Goal: Task Accomplishment & Management: Complete application form

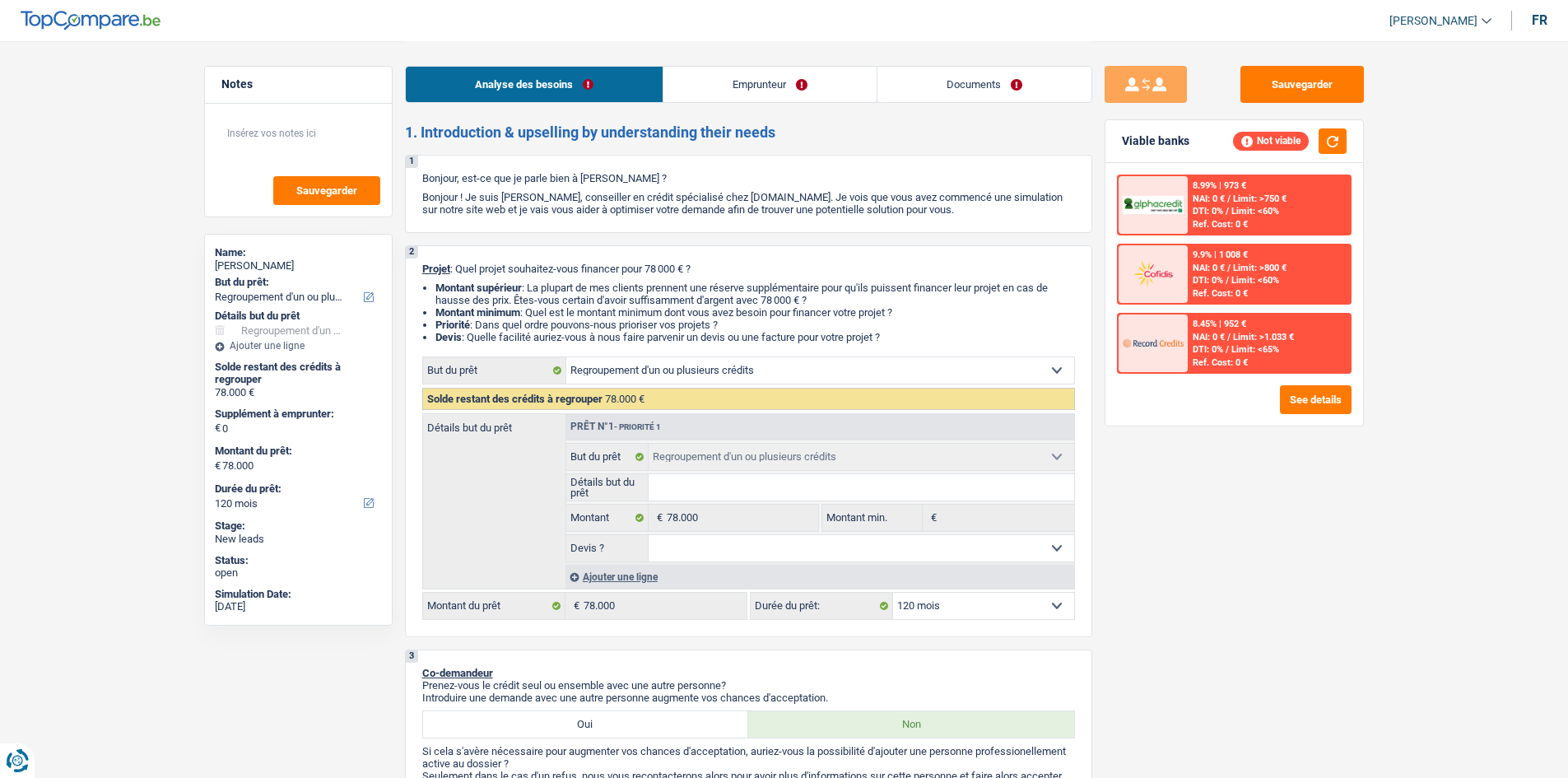
select select "refinancing"
select select "120"
select select "refinancing"
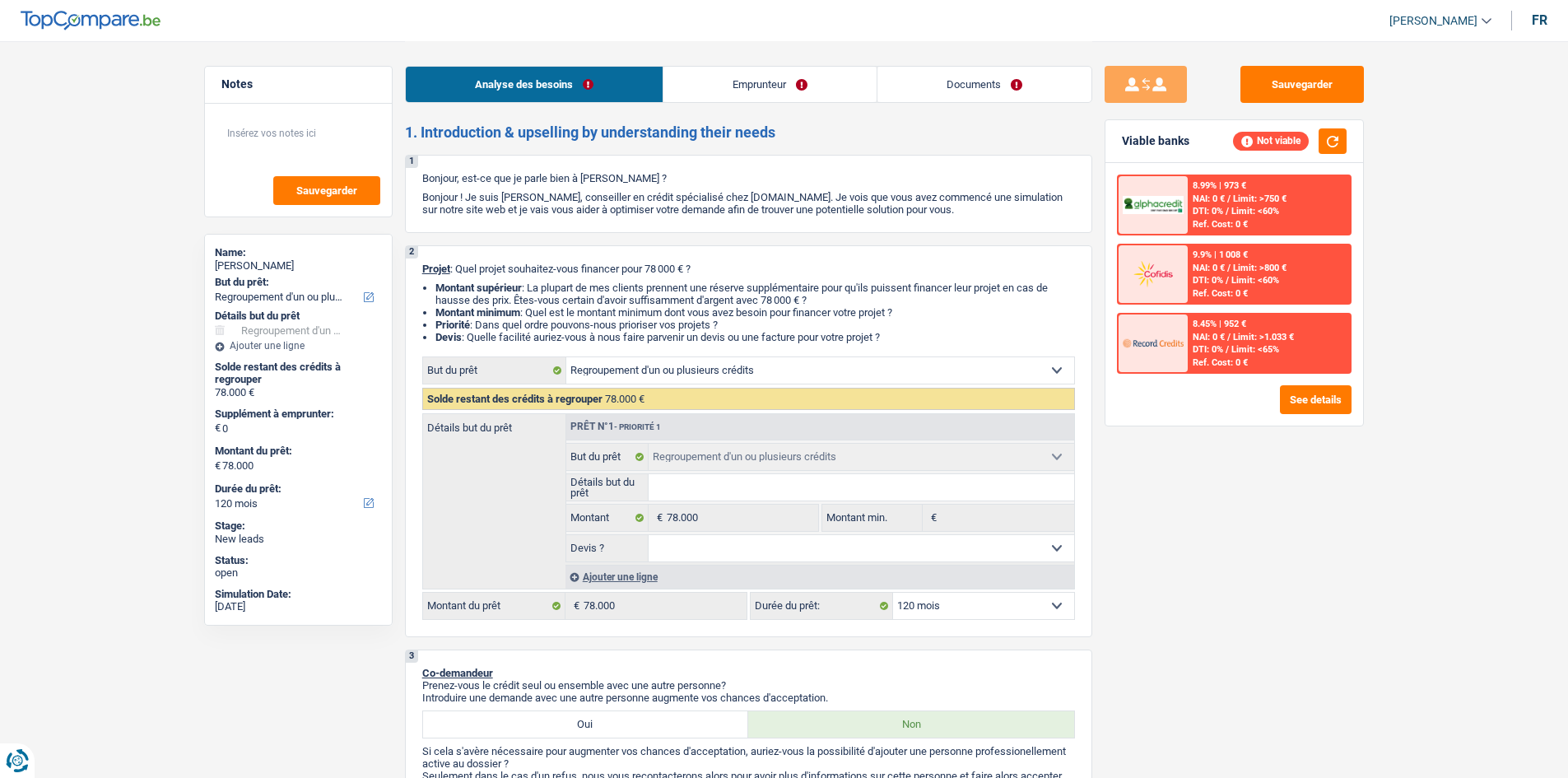
select select "120"
select select "publicEmployee"
select select "familyAllowances"
select select "netSalary"
select select "mealVouchers"
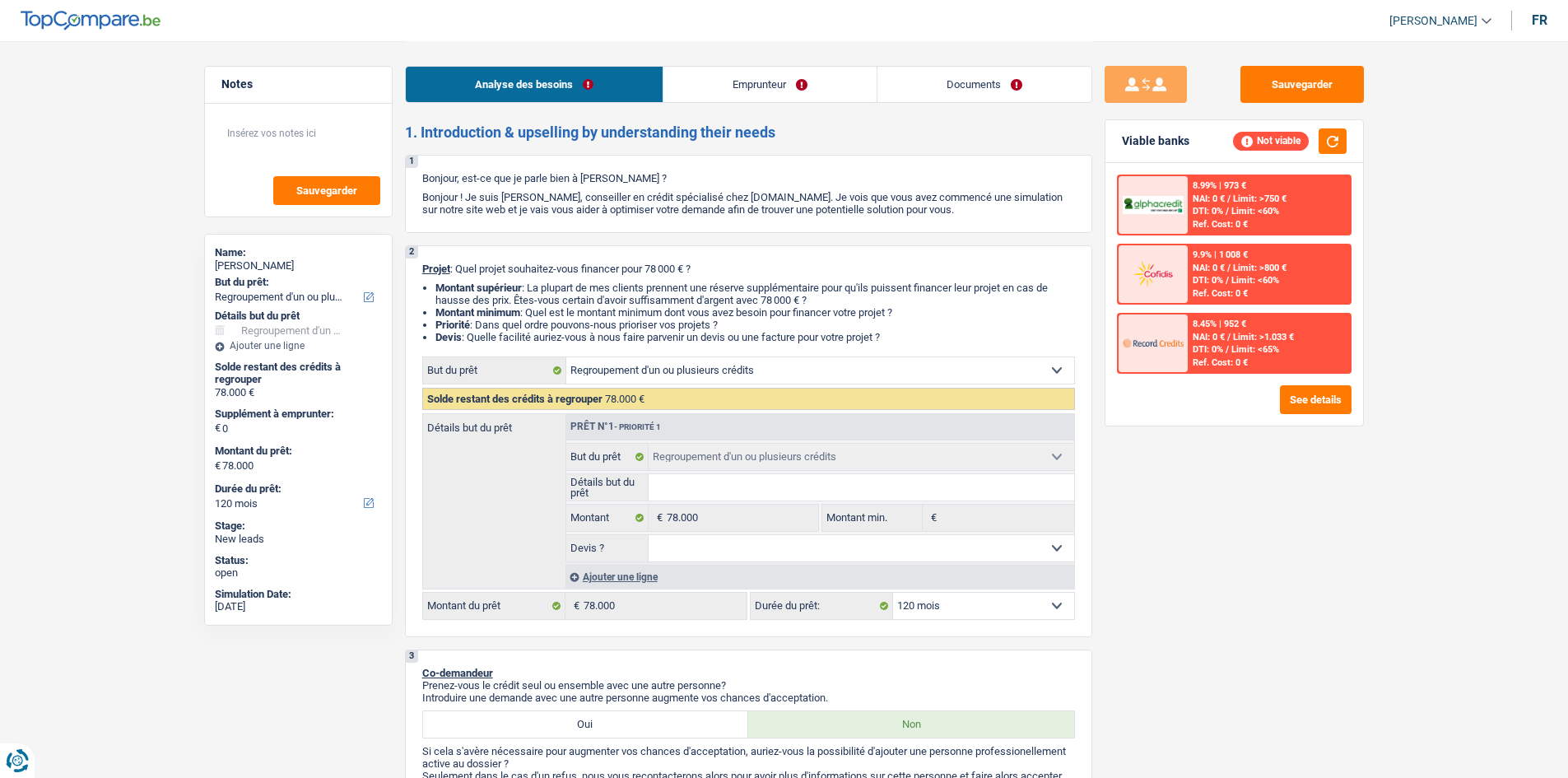
select select "ownerWithMortgage"
select select "mortgage"
select select "refinancing"
select select "120"
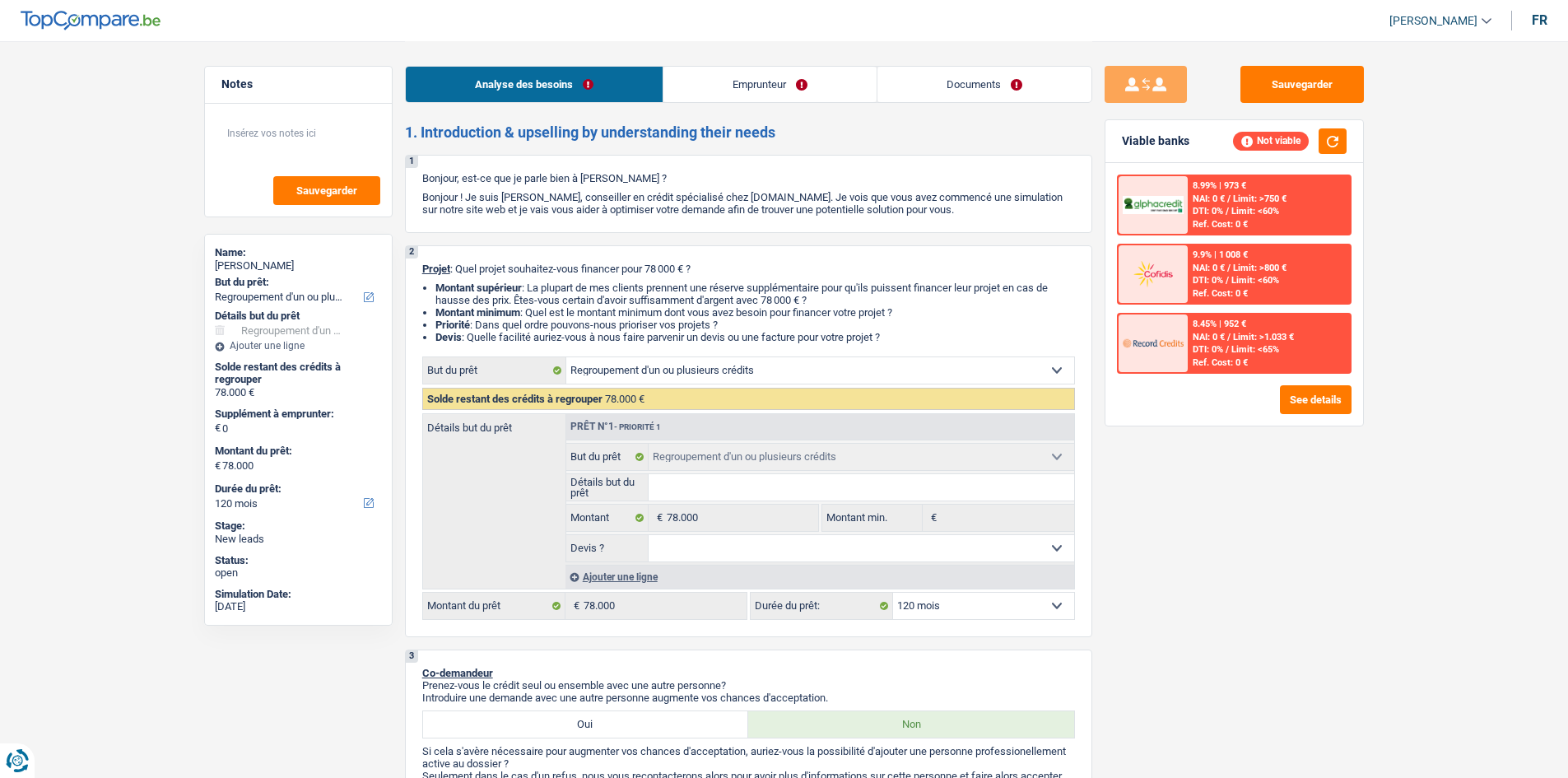
drag, startPoint x: 979, startPoint y: 80, endPoint x: 888, endPoint y: 82, distance: 91.0
click at [979, 80] on link "Documents" at bounding box center [984, 84] width 214 height 35
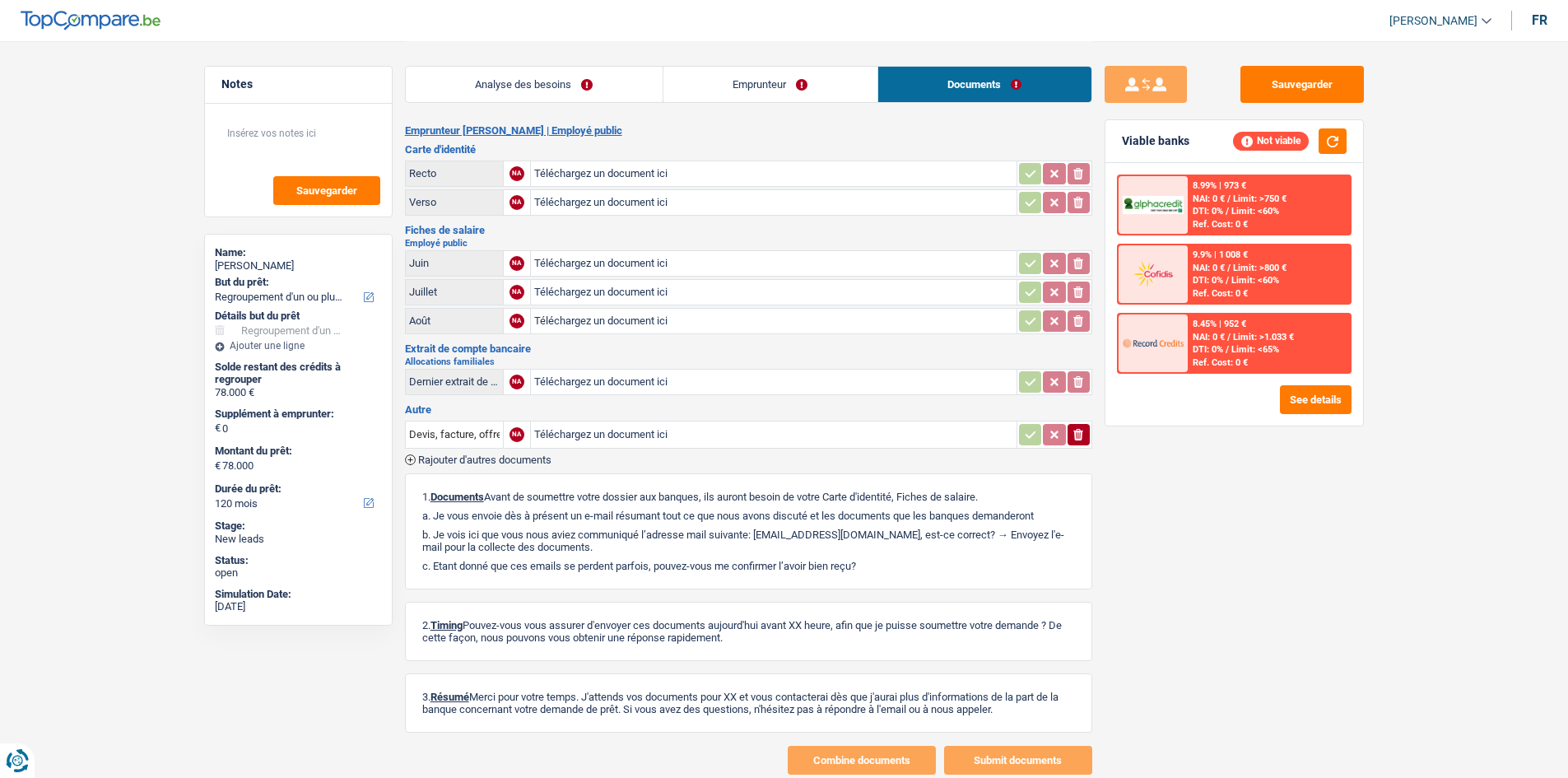
click at [790, 84] on link "Emprunteur" at bounding box center [770, 84] width 214 height 35
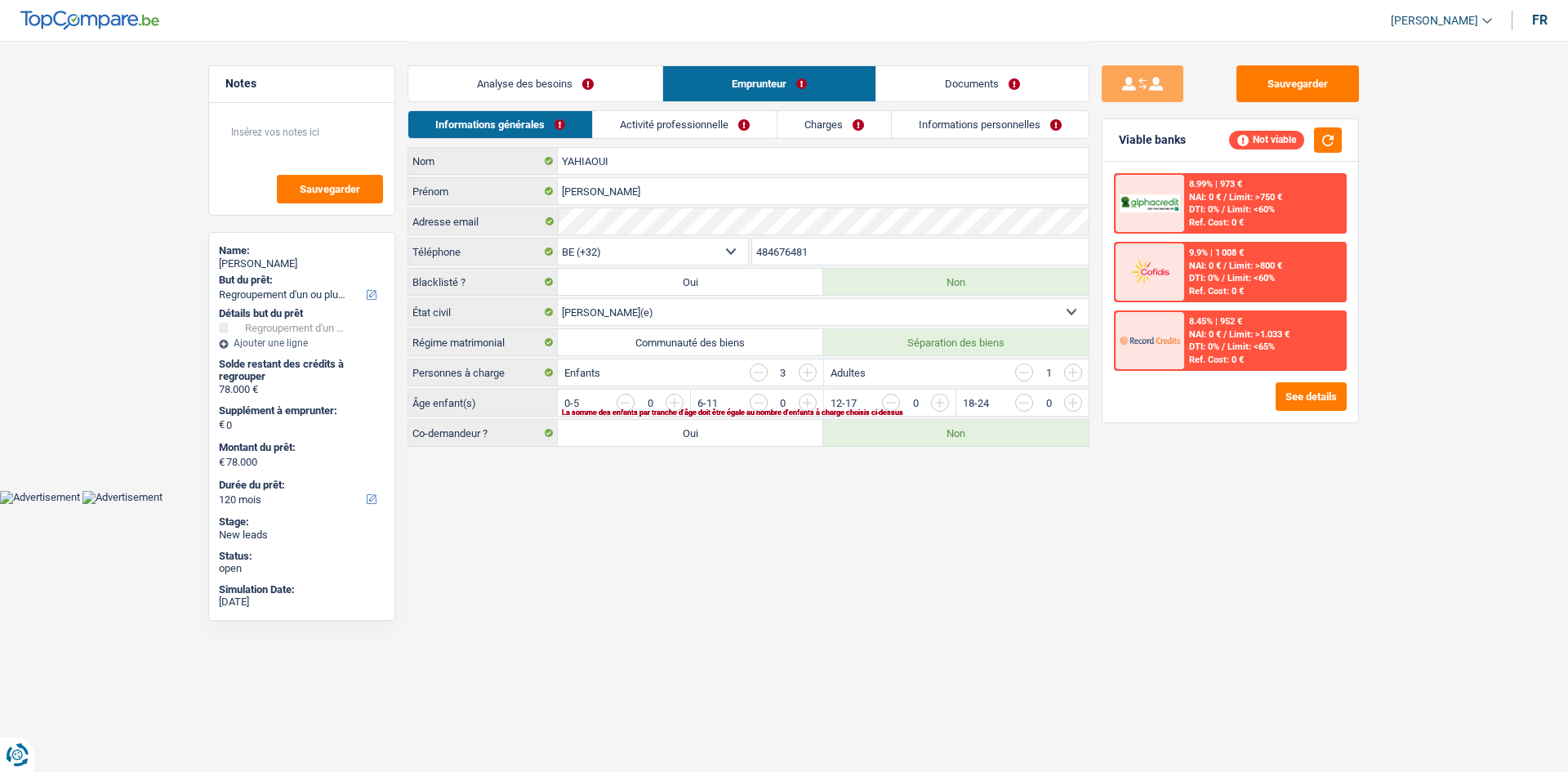
click at [719, 102] on div "Analyse des besoins Emprunteur Documents" at bounding box center [749, 75] width 682 height 69
click at [741, 131] on link "Activité professionnelle" at bounding box center [685, 125] width 184 height 27
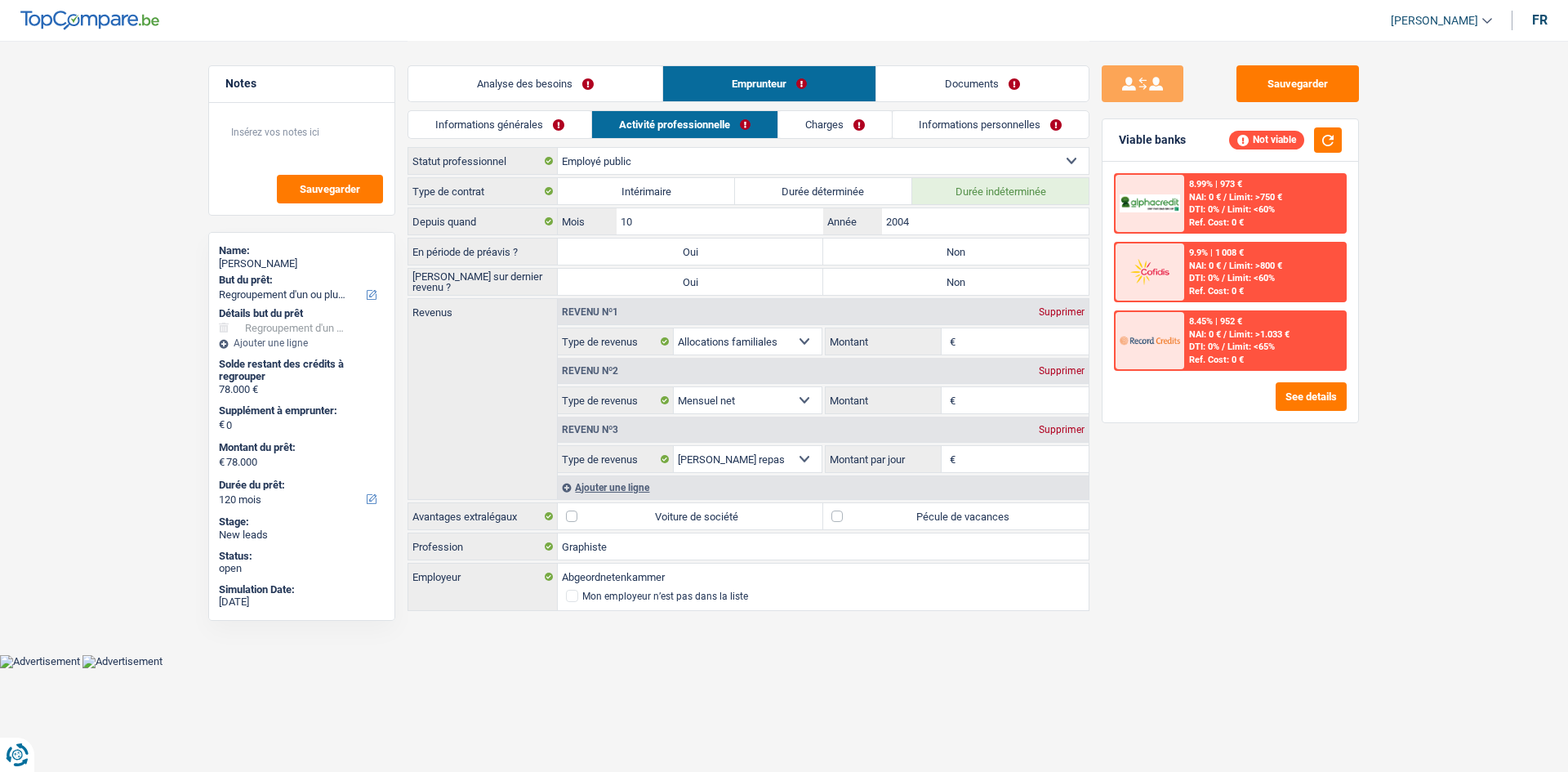
click at [836, 126] on link "Charges" at bounding box center [835, 125] width 113 height 27
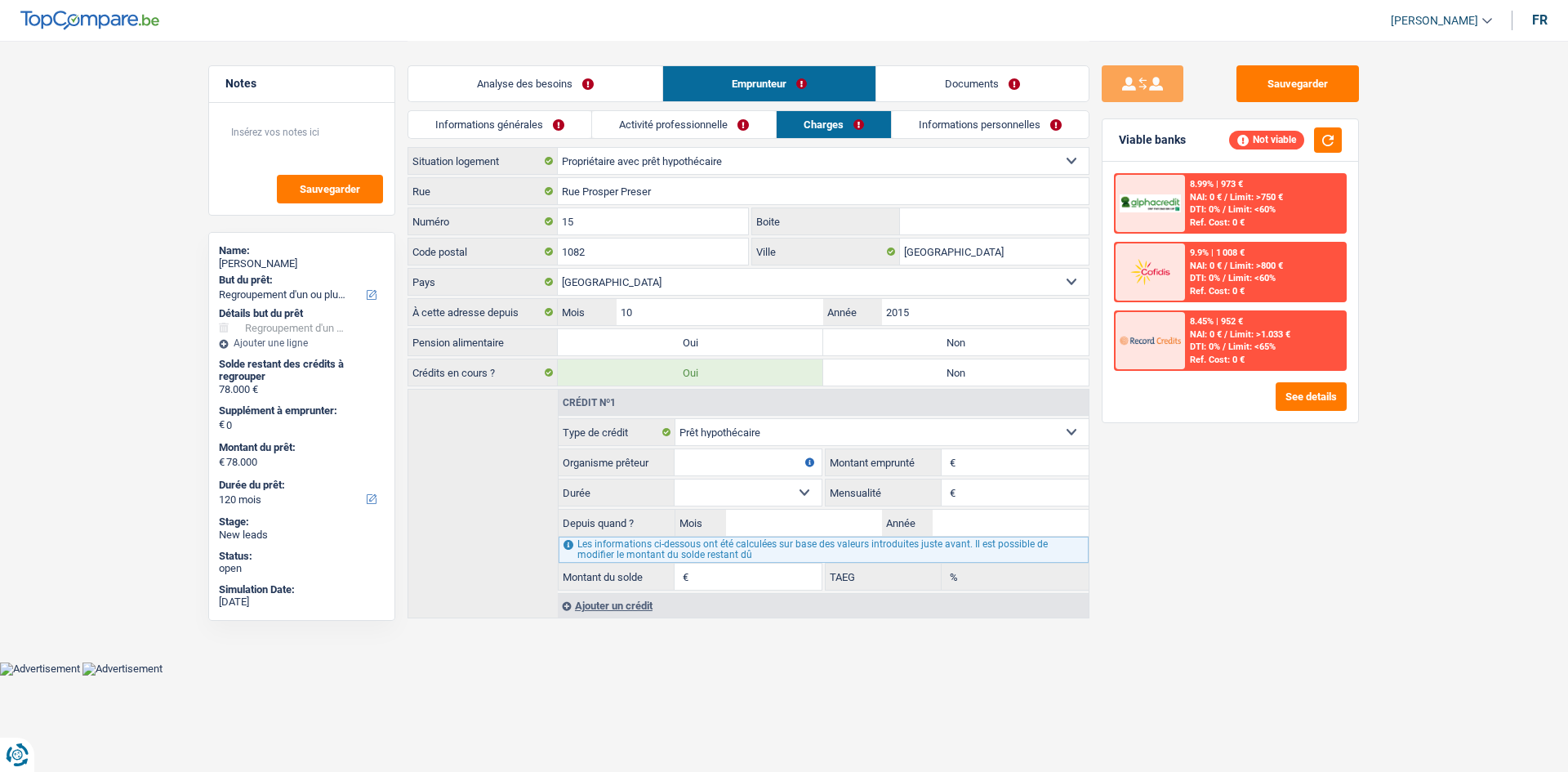
click at [528, 75] on link "Analyse des besoins" at bounding box center [535, 84] width 254 height 35
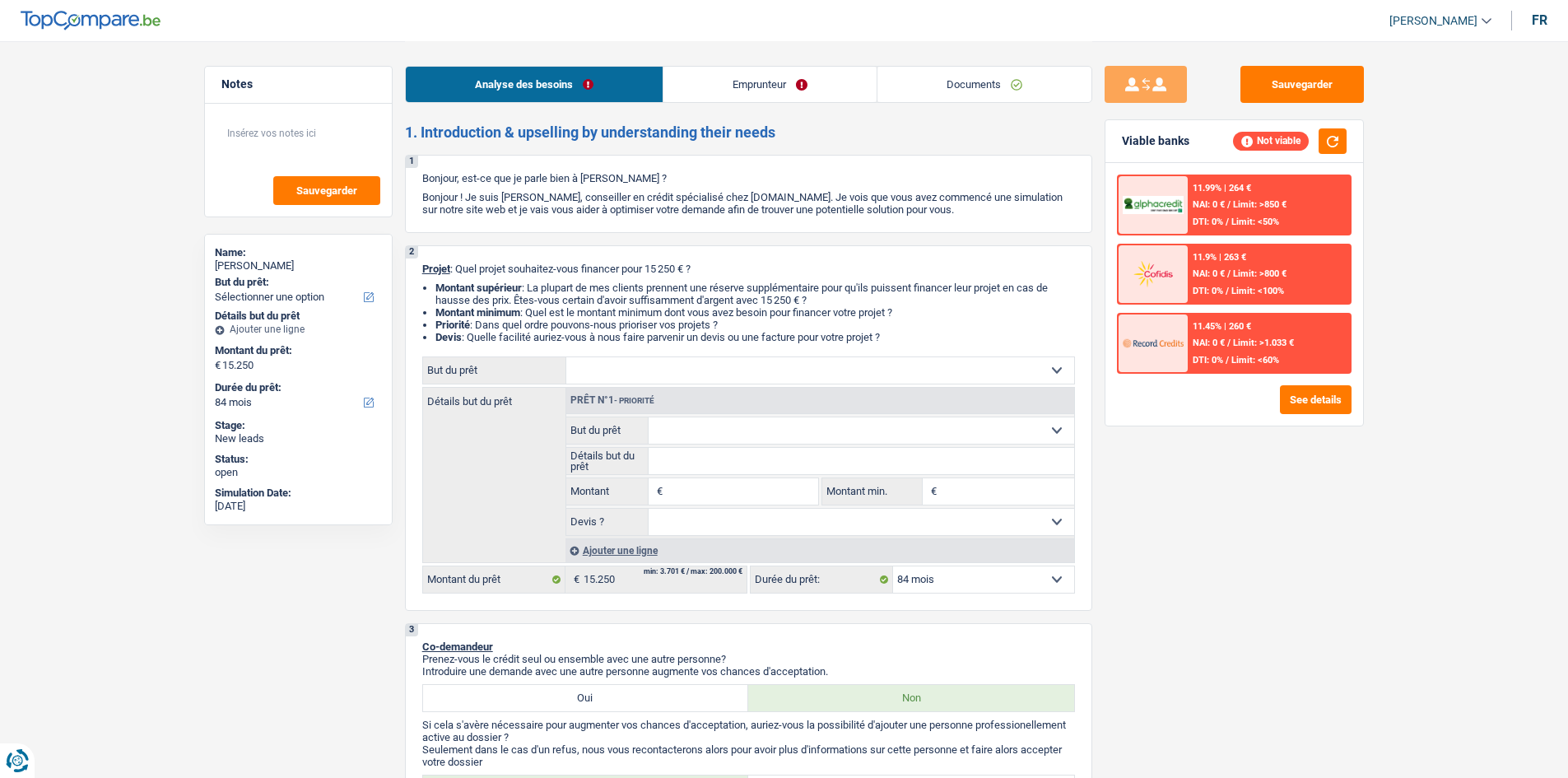
select select "84"
click at [1004, 89] on link "Documents" at bounding box center [984, 84] width 214 height 35
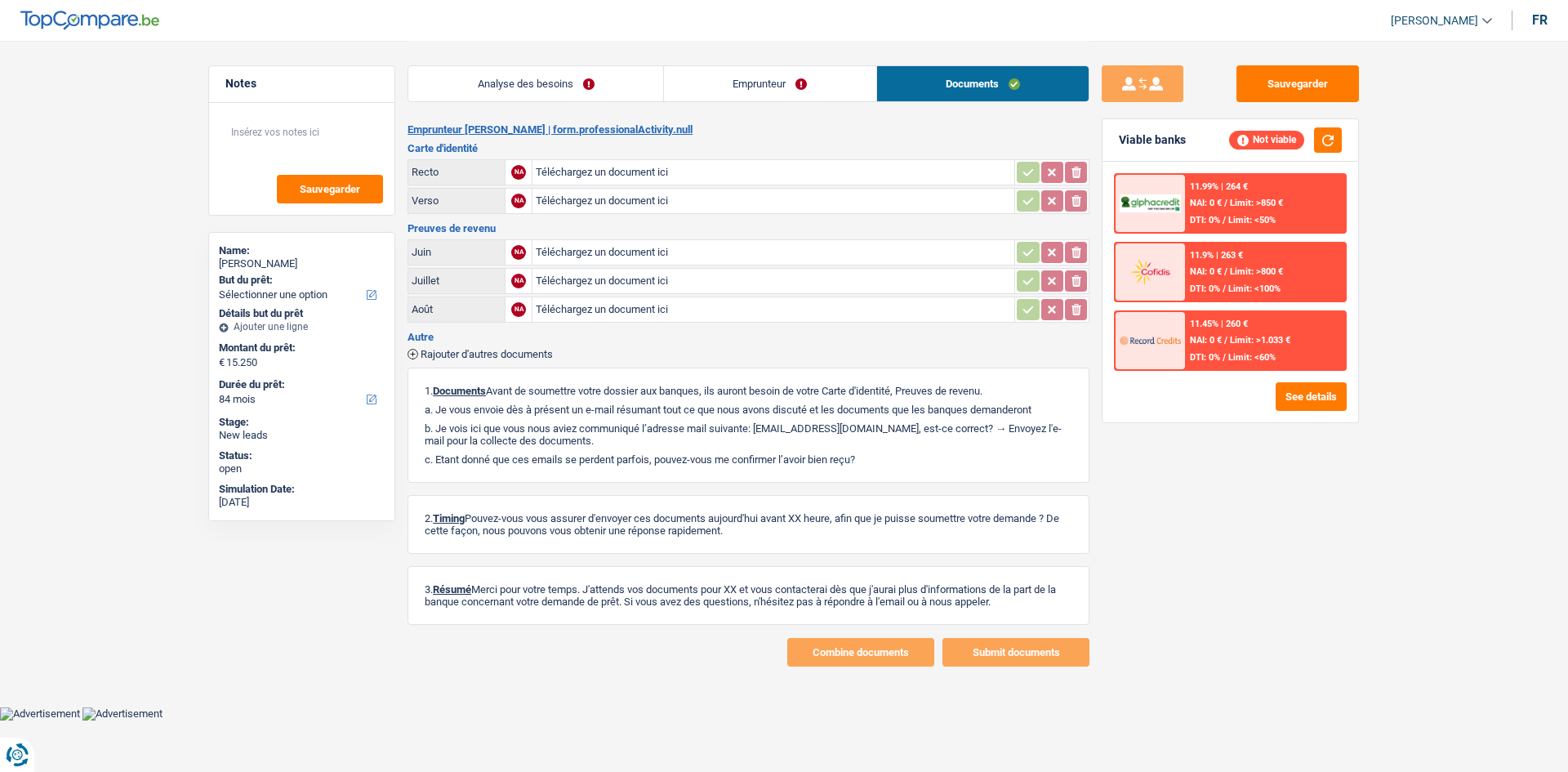
click at [796, 90] on link "Emprunteur" at bounding box center [770, 84] width 212 height 35
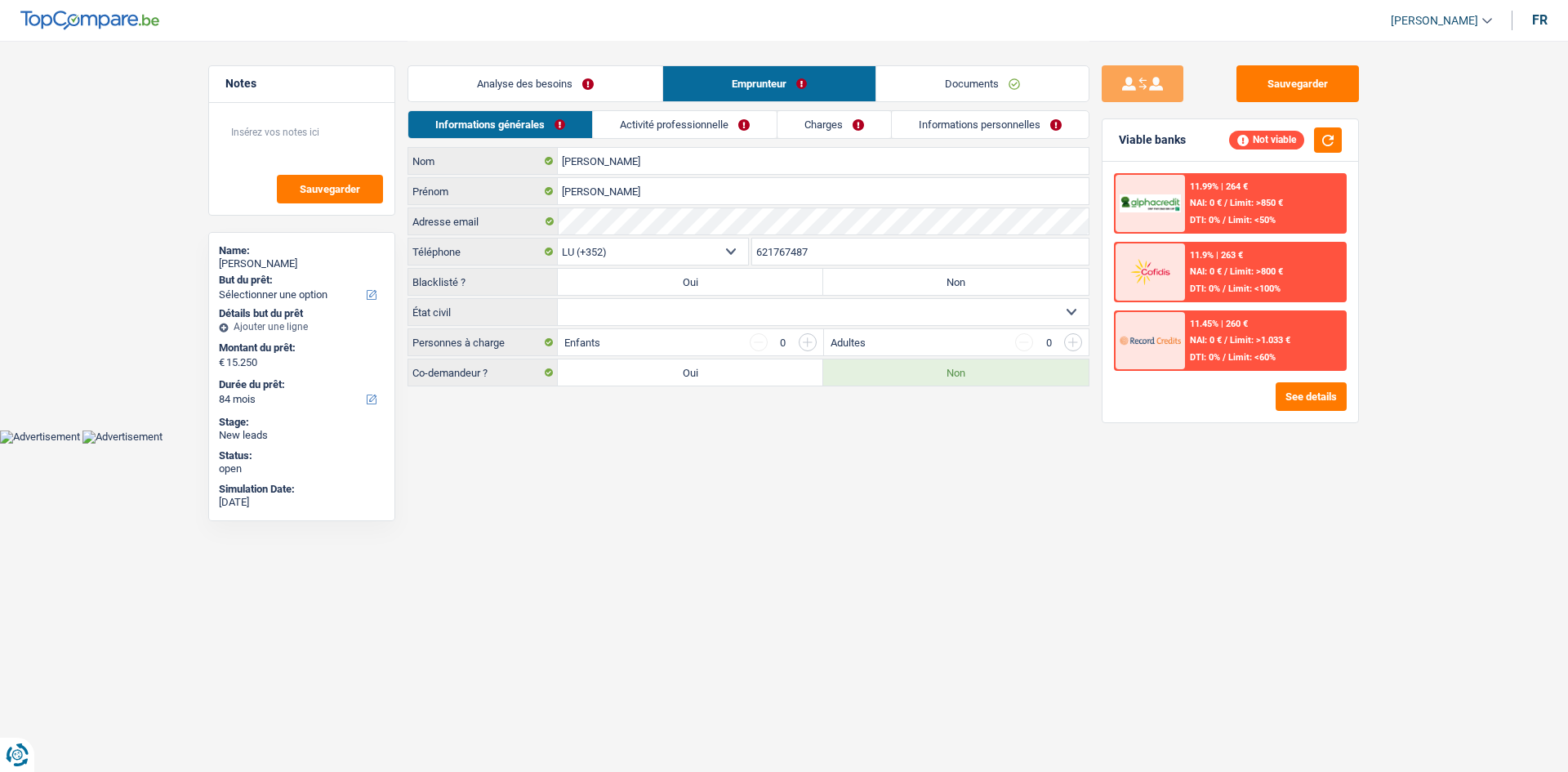
click at [751, 114] on link "Activité professionnelle" at bounding box center [685, 125] width 184 height 27
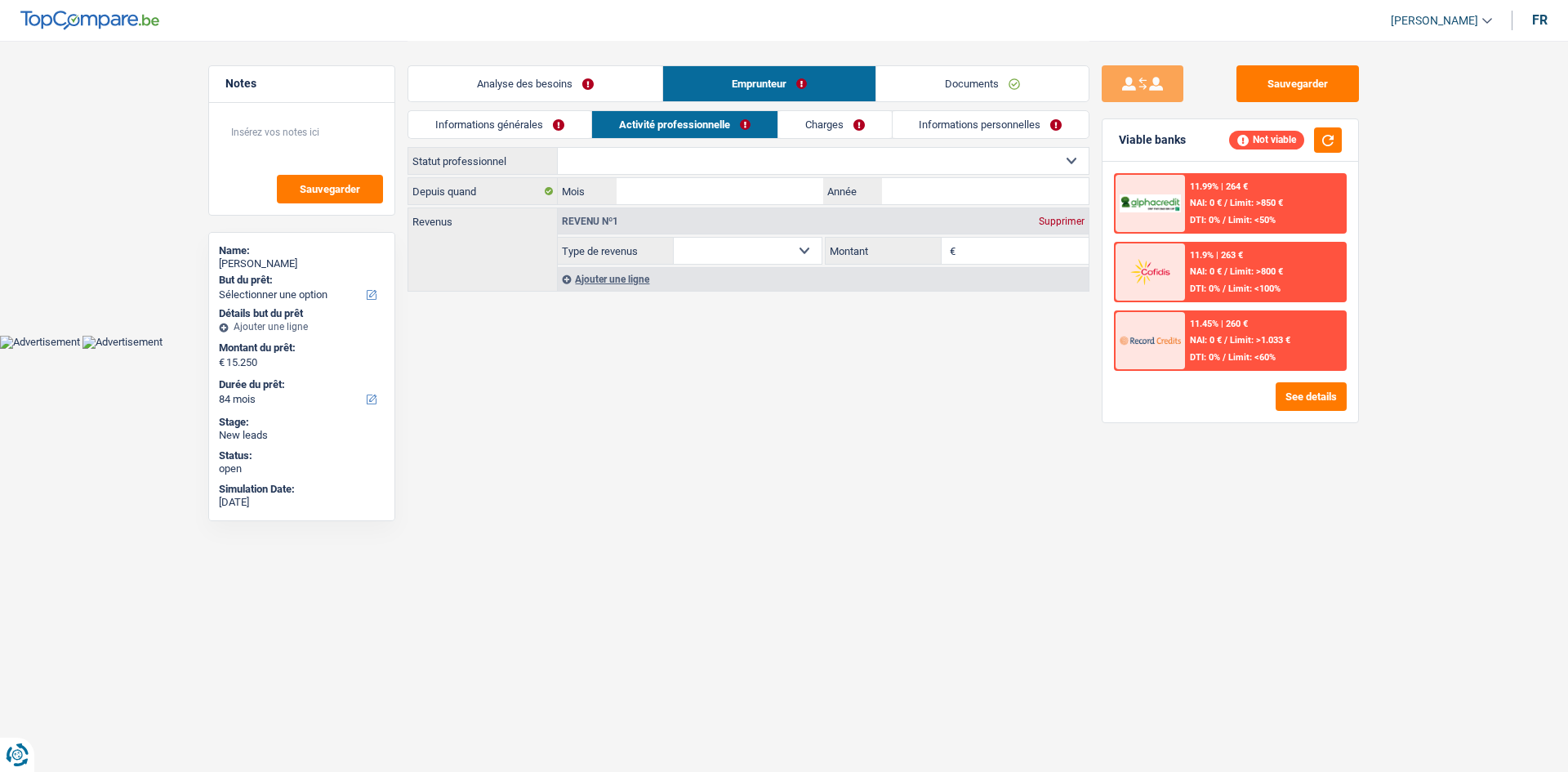
click at [842, 133] on link "Charges" at bounding box center [835, 125] width 113 height 27
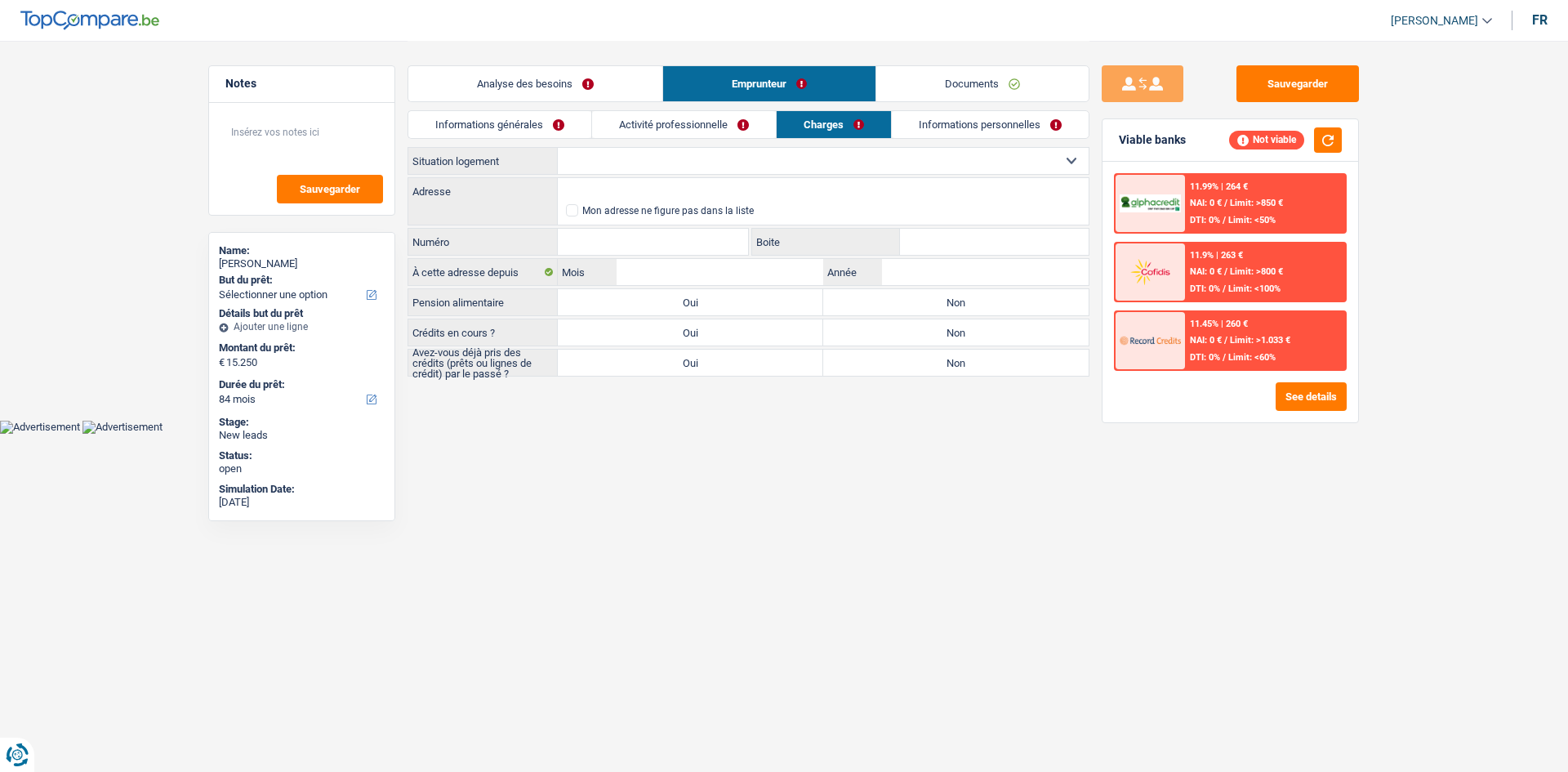
click at [925, 131] on link "Informations personnelles" at bounding box center [990, 125] width 197 height 27
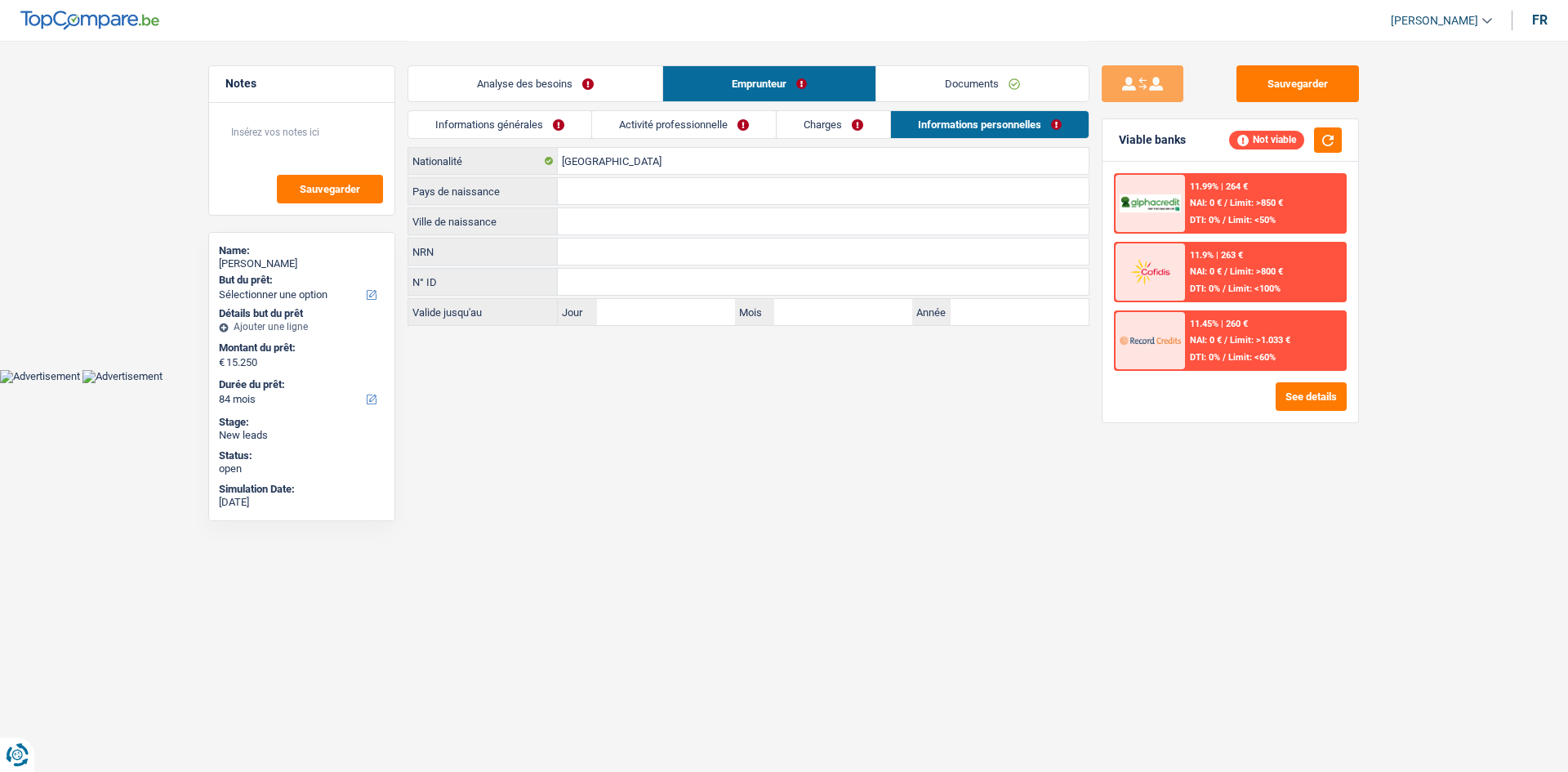
click at [554, 125] on link "Informations générales" at bounding box center [500, 125] width 183 height 27
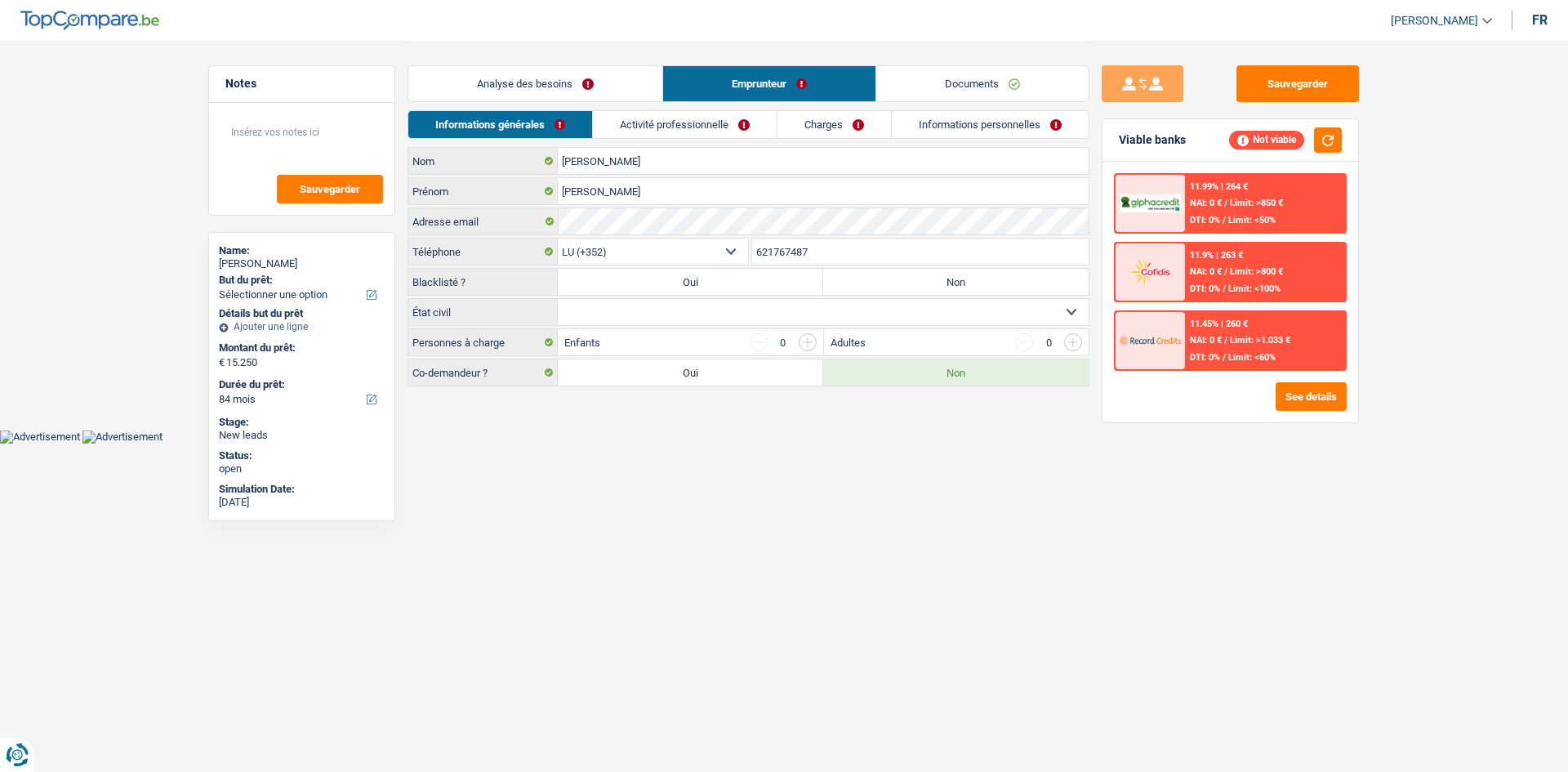
click at [580, 80] on link "Analyse des besoins" at bounding box center [535, 84] width 254 height 35
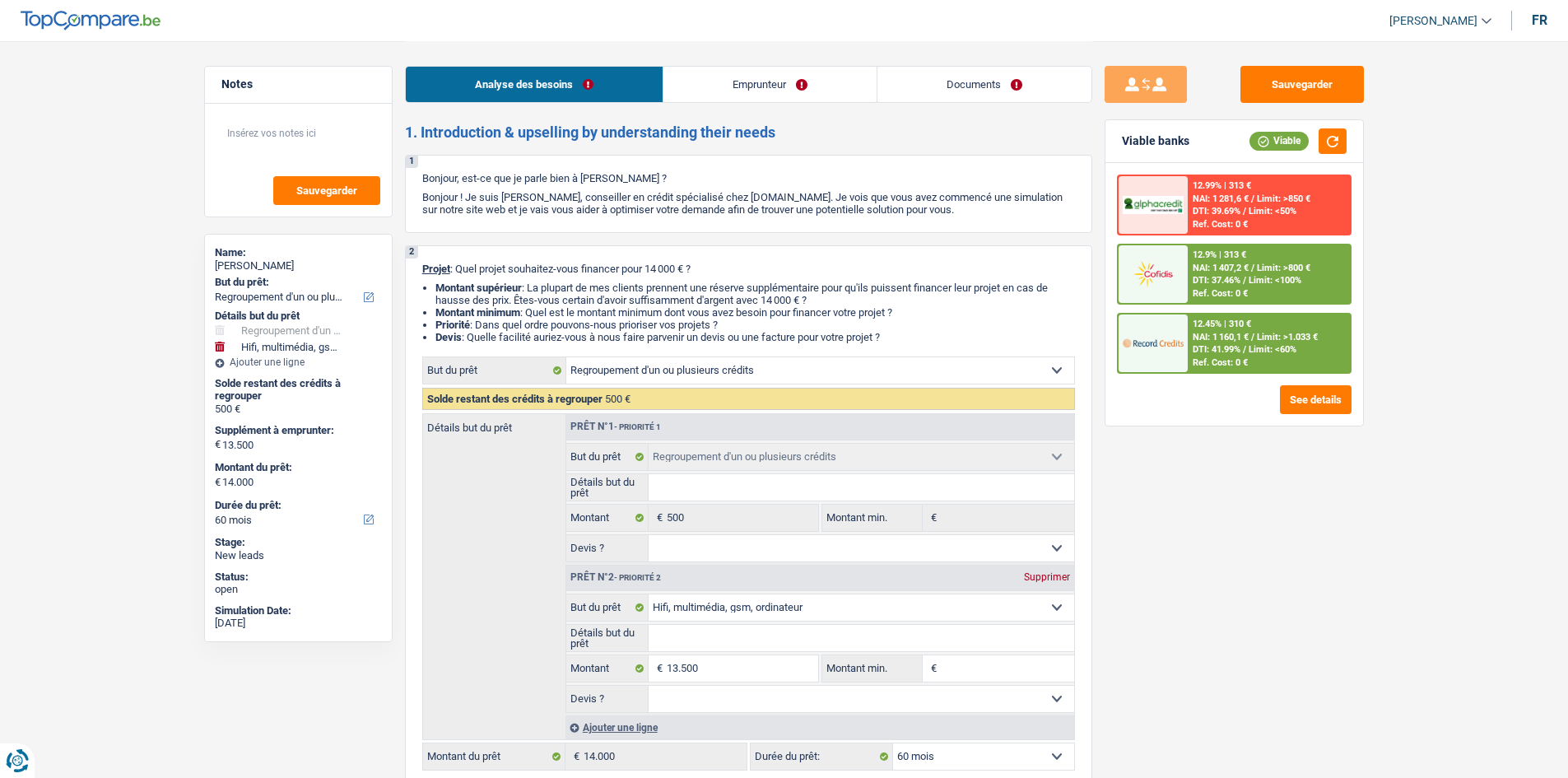
select select "refinancing"
select select "tech"
select select "60"
select select "refinancing"
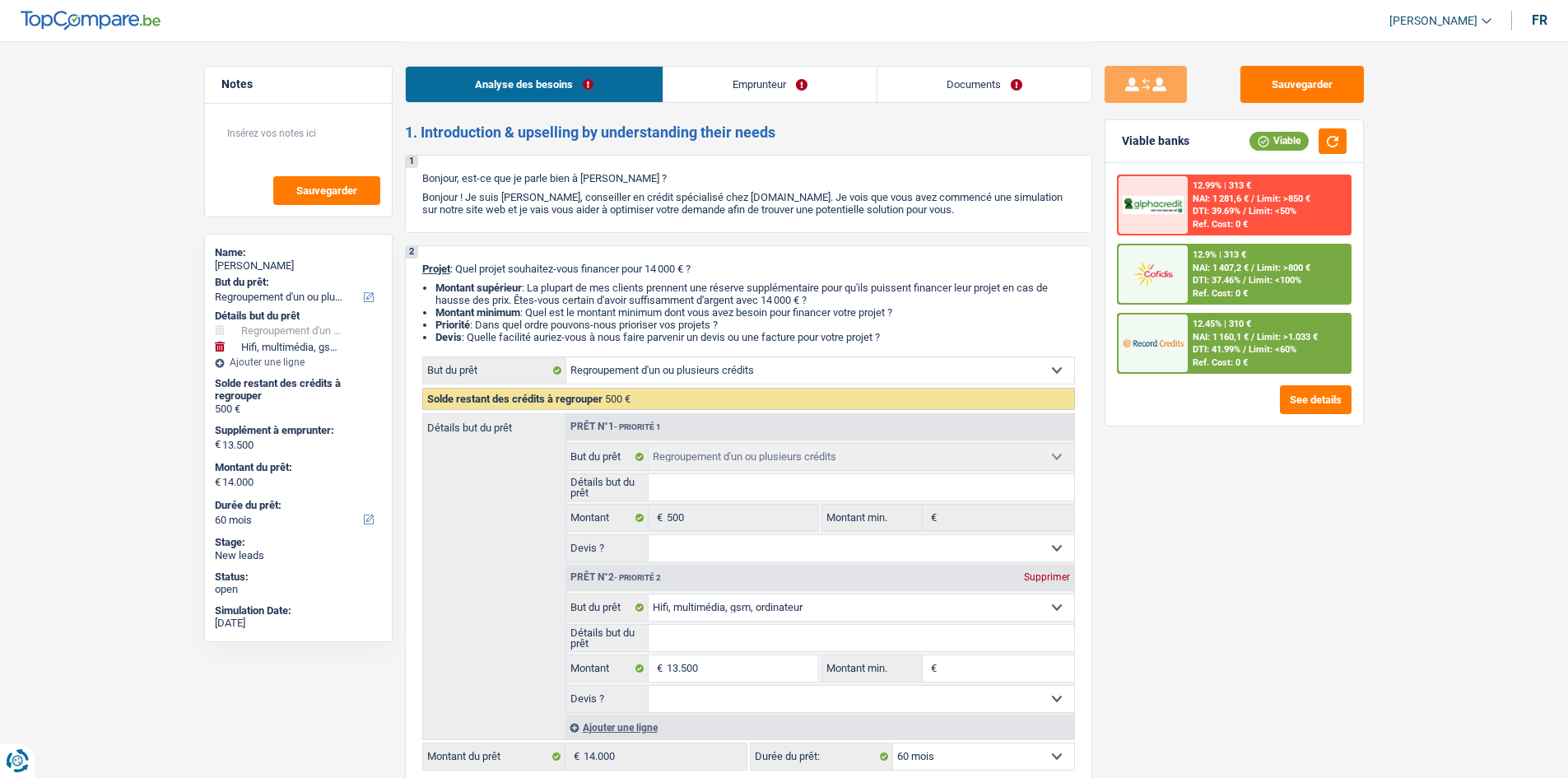
select select "refinancing"
select select "tech"
select select "60"
select select "invalid"
select select "familyAllowances"
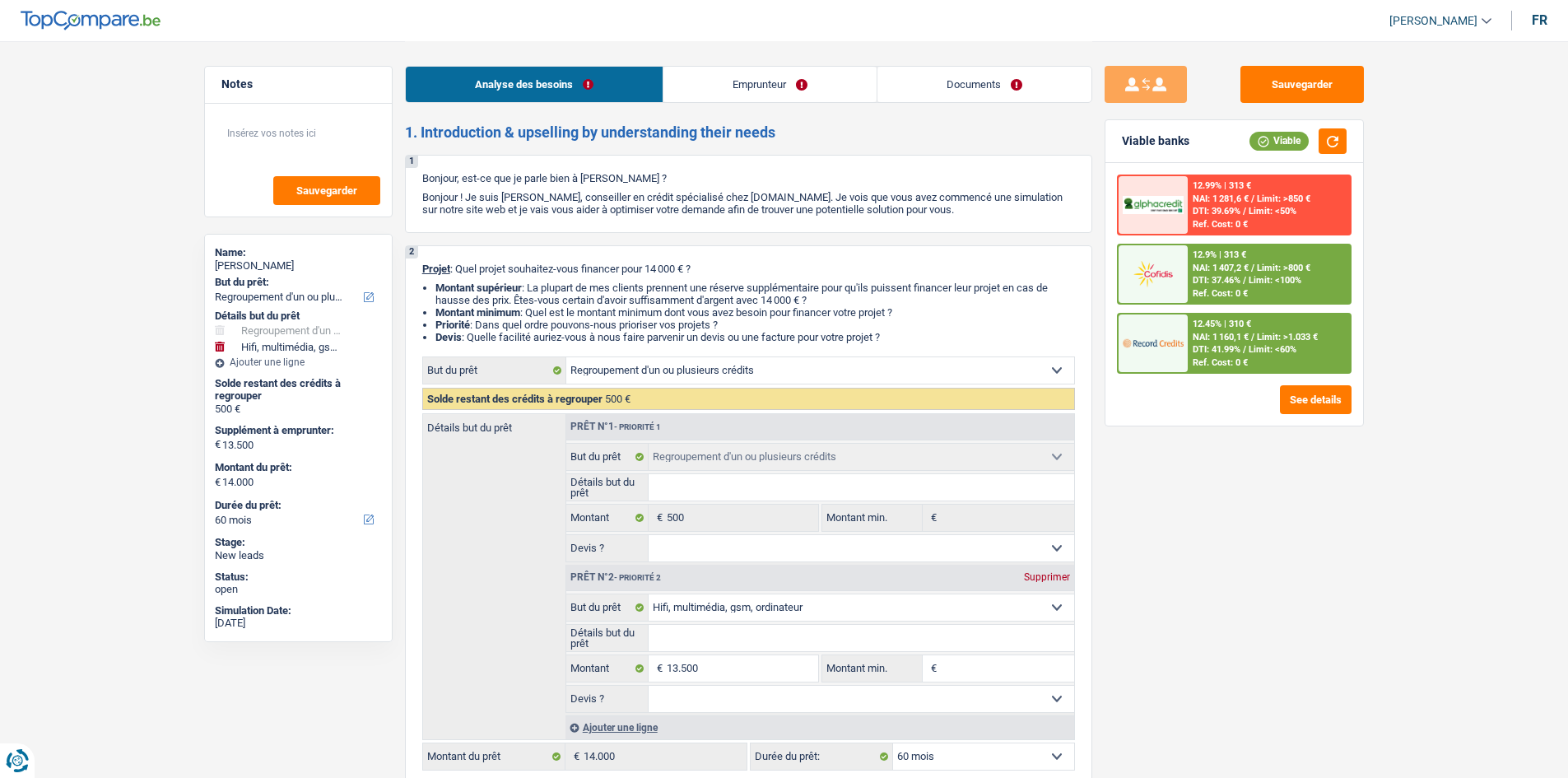
select select "disabilityPension"
select select "rents"
select select "cardOrCredit"
select select "refinancing"
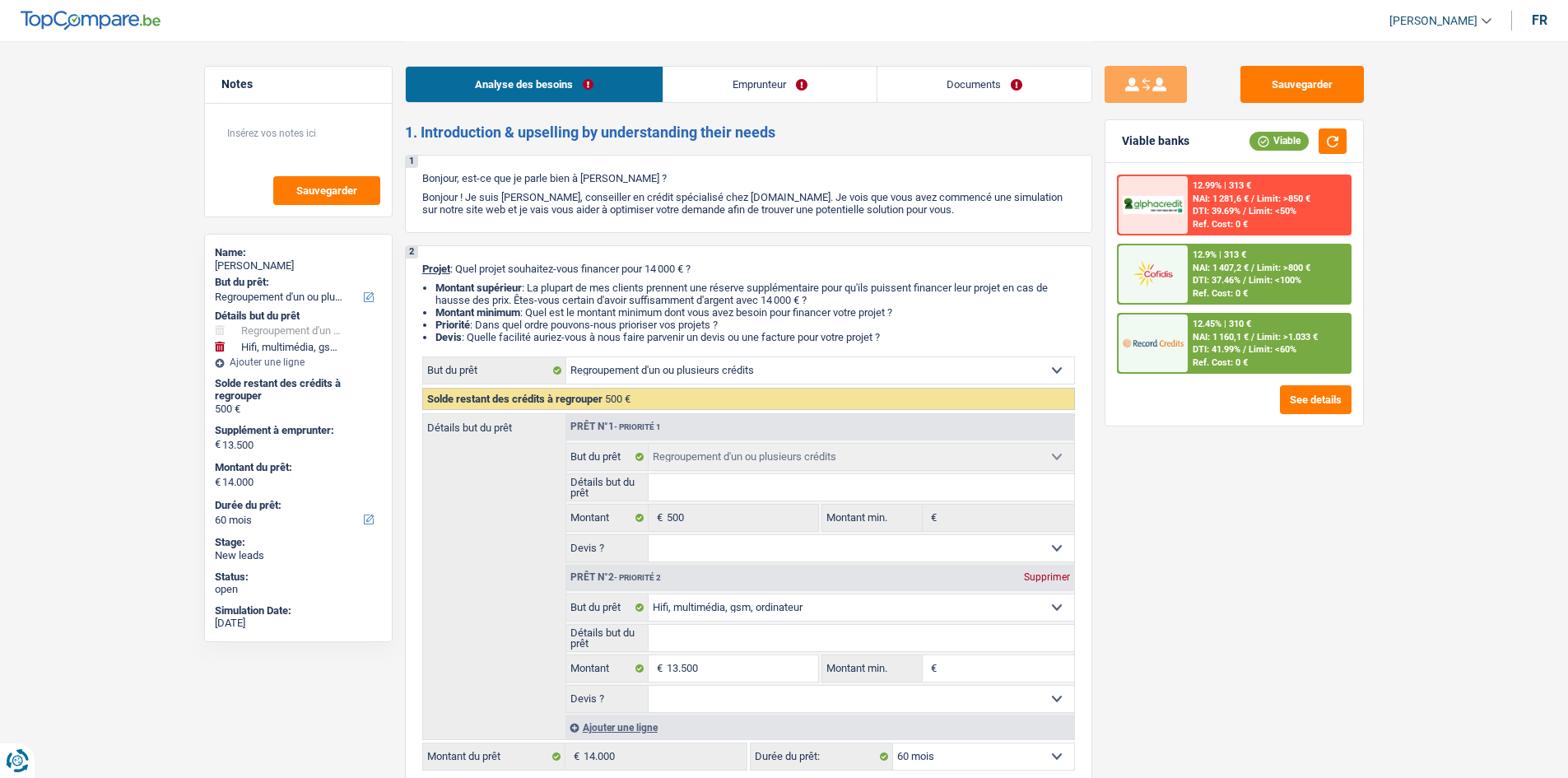
select select "tech"
select select "60"
click at [935, 88] on link "Documents" at bounding box center [984, 84] width 214 height 35
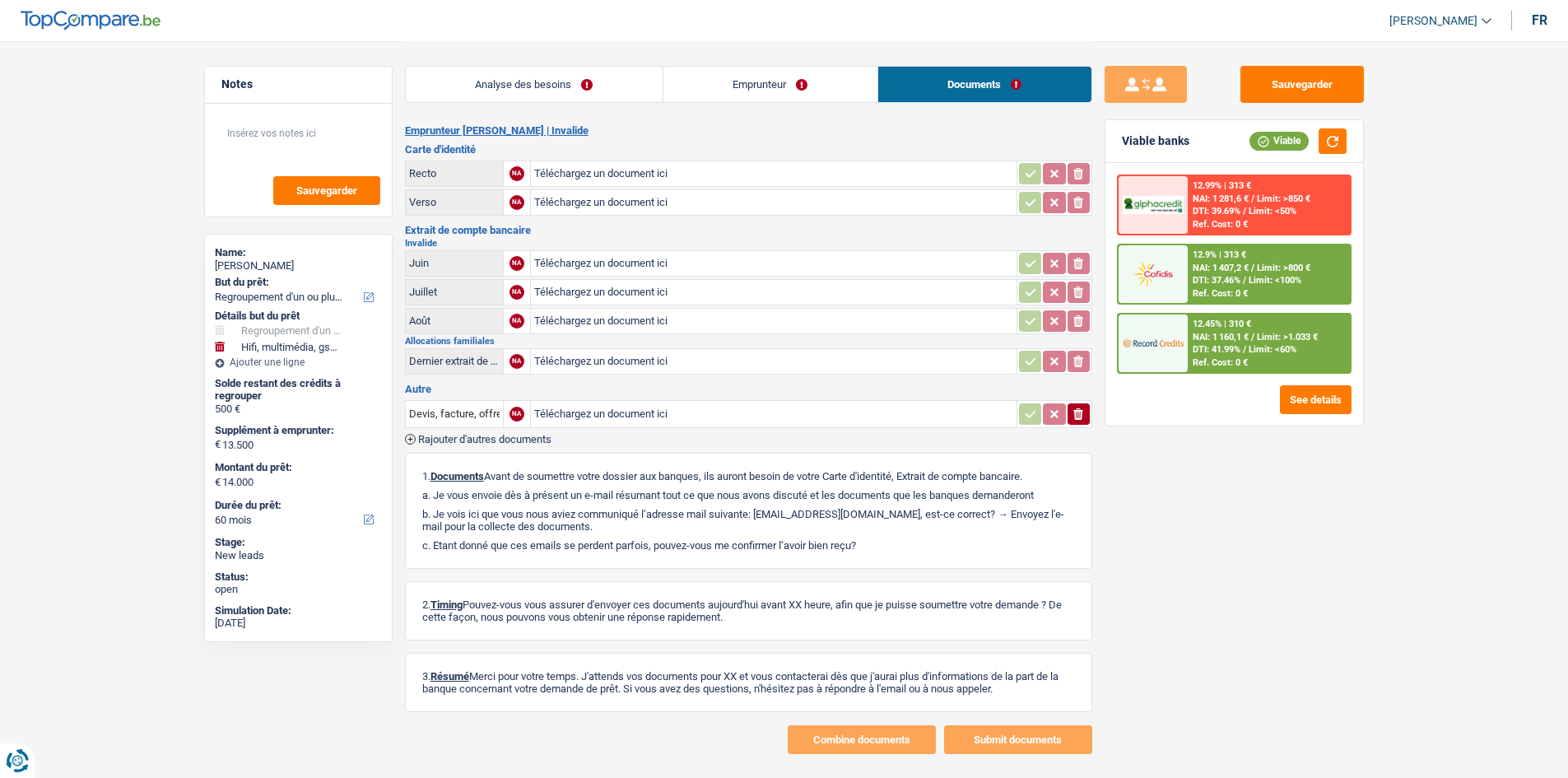
drag, startPoint x: 762, startPoint y: 79, endPoint x: 724, endPoint y: 120, distance: 55.9
click at [760, 82] on link "Emprunteur" at bounding box center [770, 84] width 214 height 35
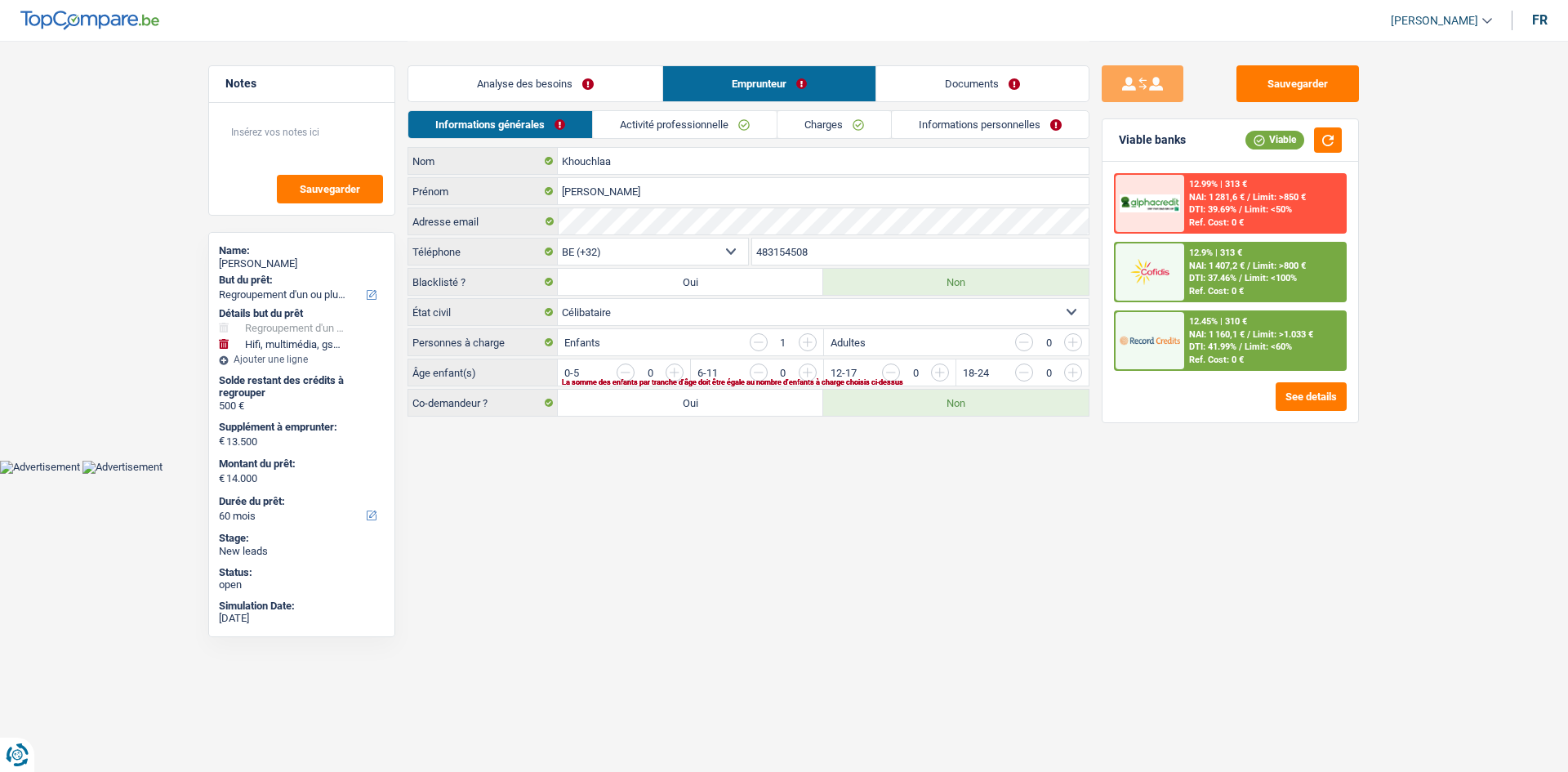
click at [709, 127] on link "Activité professionnelle" at bounding box center [685, 125] width 184 height 27
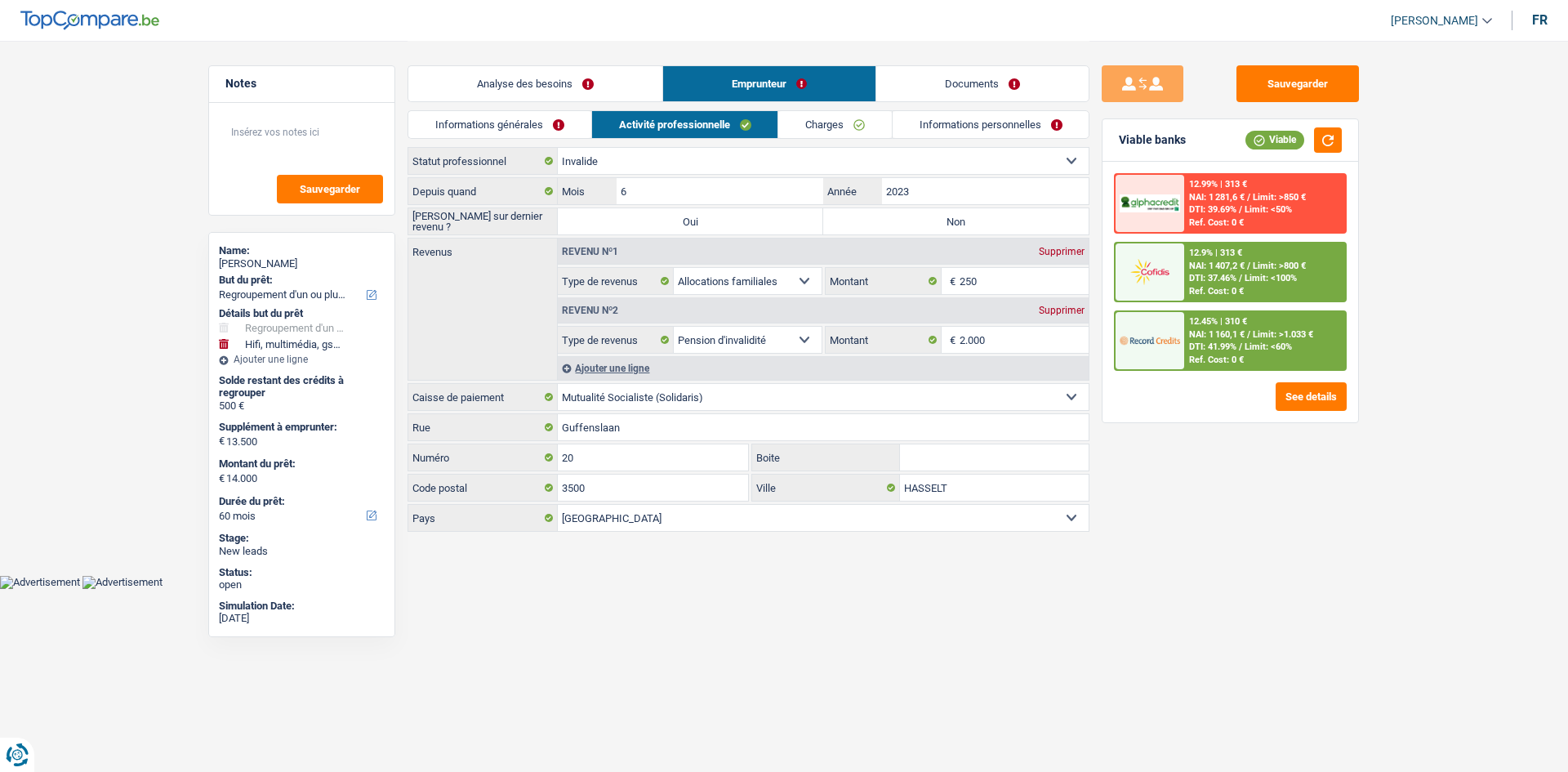
click at [852, 125] on link "Charges" at bounding box center [835, 125] width 113 height 27
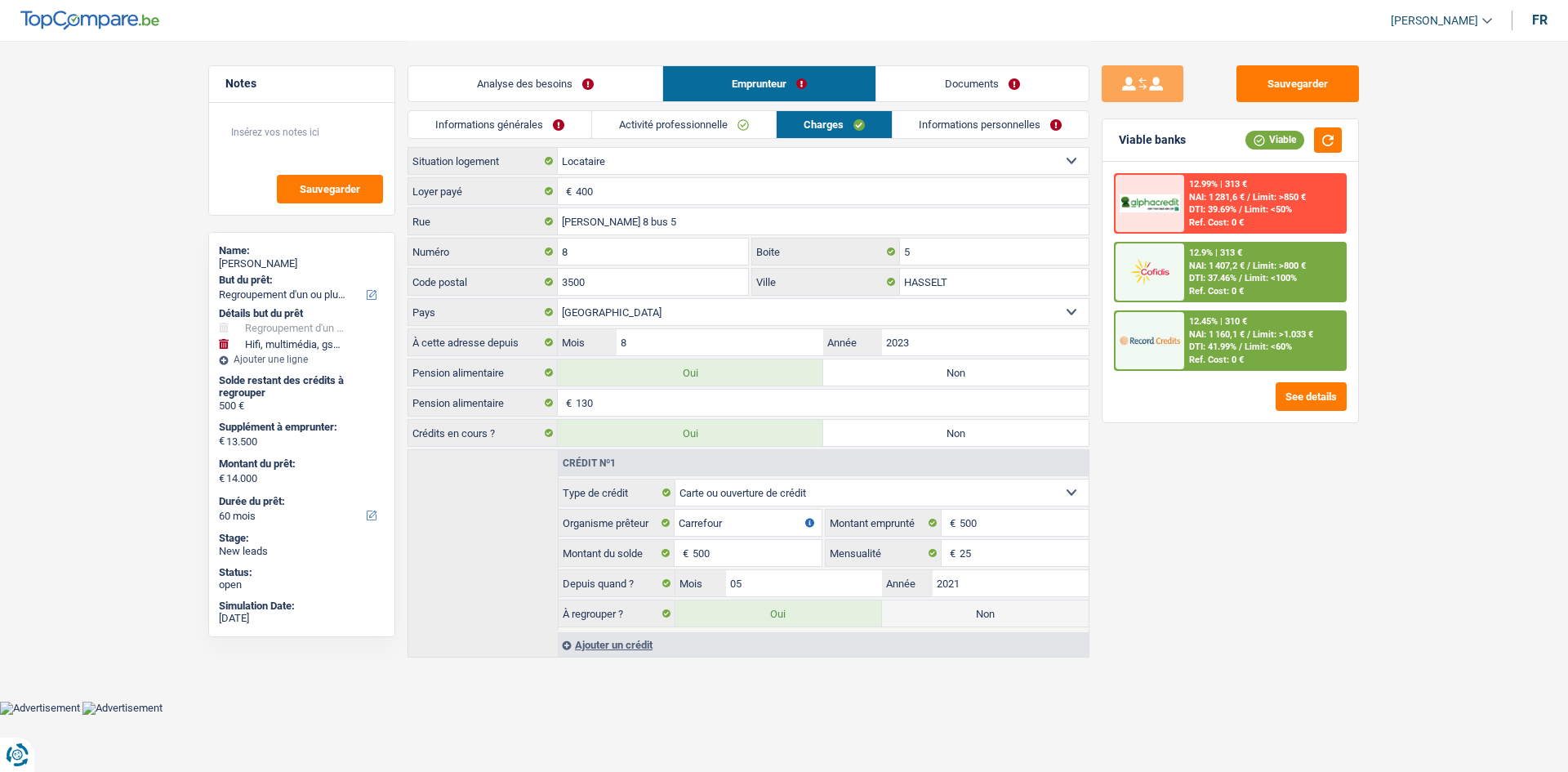
click at [930, 126] on link "Informations personnelles" at bounding box center [991, 125] width 197 height 27
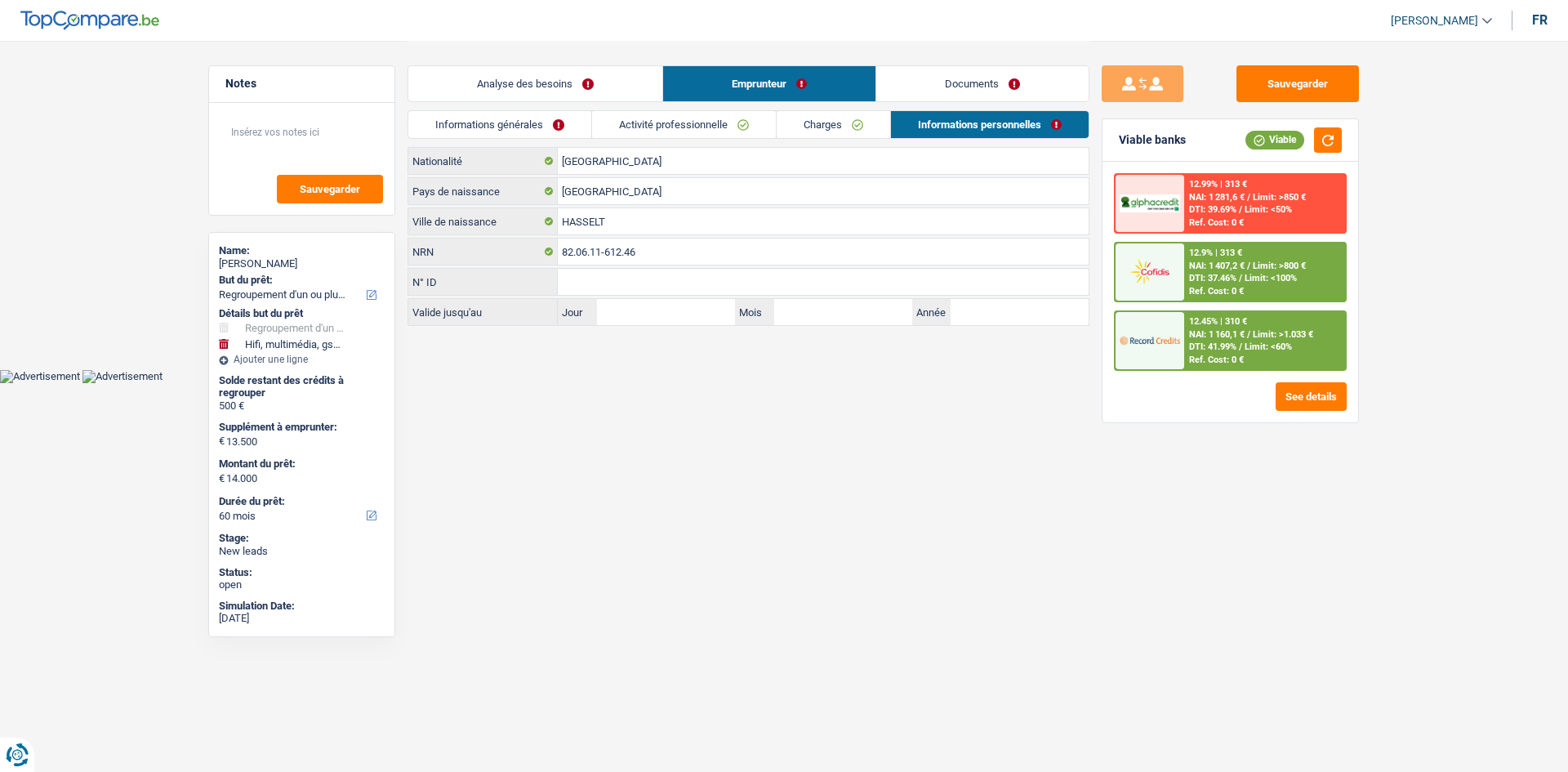
click at [813, 122] on link "Charges" at bounding box center [833, 125] width 113 height 27
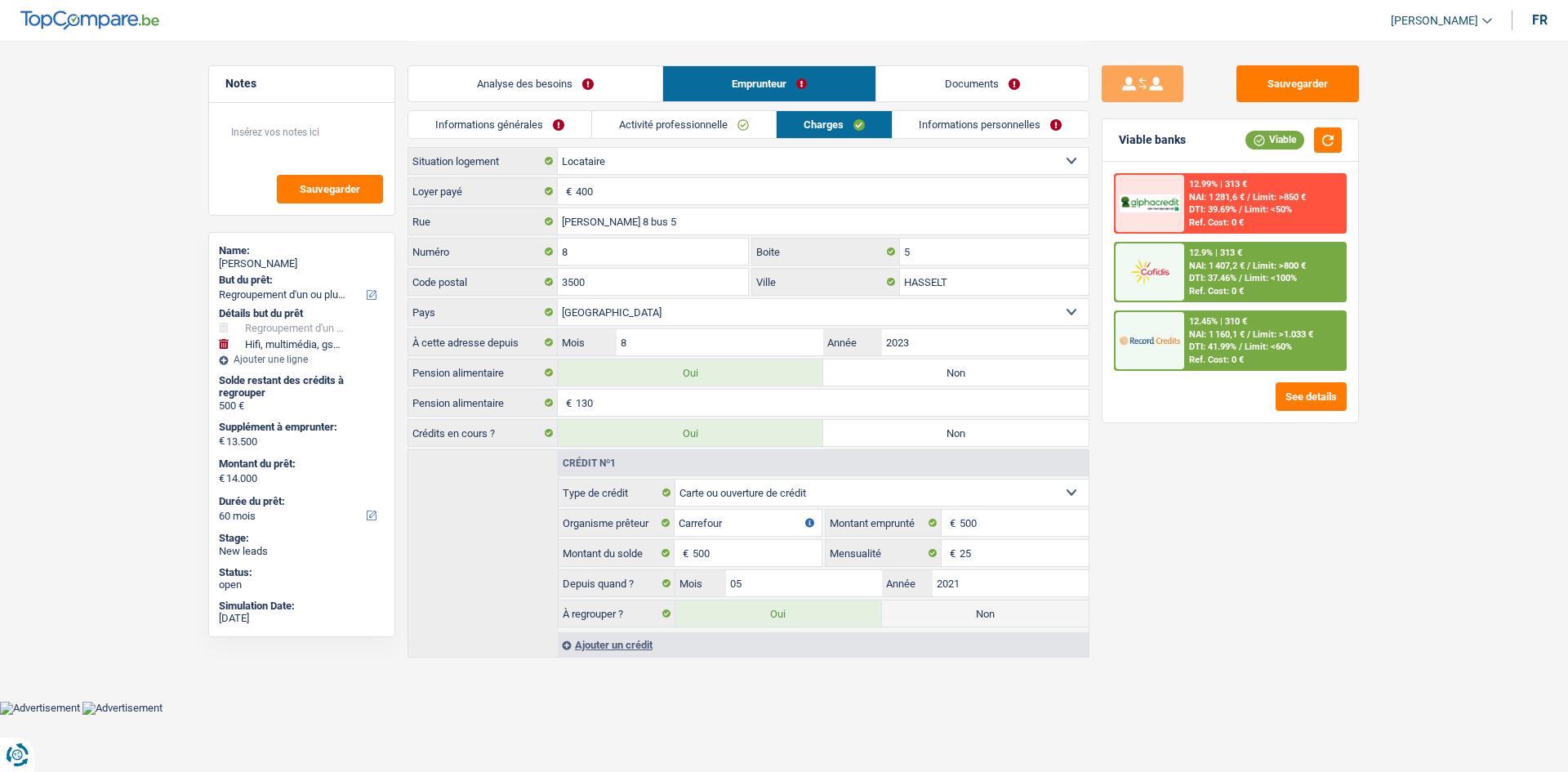
click at [528, 96] on link "Analyse des besoins" at bounding box center [535, 84] width 254 height 35
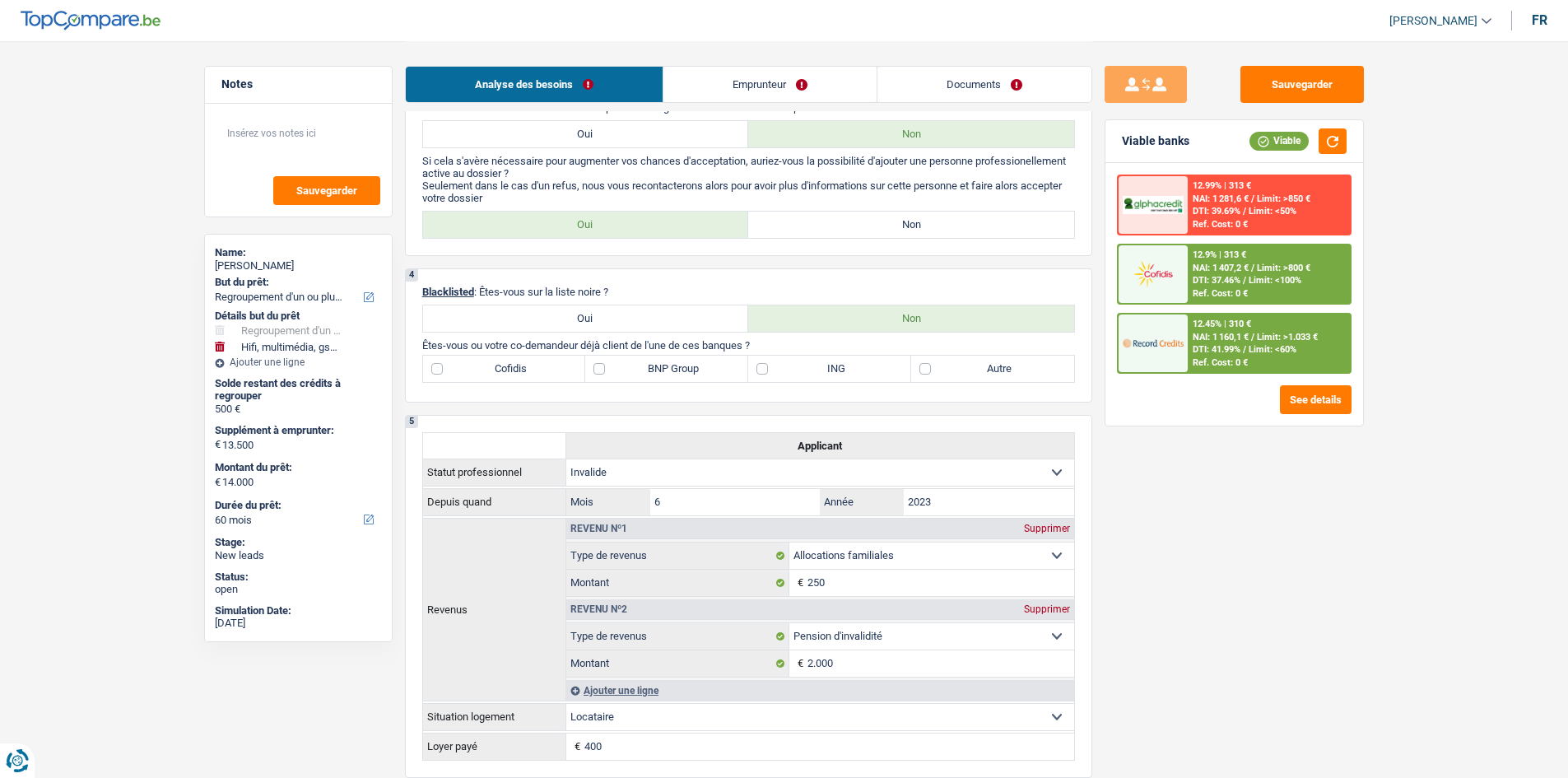
scroll to position [1318, 0]
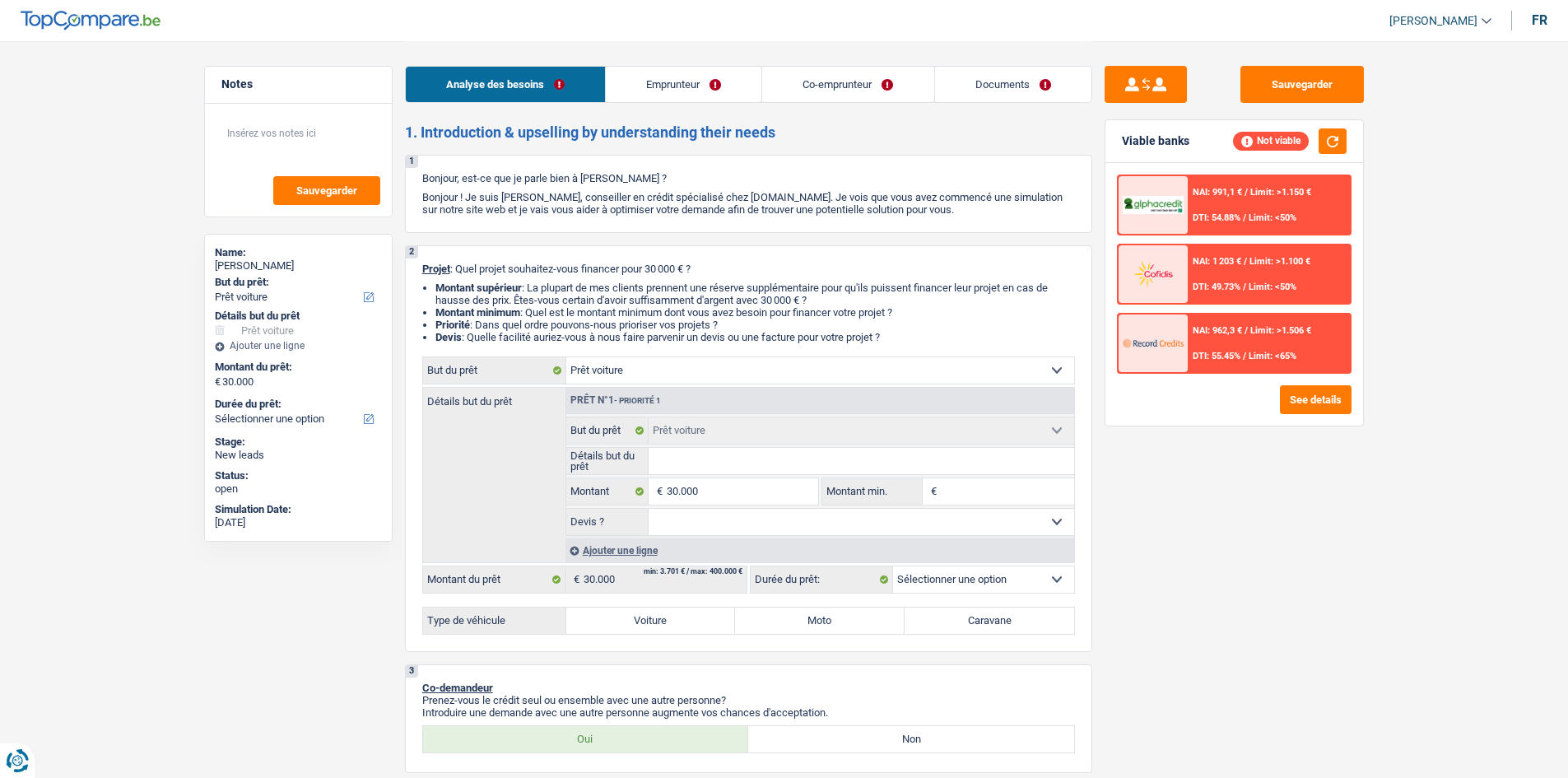
select select "car"
select select "privateEmployee"
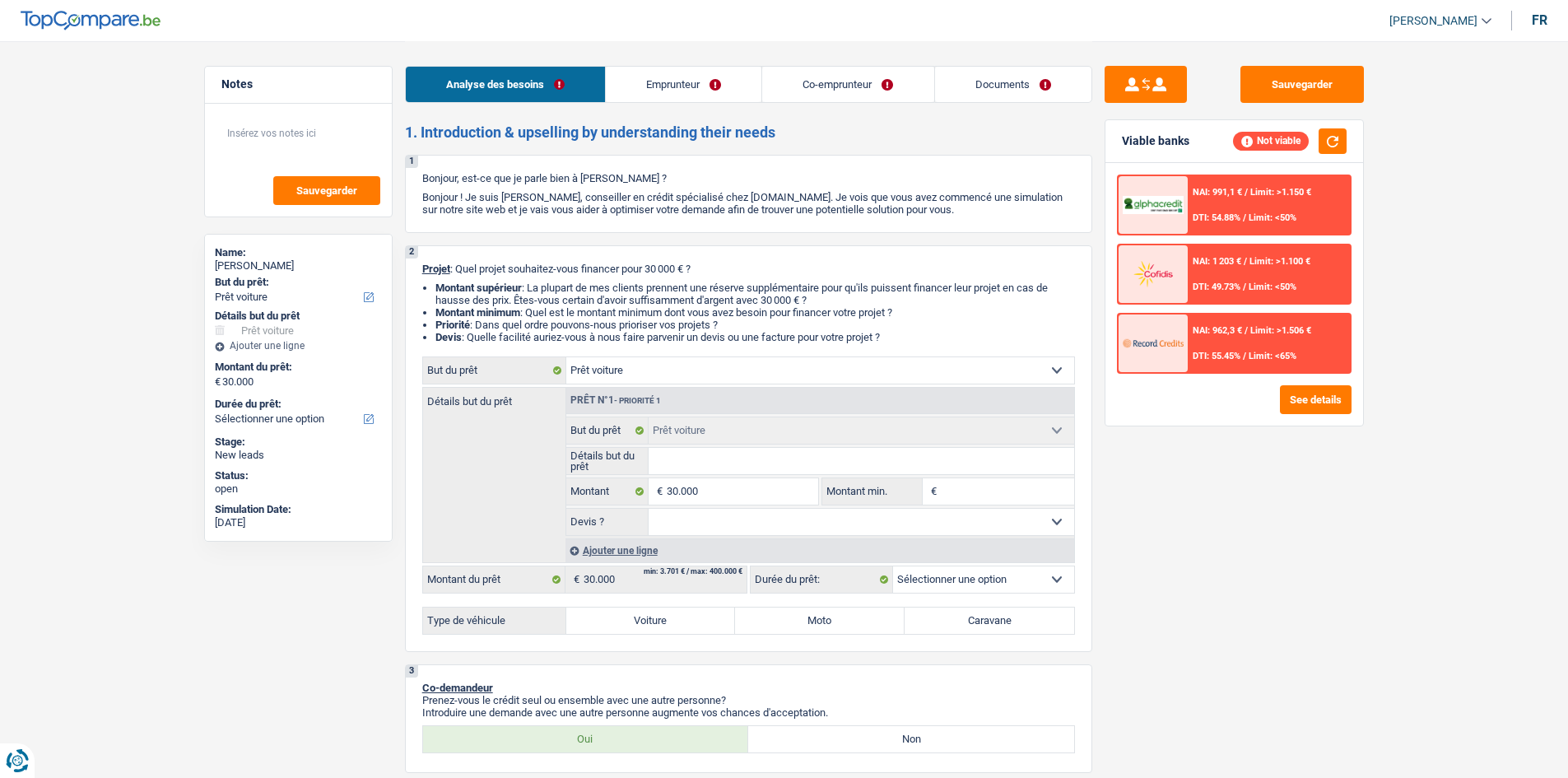
select select "familyAllowances"
select select "netSalary"
select select "mealVouchers"
select select "rents"
select select "car"
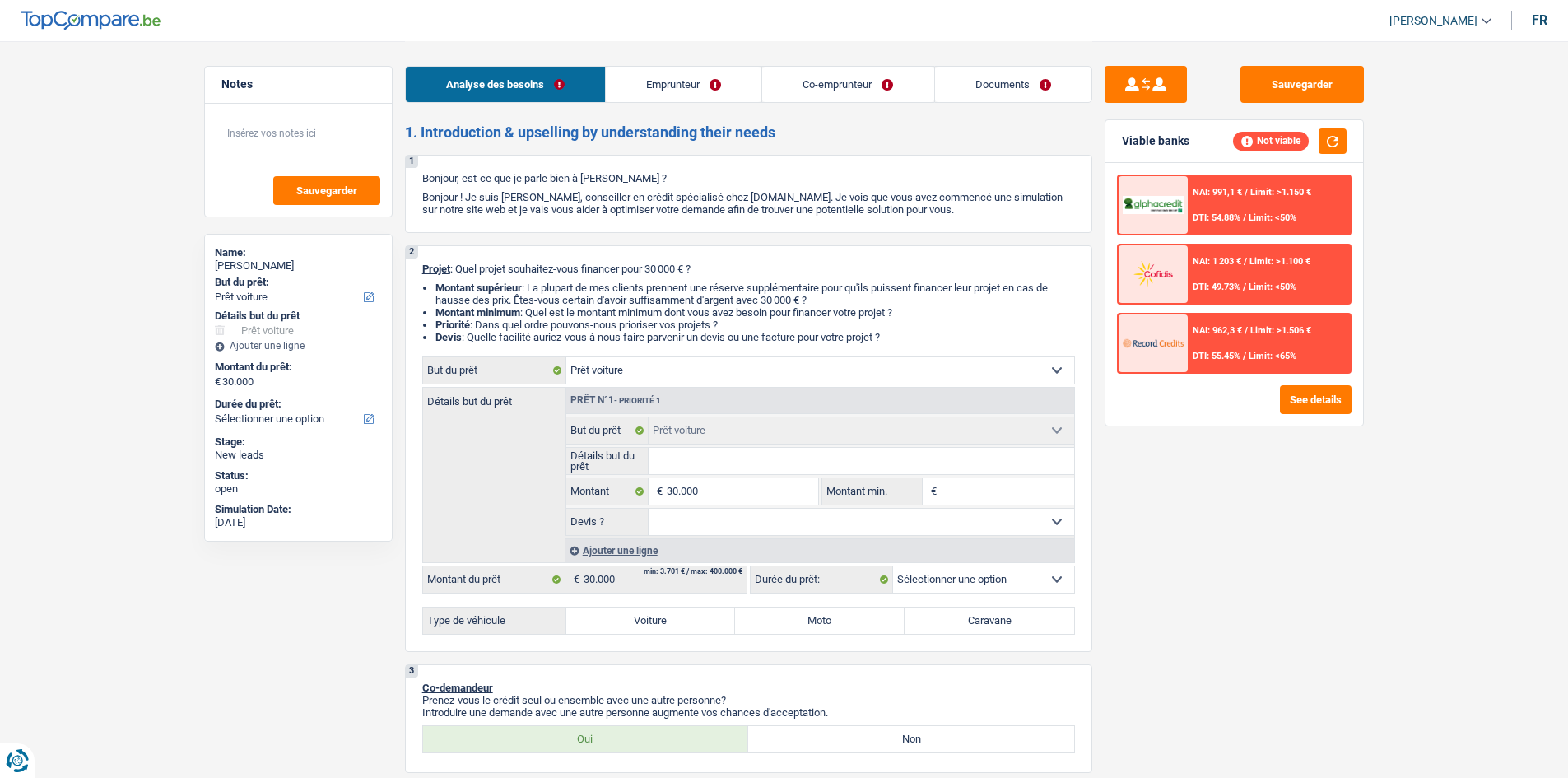
select select "car"
drag, startPoint x: 961, startPoint y: 80, endPoint x: 901, endPoint y: 78, distance: 60.0
click at [961, 79] on link "Documents" at bounding box center [1013, 84] width 156 height 35
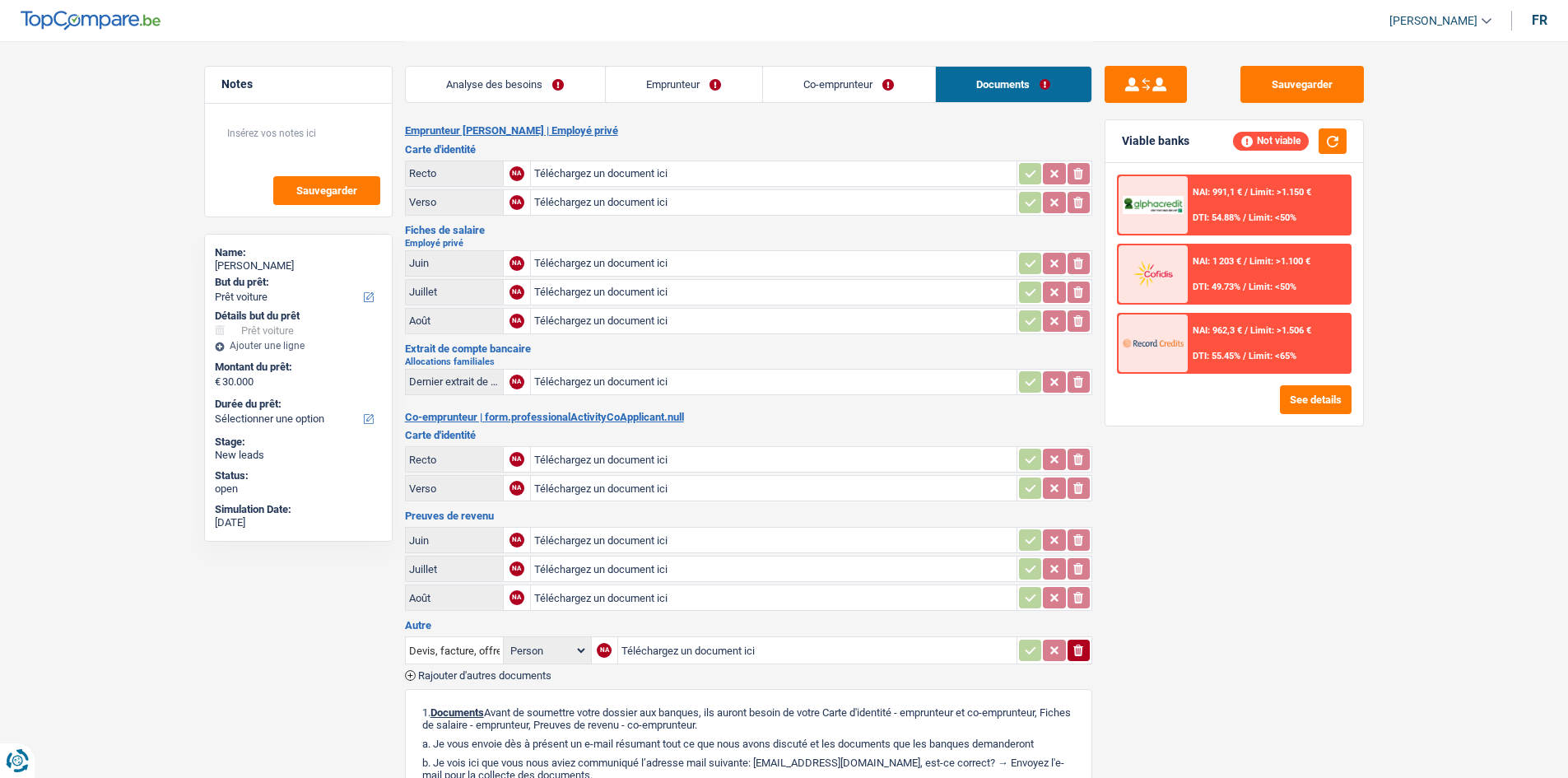
click at [705, 77] on link "Emprunteur" at bounding box center [684, 84] width 156 height 35
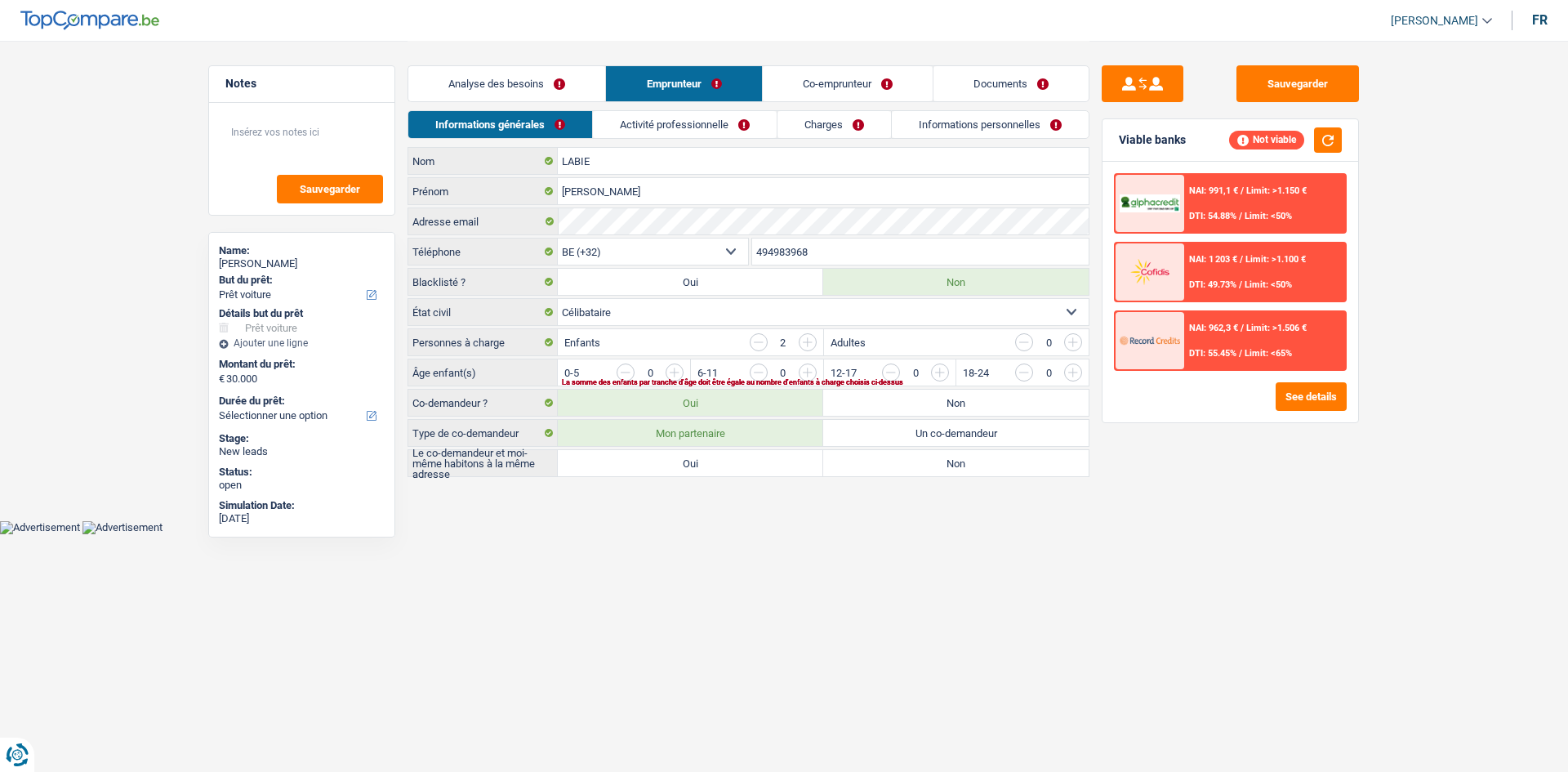
click at [711, 126] on link "Activité professionnelle" at bounding box center [685, 125] width 184 height 27
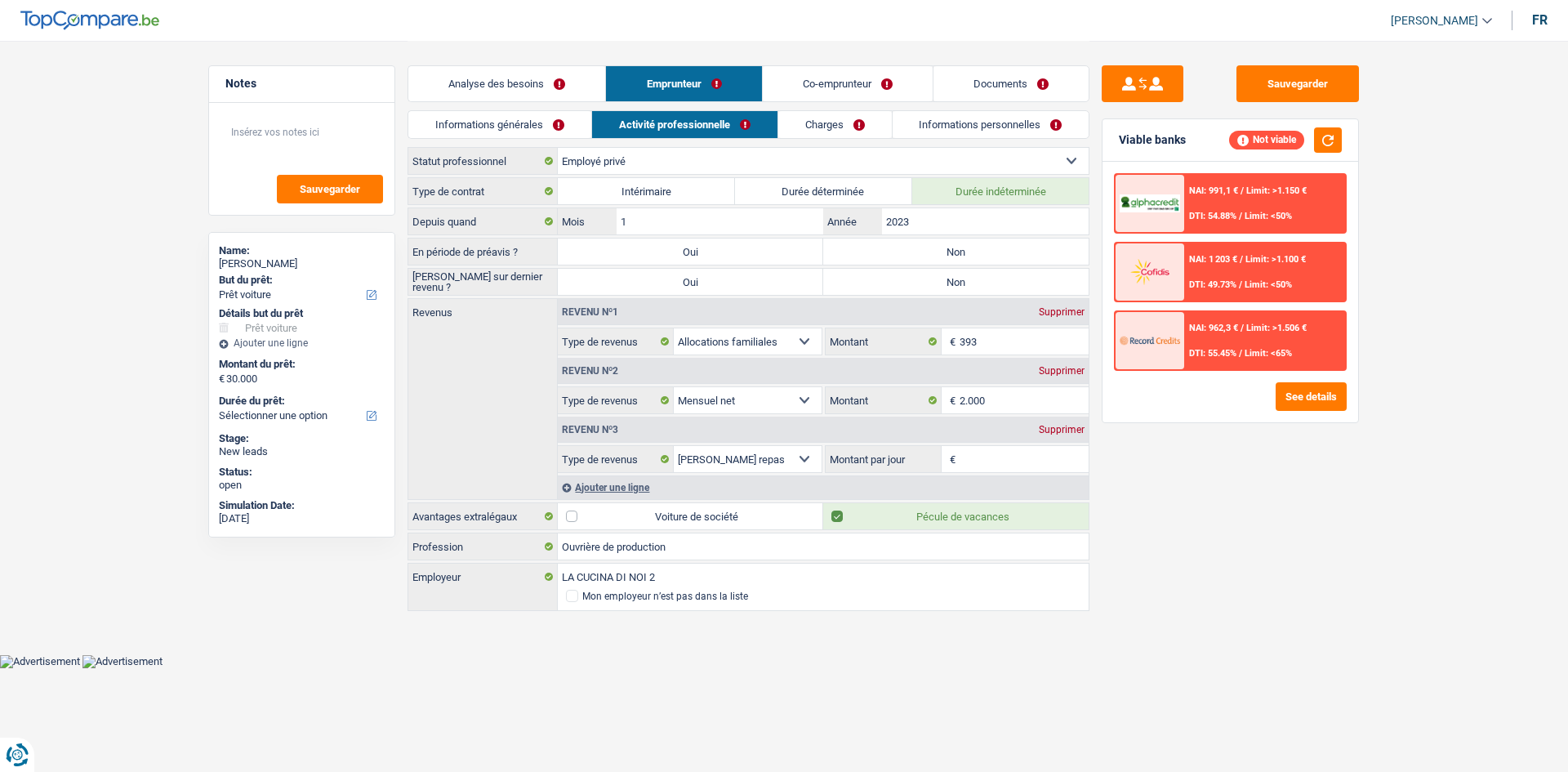
click at [850, 116] on link "Charges" at bounding box center [835, 125] width 113 height 27
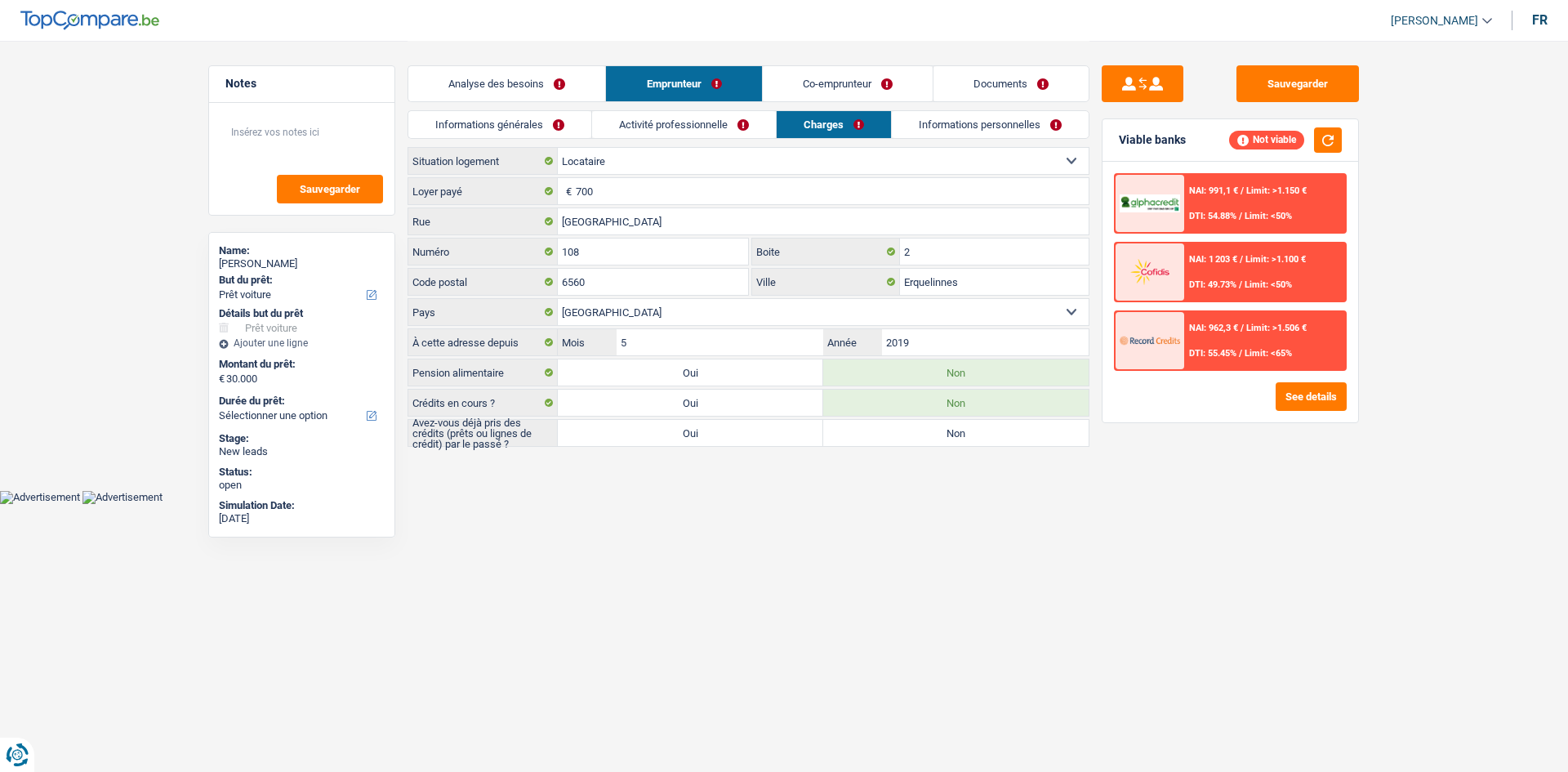
click at [960, 119] on link "Informations personnelles" at bounding box center [990, 125] width 197 height 27
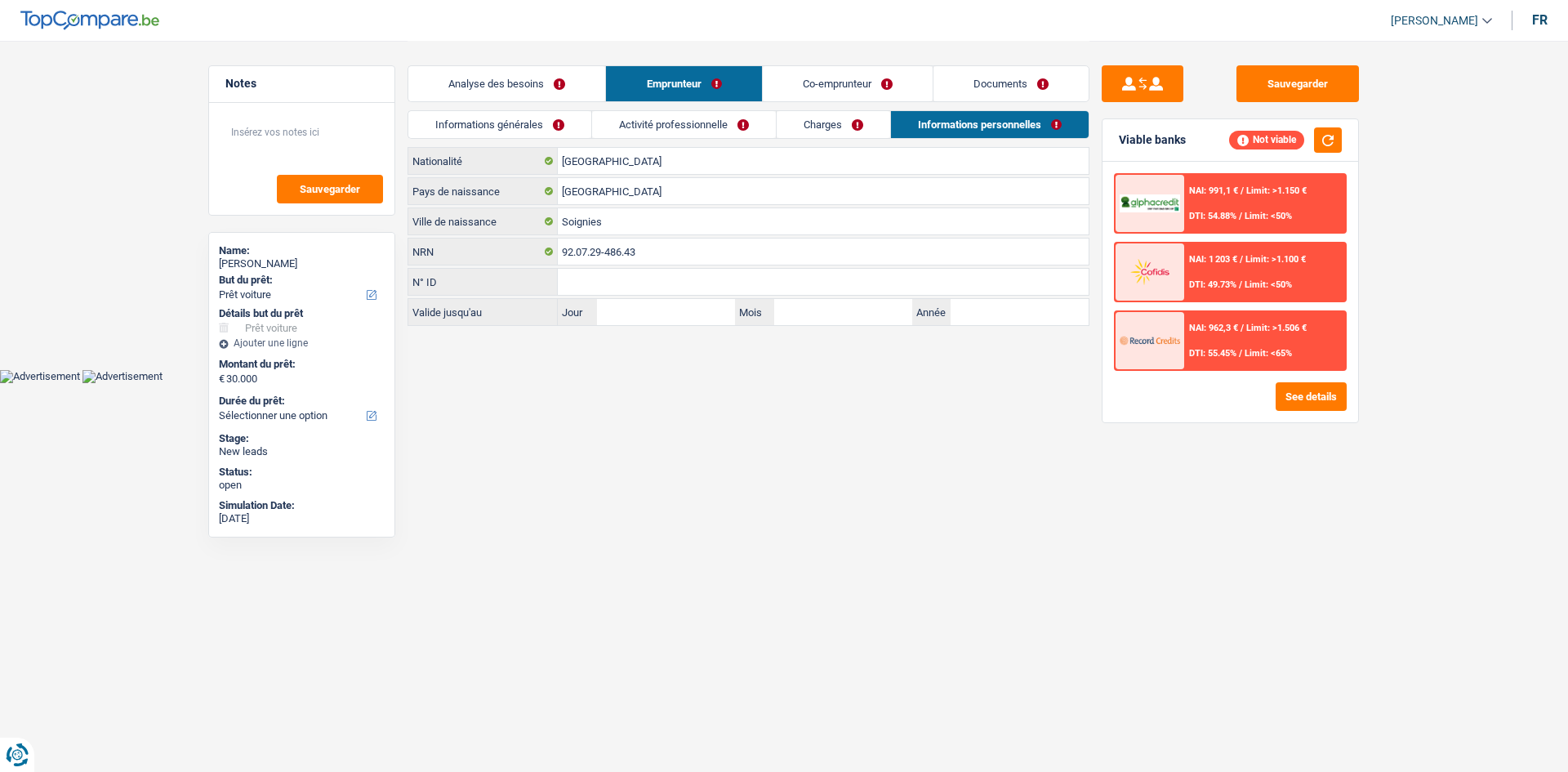
click at [847, 84] on link "Co-emprunteur" at bounding box center [848, 84] width 170 height 35
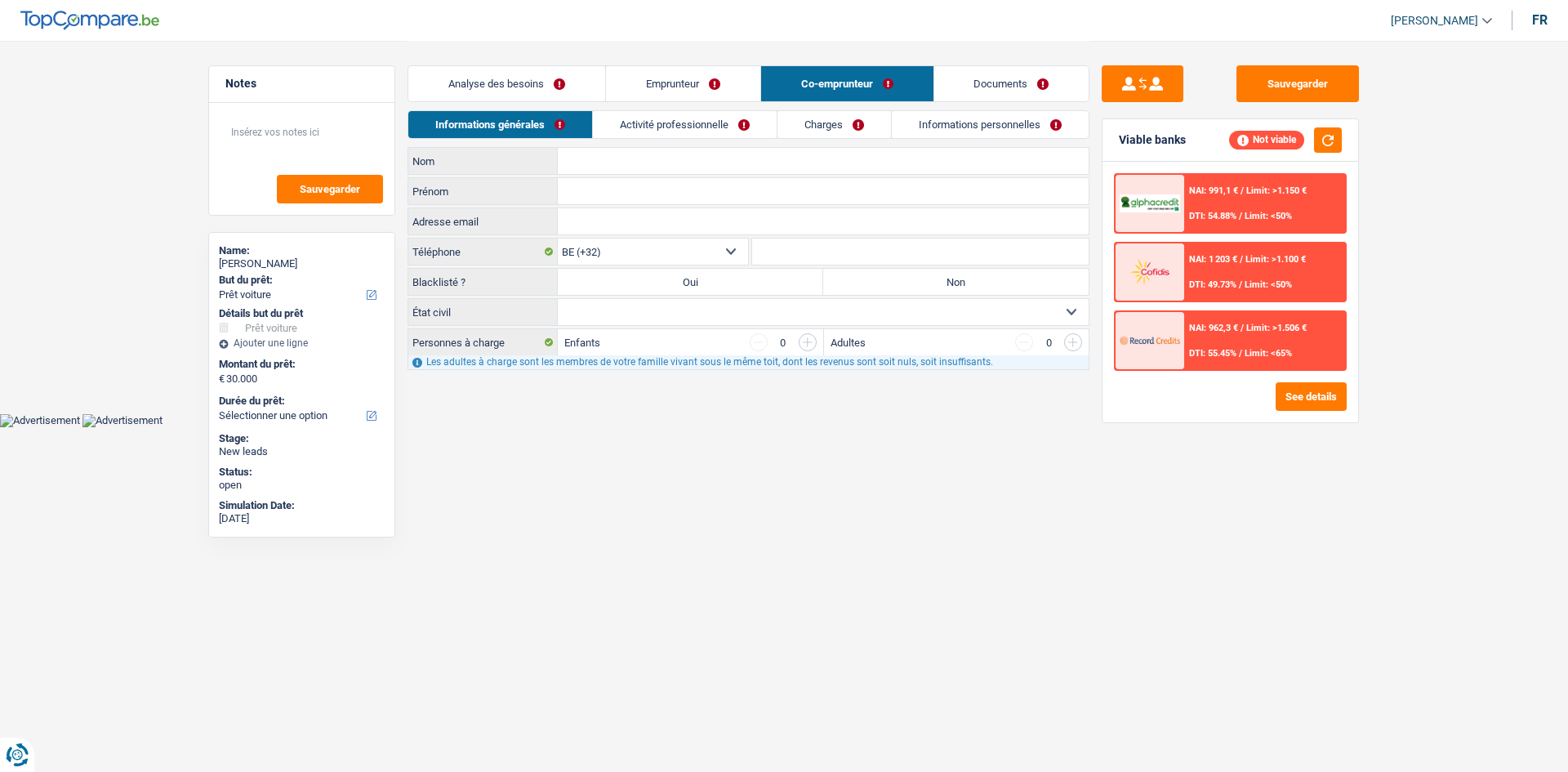
click at [697, 120] on link "Activité professionnelle" at bounding box center [685, 125] width 184 height 27
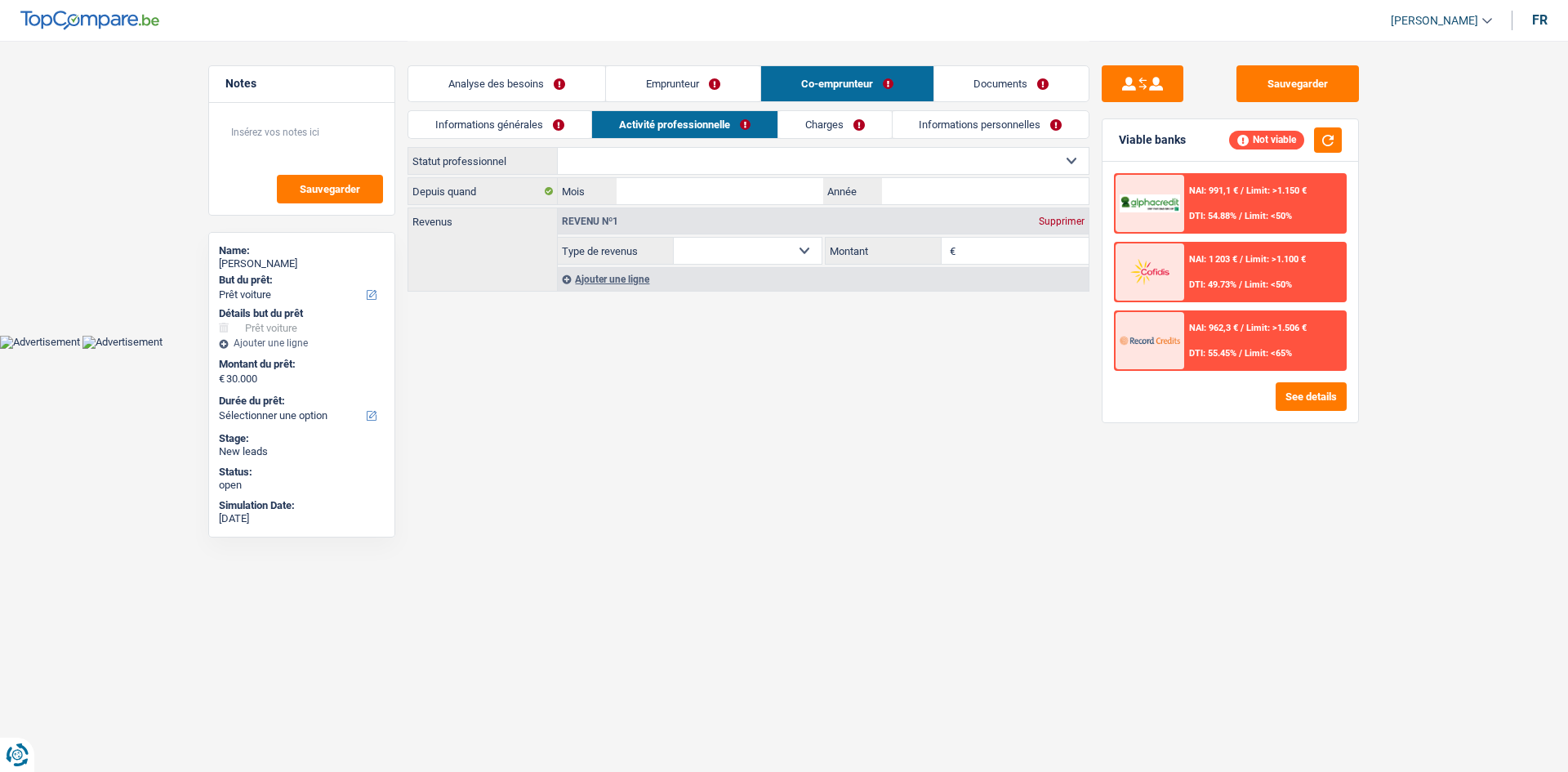
click at [827, 125] on link "Charges" at bounding box center [835, 125] width 113 height 27
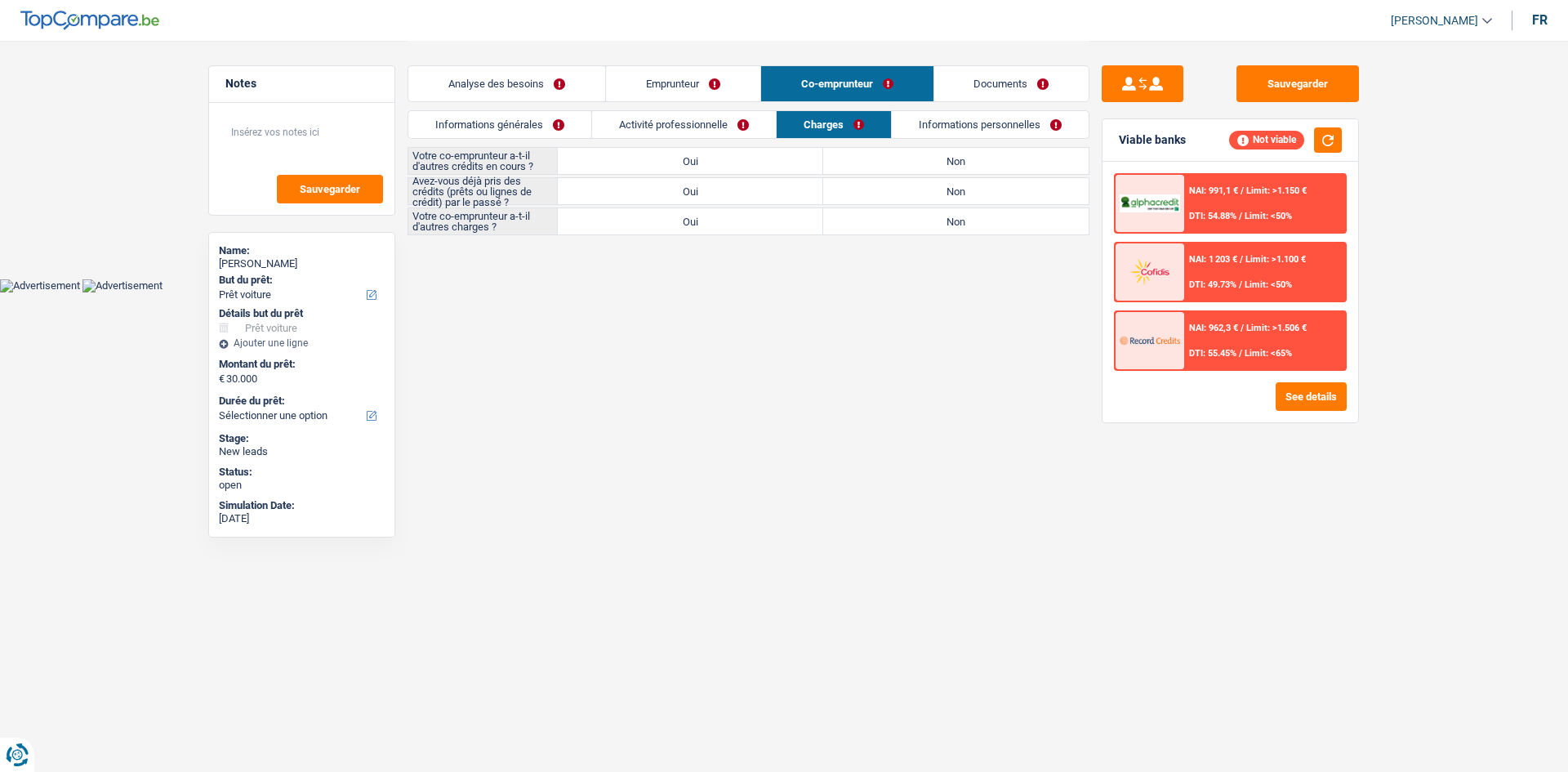
click at [936, 124] on link "Informations personnelles" at bounding box center [990, 125] width 197 height 27
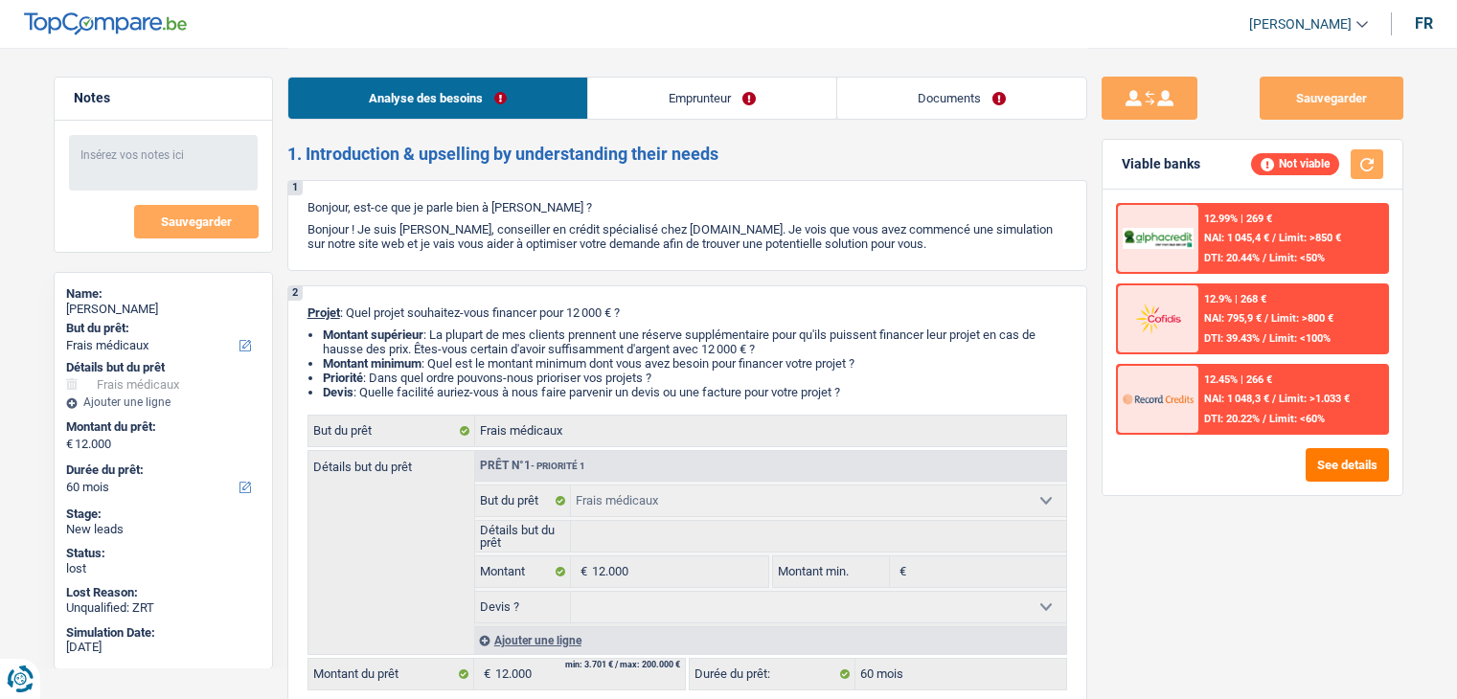
select select "medical"
select select "60"
select select "medical"
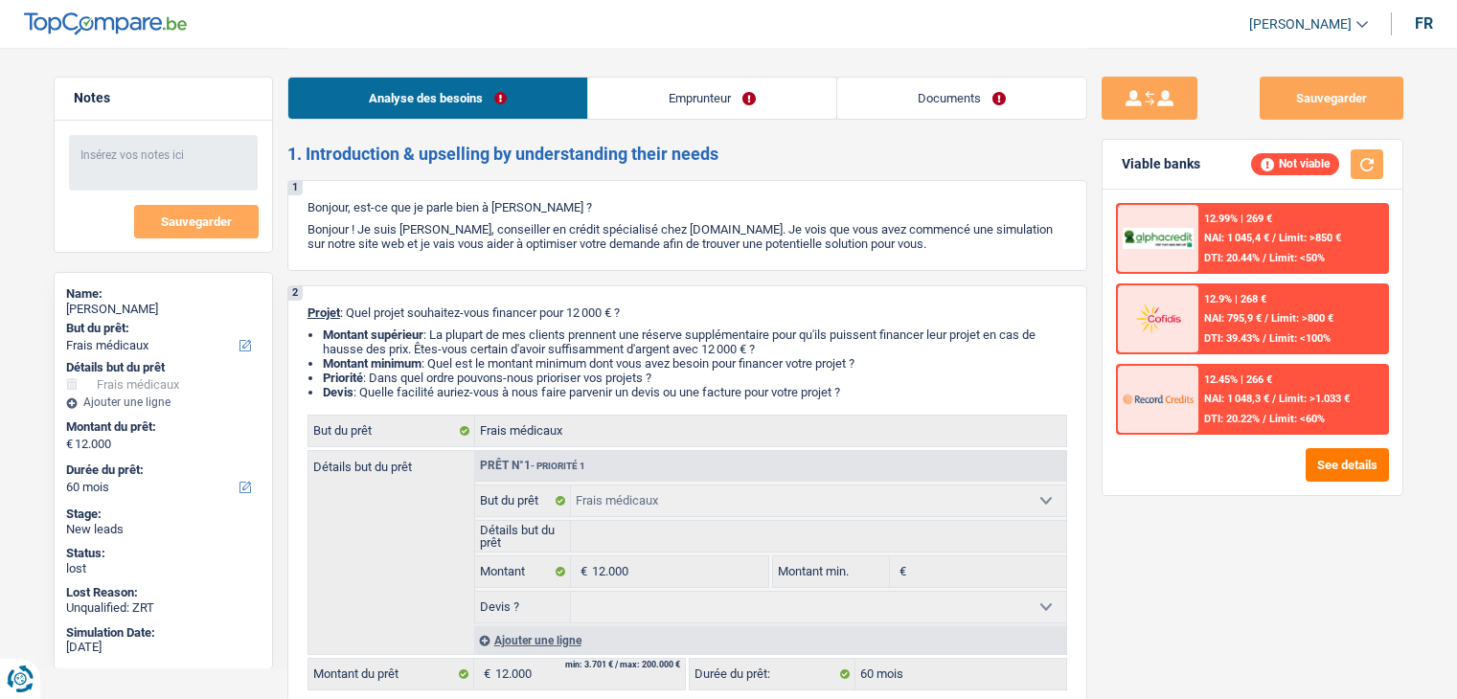
select select "60"
select select "cpasMargin"
select select "socialSecurity"
select select "liveWithParents"
select select "medical"
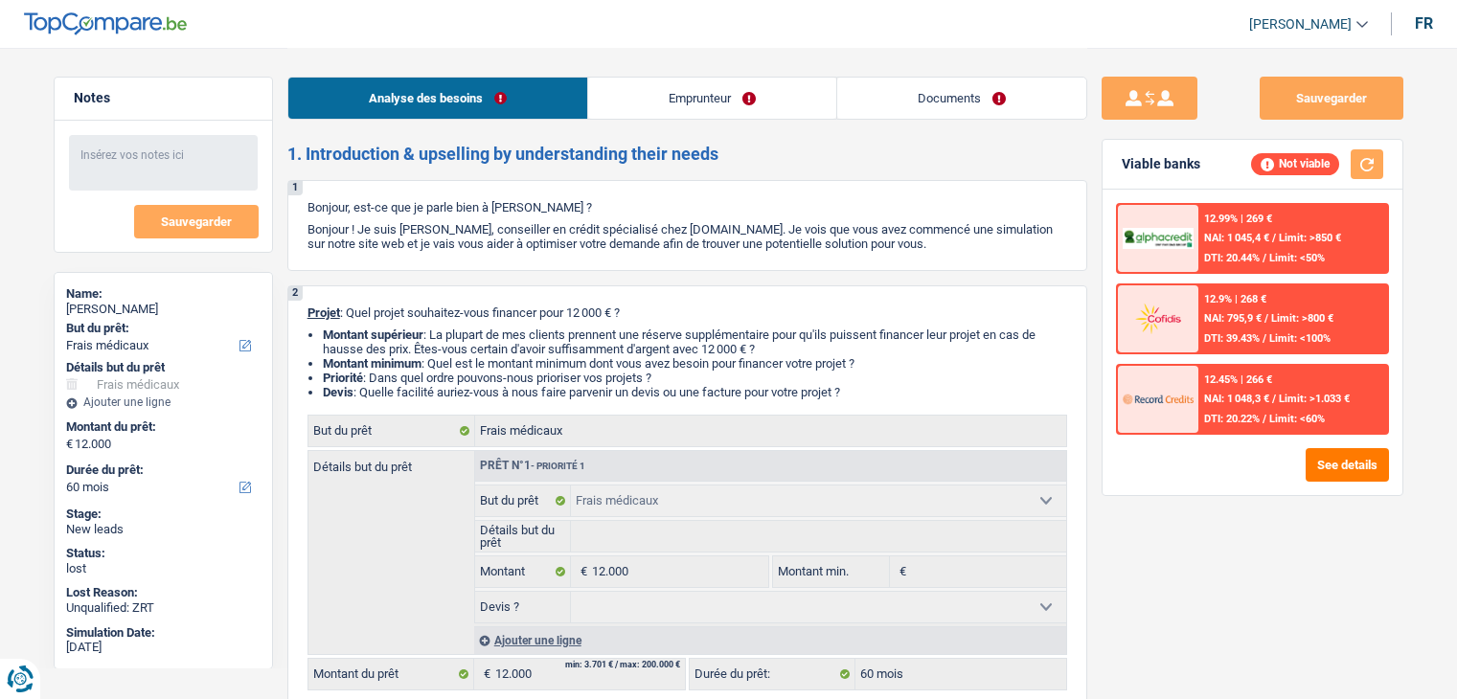
select select "medical"
select select "60"
click at [659, 99] on link "Emprunteur" at bounding box center [712, 98] width 248 height 41
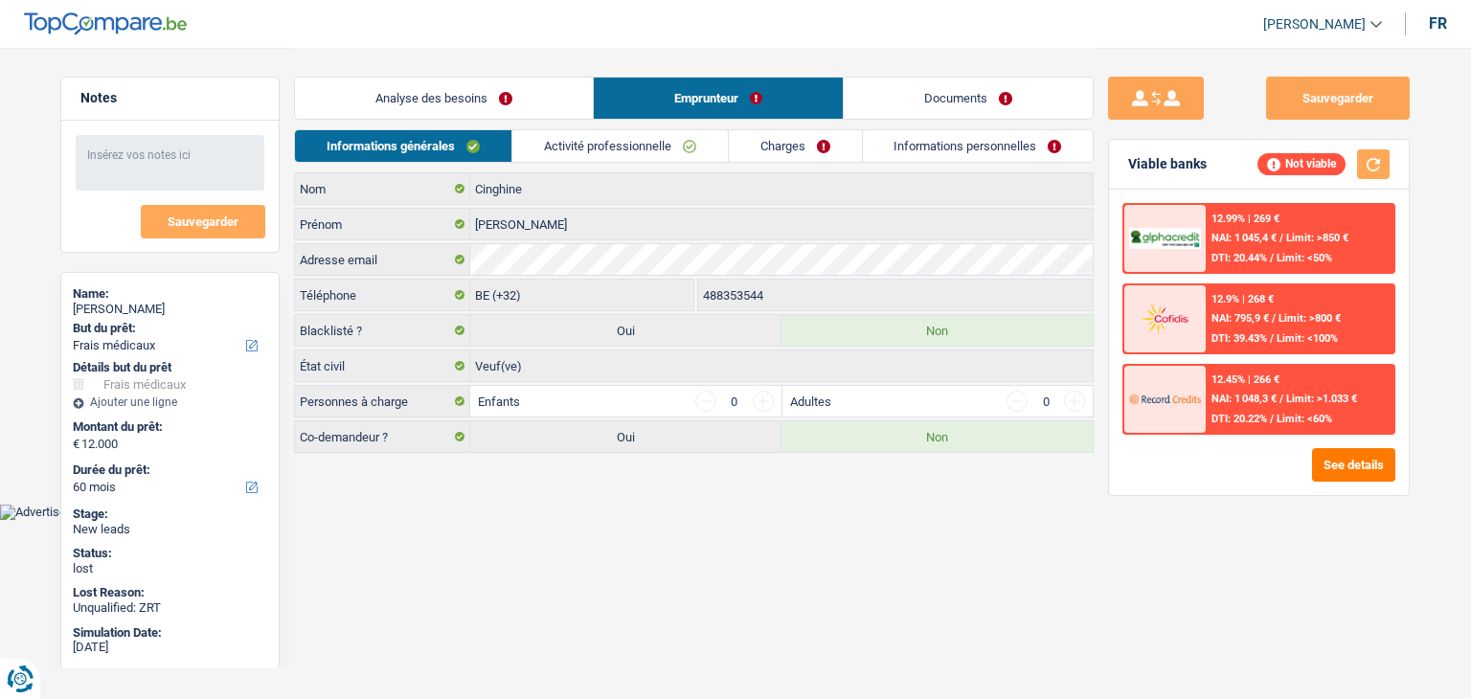
click at [583, 148] on link "Activité professionnelle" at bounding box center [620, 146] width 216 height 32
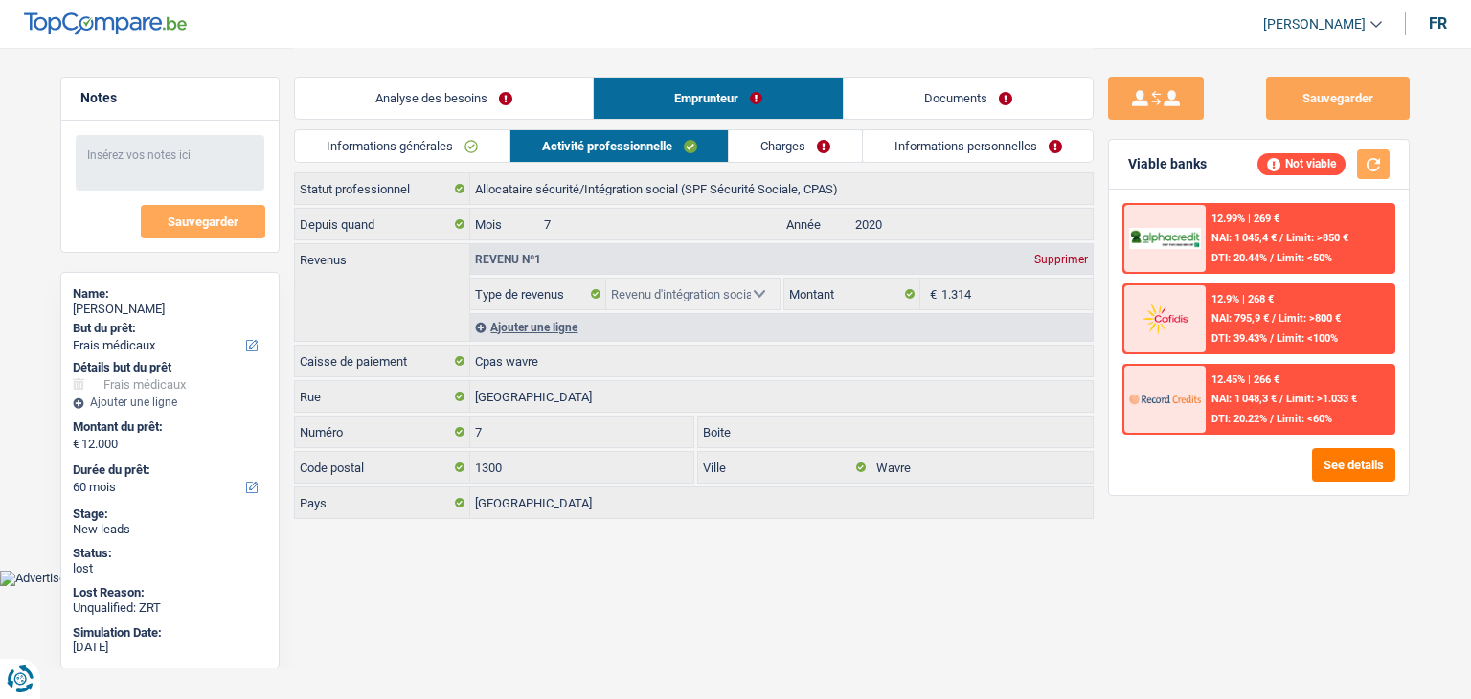
click at [746, 151] on link "Charges" at bounding box center [795, 146] width 133 height 32
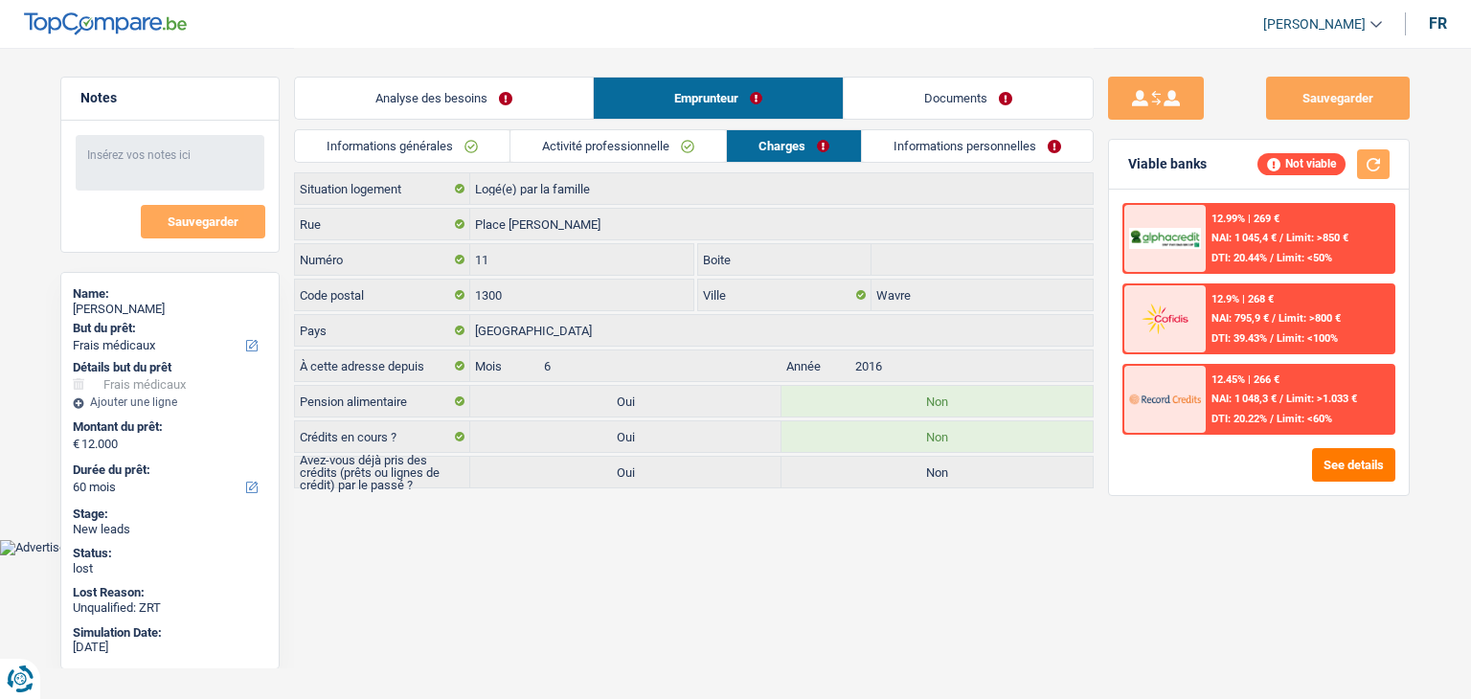
click at [917, 146] on link "Informations personnelles" at bounding box center [977, 146] width 231 height 32
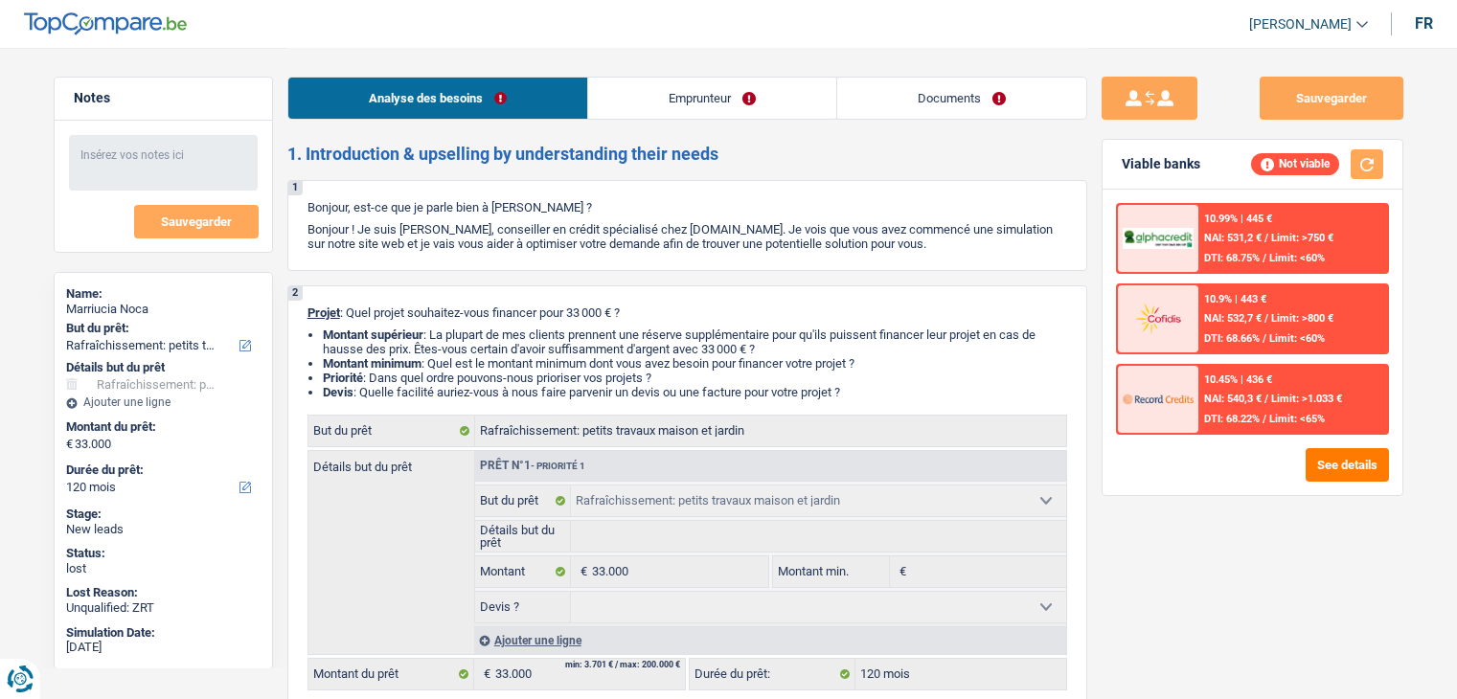
select select "houseOrGarden"
select select "120"
select select "houseOrGarden"
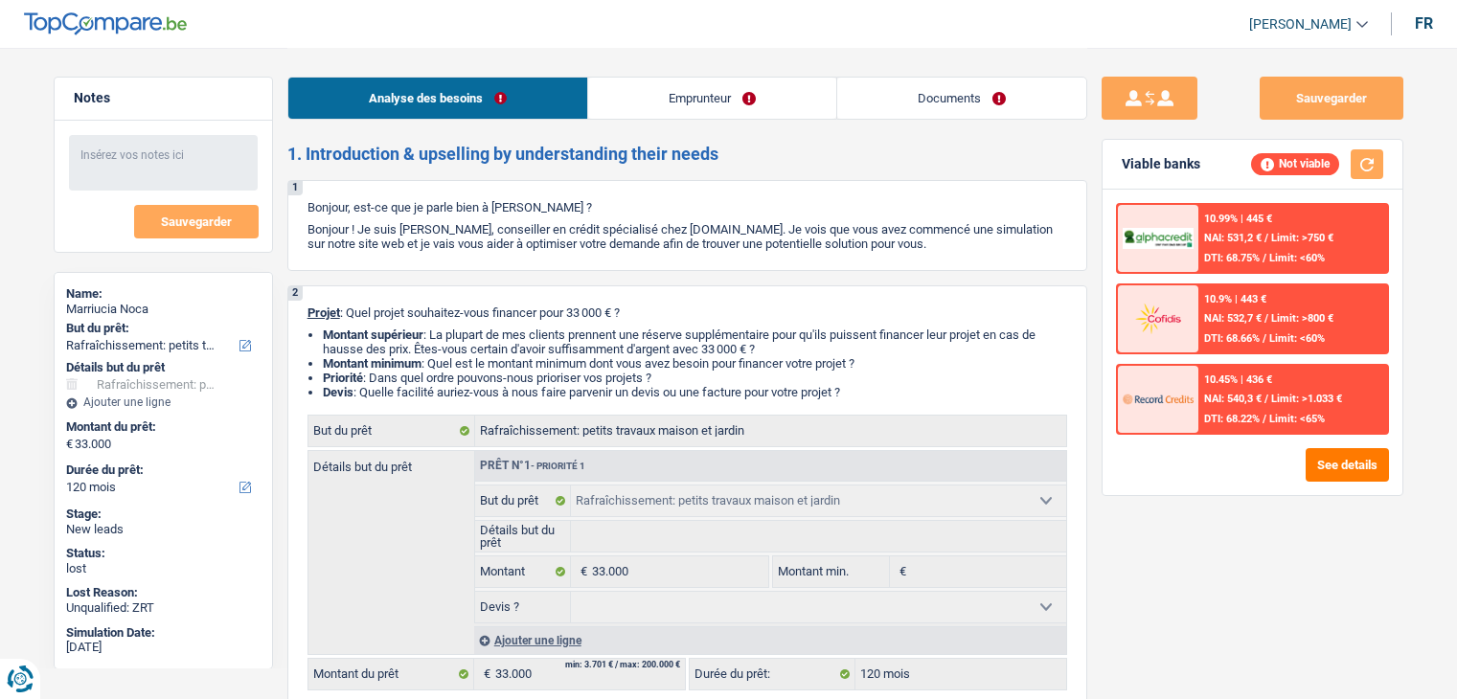
select select "120"
select select "mutuality"
select select "mutualityIndemnity"
select select "ownerWithMortgage"
select select "mortgage"
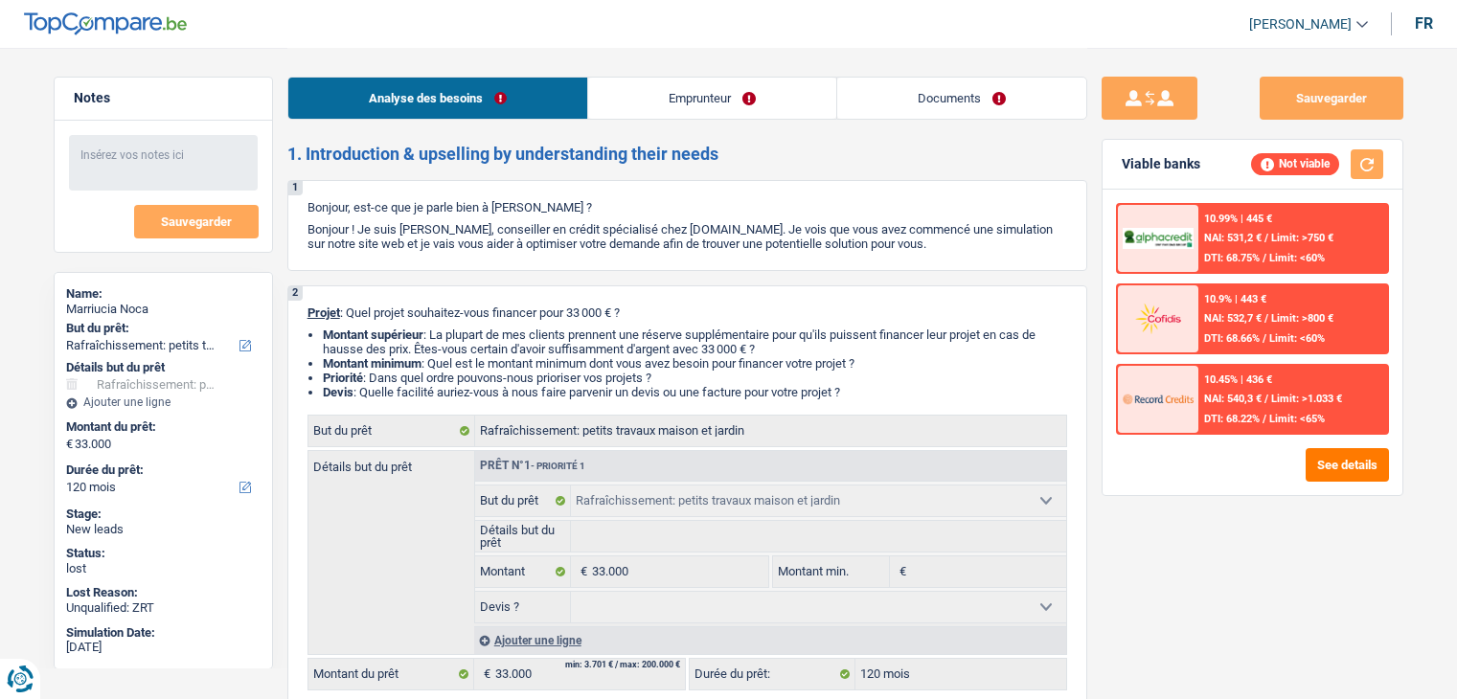
select select "420"
select select "houseOrGarden"
select select "120"
select select "32"
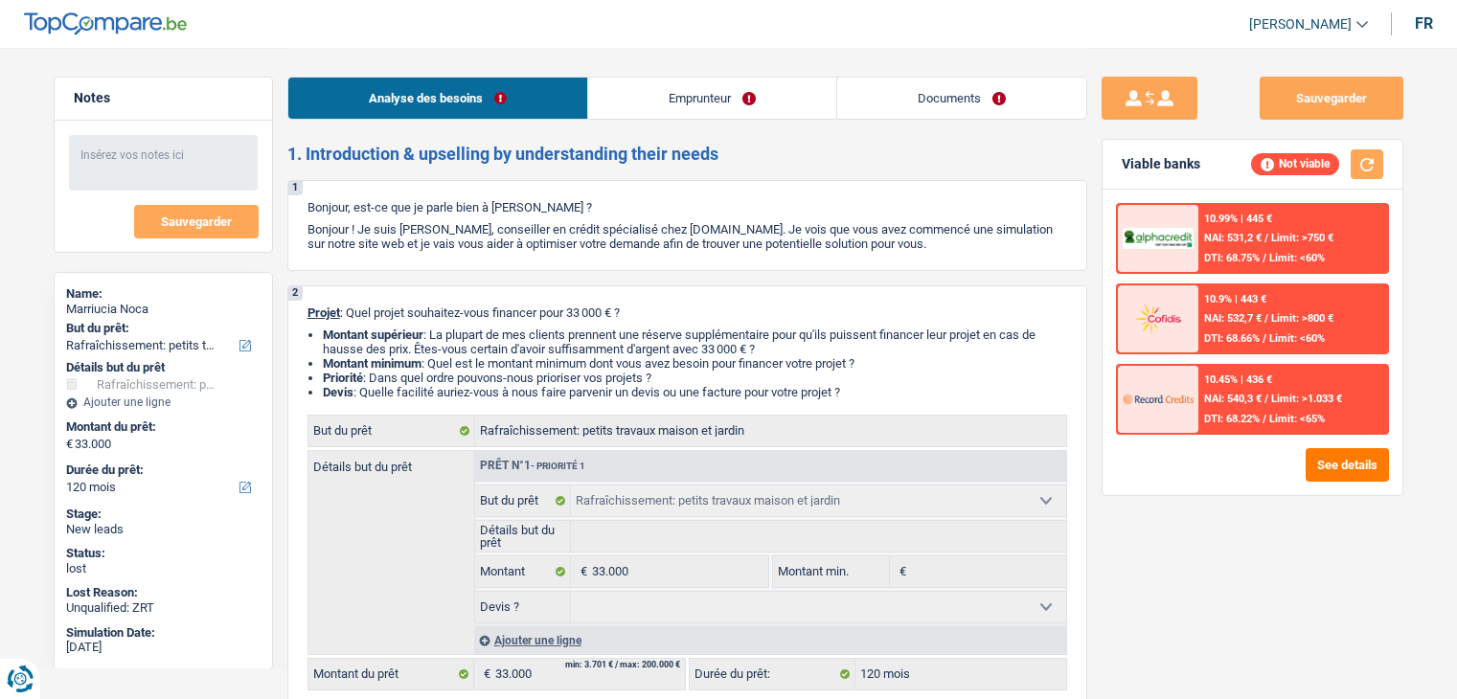
select select "single"
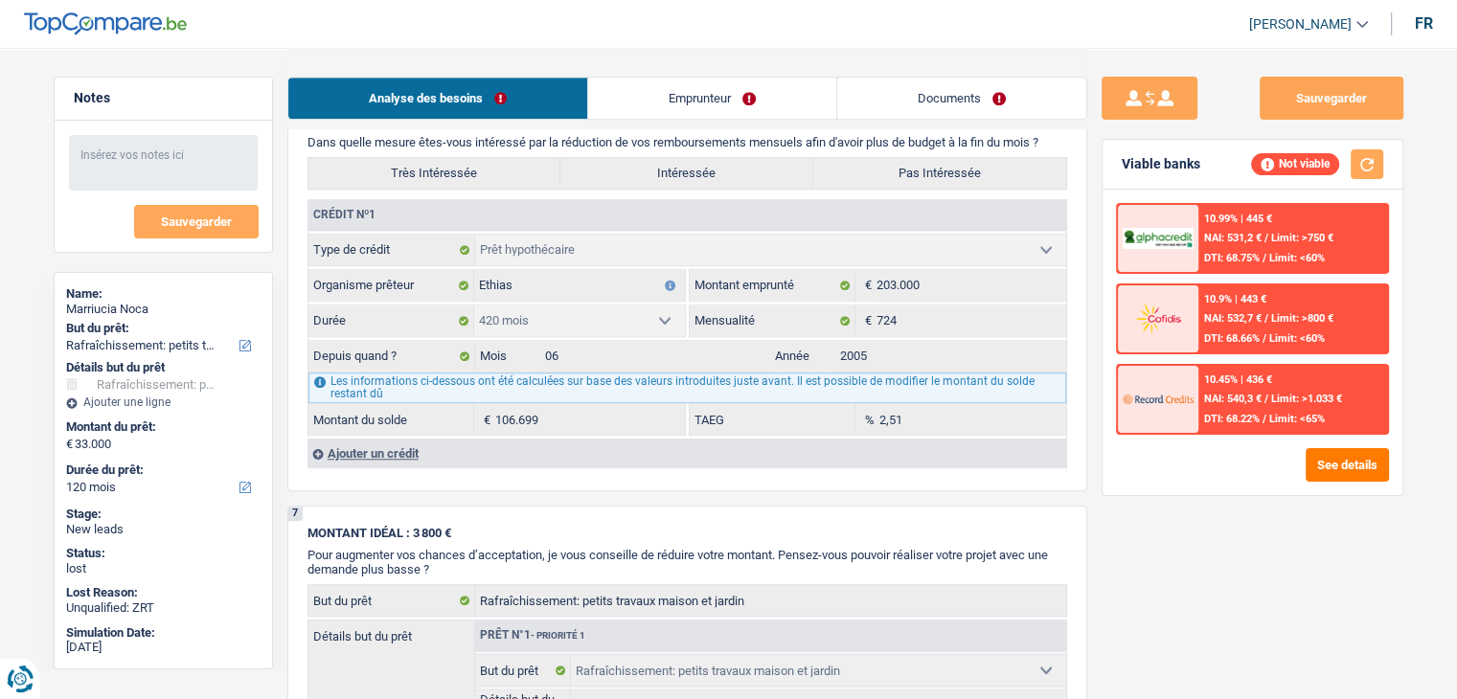
scroll to position [1437, 0]
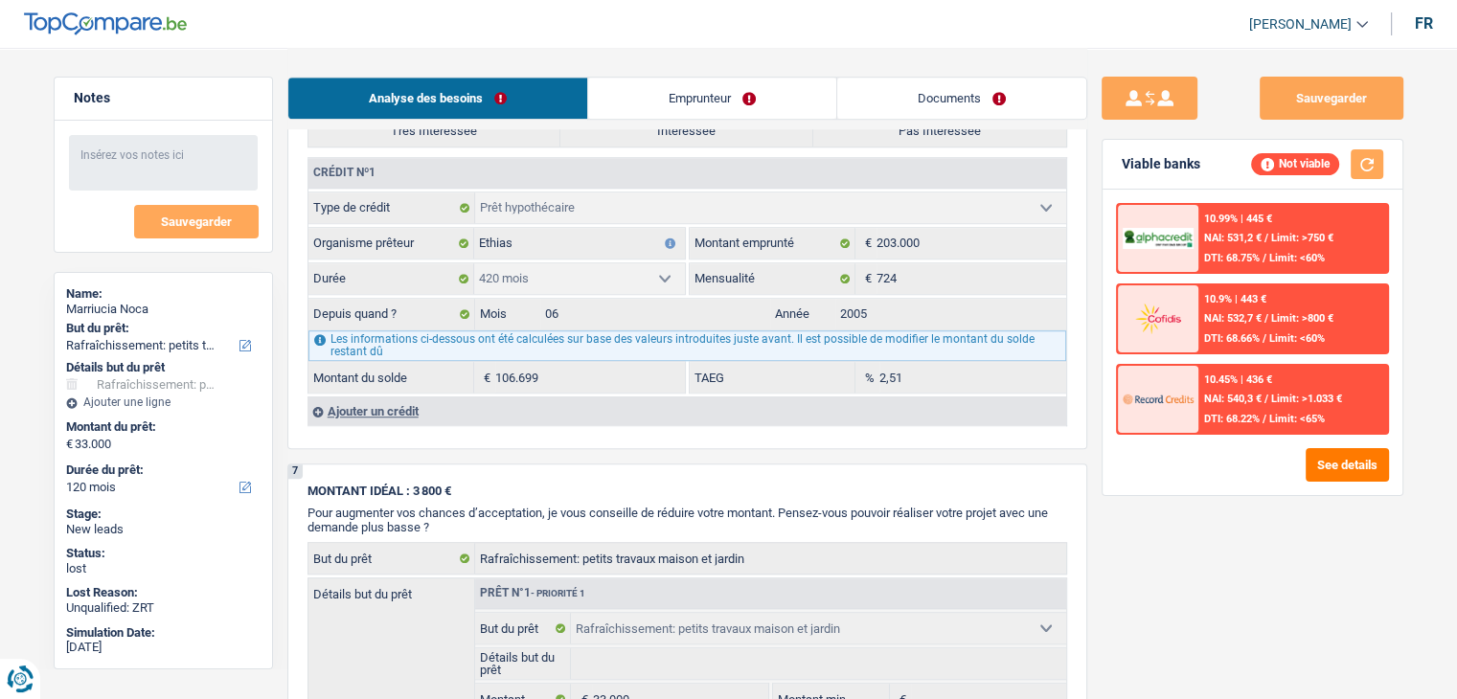
click at [768, 108] on link "Emprunteur" at bounding box center [712, 98] width 248 height 41
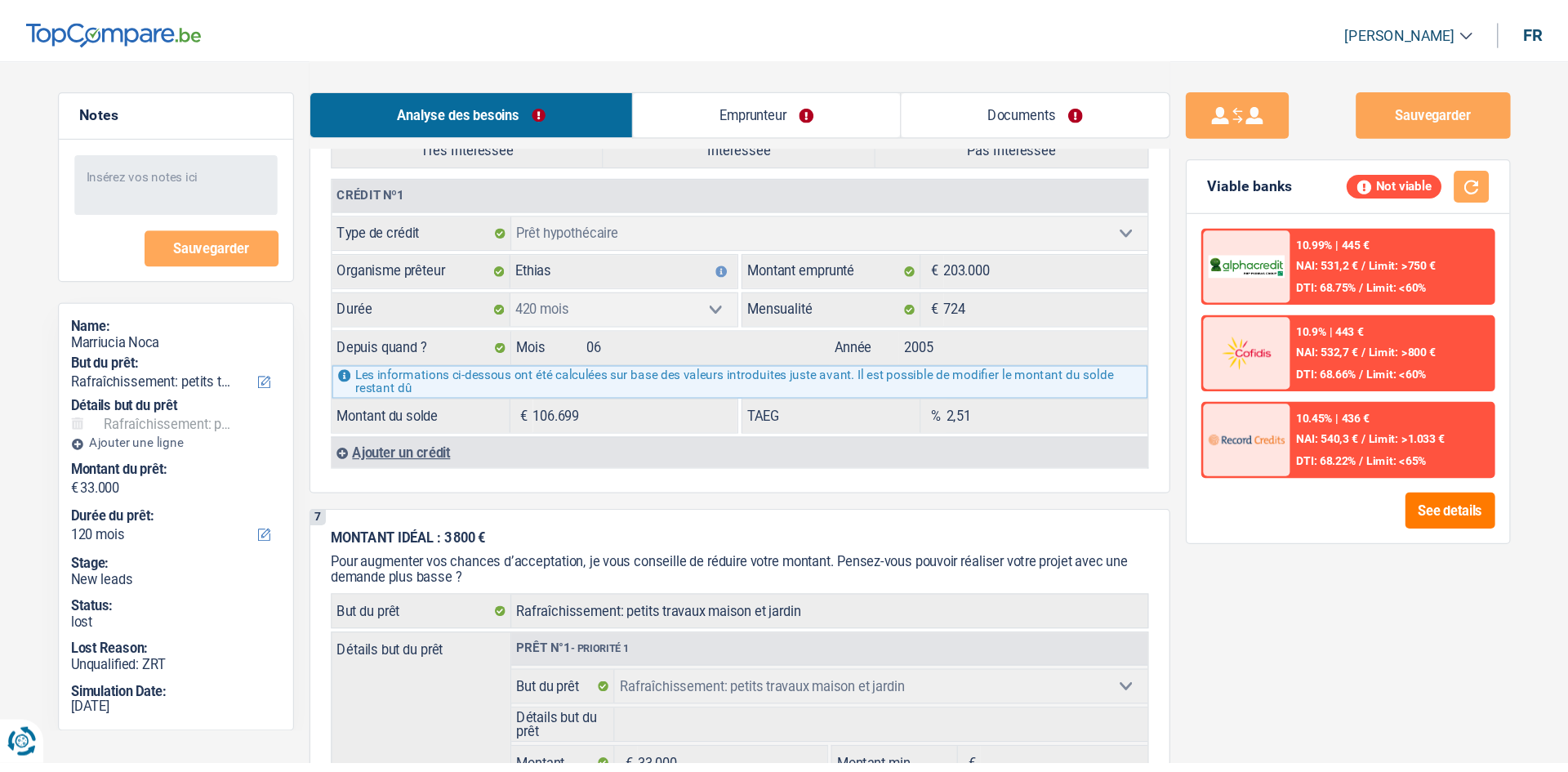
scroll to position [0, 0]
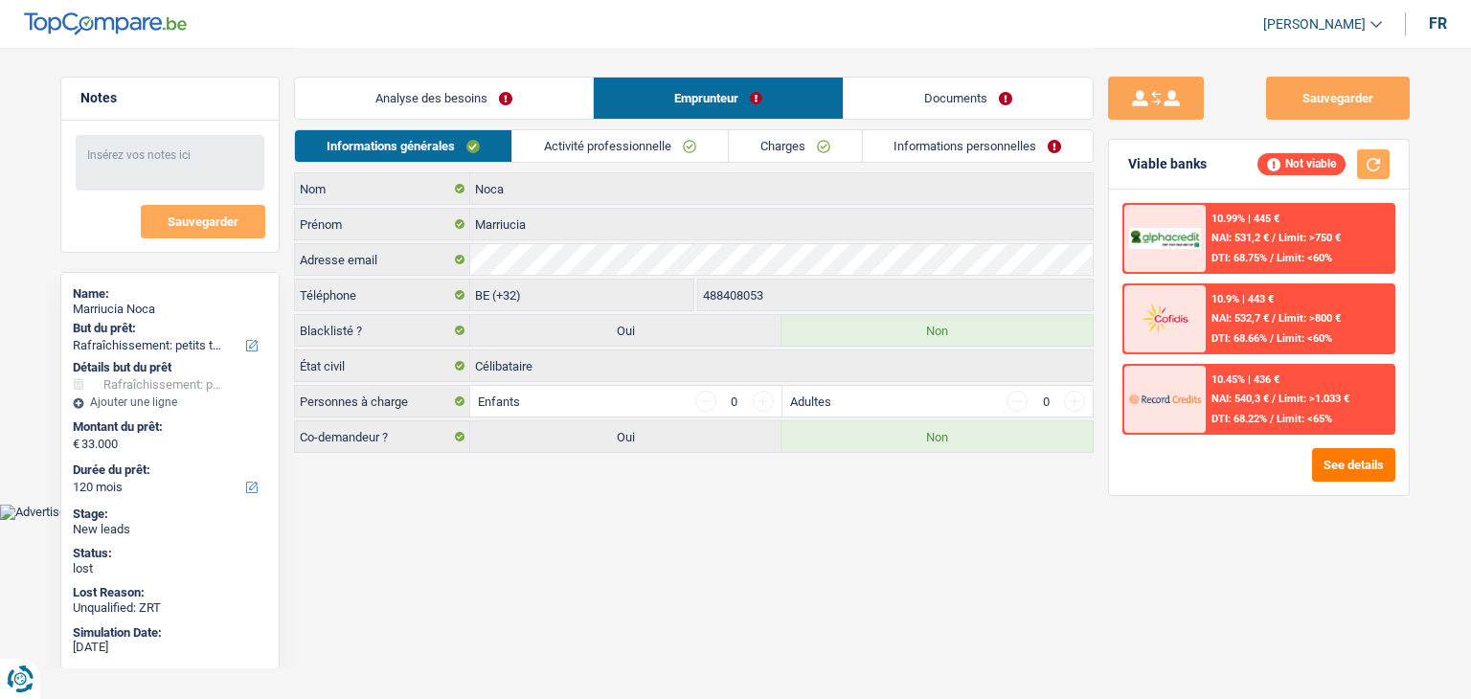
click at [582, 150] on link "Activité professionnelle" at bounding box center [620, 146] width 216 height 32
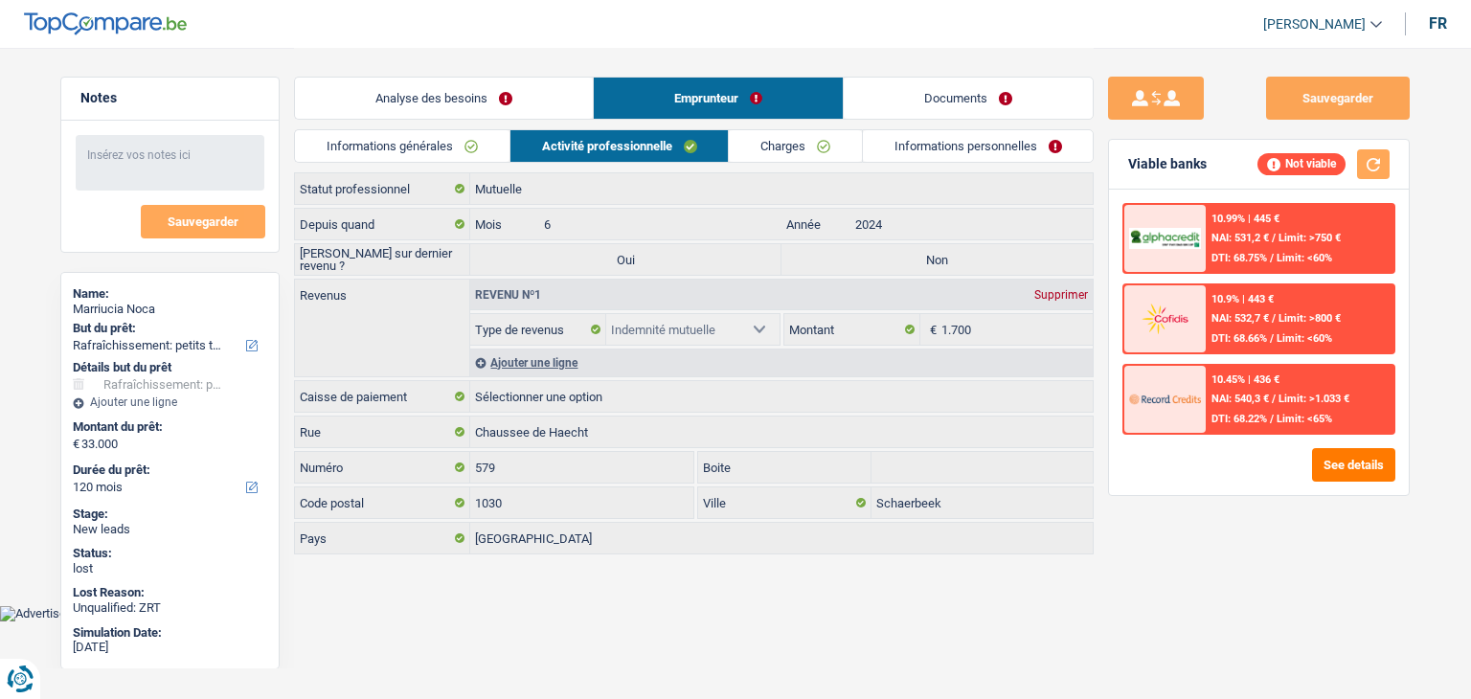
click at [805, 156] on link "Charges" at bounding box center [795, 146] width 133 height 32
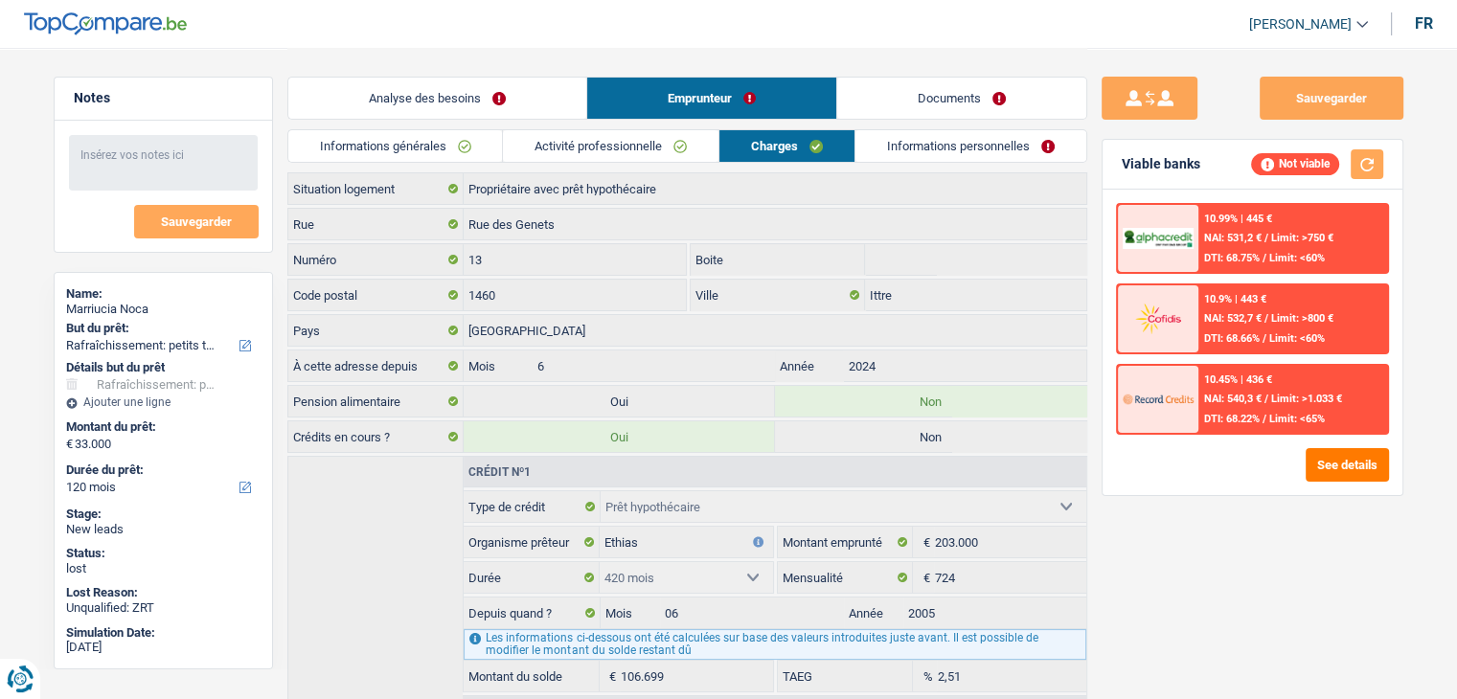
click at [954, 150] on link "Informations personnelles" at bounding box center [970, 146] width 231 height 32
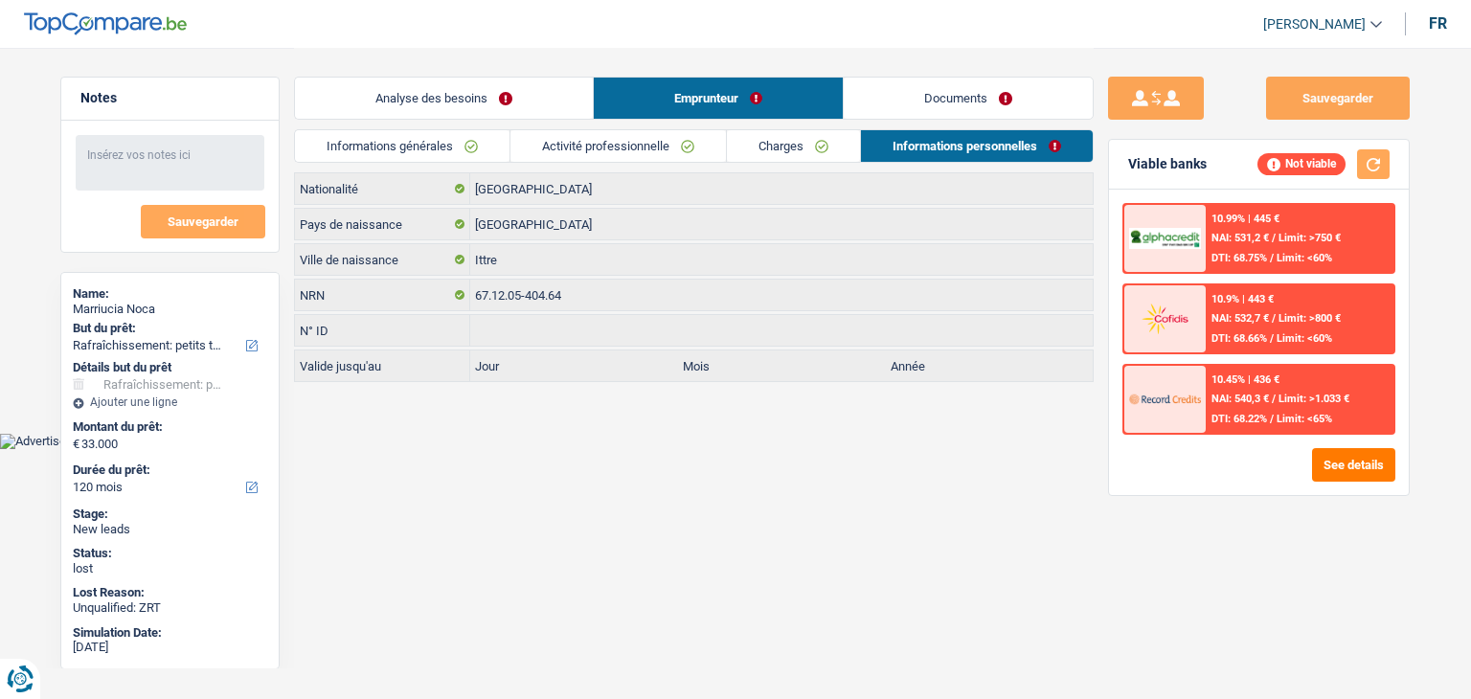
click at [966, 101] on link "Documents" at bounding box center [968, 98] width 249 height 41
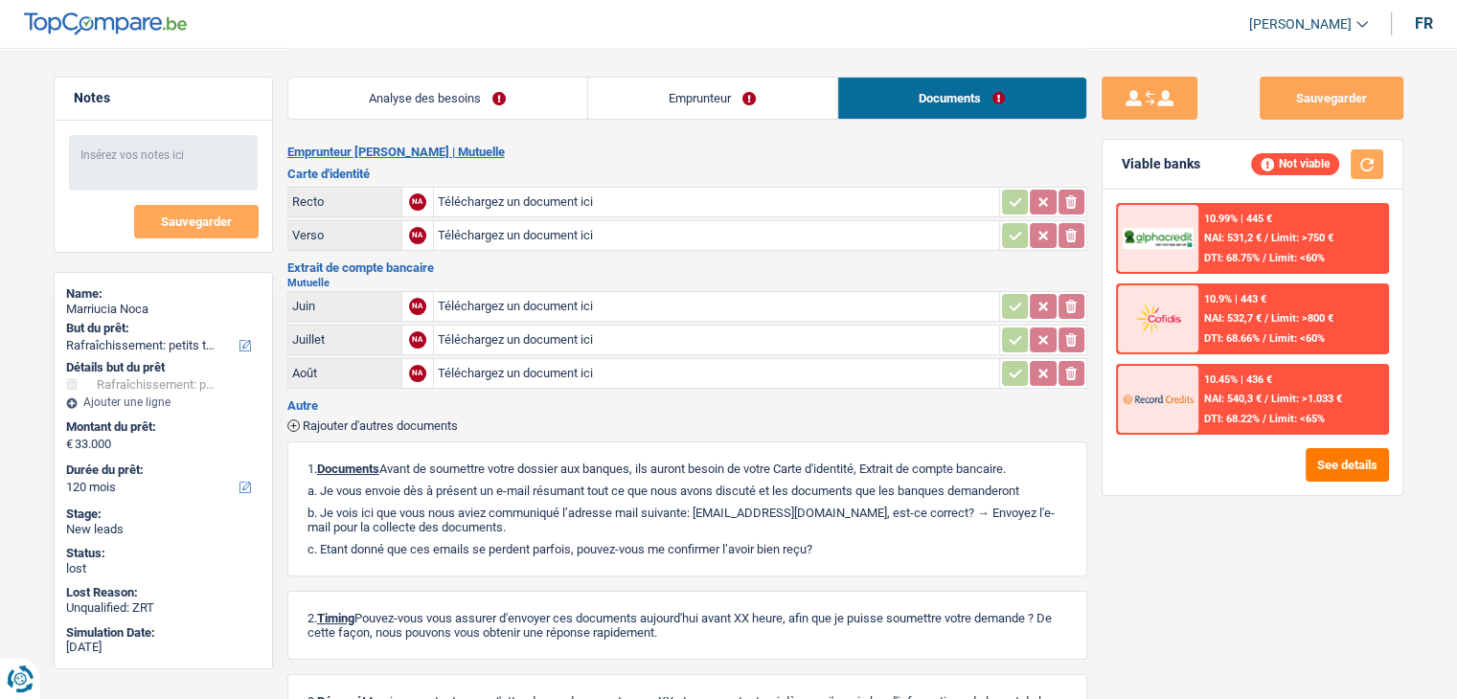
click at [483, 110] on link "Analyse des besoins" at bounding box center [437, 98] width 299 height 41
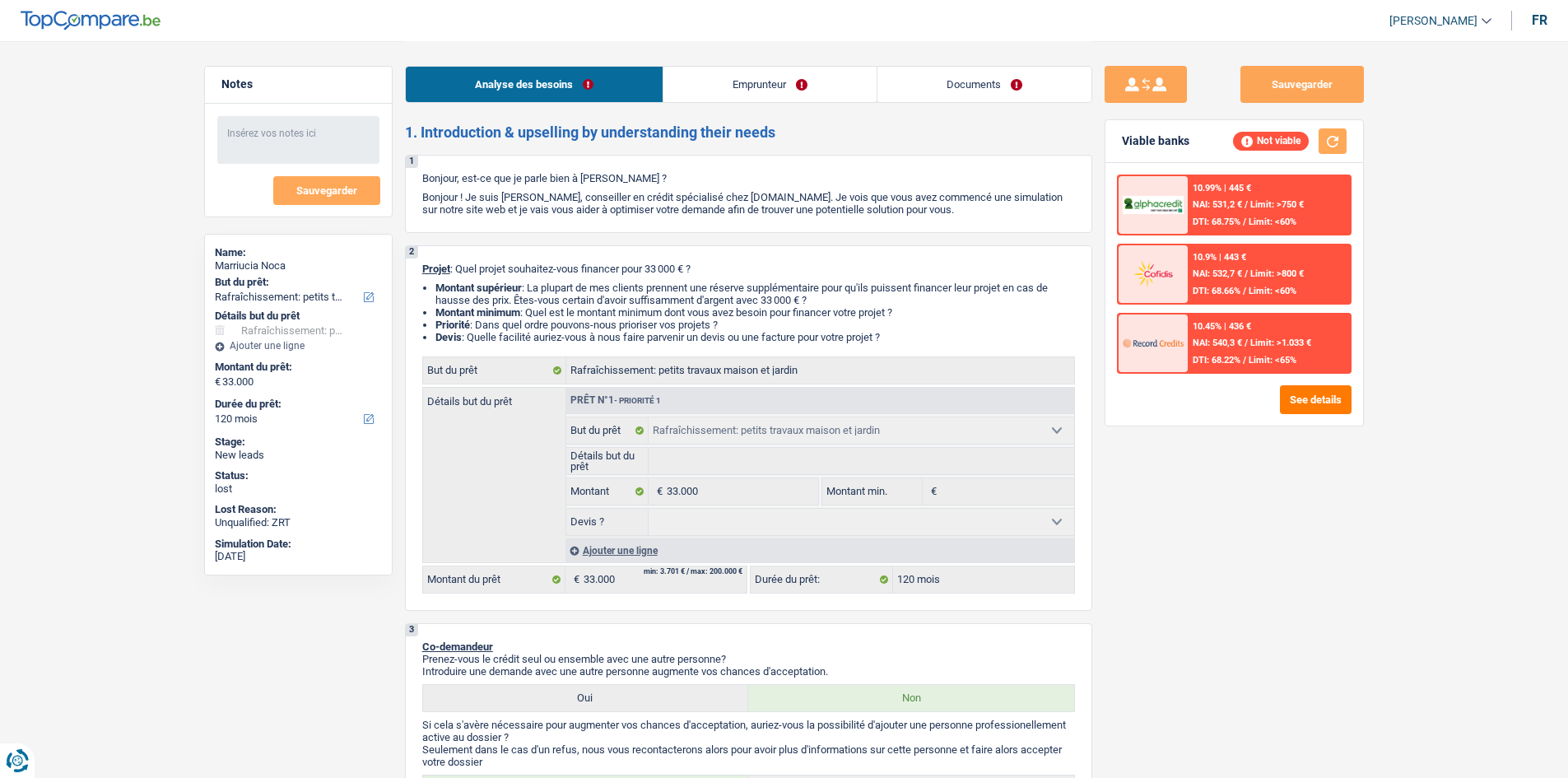
click at [275, 260] on div "Marriucia Noca" at bounding box center [298, 266] width 167 height 13
copy div "Marriucia Noca"
click at [694, 72] on link "Emprunteur" at bounding box center [770, 84] width 213 height 35
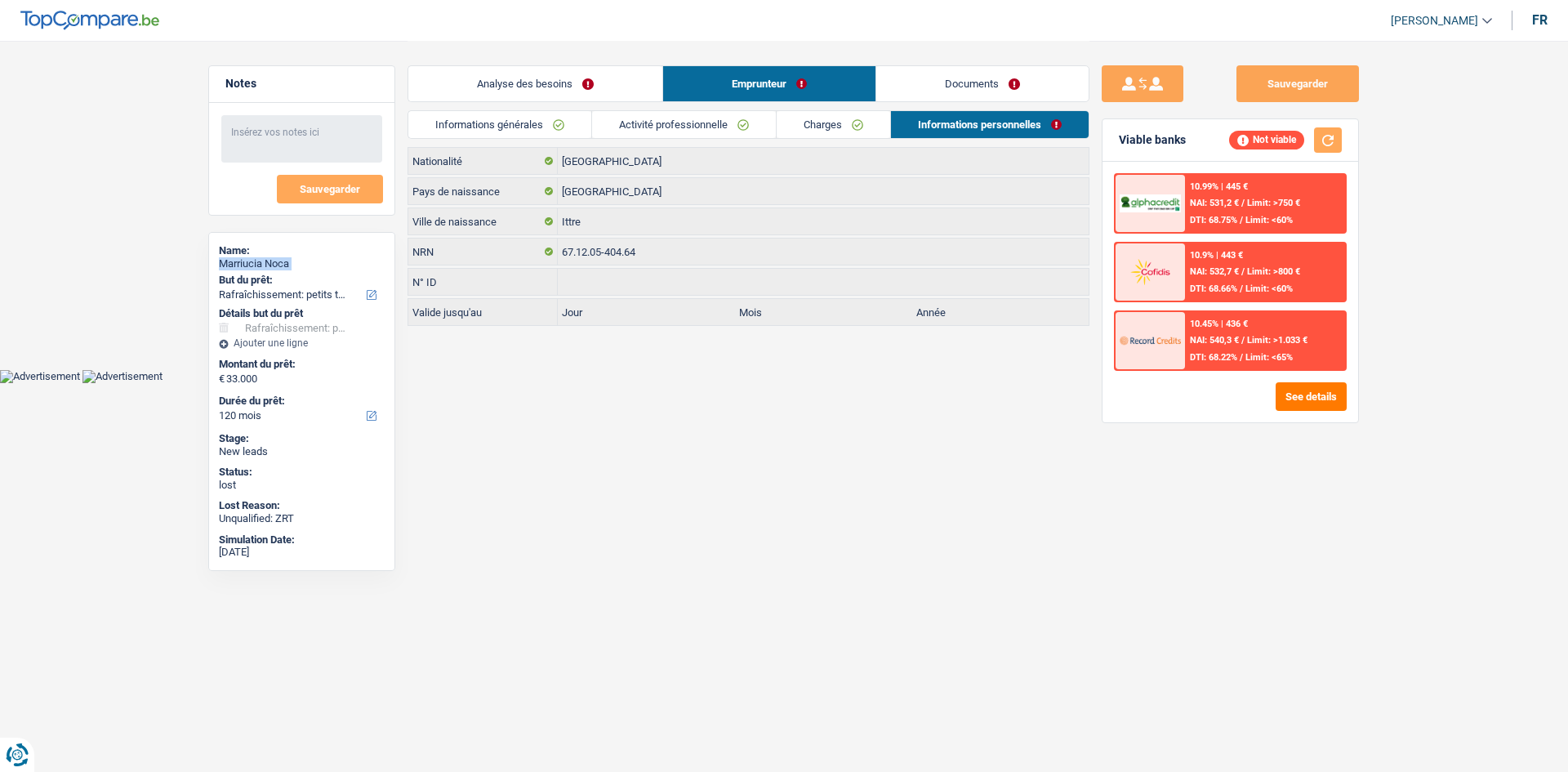
click at [537, 132] on link "Informations générales" at bounding box center [500, 125] width 183 height 27
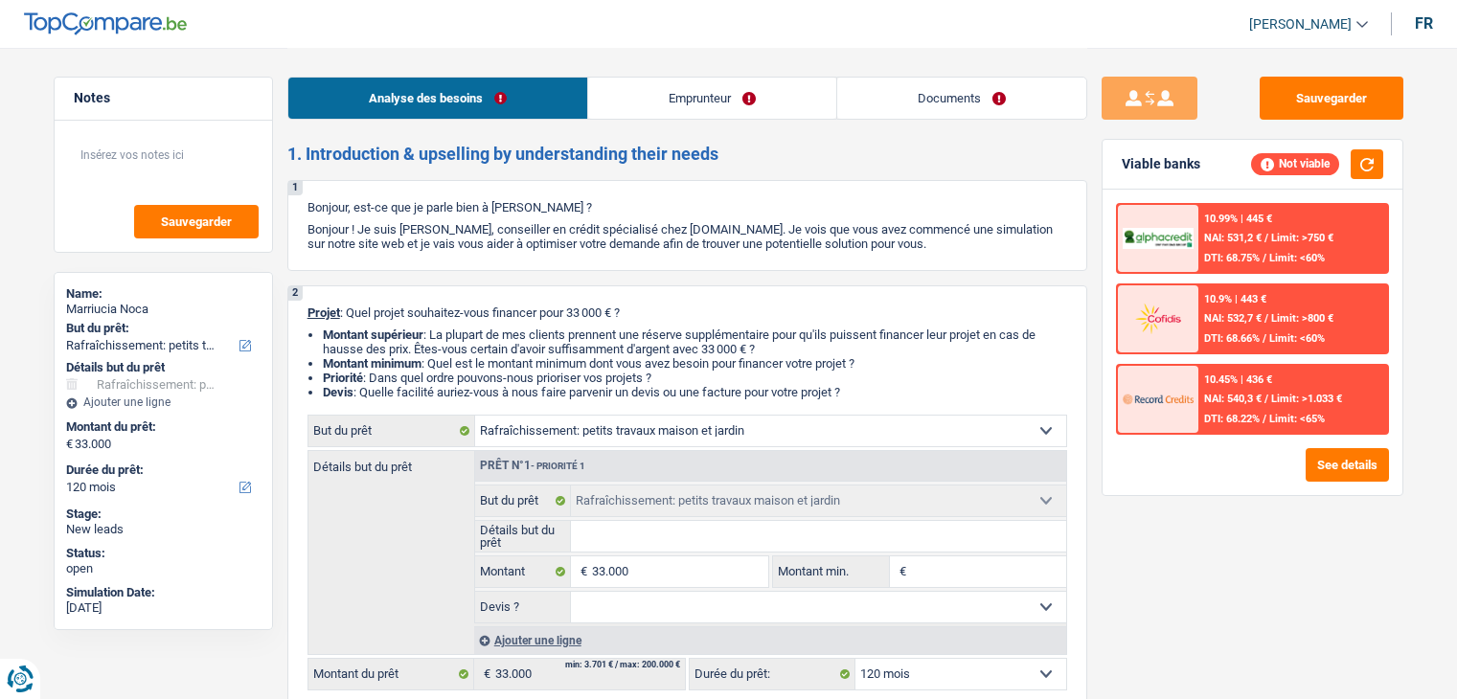
select select "houseOrGarden"
select select "120"
select select "houseOrGarden"
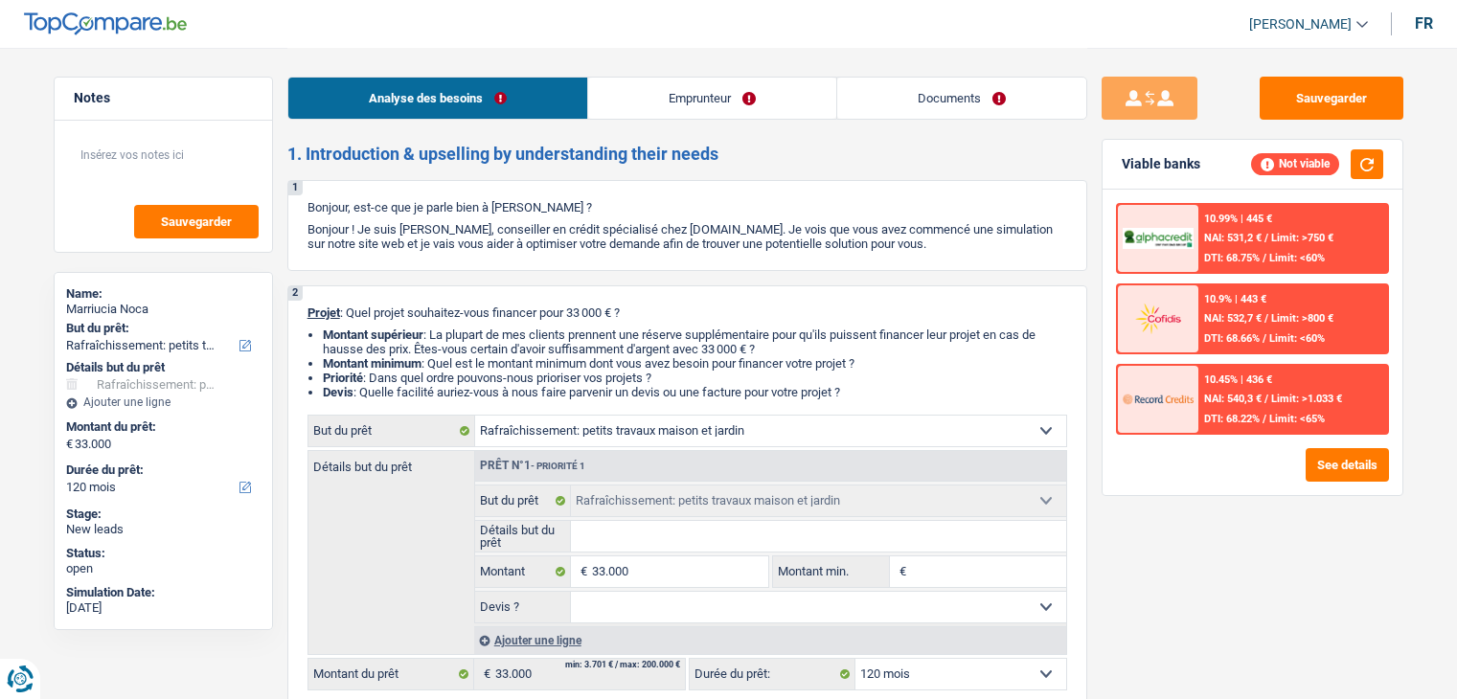
select select "120"
select select "mutuality"
select select "mutualityIndemnity"
select select "ownerWithMortgage"
select select "mortgage"
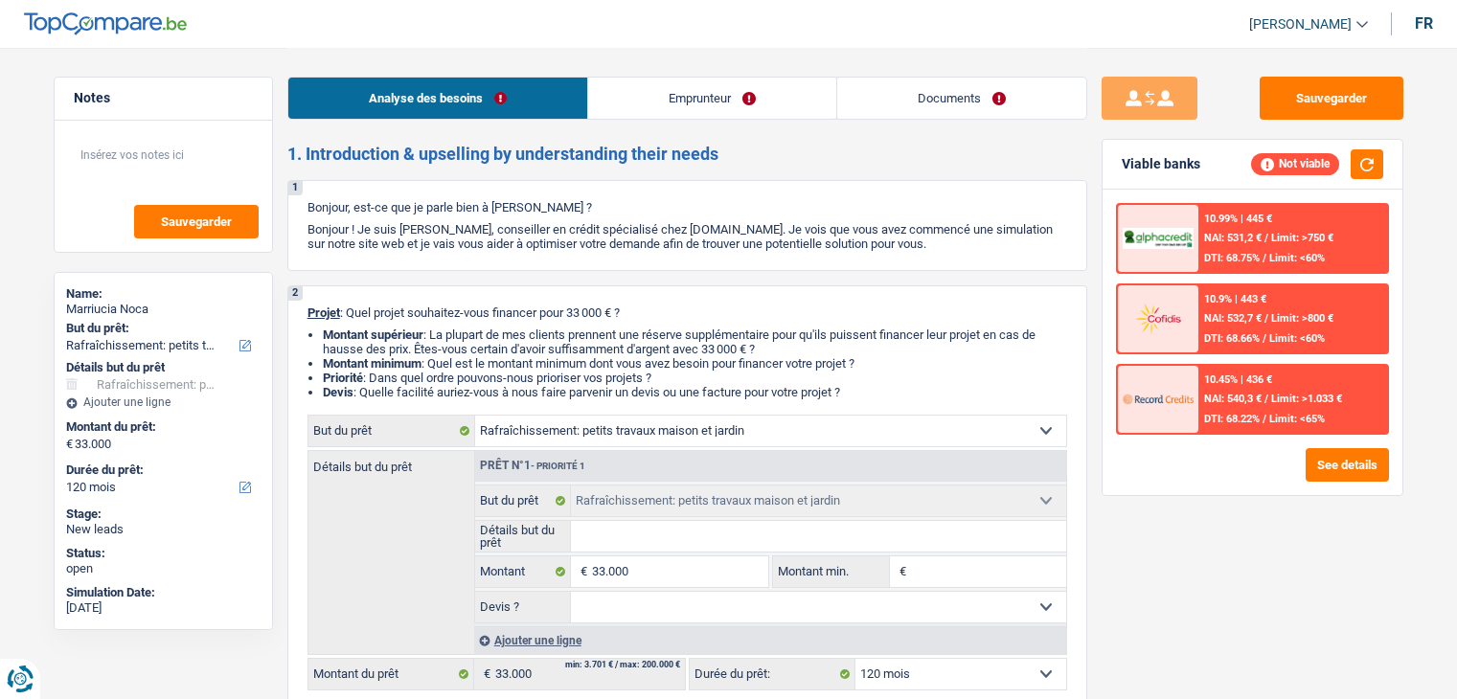
select select "420"
select select "houseOrGarden"
select select "120"
click at [694, 564] on input "33.000" at bounding box center [679, 572] width 175 height 31
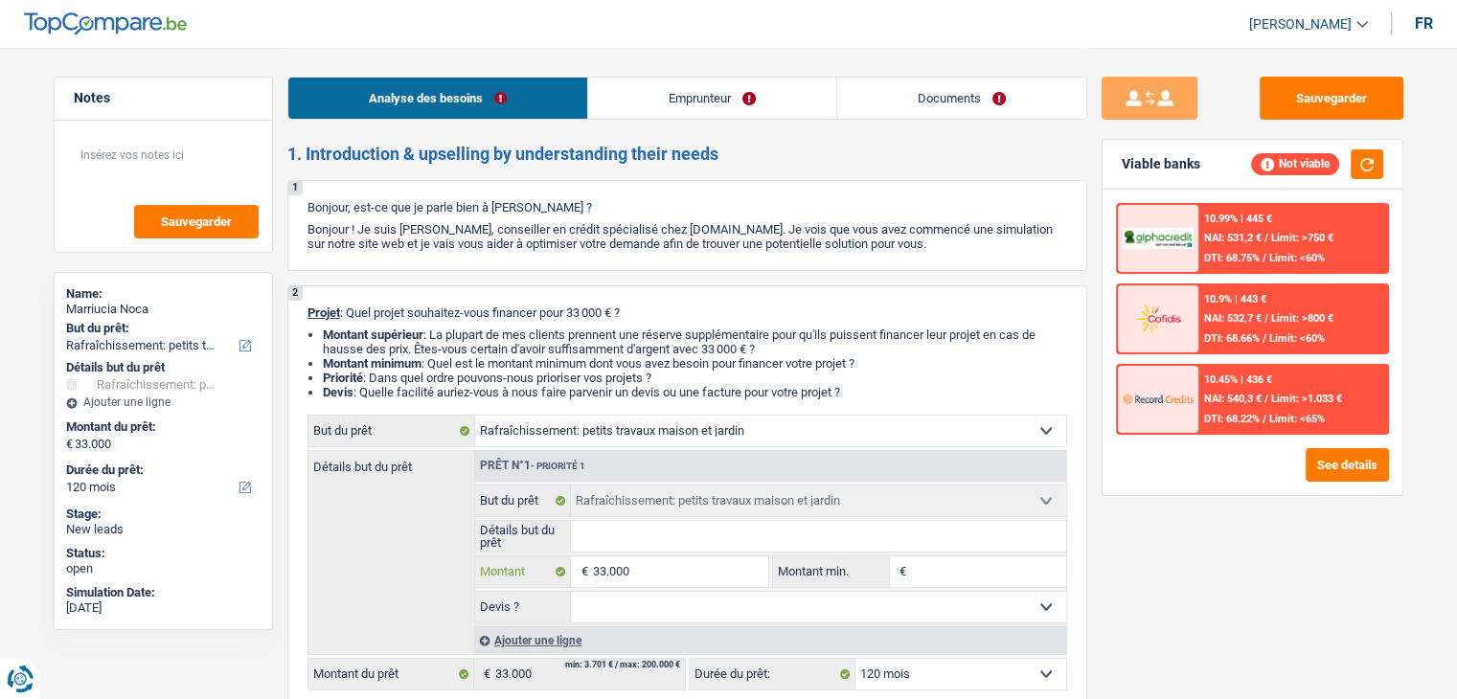
click at [694, 564] on input "33.000" at bounding box center [679, 572] width 175 height 31
type input "2"
type input "20"
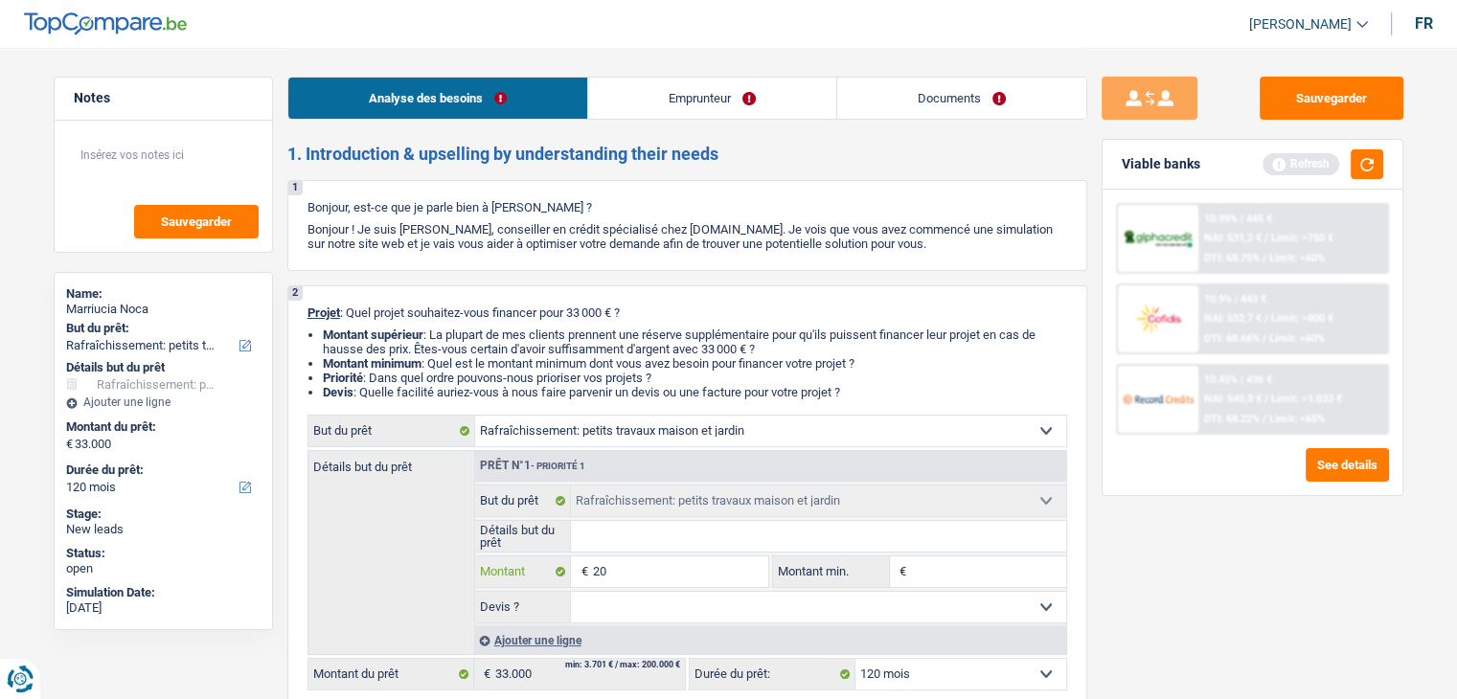
type input "200"
type input "2.000"
type input "20.000"
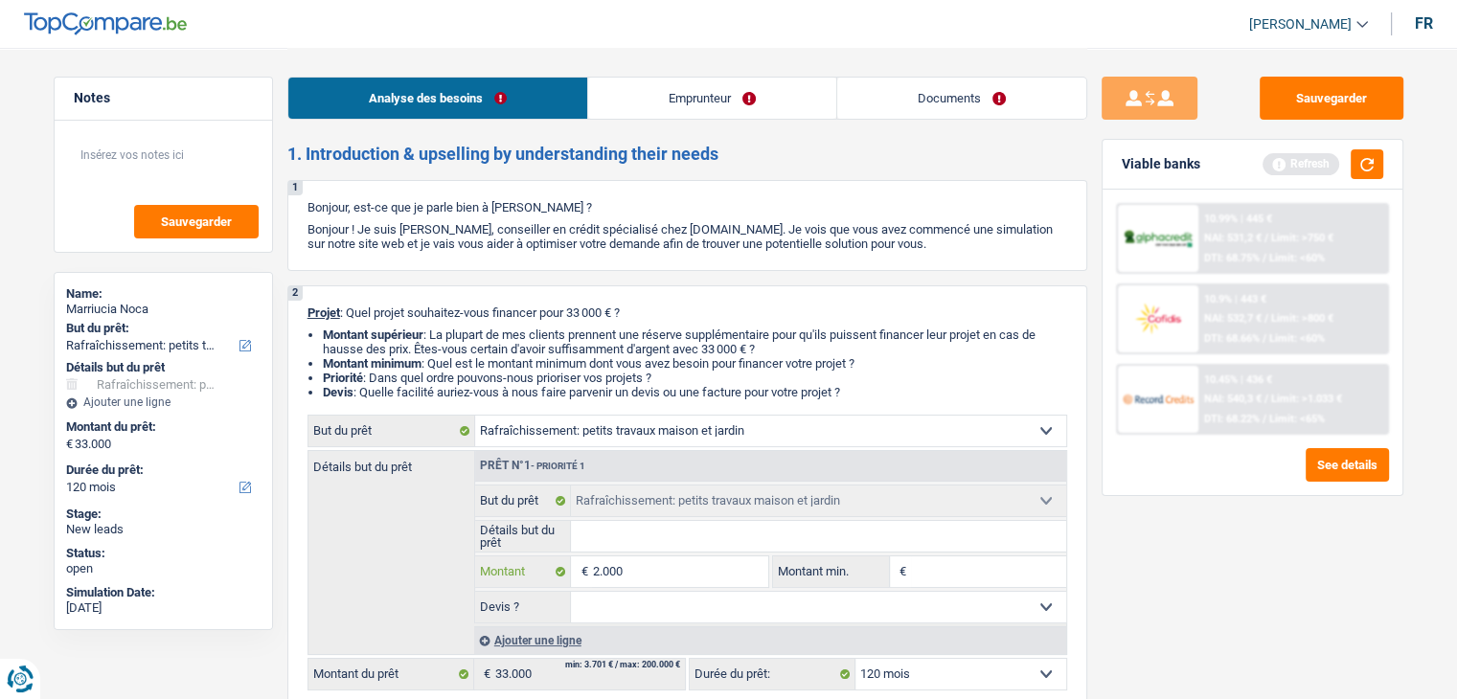
type input "20.000"
type input "200.001"
type input "20.000"
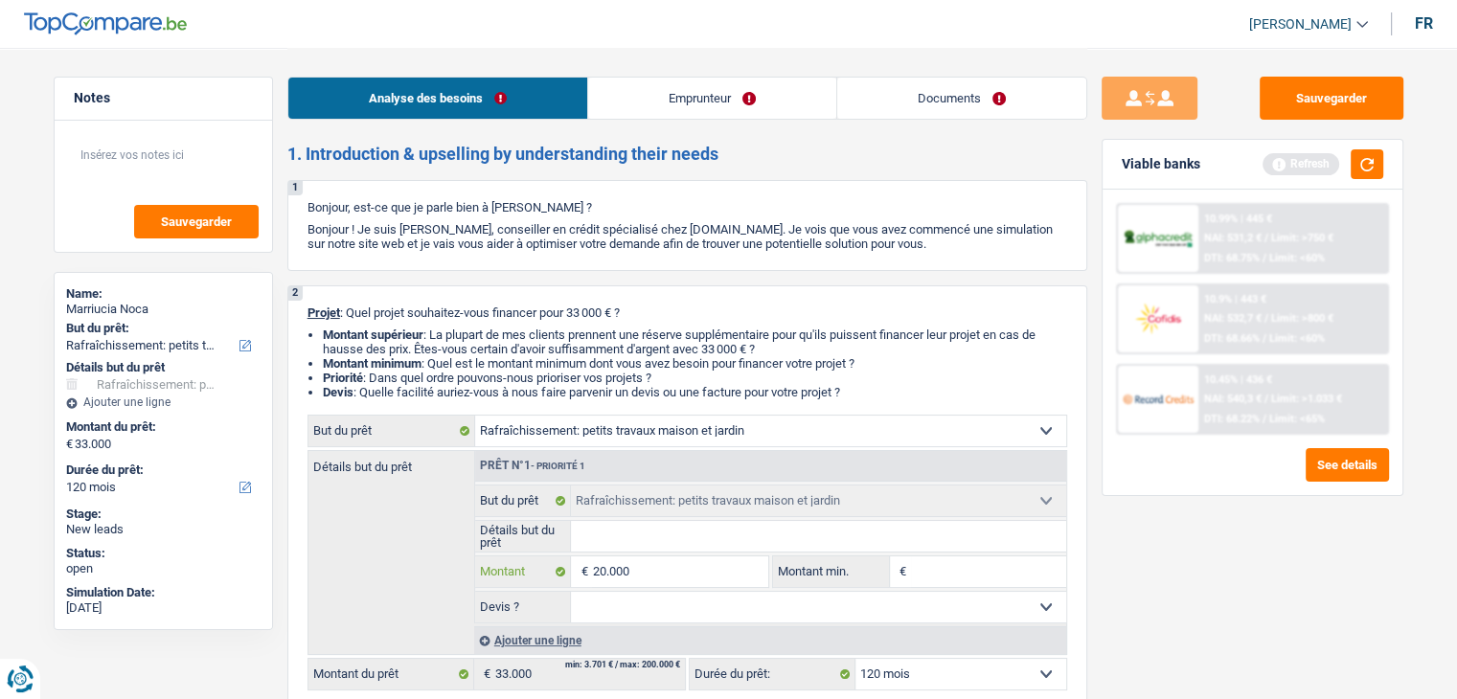
type input "2.000"
type input "20.001"
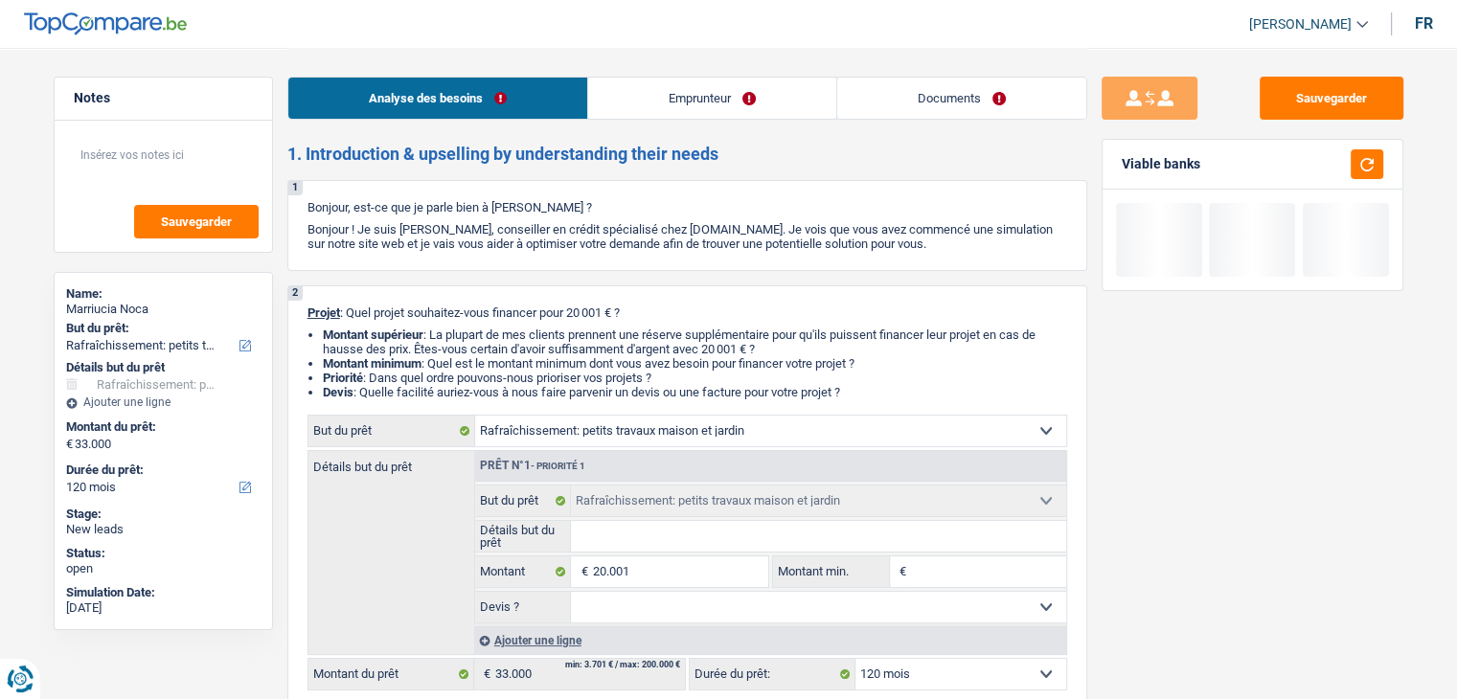
type input "20.001"
click at [1230, 538] on div "Sauvegarder Viable banks" at bounding box center [1252, 373] width 330 height 592
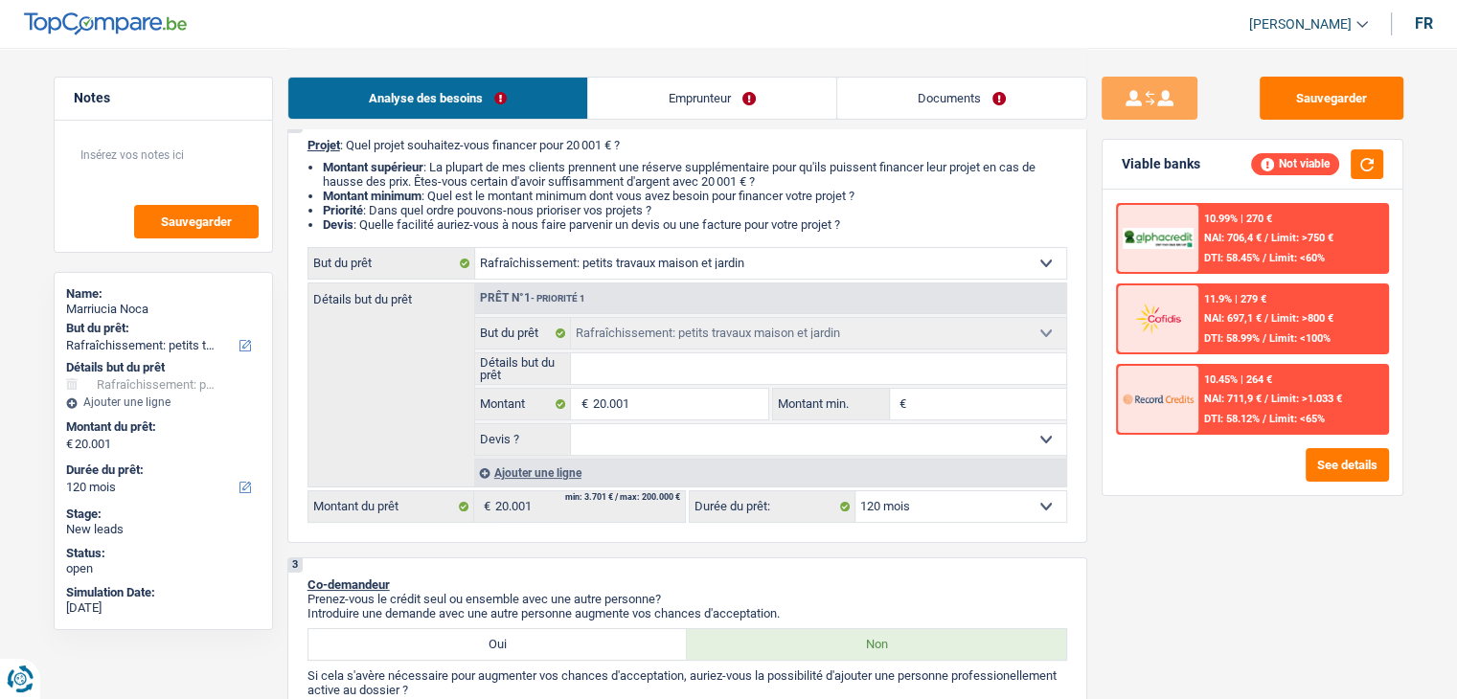
scroll to position [192, 0]
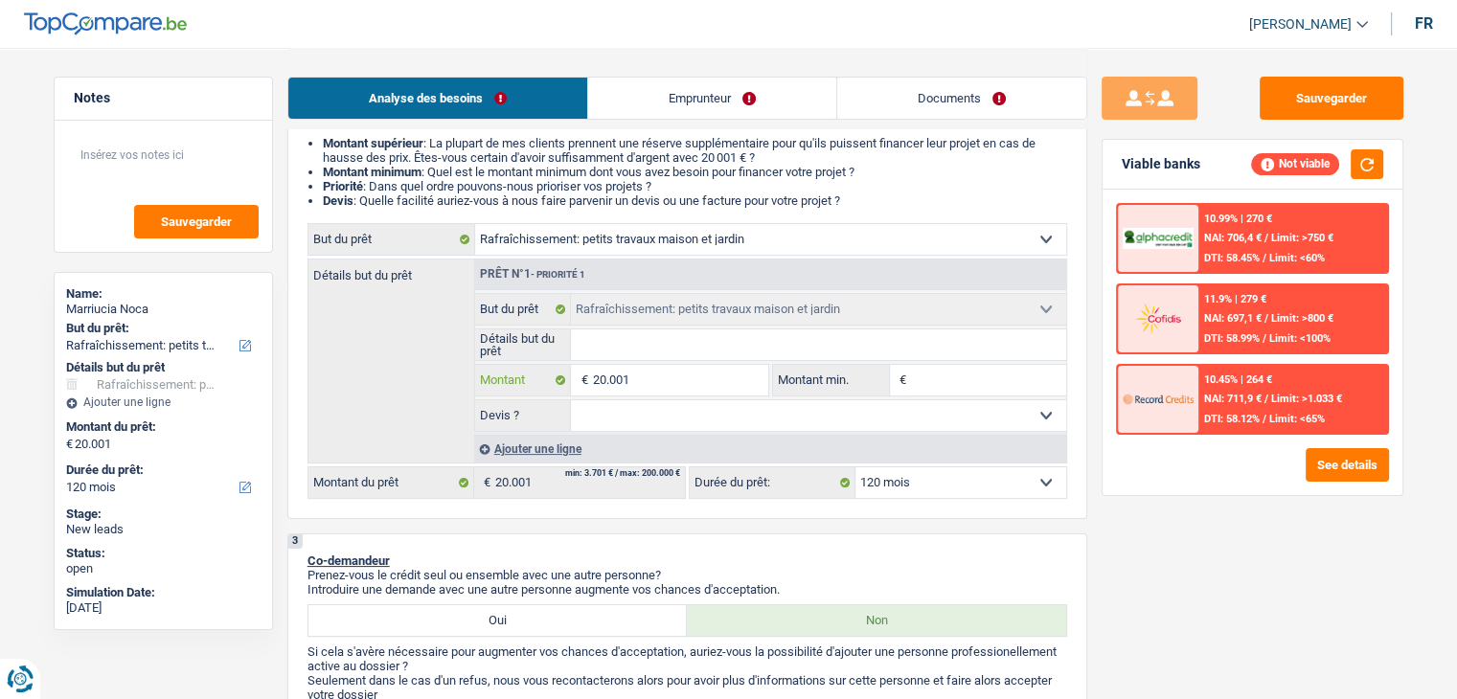
click at [727, 376] on input "20.001" at bounding box center [679, 380] width 175 height 31
type input "1"
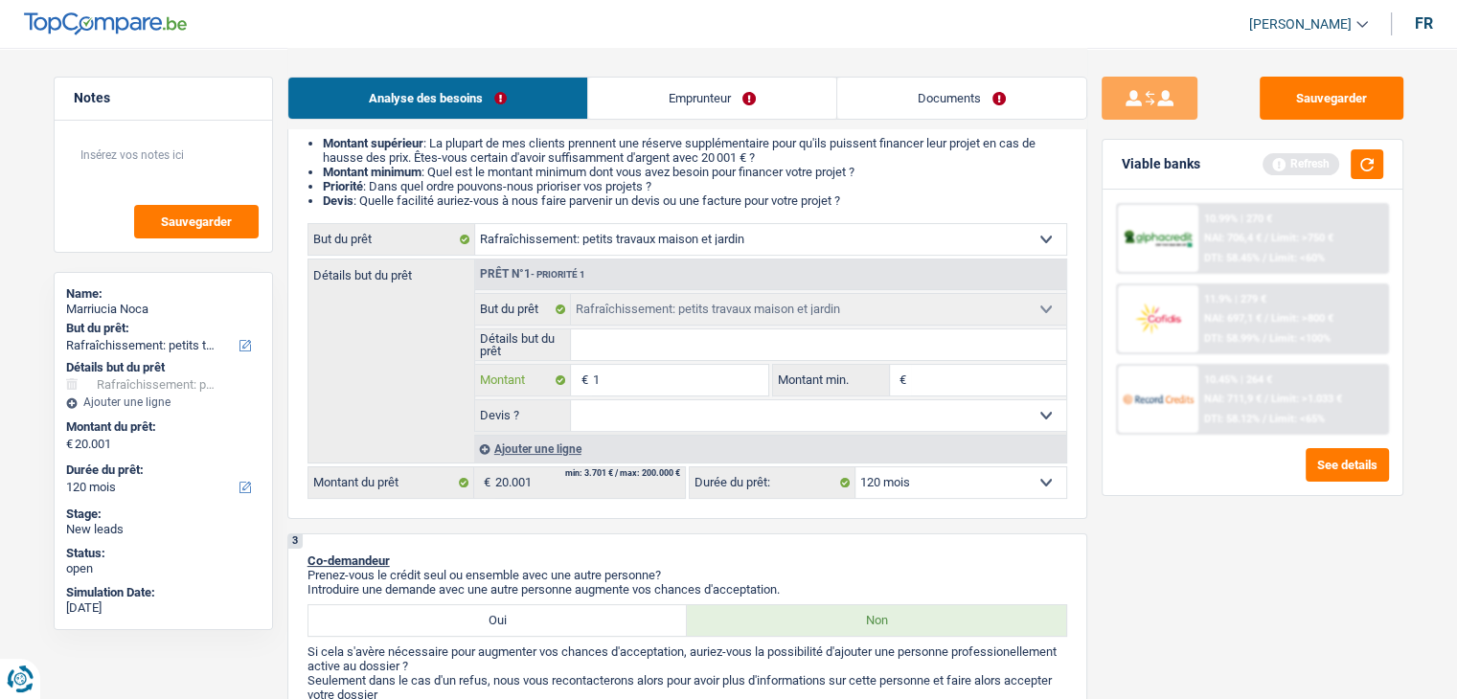
type input "15"
type input "150"
type input "1.500"
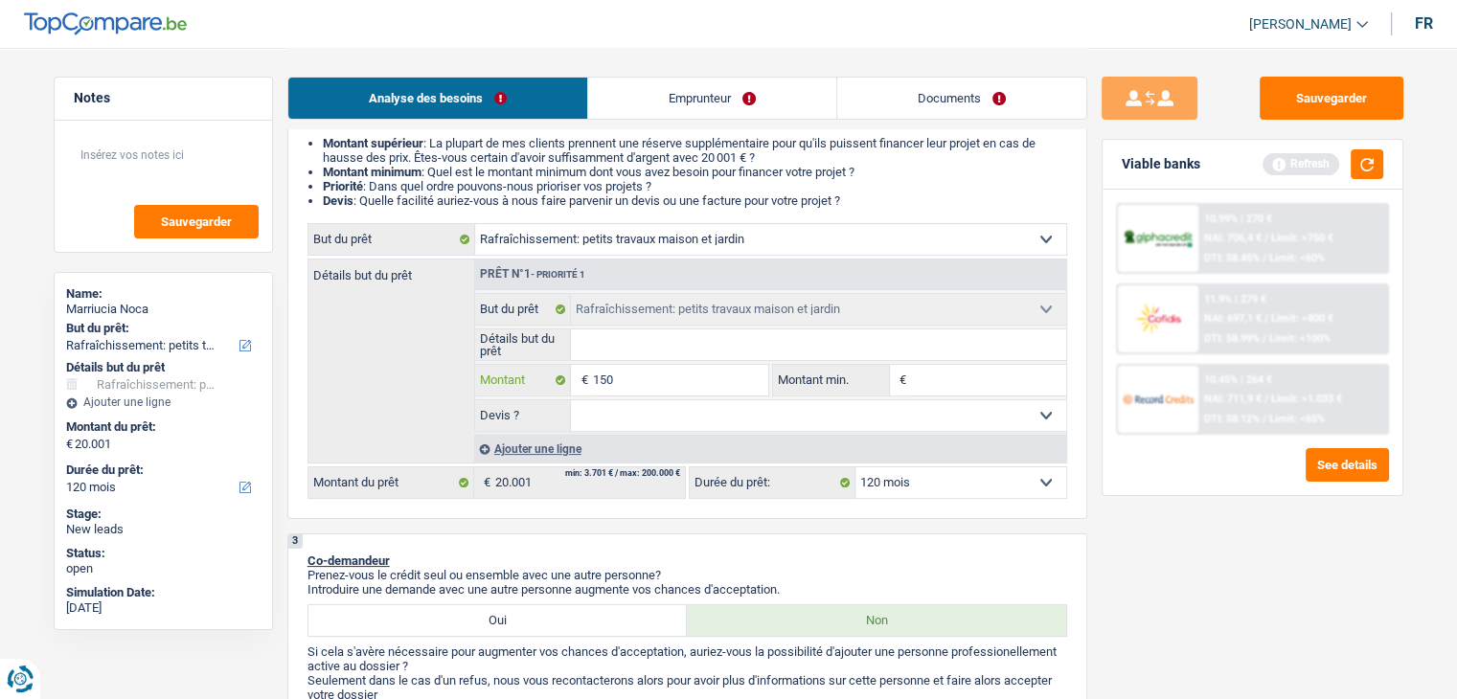
type input "1.500"
type input "15.001"
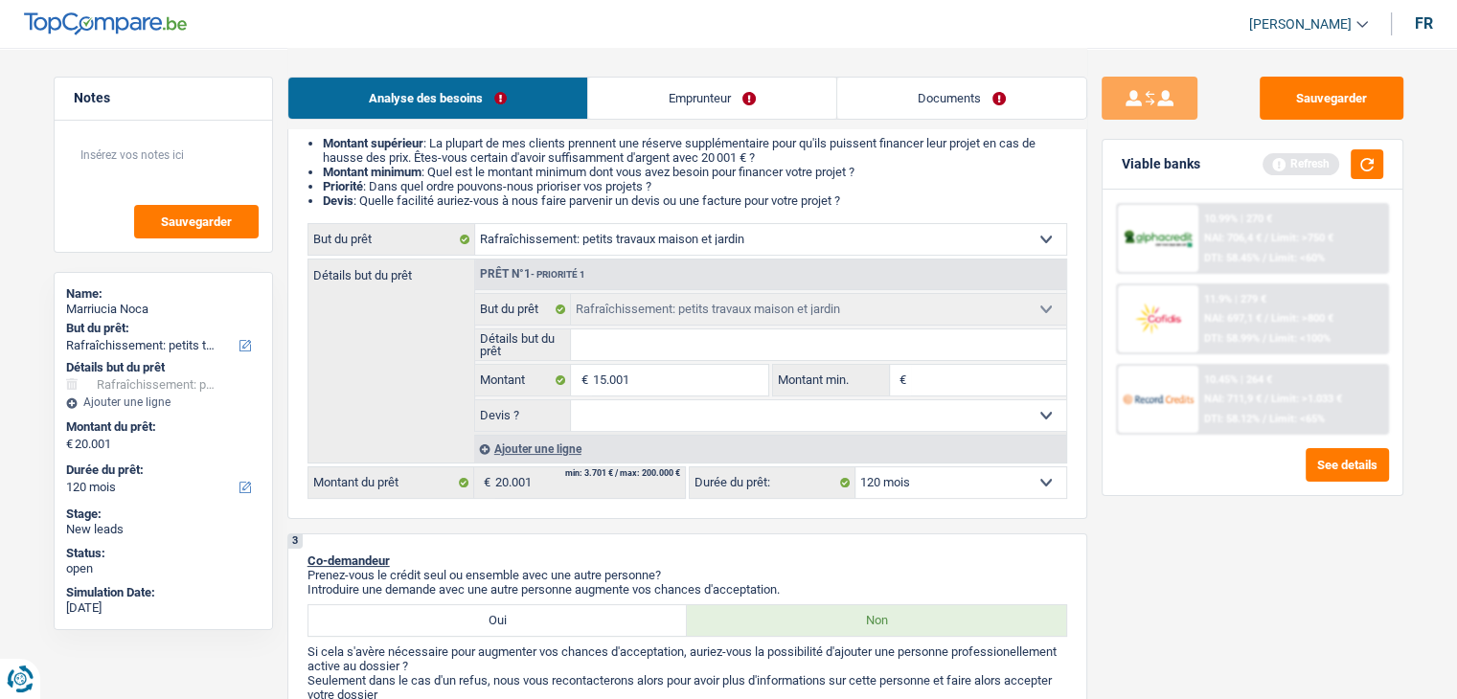
select select "84"
type input "15.001"
select select "84"
type input "15.001"
select select "84"
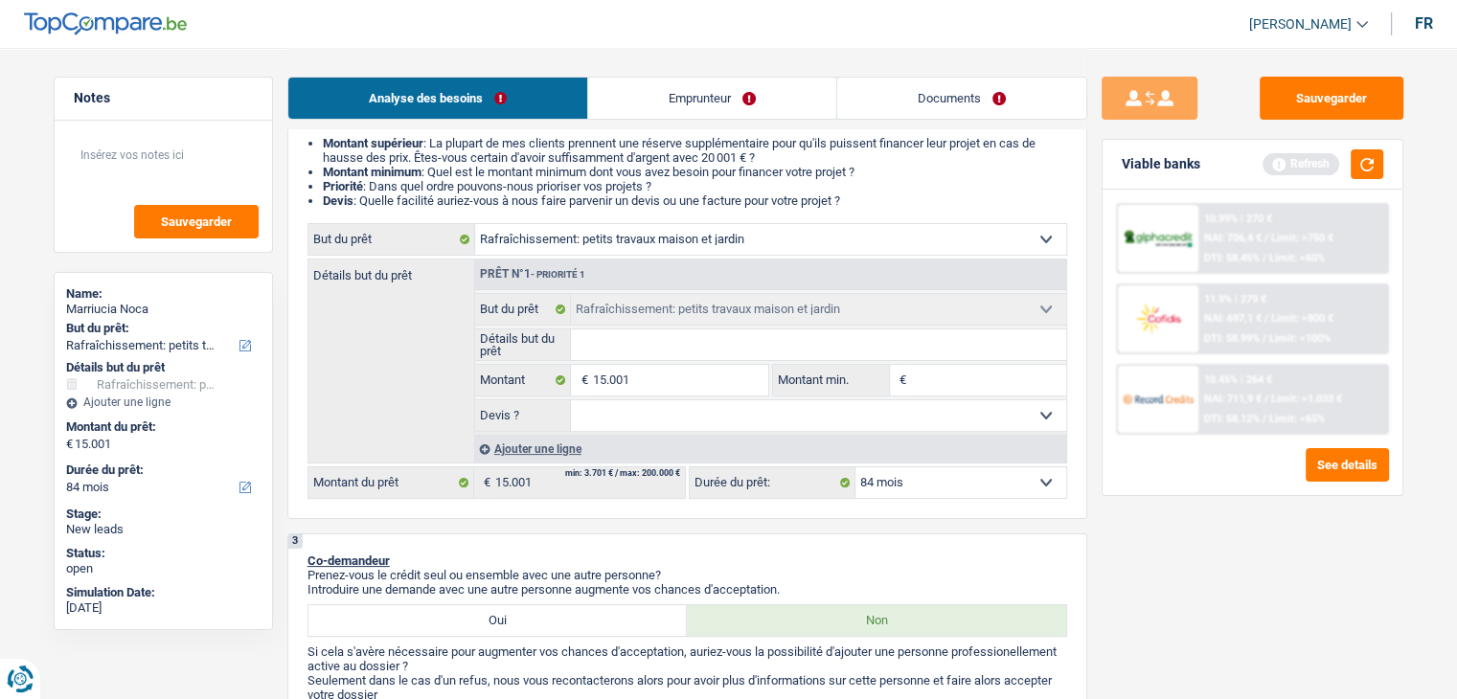
click at [1303, 596] on div "Sauvegarder Viable banks Refresh 10.99% | 270 € NAI: 706,4 € / Limit: >750 € DT…" at bounding box center [1252, 373] width 330 height 592
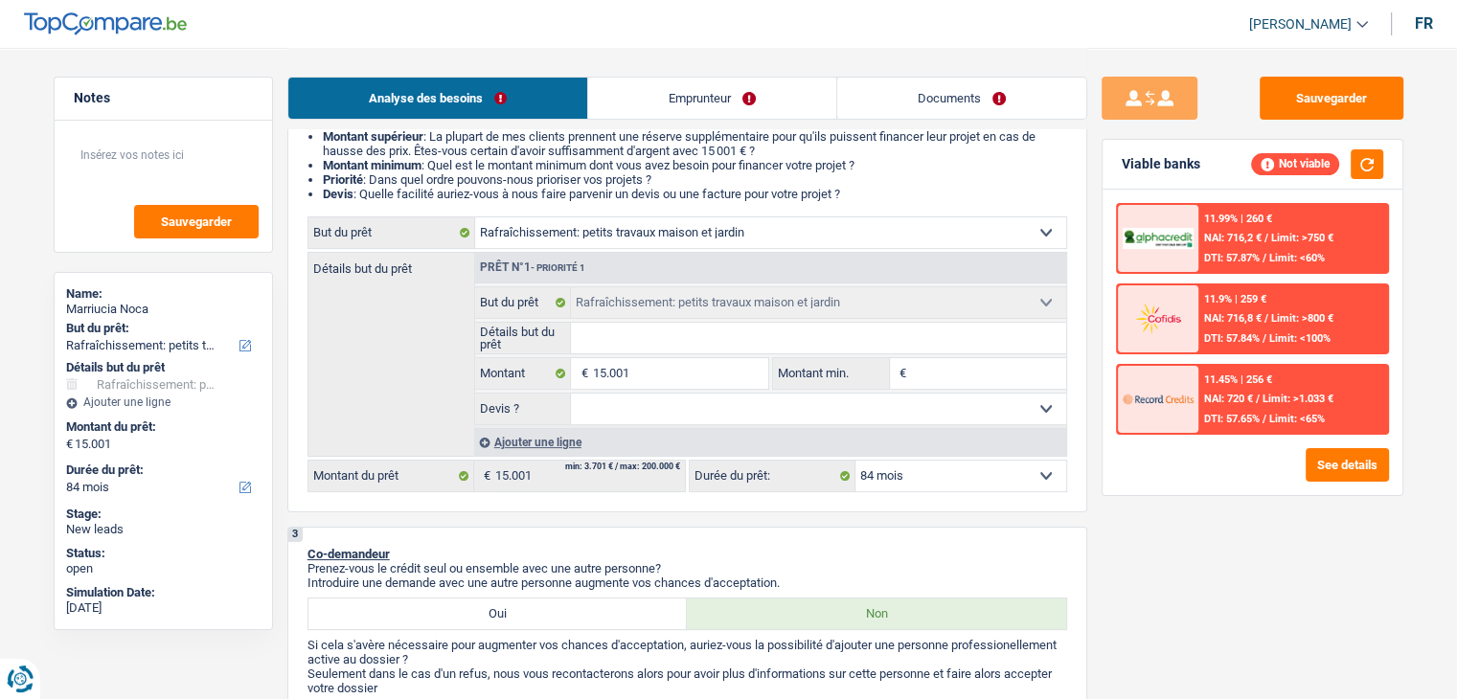
scroll to position [96, 0]
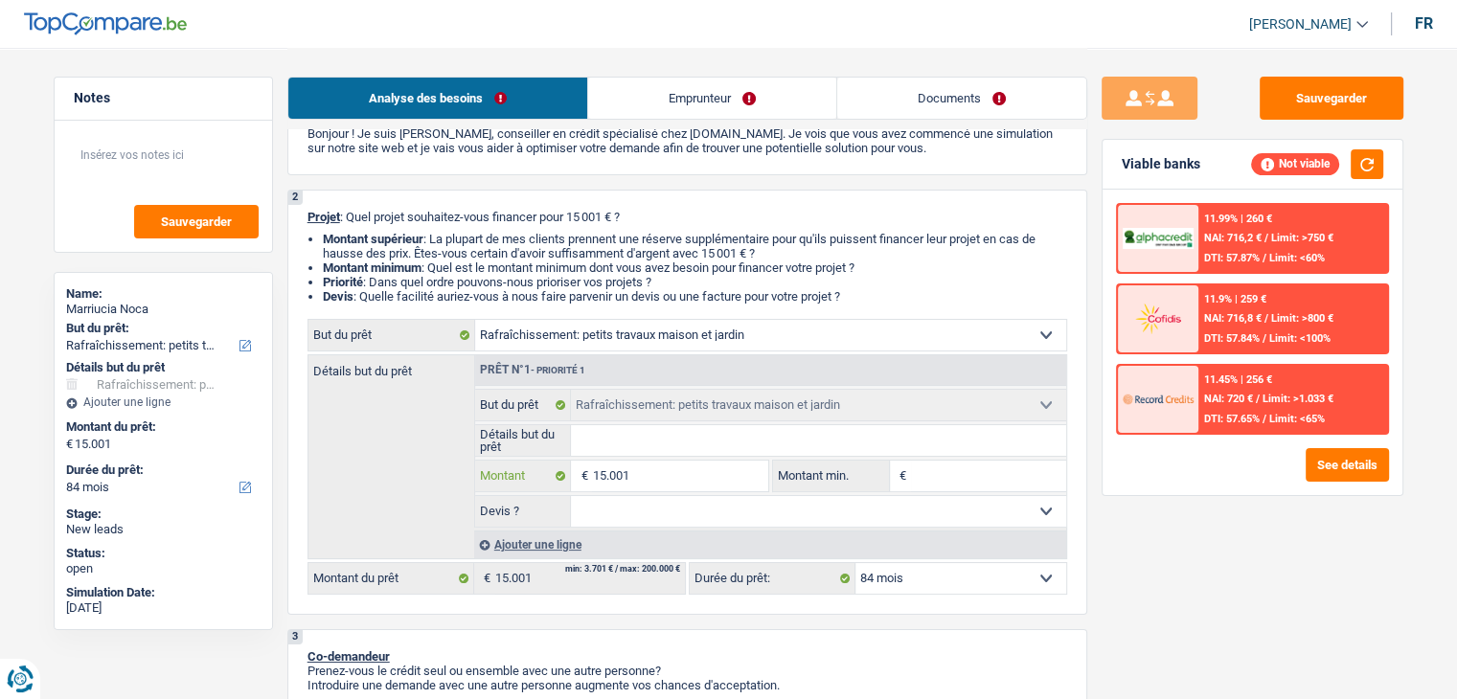
click at [709, 476] on input "15.001" at bounding box center [679, 476] width 175 height 31
type input "2"
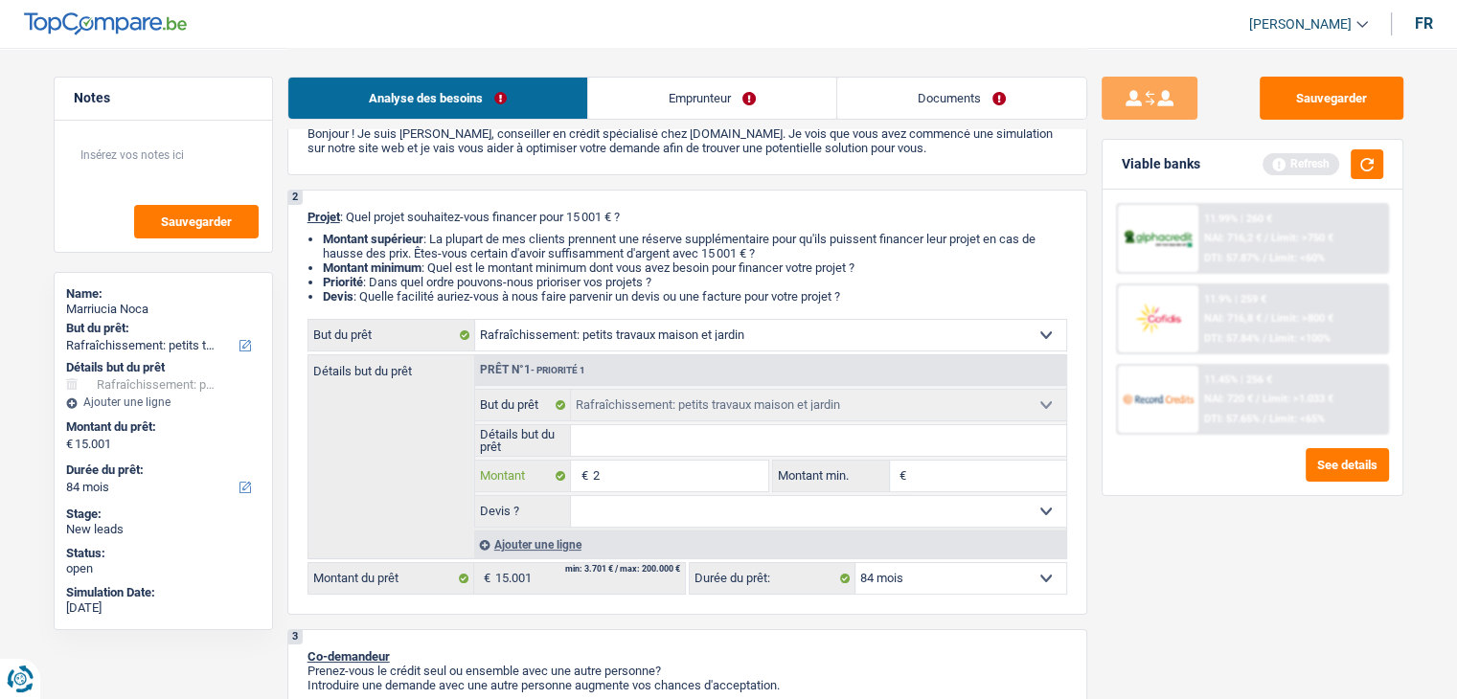
type input "20"
type input "200"
type input "2.000"
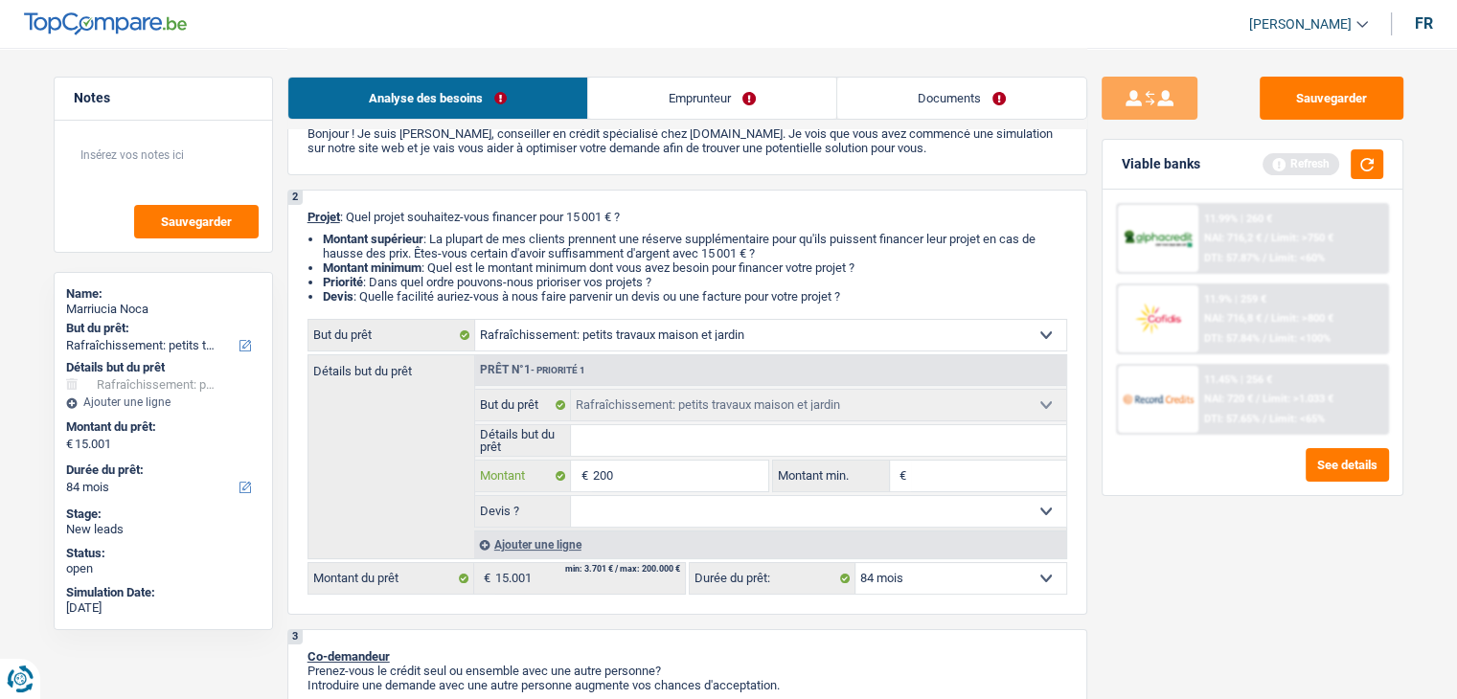
type input "2.000"
type input "20.001"
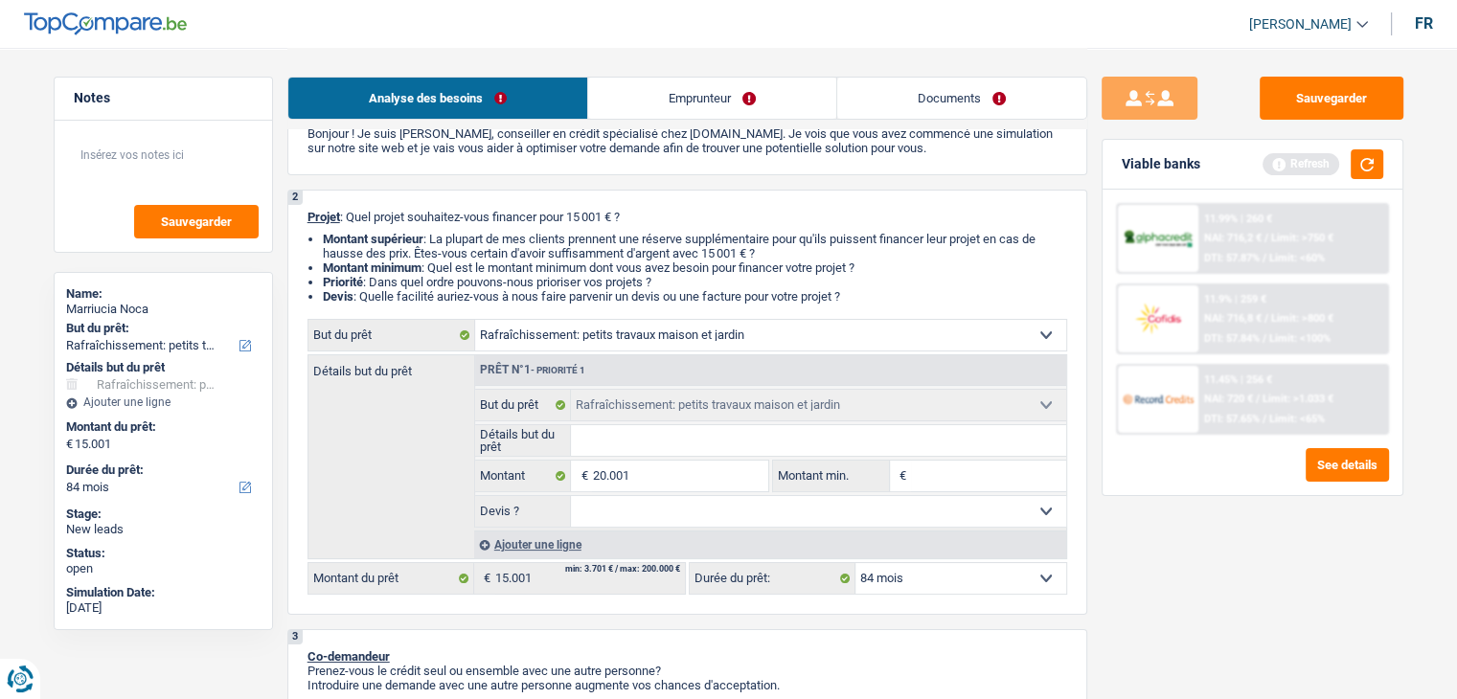
type input "20.001"
click at [943, 576] on select "12 mois 18 mois 24 mois 30 mois 36 mois 42 mois 48 mois 60 mois 72 mois 84 mois…" at bounding box center [960, 578] width 211 height 31
select select "120"
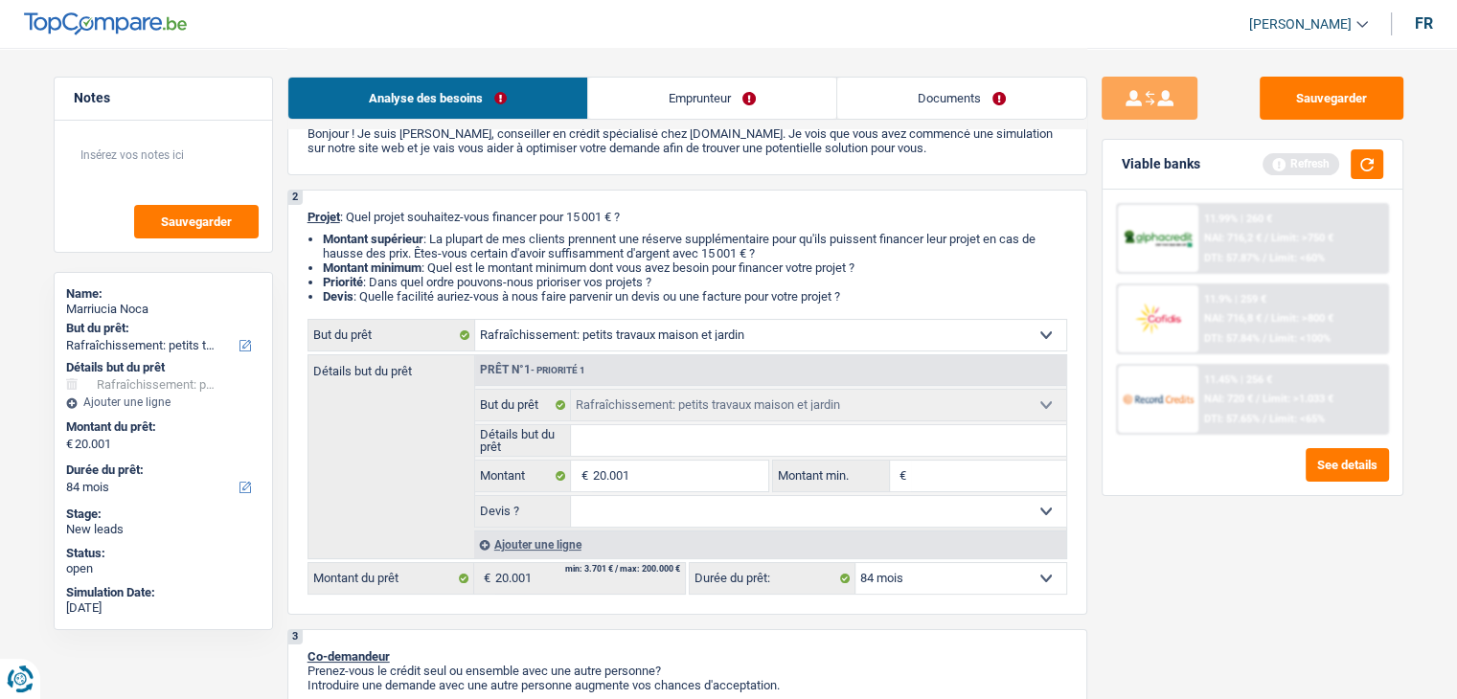
select select "120"
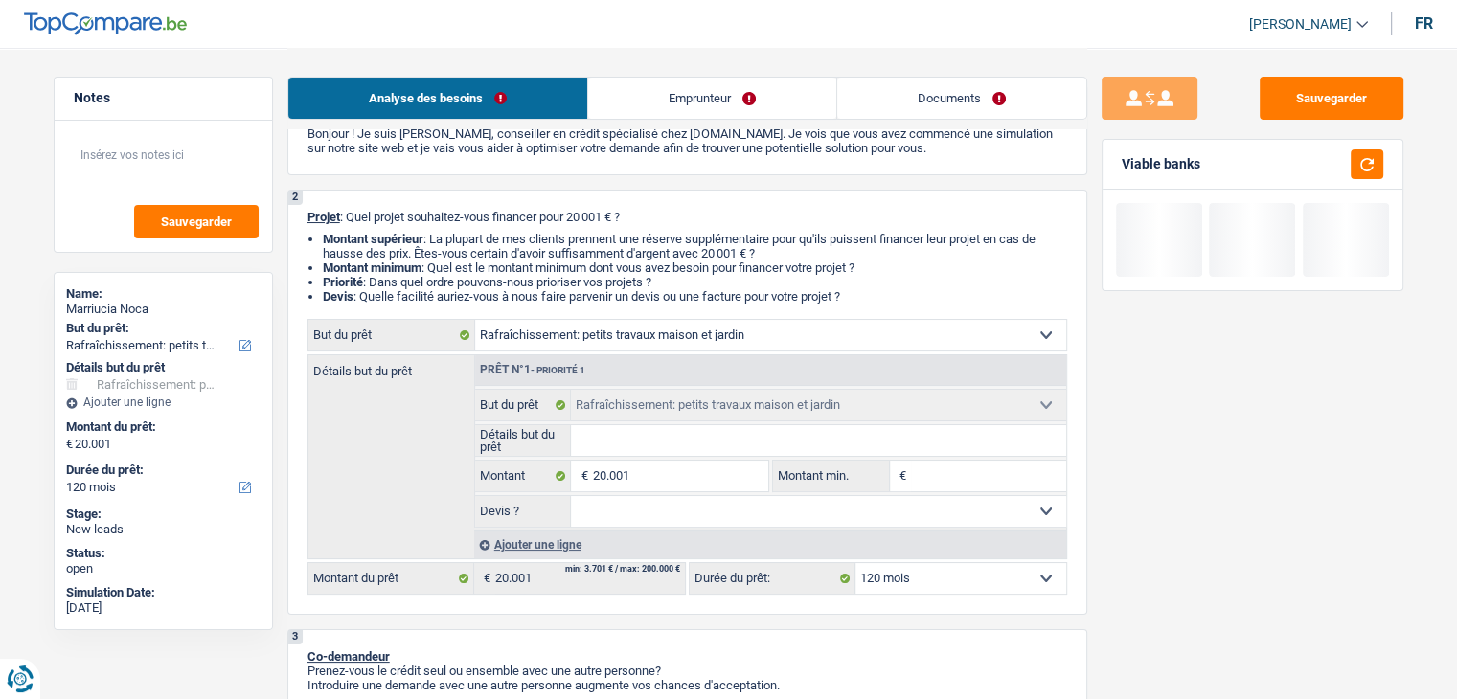
click at [1276, 522] on div "Sauvegarder Viable banks" at bounding box center [1252, 373] width 330 height 592
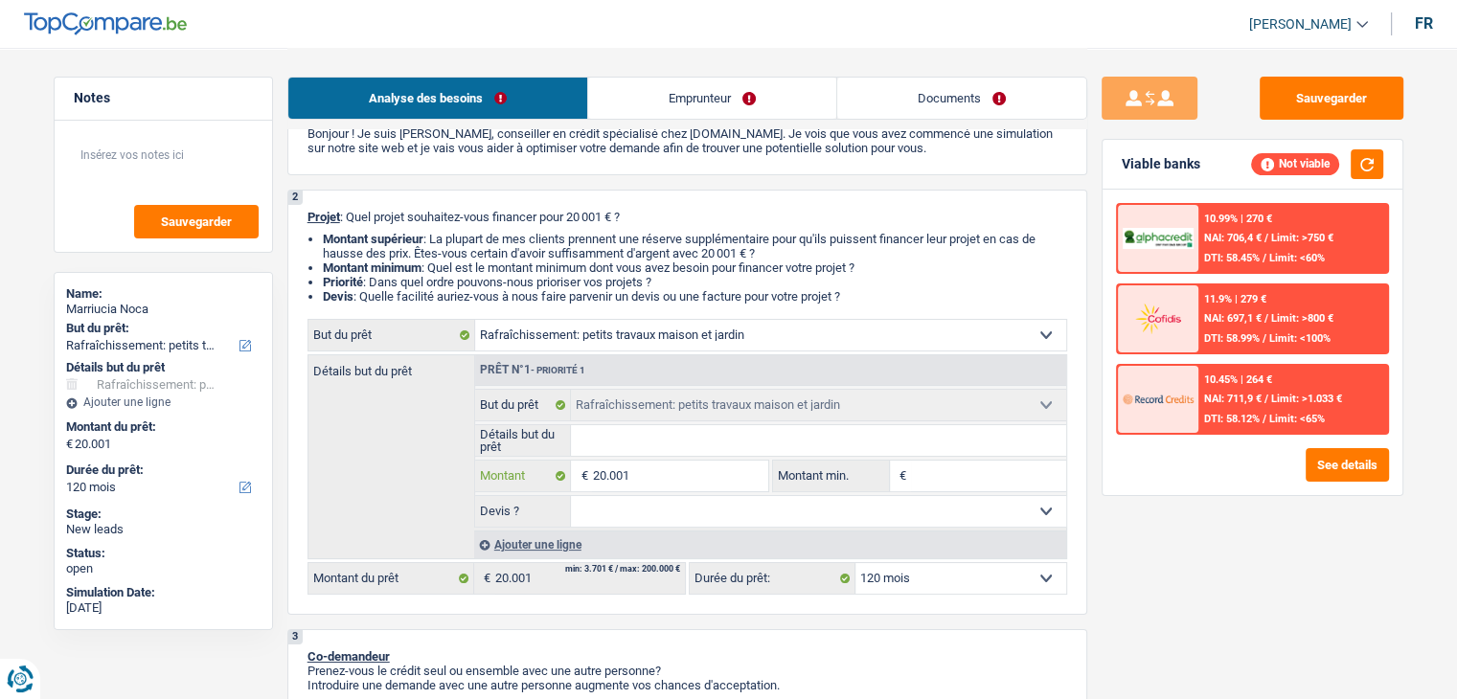
click at [693, 486] on input "20.001" at bounding box center [679, 476] width 175 height 31
type input "2"
type input "25"
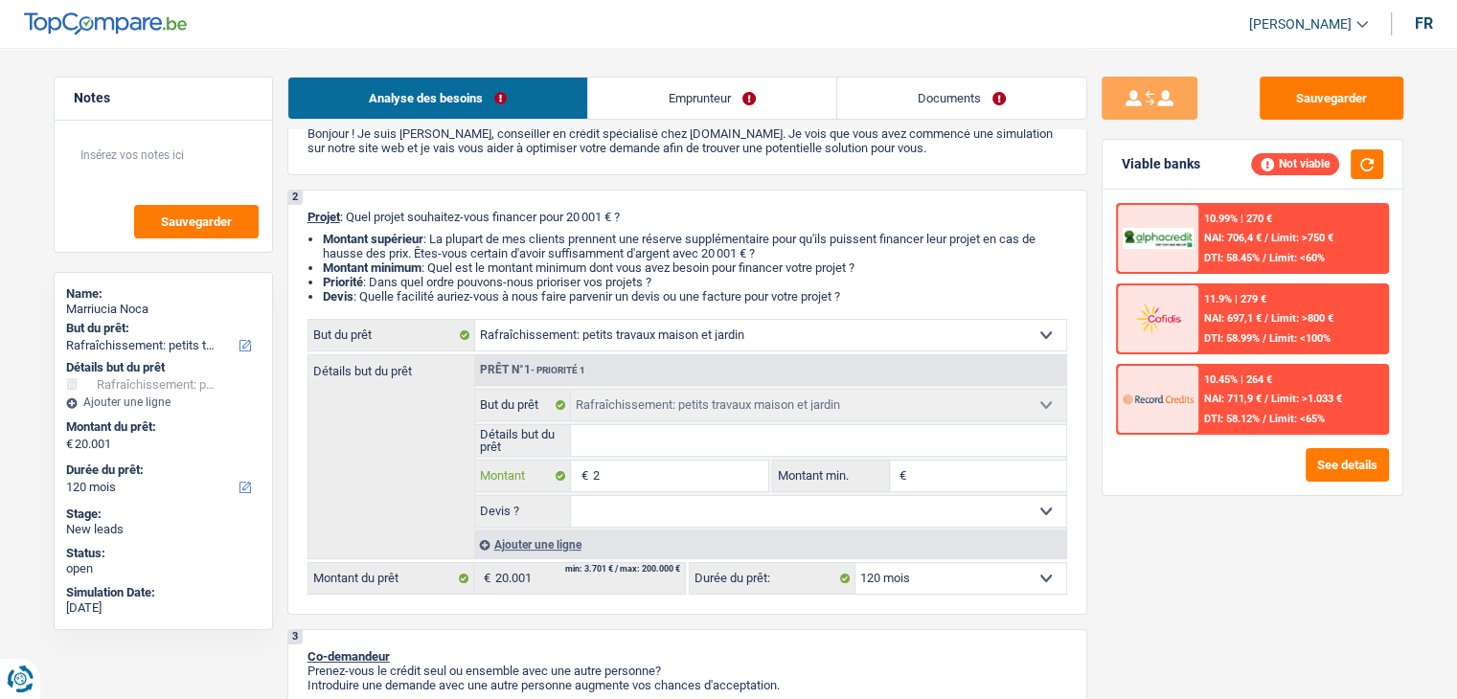
type input "25"
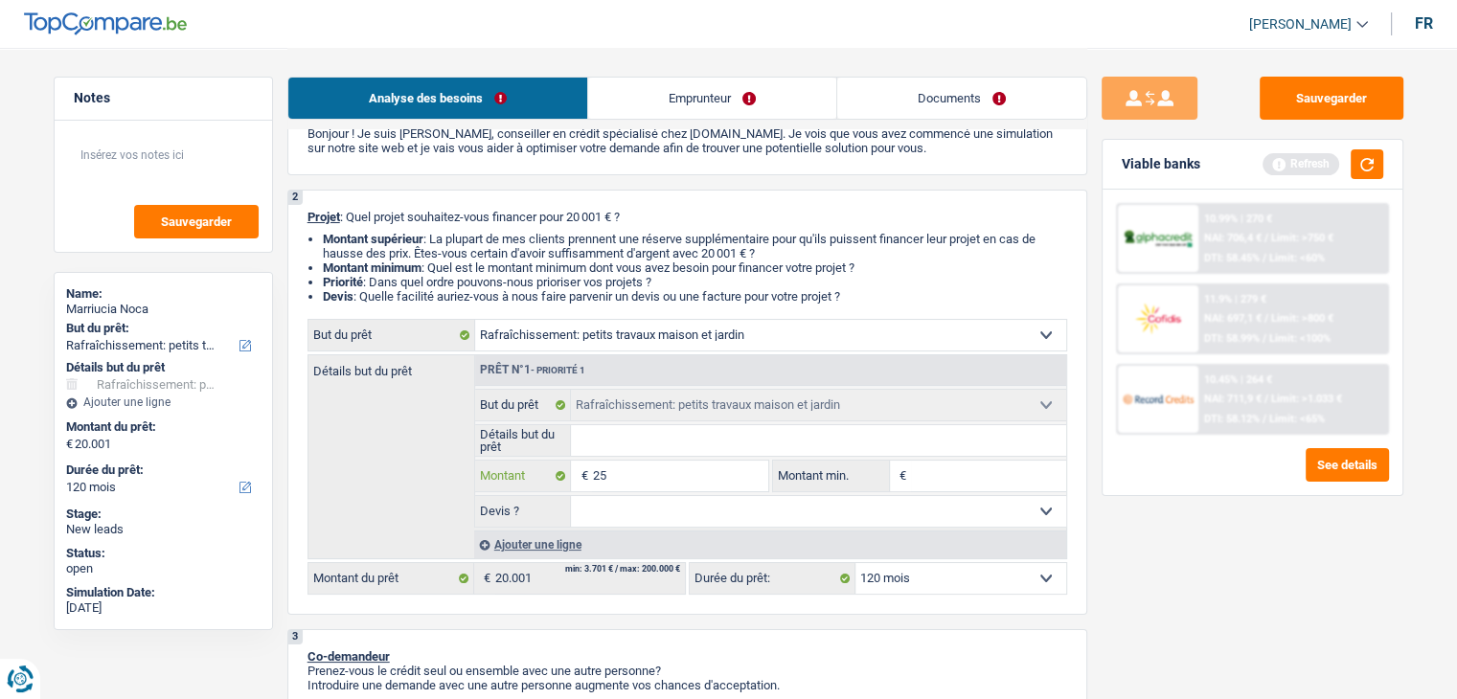
type input "250"
type input "2.500"
type input "25.001"
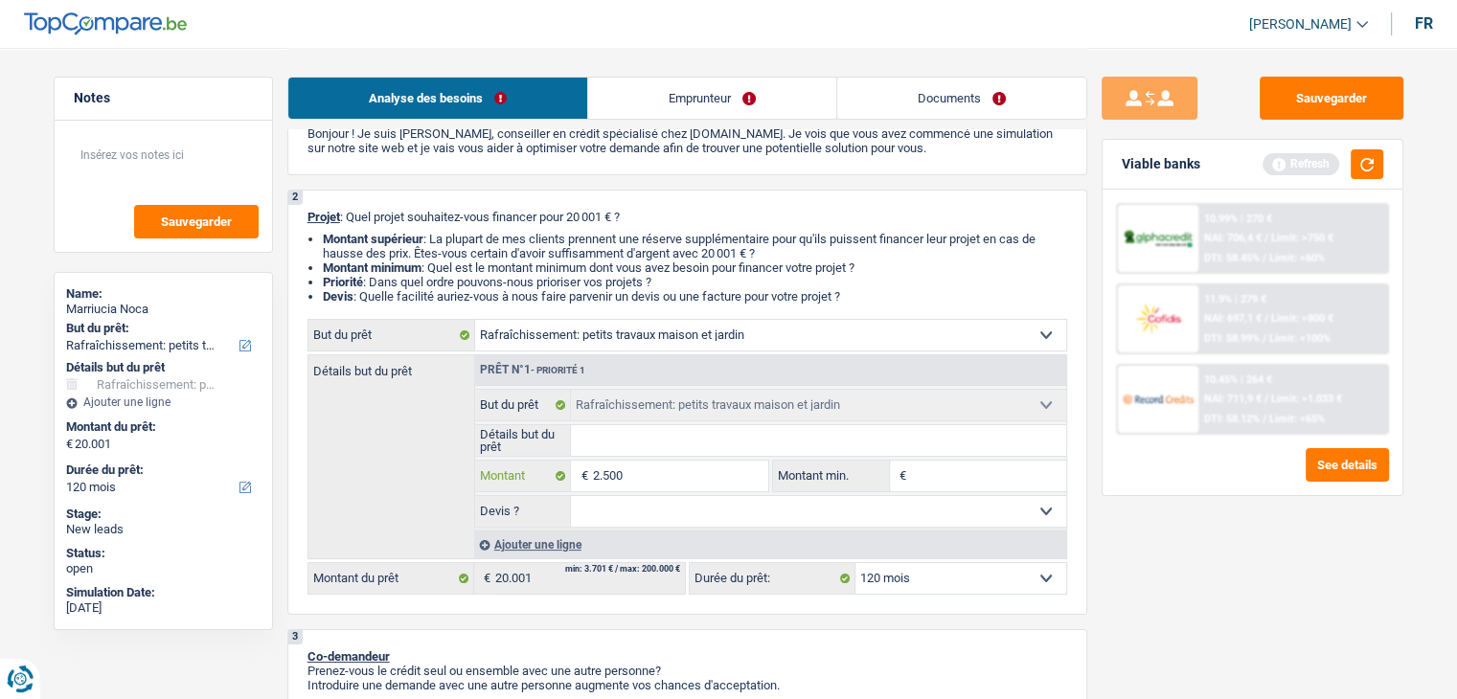
type input "25.001"
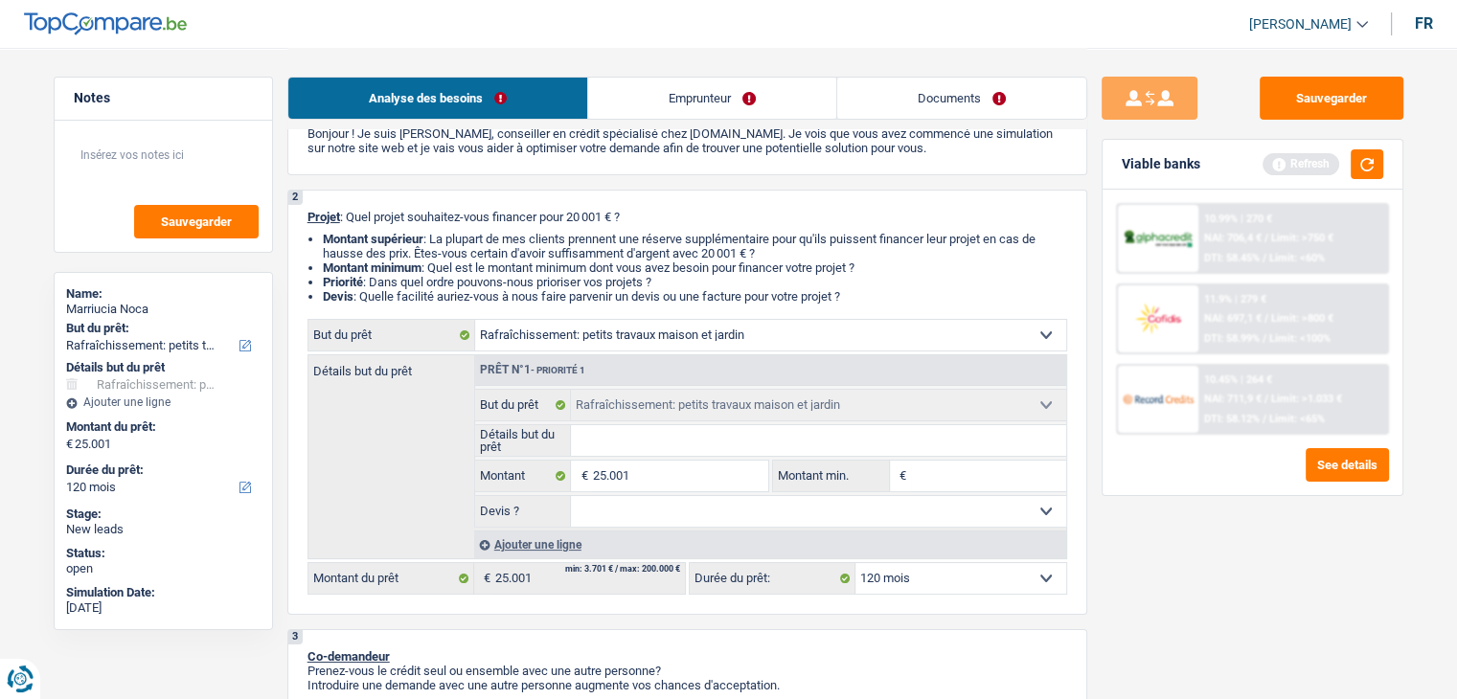
click at [1184, 556] on div "Sauvegarder Viable banks Refresh 10.99% | 270 € NAI: 706,4 € / Limit: >750 € DT…" at bounding box center [1252, 373] width 330 height 592
click at [1053, 562] on div "12 mois 18 mois 24 mois 30 mois 36 mois 42 mois 48 mois 60 mois 72 mois 84 mois…" at bounding box center [878, 578] width 378 height 33
click at [1044, 572] on select "12 mois 18 mois 24 mois 30 mois 36 mois 42 mois 48 mois 60 mois 72 mois 84 mois…" at bounding box center [960, 578] width 211 height 31
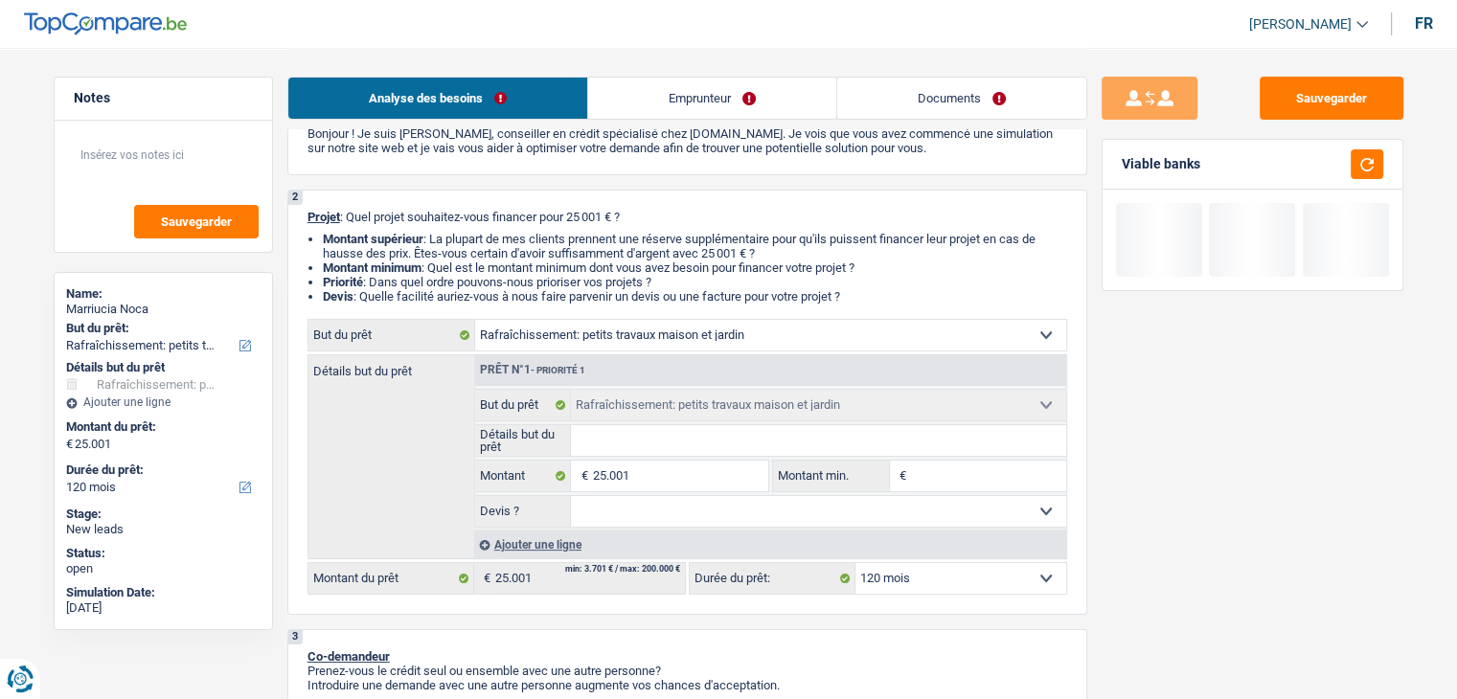
click at [1188, 543] on div "Sauvegarder Viable banks" at bounding box center [1252, 373] width 330 height 592
click at [730, 487] on input "25.001" at bounding box center [679, 476] width 175 height 31
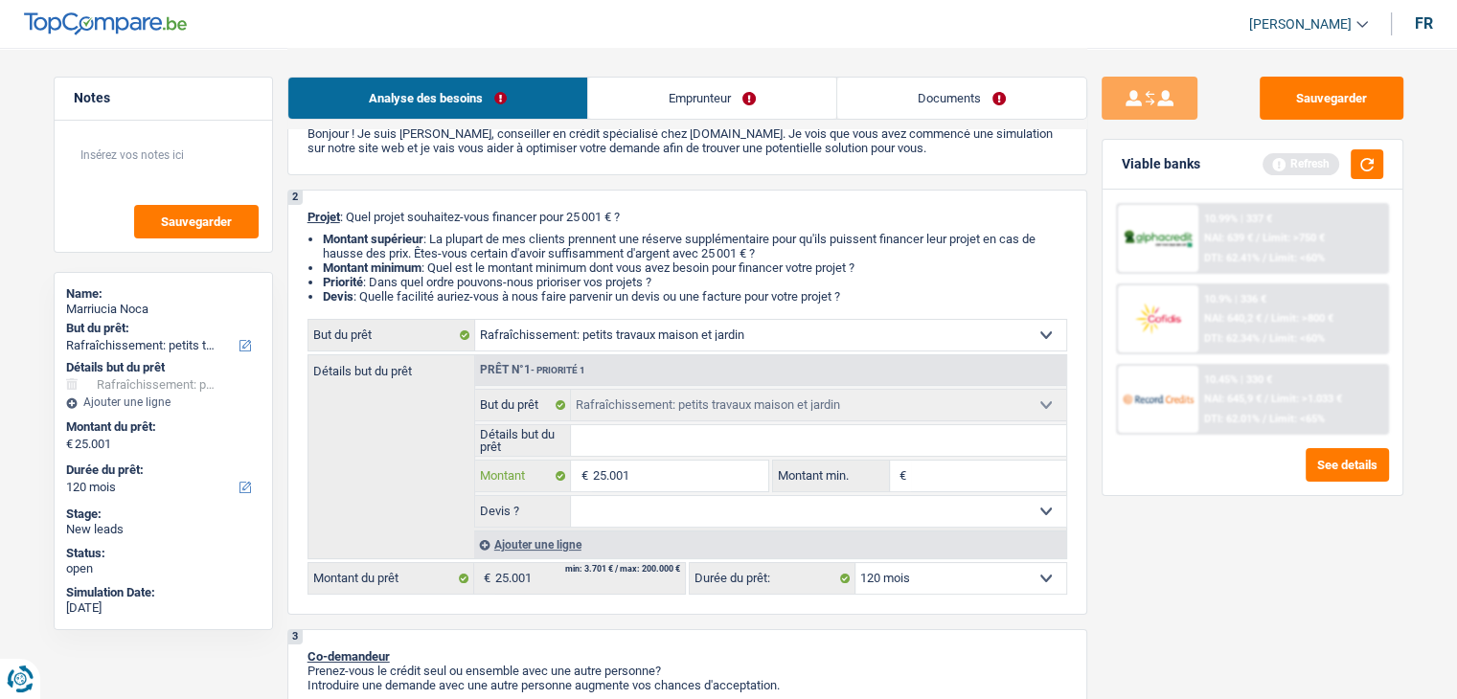
type input "2"
type input "27"
type input "275"
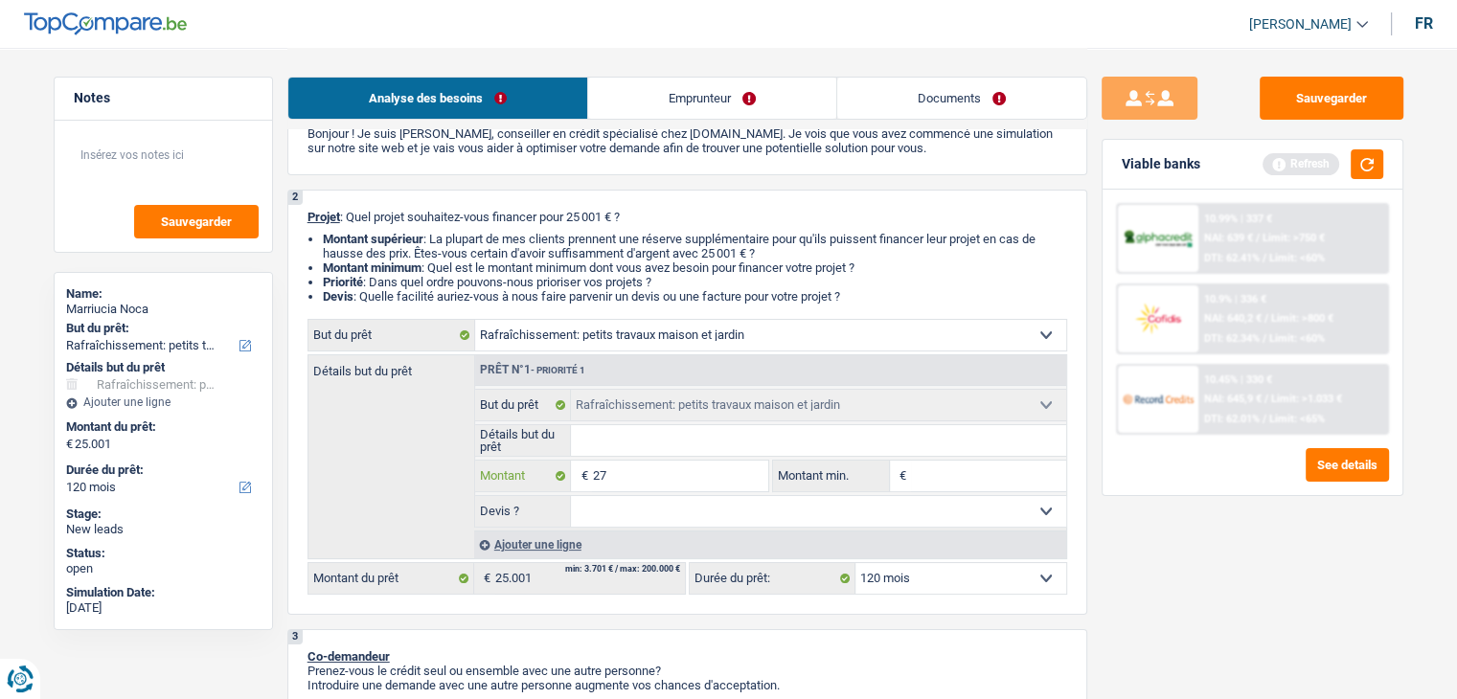
type input "275"
type input "2.750"
type input "27.500"
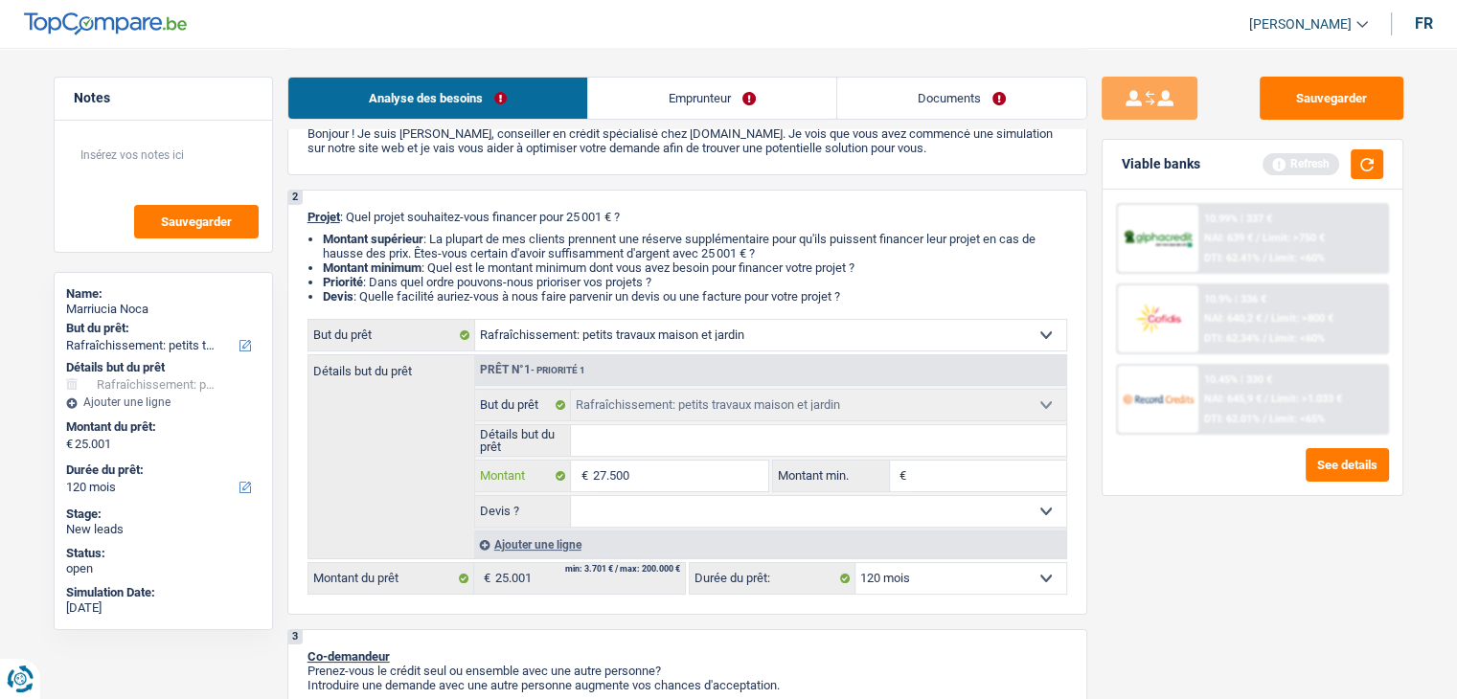
type input "27.500"
click at [1126, 565] on div "Sauvegarder Viable banks Refresh 10.99% | 337 € NAI: 639 € / Limit: >750 € DTI:…" at bounding box center [1252, 373] width 330 height 592
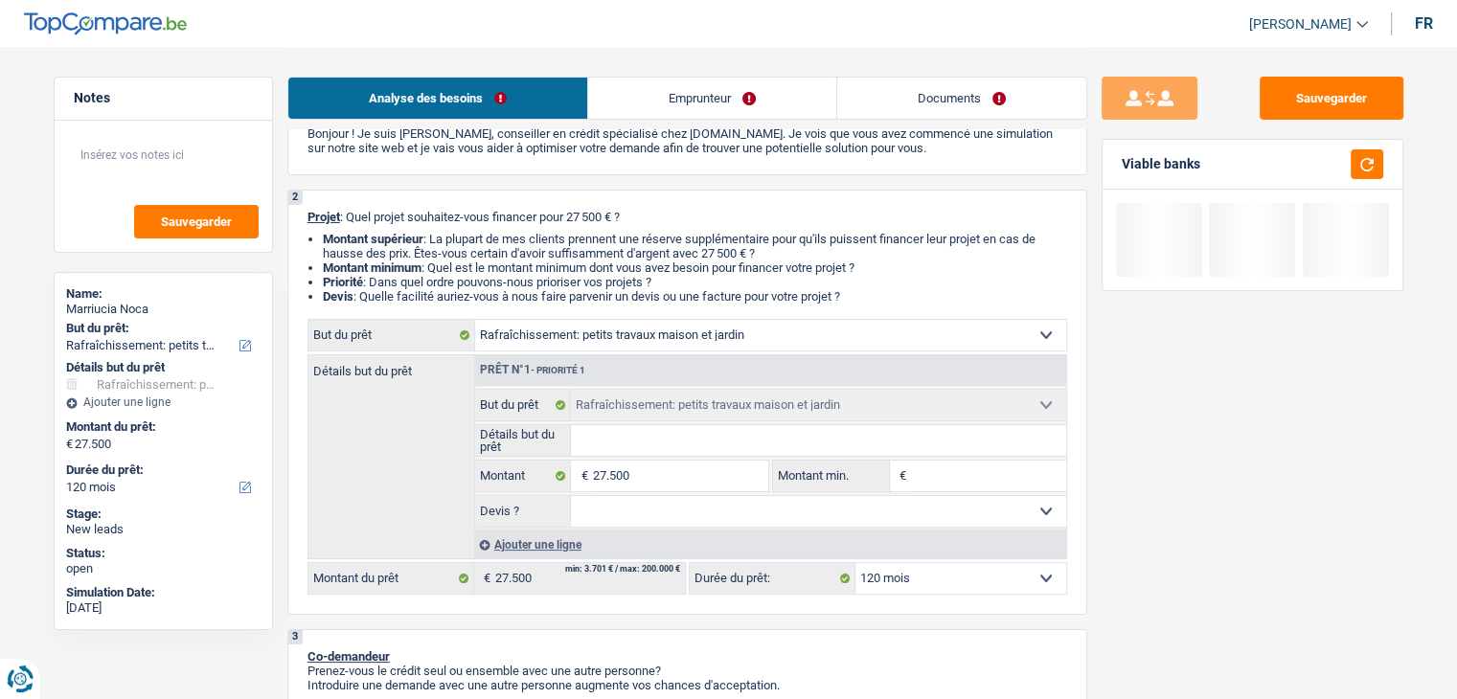
click at [962, 570] on select "12 mois 18 mois 24 mois 30 mois 36 mois 42 mois 48 mois 60 mois 72 mois 84 mois…" at bounding box center [960, 578] width 211 height 31
click at [738, 480] on input "27.500" at bounding box center [679, 476] width 175 height 31
type input "2.750"
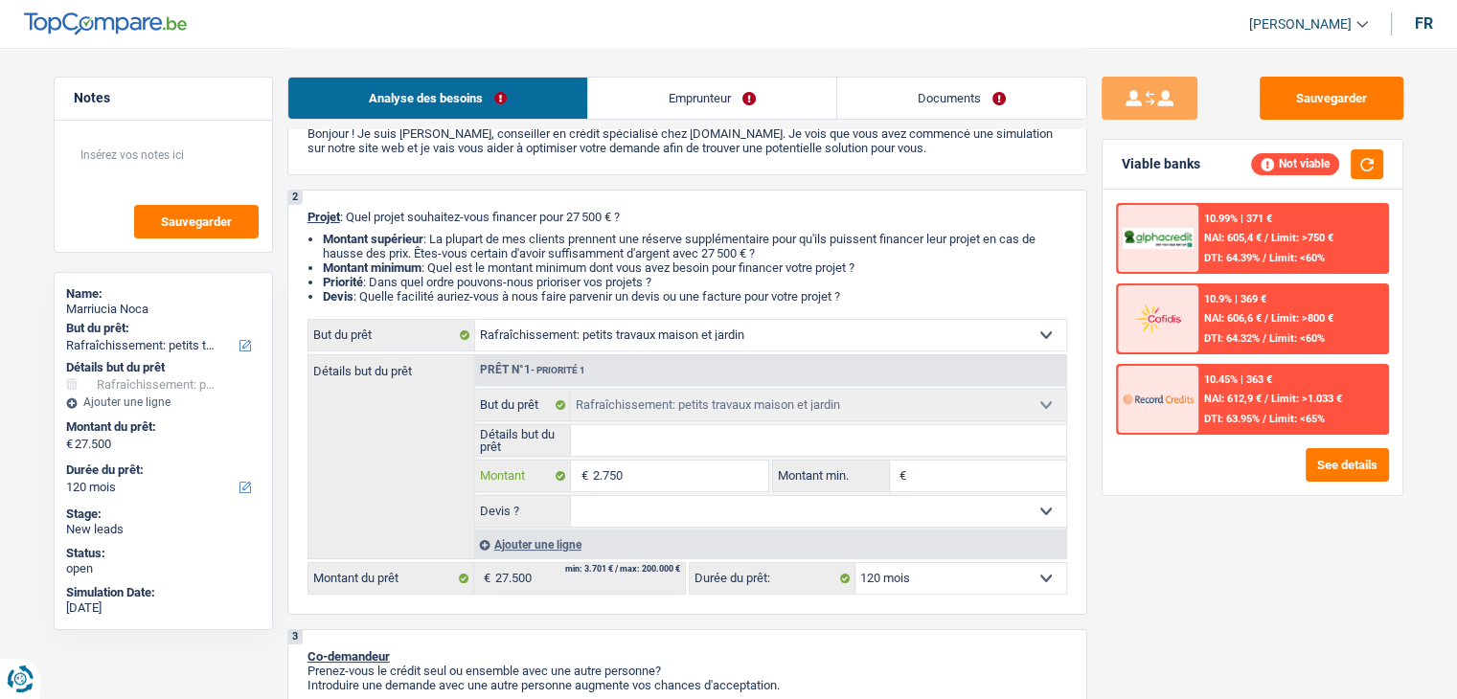
type input "27.501"
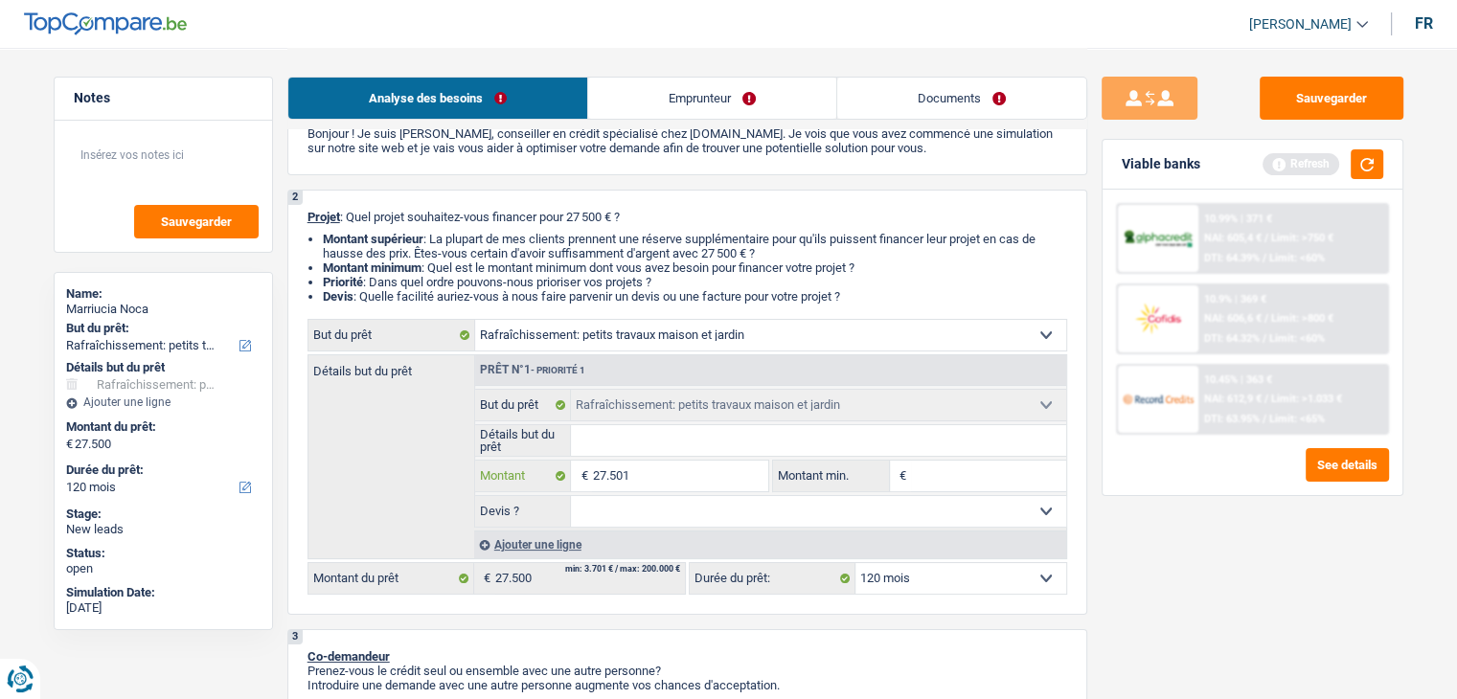
type input "27.501"
click at [1182, 545] on div "Sauvegarder Viable banks Refresh 10.99% | 371 € NAI: 605,4 € / Limit: >750 € DT…" at bounding box center [1252, 373] width 330 height 592
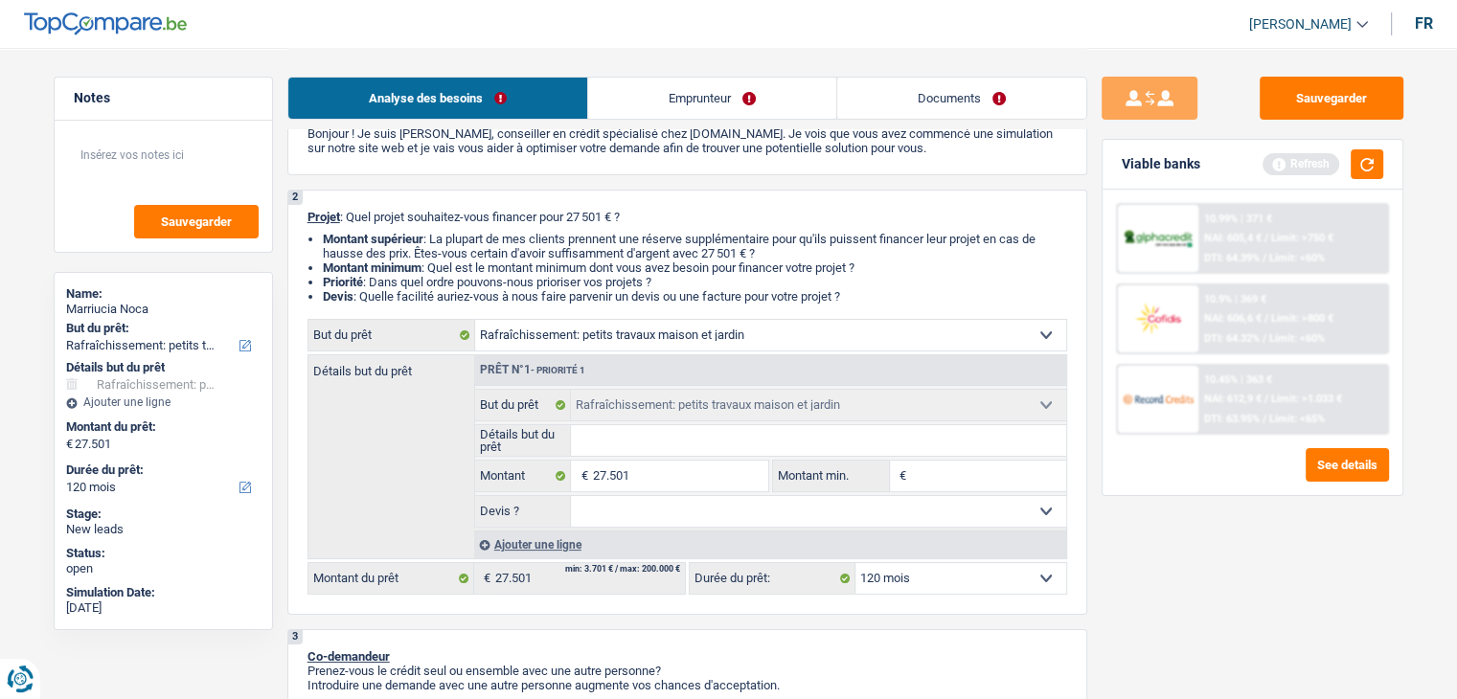
click at [1004, 574] on select "12 mois 18 mois 24 mois 30 mois 36 mois 42 mois 48 mois 60 mois 72 mois 84 mois…" at bounding box center [960, 578] width 211 height 31
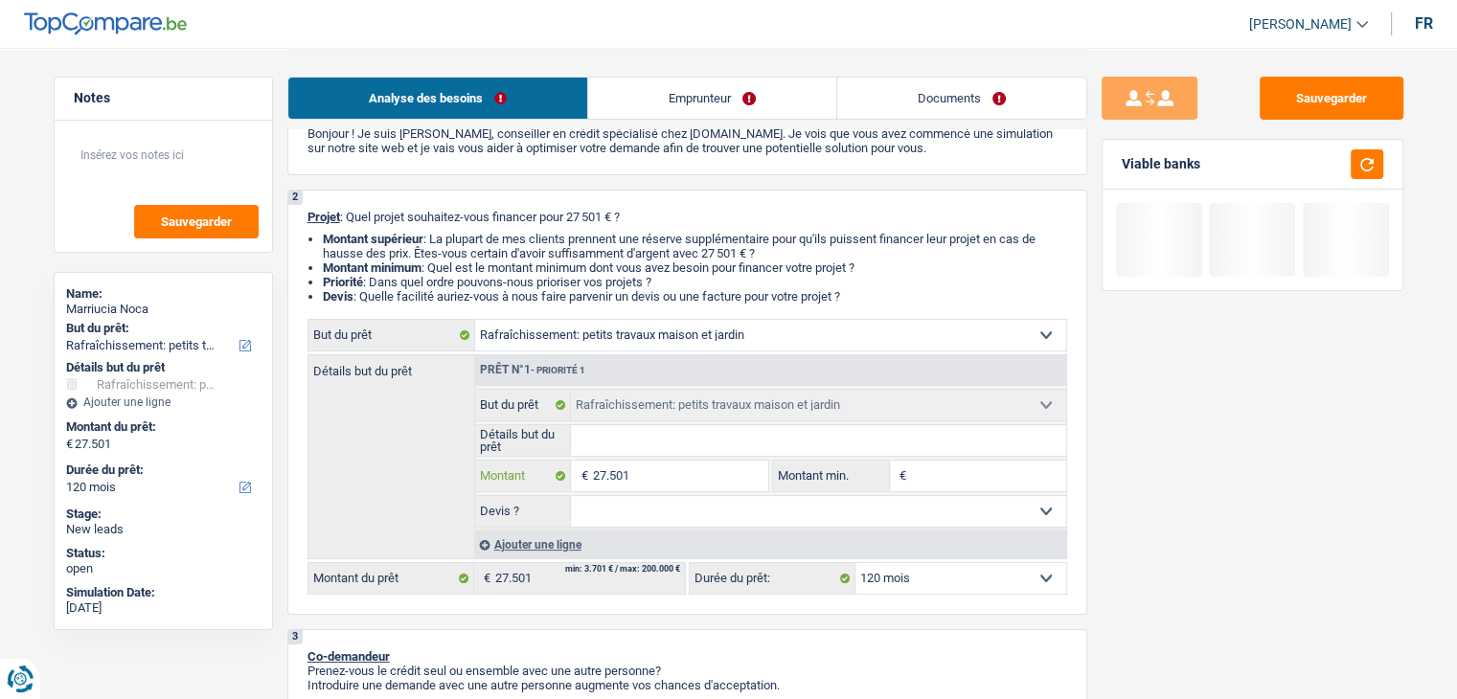
click at [712, 479] on input "27.501" at bounding box center [679, 476] width 175 height 31
type input "2"
type input "28"
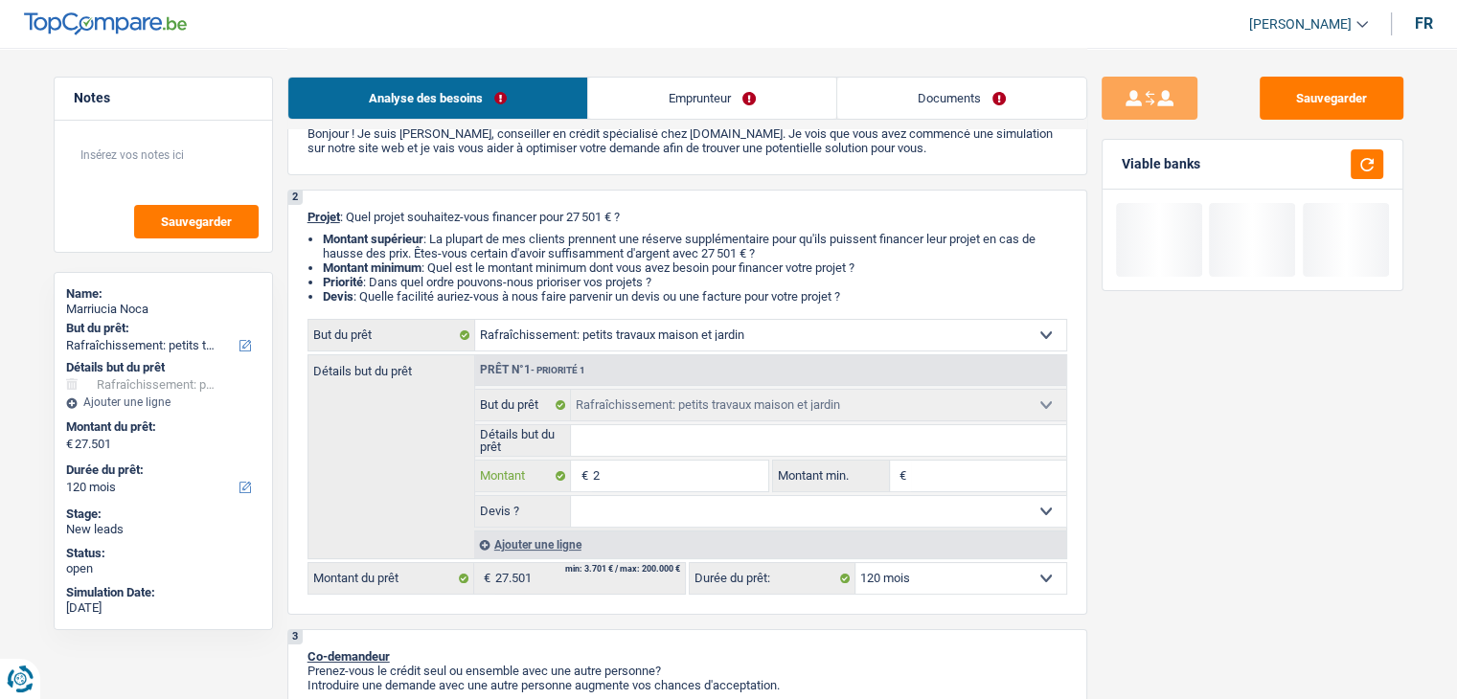
type input "28"
type input "280"
type input "2.800"
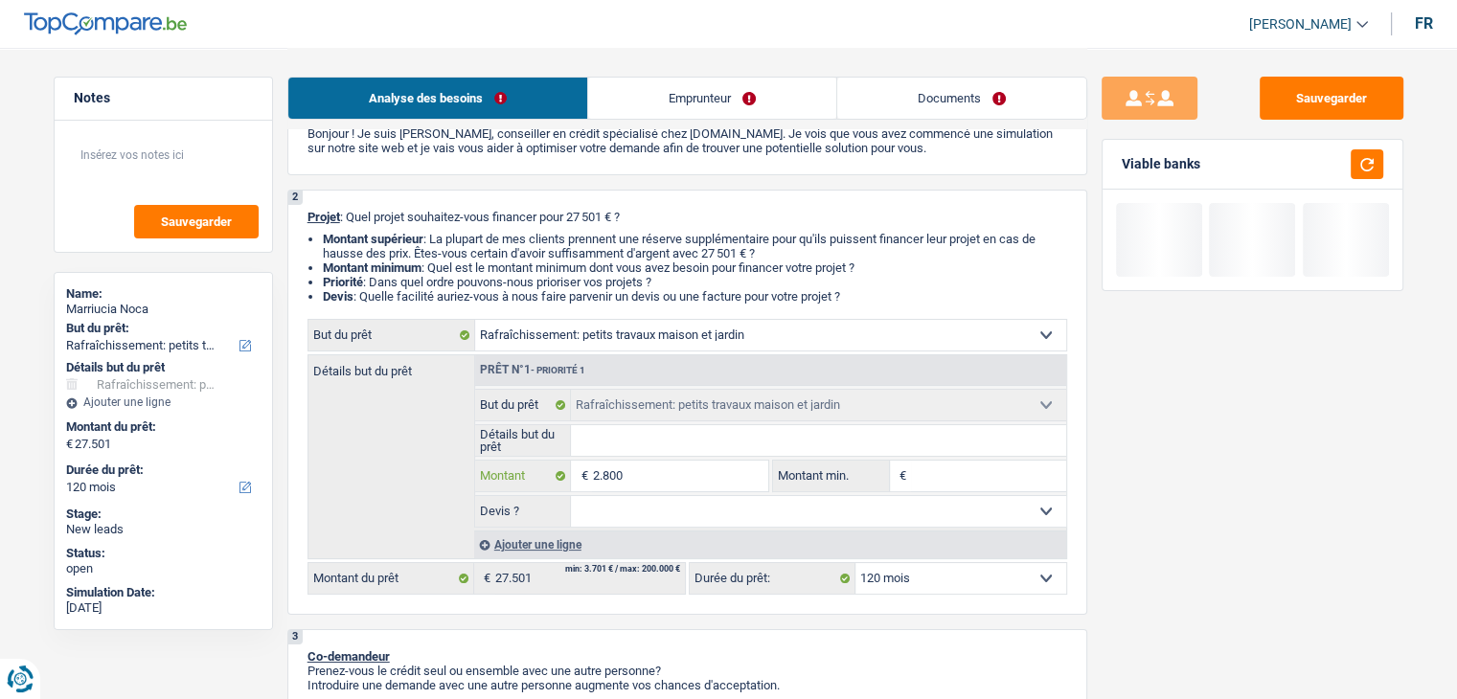
type input "28.000"
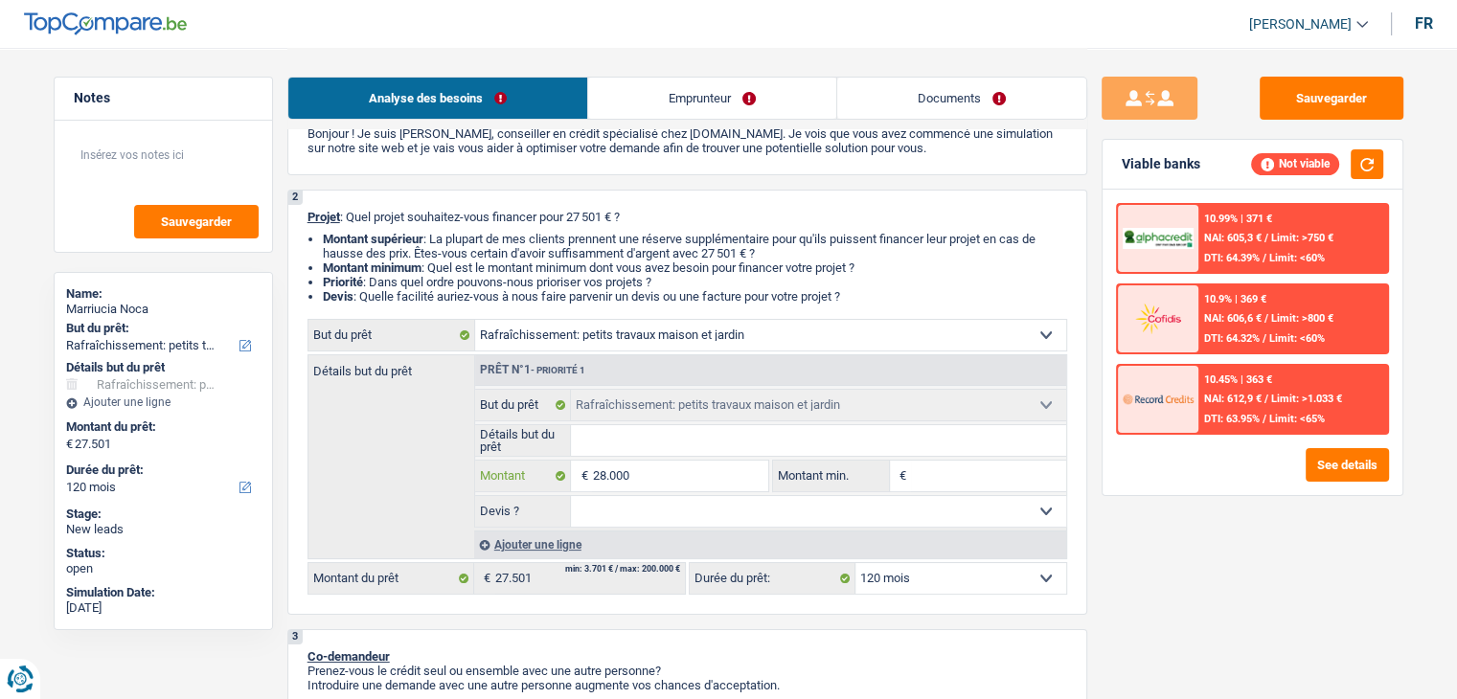
type input "28.000"
click at [1277, 517] on div "Sauvegarder Viable banks Not viable 10.99% | 371 € NAI: 605,3 € / Limit: >750 €…" at bounding box center [1252, 373] width 330 height 592
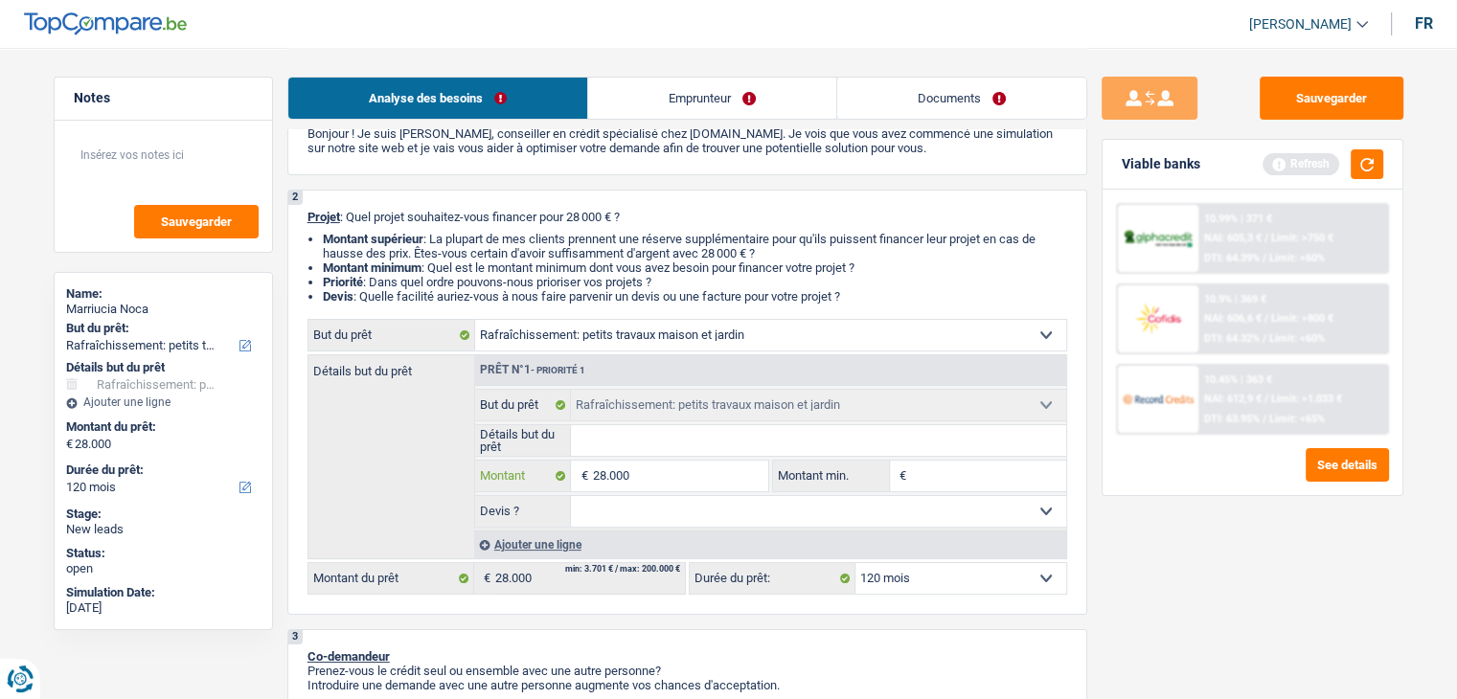
click at [713, 465] on input "28.000" at bounding box center [679, 476] width 175 height 31
type input "3"
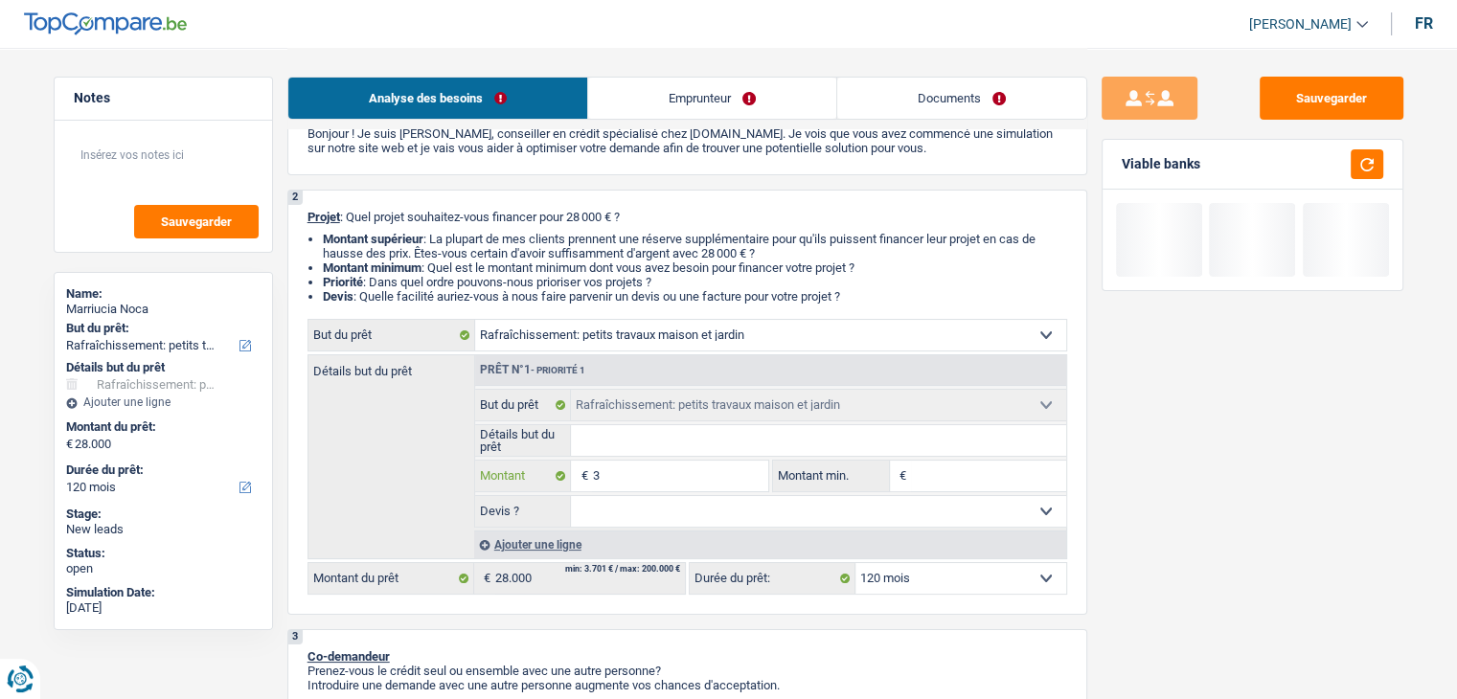
type input "30"
type input "300"
type input "3.000"
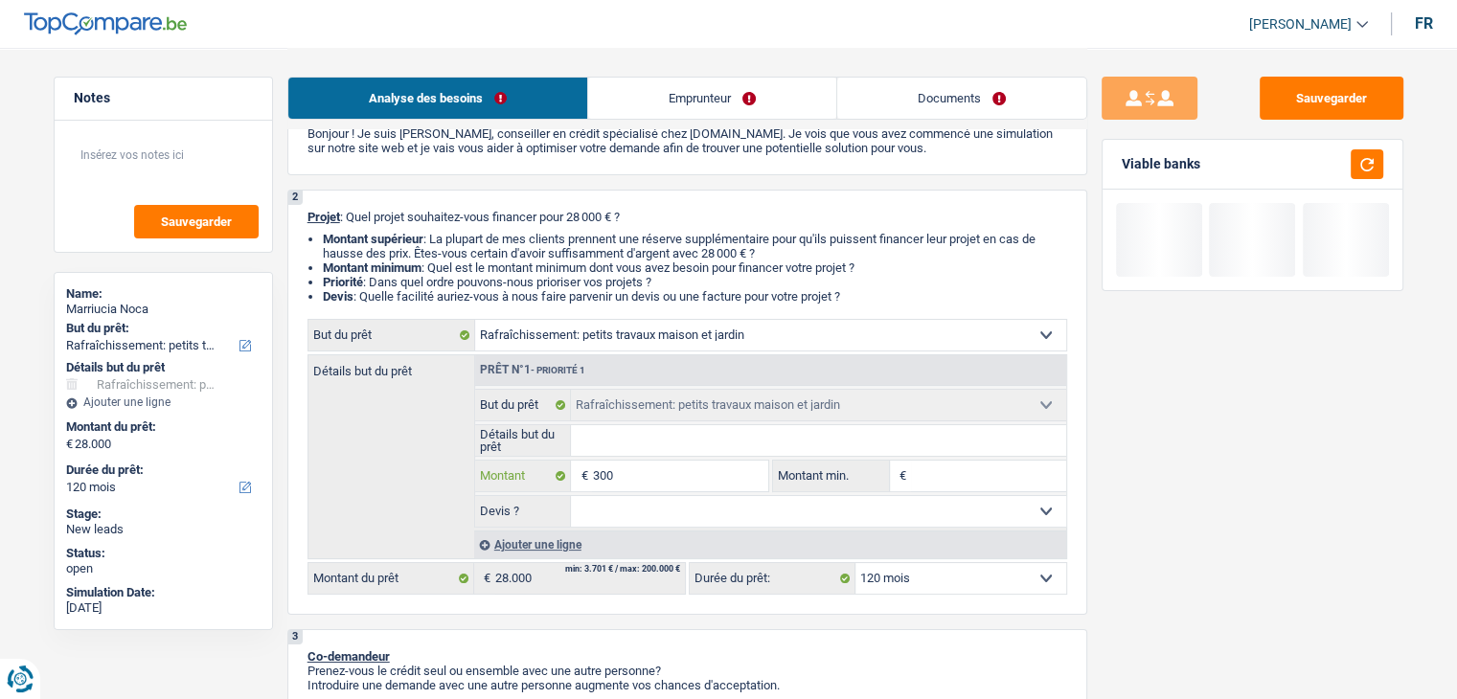
type input "3.000"
type input "30.000"
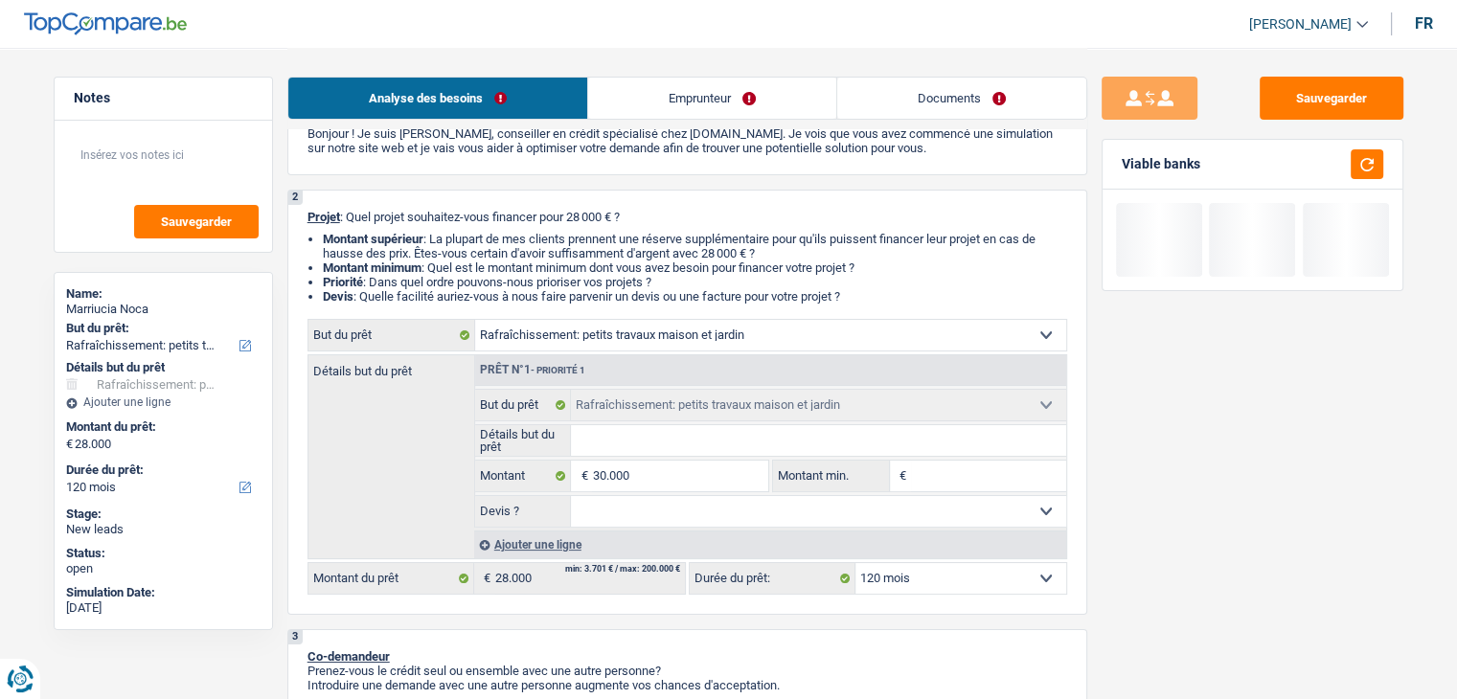
type input "30.000"
click at [1196, 550] on div "Sauvegarder Viable banks" at bounding box center [1252, 373] width 330 height 592
click at [983, 549] on div "Ajouter une ligne" at bounding box center [770, 545] width 592 height 28
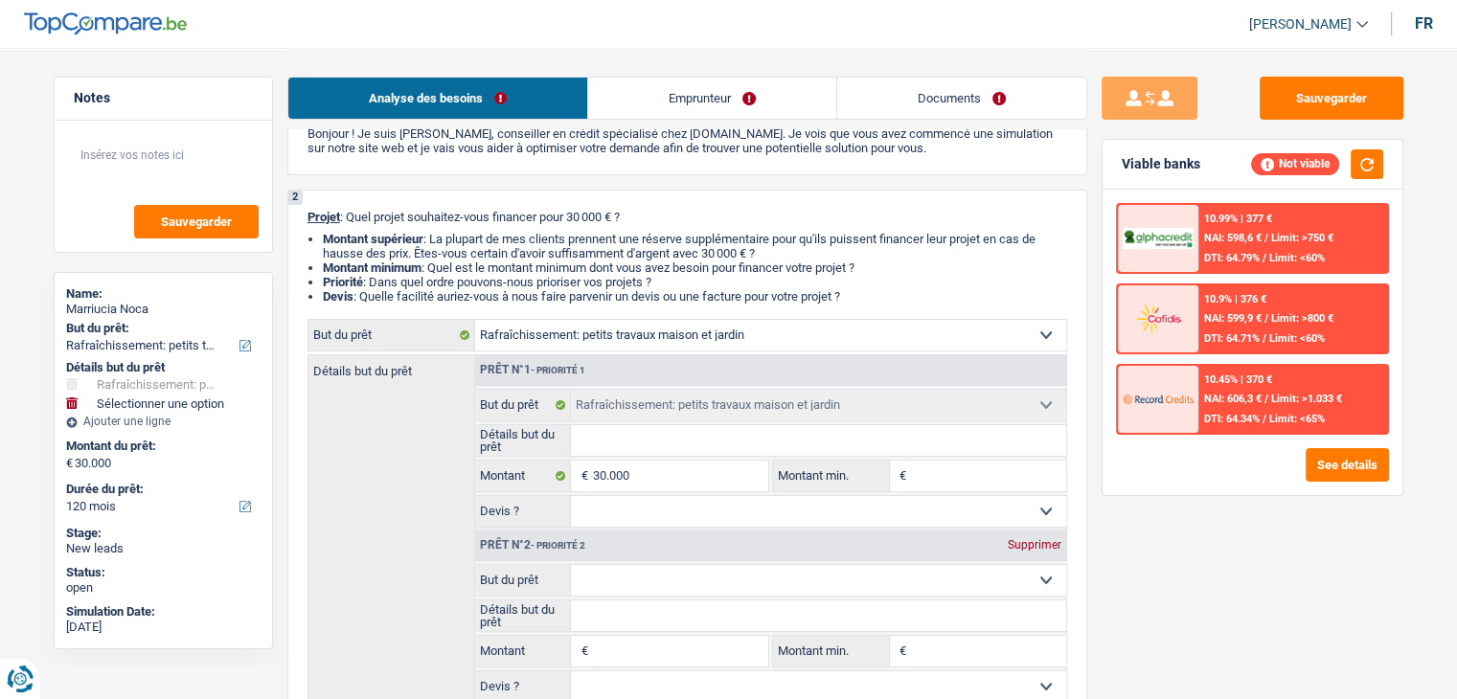
click at [1033, 547] on div "Supprimer" at bounding box center [1034, 544] width 63 height 11
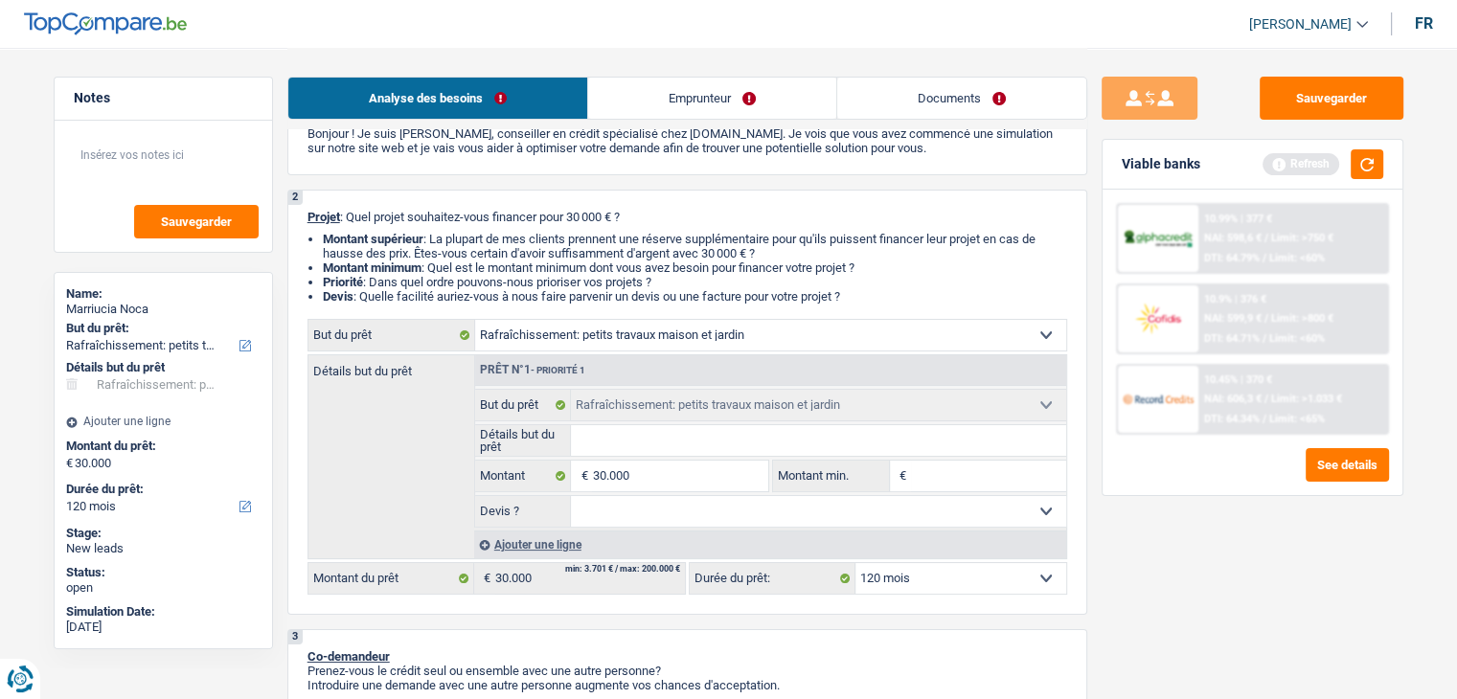
click at [1011, 571] on select "12 mois 18 mois 24 mois 30 mois 36 mois 42 mois 48 mois 60 mois 72 mois 84 mois…" at bounding box center [960, 578] width 211 height 31
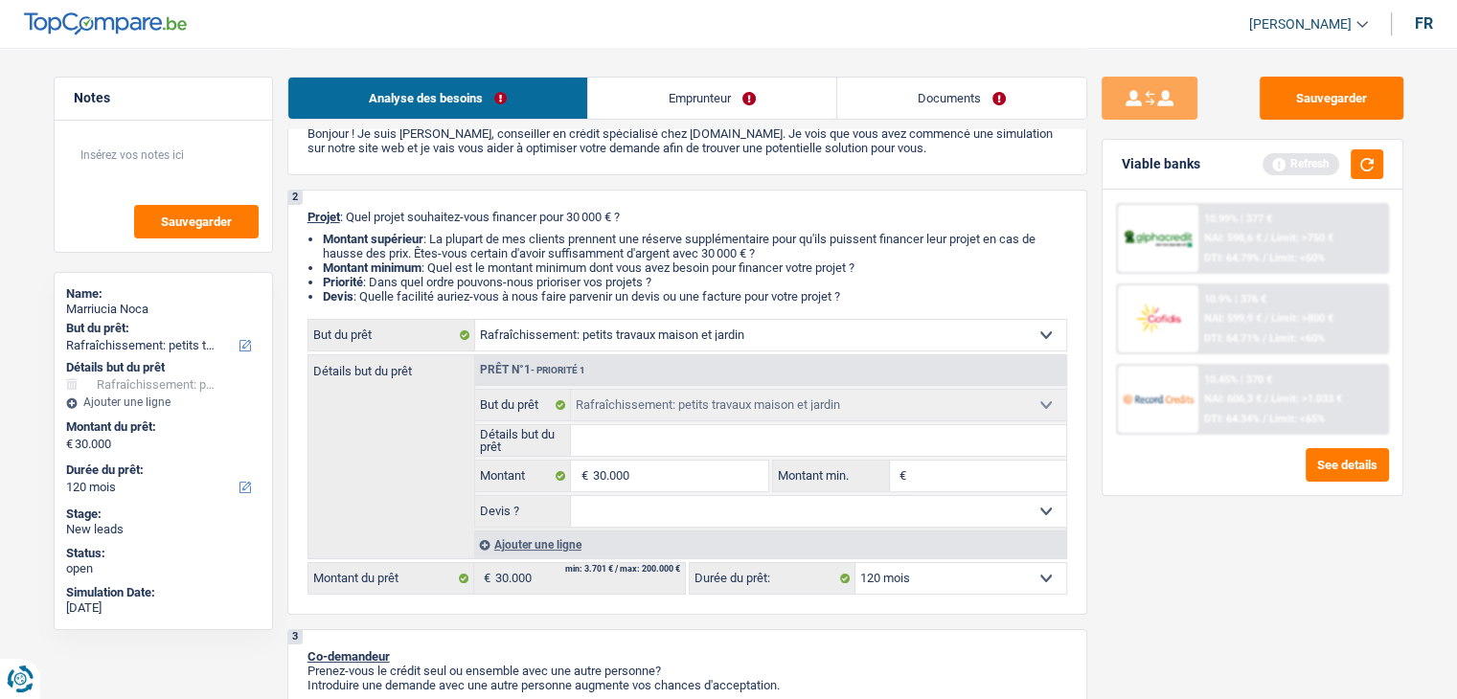
click at [1011, 571] on select "12 mois 18 mois 24 mois 30 mois 36 mois 42 mois 48 mois 60 mois 72 mois 84 mois…" at bounding box center [960, 578] width 211 height 31
click at [725, 473] on input "30.000" at bounding box center [679, 476] width 175 height 31
type input "3.000"
type input "30.001"
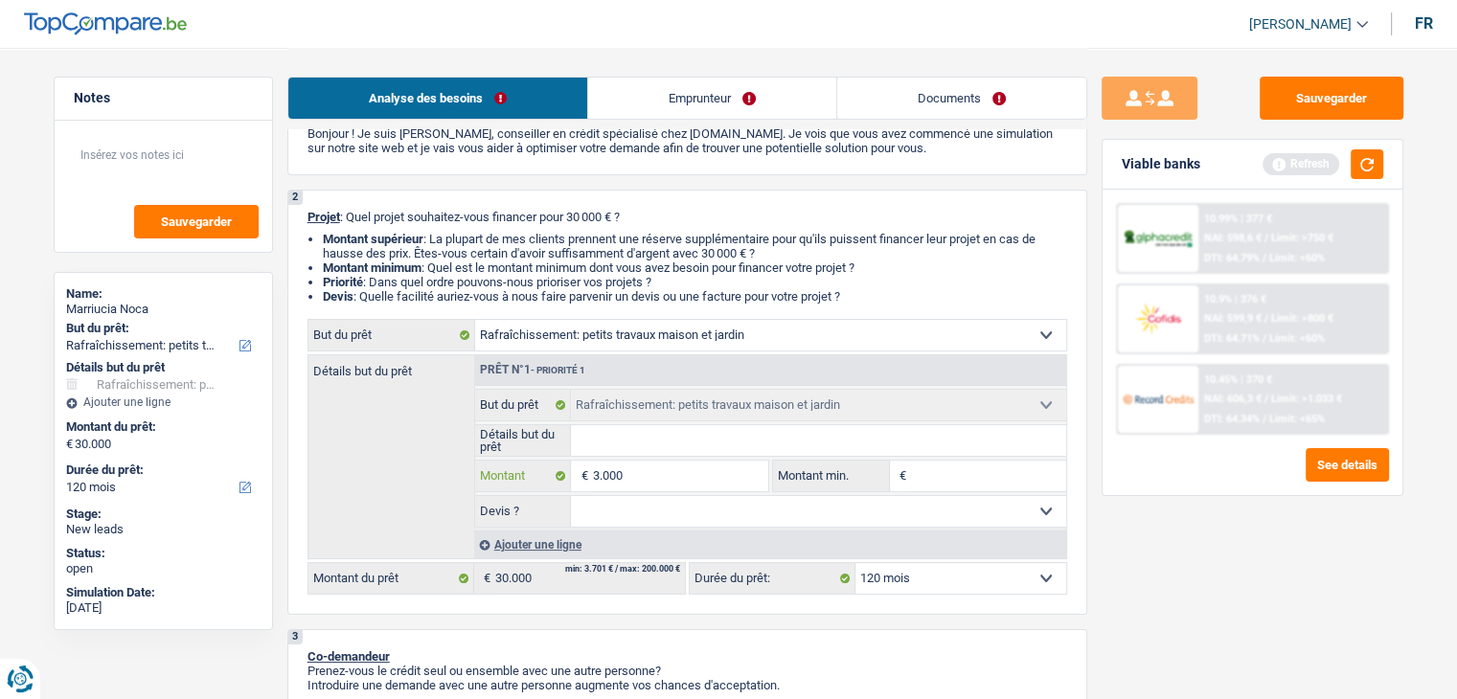
type input "30.001"
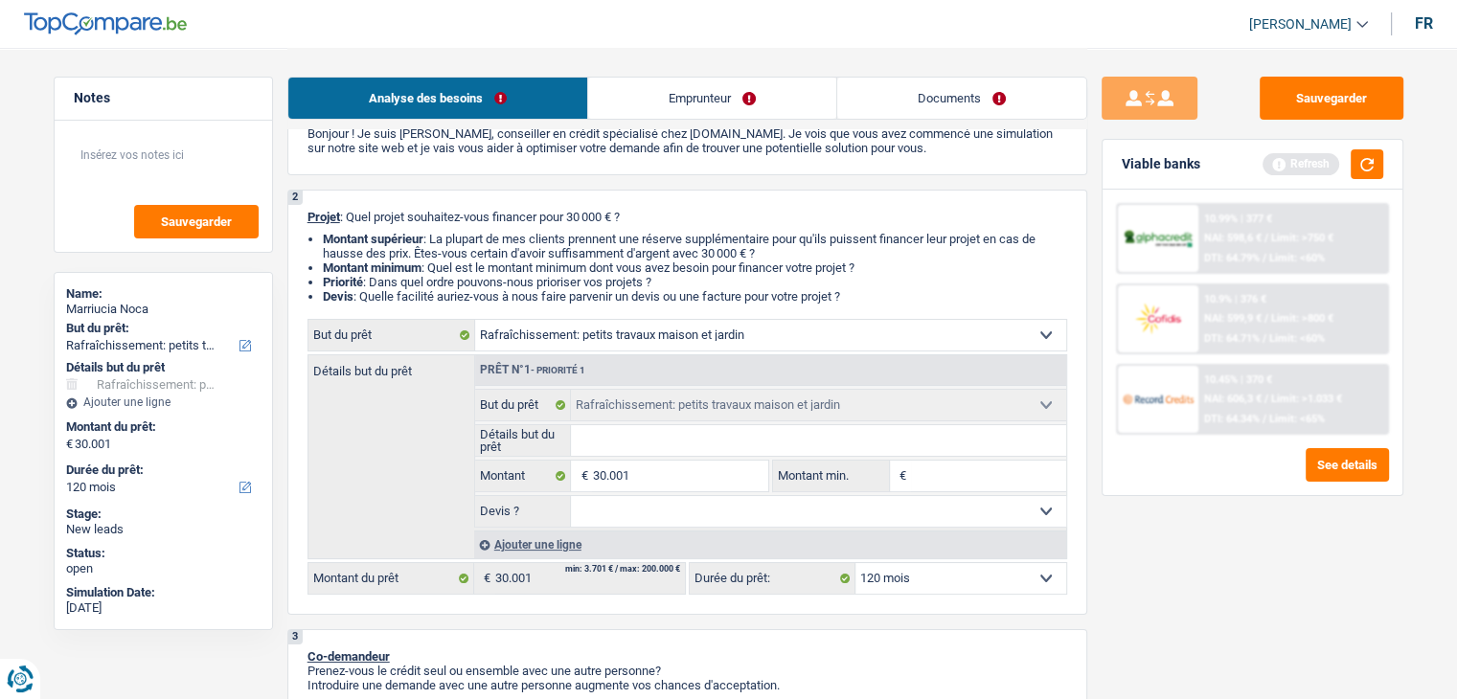
click at [1188, 553] on div "Sauvegarder Viable banks Refresh 10.99% | 377 € NAI: 598,6 € / Limit: >750 € DT…" at bounding box center [1252, 373] width 330 height 592
click at [1040, 572] on select "12 mois 18 mois 24 mois 30 mois 36 mois 42 mois 48 mois 60 mois 72 mois 84 mois…" at bounding box center [960, 578] width 211 height 31
drag, startPoint x: 1040, startPoint y: 572, endPoint x: 1087, endPoint y: 572, distance: 46.9
click at [1040, 572] on select "12 mois 18 mois 24 mois 30 mois 36 mois 42 mois 48 mois 60 mois 72 mois 84 mois…" at bounding box center [960, 578] width 211 height 31
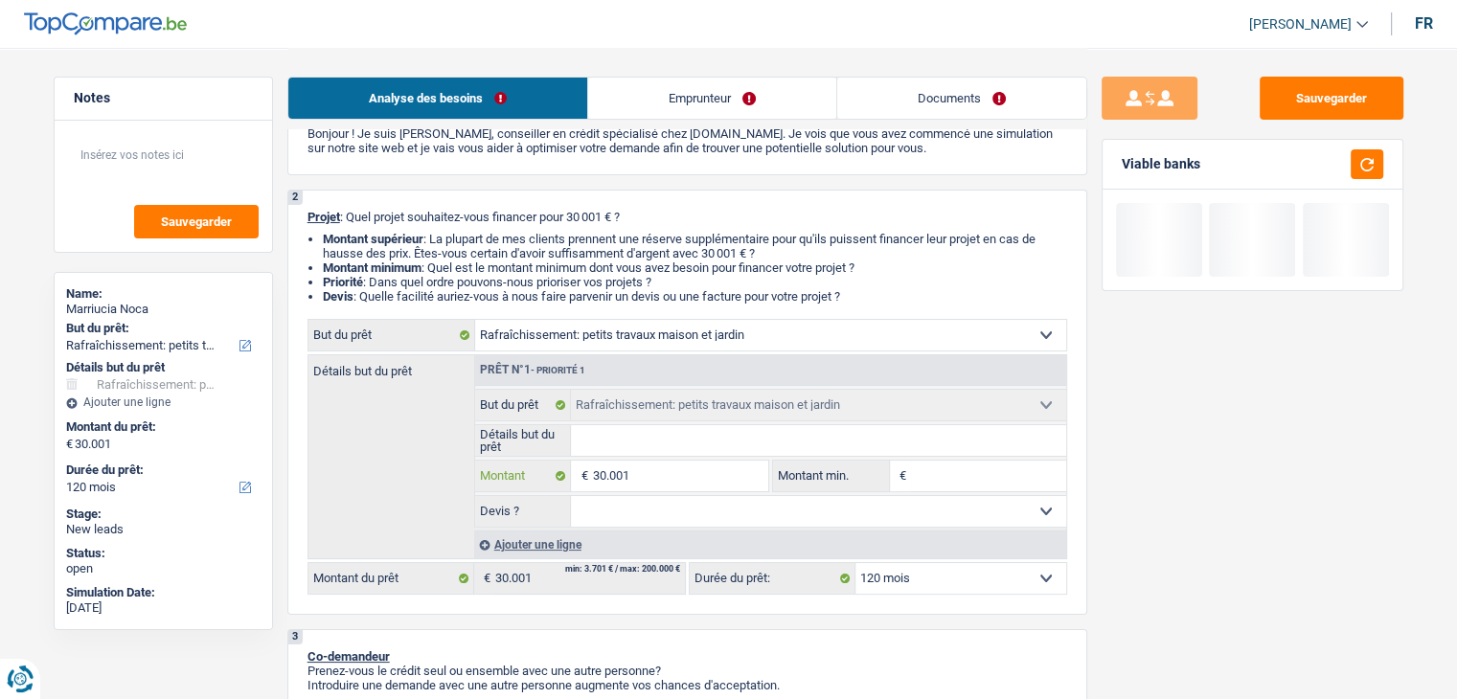
click at [689, 488] on input "30.001" at bounding box center [679, 476] width 175 height 31
type input "2"
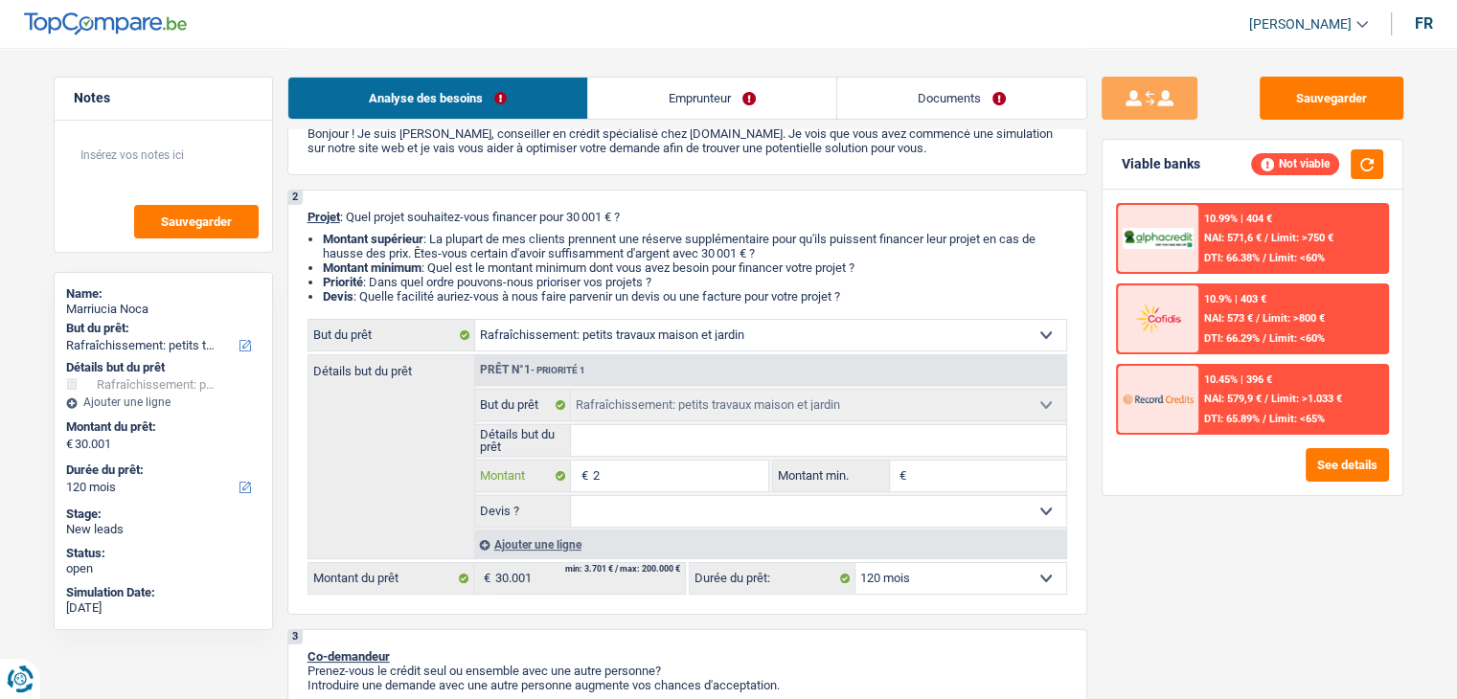
type input "25"
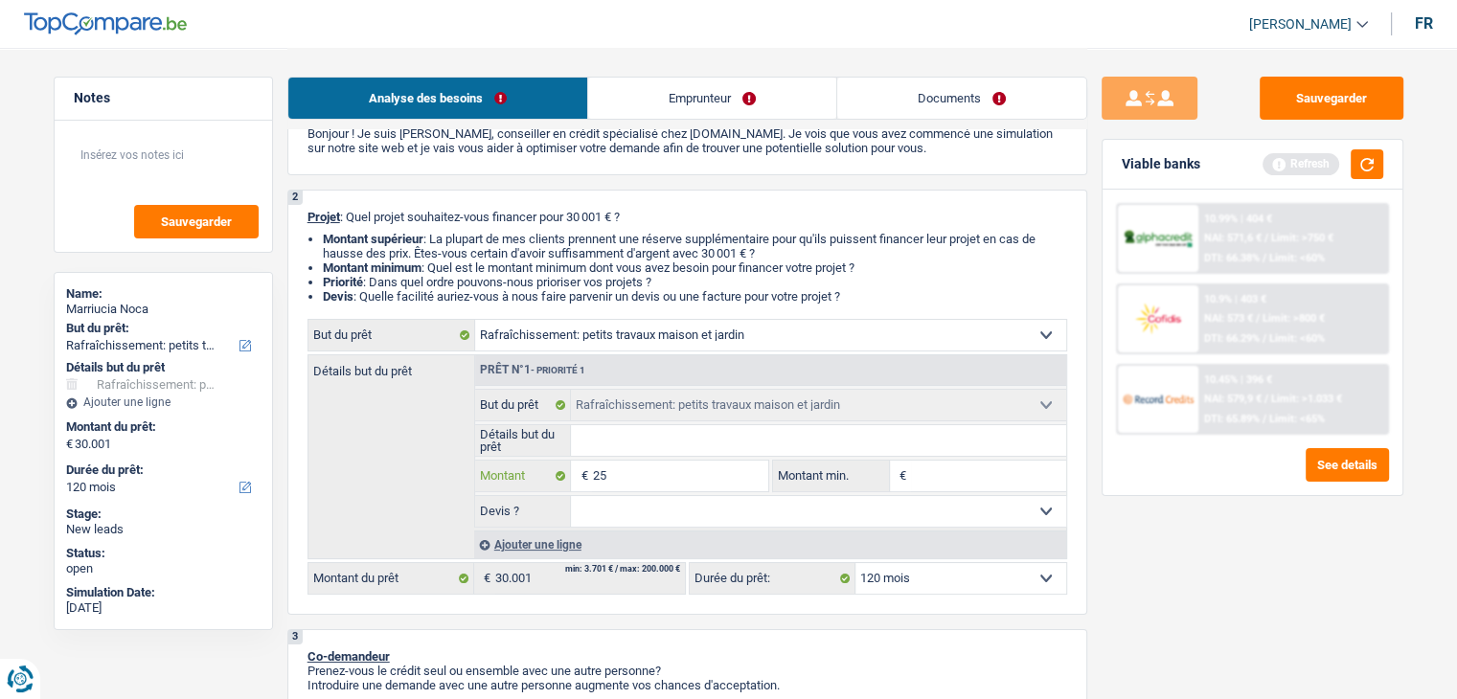
type input "250"
type input "2.500"
type input "25.000"
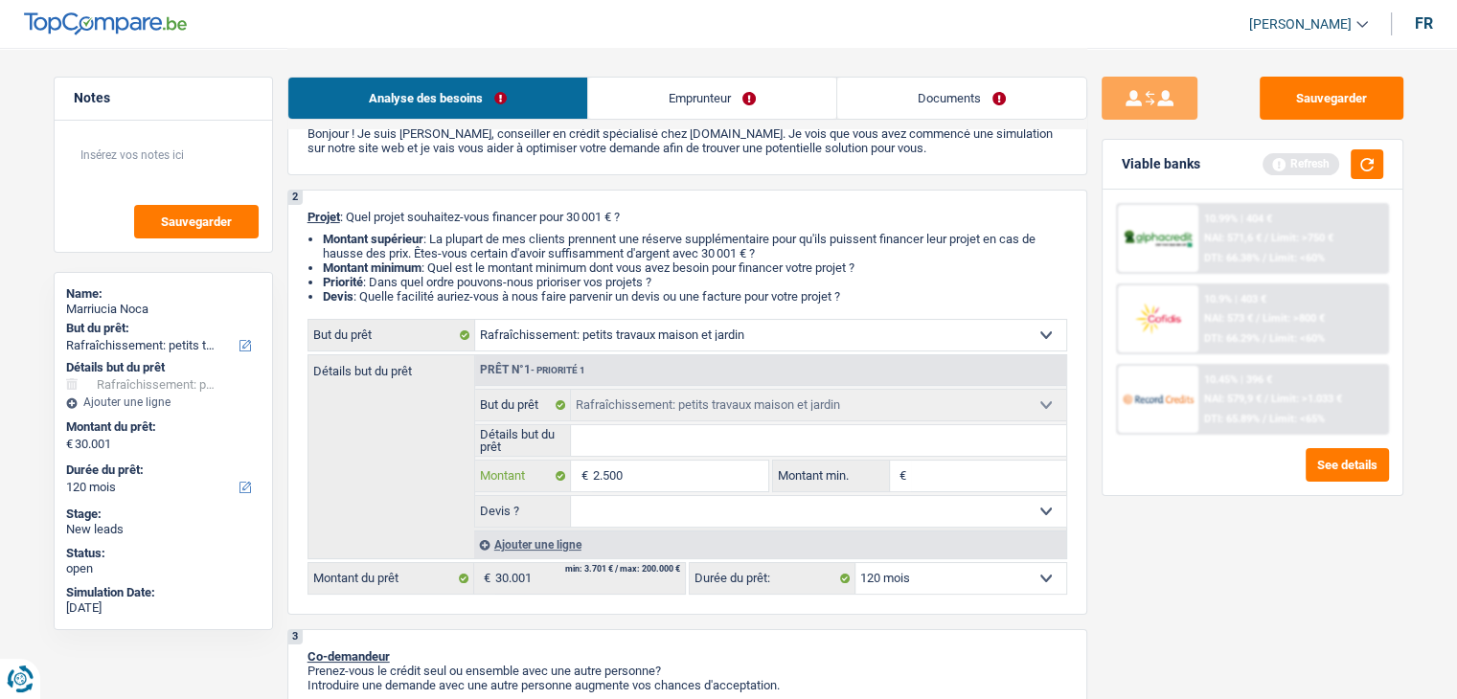
type input "25.000"
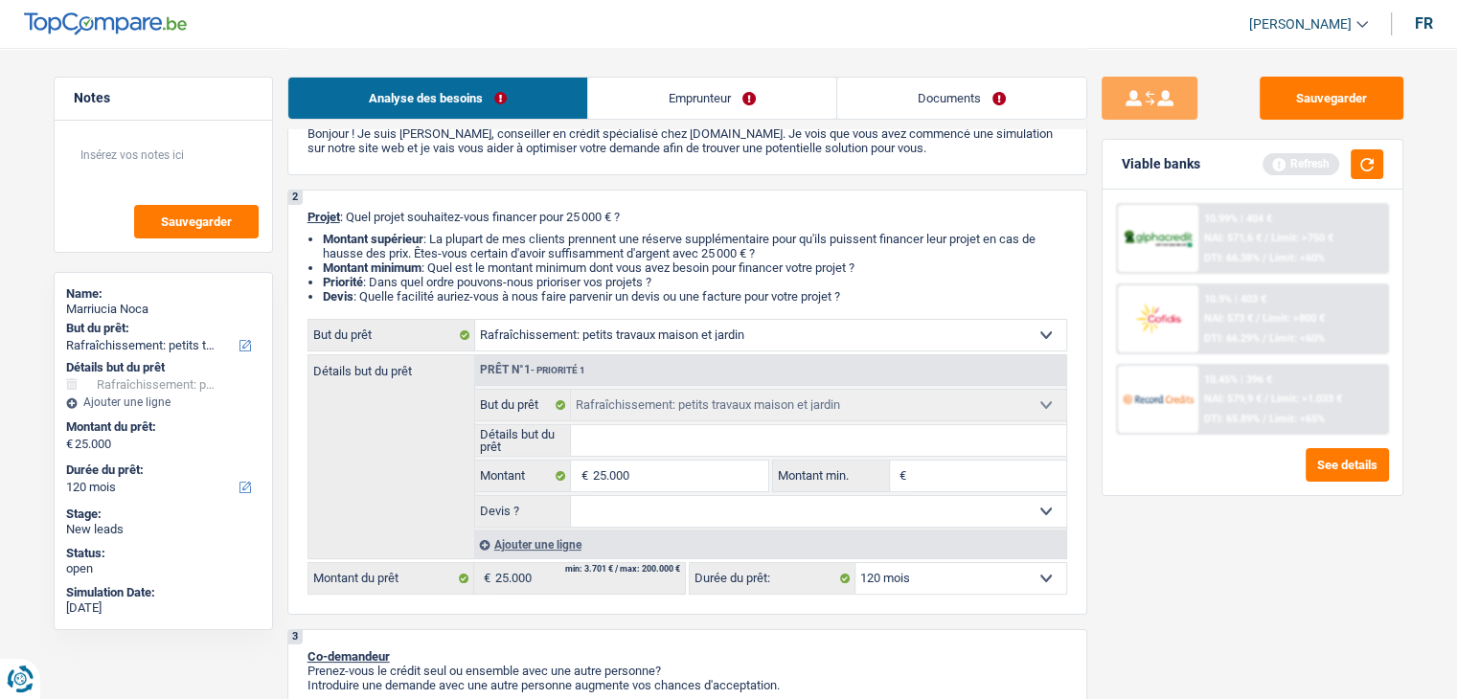
click at [1161, 568] on div "Sauvegarder Viable banks Refresh 10.99% | 404 € NAI: 571,6 € / Limit: >750 € DT…" at bounding box center [1252, 373] width 330 height 592
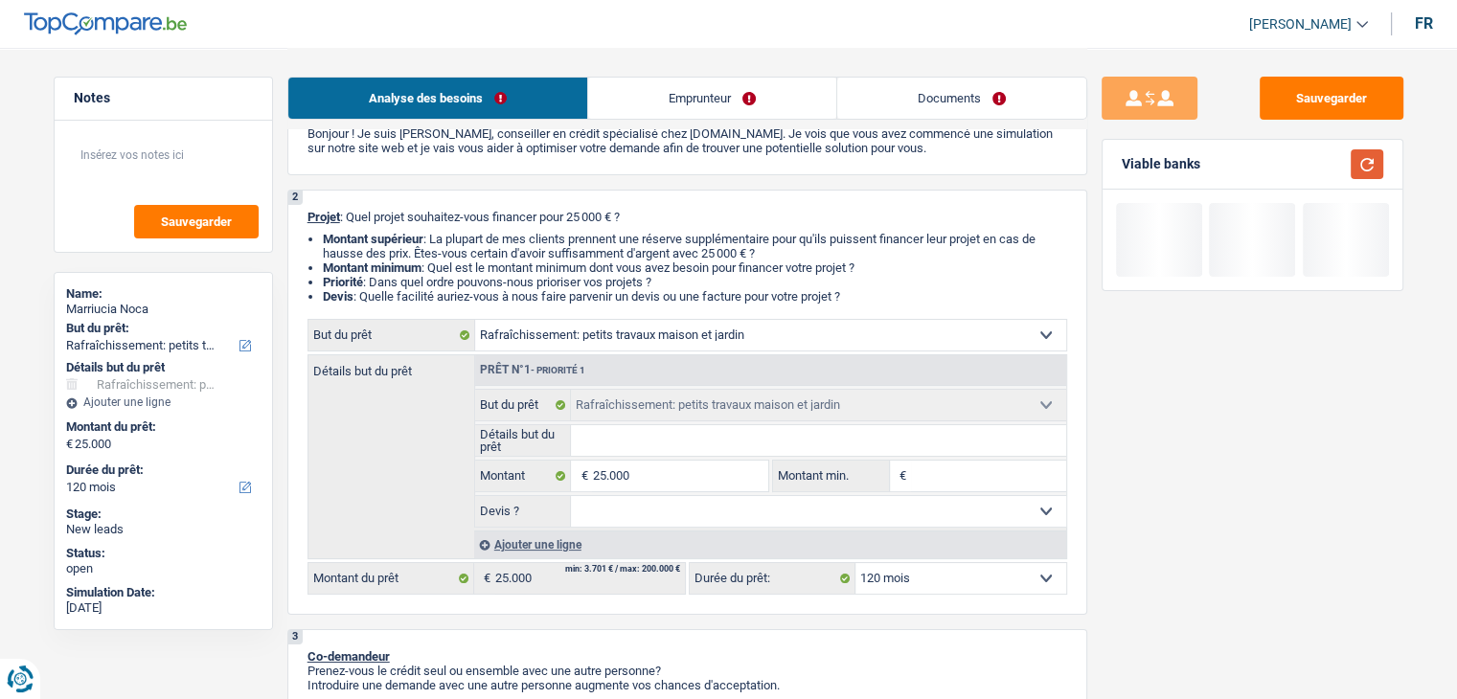
click at [1379, 157] on button "button" at bounding box center [1367, 164] width 33 height 30
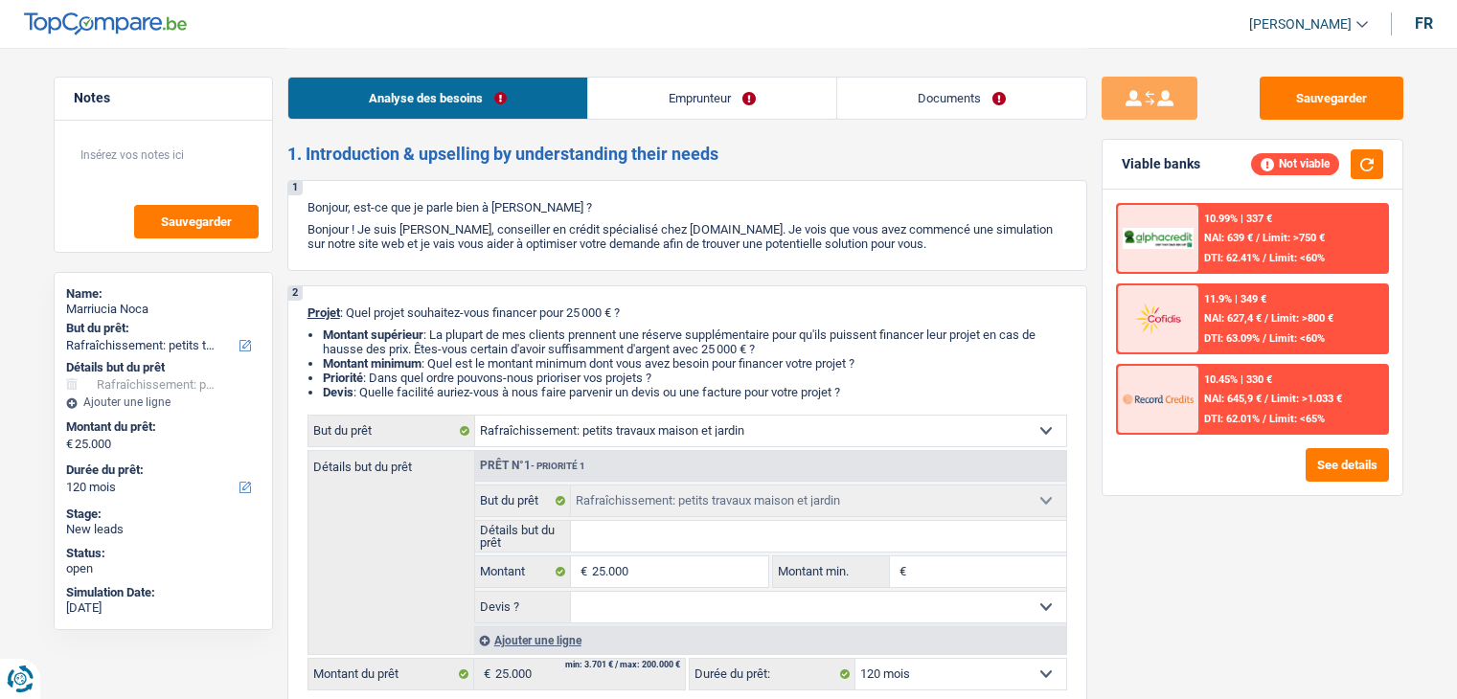
select select "houseOrGarden"
select select "120"
select select "houseOrGarden"
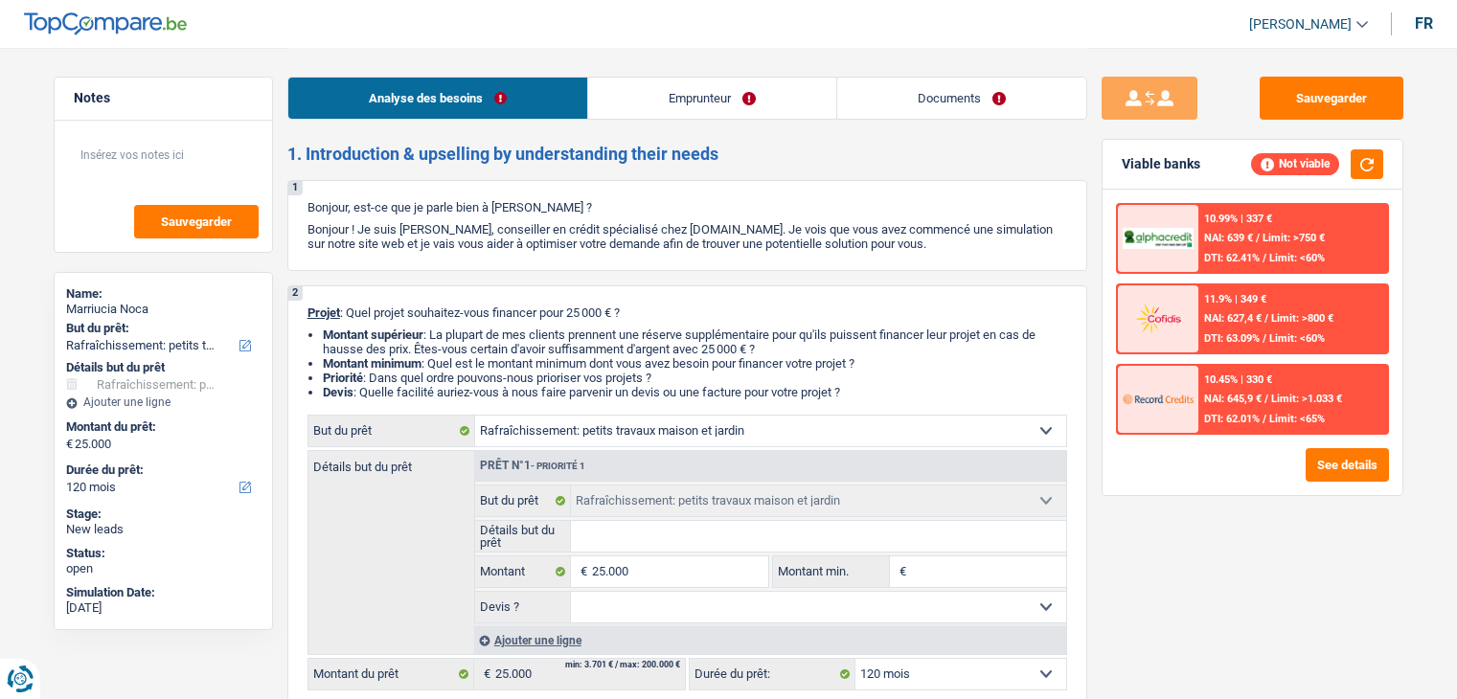
select select "120"
select select "mutuality"
select select "mutualityIndemnity"
select select "ownerWithMortgage"
select select "mortgage"
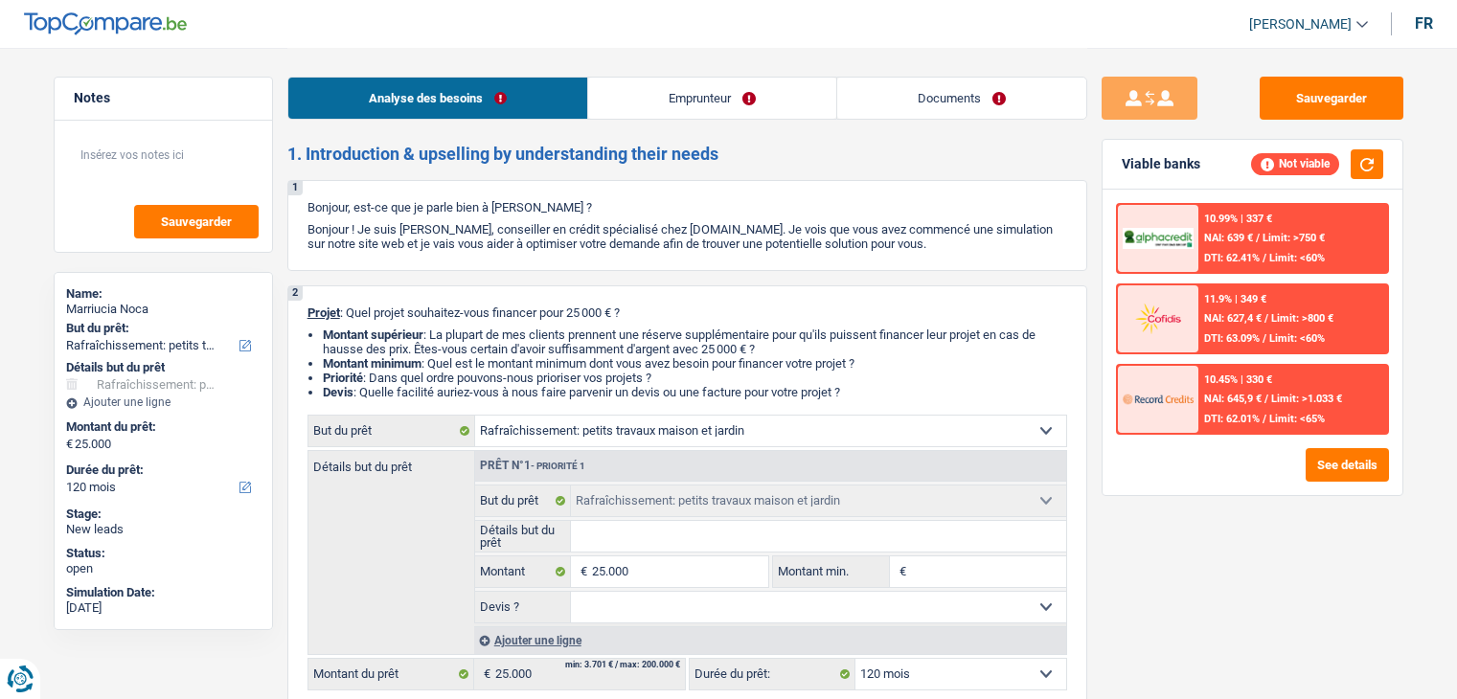
select select "420"
select select "houseOrGarden"
select select "120"
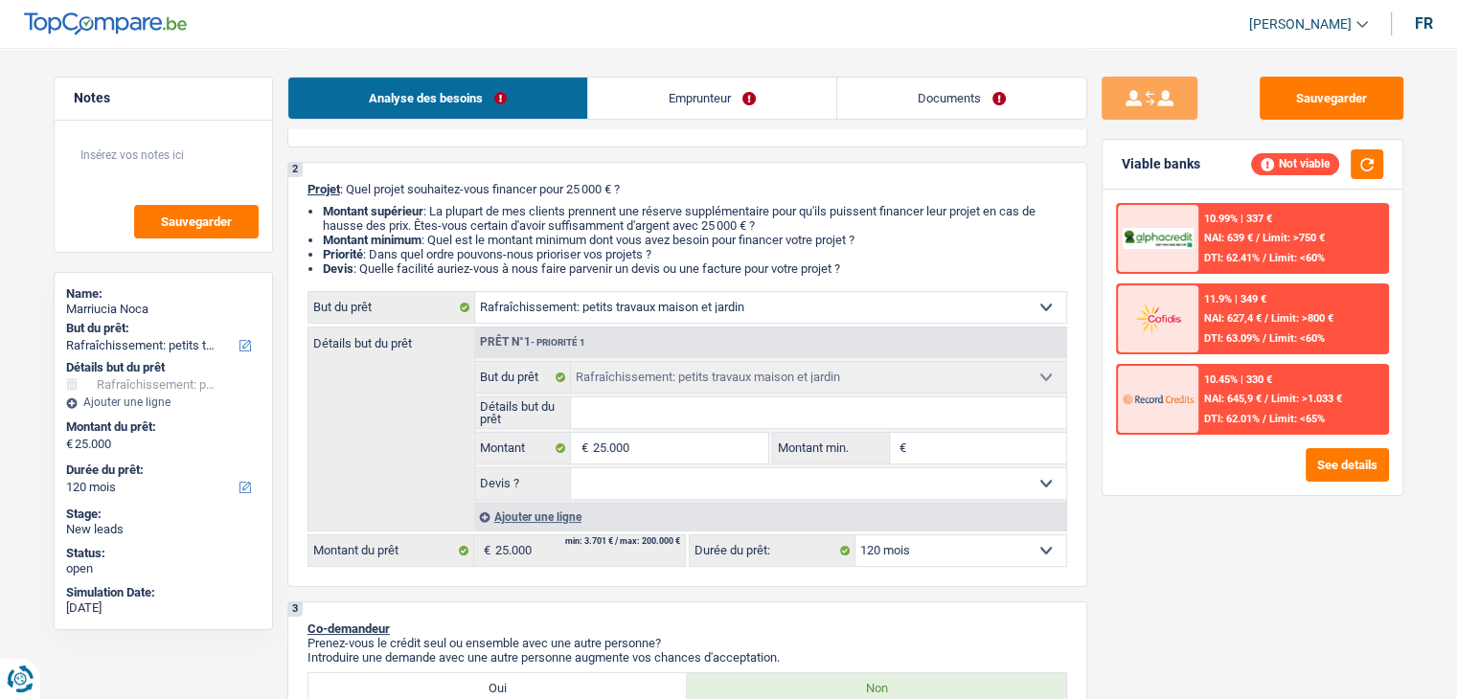
scroll to position [287, 0]
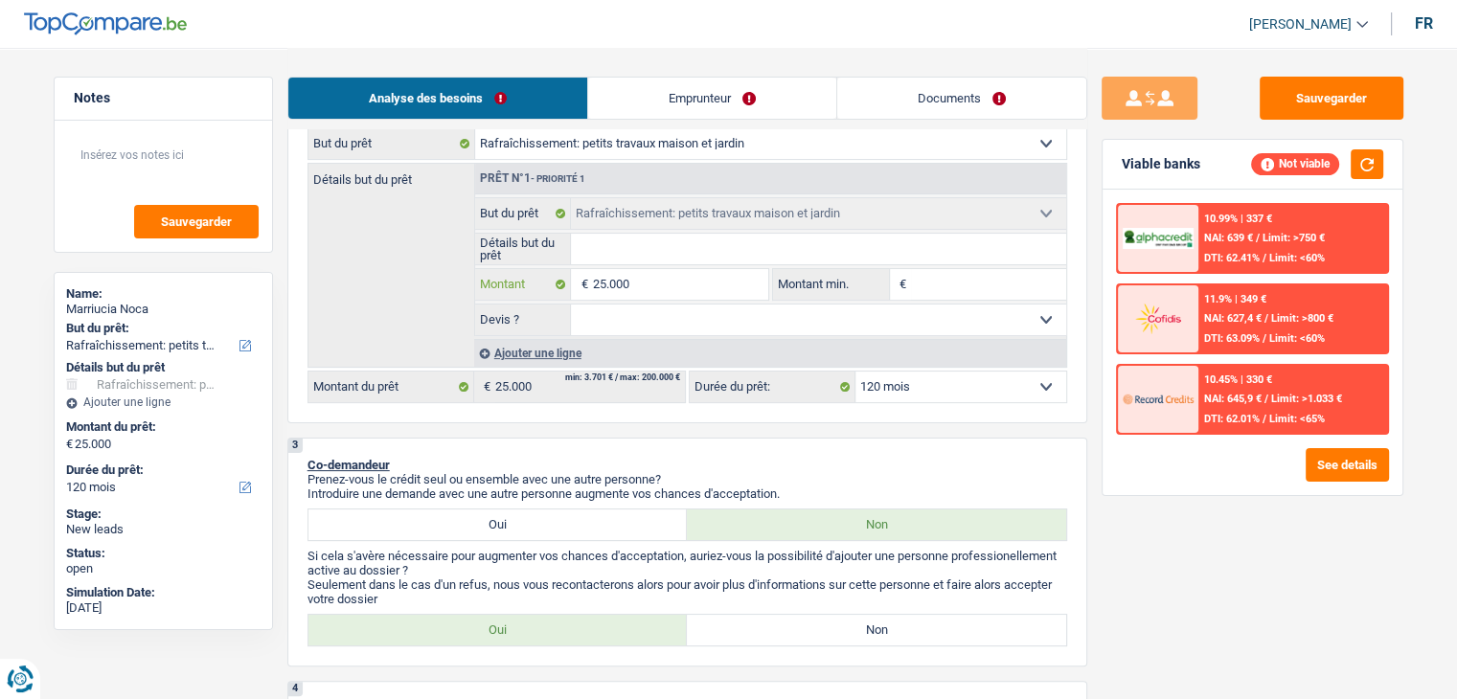
click at [684, 287] on input "25.000" at bounding box center [679, 284] width 175 height 31
type input "1"
type input "10"
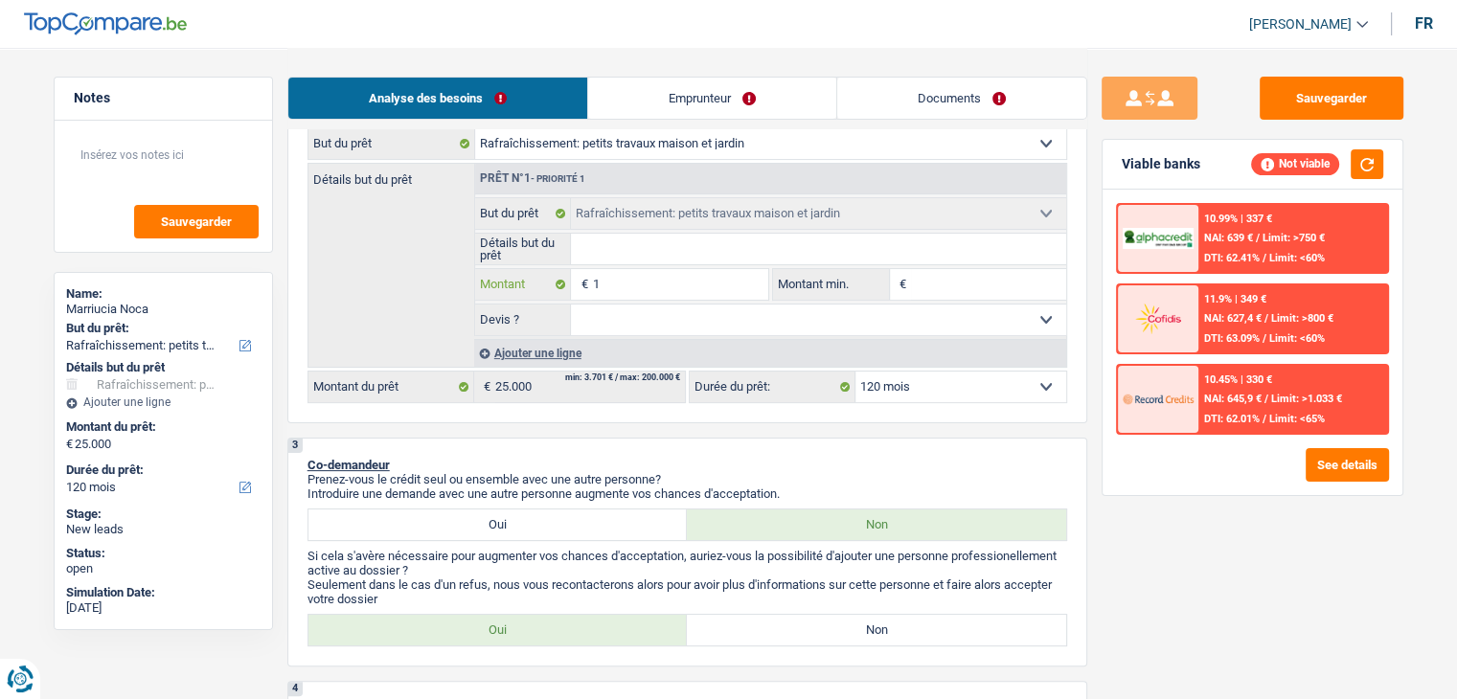
type input "10"
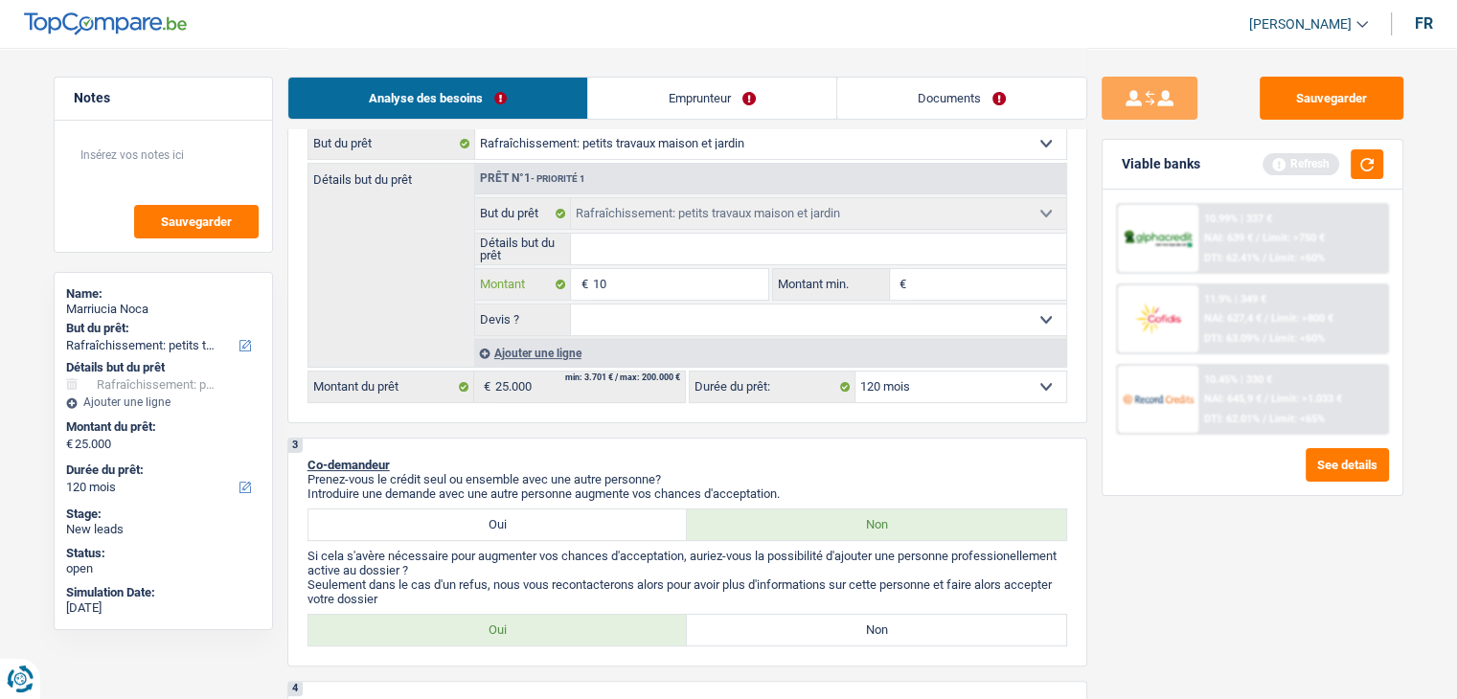
type input "100"
type input "1.000"
type input "10.001"
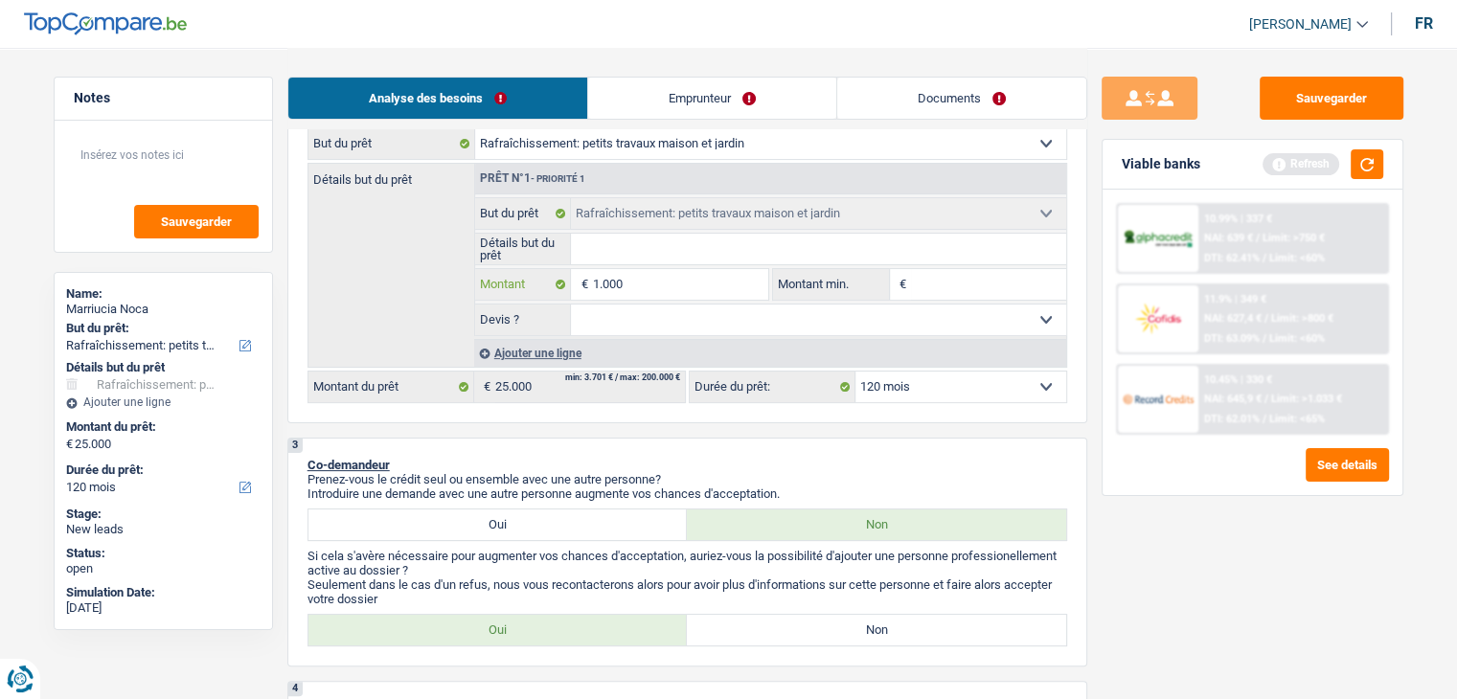
type input "10.001"
select select "60"
type input "10.001"
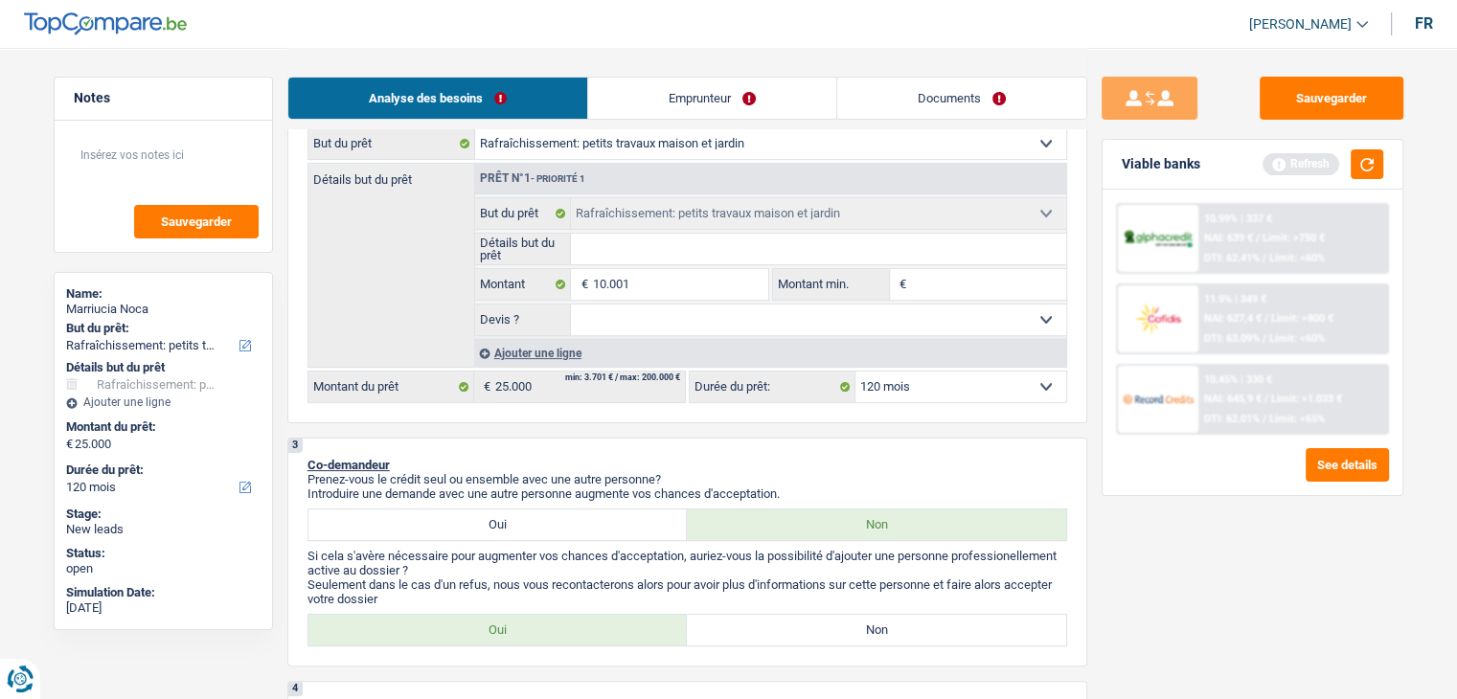
select select "60"
type input "10.001"
select select "60"
click at [1333, 643] on div "Sauvegarder Viable banks Refresh 10.99% | 337 € NAI: 639 € / Limit: >750 € DTI:…" at bounding box center [1252, 373] width 330 height 592
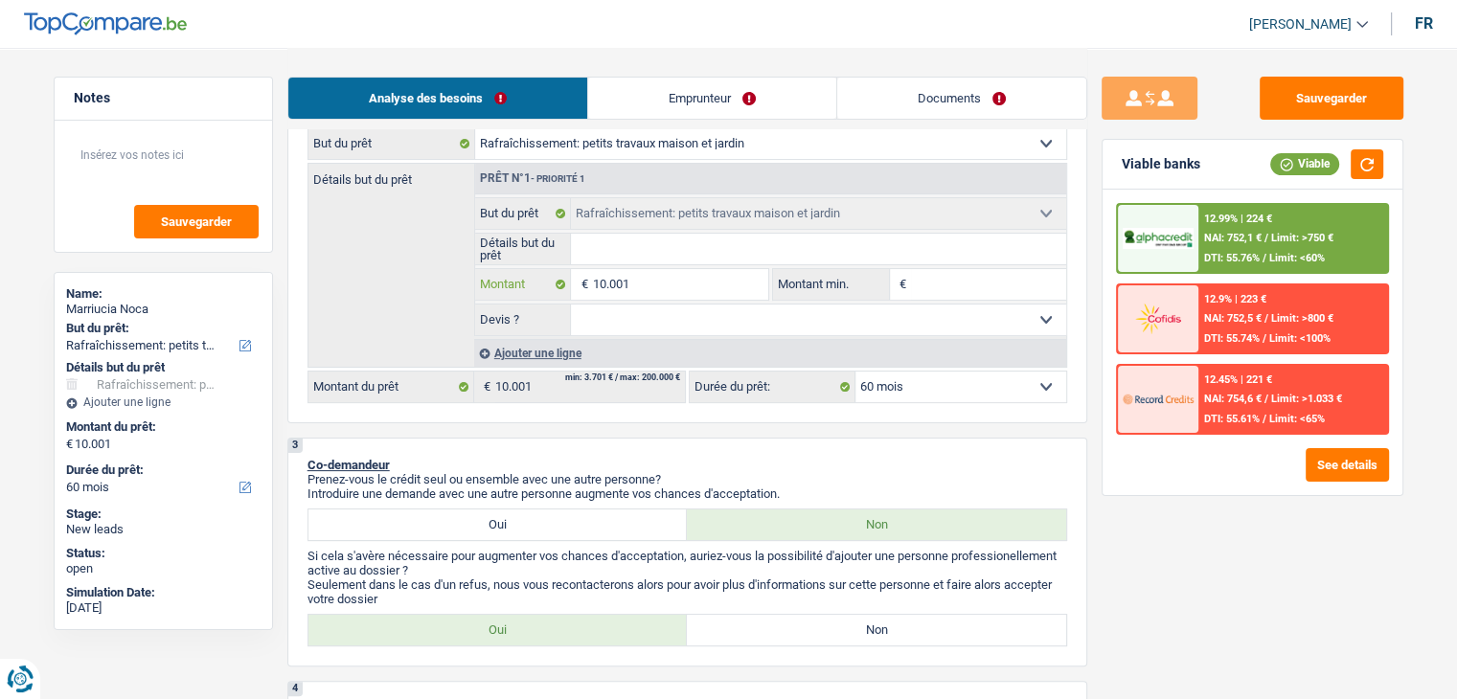
click at [686, 286] on input "10.001" at bounding box center [679, 284] width 175 height 31
type input "1"
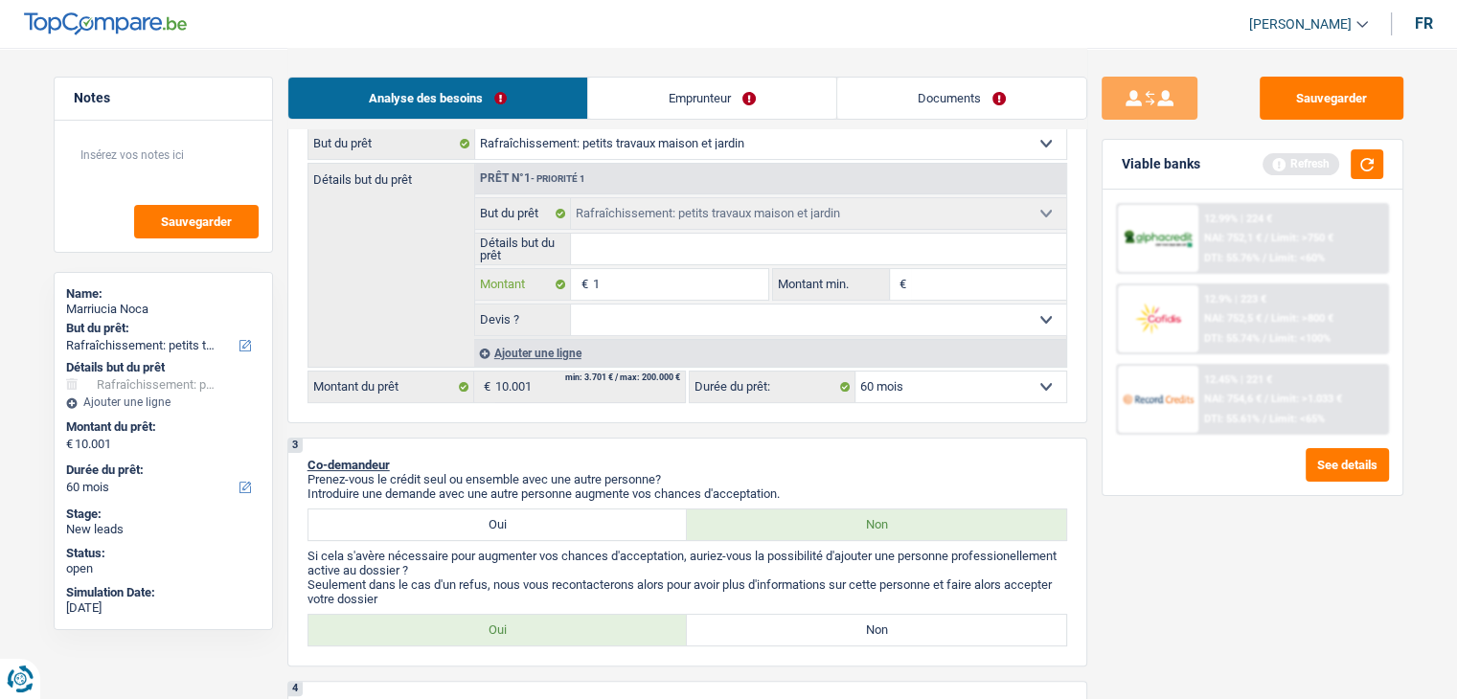
type input "15"
type input "150"
type input "1.500"
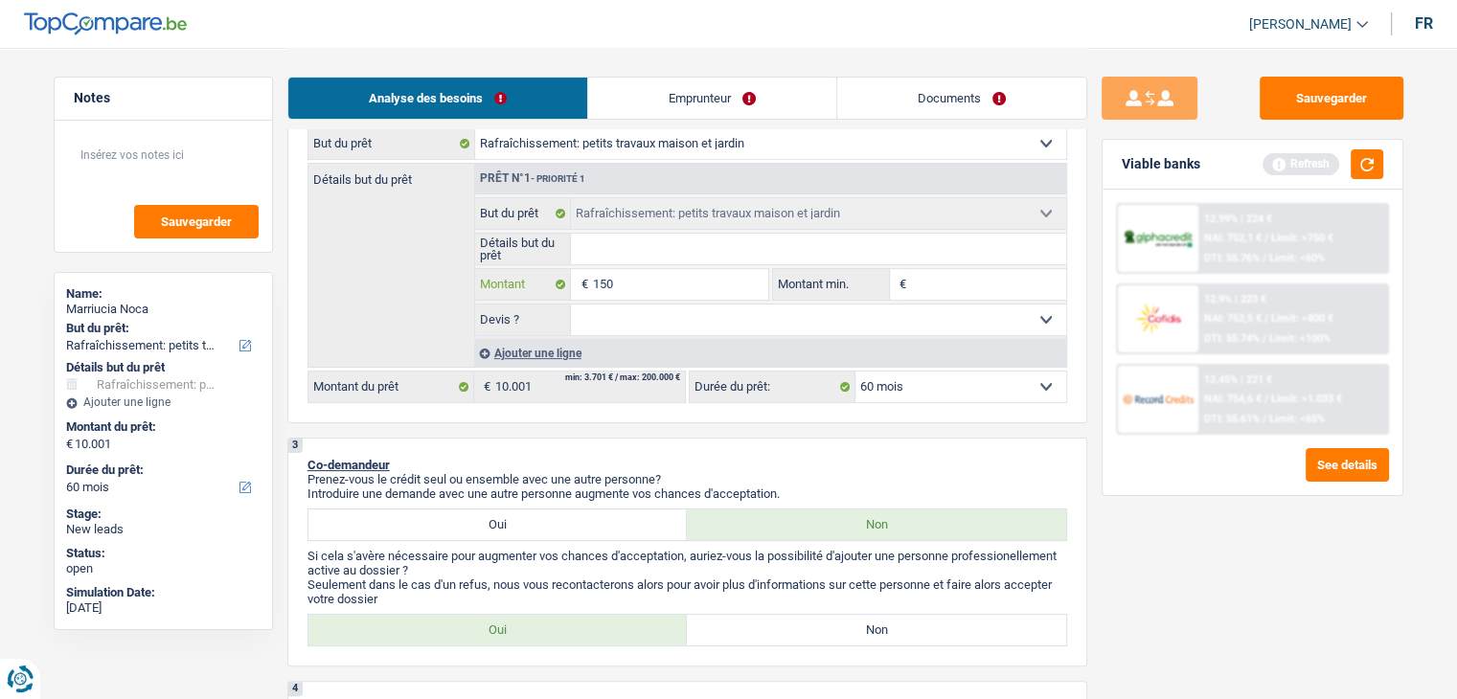
type input "1.500"
type input "15.001"
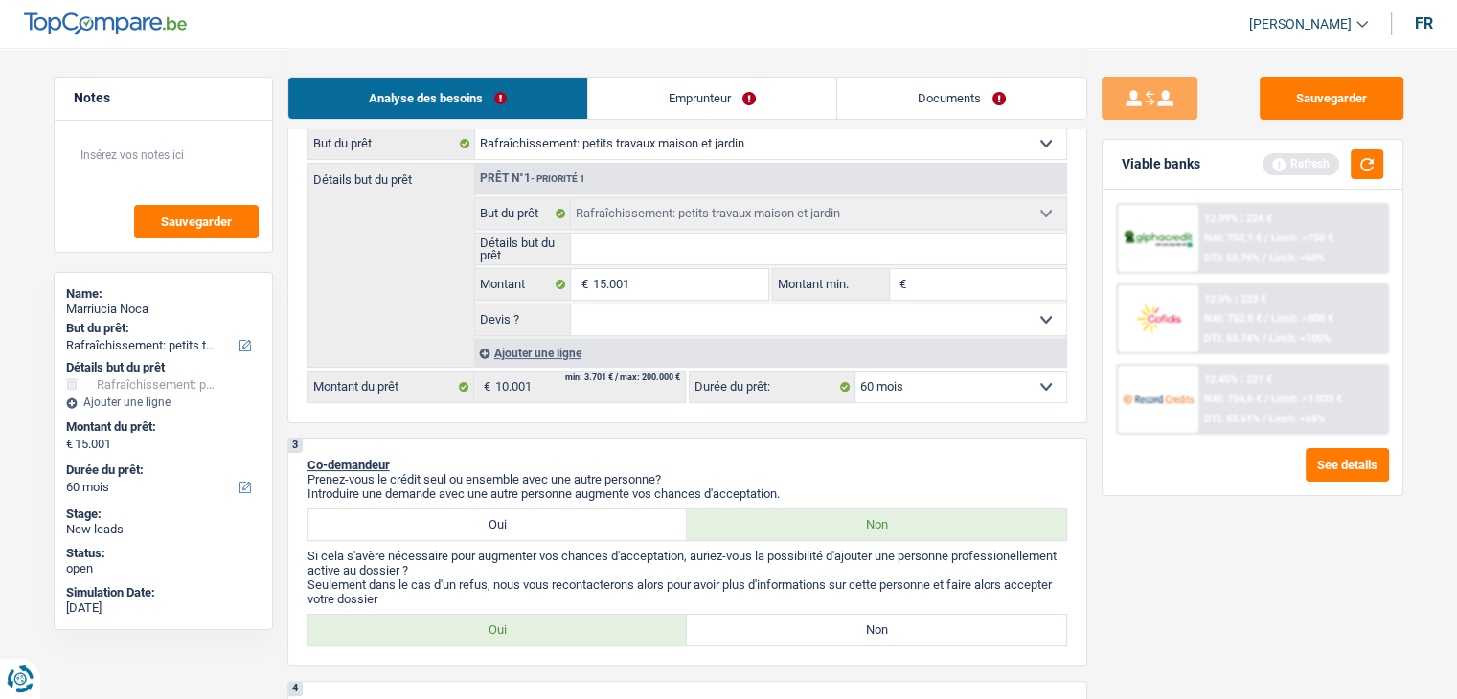
type input "15.001"
select select "84"
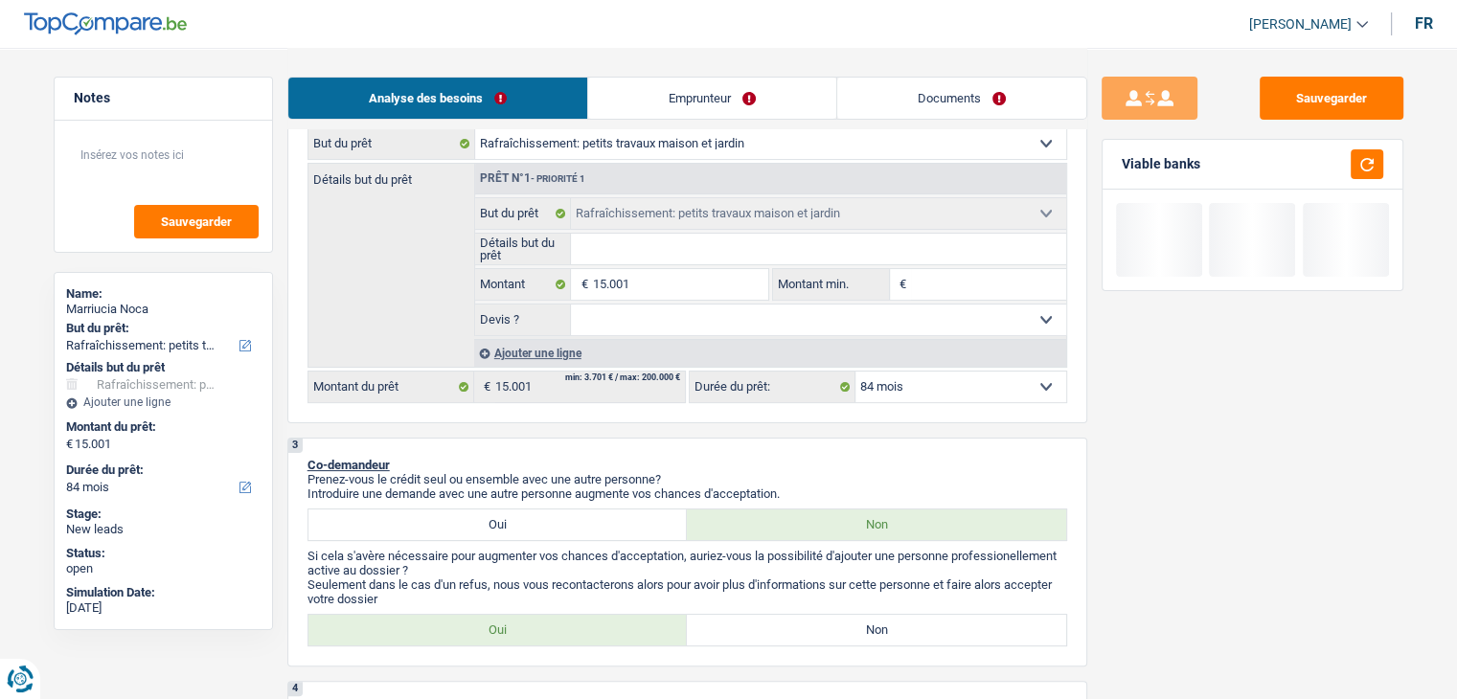
click at [1187, 587] on div "Sauvegarder Viable banks" at bounding box center [1252, 373] width 330 height 592
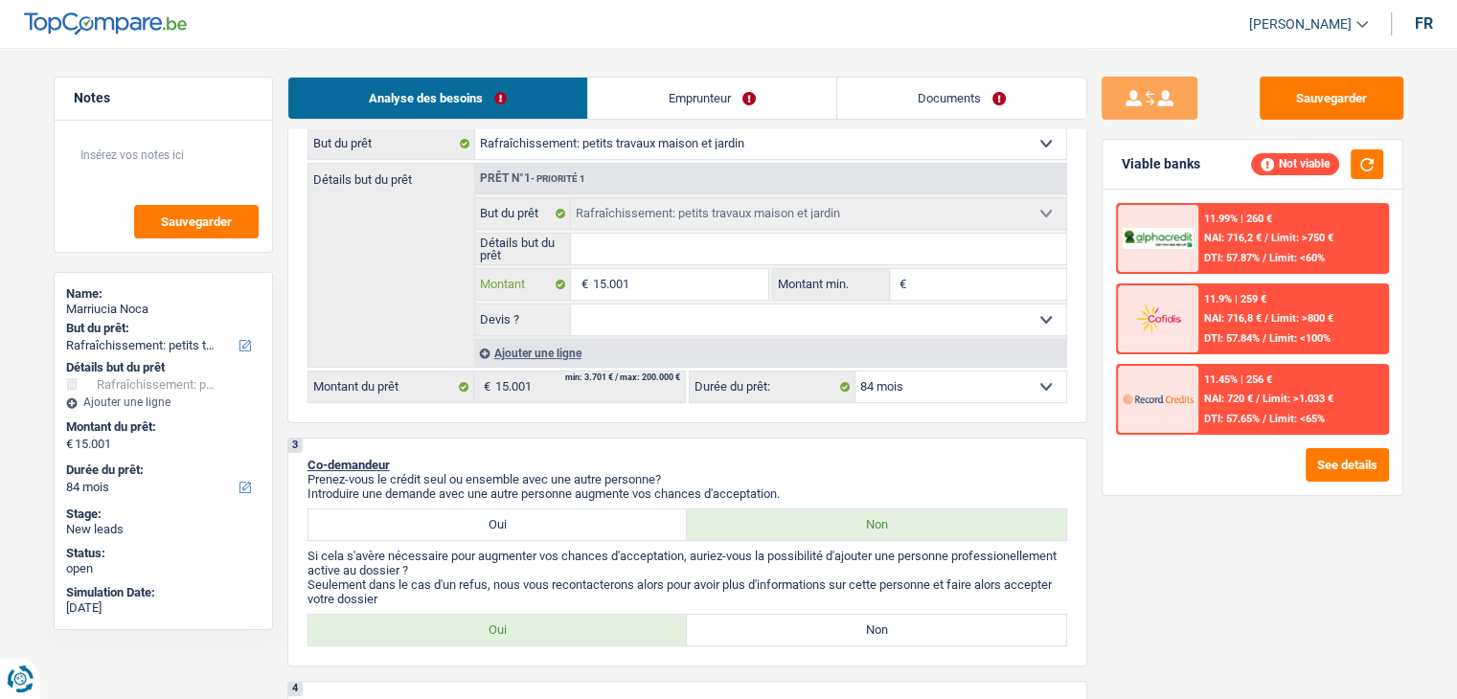
click at [697, 291] on input "15.001" at bounding box center [679, 284] width 175 height 31
click at [1368, 88] on button "Sauvegarder" at bounding box center [1332, 98] width 144 height 43
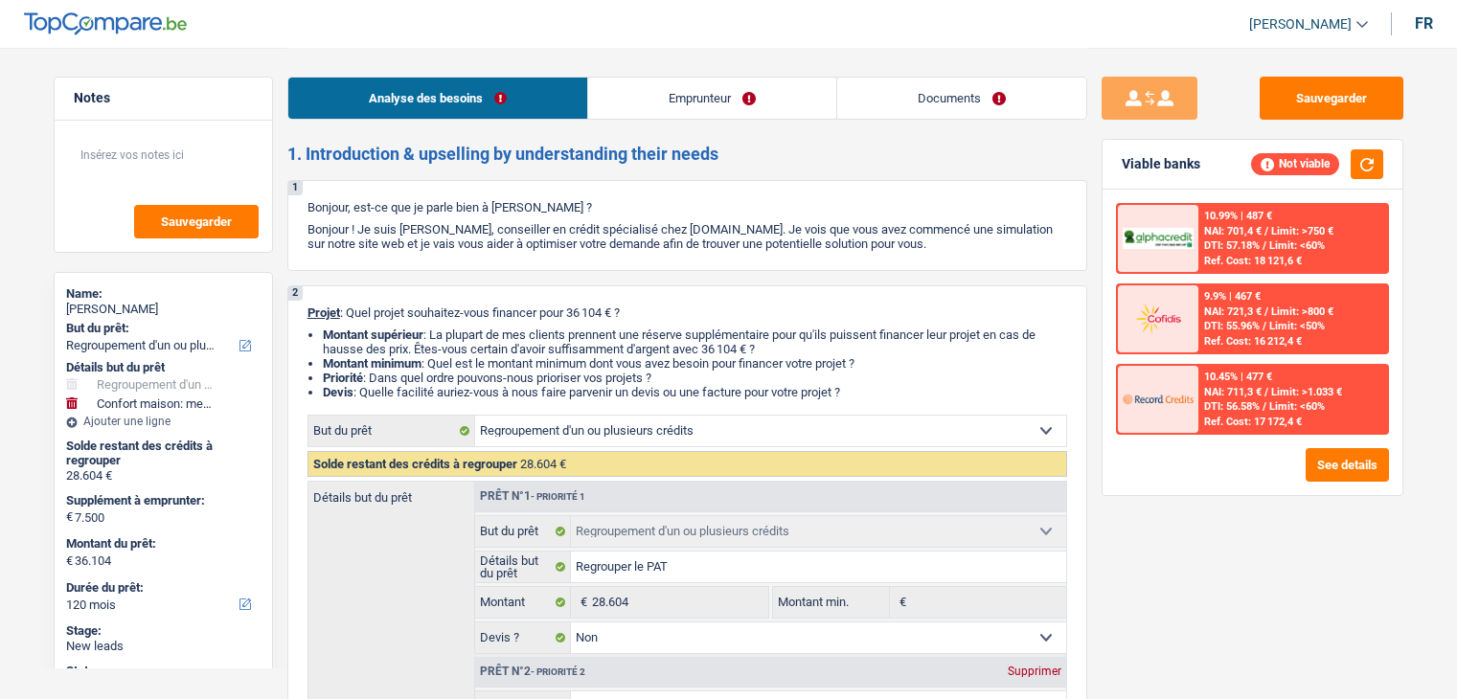
select select "refinancing"
select select "household"
select select "120"
select select "refinancing"
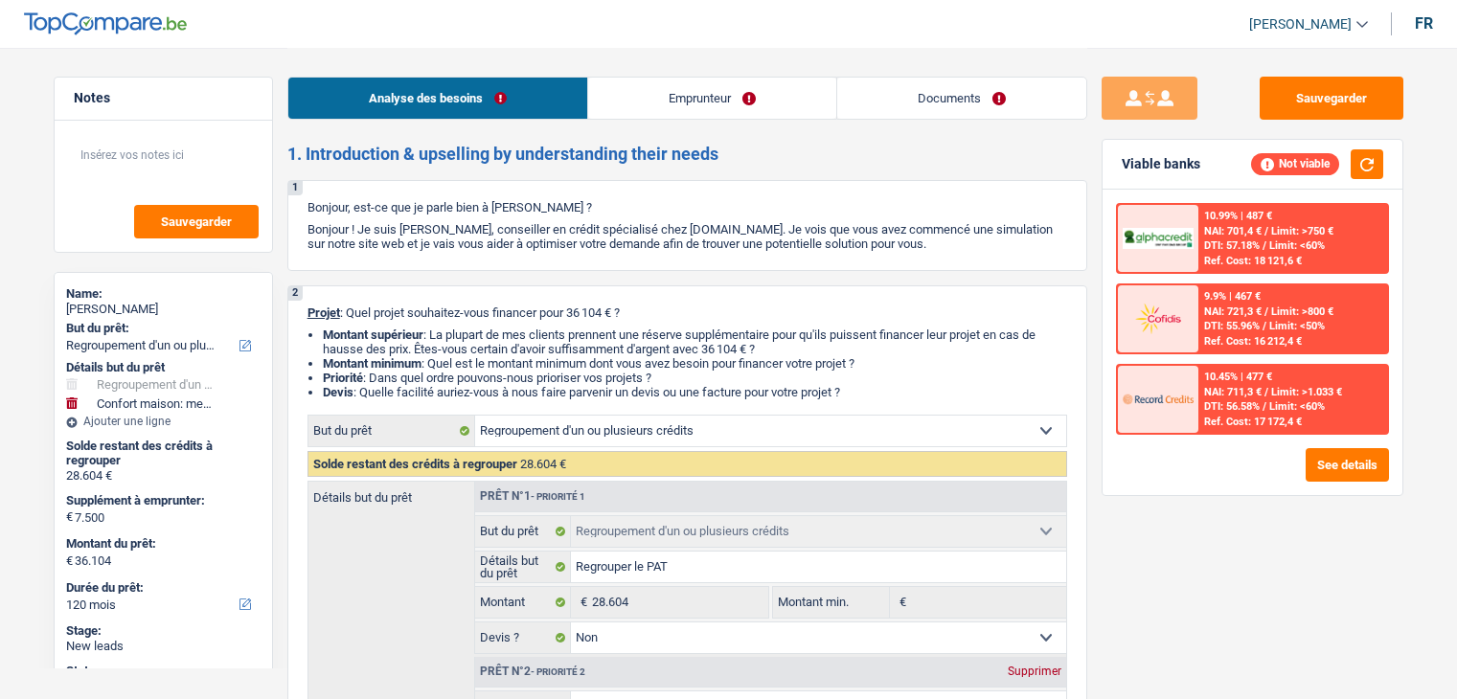
select select "refinancing"
select select "false"
select select "household"
select select "false"
select select "120"
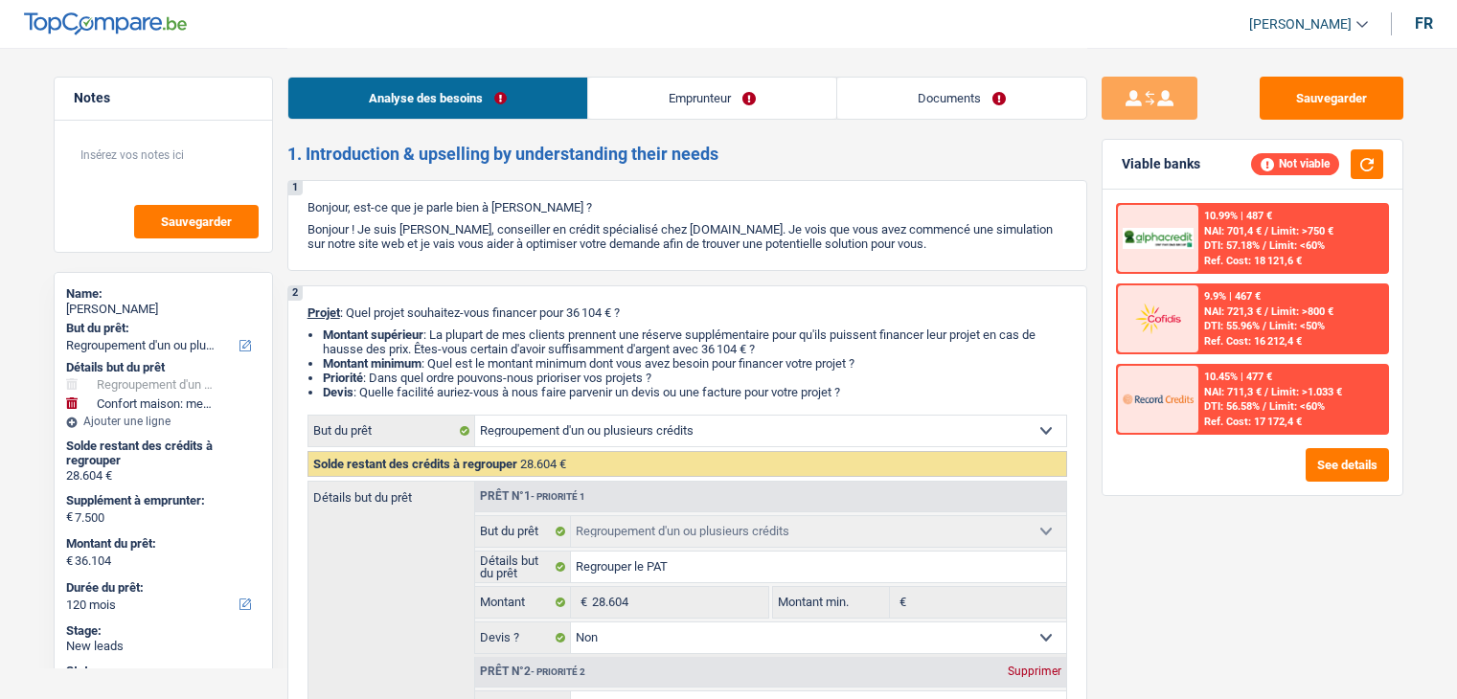
select select "mutuality"
select select "mutualityIndemnity"
select select "rents"
select select "personalLoan"
select select "loanRepayment"
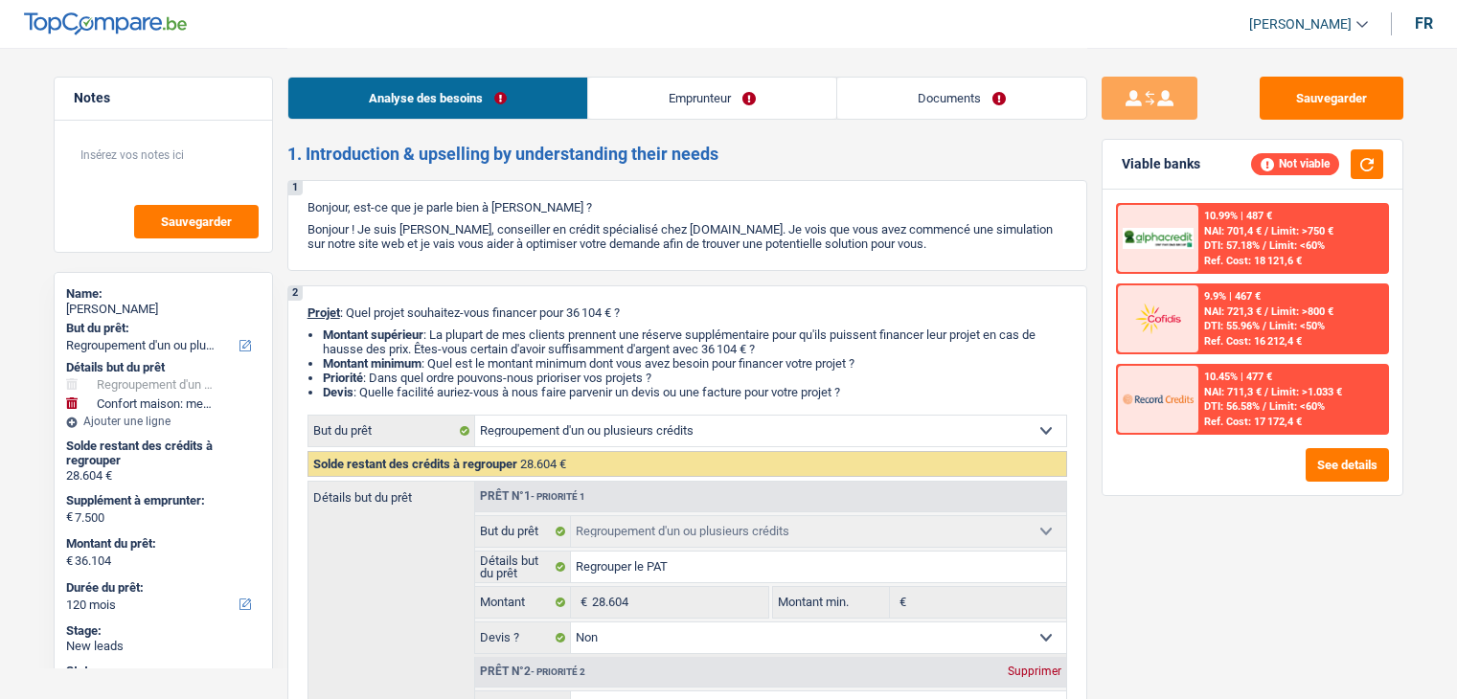
select select "120"
select select "refinancing"
select select "false"
select select "household"
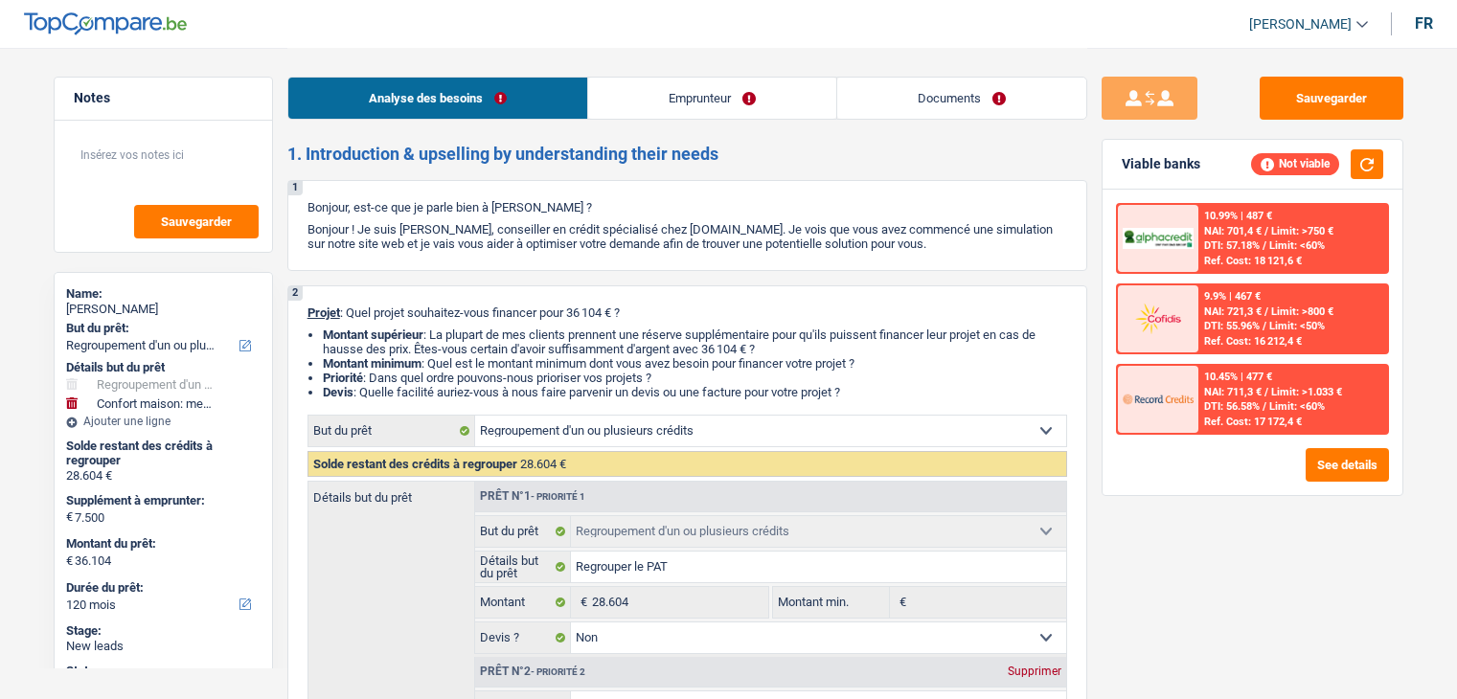
select select "false"
select select "120"
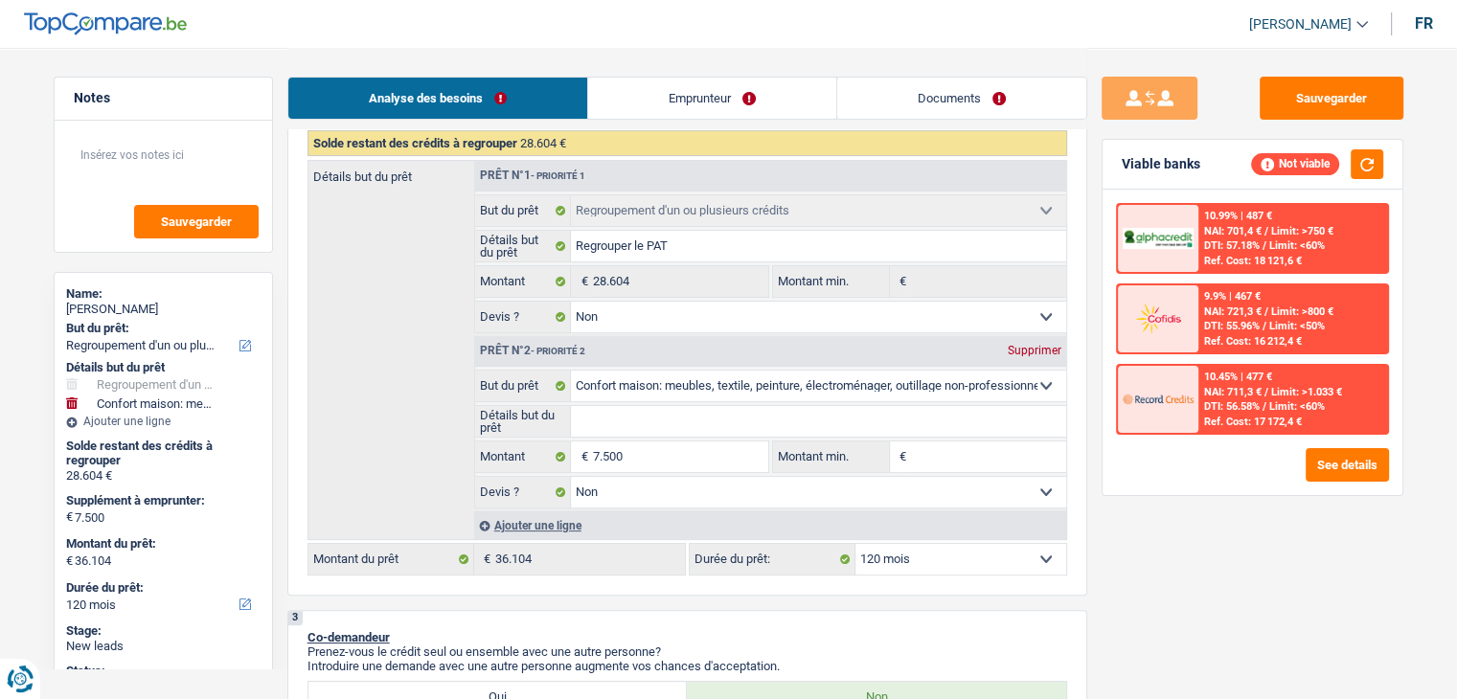
scroll to position [287, 0]
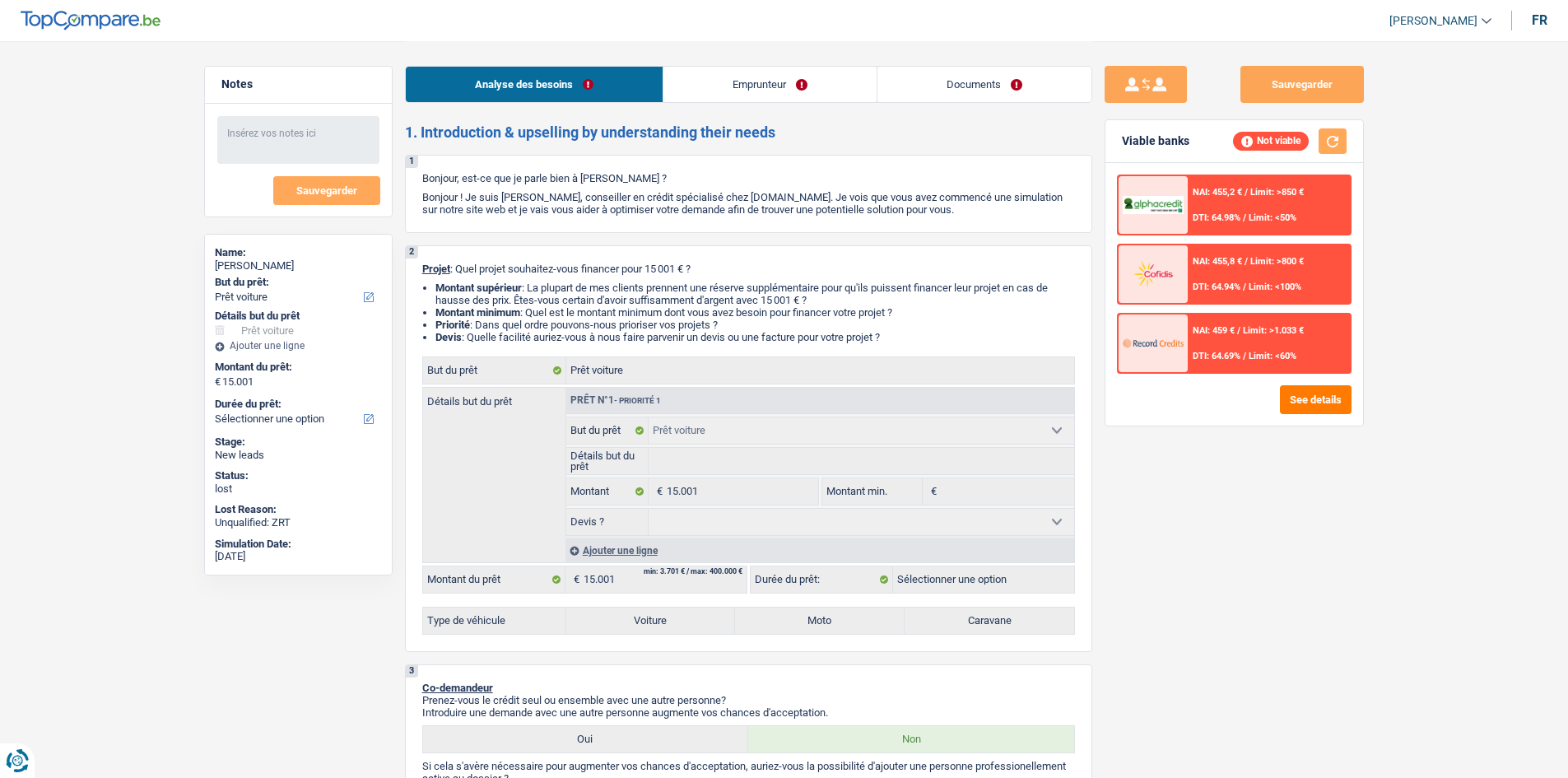
select select "car"
select select "unemployed"
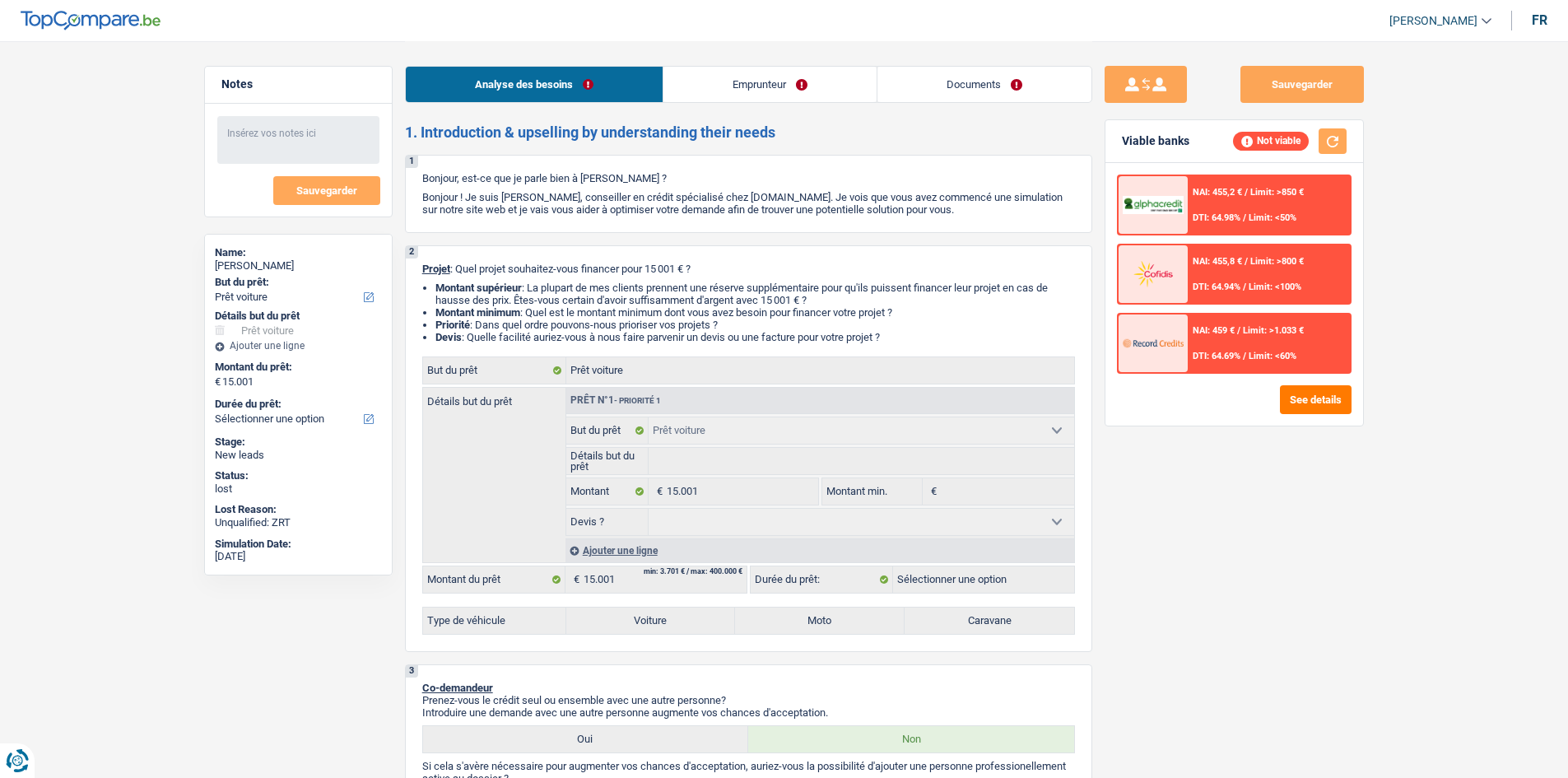
select select "unemployment"
select select "rents"
select select "car"
select select "rents"
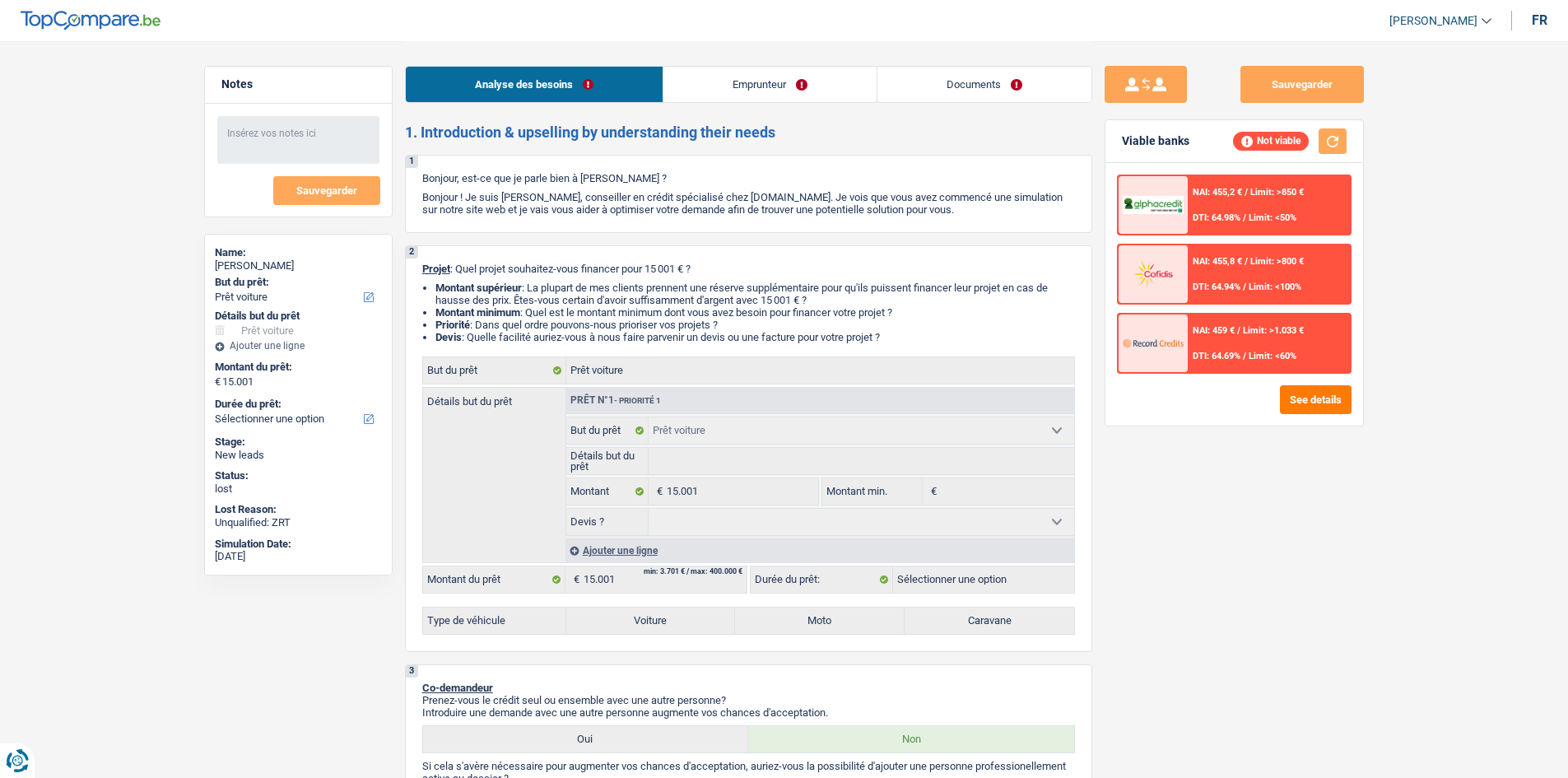
select select "BE"
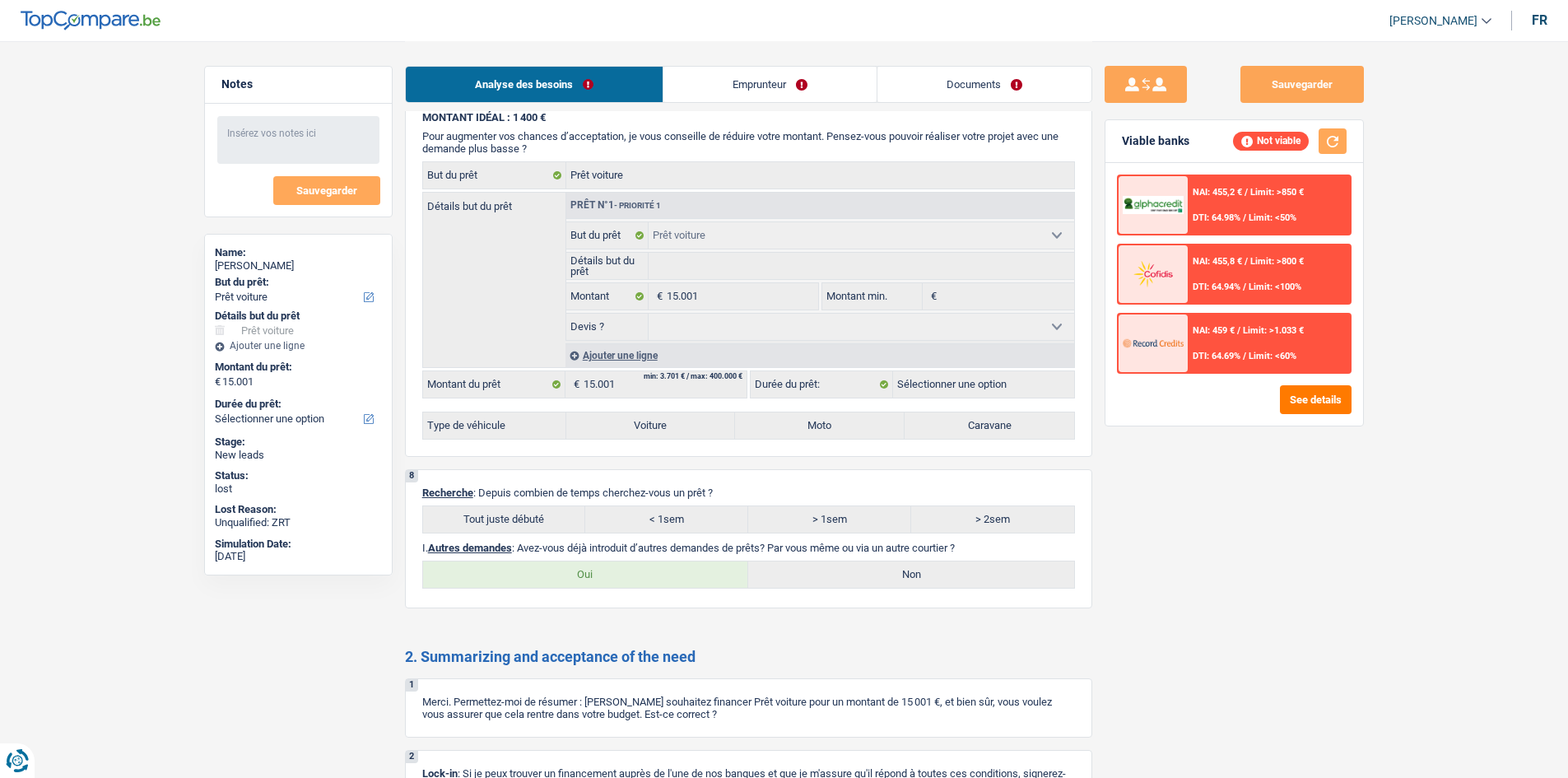
click at [759, 78] on link "Emprunteur" at bounding box center [770, 84] width 213 height 35
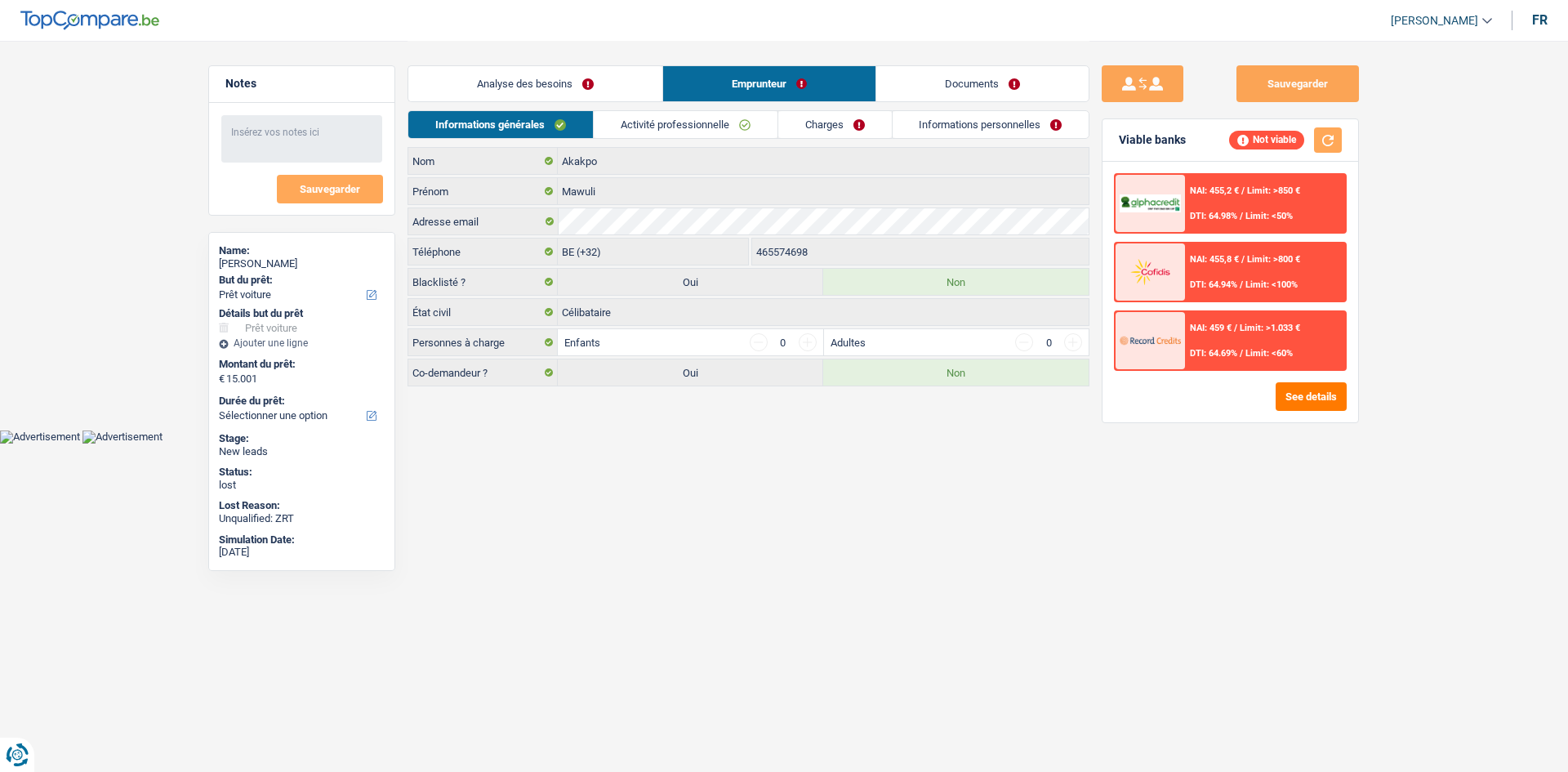
click at [650, 130] on link "Activité professionnelle" at bounding box center [686, 125] width 184 height 27
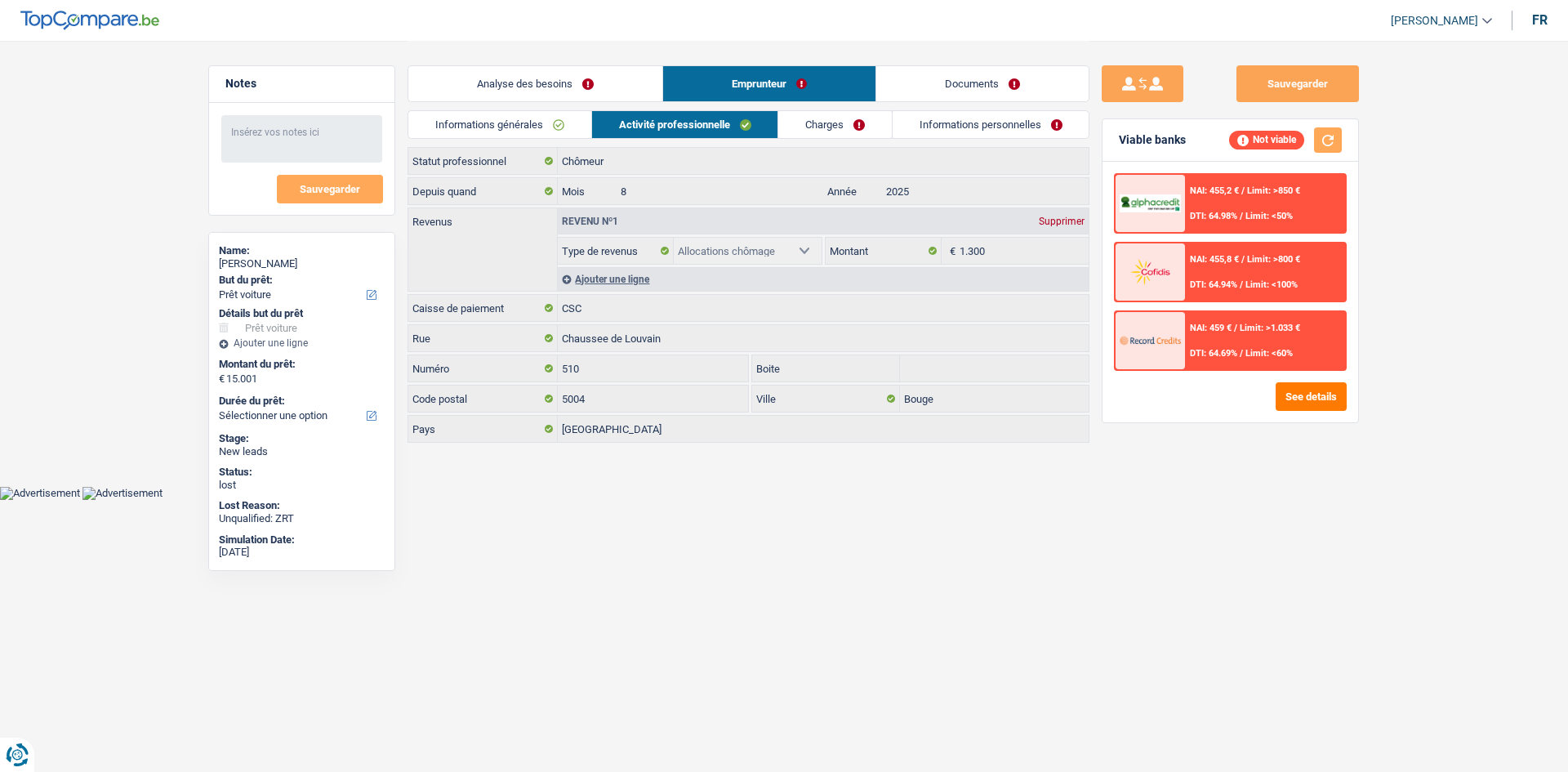
click at [844, 125] on link "Charges" at bounding box center [835, 125] width 113 height 27
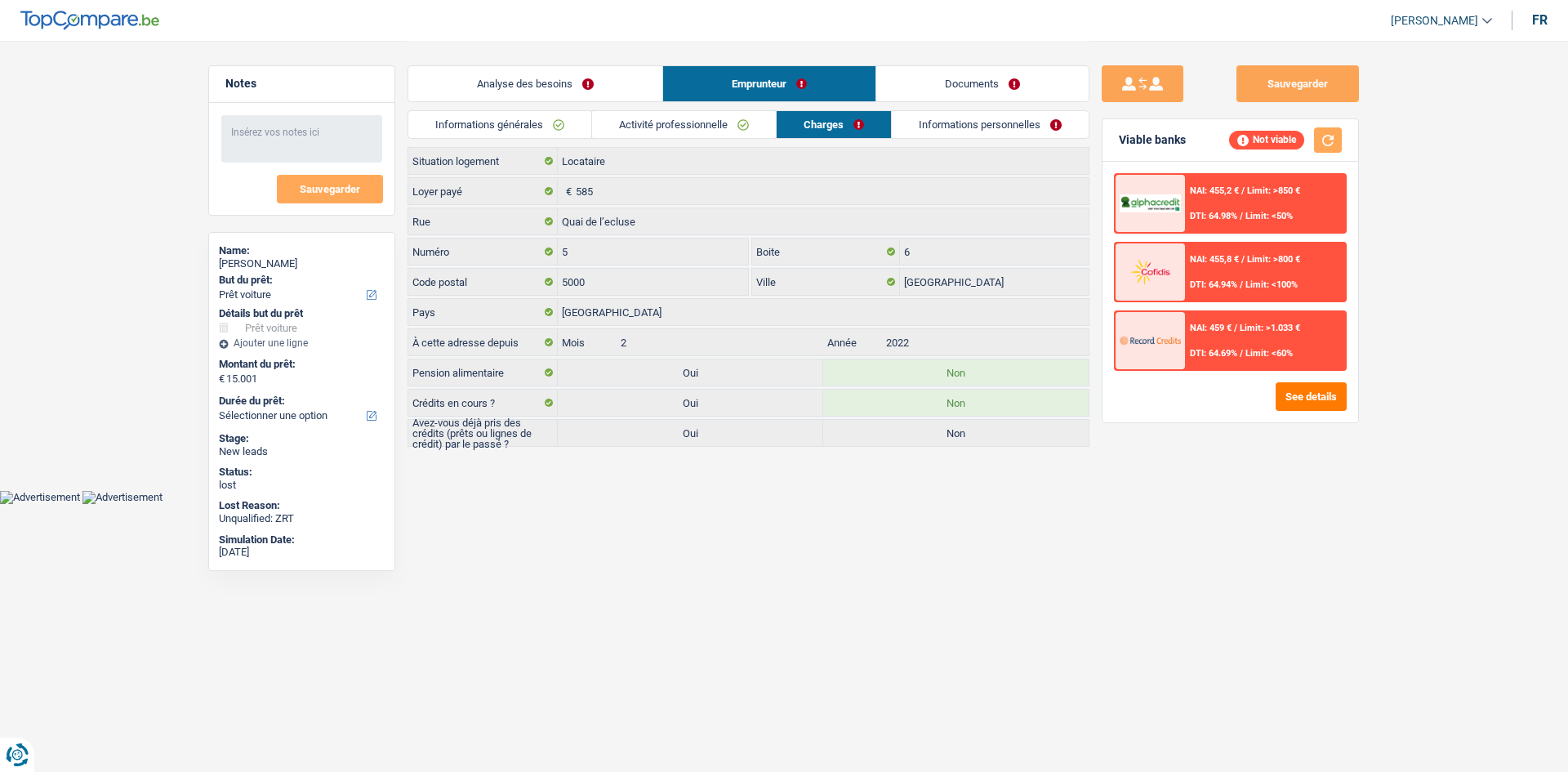
click at [941, 131] on link "Informations personnelles" at bounding box center [990, 125] width 197 height 27
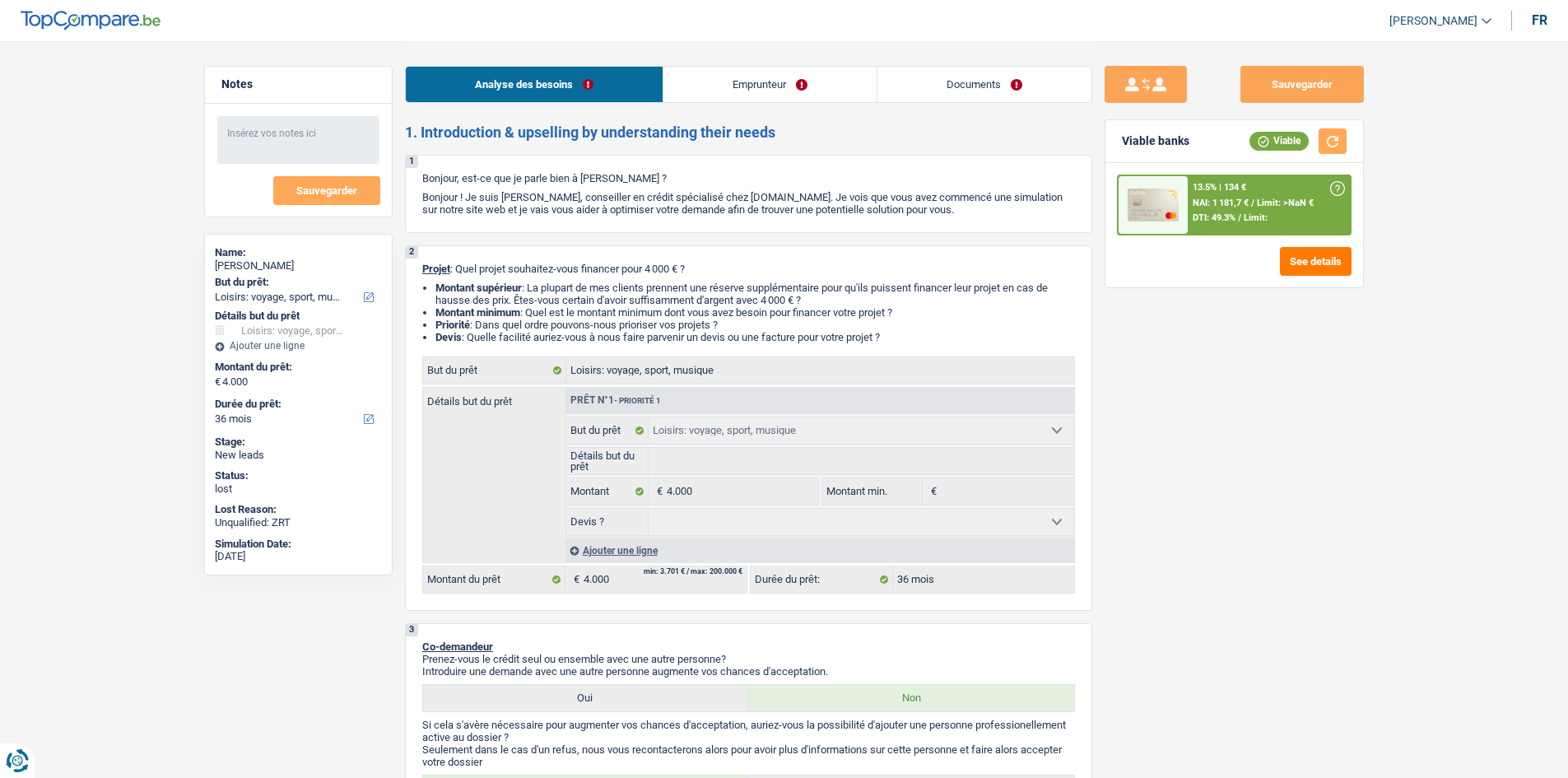
select select "hobbies"
select select "36"
select select "hobbies"
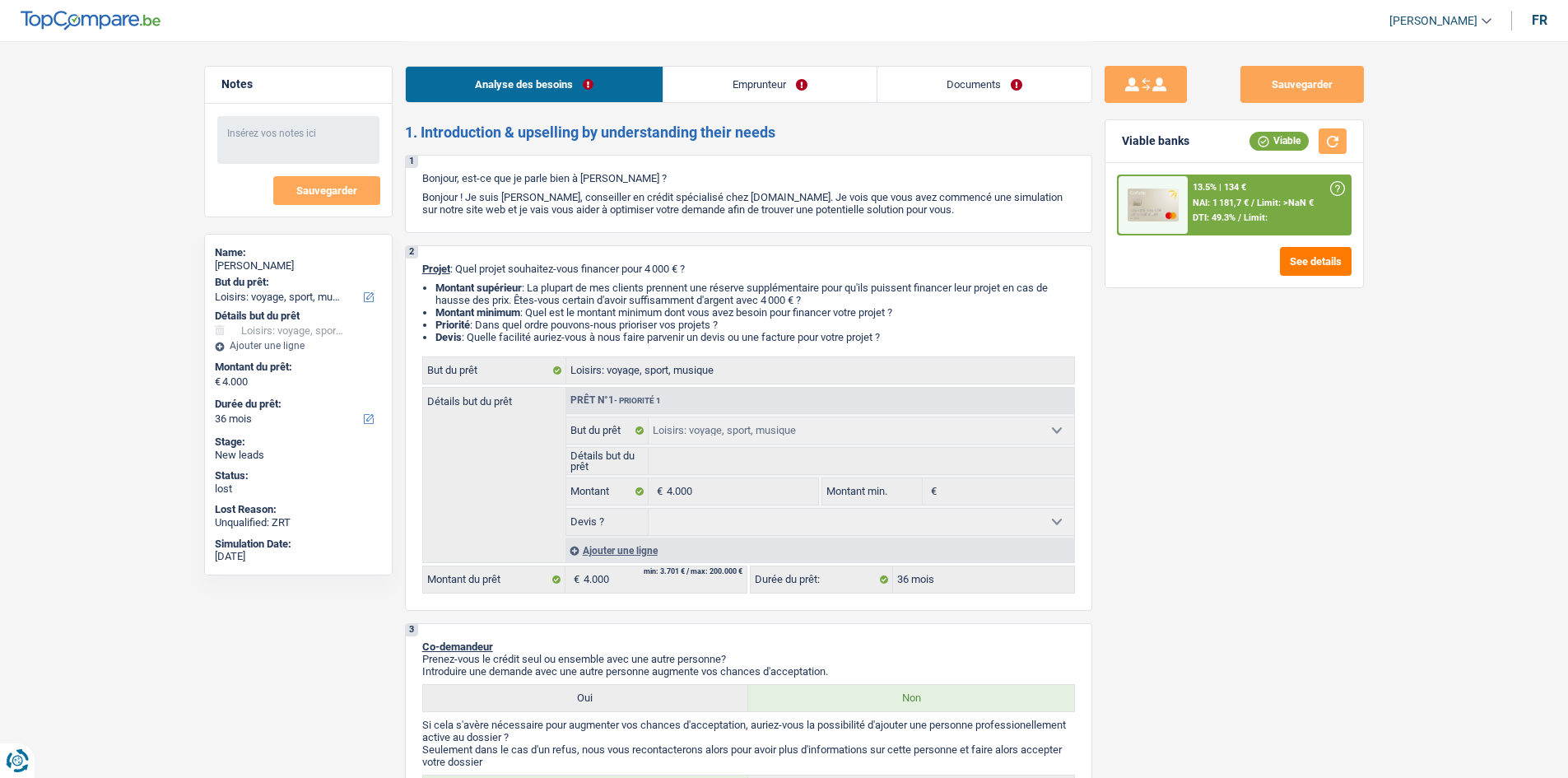
select select "36"
select select "privateEmployee"
select select "netSalary"
select select "mealVouchers"
select select "rents"
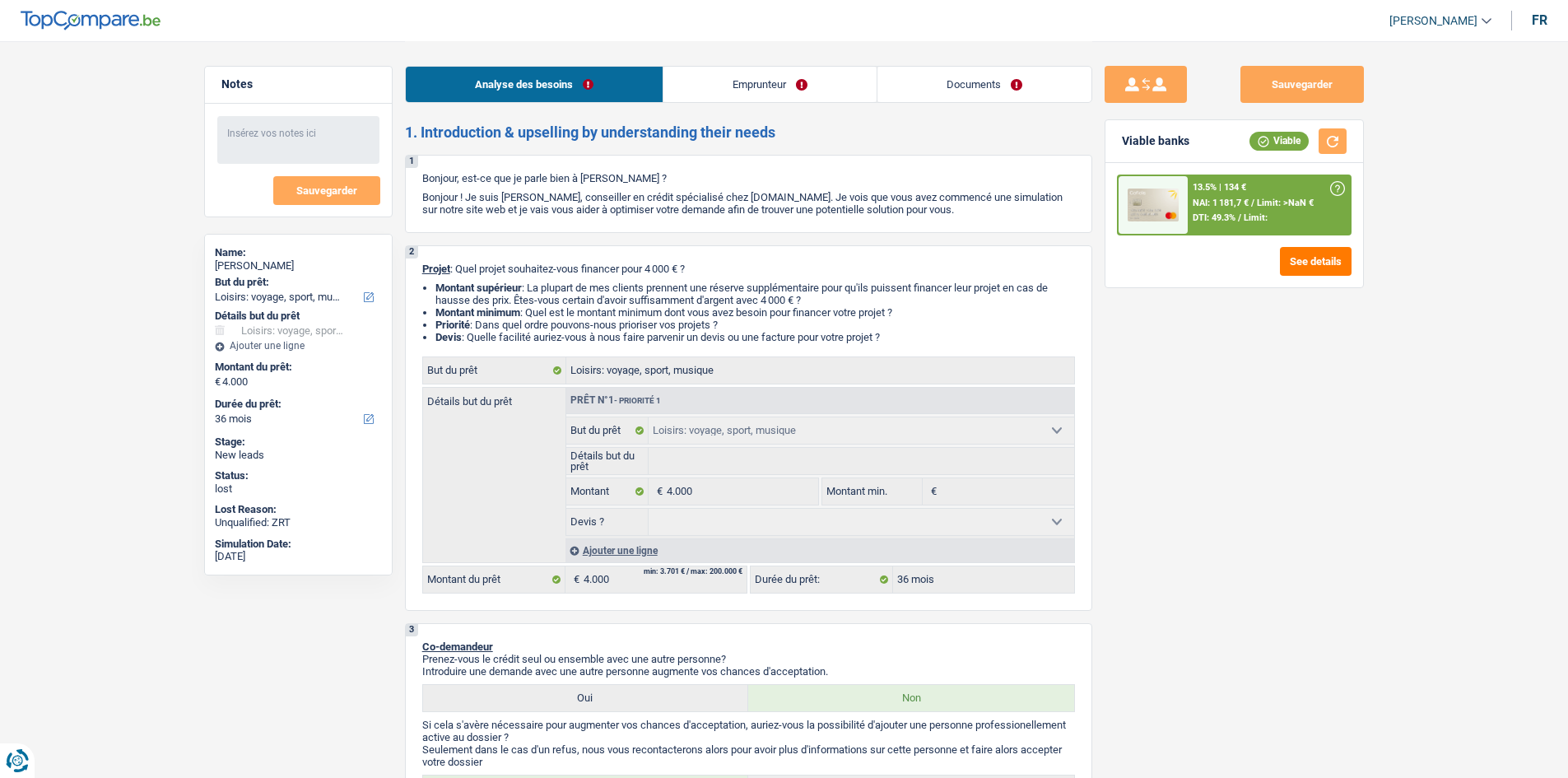
select select "carLoan"
select select "60"
select select "hobbies"
select select "36"
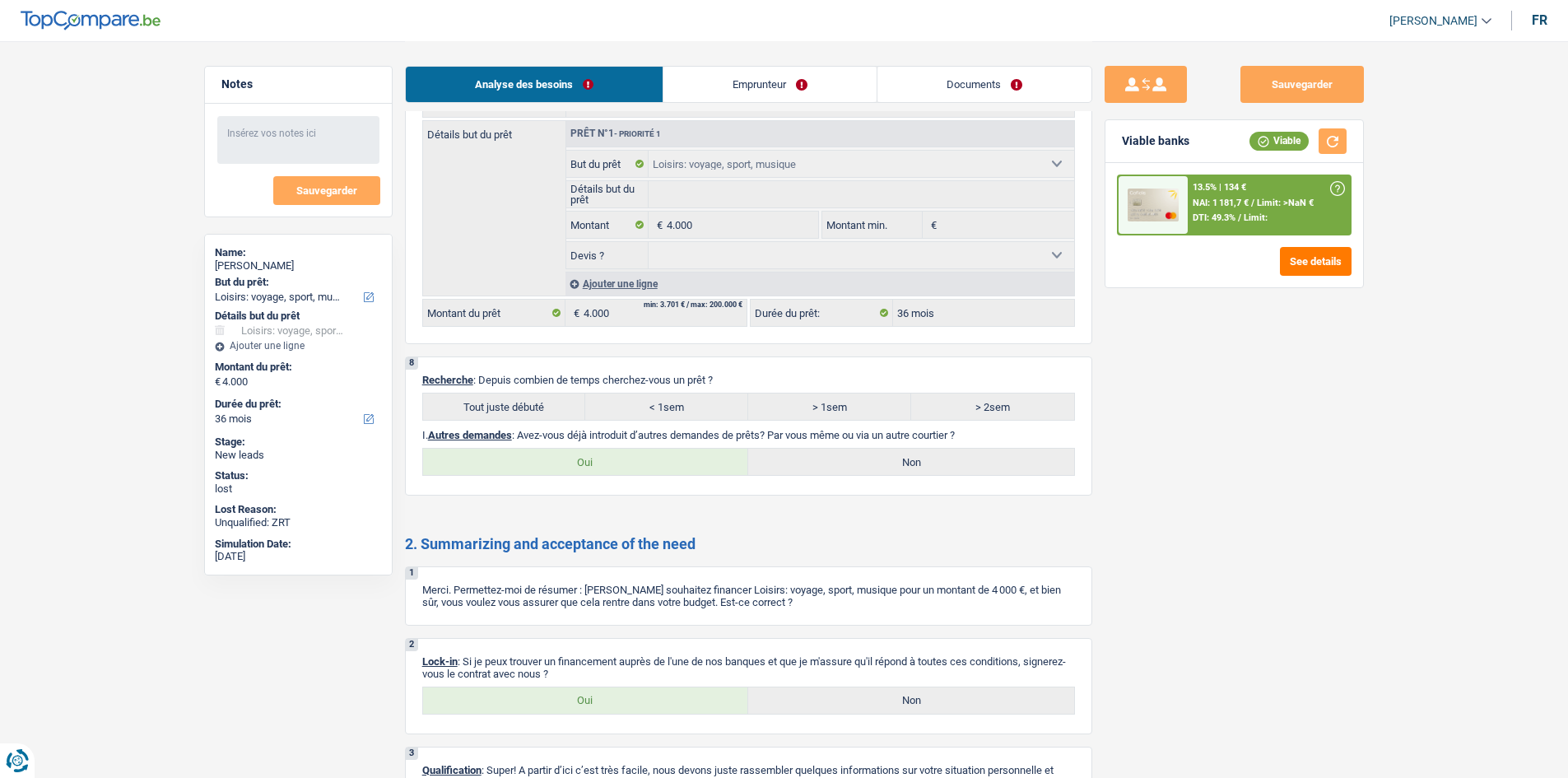
scroll to position [2090, 0]
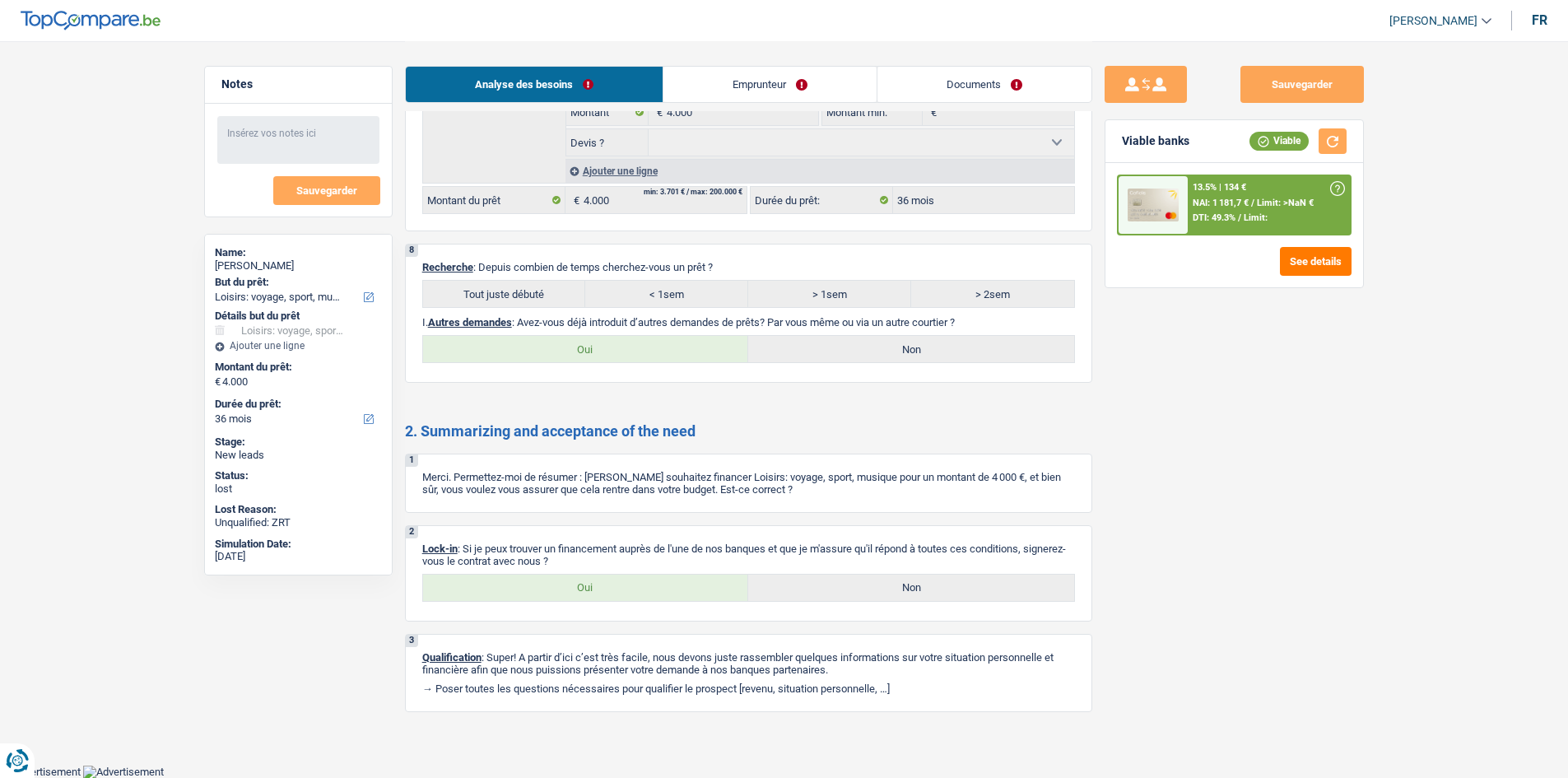
drag, startPoint x: 739, startPoint y: 93, endPoint x: 725, endPoint y: 104, distance: 17.8
click at [739, 93] on link "Emprunteur" at bounding box center [770, 84] width 213 height 35
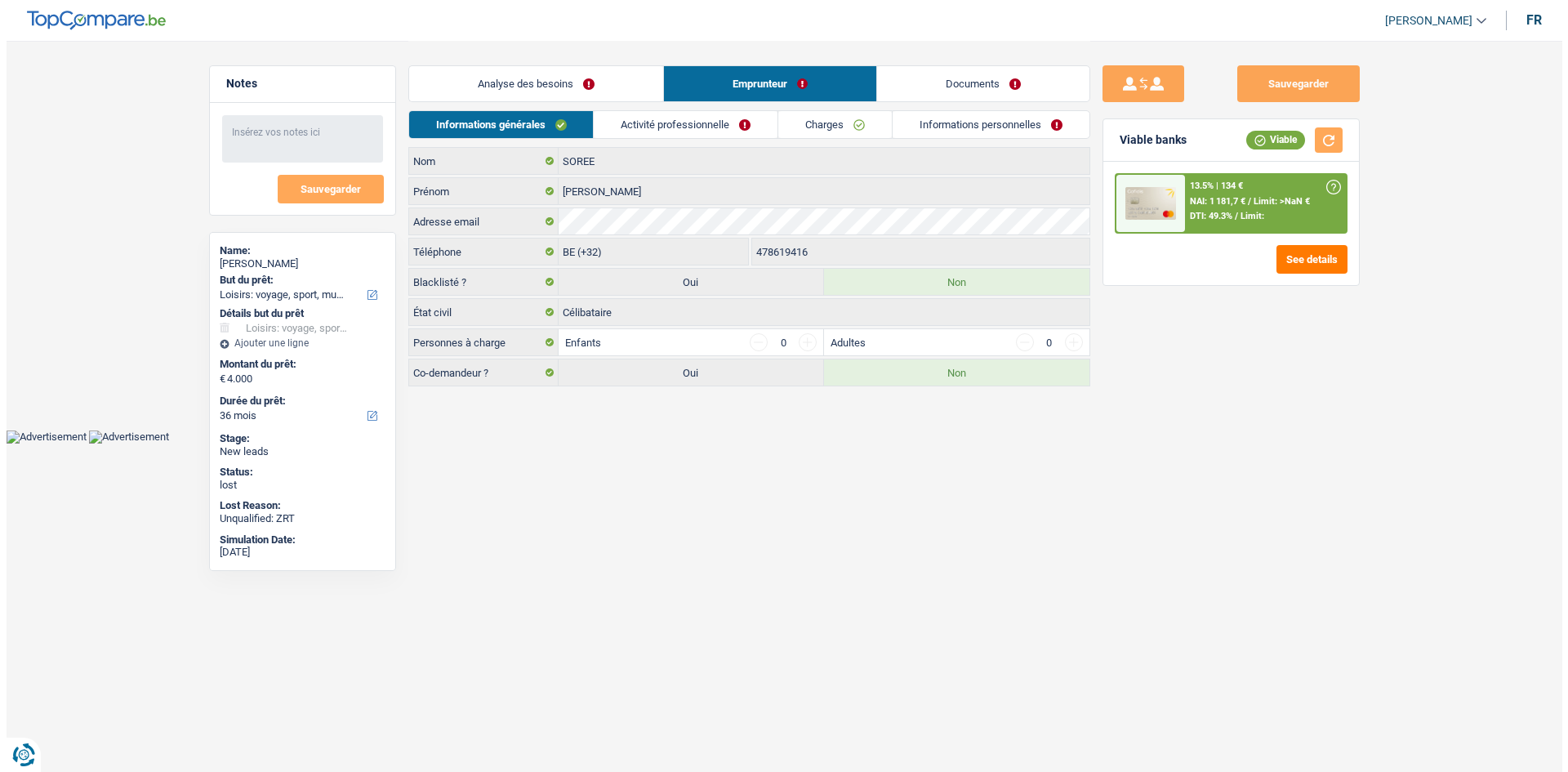
scroll to position [0, 0]
click at [662, 121] on link "Activité professionnelle" at bounding box center [686, 125] width 184 height 27
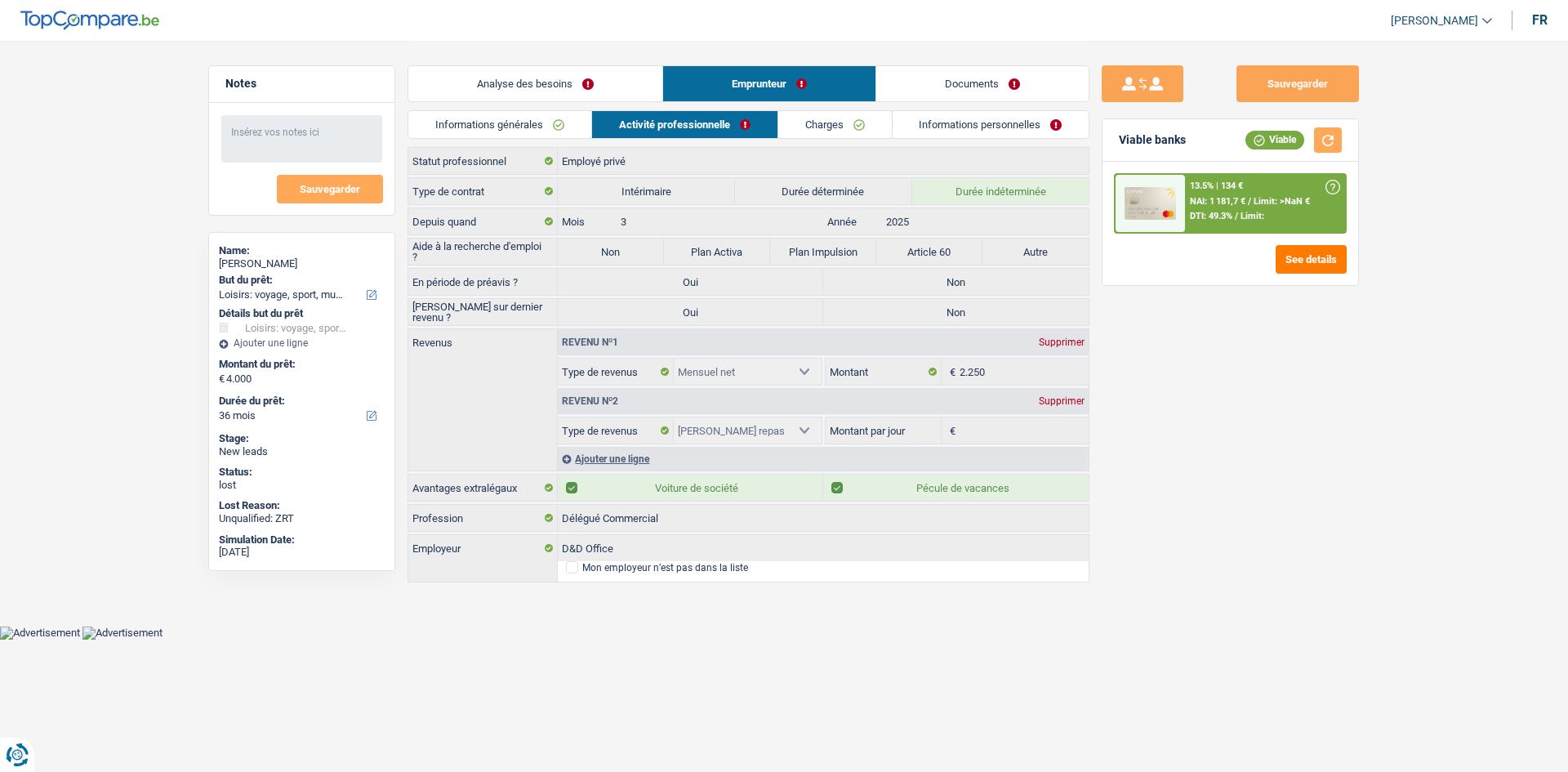
click at [827, 126] on link "Charges" at bounding box center [835, 125] width 113 height 27
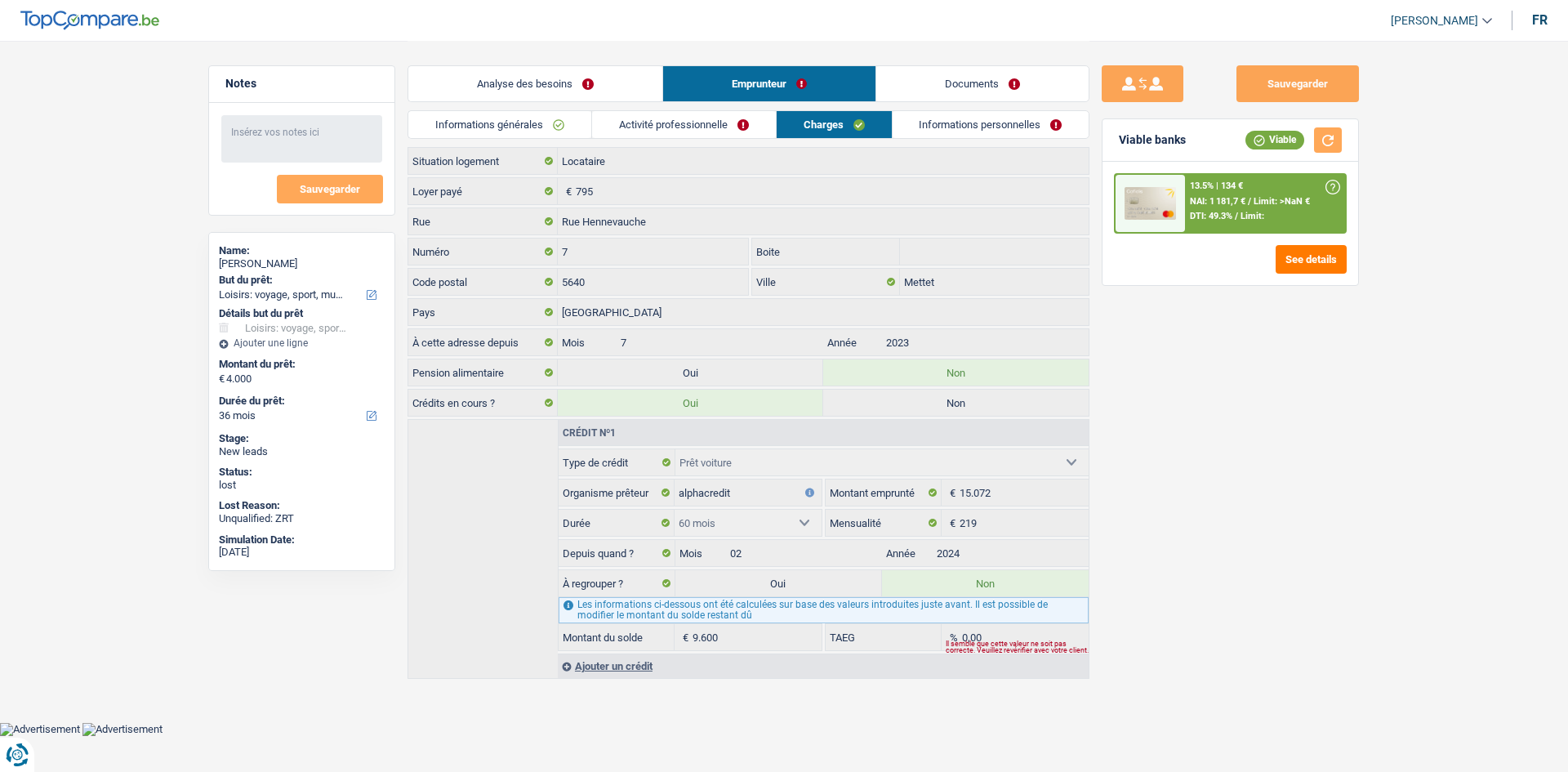
click at [724, 125] on link "Activité professionnelle" at bounding box center [684, 125] width 184 height 27
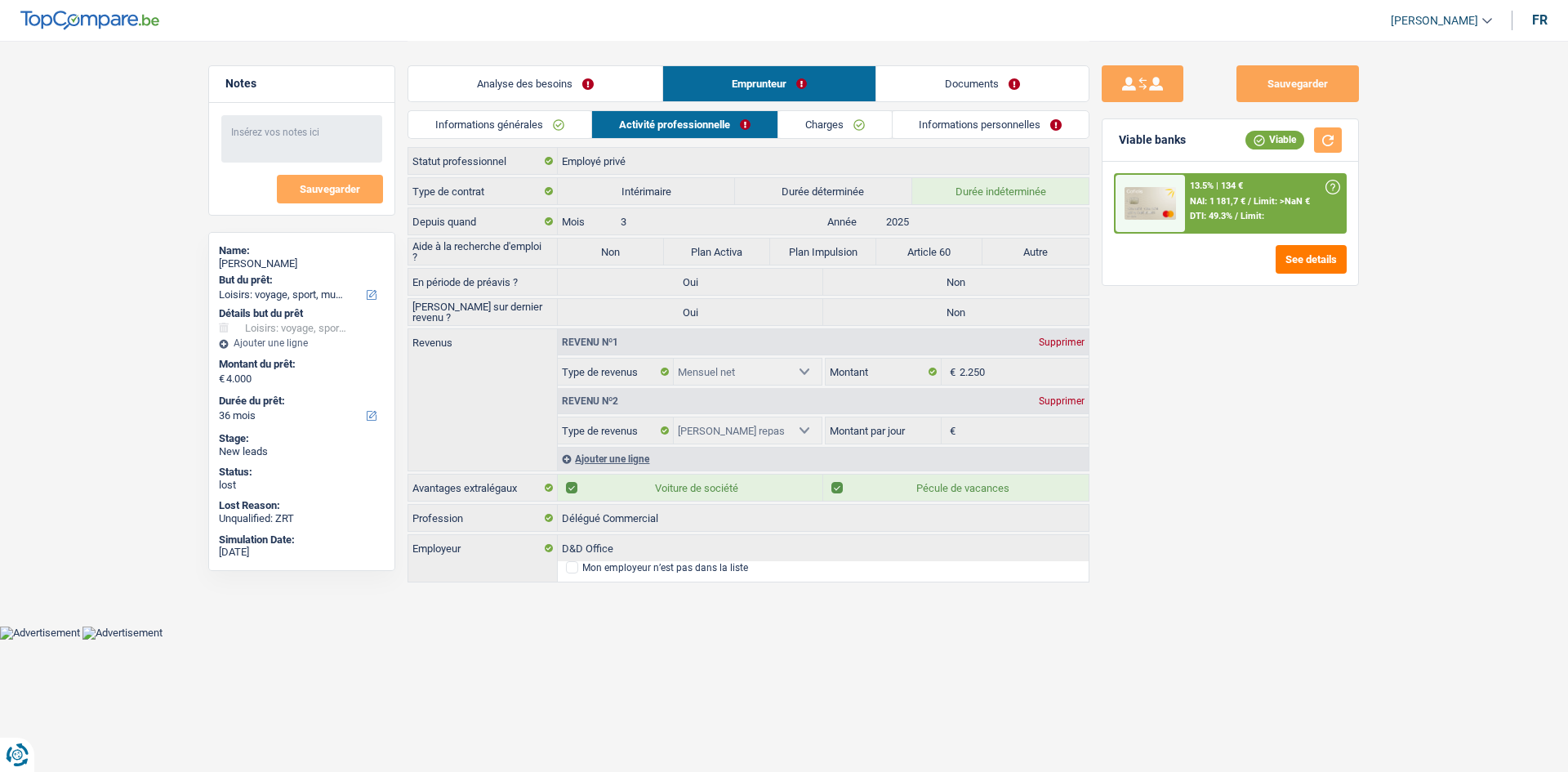
click at [815, 119] on link "Charges" at bounding box center [835, 125] width 113 height 27
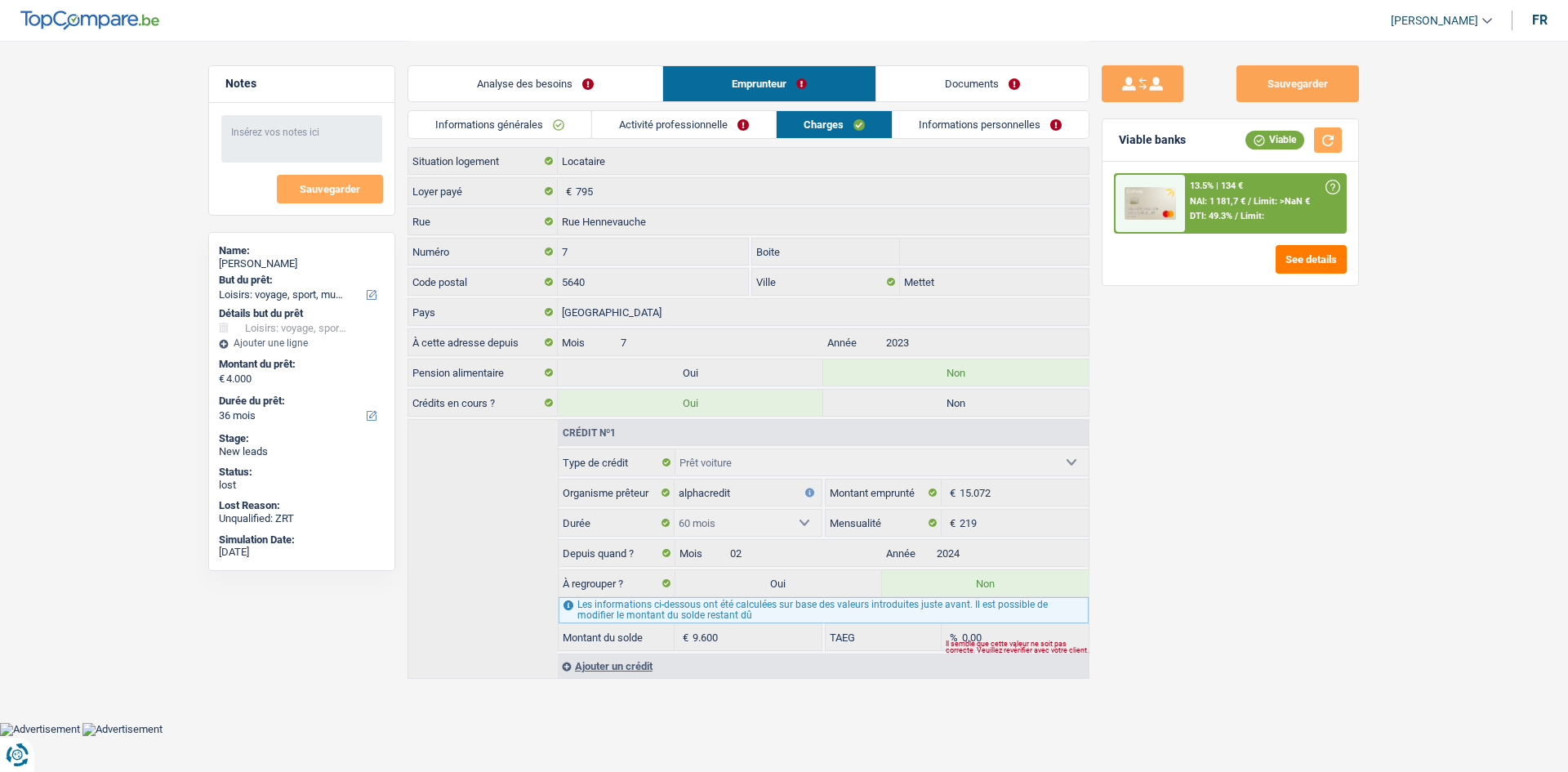
click at [923, 127] on link "Informations personnelles" at bounding box center [991, 125] width 197 height 27
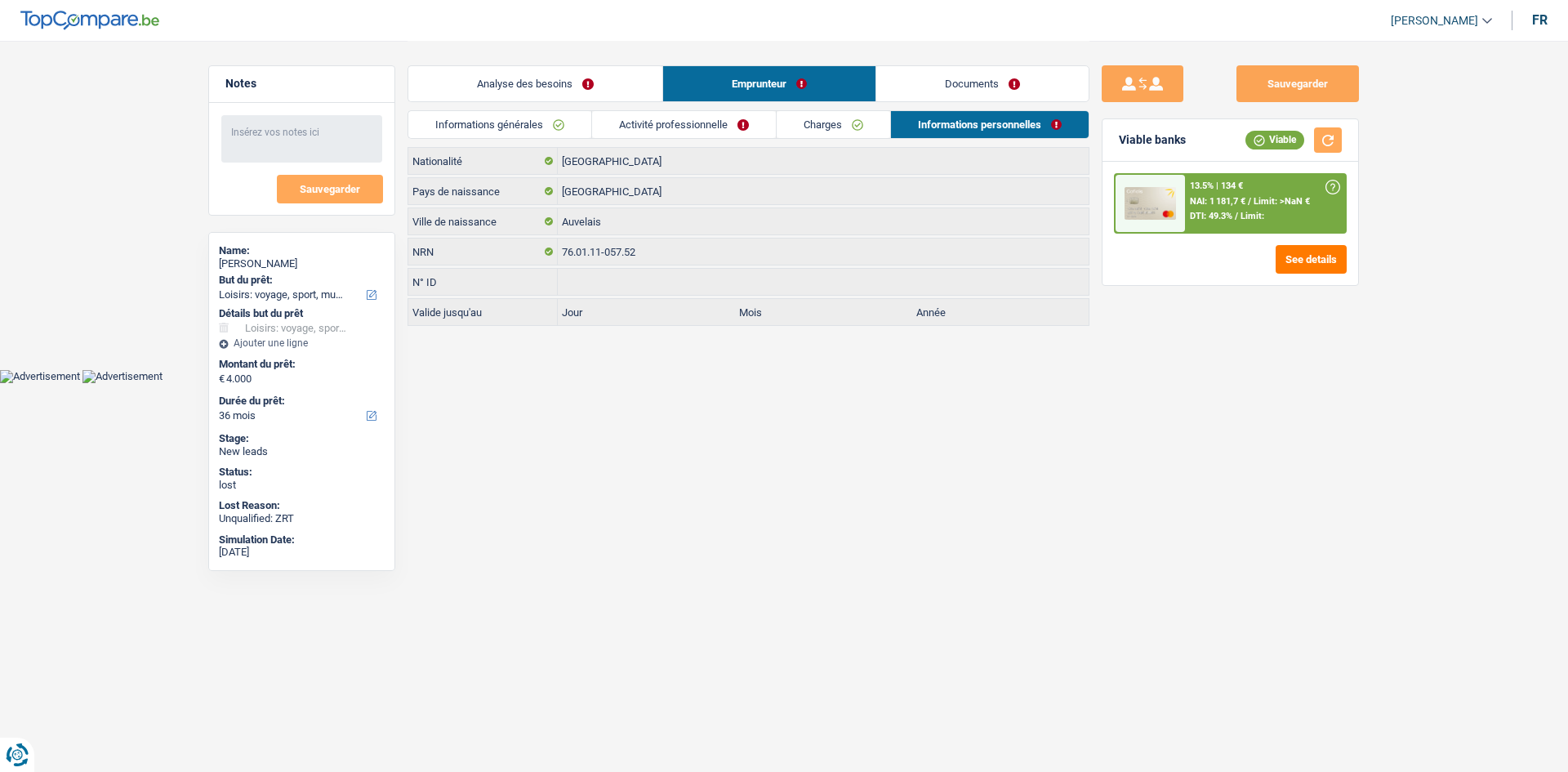
click at [771, 383] on html "Vous avez le contrôle de vos données Nous utilisons des cookies, tout comme nos…" at bounding box center [784, 191] width 1568 height 383
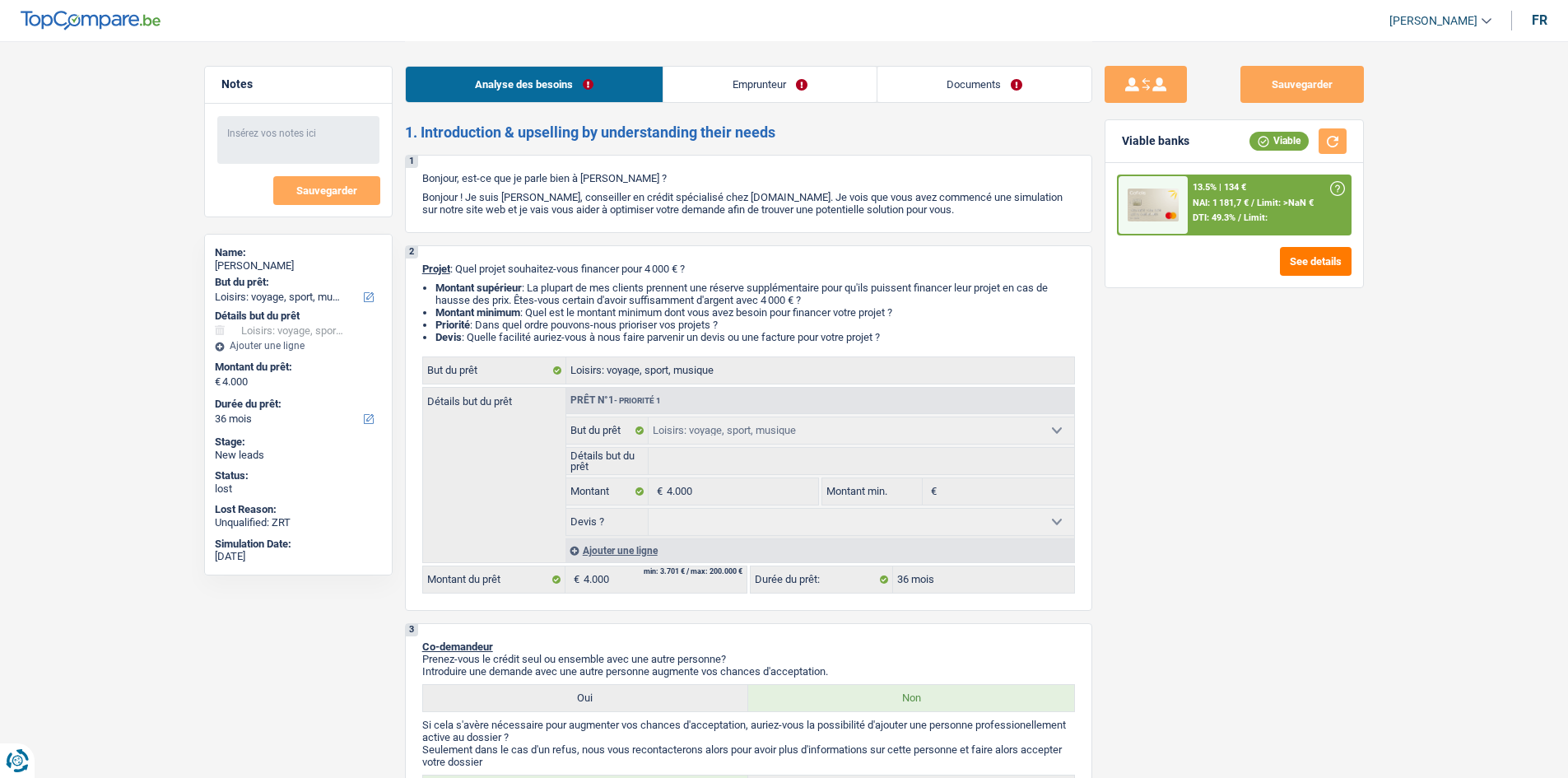
select select "hobbies"
select select "36"
select select "hobbies"
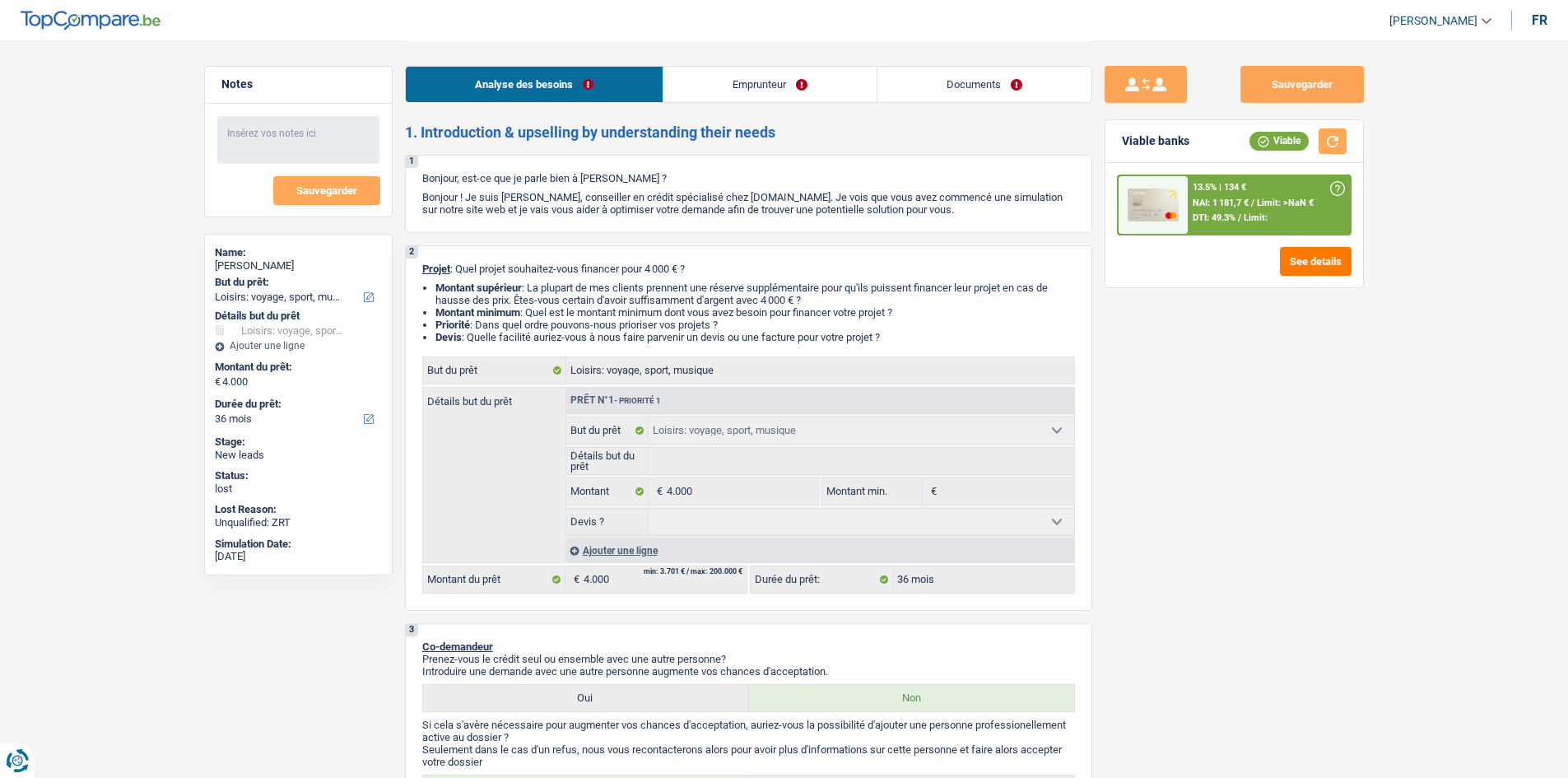
select select "36"
select select "privateEmployee"
select select "netSalary"
select select "mealVouchers"
select select "rents"
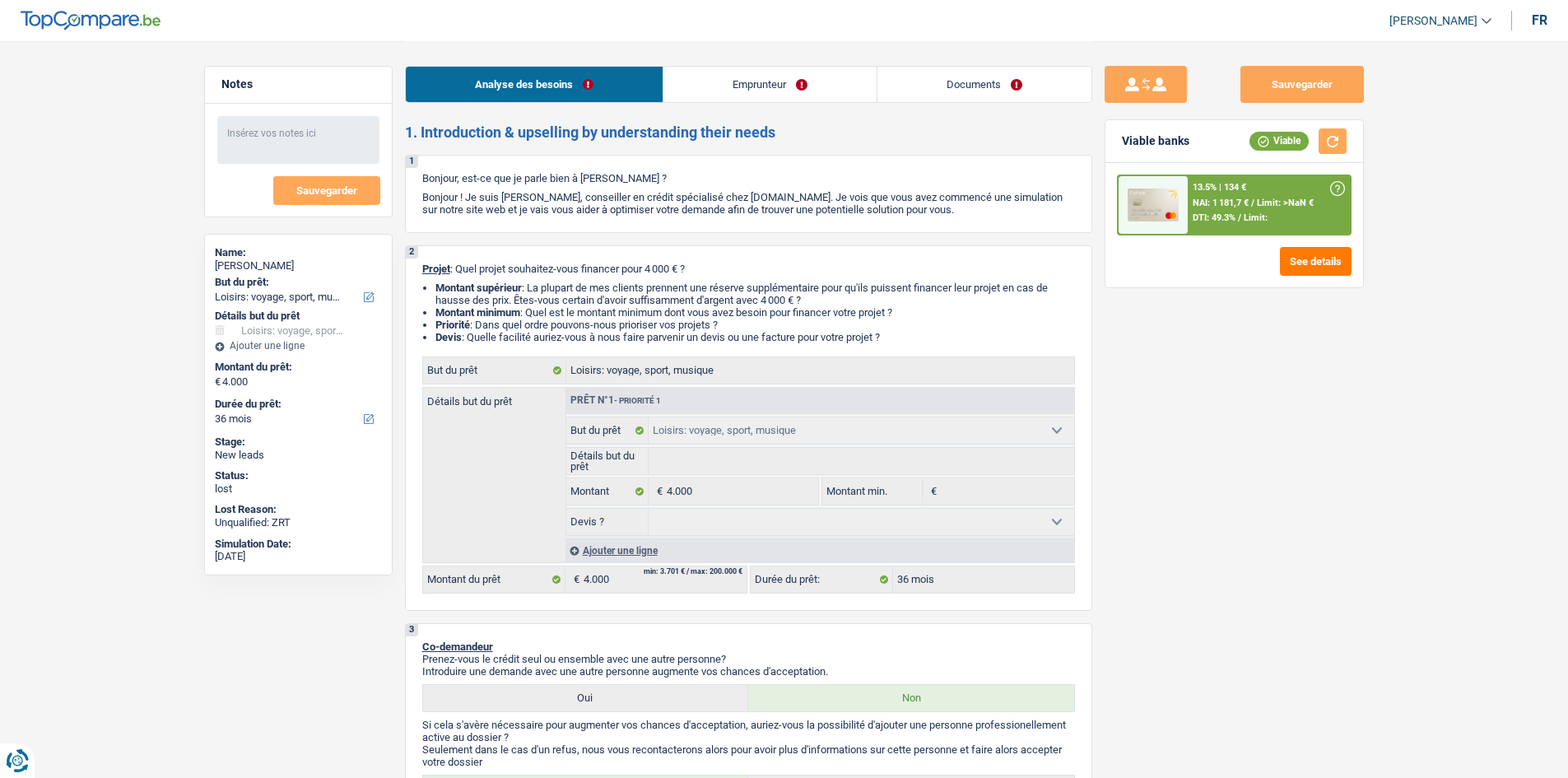
select select "carLoan"
select select "60"
select select "hobbies"
select select "36"
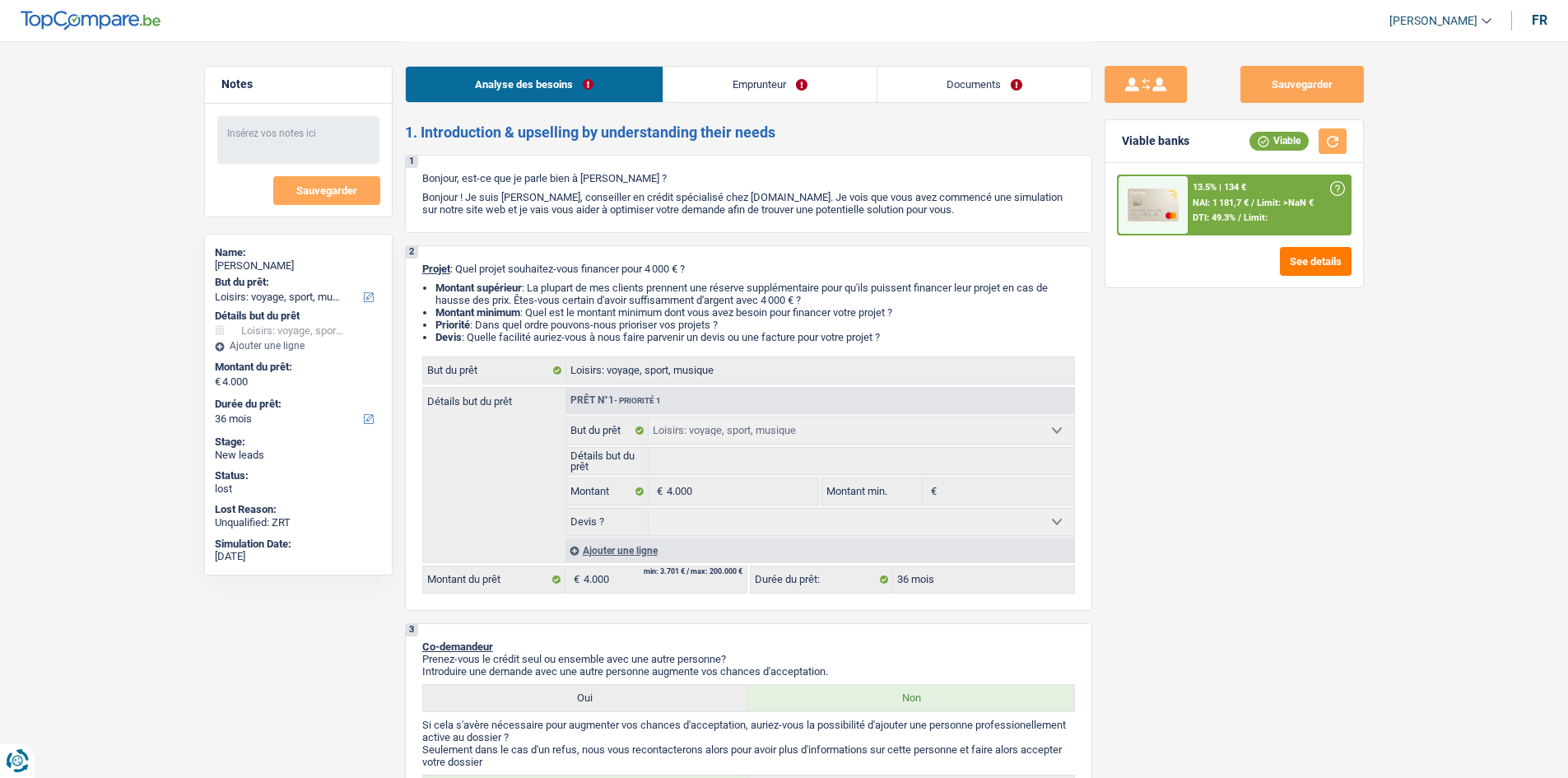
click at [272, 264] on div "[PERSON_NAME]" at bounding box center [298, 266] width 167 height 13
copy div "[PERSON_NAME]"
click at [692, 79] on link "Emprunteur" at bounding box center [770, 84] width 213 height 35
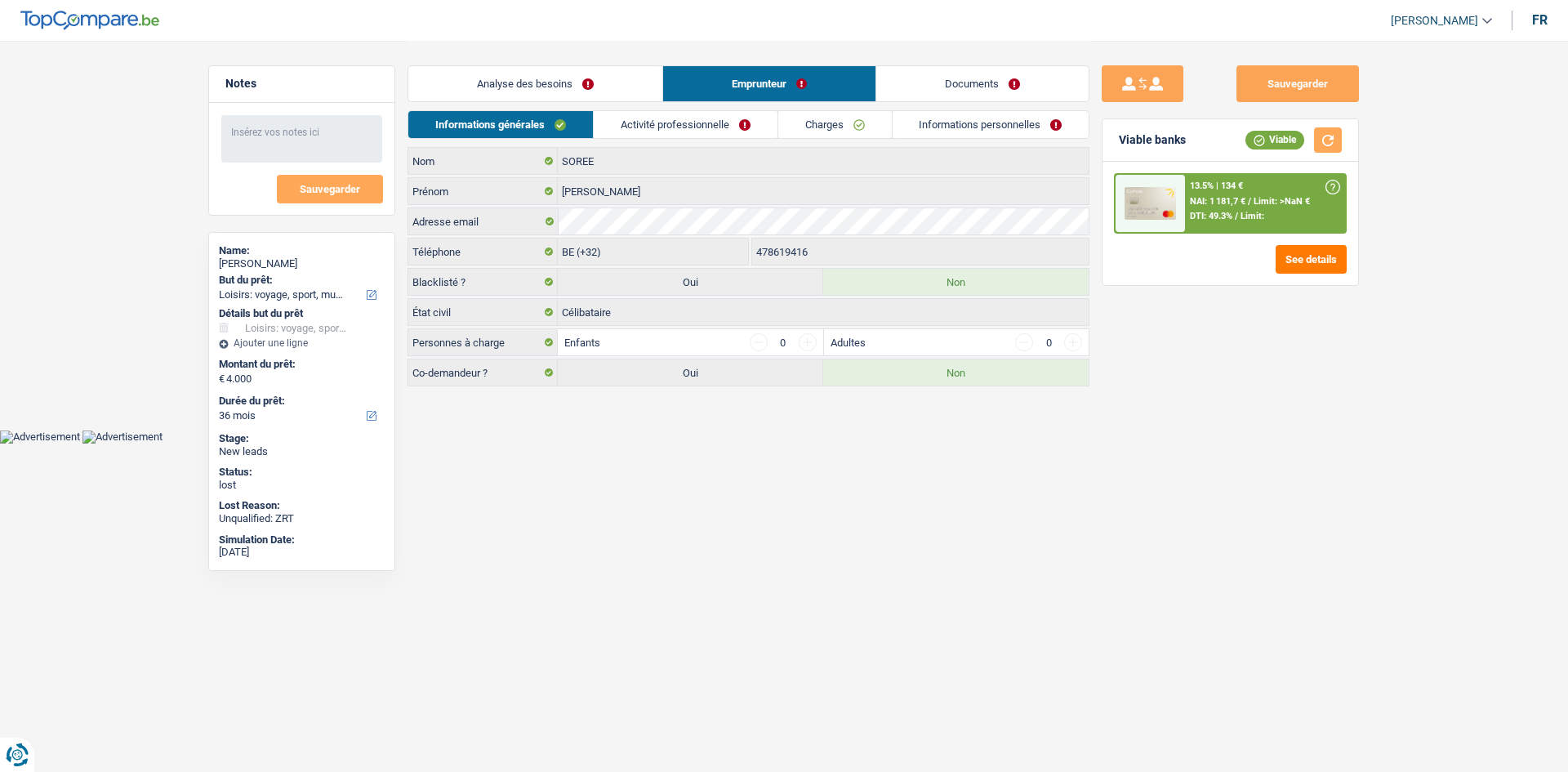
click at [666, 205] on div "SOREE Nom Romuald Prénom Adresse email BE (+32) LU (+352) Sélectionner une opti…" at bounding box center [749, 266] width 682 height 240
click at [647, 125] on link "Activité professionnelle" at bounding box center [686, 125] width 184 height 27
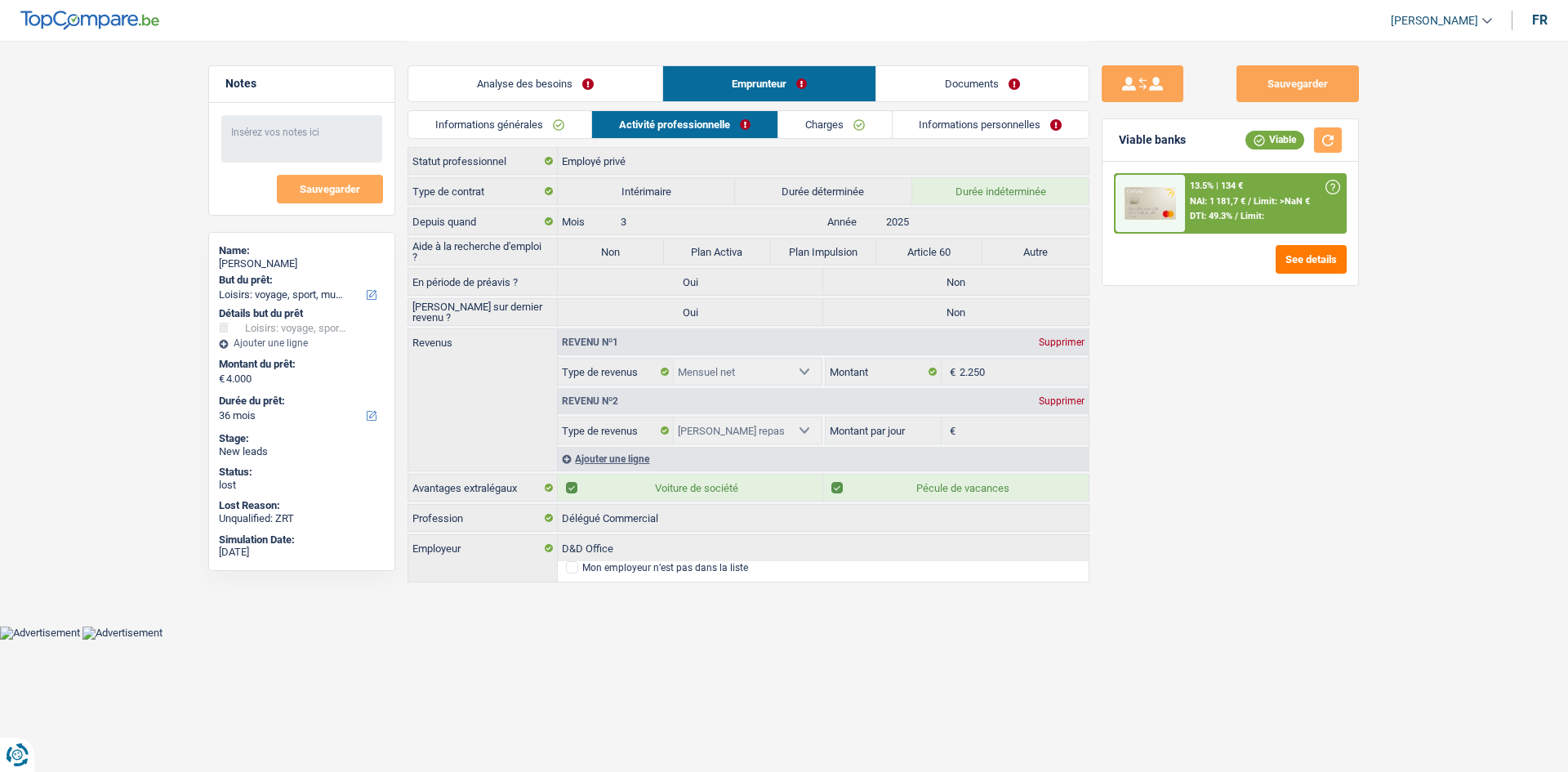
click at [550, 122] on link "Informations générales" at bounding box center [500, 125] width 183 height 27
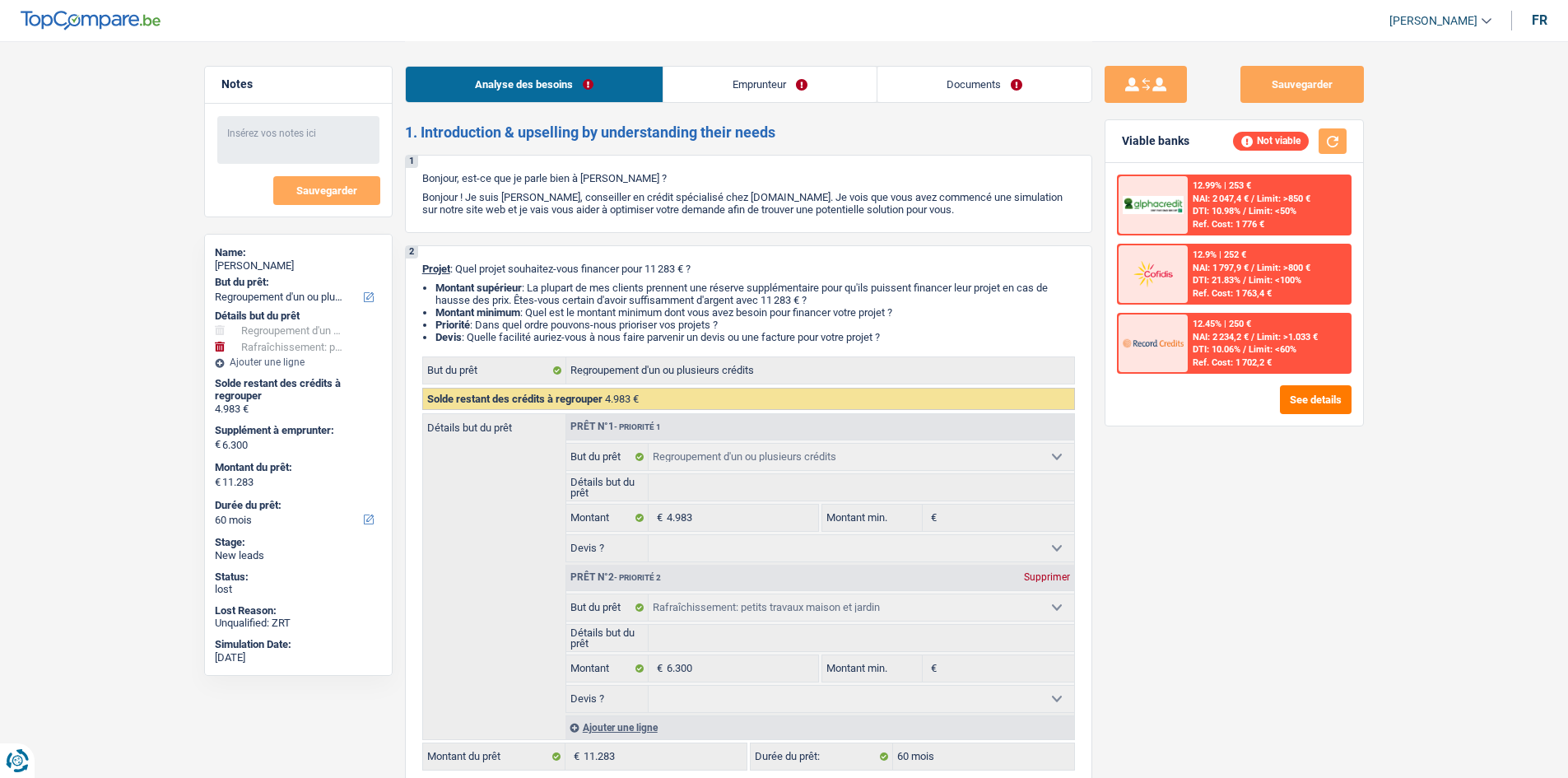
select select "refinancing"
select select "houseOrGarden"
select select "60"
select select "refinancing"
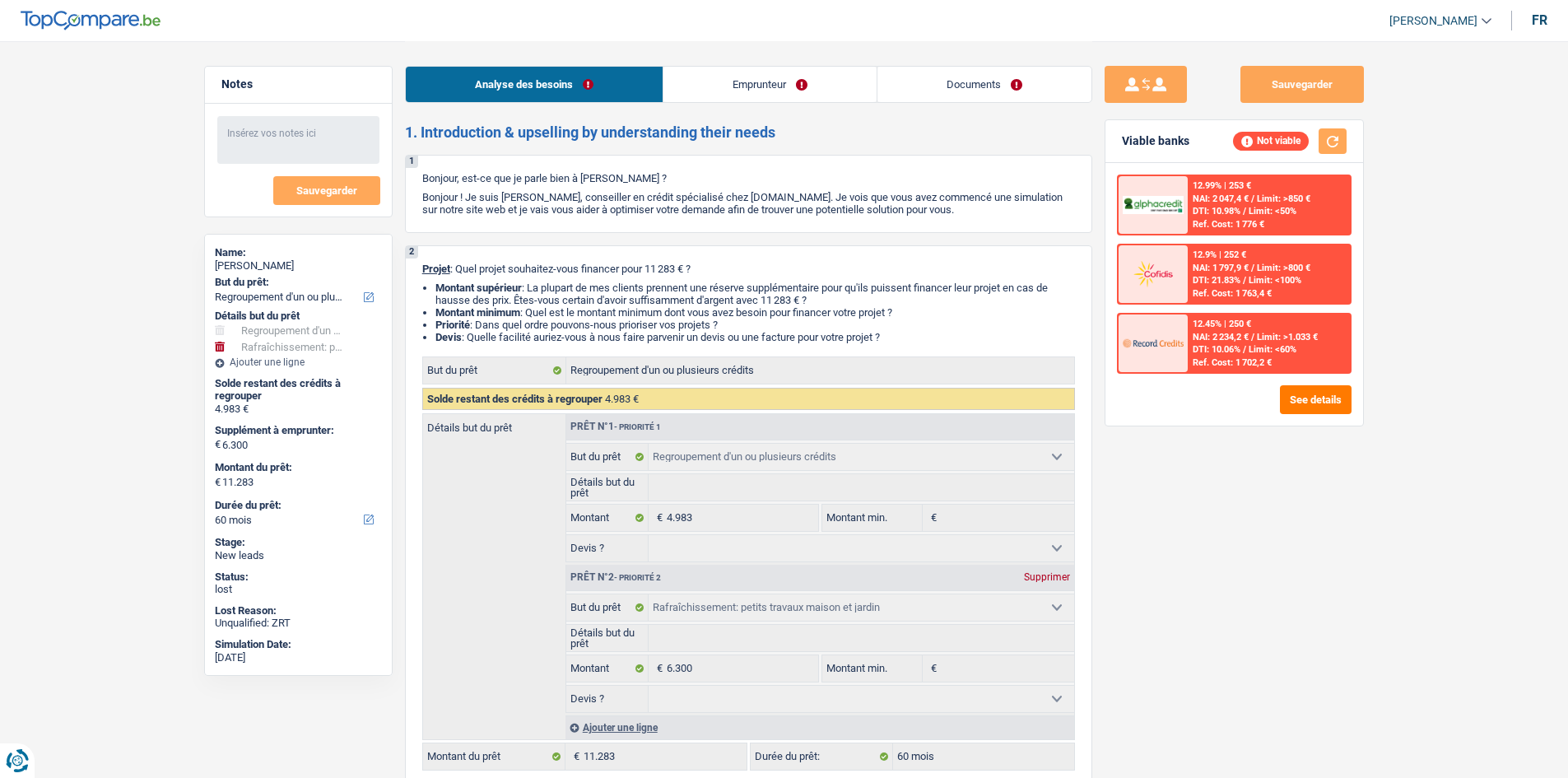
select select "refinancing"
select select "houseOrGarden"
select select "60"
select select "worker"
select select "netSalary"
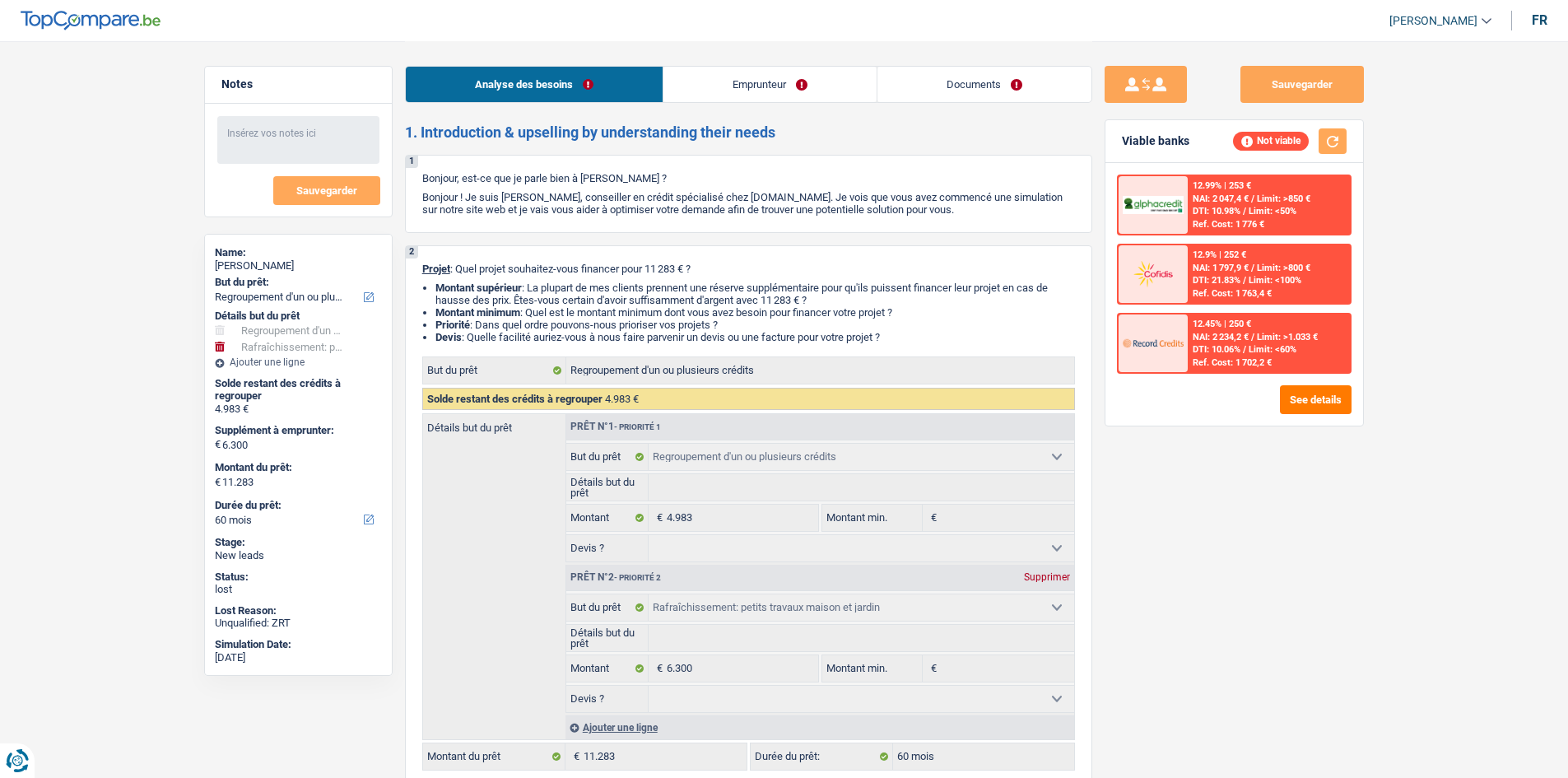
select select "liveWithParents"
select select "personalLoan"
select select "familyEvent"
select select "48"
select select "refinancing"
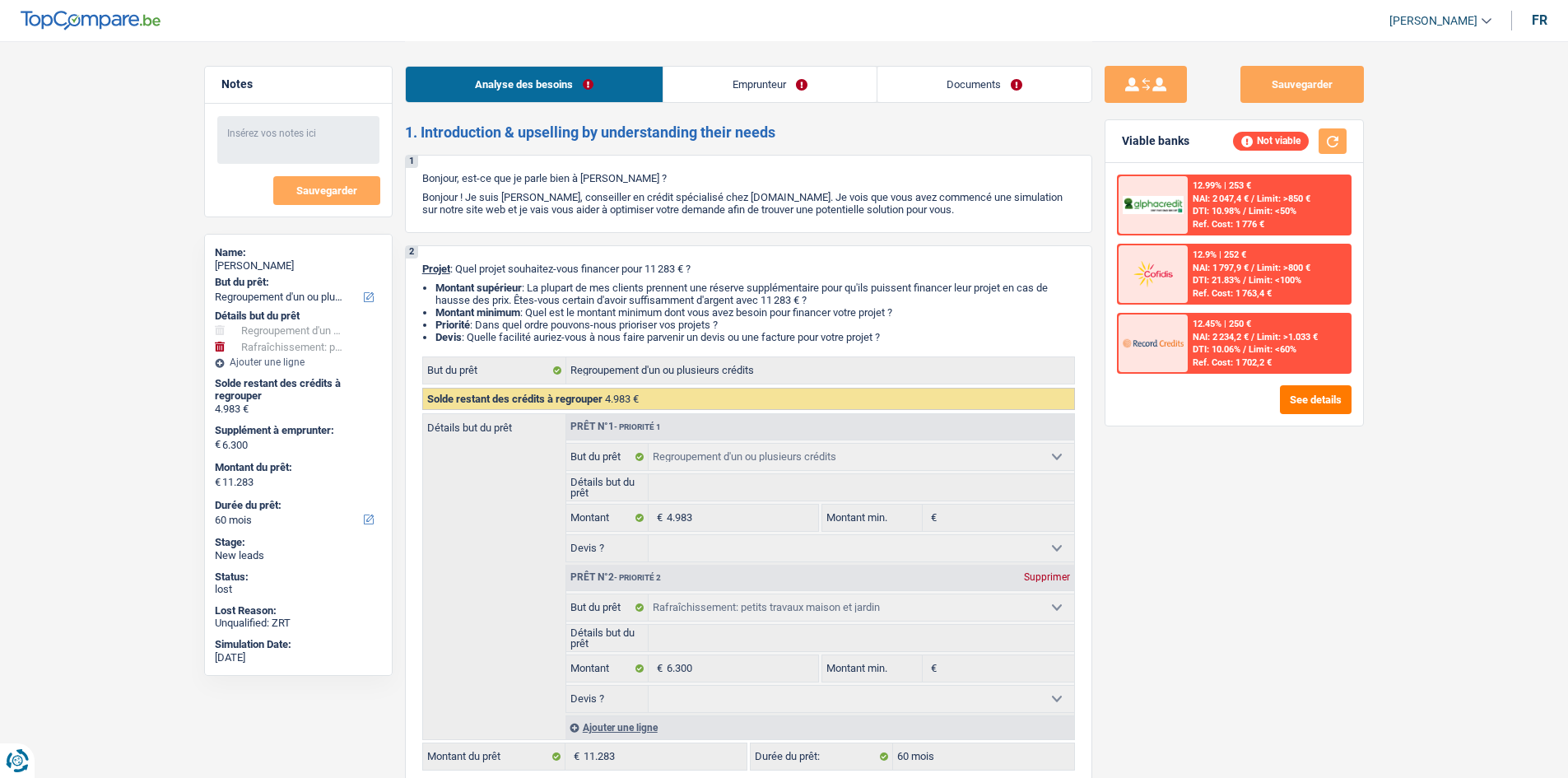
select select "refinancing"
select select "houseOrGarden"
select select "60"
click at [718, 90] on link "Emprunteur" at bounding box center [770, 84] width 213 height 35
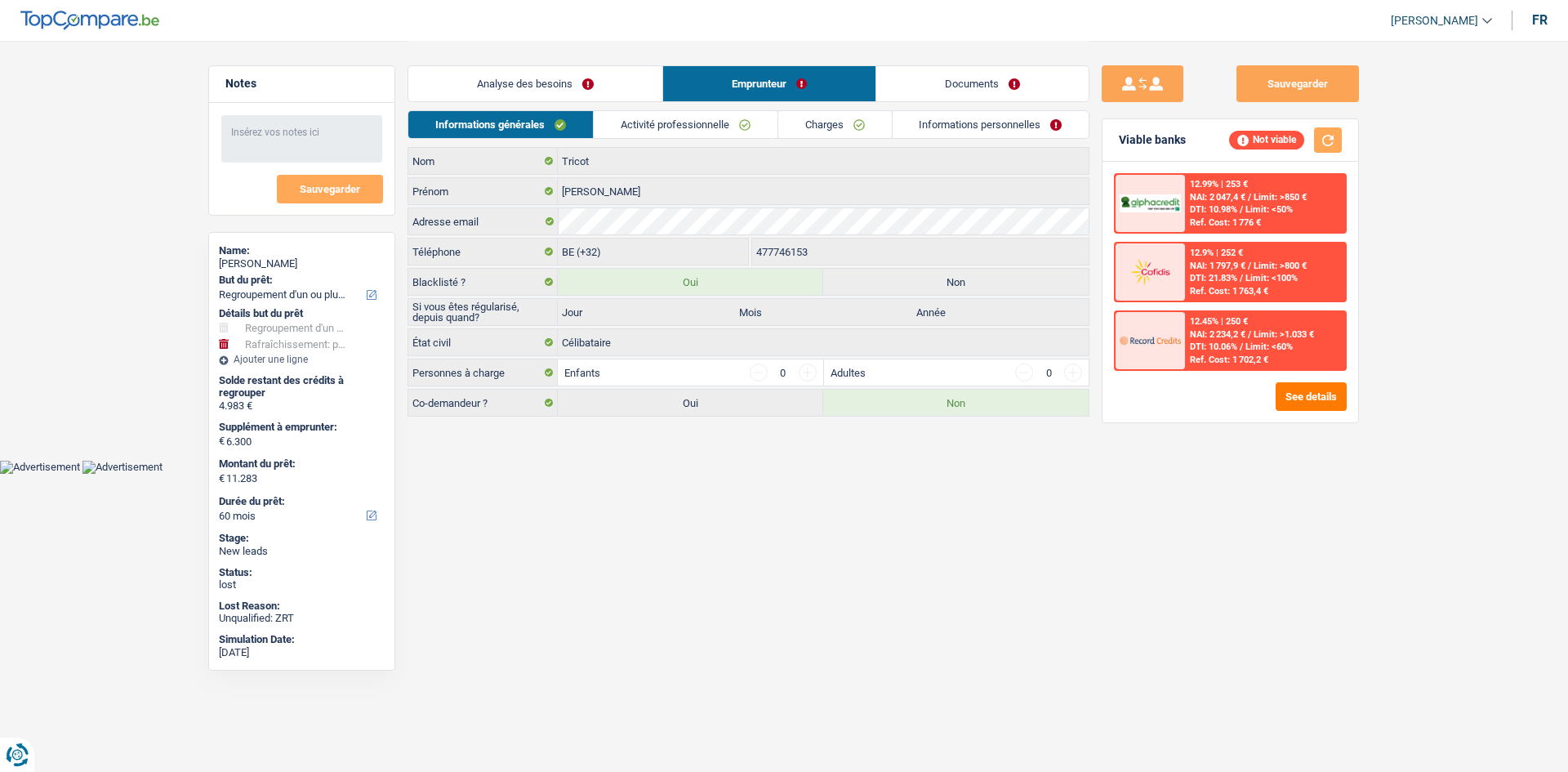
click at [663, 124] on link "Activité professionnelle" at bounding box center [686, 125] width 184 height 27
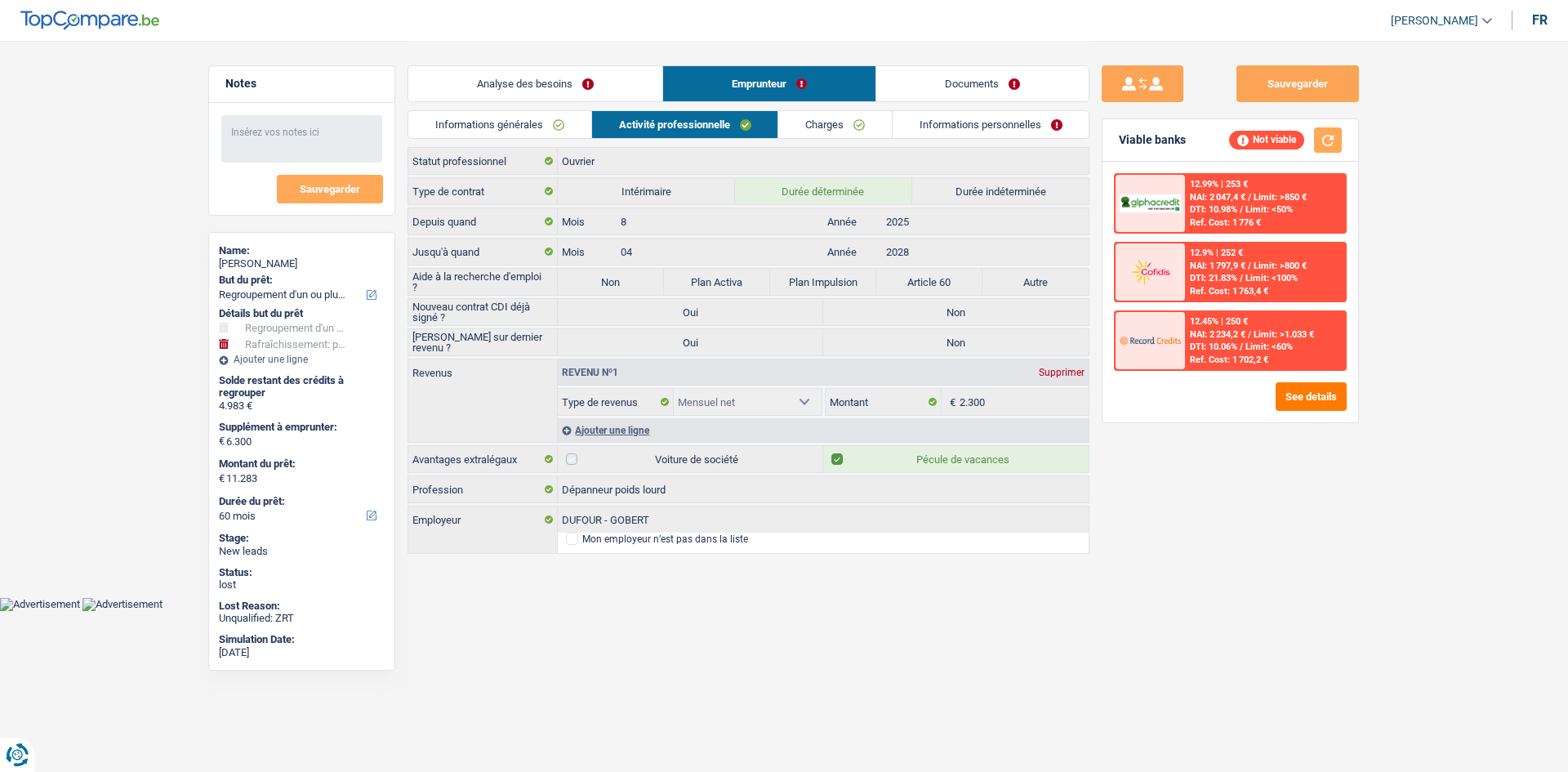
click at [846, 128] on link "Charges" at bounding box center [835, 125] width 113 height 27
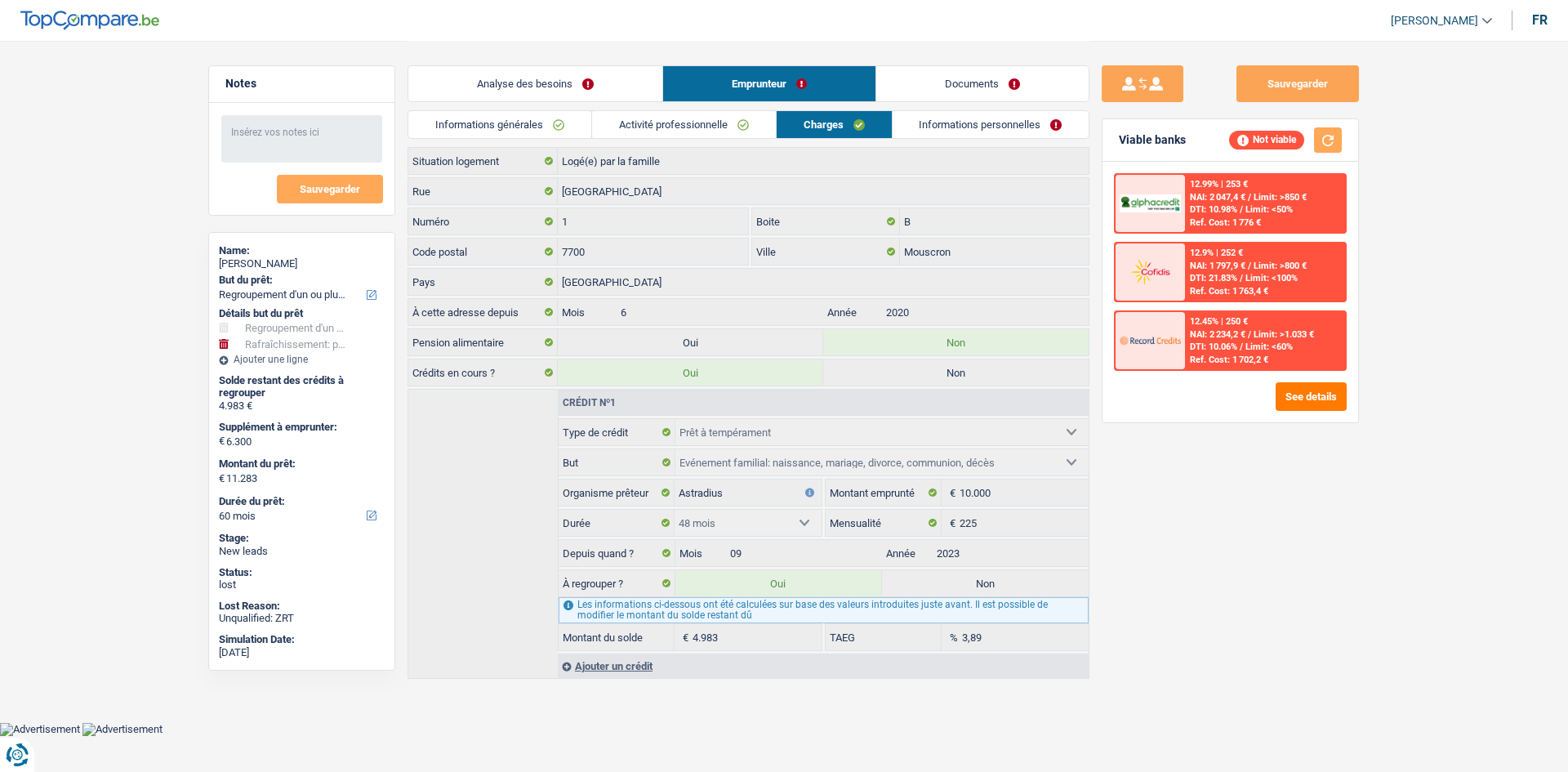
click at [973, 136] on link "Informations personnelles" at bounding box center [991, 125] width 197 height 27
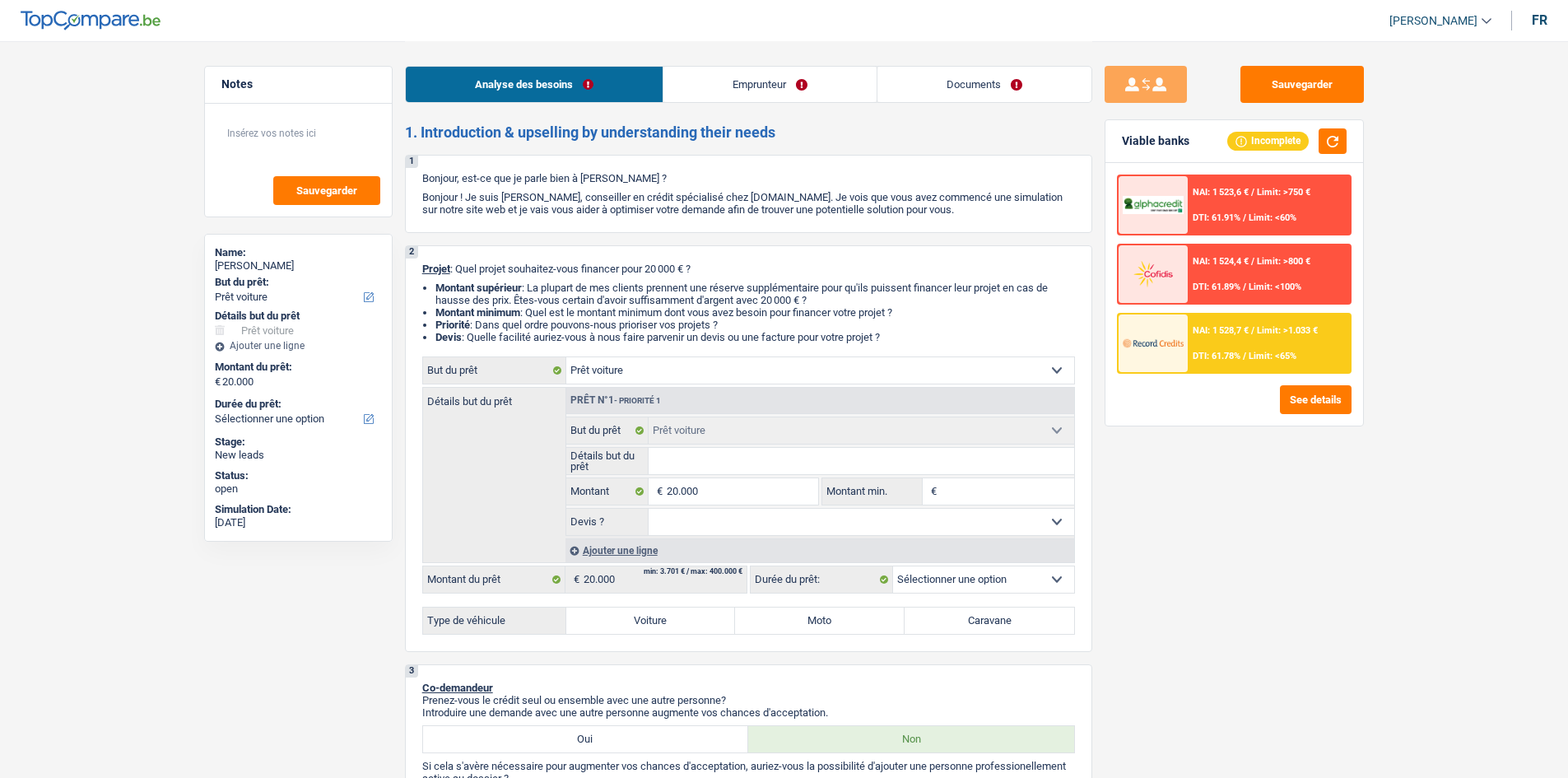
select select "car"
select select "publicEmployee"
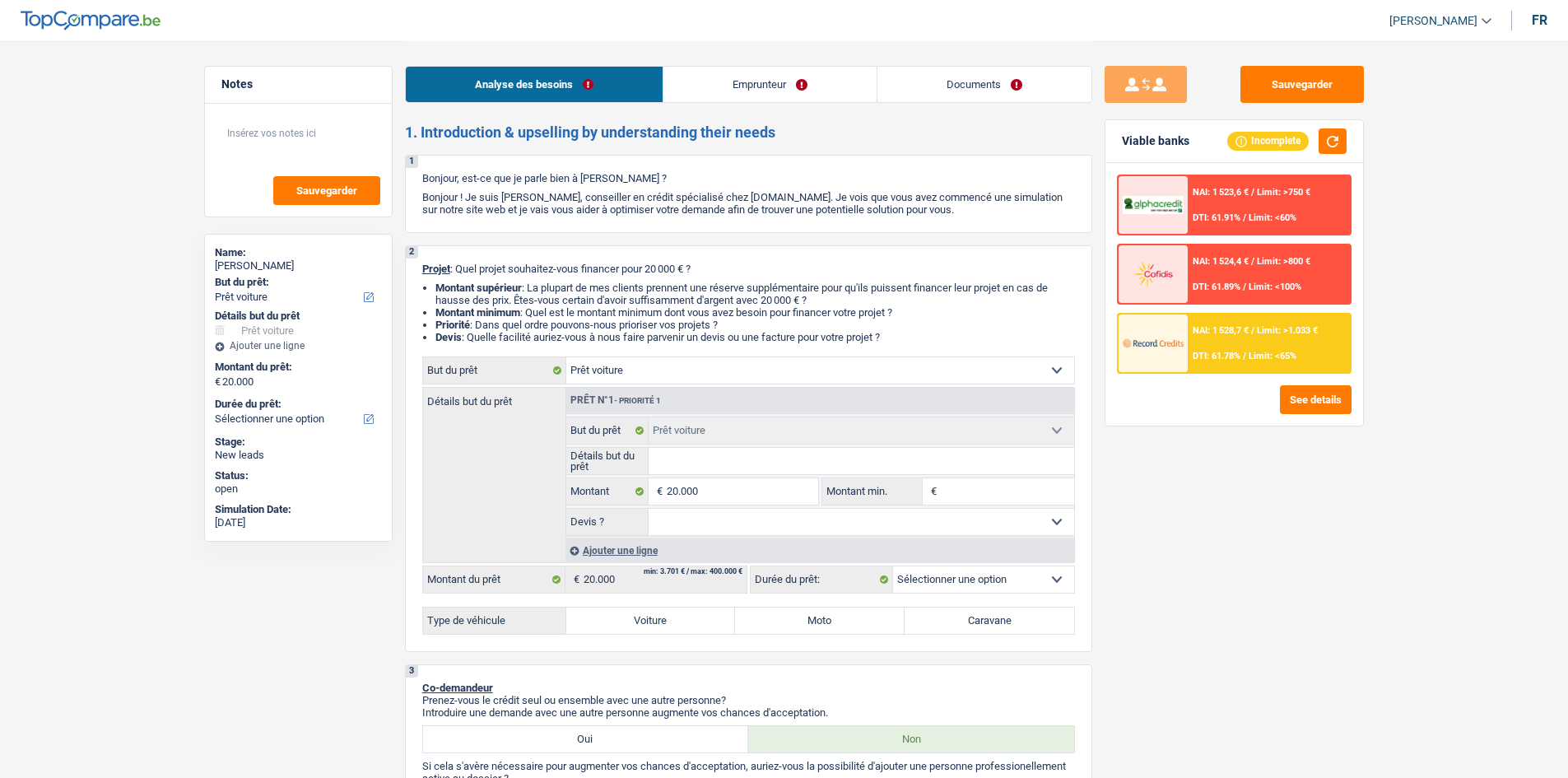
select select "netSalary"
select select "mealVouchers"
select select "ownerWithMortgage"
select select "mortgage"
select select "420"
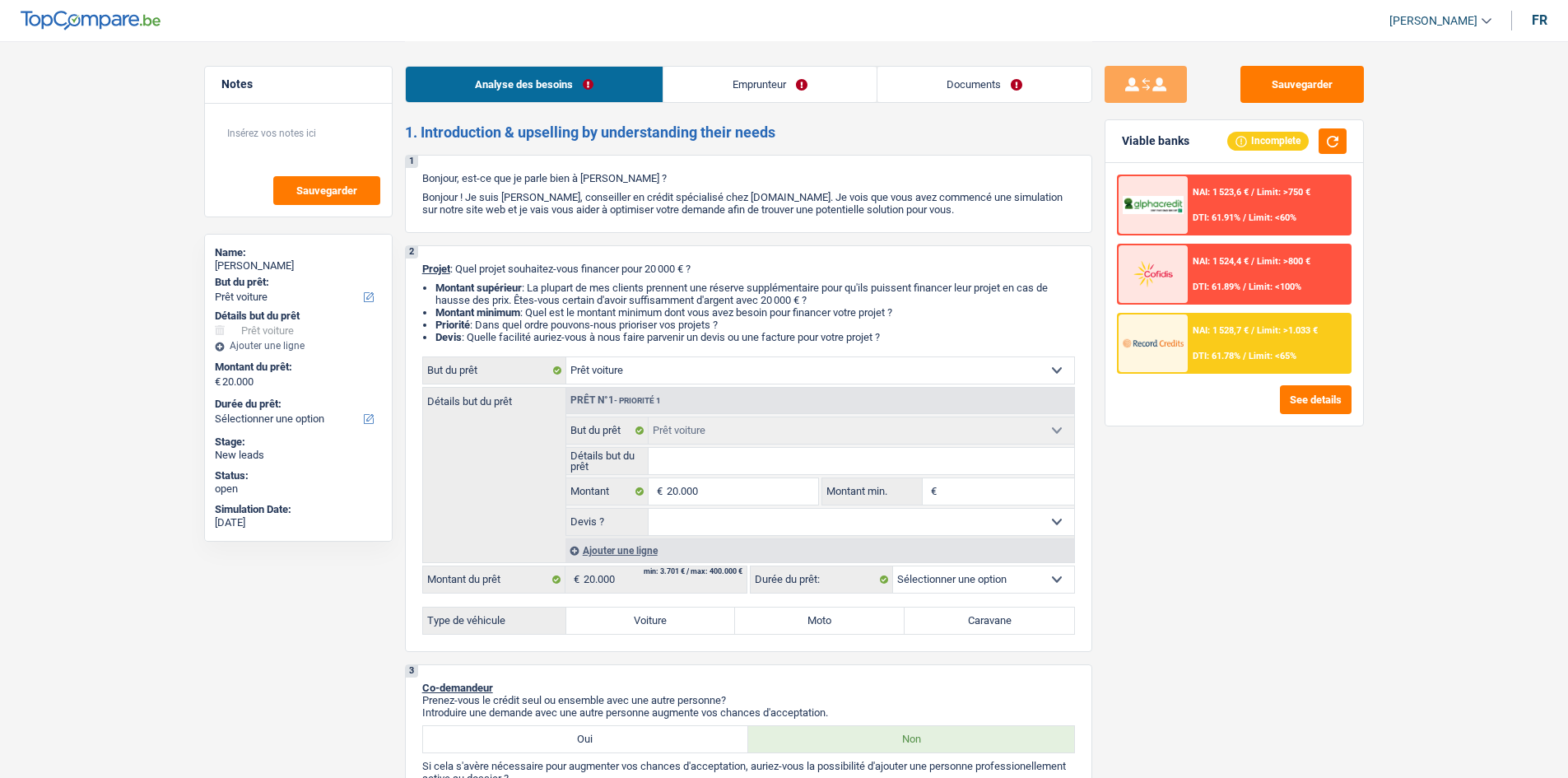
select select "car"
drag, startPoint x: 0, startPoint y: 0, endPoint x: 800, endPoint y: 83, distance: 804.3
click at [812, 76] on link "Emprunteur" at bounding box center [770, 84] width 213 height 35
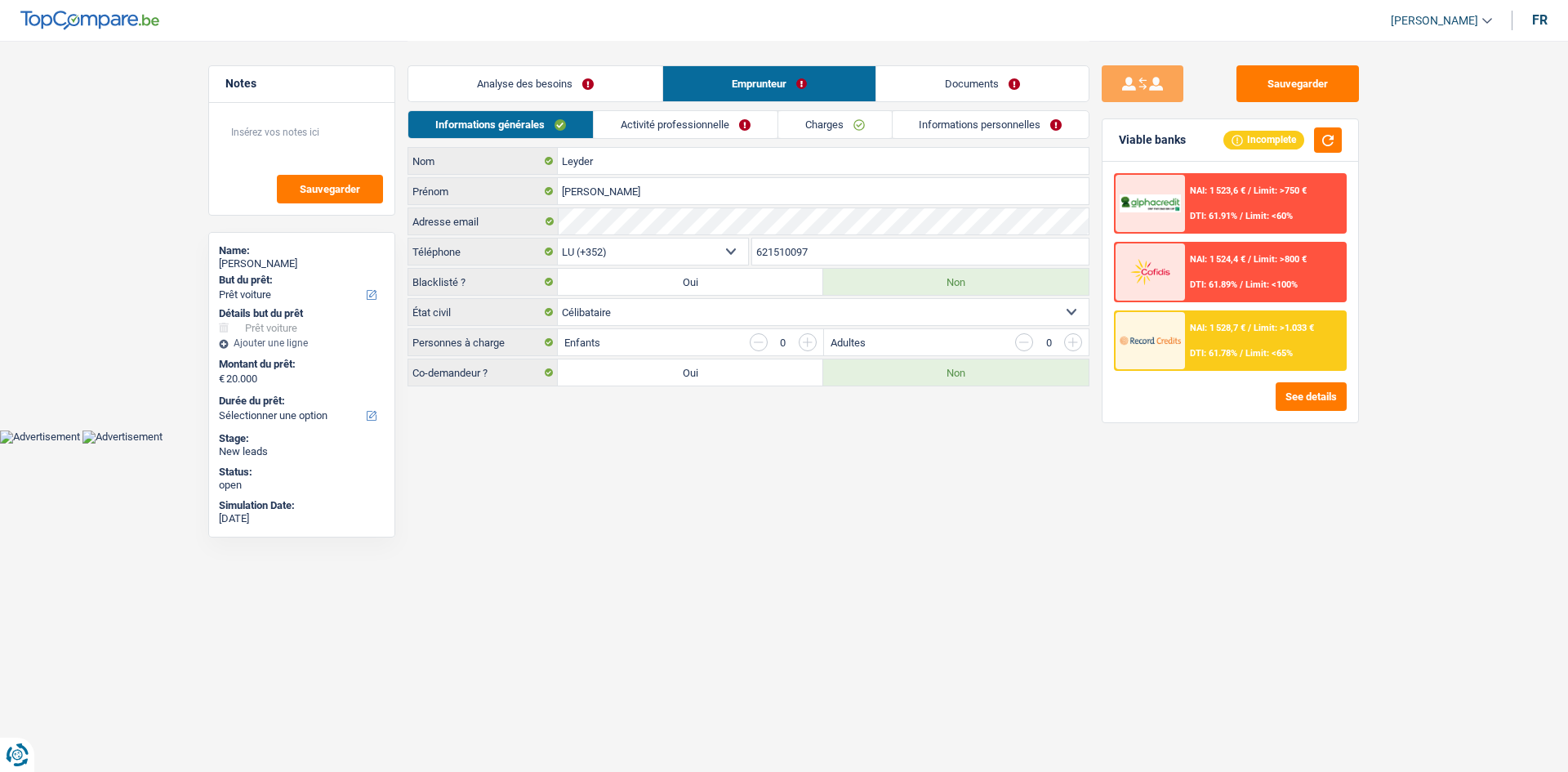
click at [691, 125] on link "Activité professionnelle" at bounding box center [686, 125] width 184 height 27
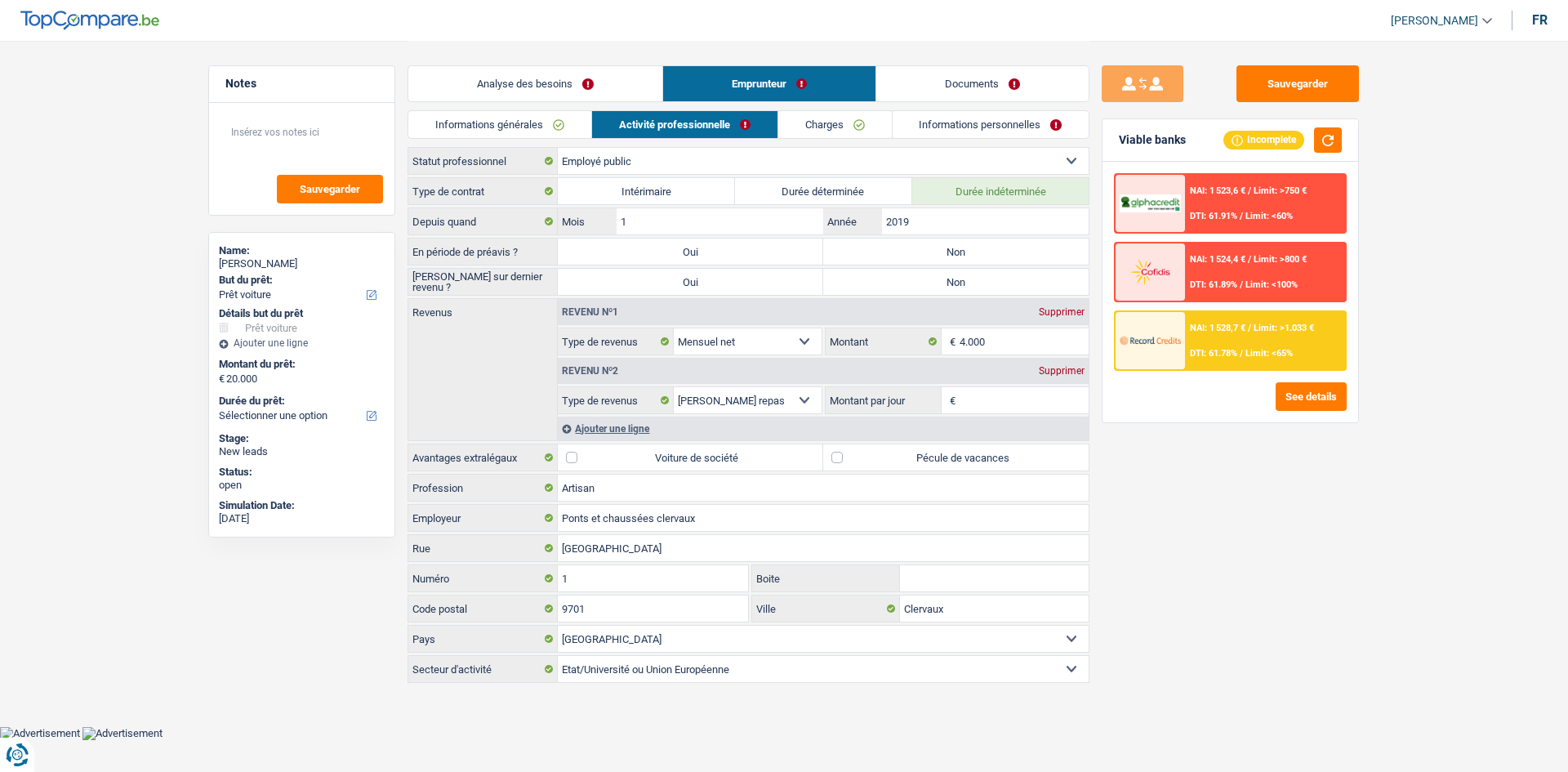
click at [823, 126] on link "Charges" at bounding box center [835, 125] width 113 height 27
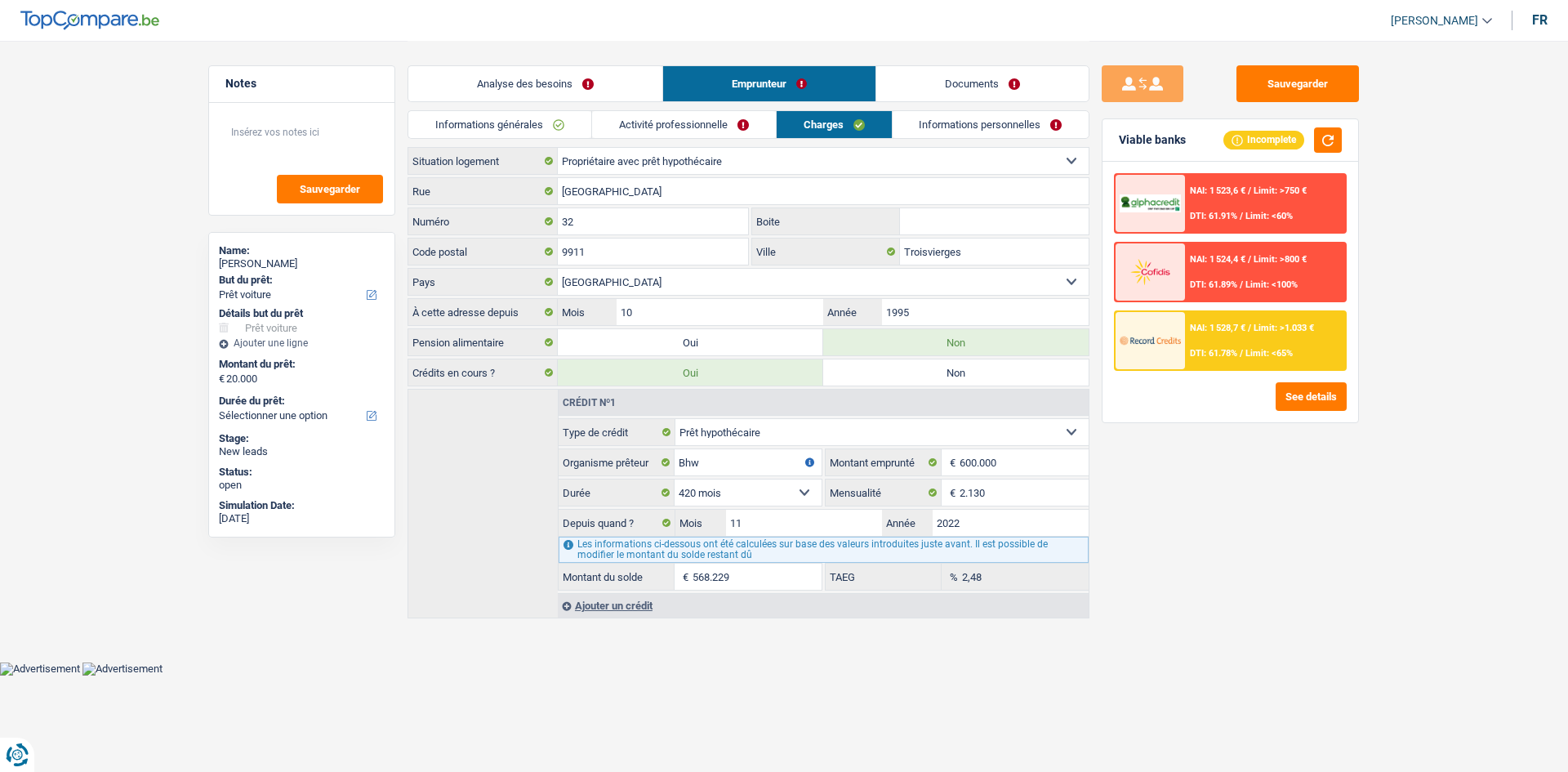
click at [978, 131] on link "Informations personnelles" at bounding box center [991, 125] width 197 height 27
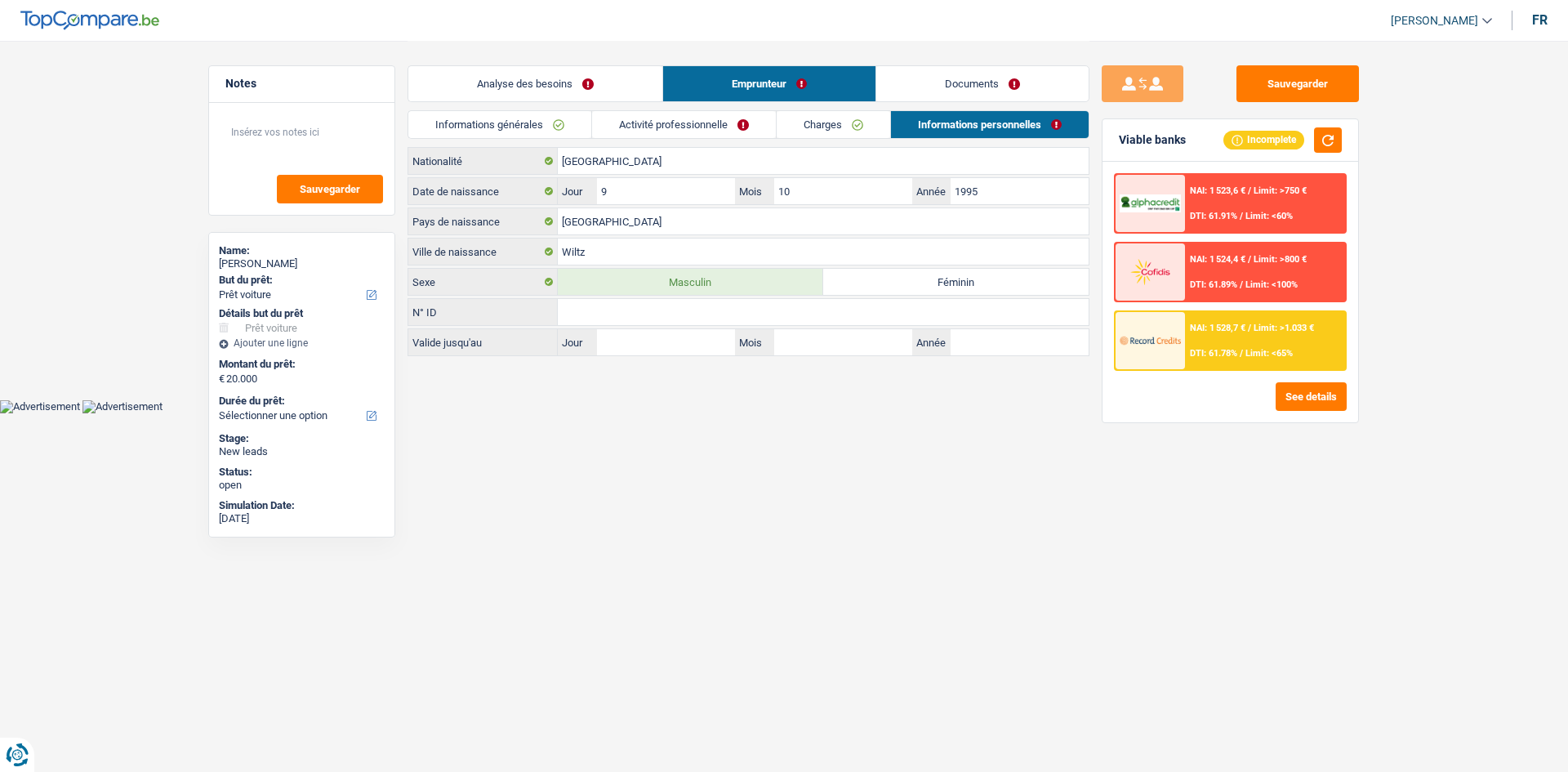
click at [1006, 90] on link "Documents" at bounding box center [982, 84] width 212 height 35
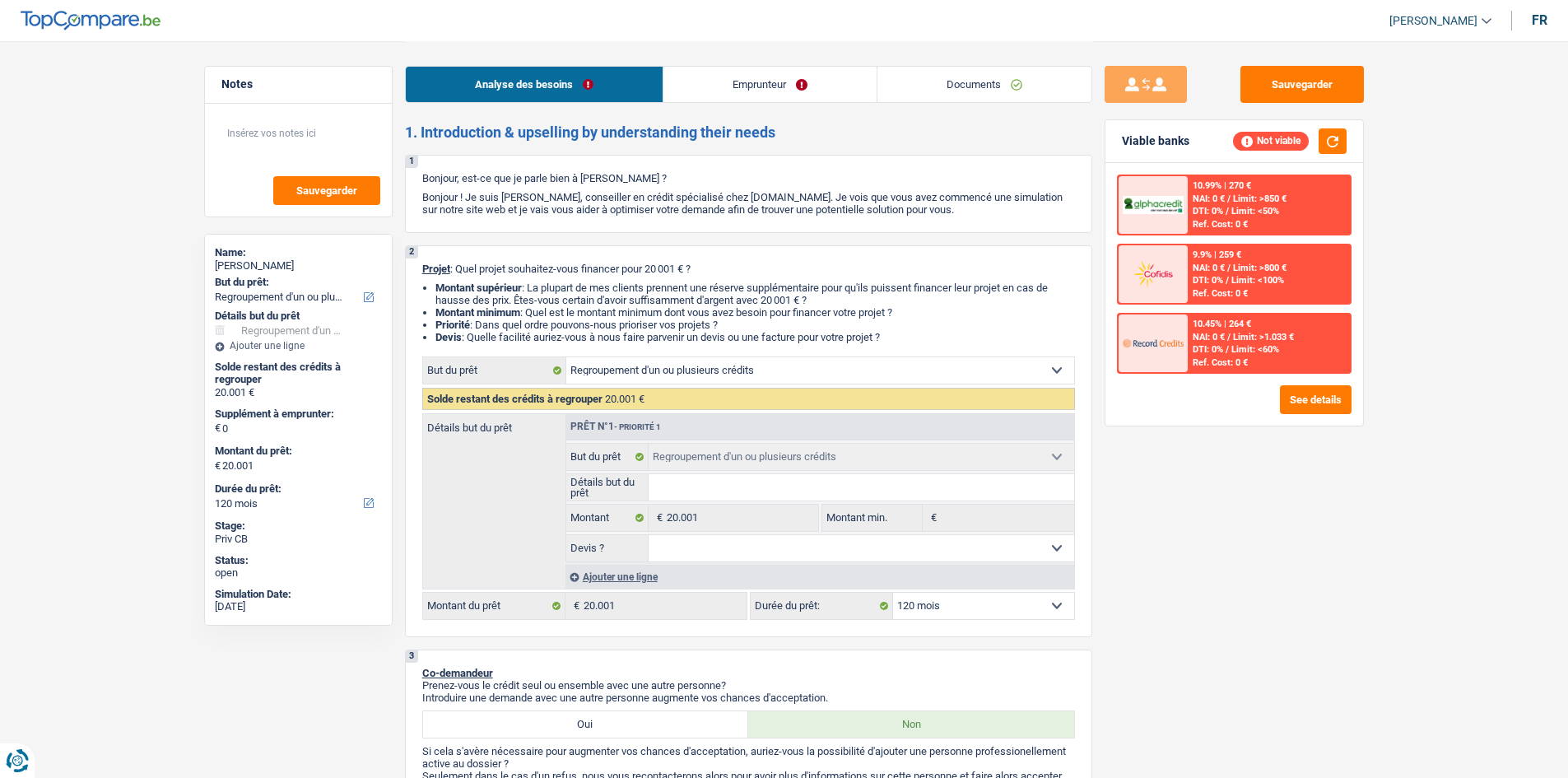
select select "refinancing"
select select "120"
select select "refinancing"
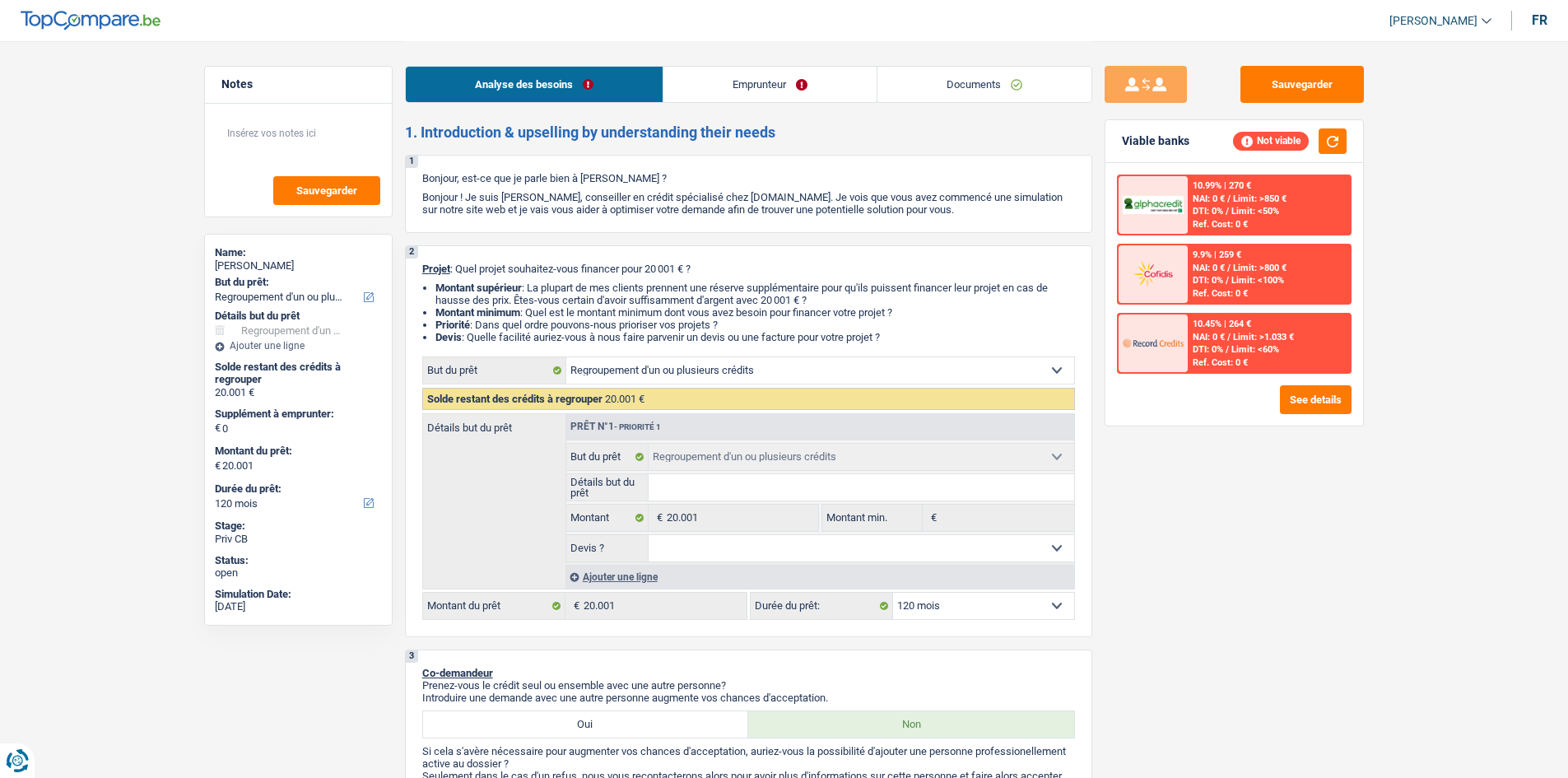
select select "120"
select select "refinancing"
select select "120"
click at [947, 93] on link "Documents" at bounding box center [984, 84] width 214 height 35
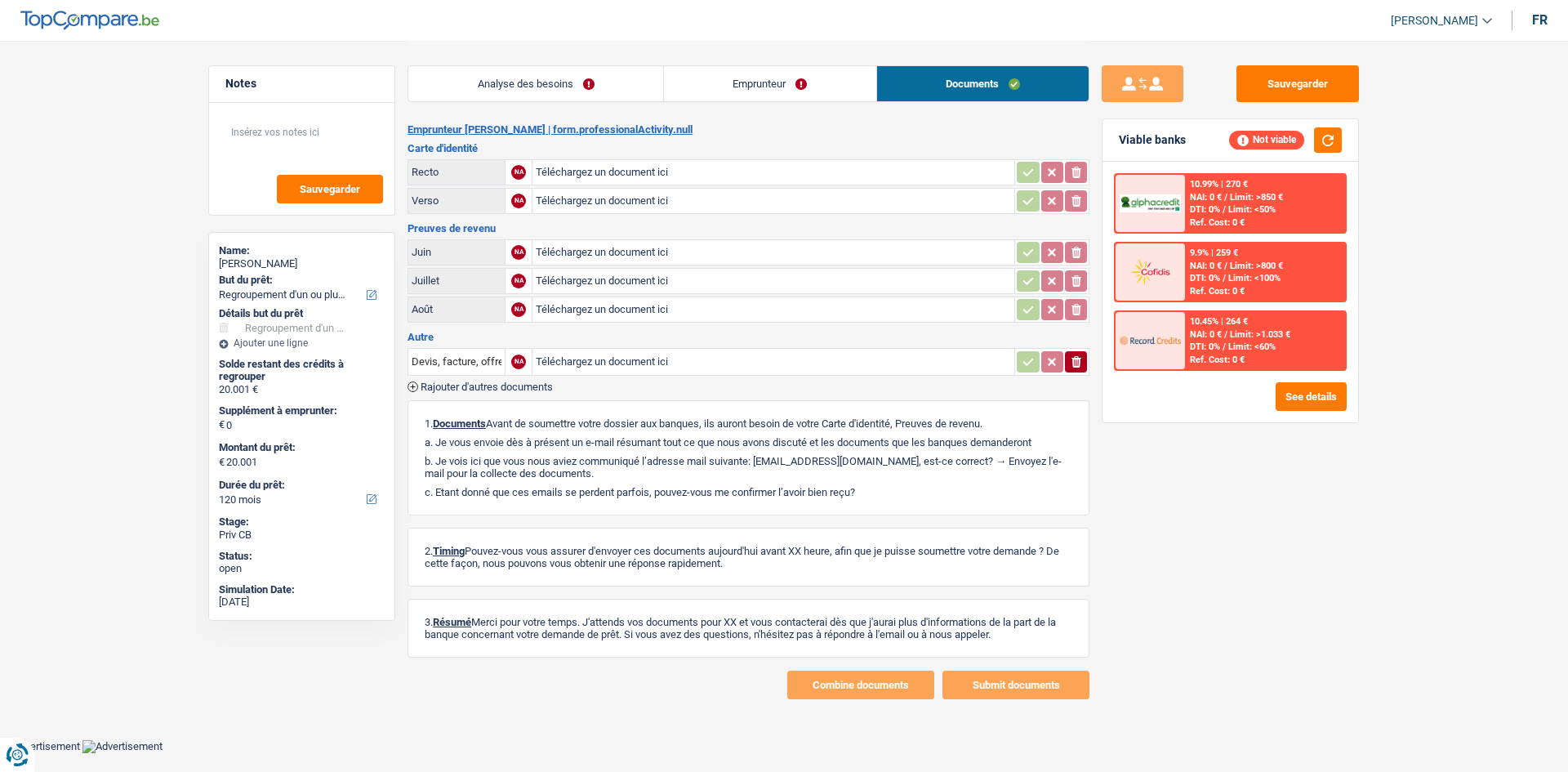
click at [812, 86] on link "Emprunteur" at bounding box center [770, 84] width 212 height 35
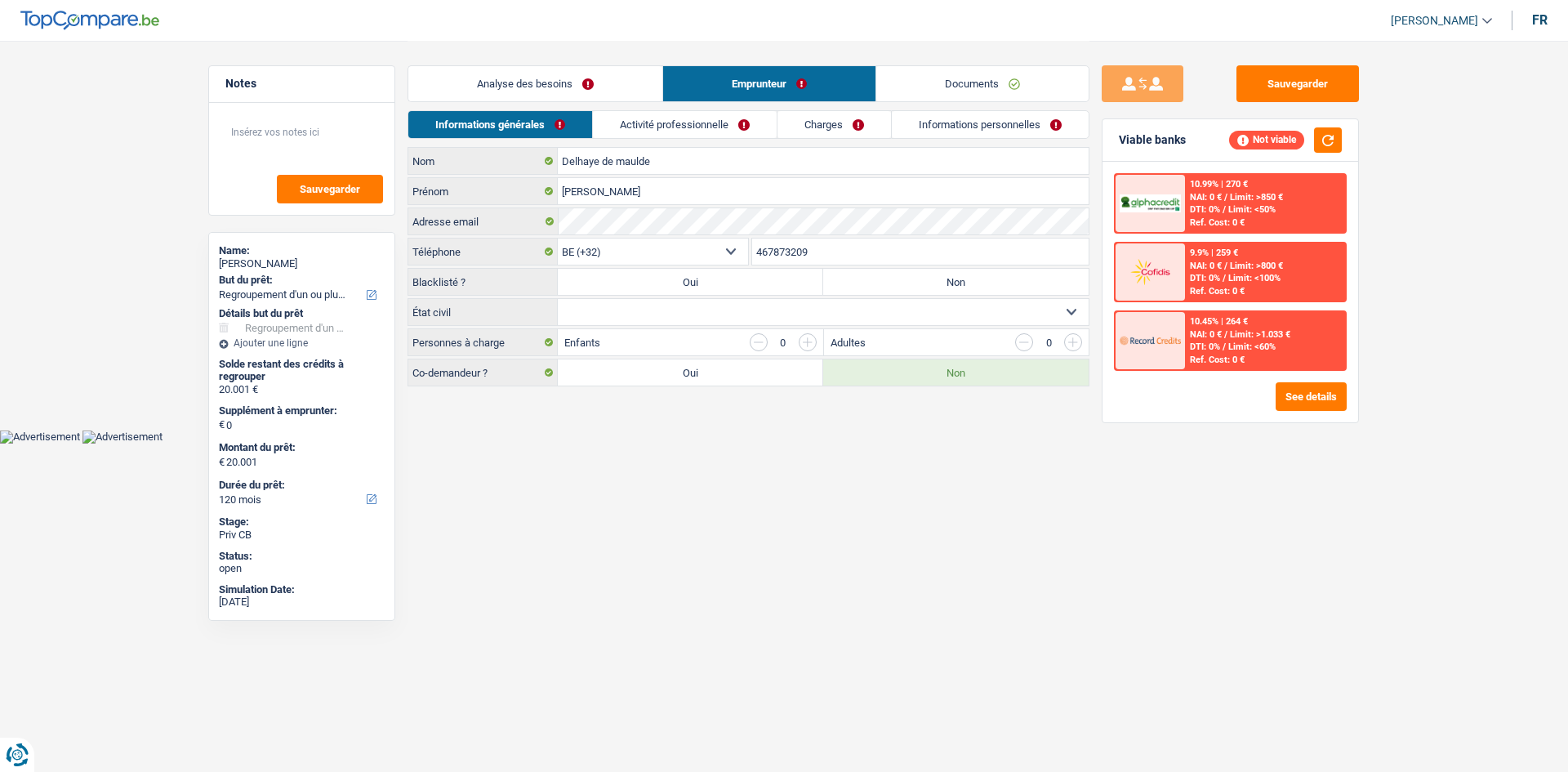
click at [611, 94] on link "Analyse des besoins" at bounding box center [535, 84] width 254 height 35
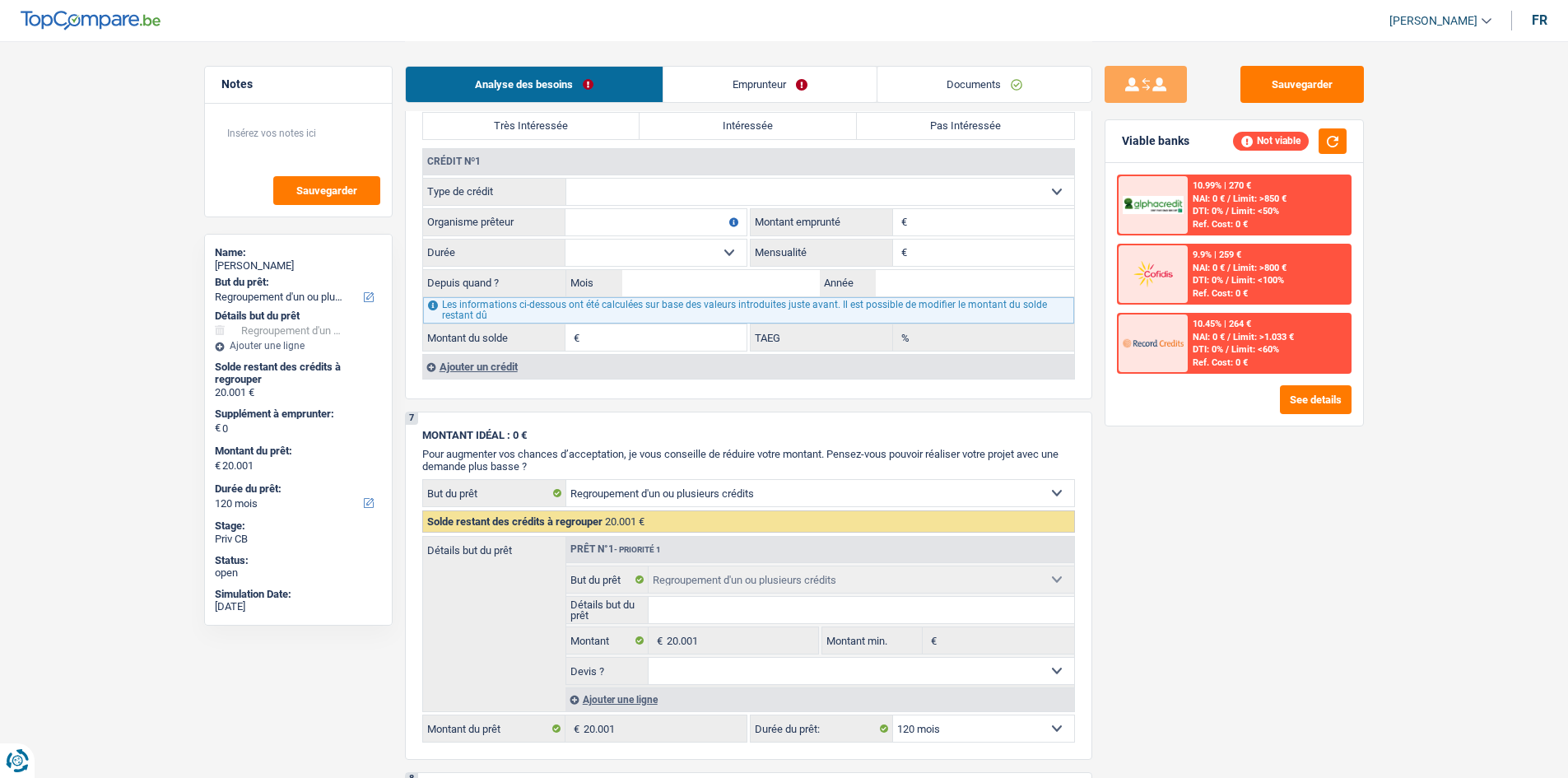
scroll to position [1070, 0]
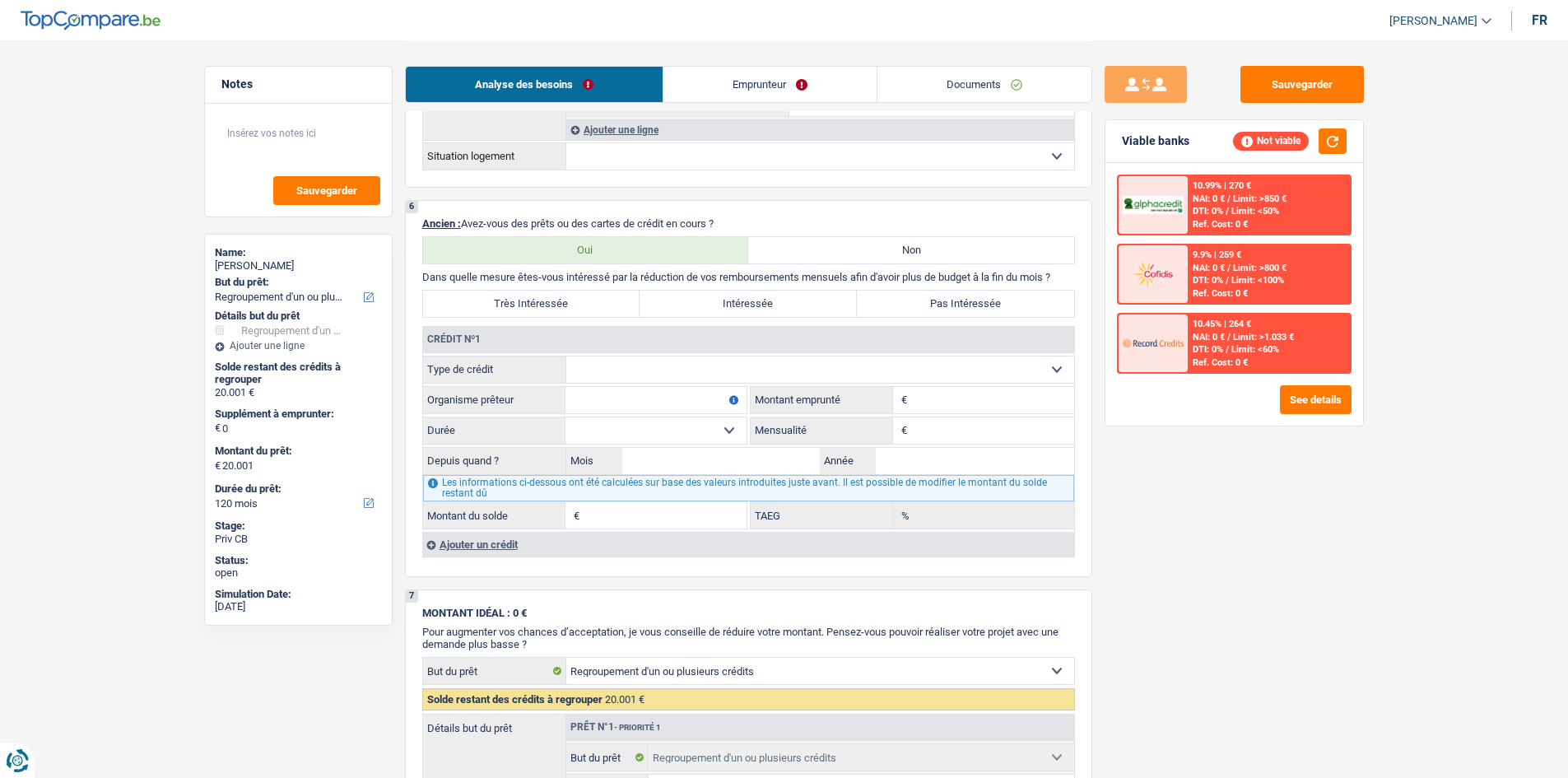
click at [699, 75] on link "Emprunteur" at bounding box center [770, 84] width 213 height 35
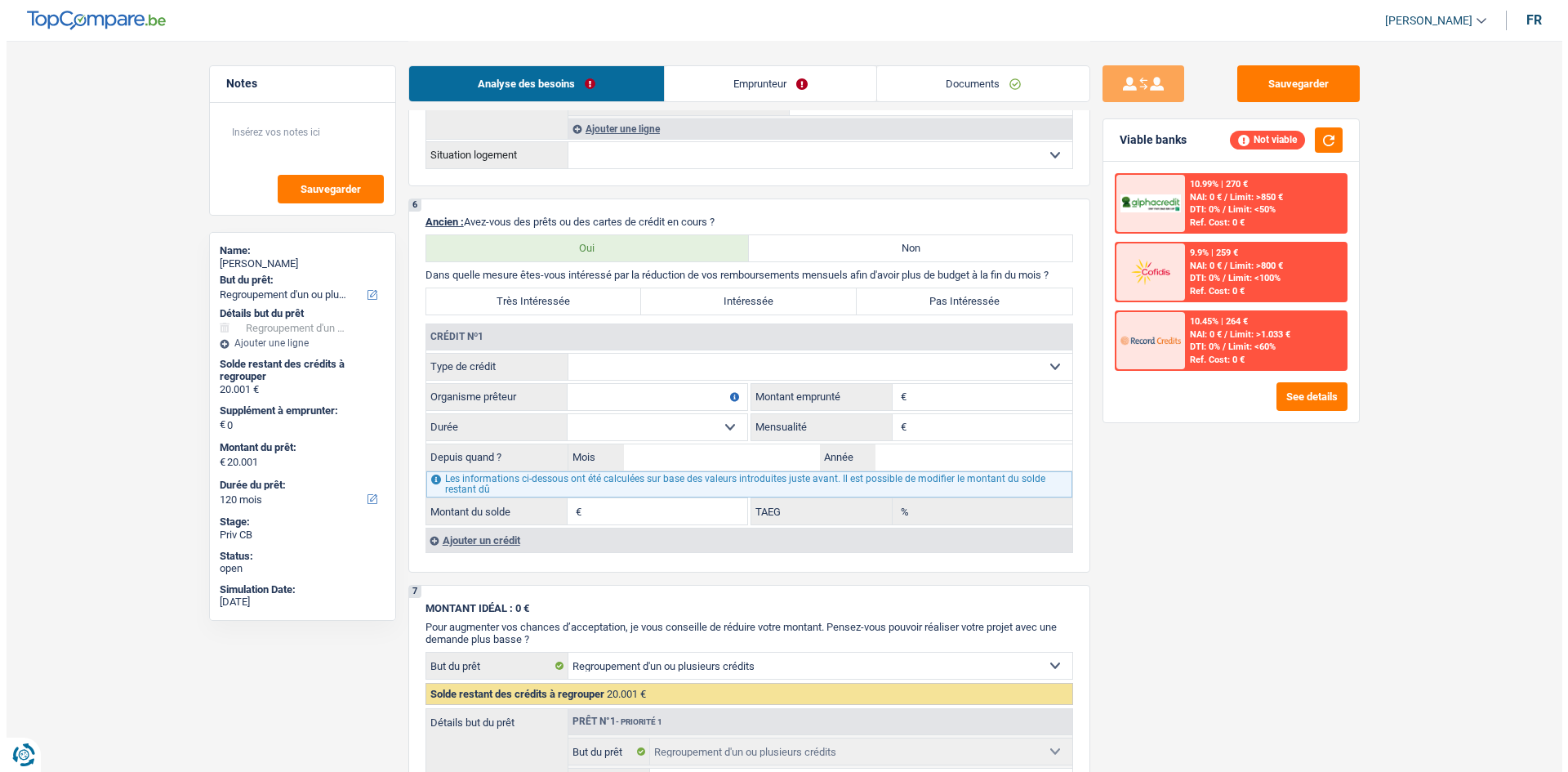
scroll to position [0, 0]
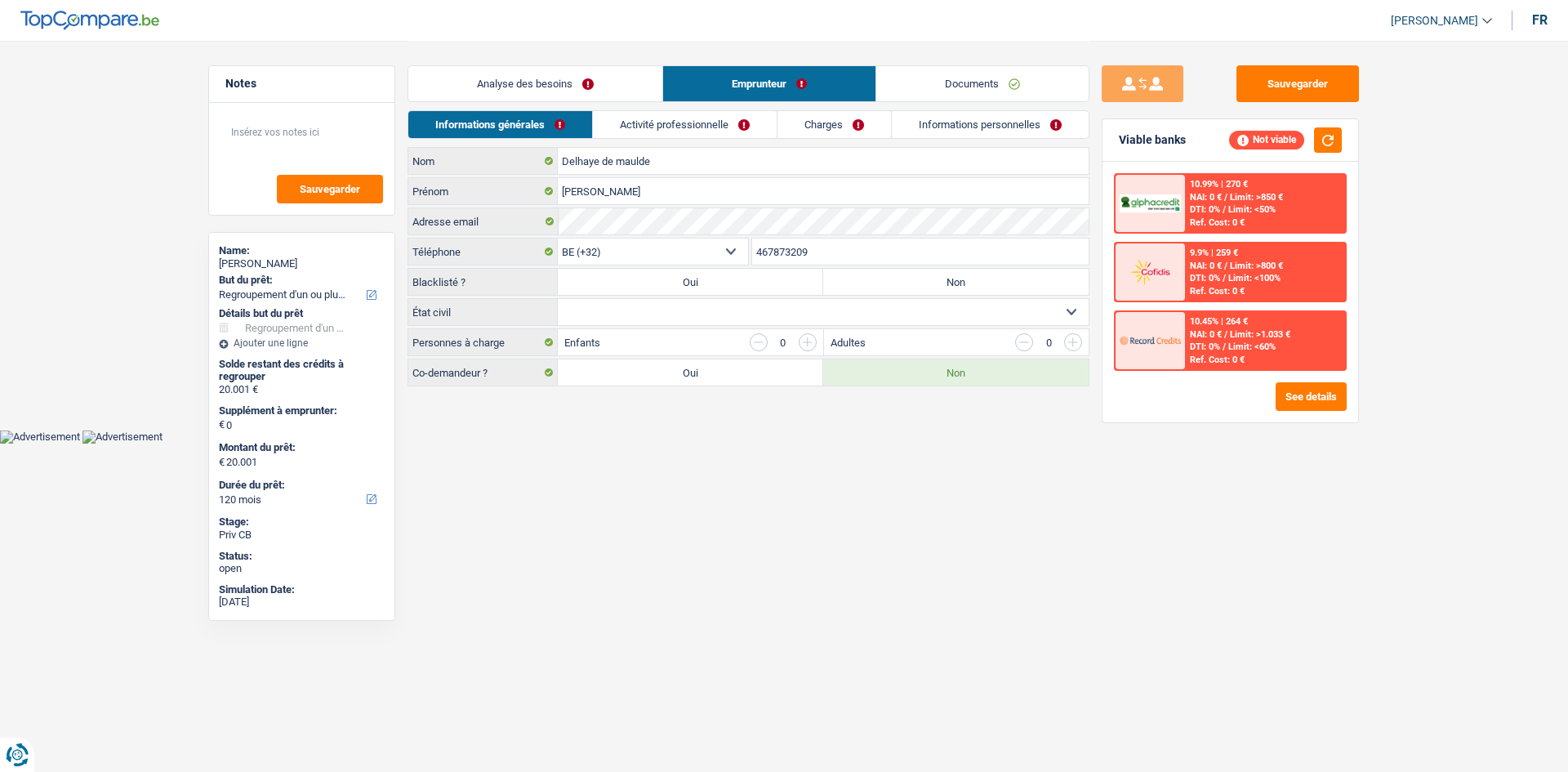
click at [681, 115] on link "Activité professionnelle" at bounding box center [685, 125] width 184 height 27
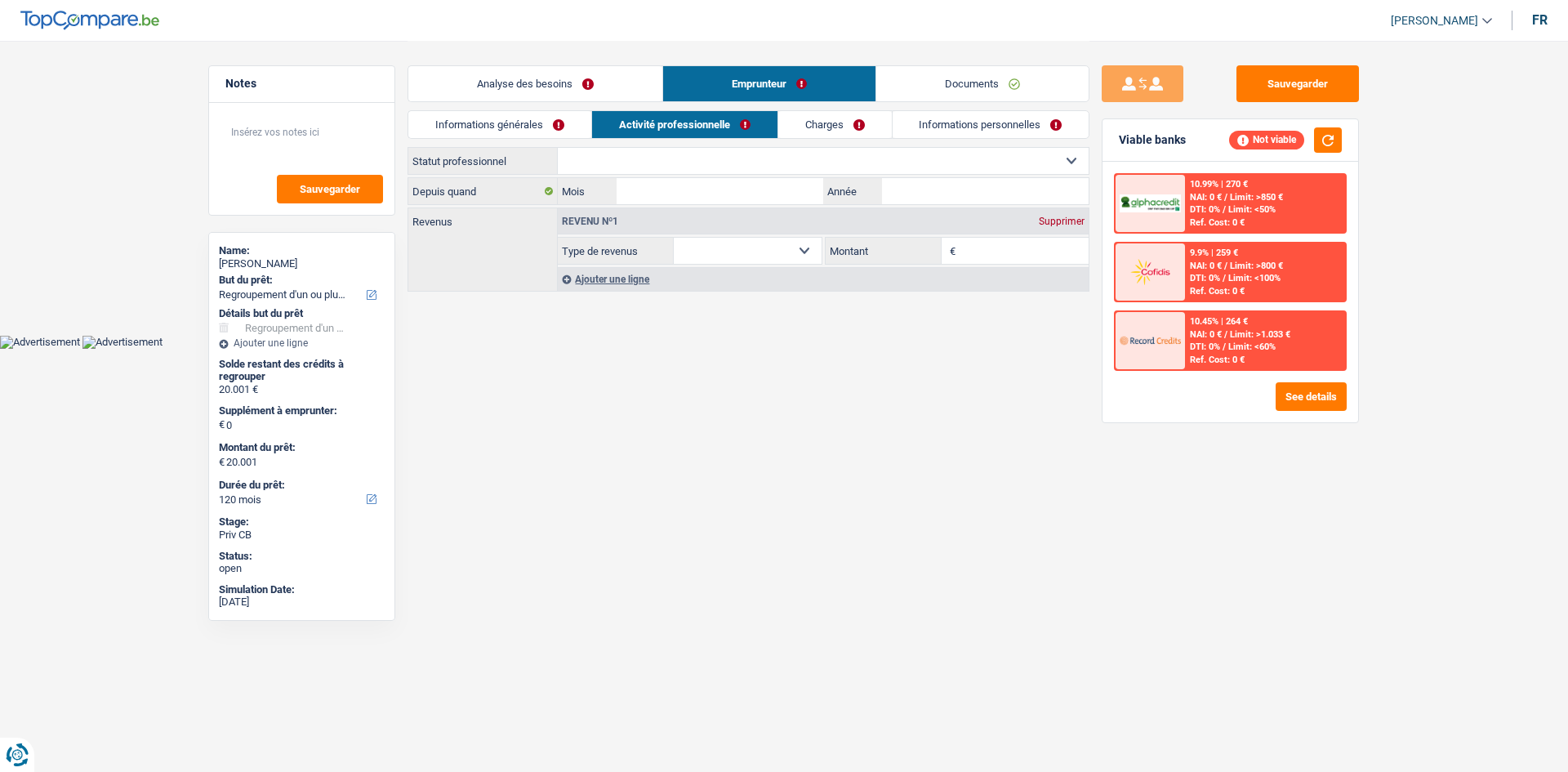
click at [840, 125] on link "Charges" at bounding box center [835, 125] width 113 height 27
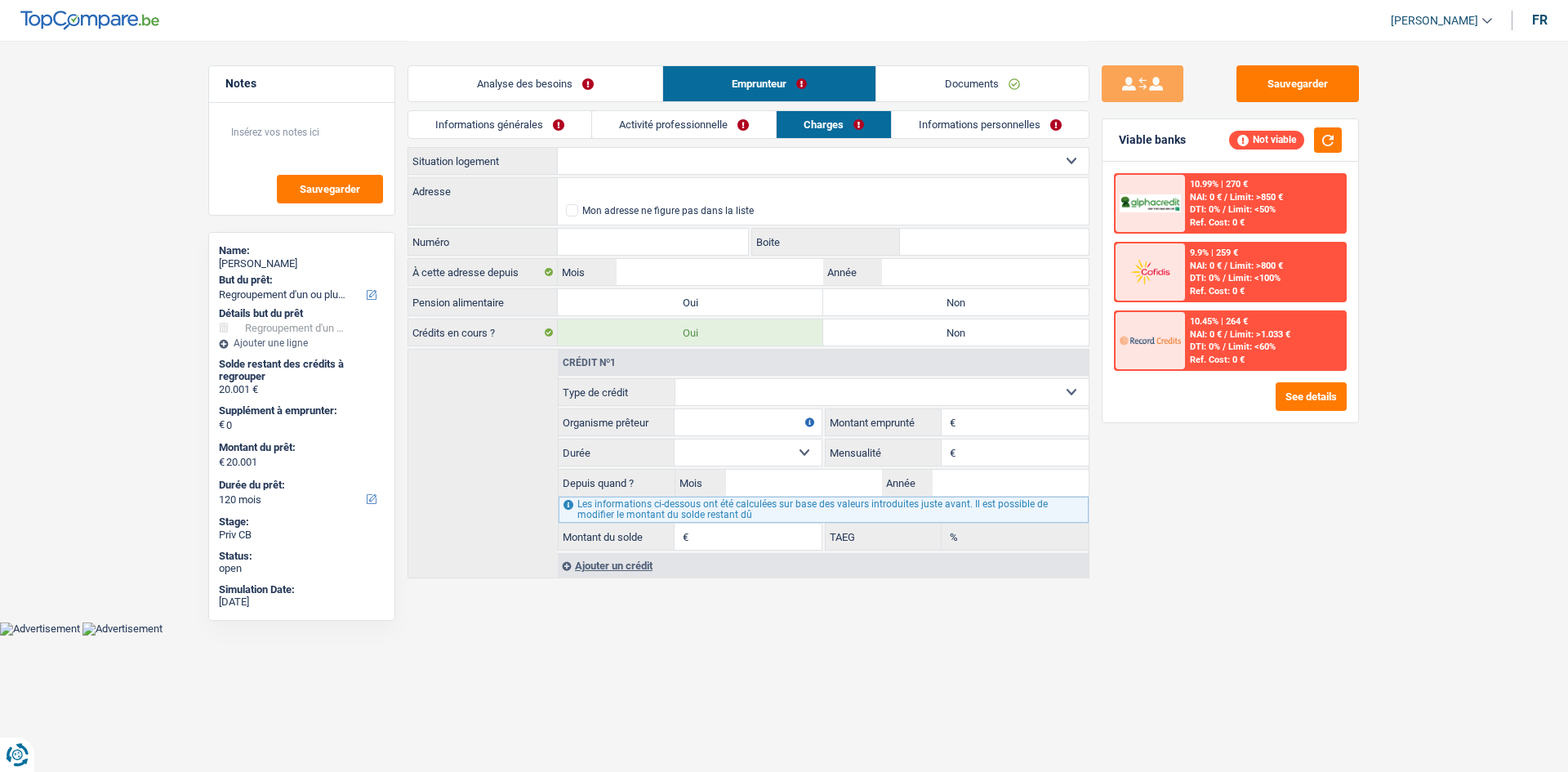
click at [978, 132] on link "Informations personnelles" at bounding box center [990, 125] width 197 height 27
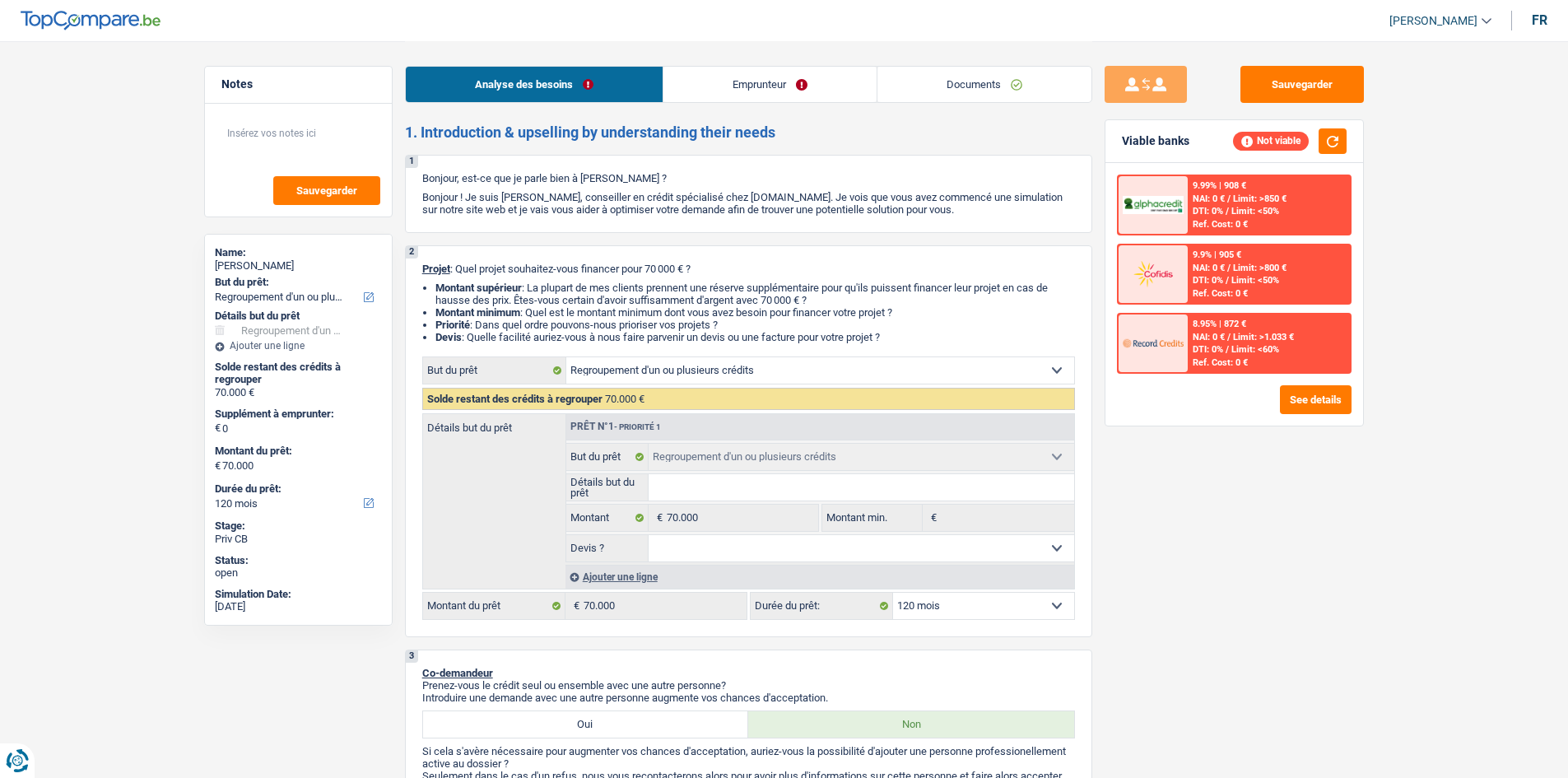
select select "refinancing"
select select "120"
select select "refinancing"
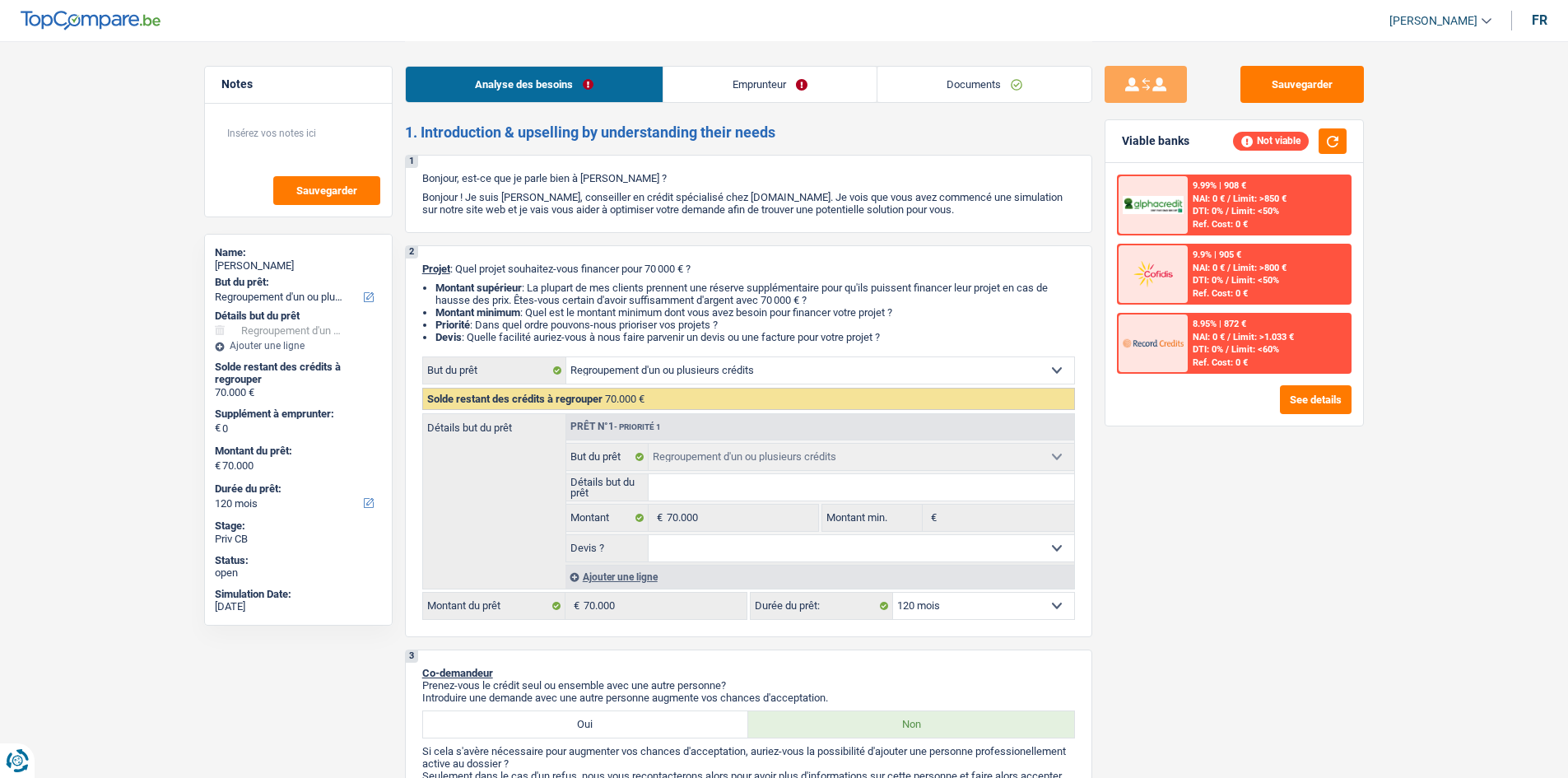
select select "120"
select select "refinancing"
select select "120"
drag, startPoint x: 975, startPoint y: 88, endPoint x: 892, endPoint y: 85, distance: 83.1
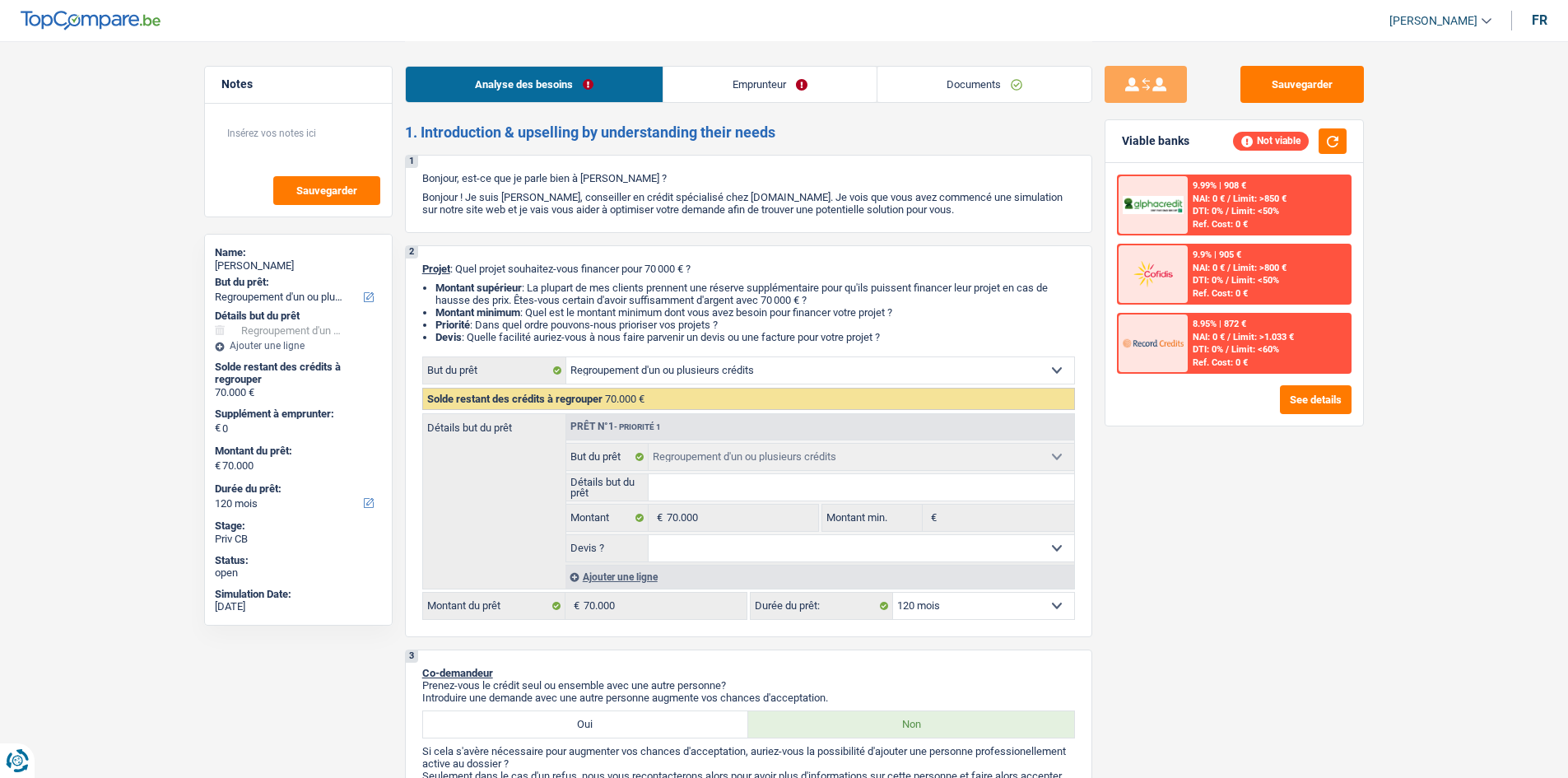
click at [974, 88] on link "Documents" at bounding box center [984, 84] width 214 height 35
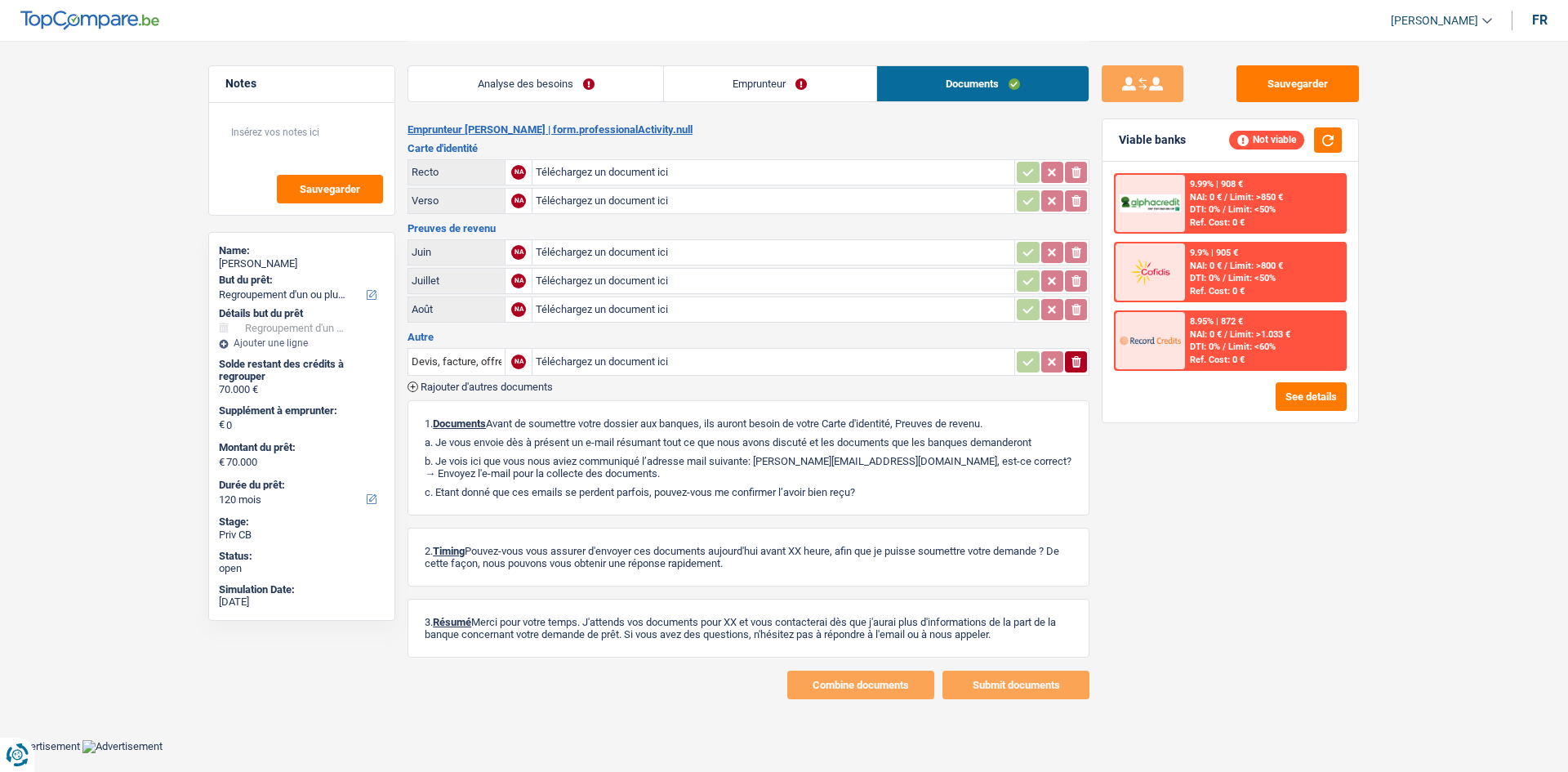
click at [822, 80] on link "Emprunteur" at bounding box center [770, 84] width 212 height 35
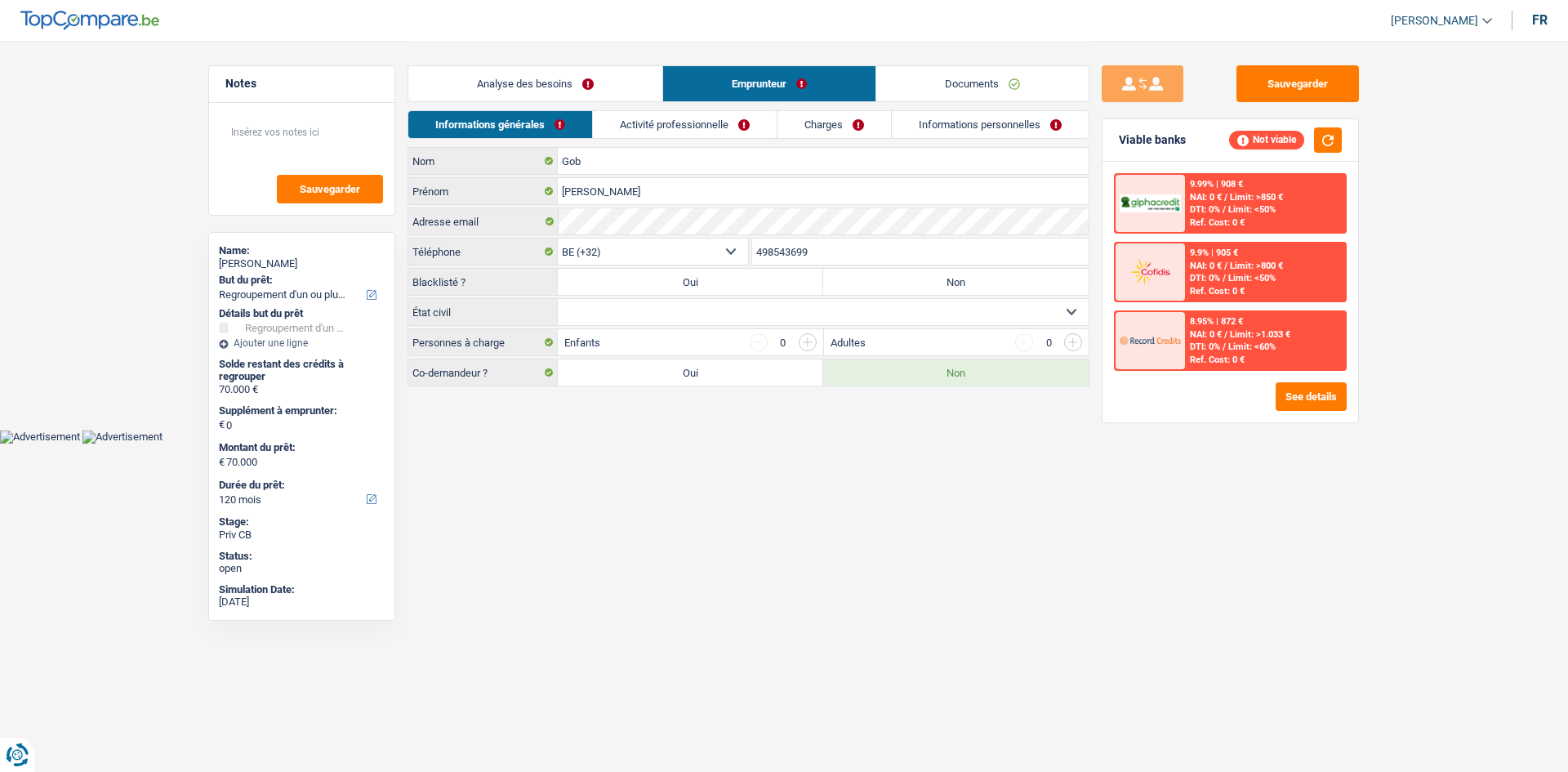
drag, startPoint x: 737, startPoint y: 125, endPoint x: 771, endPoint y: 130, distance: 34.4
click at [737, 125] on link "Activité professionnelle" at bounding box center [685, 125] width 184 height 27
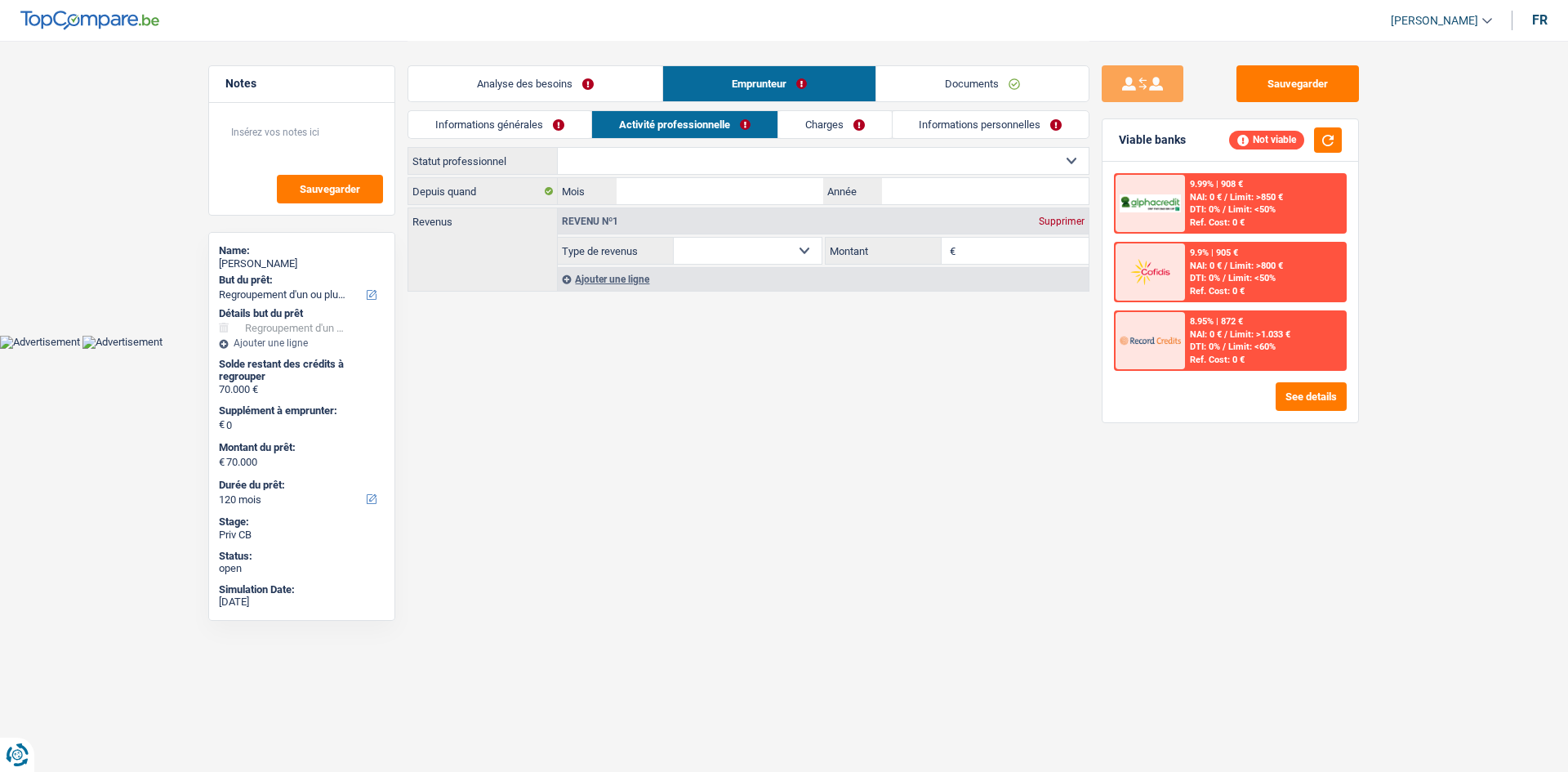
drag, startPoint x: 838, startPoint y: 124, endPoint x: 905, endPoint y: 131, distance: 67.4
click at [841, 124] on link "Charges" at bounding box center [835, 125] width 113 height 27
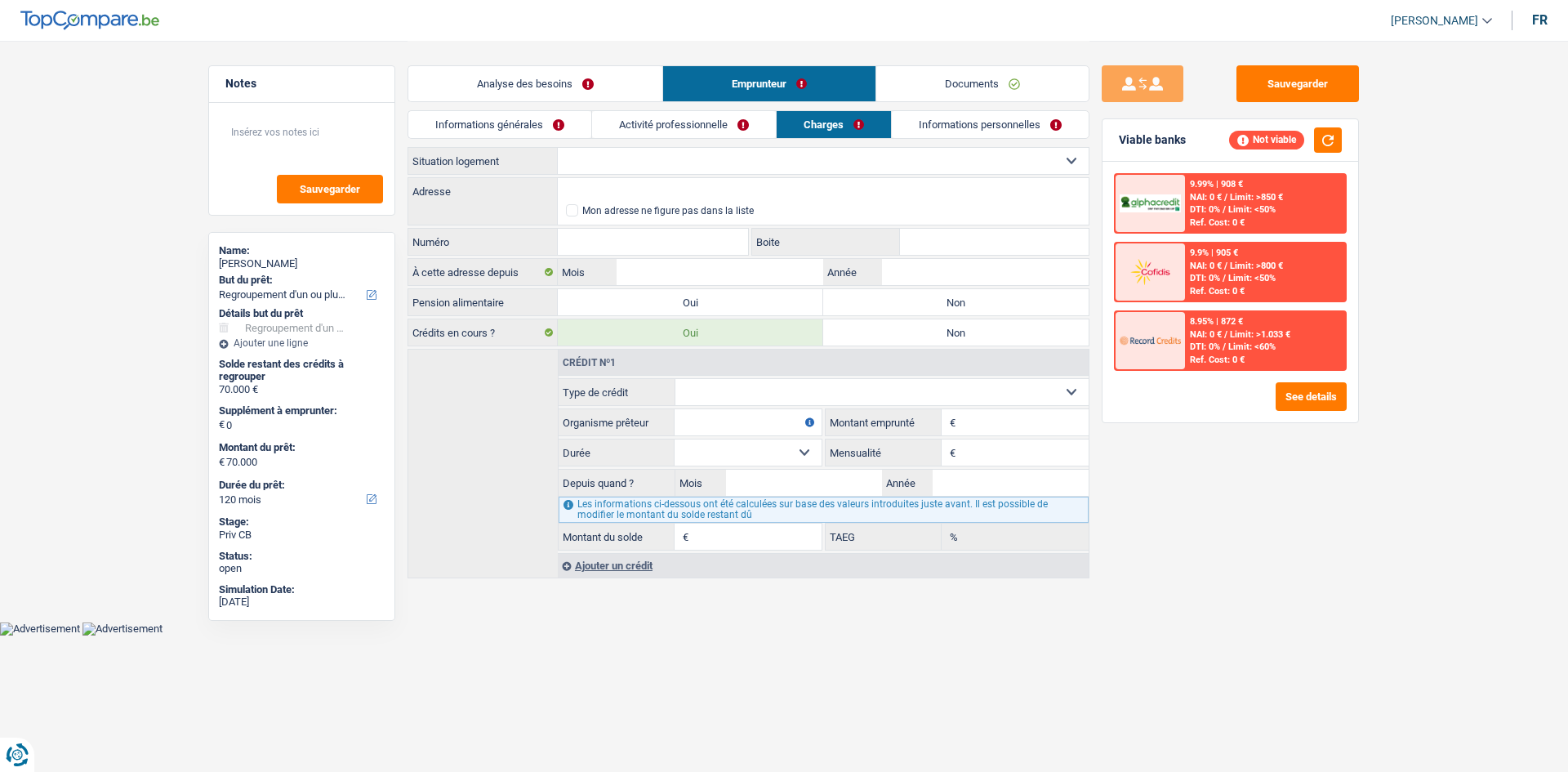
click at [960, 122] on link "Informations personnelles" at bounding box center [990, 125] width 197 height 27
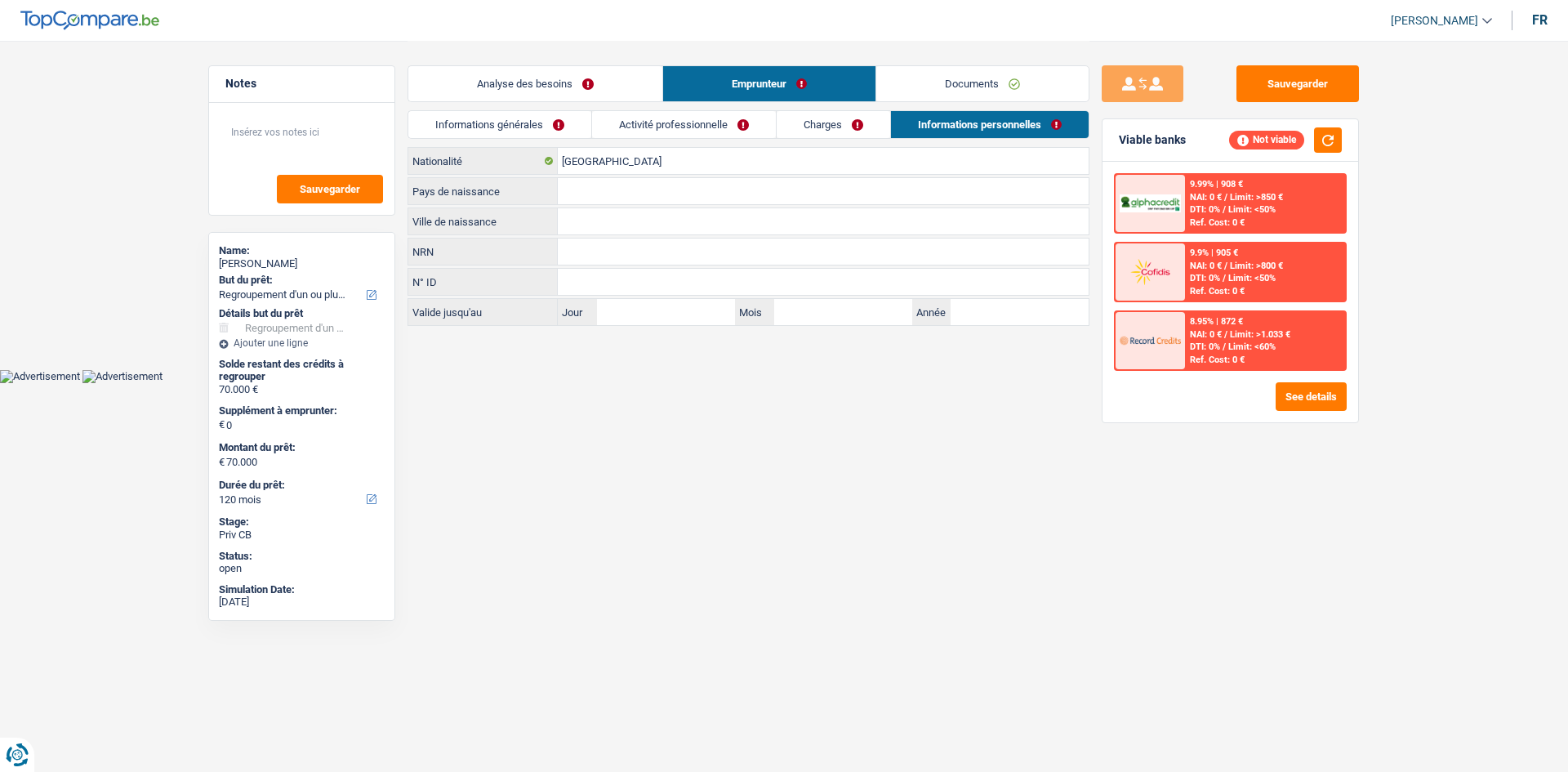
click at [599, 86] on link "Analyse des besoins" at bounding box center [535, 84] width 254 height 35
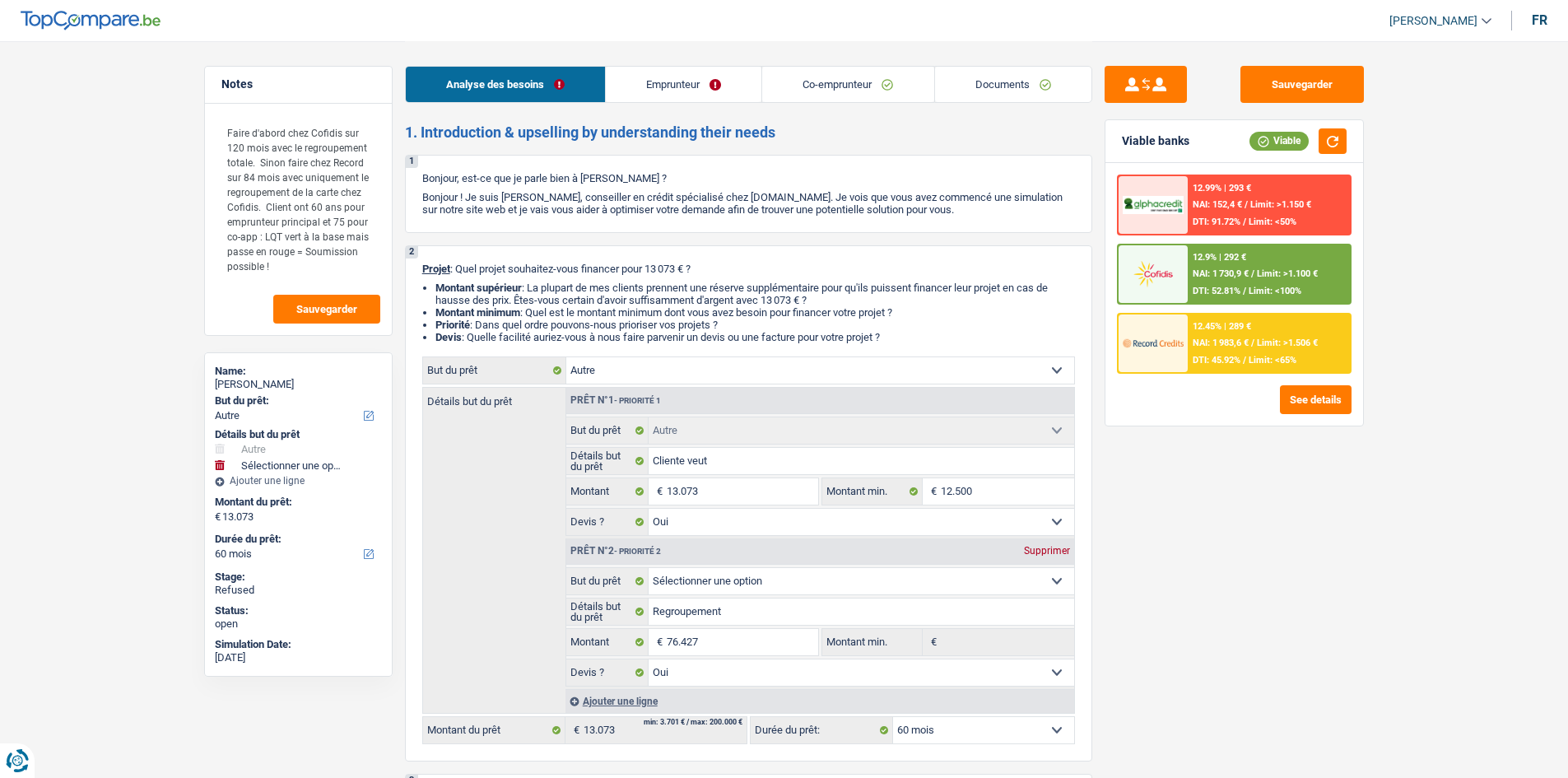
select select "other"
select select "60"
select select "other"
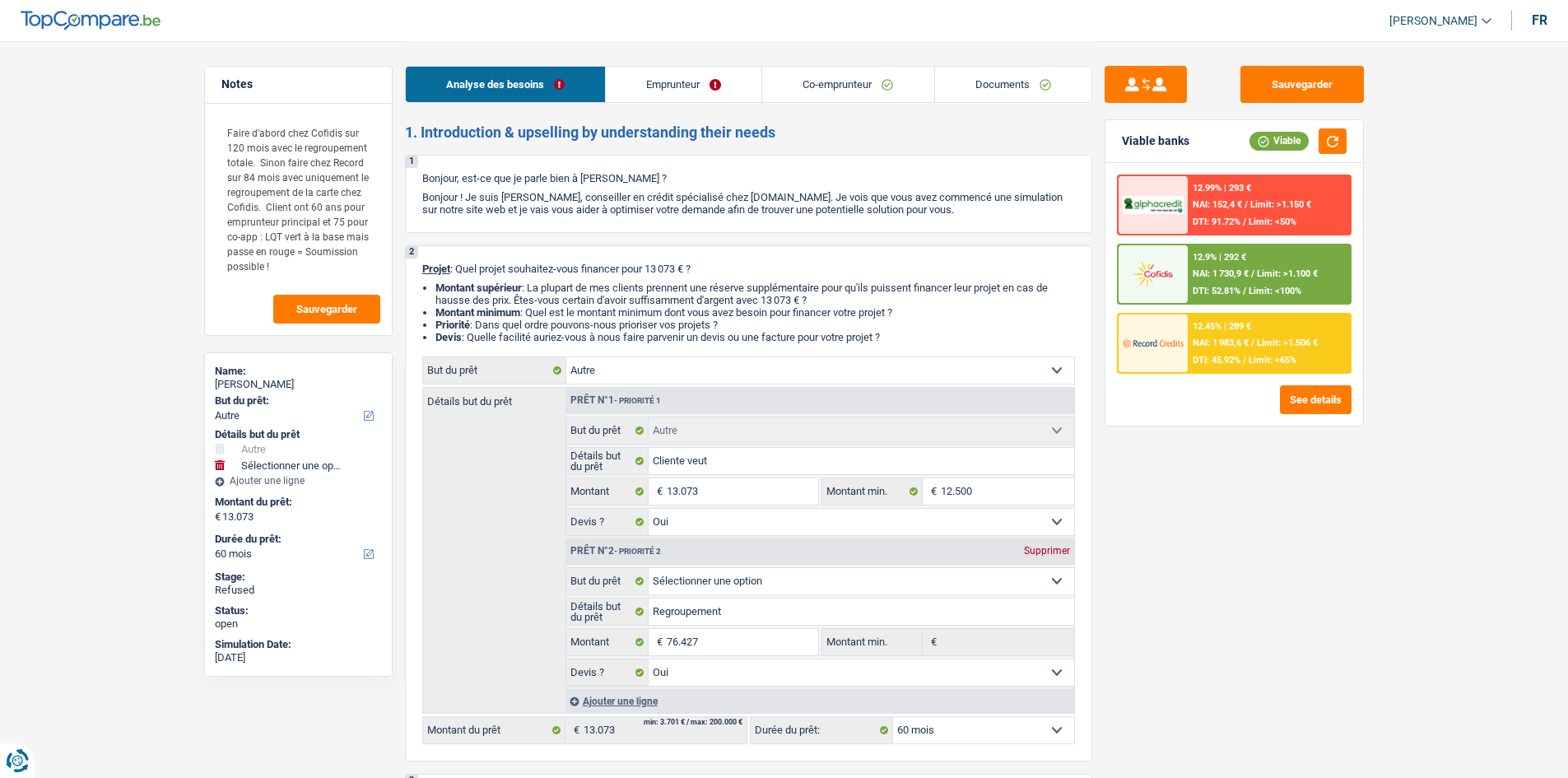
select select "yes"
select select "60"
select select "worker"
select select "retired"
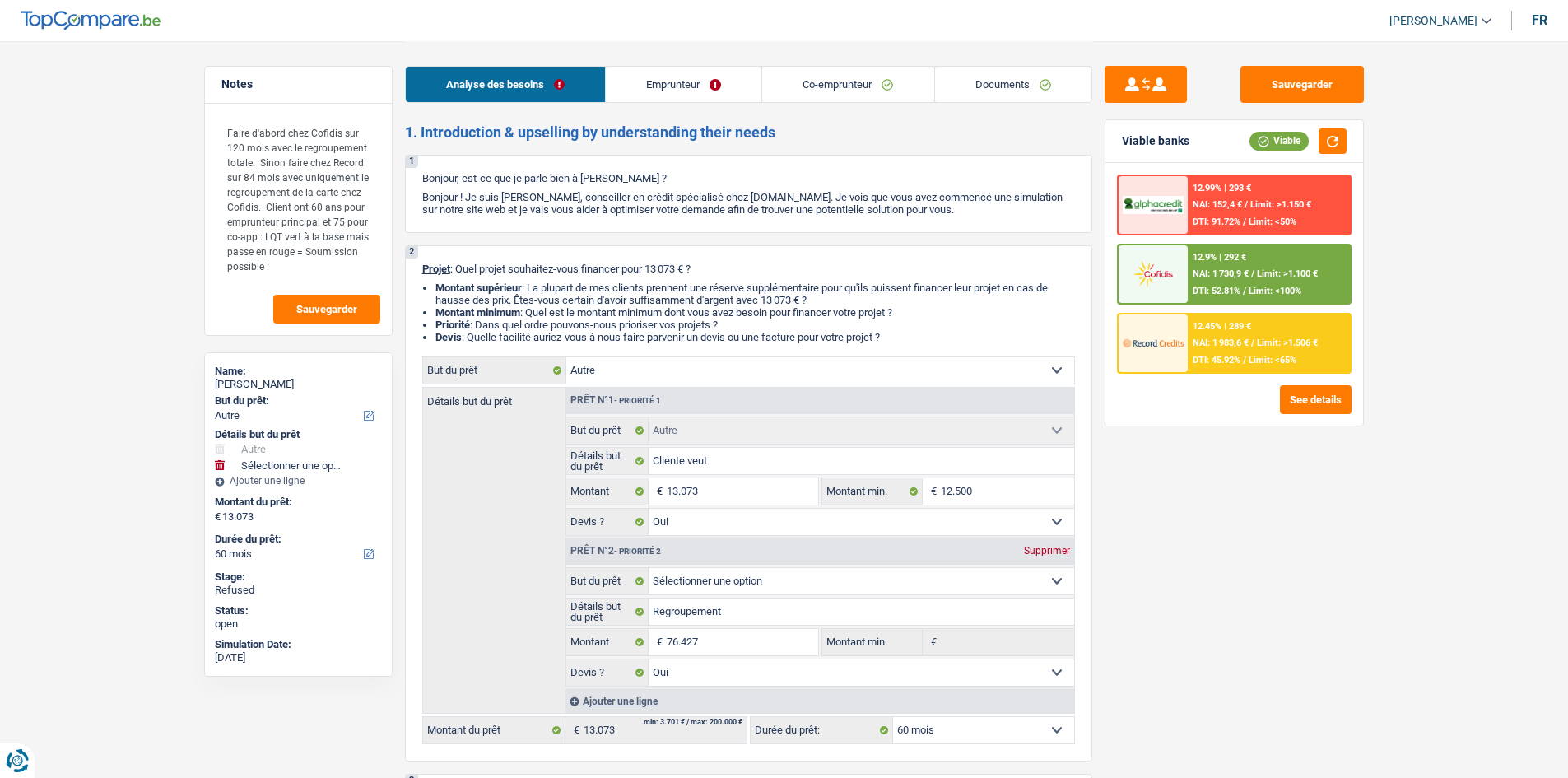
select select "netSalary"
select select "pension"
select select "liveWithParents"
select select "personalLoan"
select select "homeFurnishingOrRelocation"
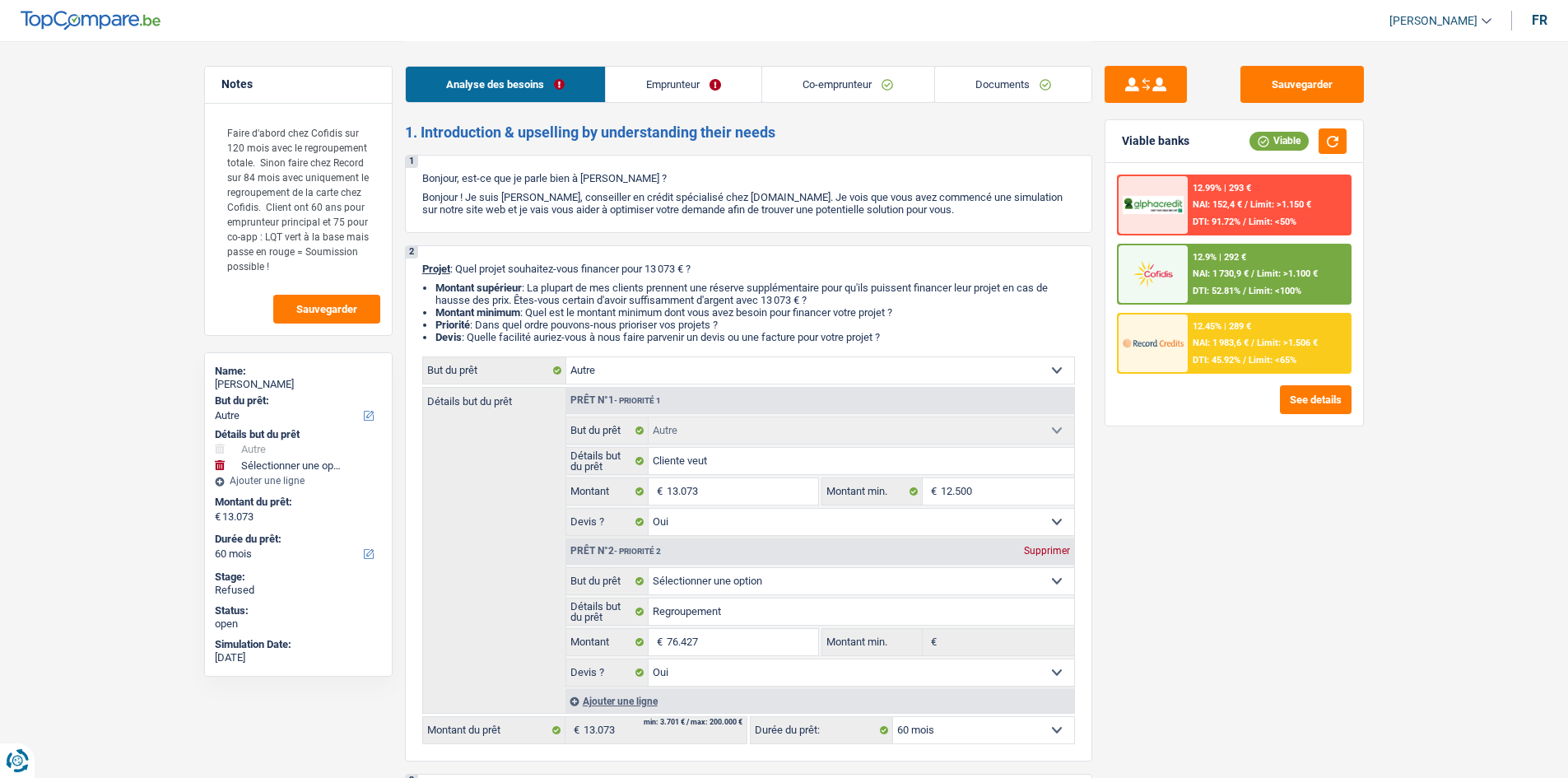
select select "120"
select select "other"
select select "yes"
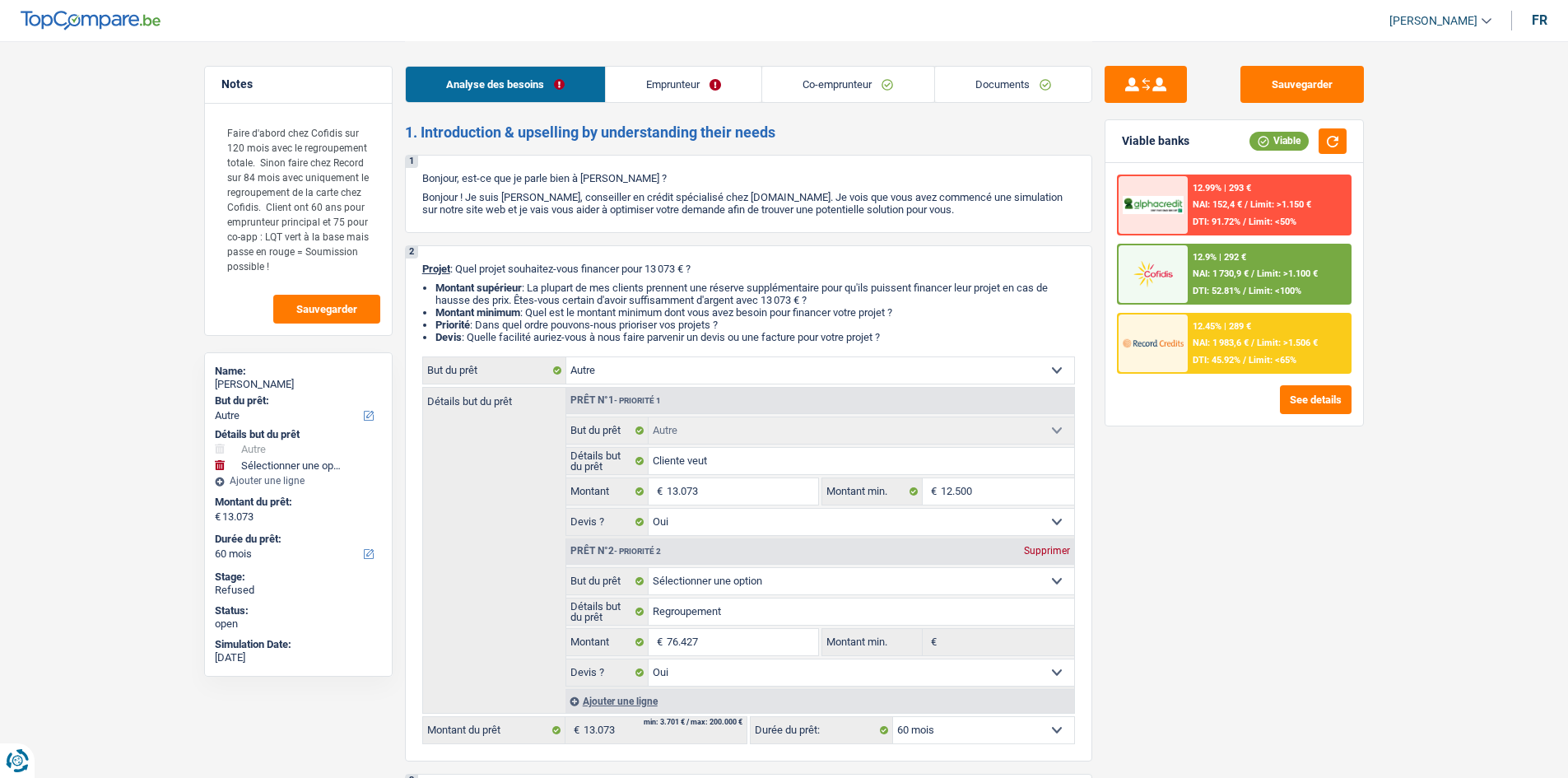
select select "60"
drag, startPoint x: 0, startPoint y: 0, endPoint x: 996, endPoint y: 88, distance: 999.9
click at [996, 88] on link "Documents" at bounding box center [1013, 84] width 156 height 35
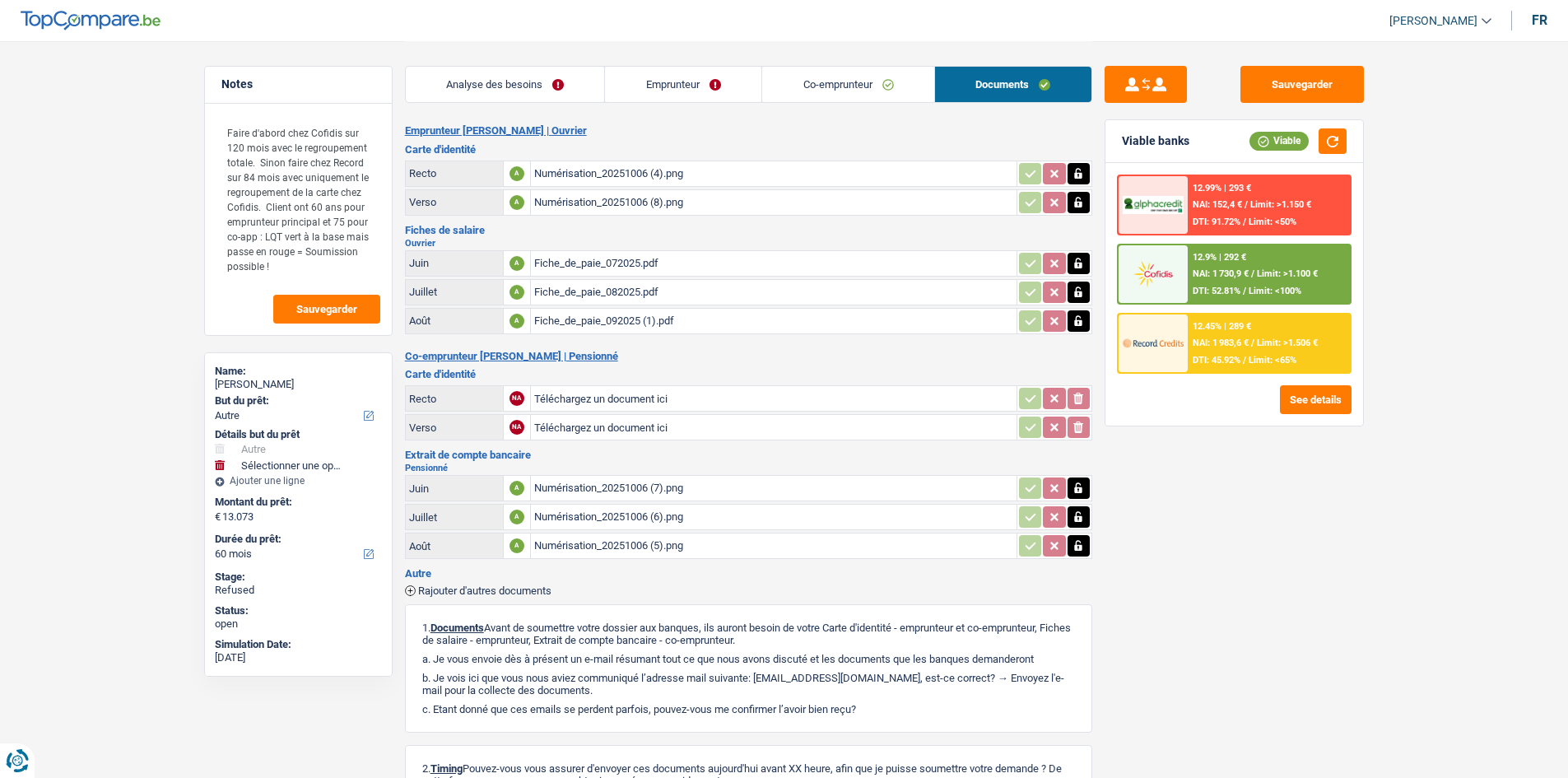
click at [677, 84] on link "Emprunteur" at bounding box center [683, 84] width 156 height 35
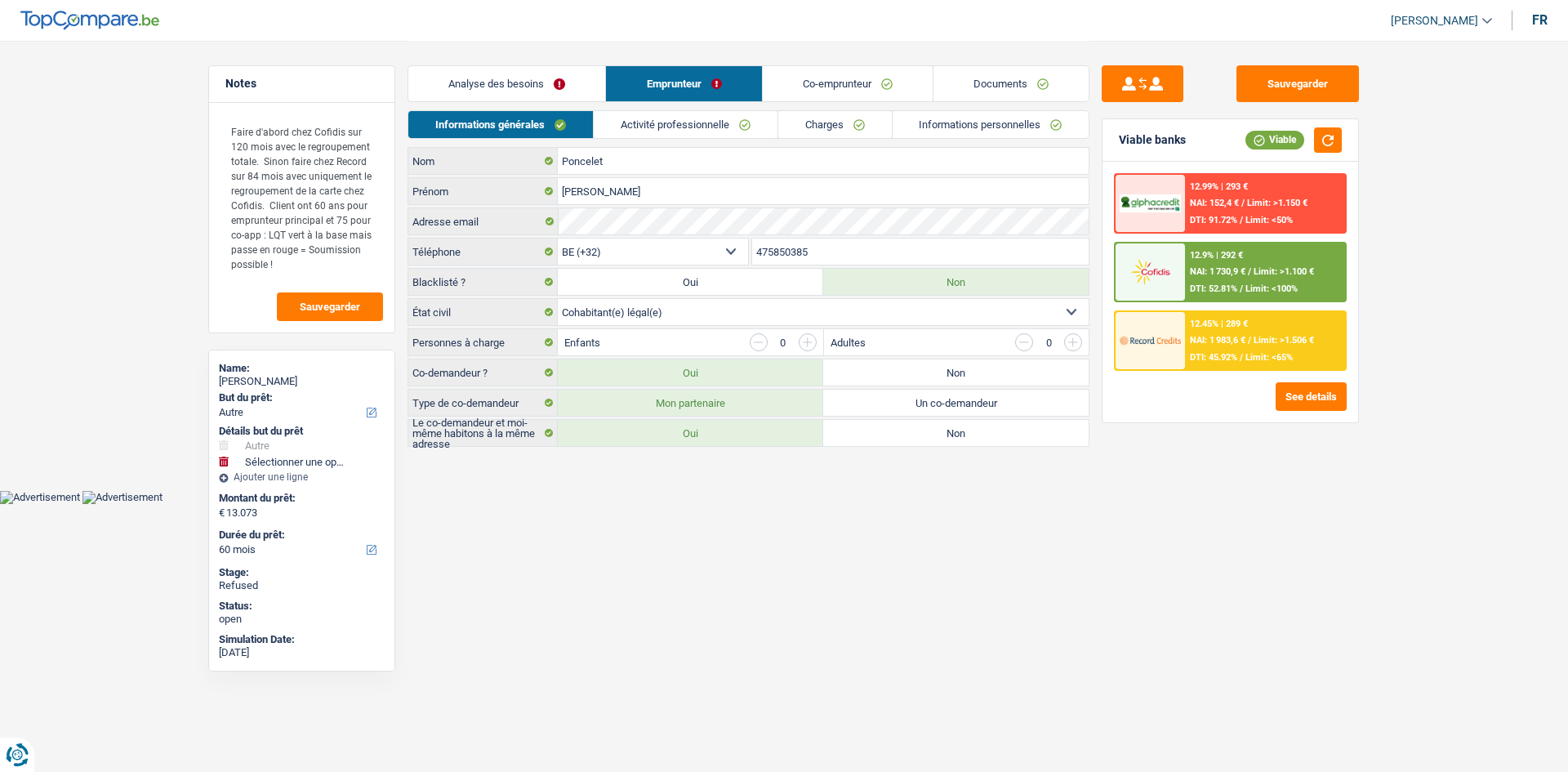
click at [664, 125] on link "Activité professionnelle" at bounding box center [686, 125] width 184 height 27
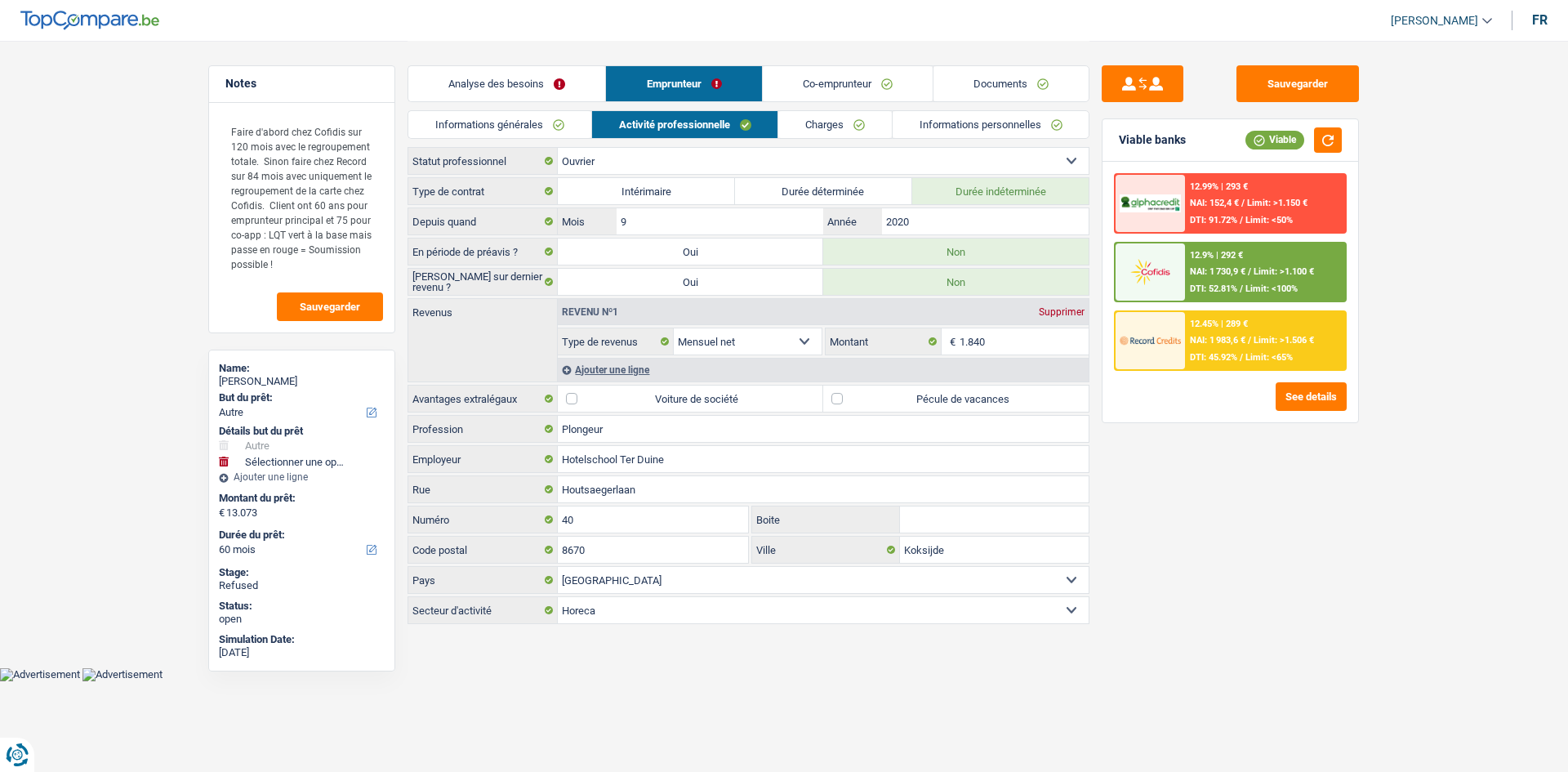
click at [815, 127] on link "Charges" at bounding box center [835, 125] width 113 height 27
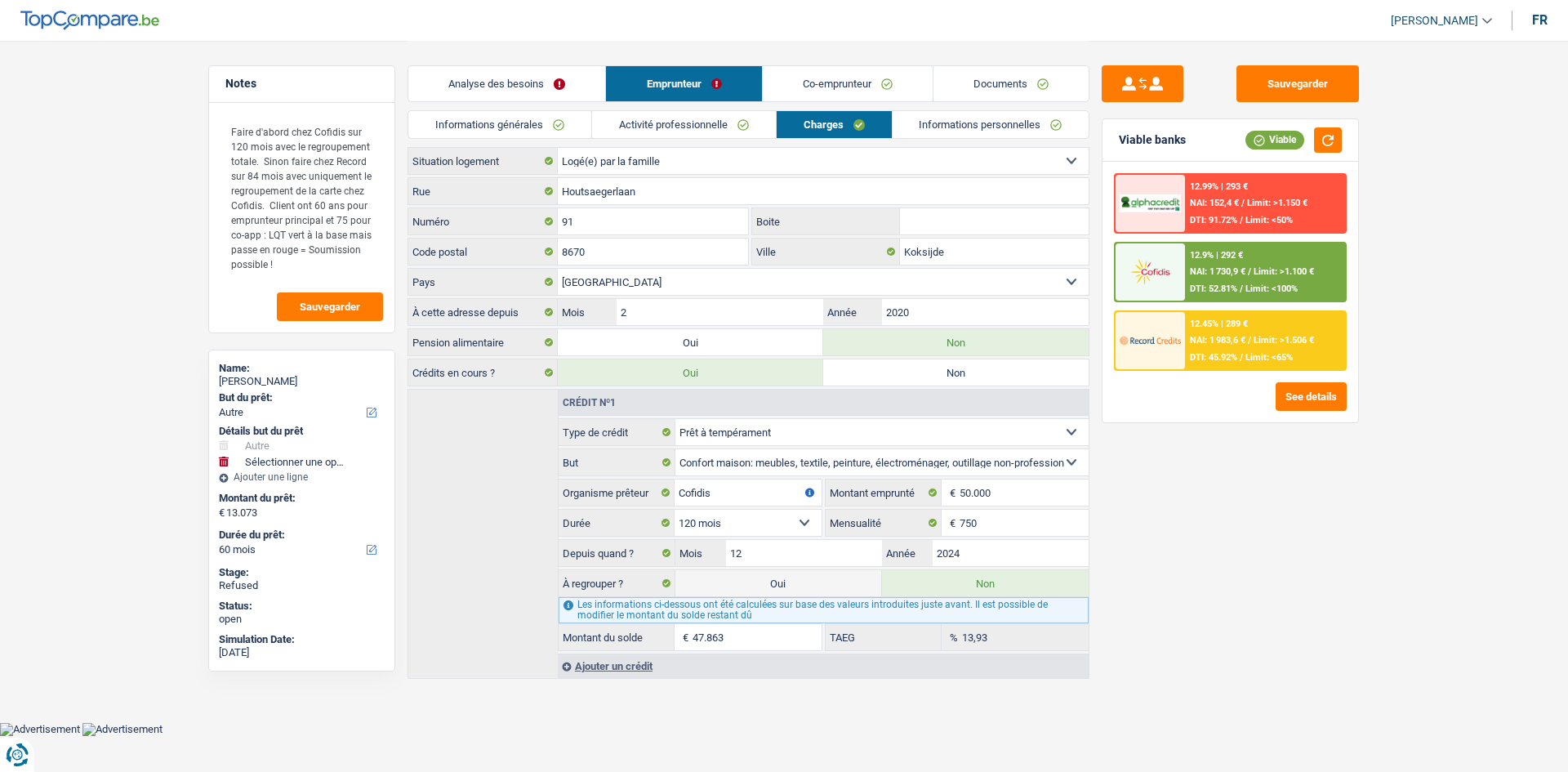
click at [935, 129] on link "Informations personnelles" at bounding box center [991, 125] width 197 height 27
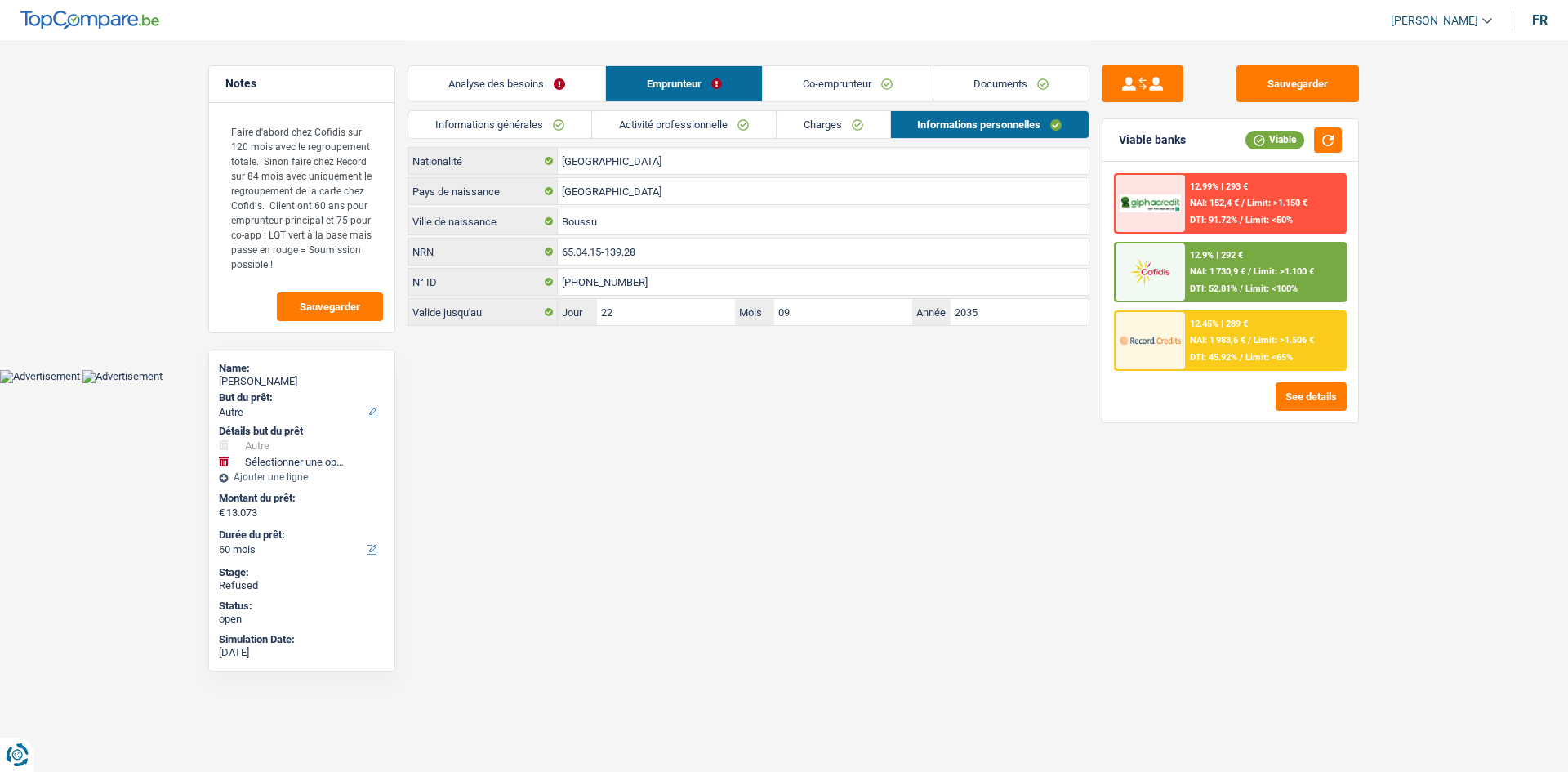
click at [832, 82] on link "Co-emprunteur" at bounding box center [848, 84] width 170 height 35
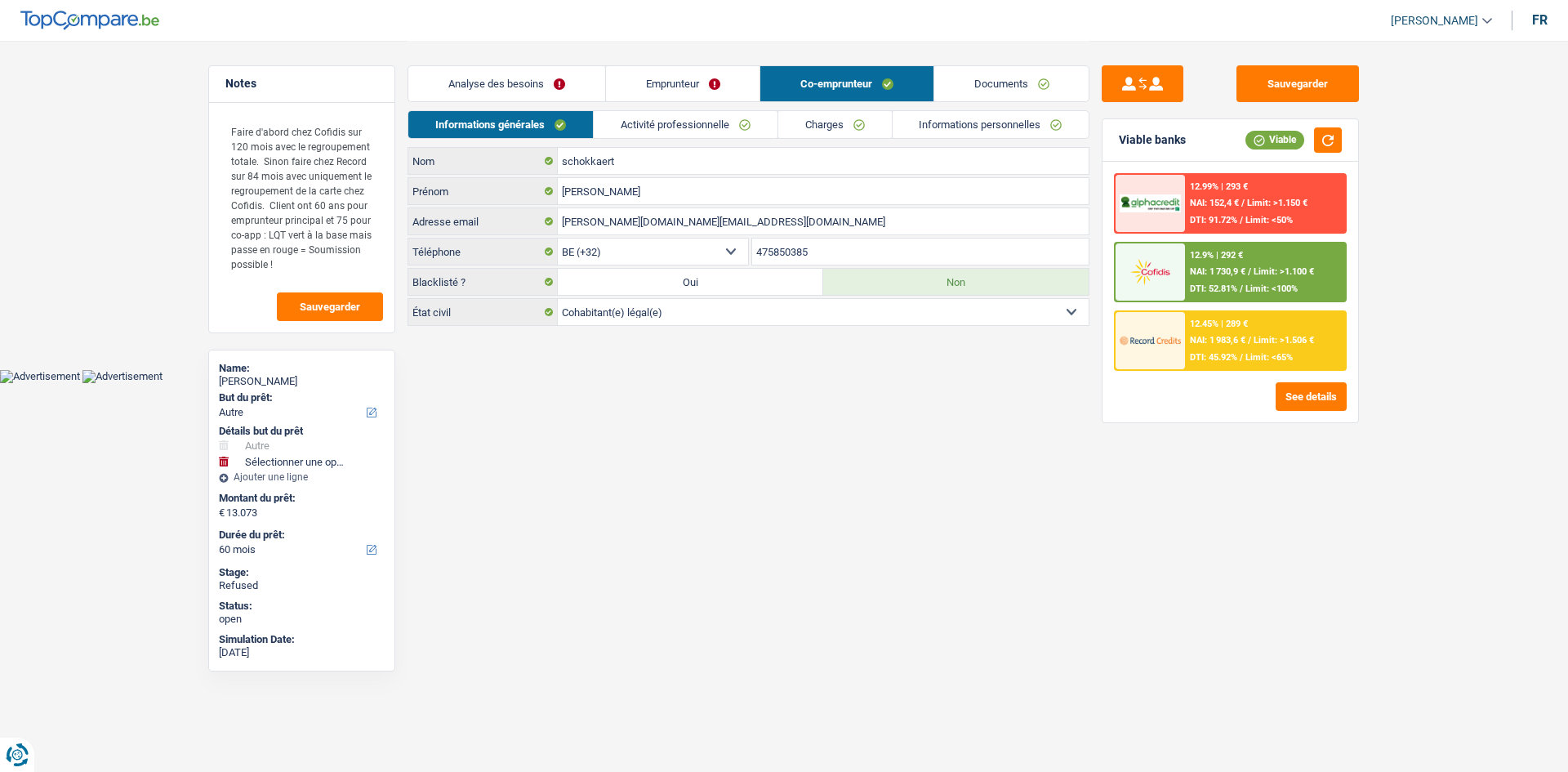
click at [755, 125] on link "Activité professionnelle" at bounding box center [686, 125] width 184 height 27
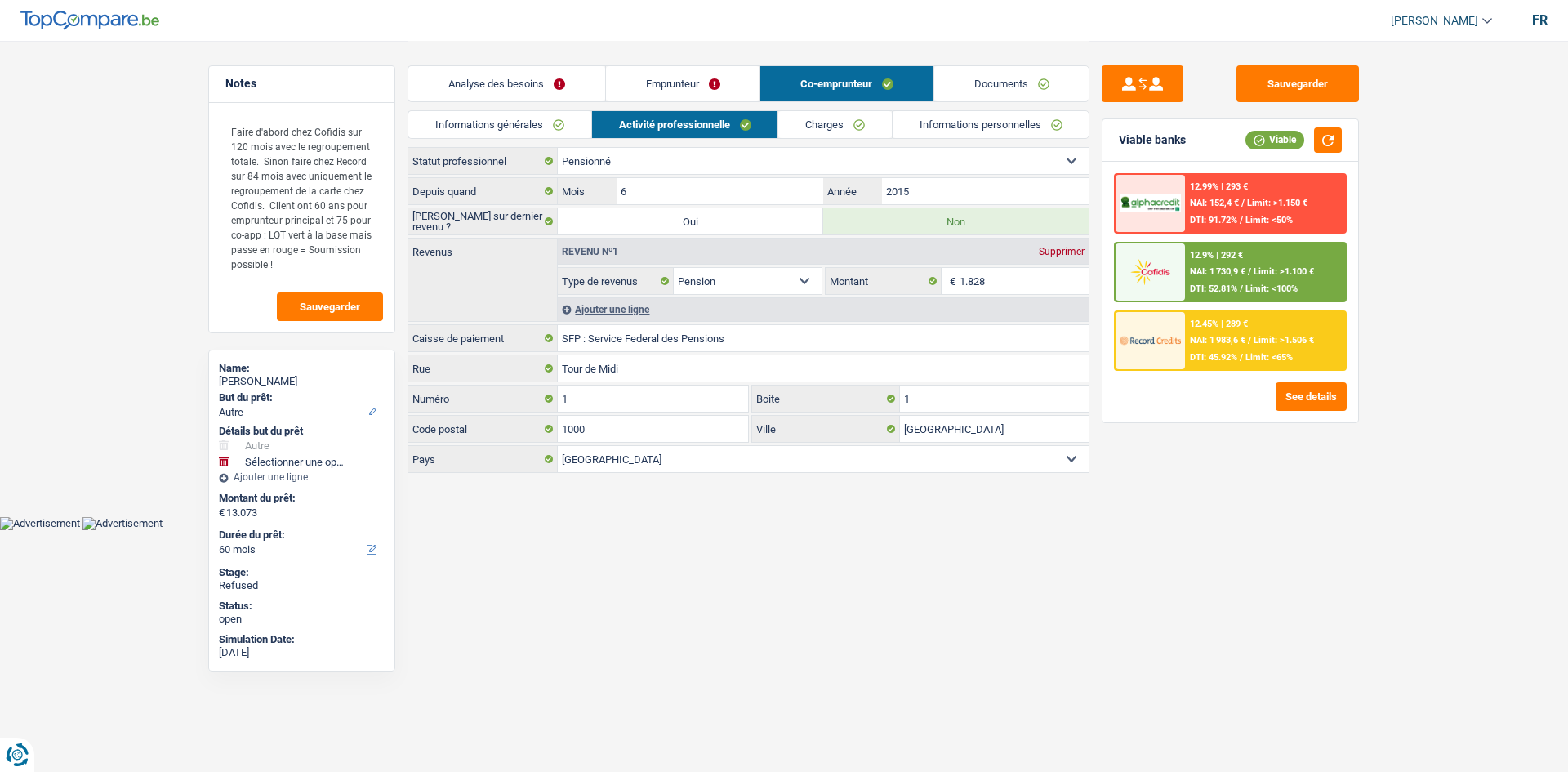
click at [816, 128] on link "Charges" at bounding box center [835, 125] width 113 height 27
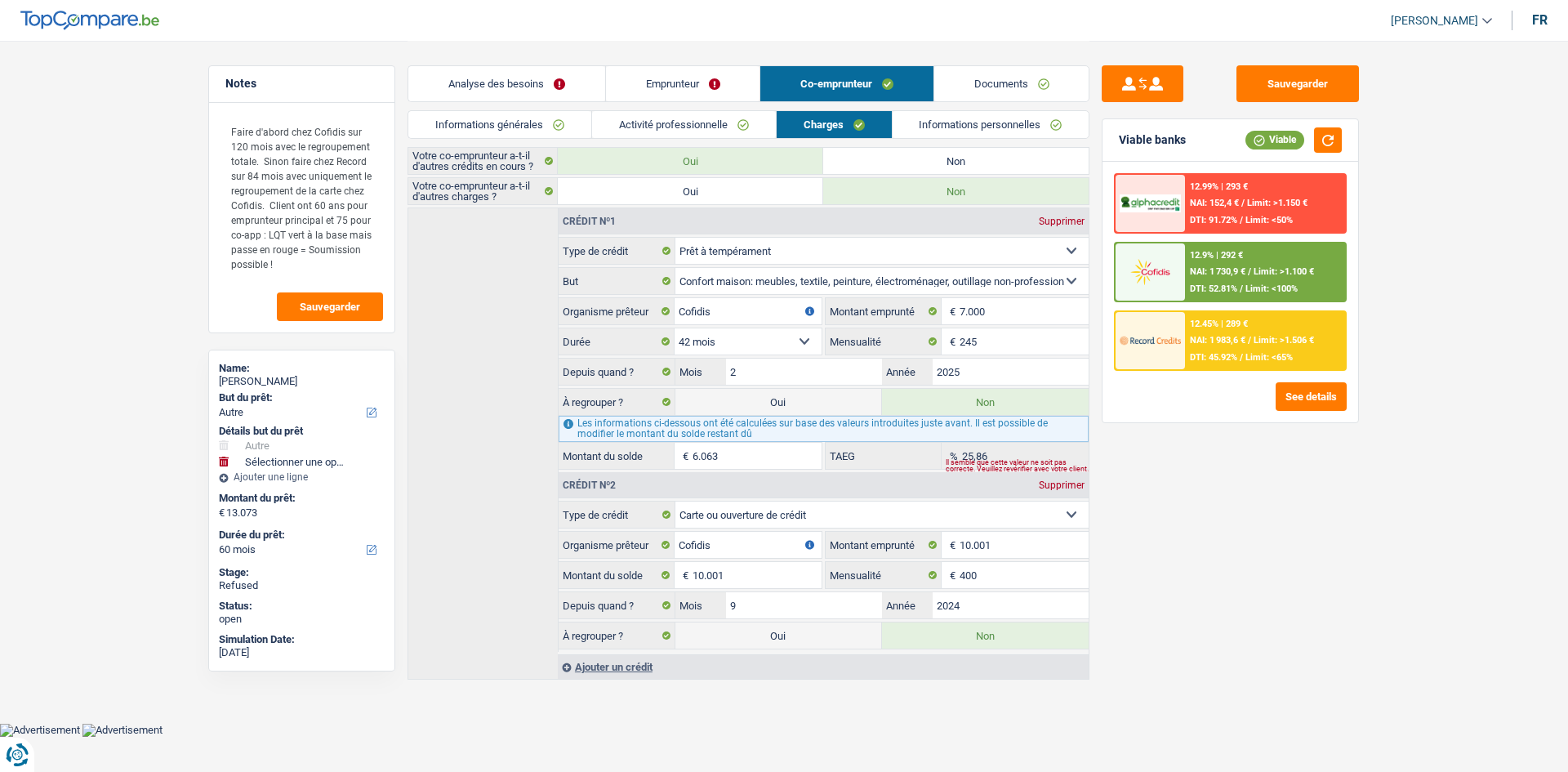
click at [936, 131] on link "Informations personnelles" at bounding box center [991, 125] width 197 height 27
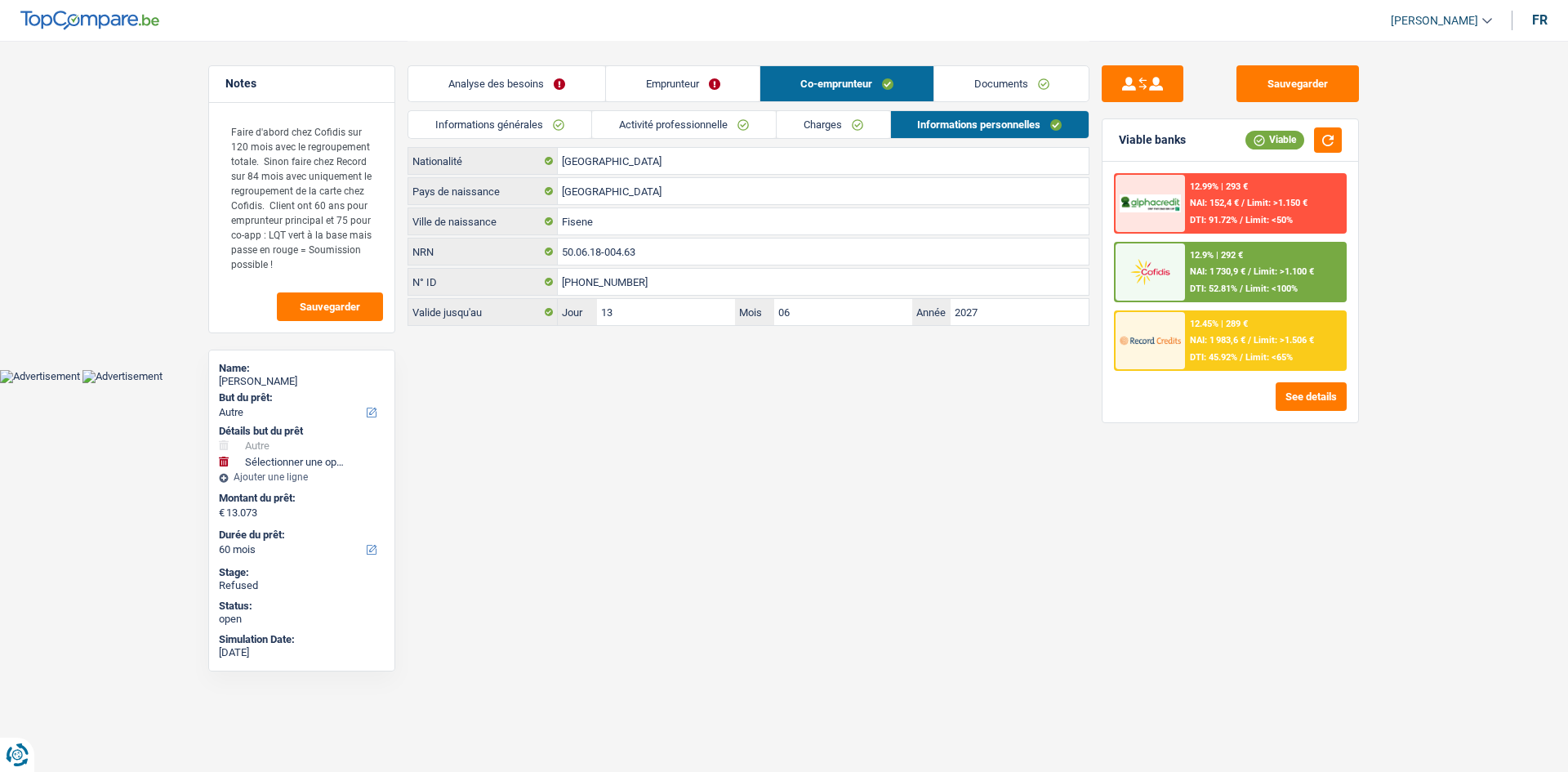
click at [554, 85] on link "Analyse des besoins" at bounding box center [506, 84] width 197 height 35
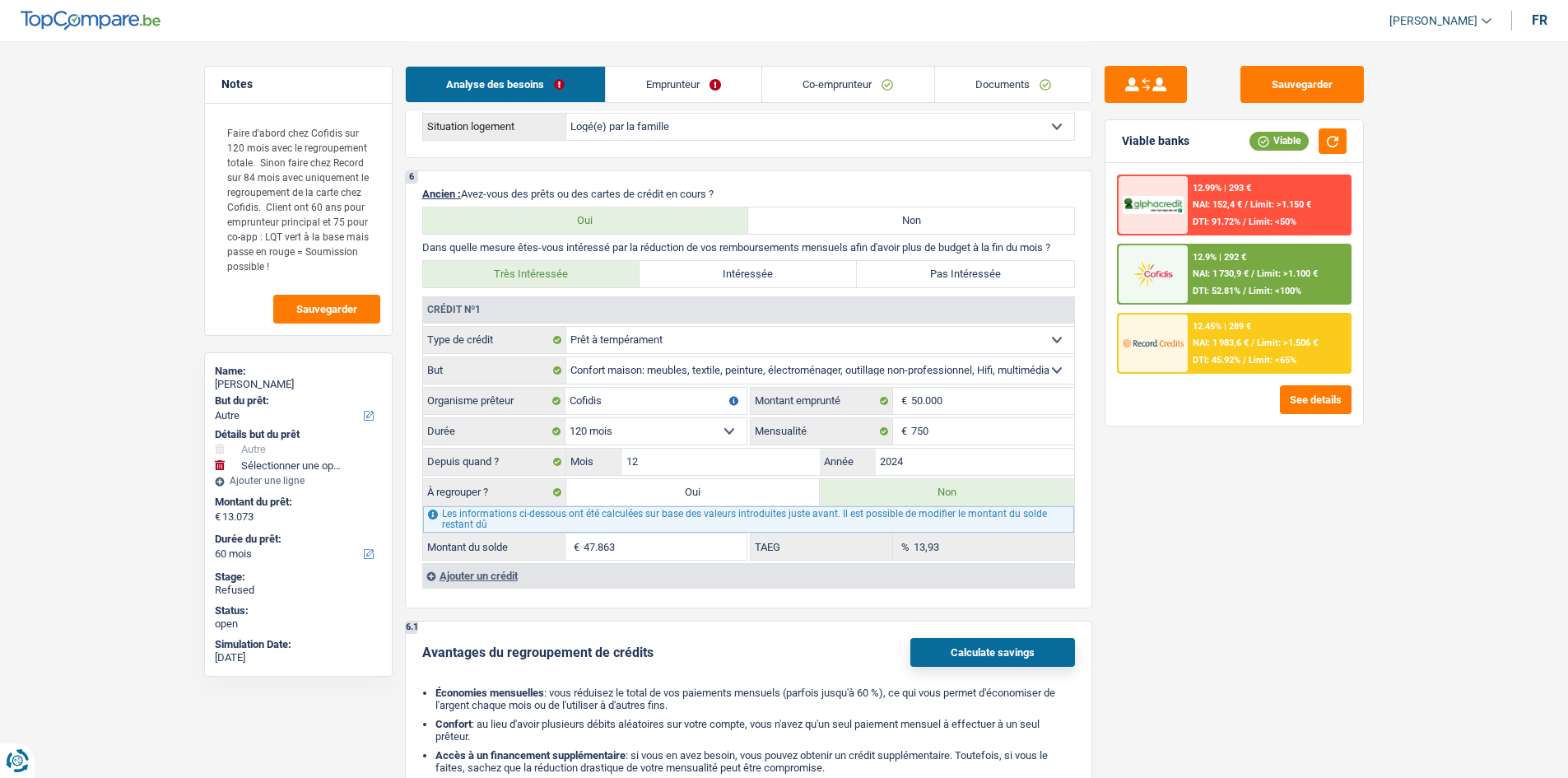
scroll to position [1235, 0]
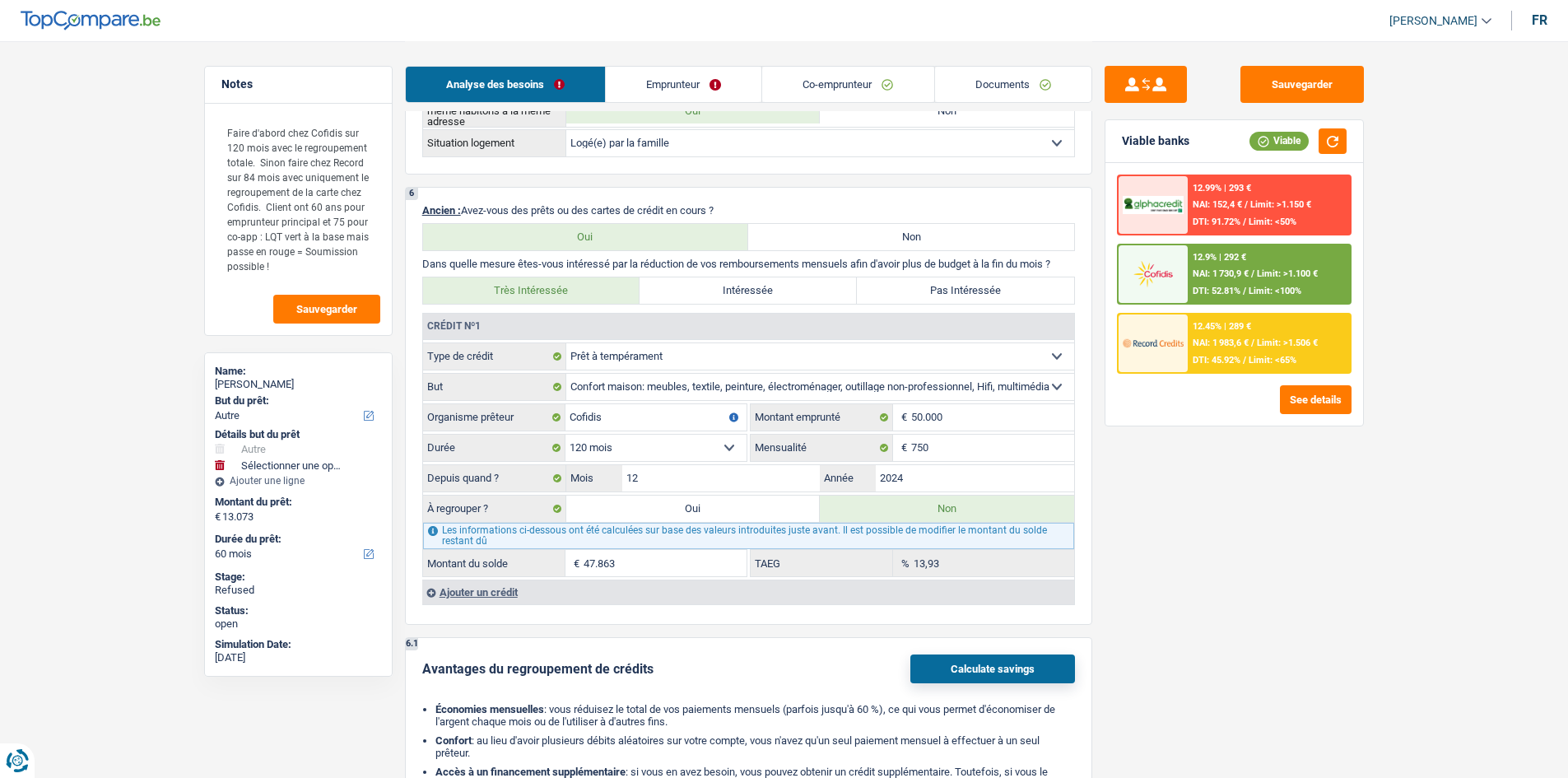
click at [1355, 520] on div "Sauvegarder Viable banks Viable 12.99% | 293 € NAI: 152,4 € / Limit: >1.150 € D…" at bounding box center [1234, 409] width 284 height 686
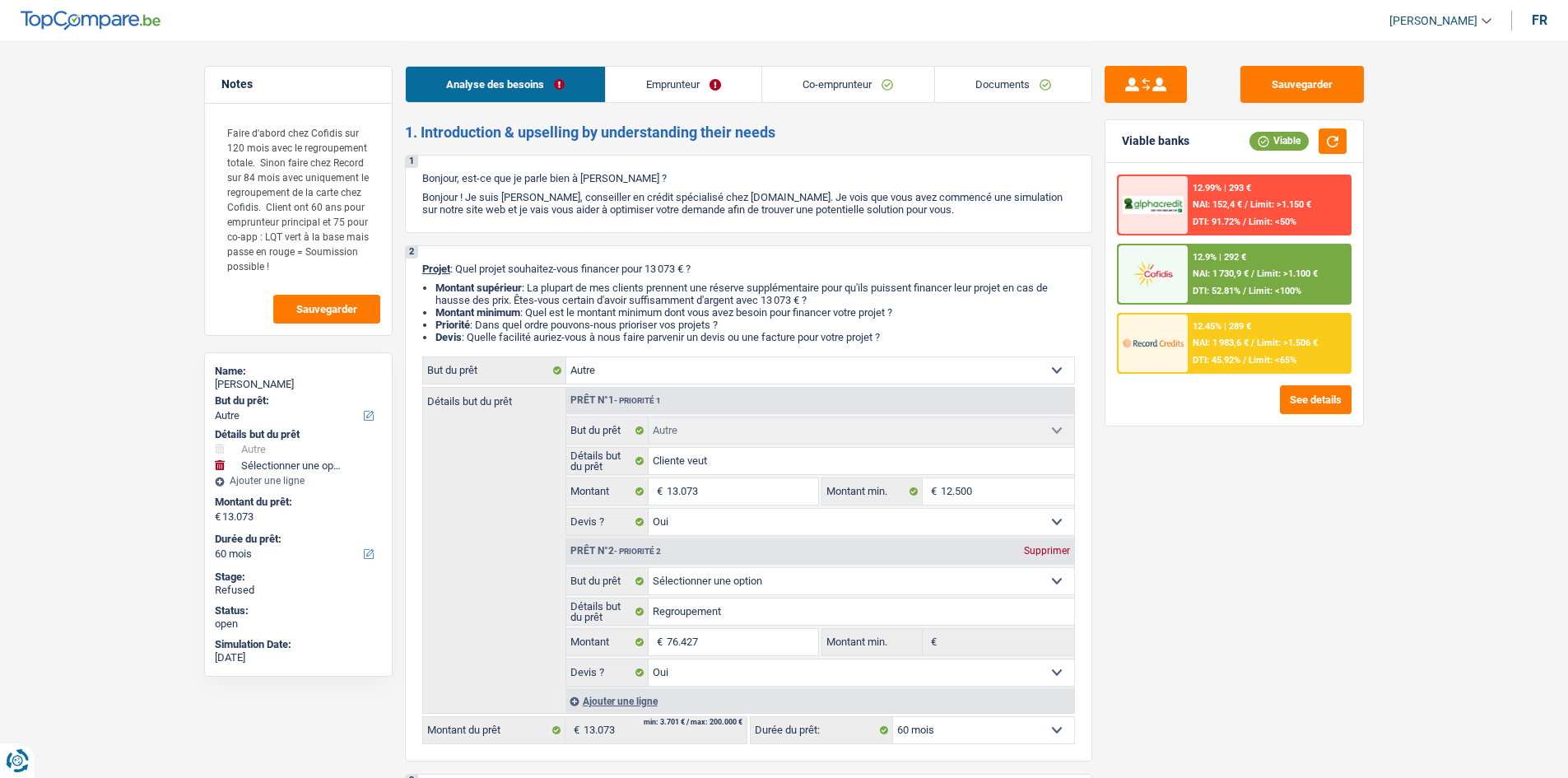
select select "other"
select select "60"
select select "other"
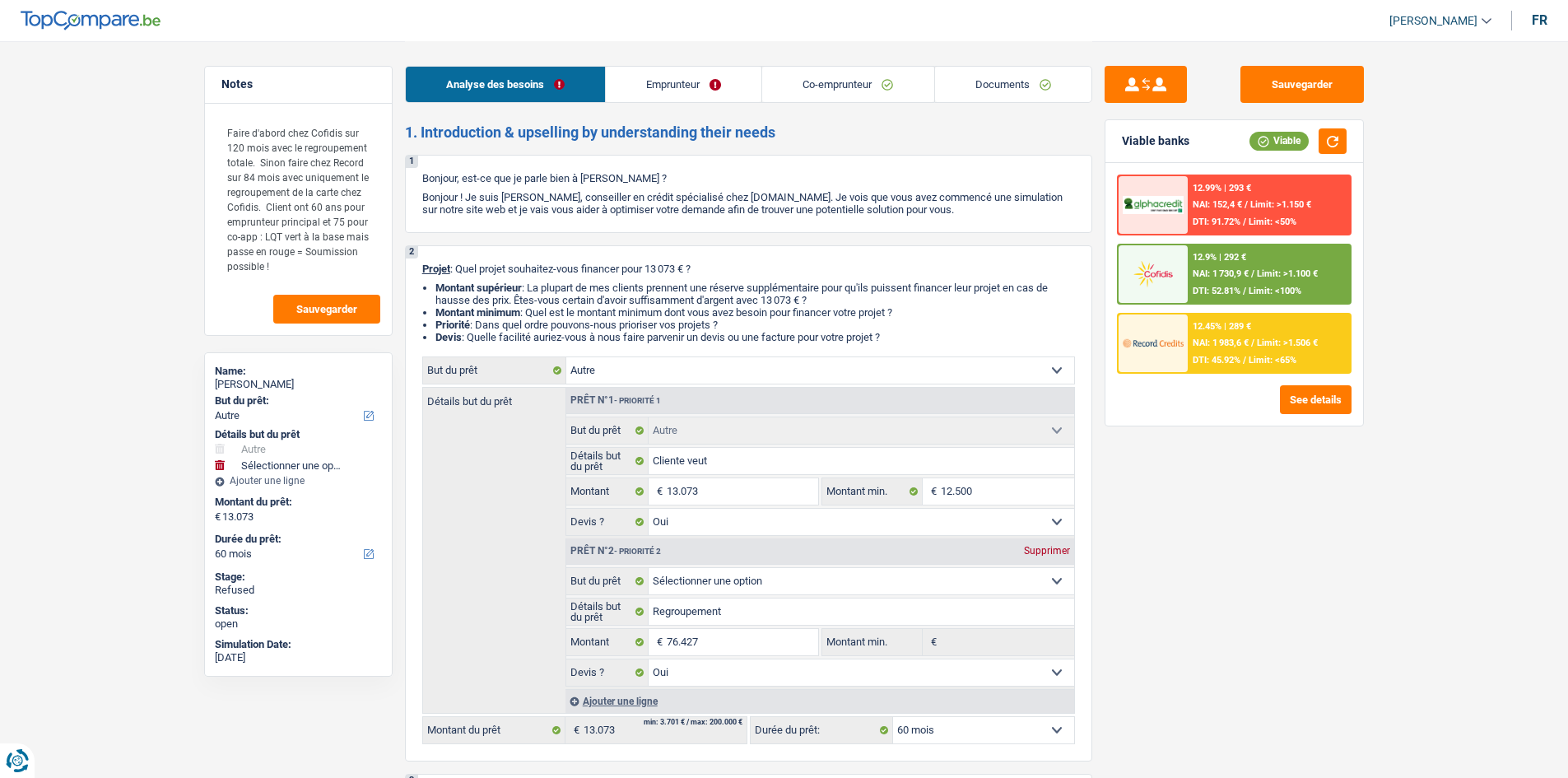
select select "yes"
select select "60"
select select "worker"
select select "retired"
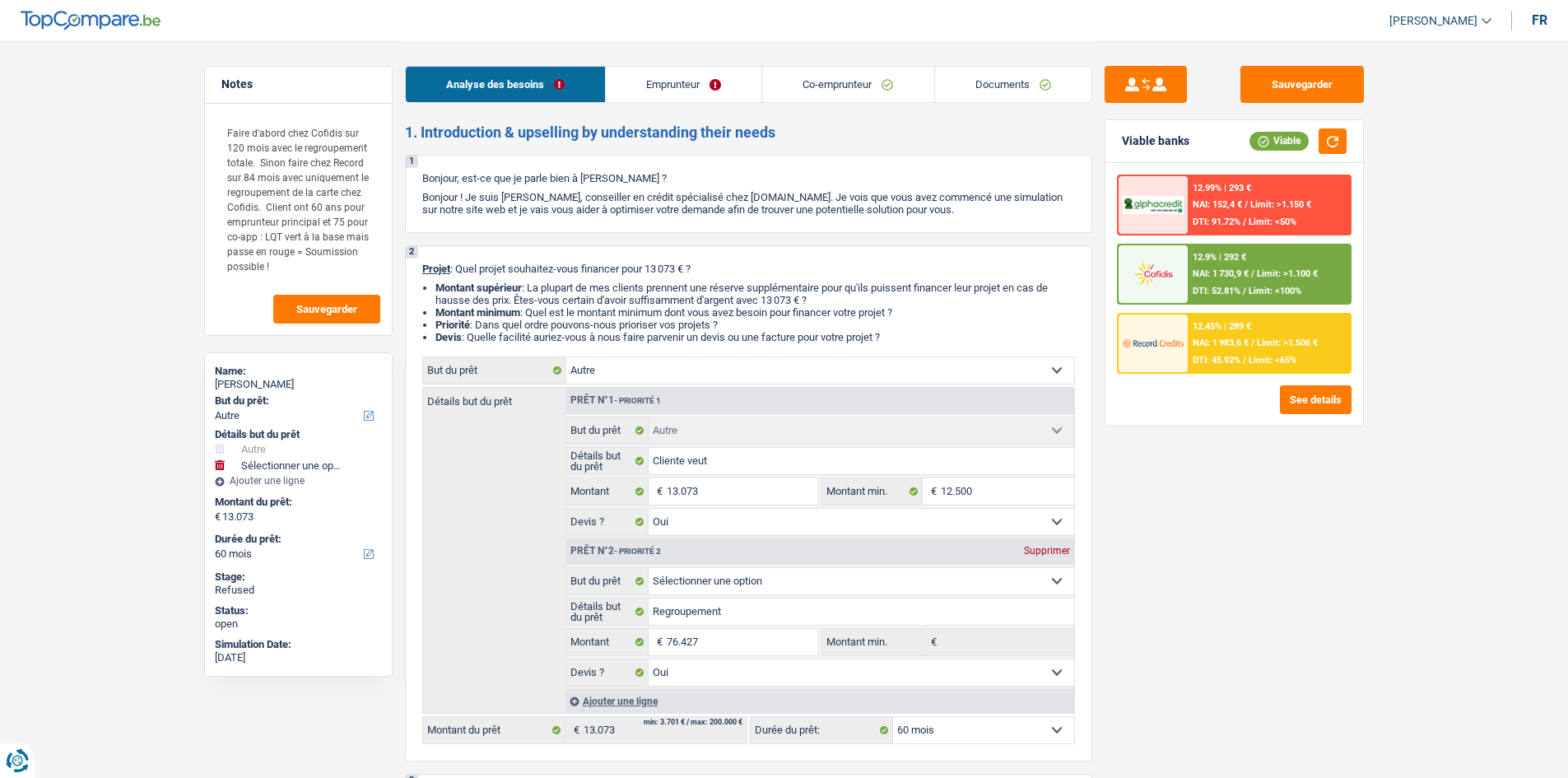
select select "netSalary"
select select "pension"
select select "liveWithParents"
select select "personalLoan"
select select "homeFurnishingOrRelocation"
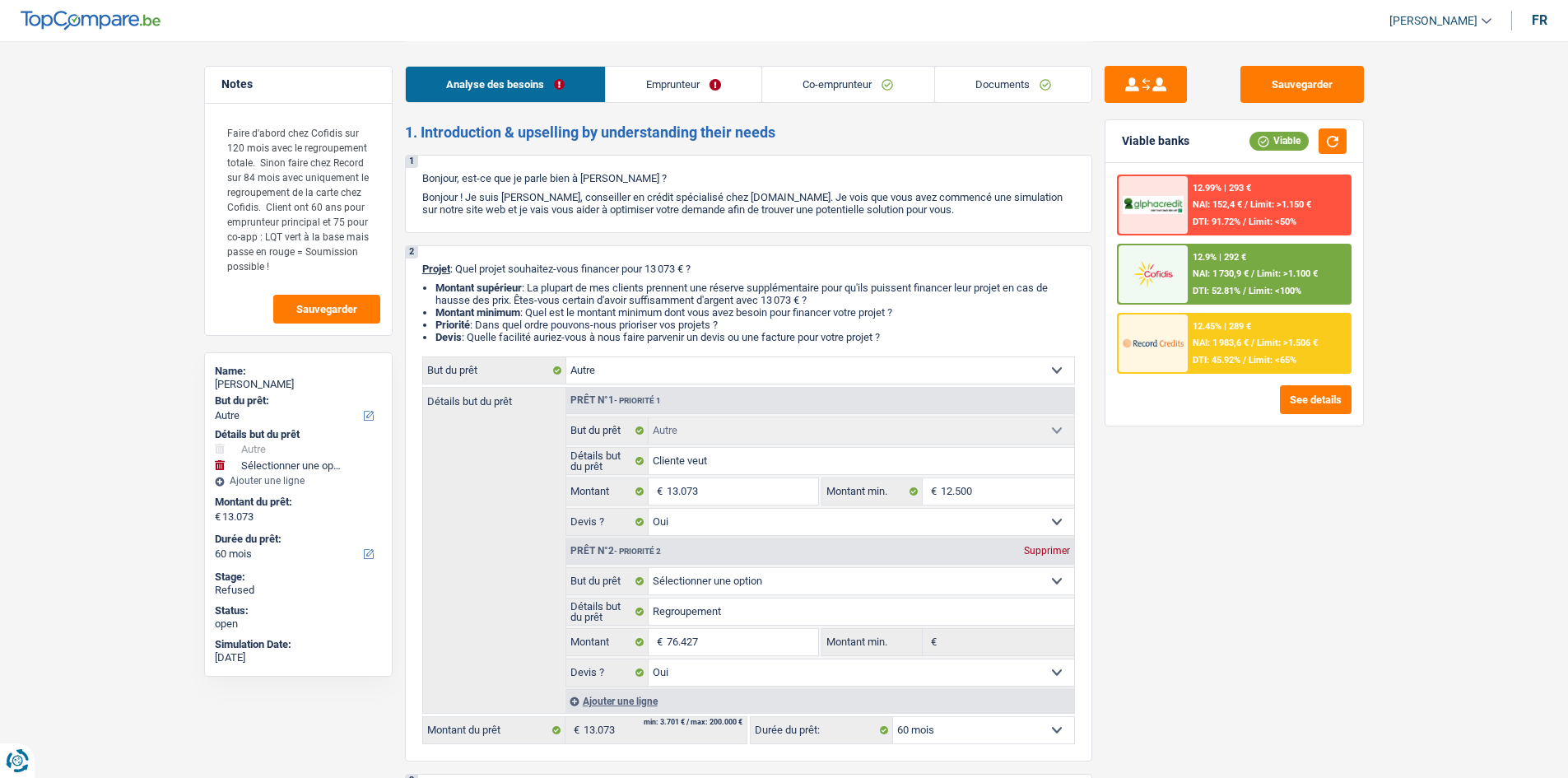
select select "120"
select select "other"
select select "yes"
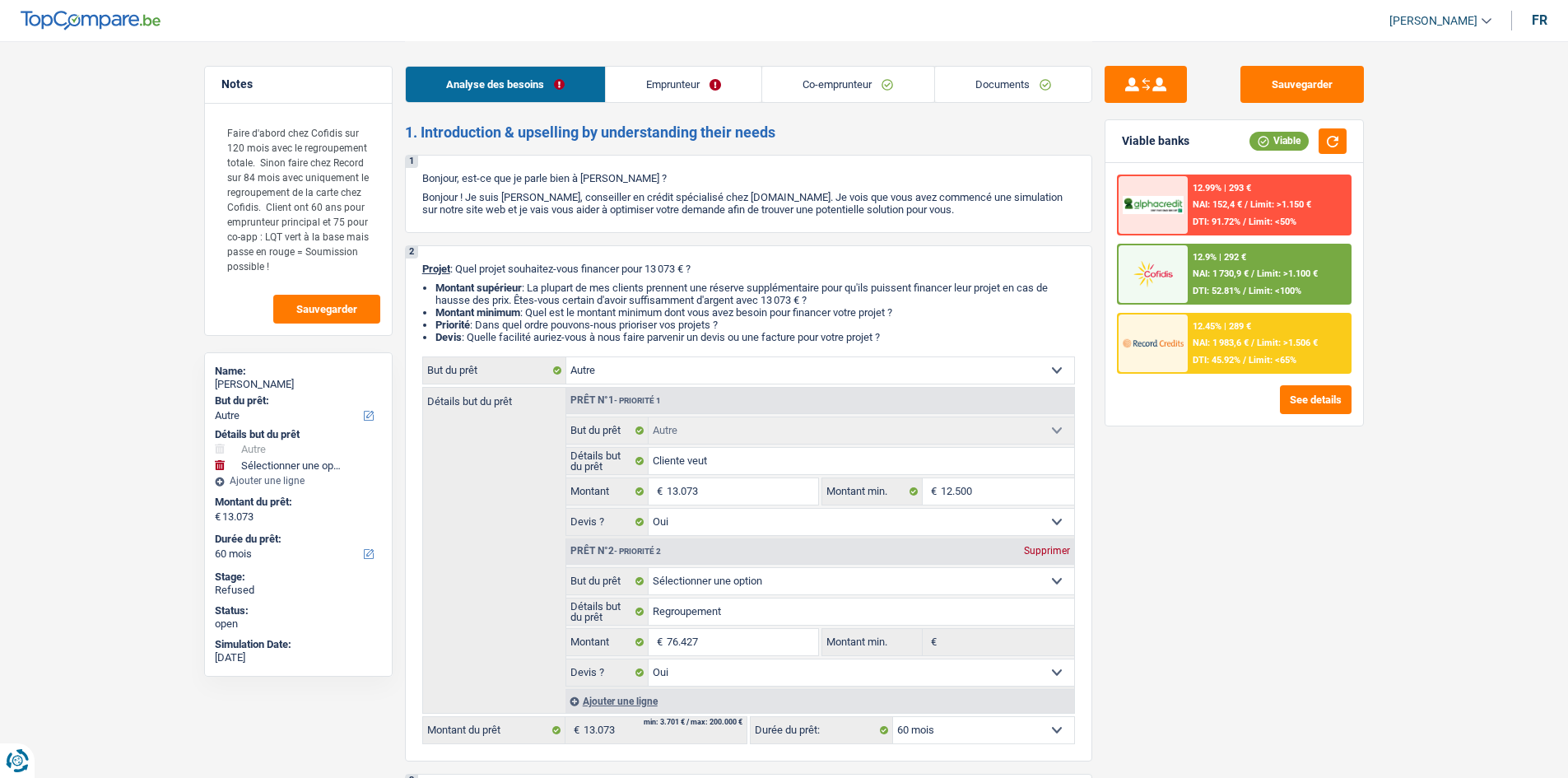
select select "60"
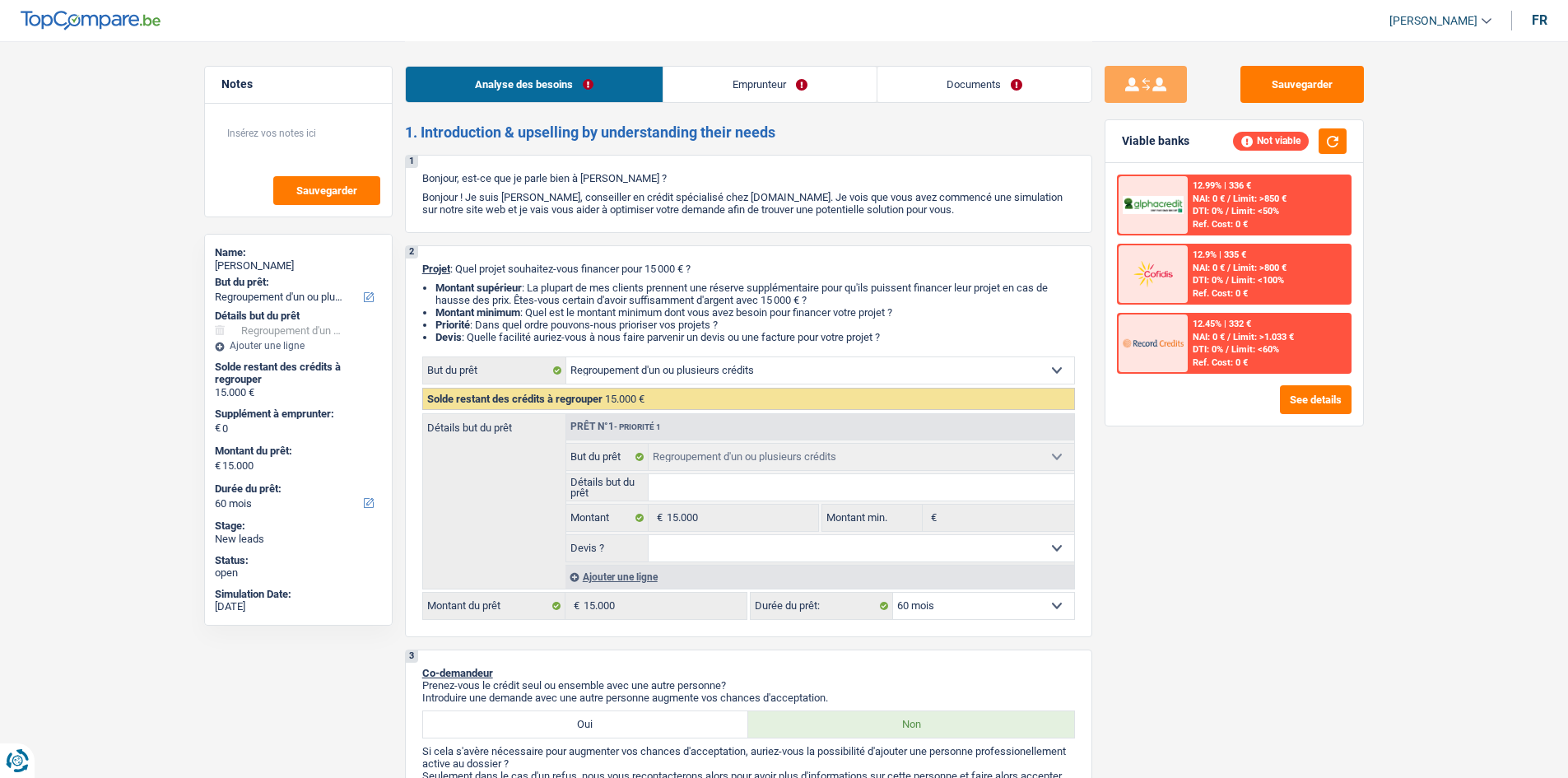
select select "refinancing"
select select "60"
select select "refinancing"
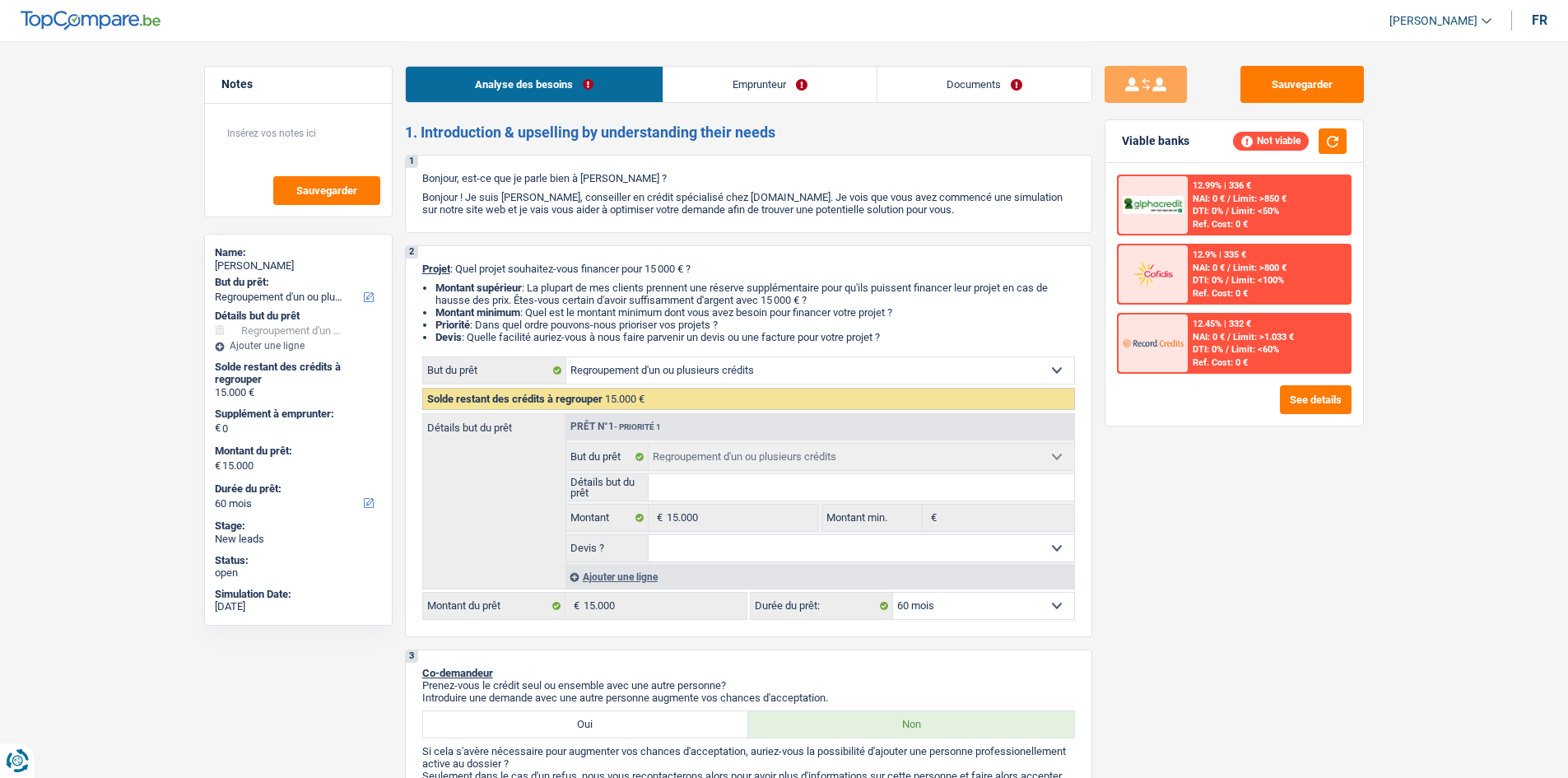
select select "60"
select select "retired"
select select "pension"
select select "refinancing"
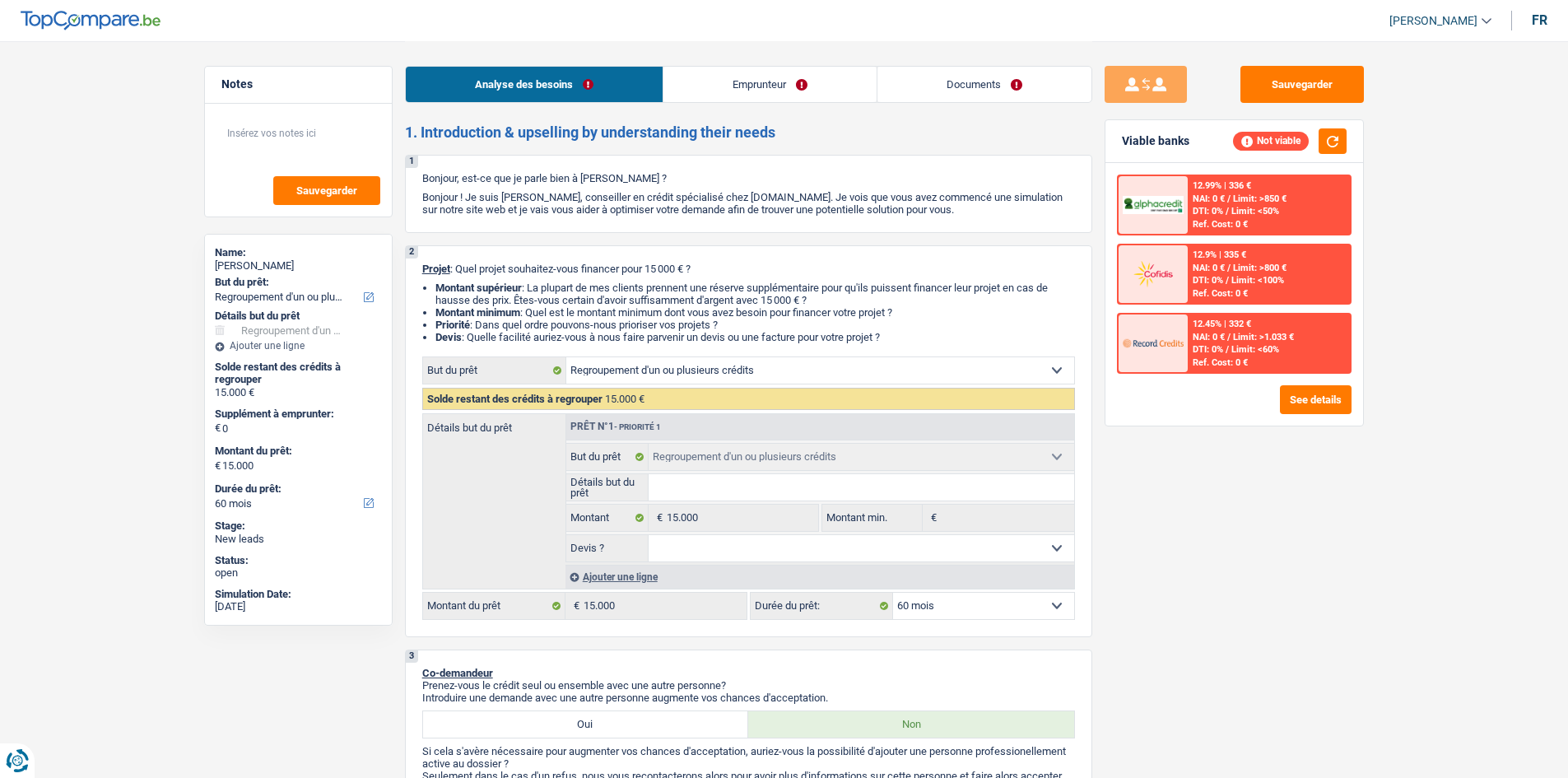
select select "60"
click at [805, 76] on link "Emprunteur" at bounding box center [770, 84] width 213 height 35
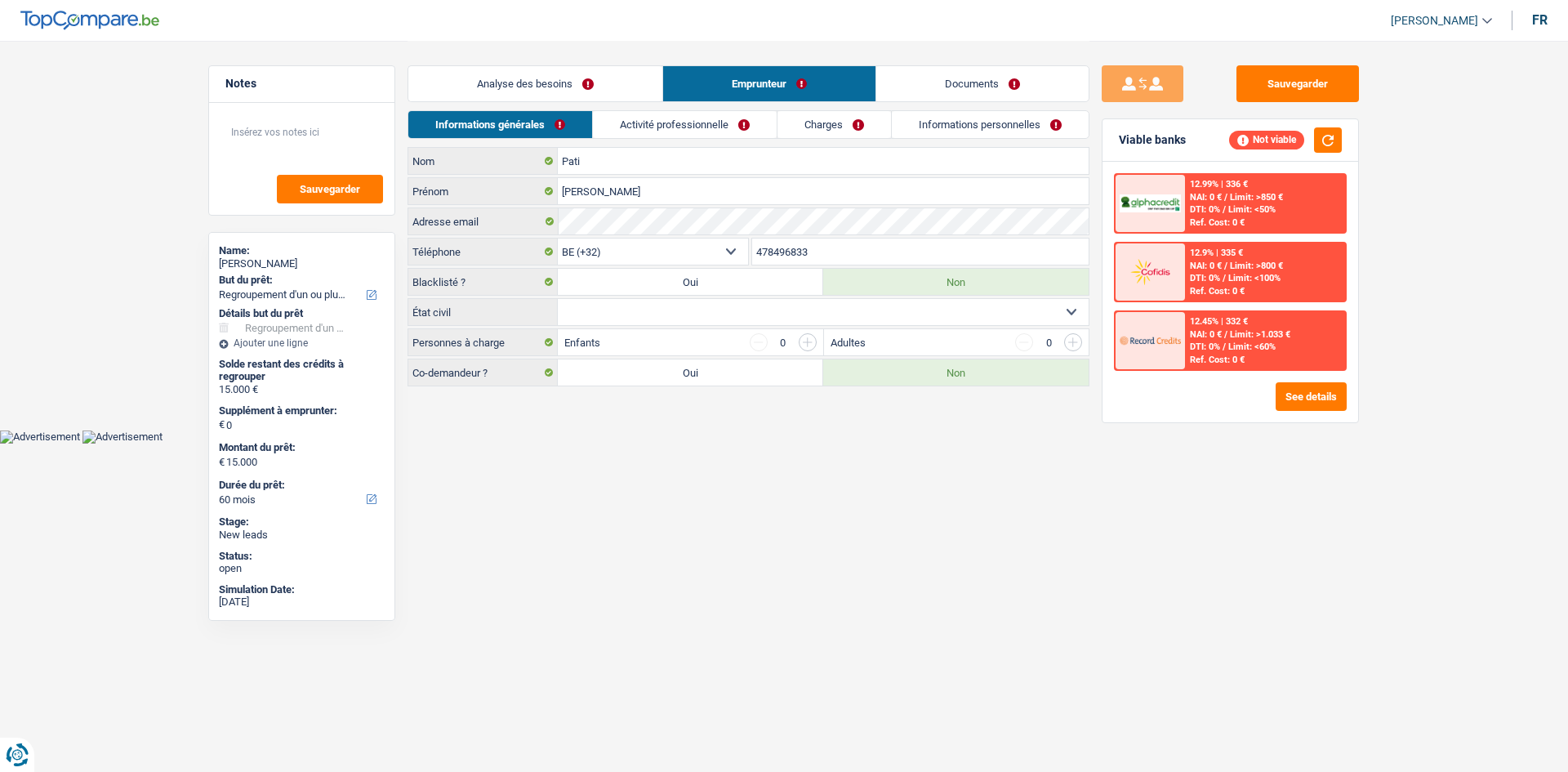
click at [732, 122] on link "Activité professionnelle" at bounding box center [685, 125] width 184 height 27
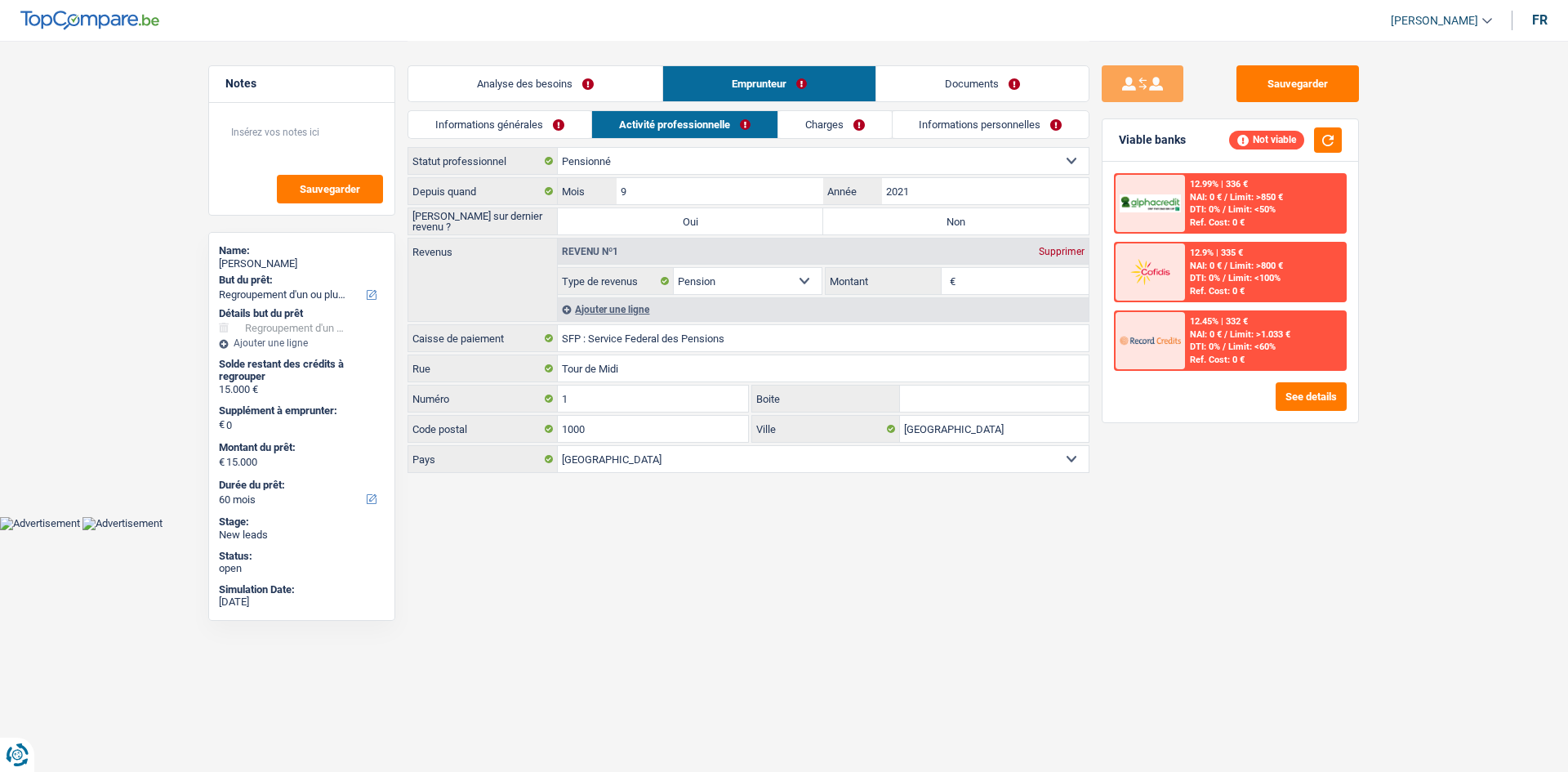
click at [824, 127] on link "Charges" at bounding box center [835, 125] width 113 height 27
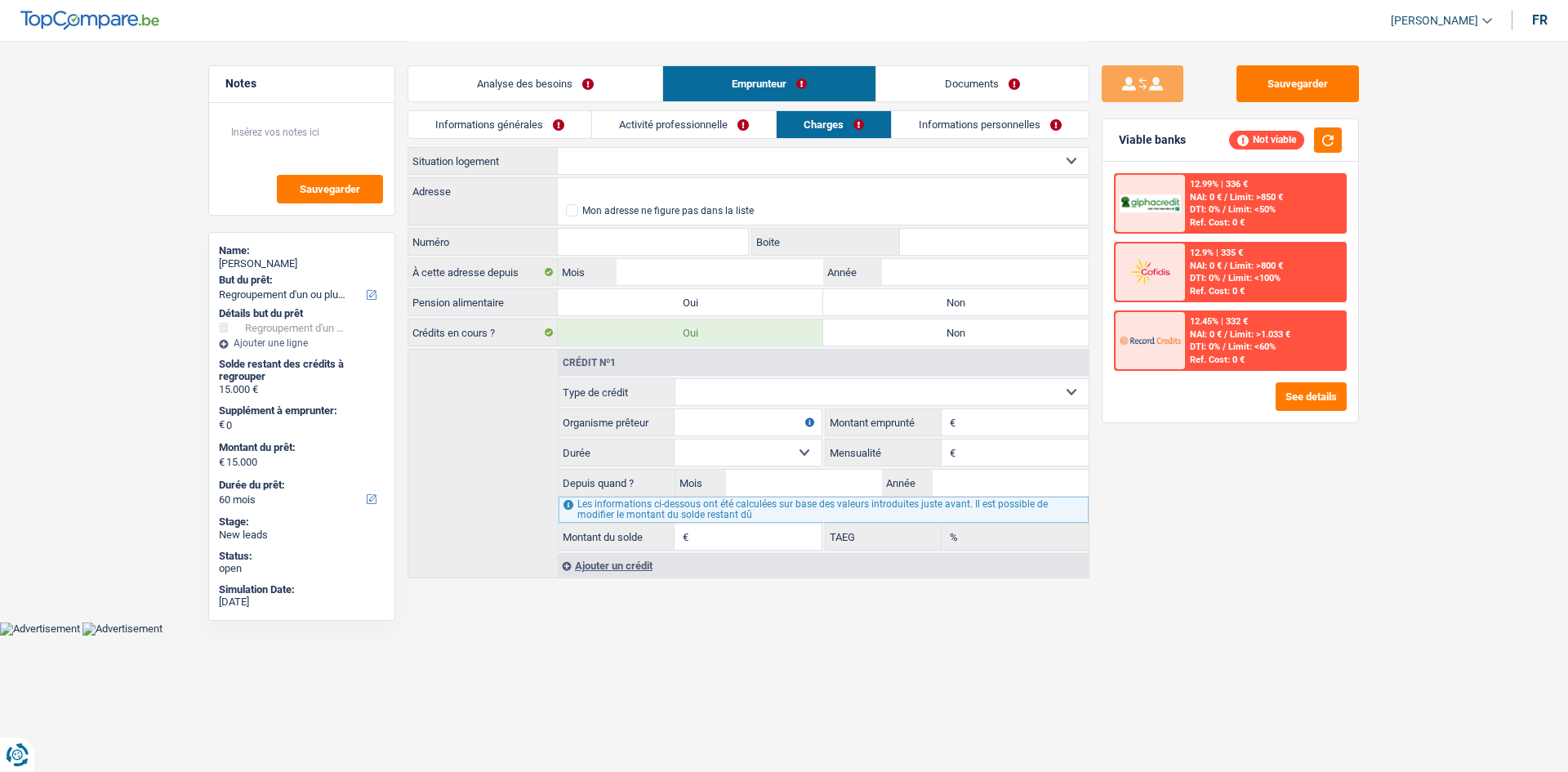
click at [1020, 113] on link "Informations personnelles" at bounding box center [990, 125] width 197 height 27
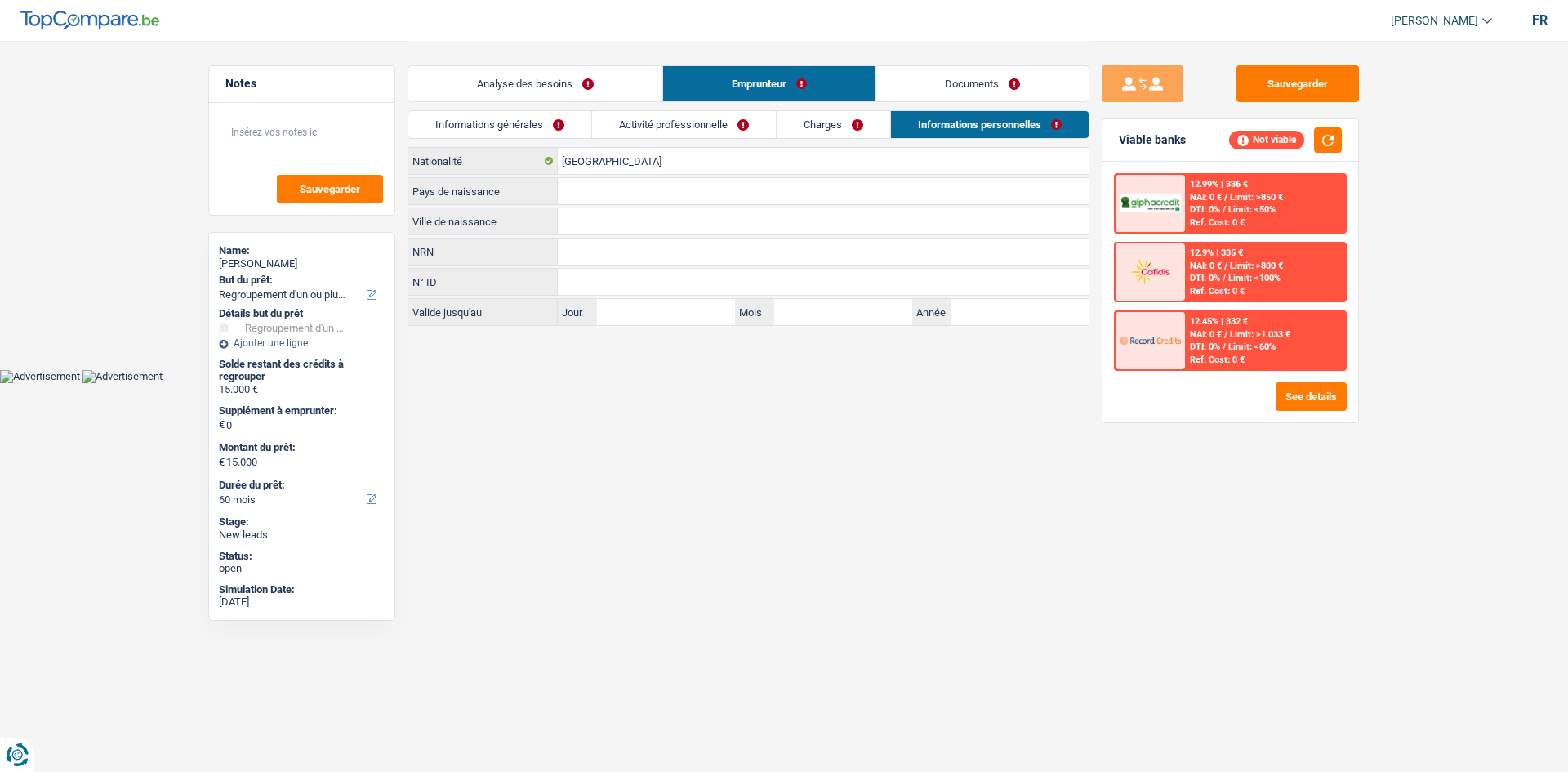
click at [1012, 67] on link "Documents" at bounding box center [982, 84] width 212 height 35
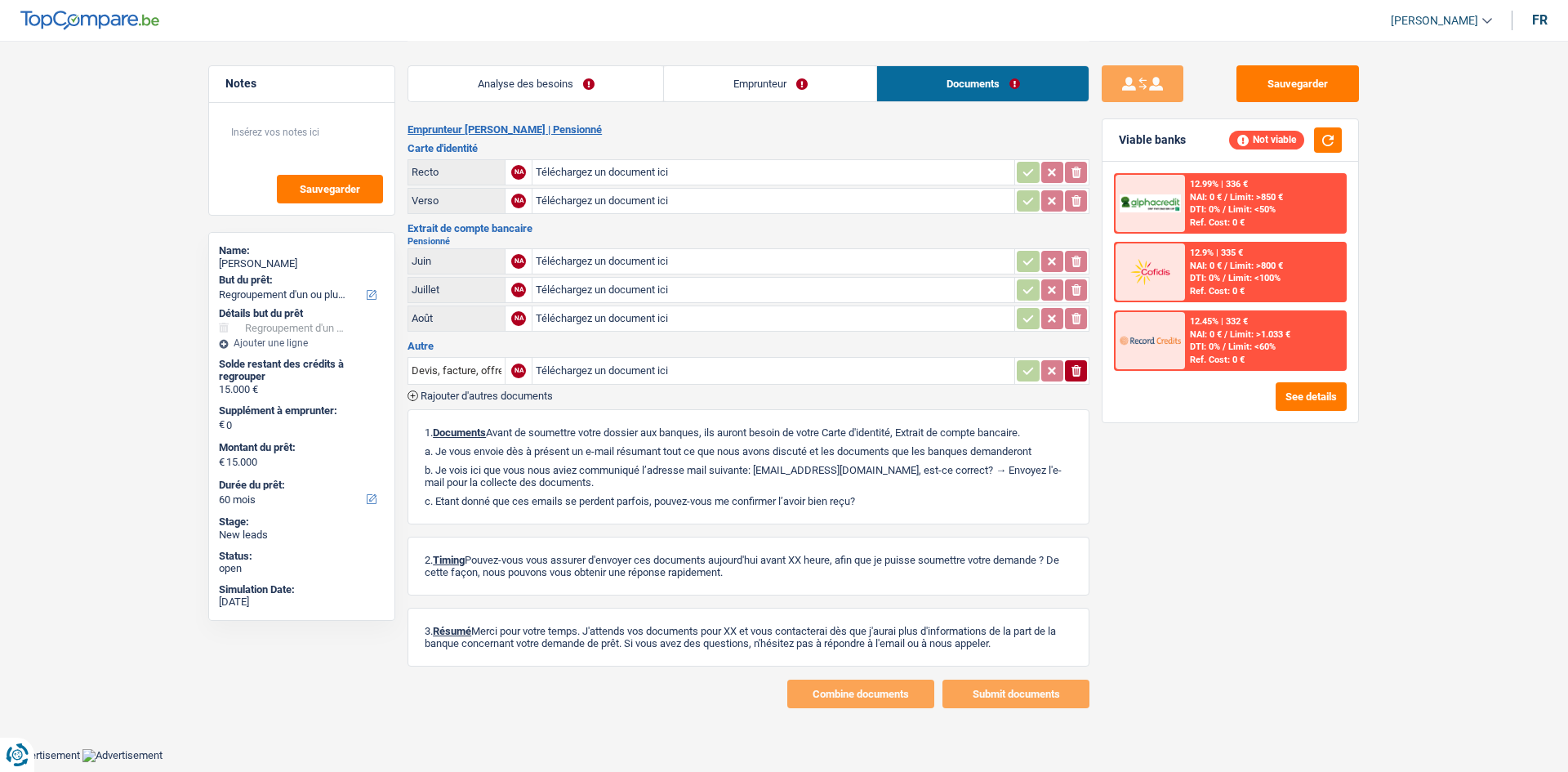
click at [474, 85] on link "Analyse des besoins" at bounding box center [535, 84] width 255 height 35
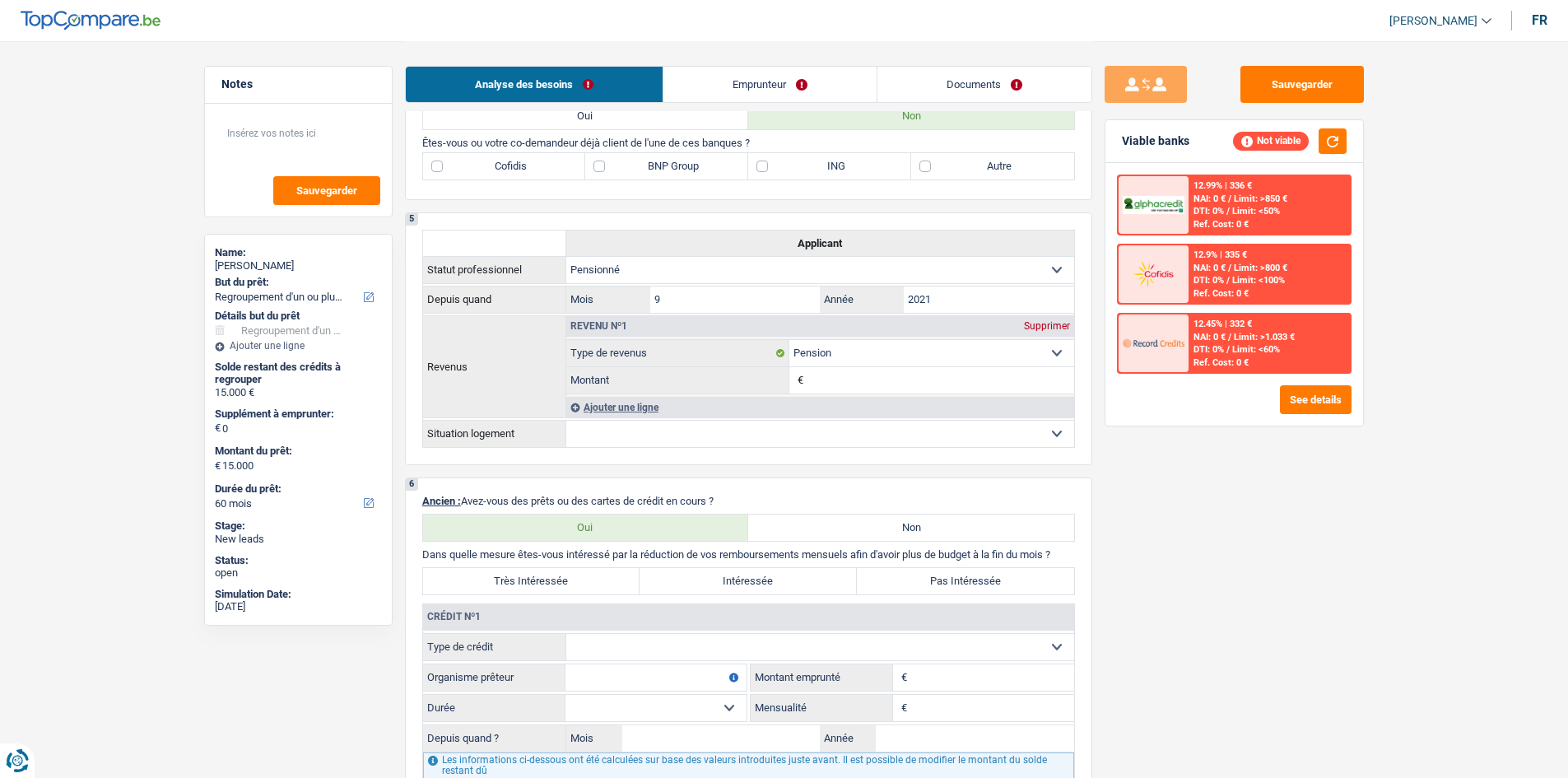
scroll to position [988, 0]
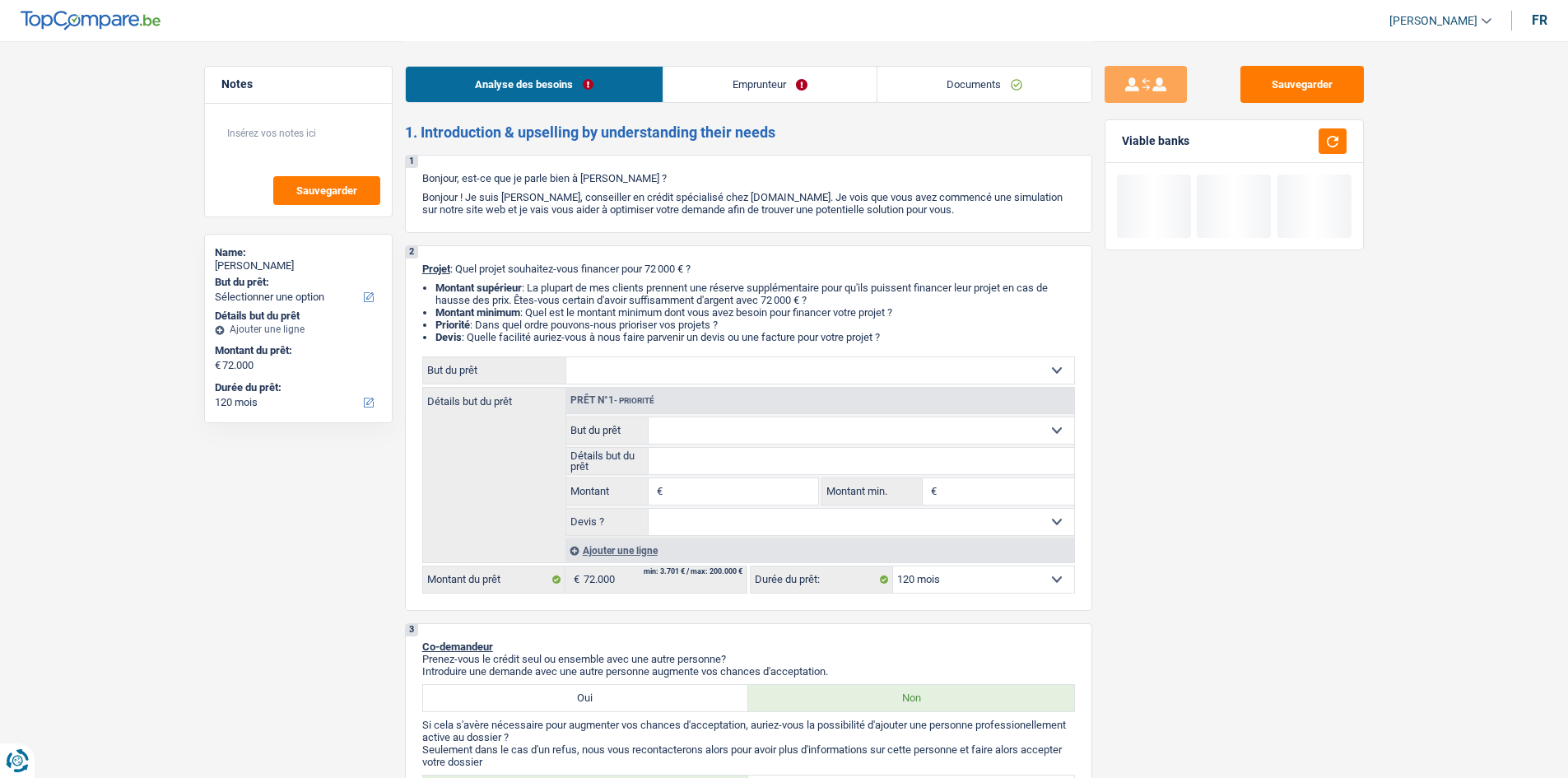
select select "120"
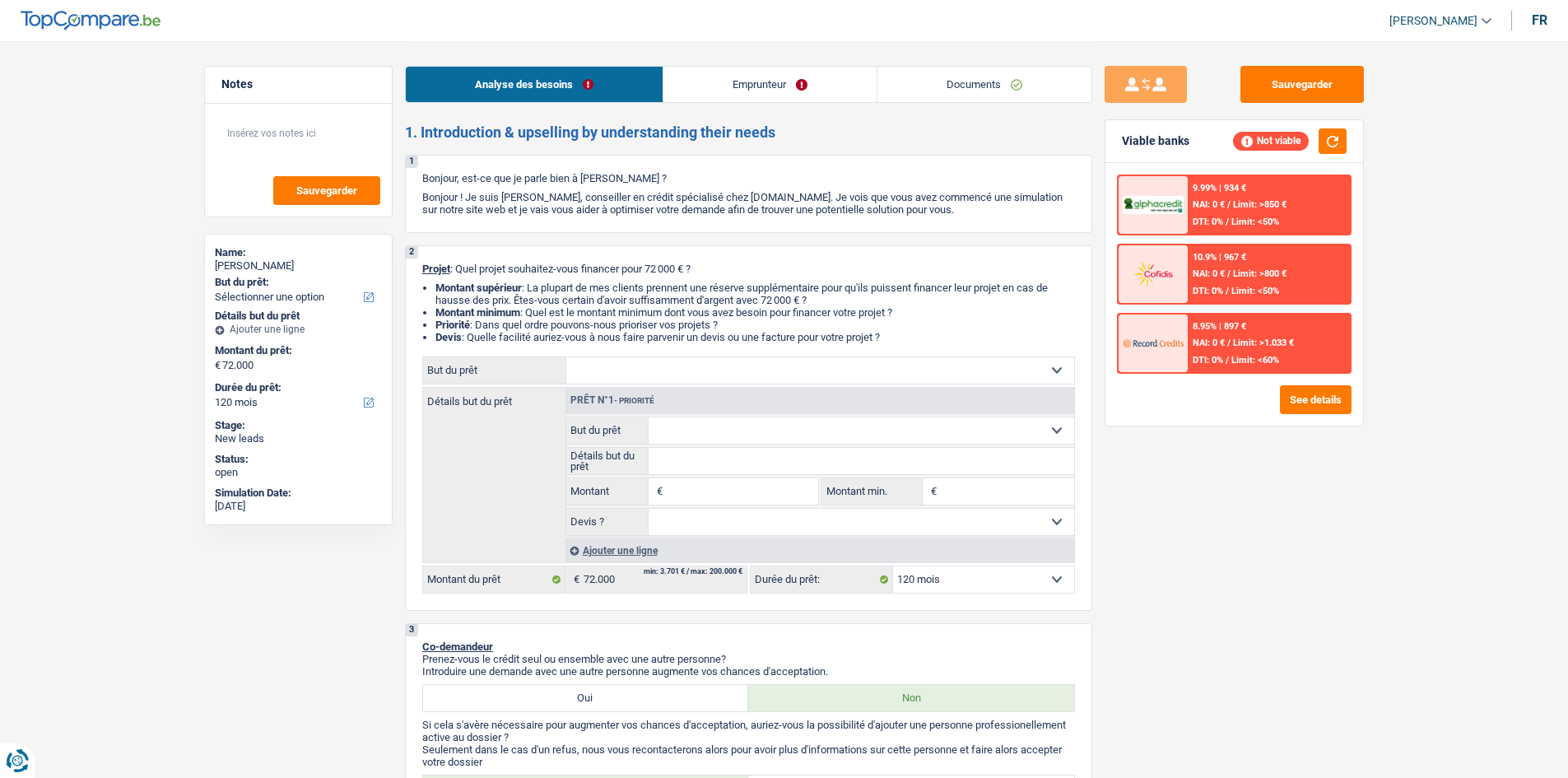
click at [938, 80] on link "Documents" at bounding box center [984, 84] width 214 height 35
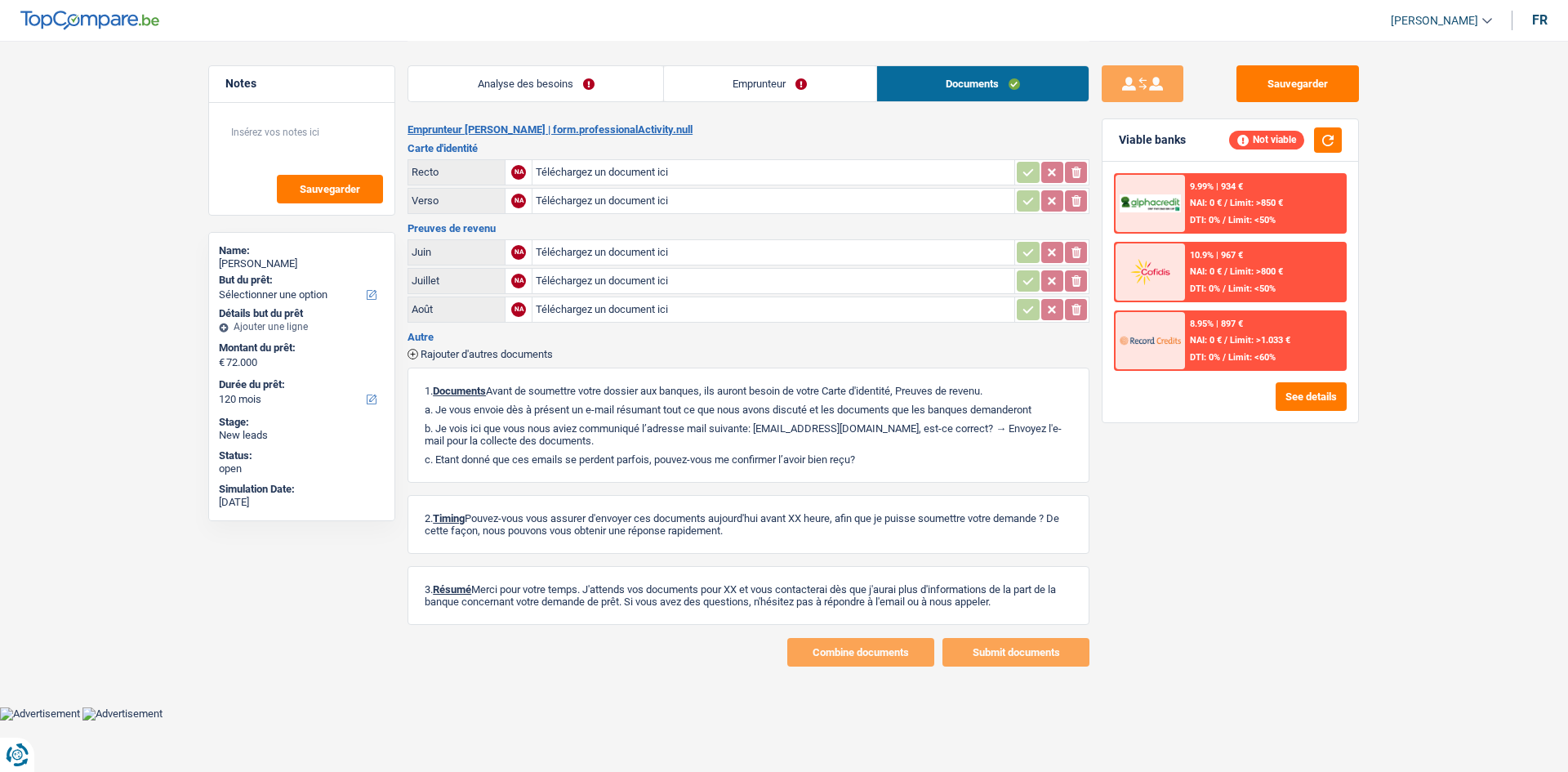
click at [751, 76] on link "Emprunteur" at bounding box center [770, 84] width 212 height 35
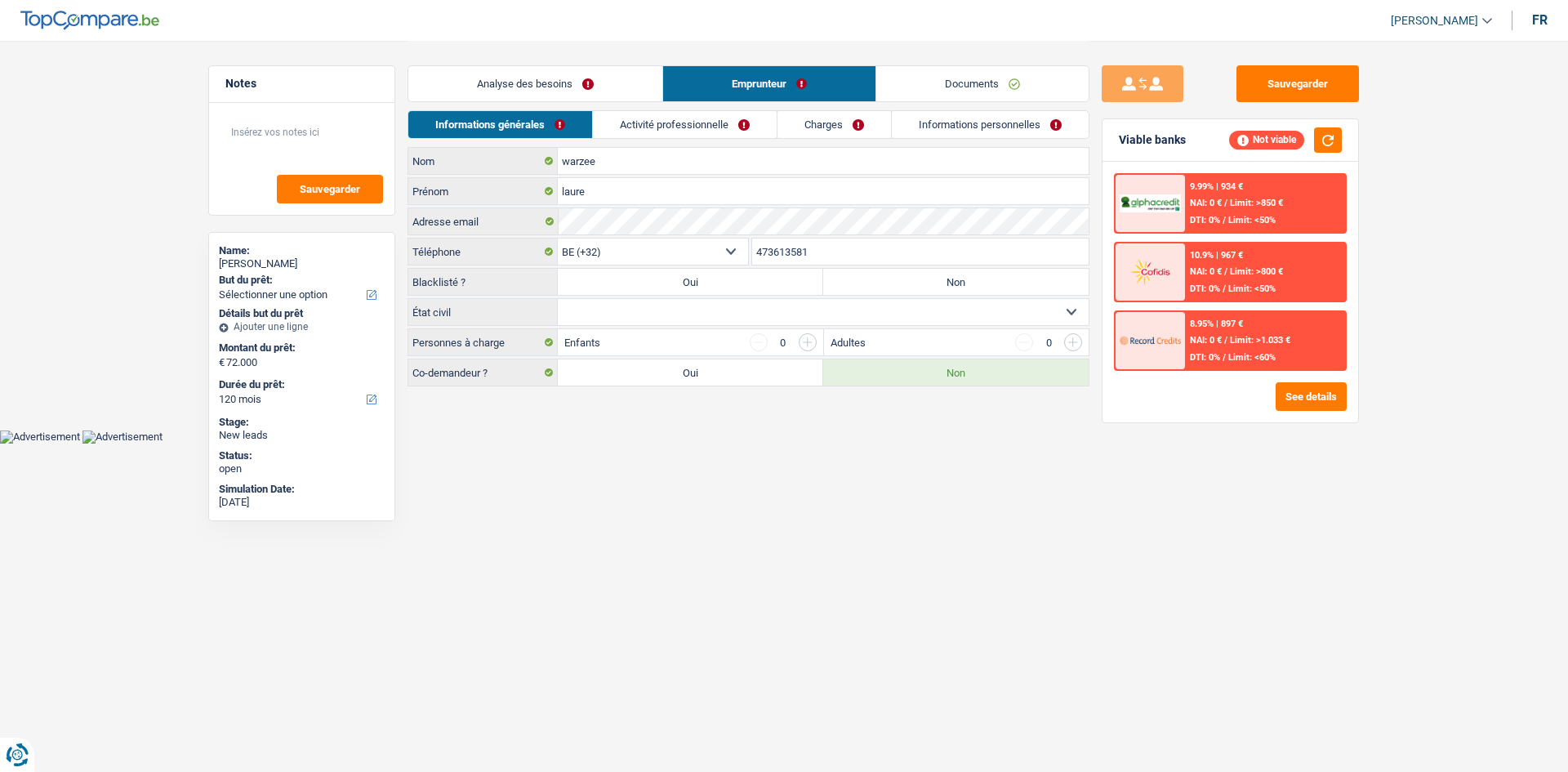
click at [708, 120] on link "Activité professionnelle" at bounding box center [685, 125] width 184 height 27
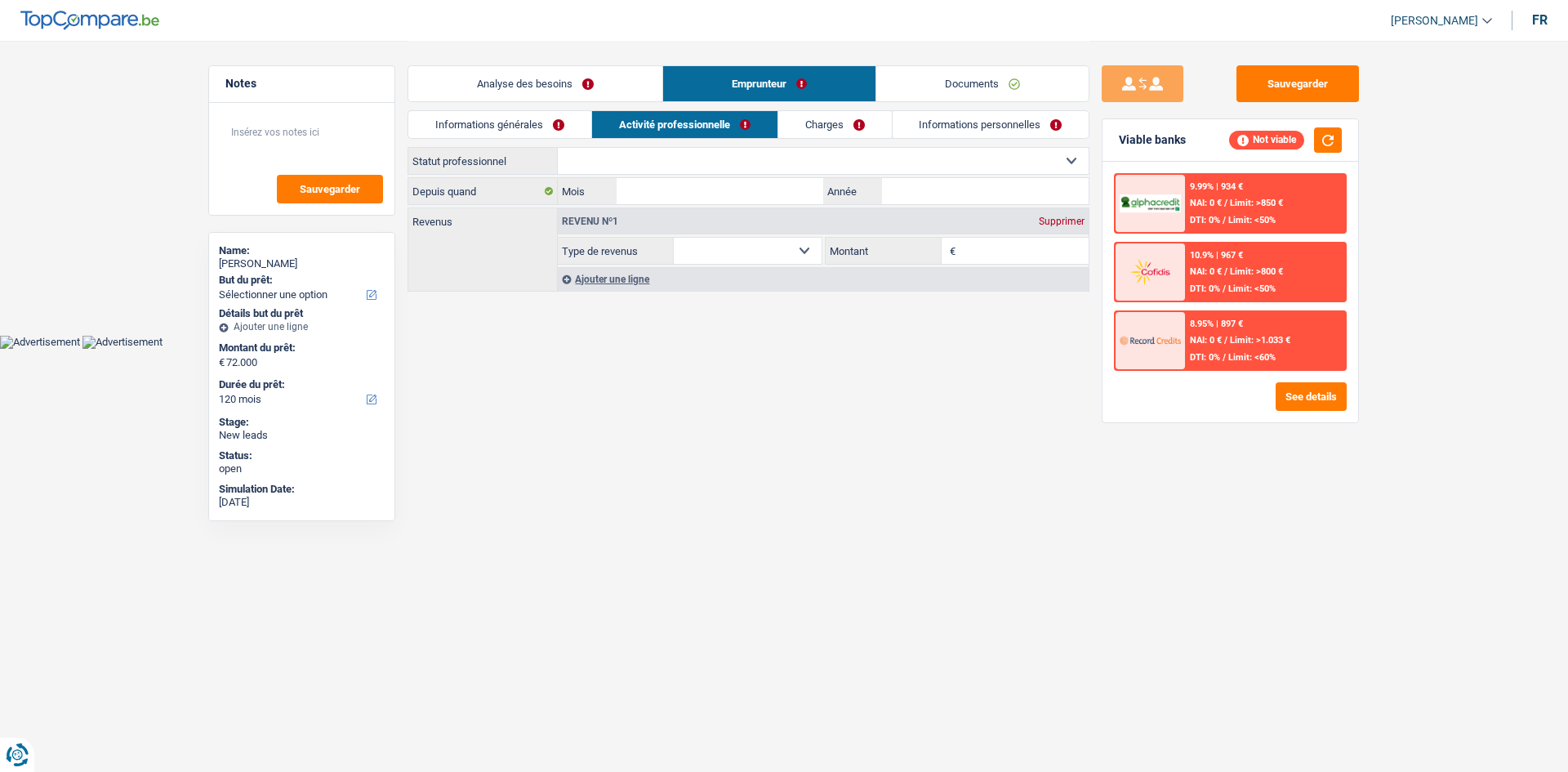
click at [870, 125] on link "Charges" at bounding box center [835, 125] width 113 height 27
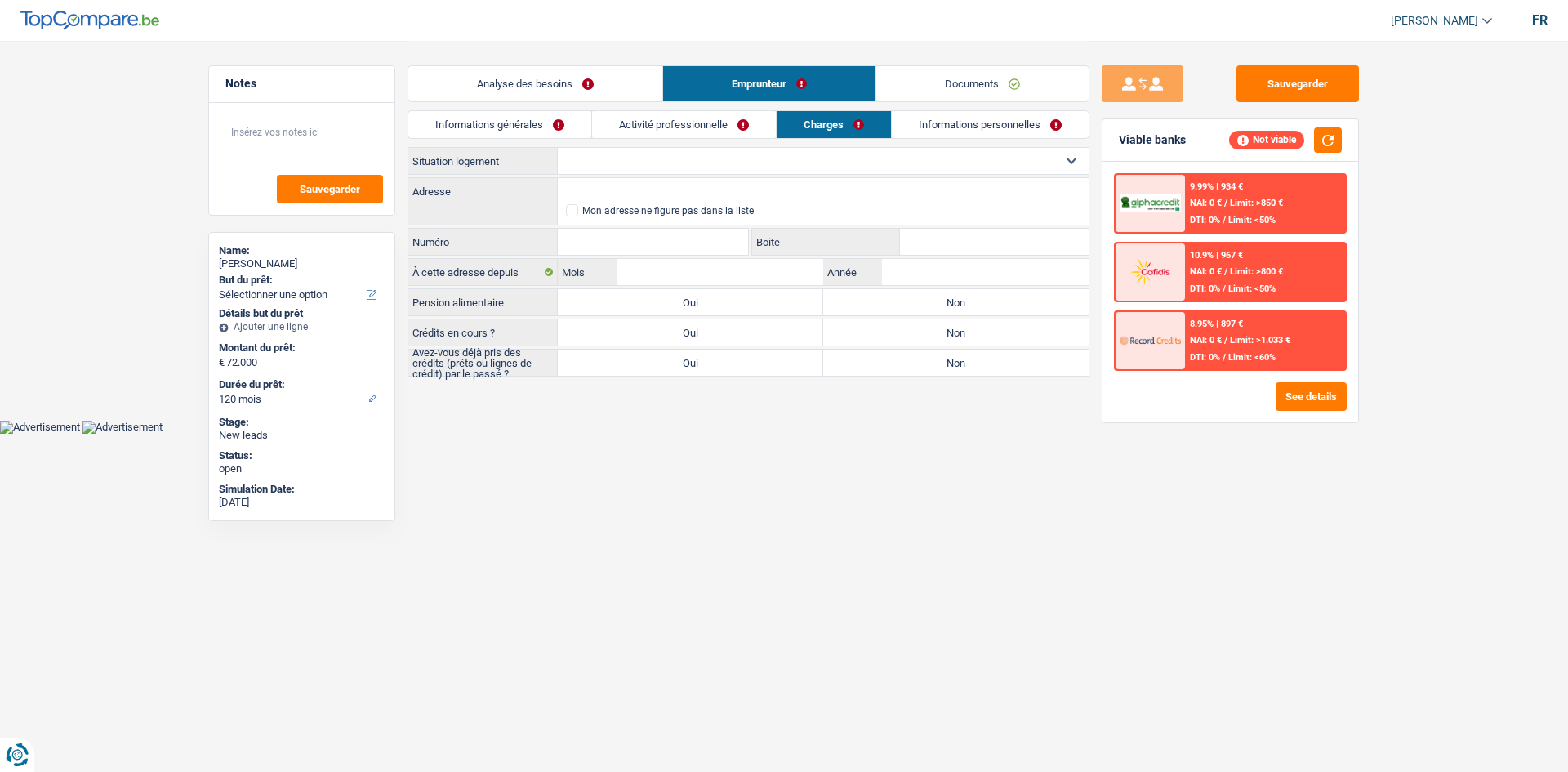
click at [994, 128] on link "Informations personnelles" at bounding box center [990, 125] width 197 height 27
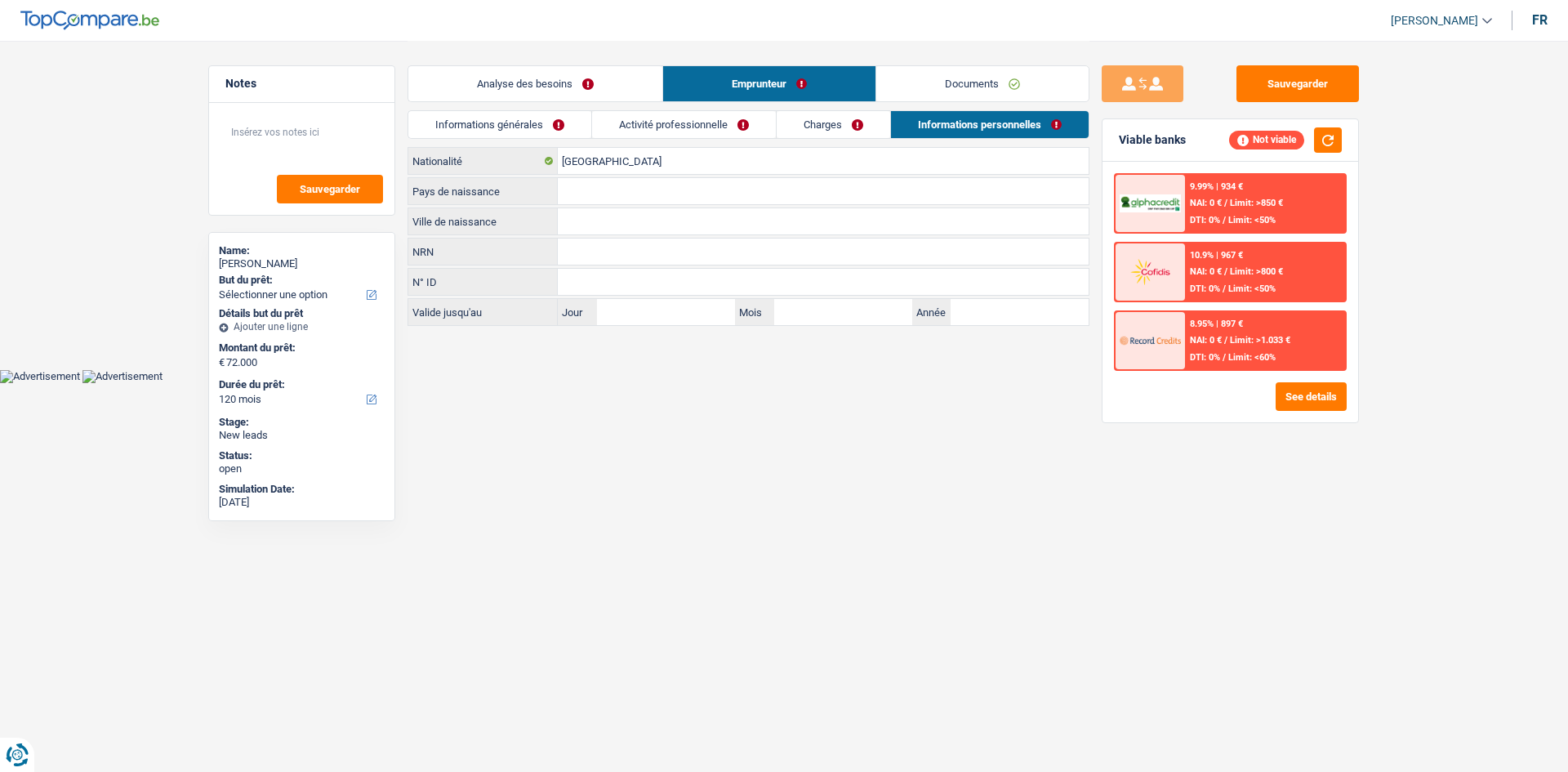
click at [533, 78] on link "Analyse des besoins" at bounding box center [535, 84] width 254 height 35
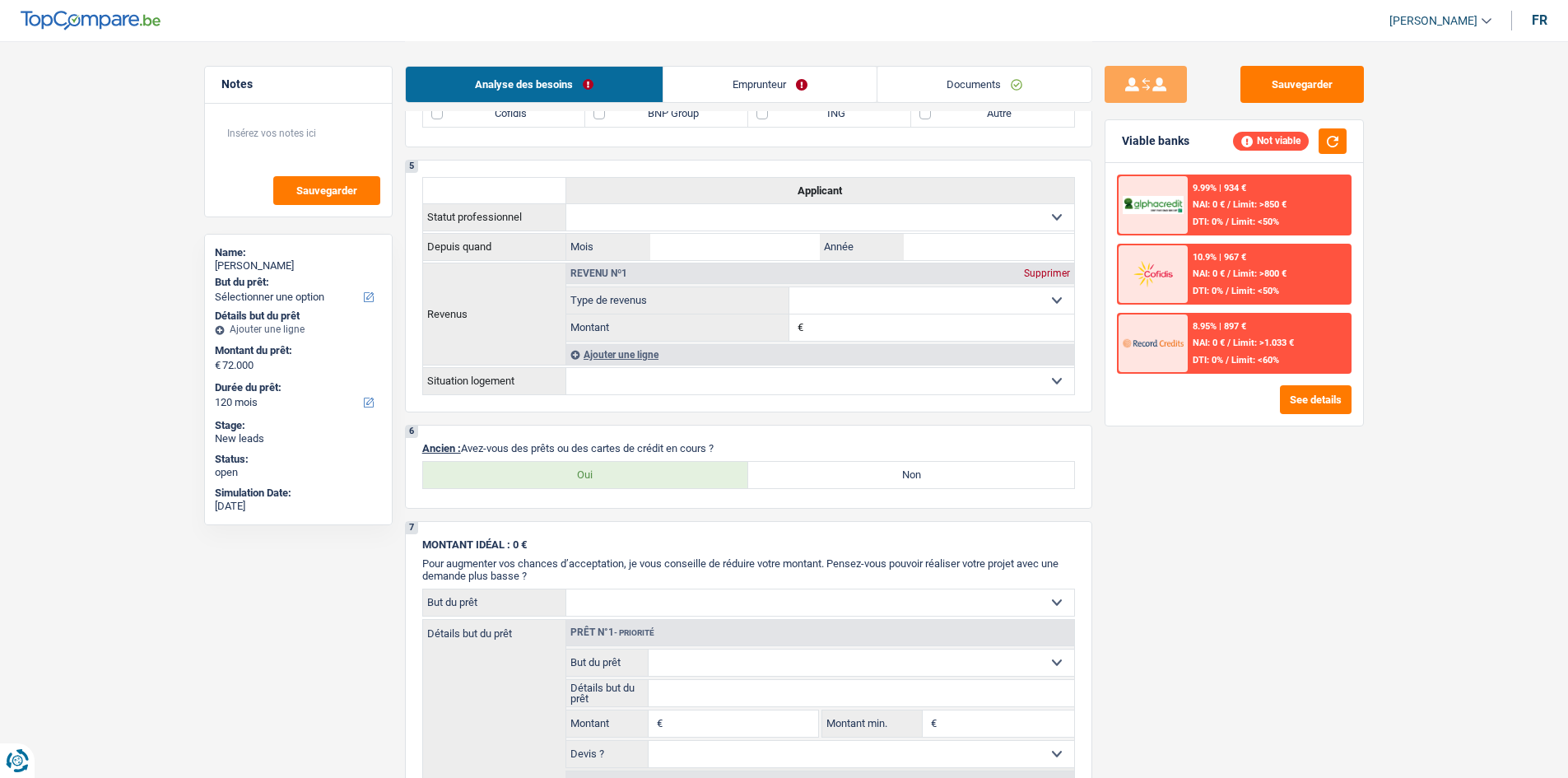
scroll to position [906, 0]
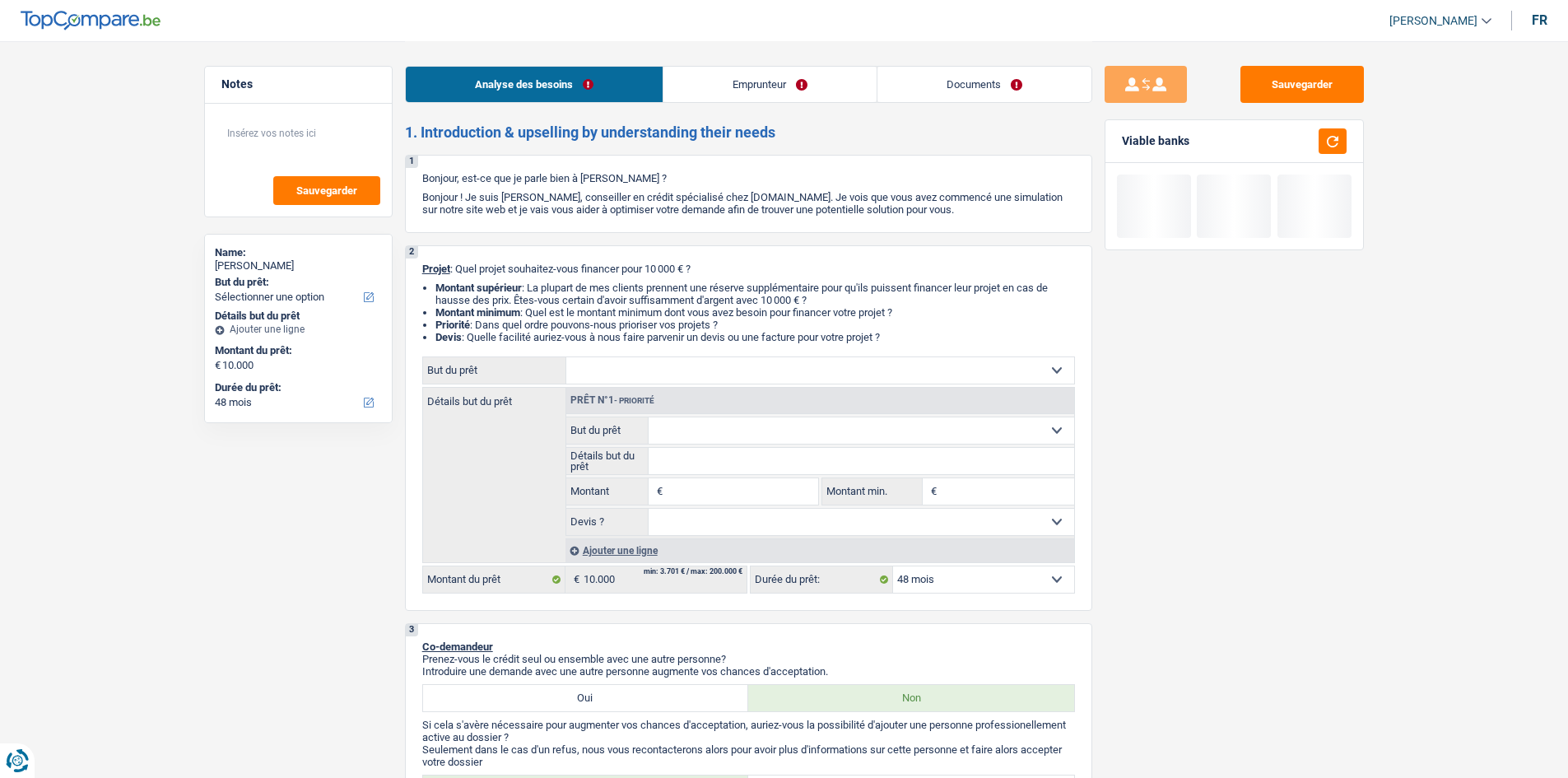
select select "48"
select select "privateEmployee"
select select "netSalary"
select select "mealVouchers"
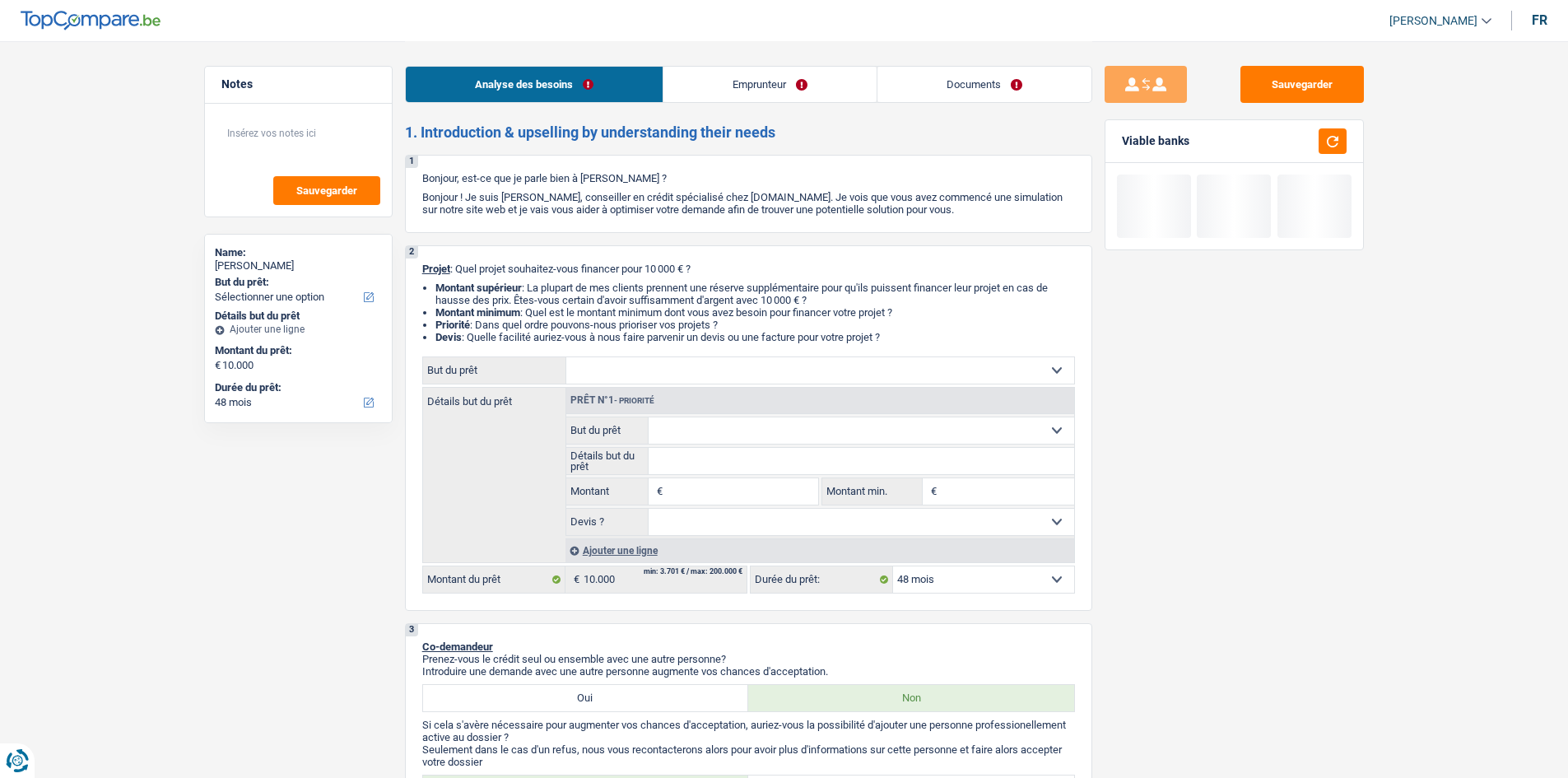
select select "48"
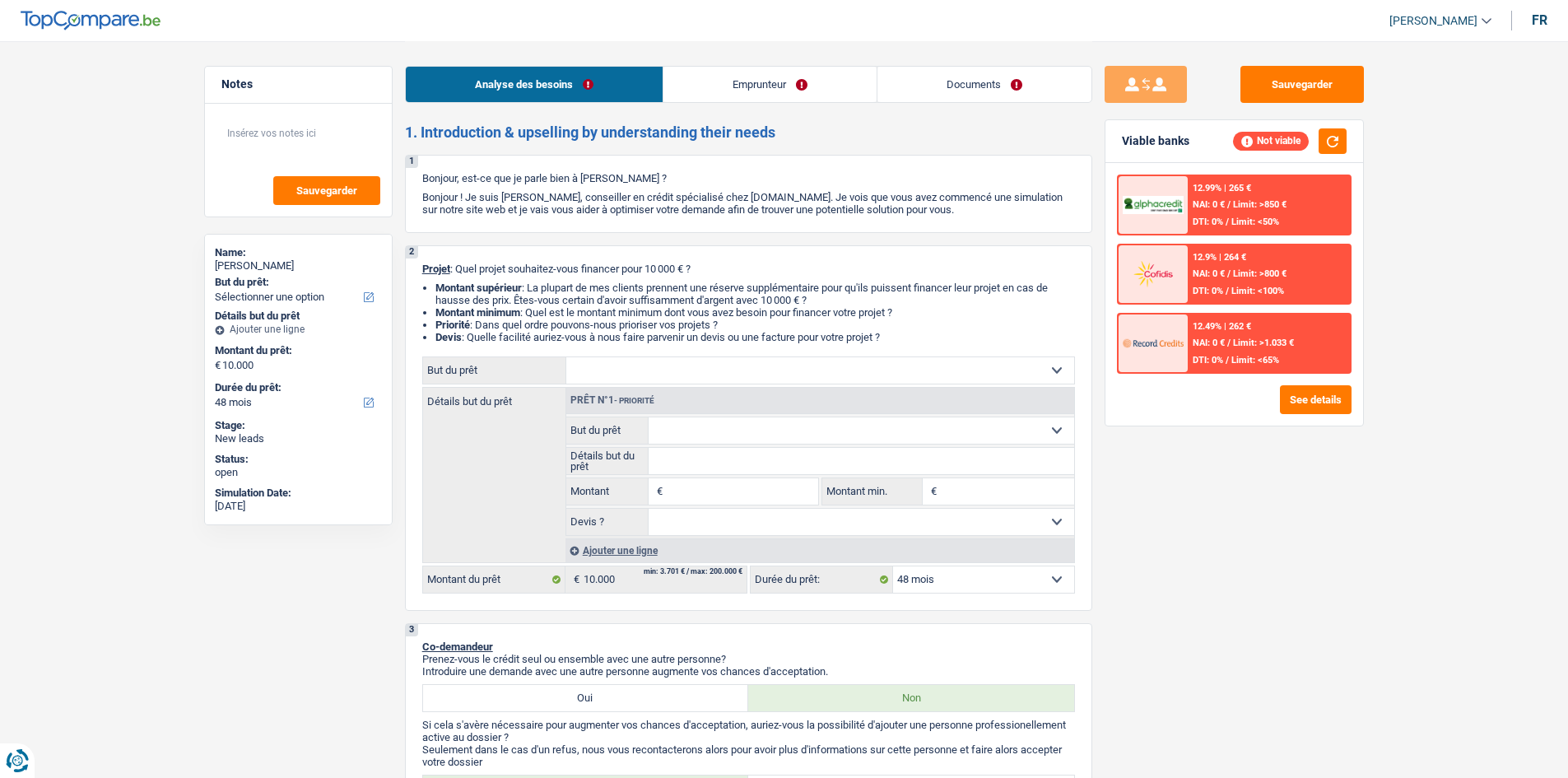
drag, startPoint x: 0, startPoint y: 0, endPoint x: 732, endPoint y: 84, distance: 736.8
click at [738, 82] on link "Emprunteur" at bounding box center [770, 84] width 213 height 35
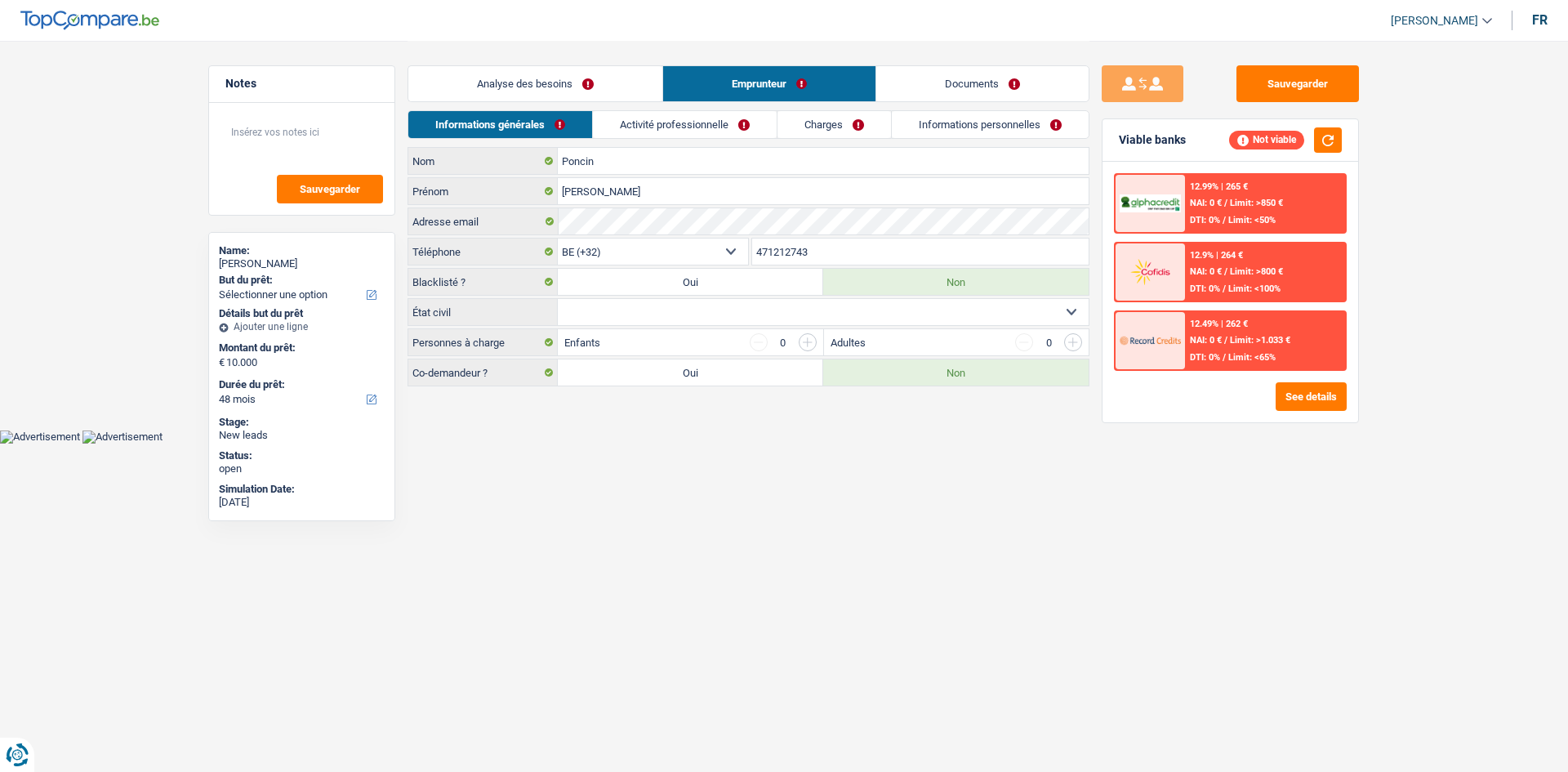
click at [643, 129] on link "Activité professionnelle" at bounding box center [685, 125] width 184 height 27
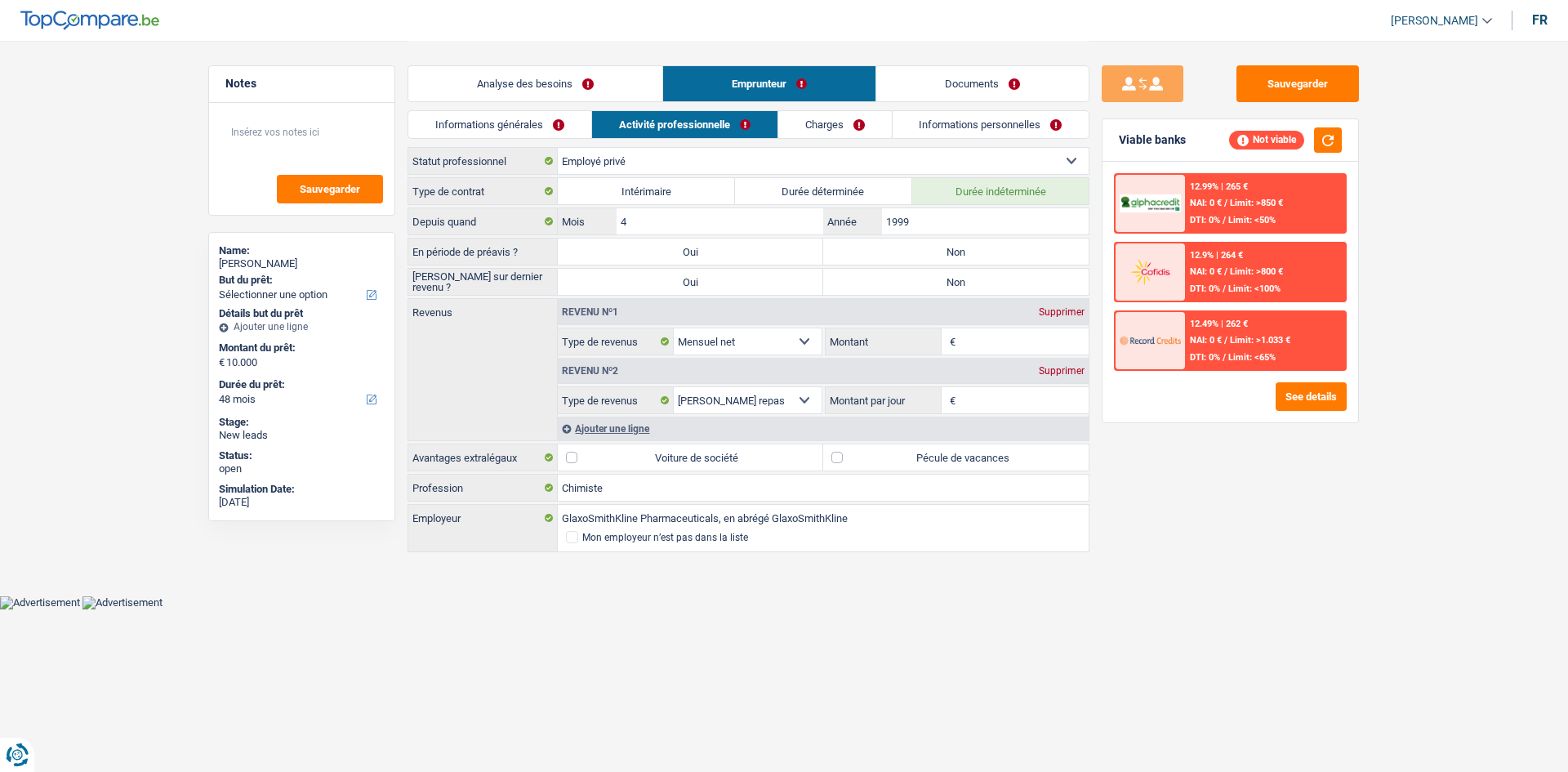
click at [841, 132] on link "Charges" at bounding box center [835, 125] width 113 height 27
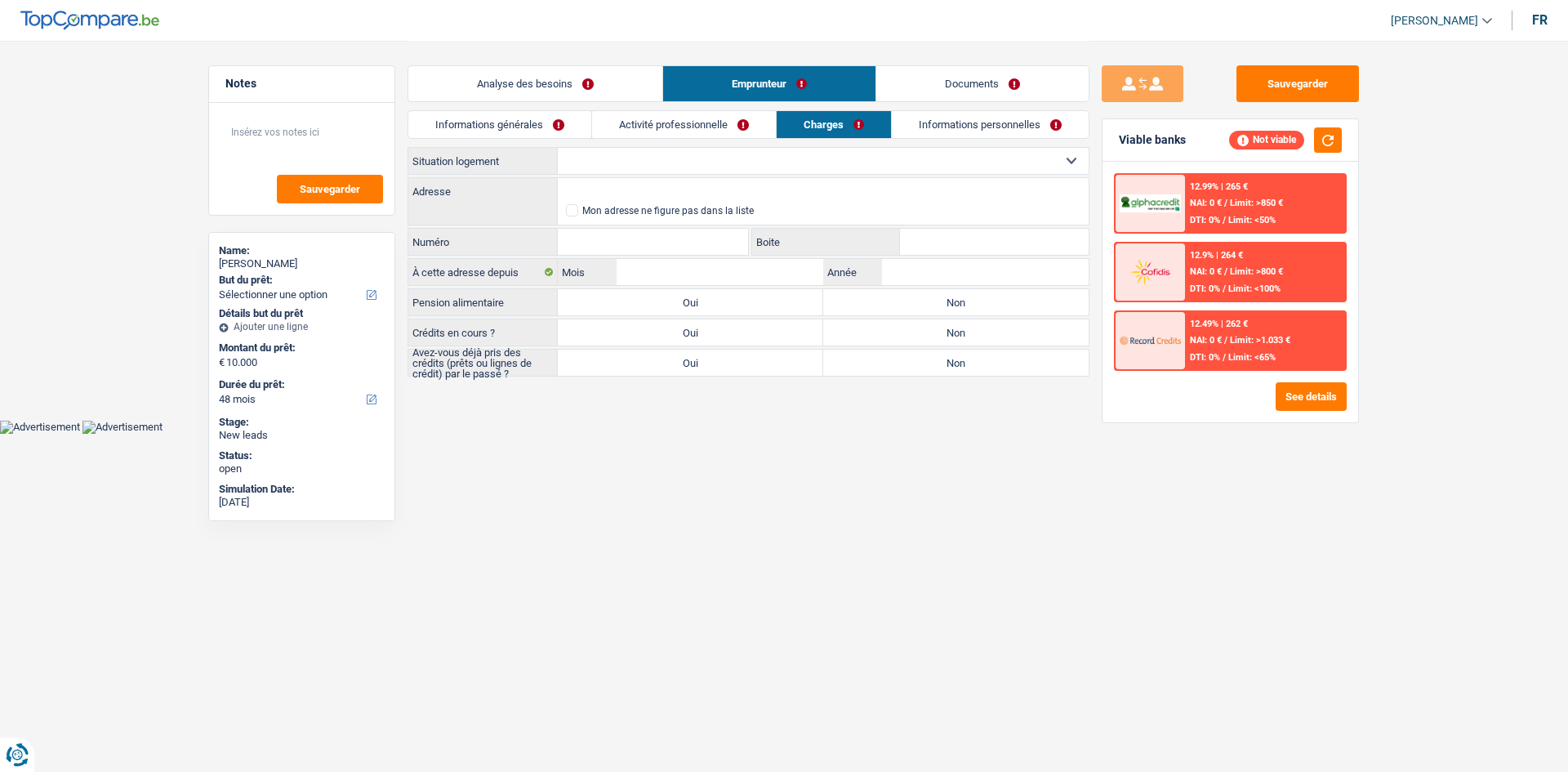
click at [948, 122] on link "Informations personnelles" at bounding box center [990, 125] width 197 height 27
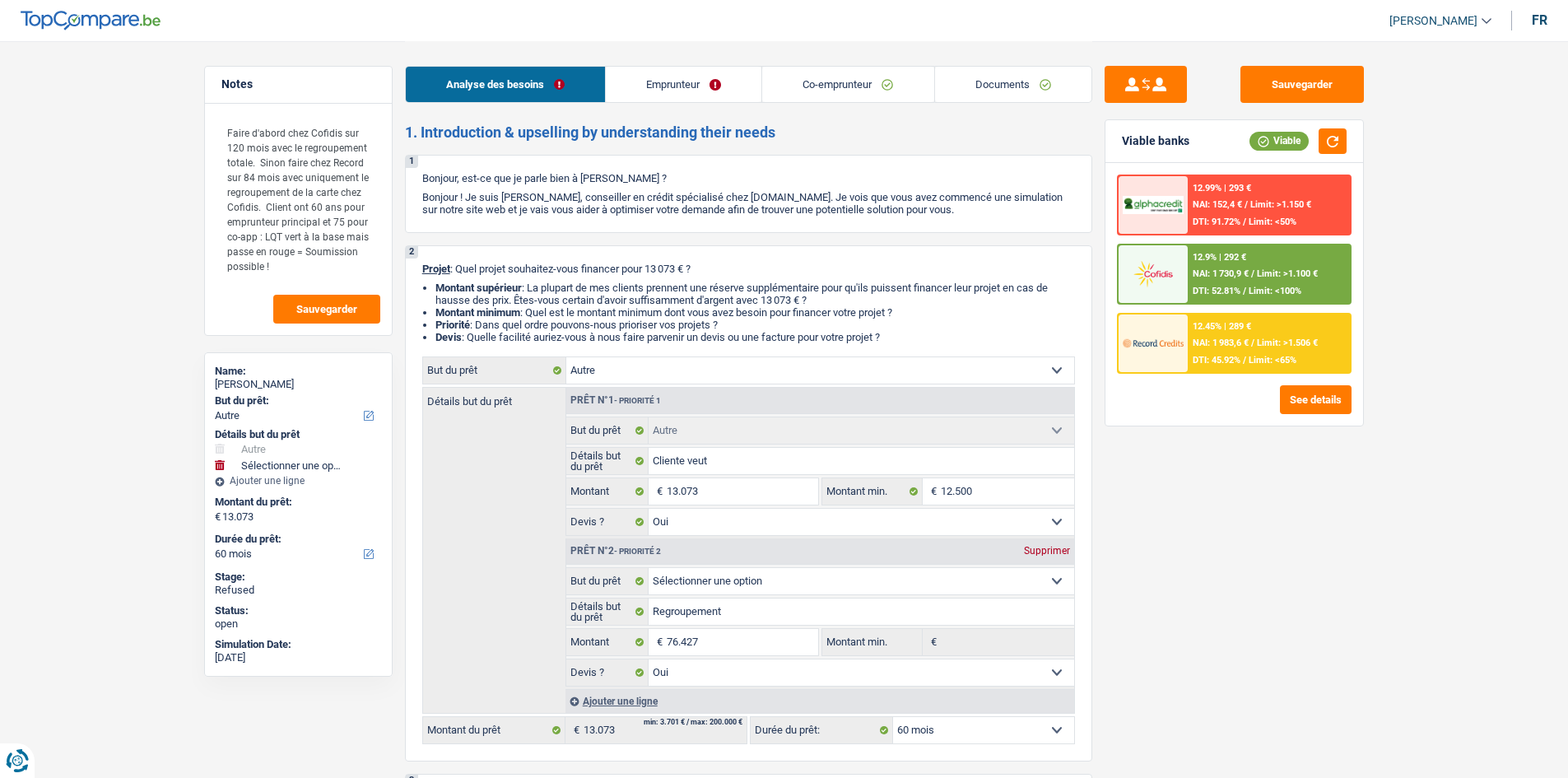
select select "other"
select select "60"
select select "other"
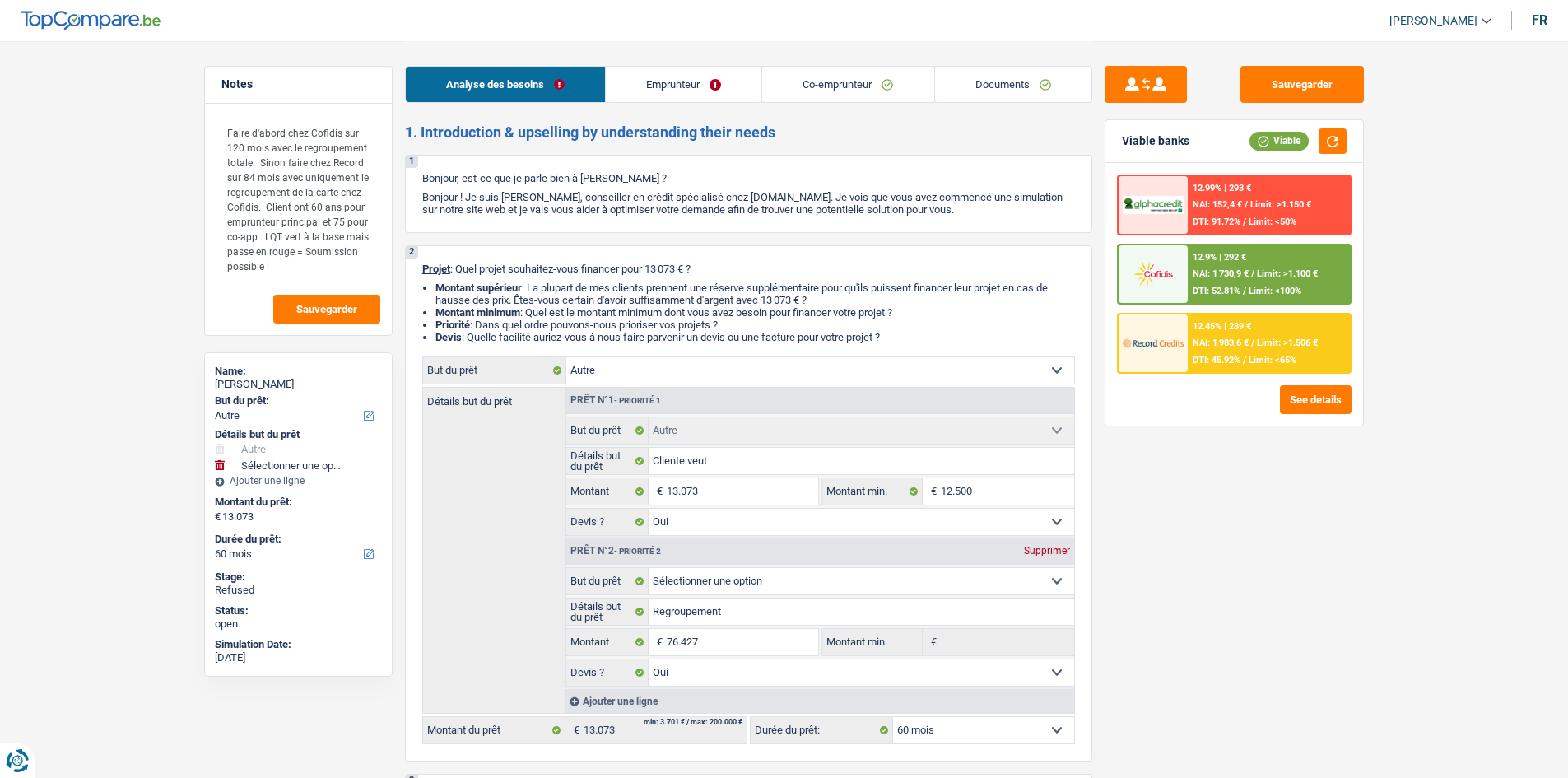
select select "yes"
select select "60"
select select "worker"
select select "retired"
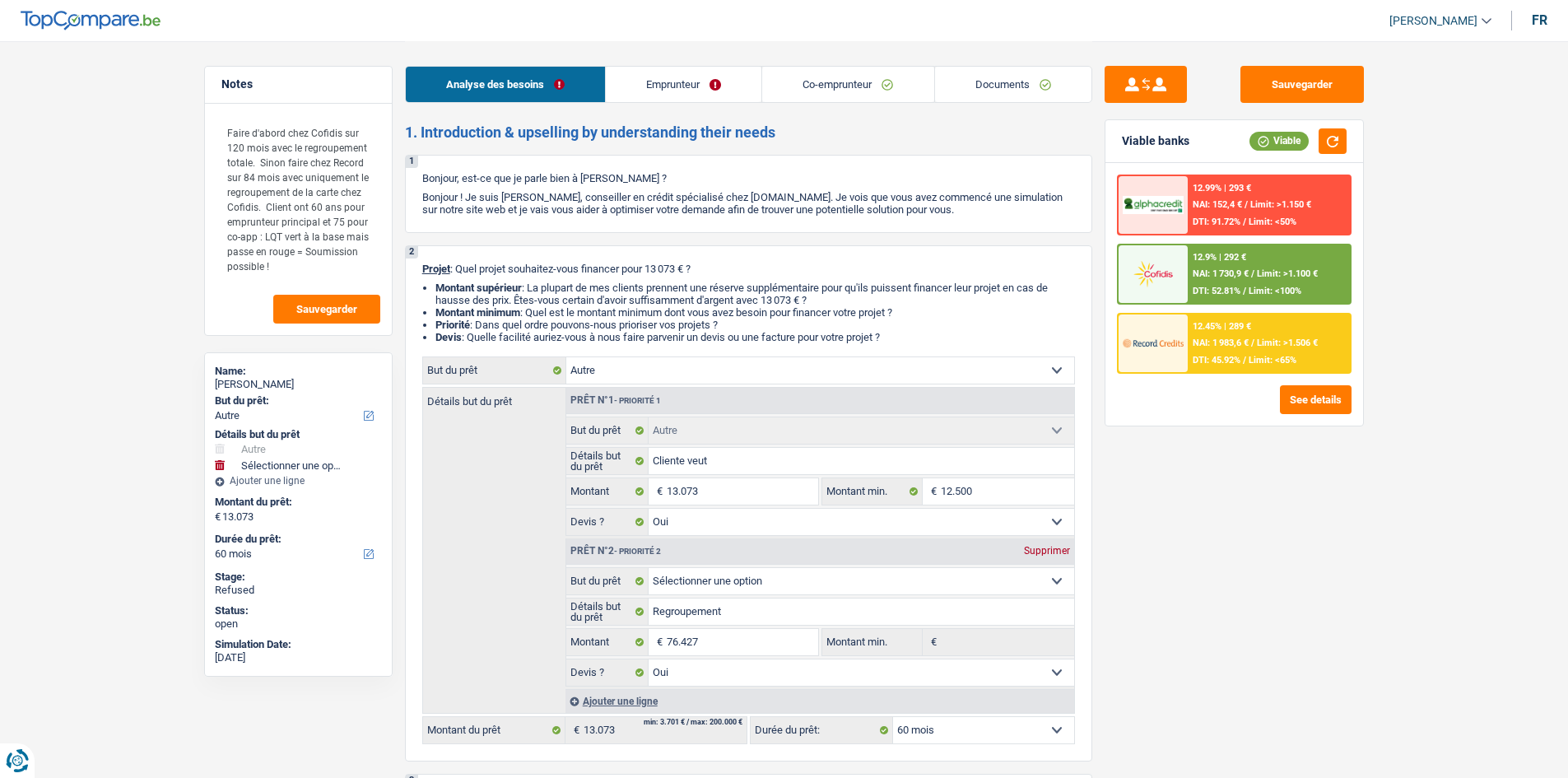
select select "netSalary"
select select "pension"
select select "liveWithParents"
select select "personalLoan"
select select "homeFurnishingOrRelocation"
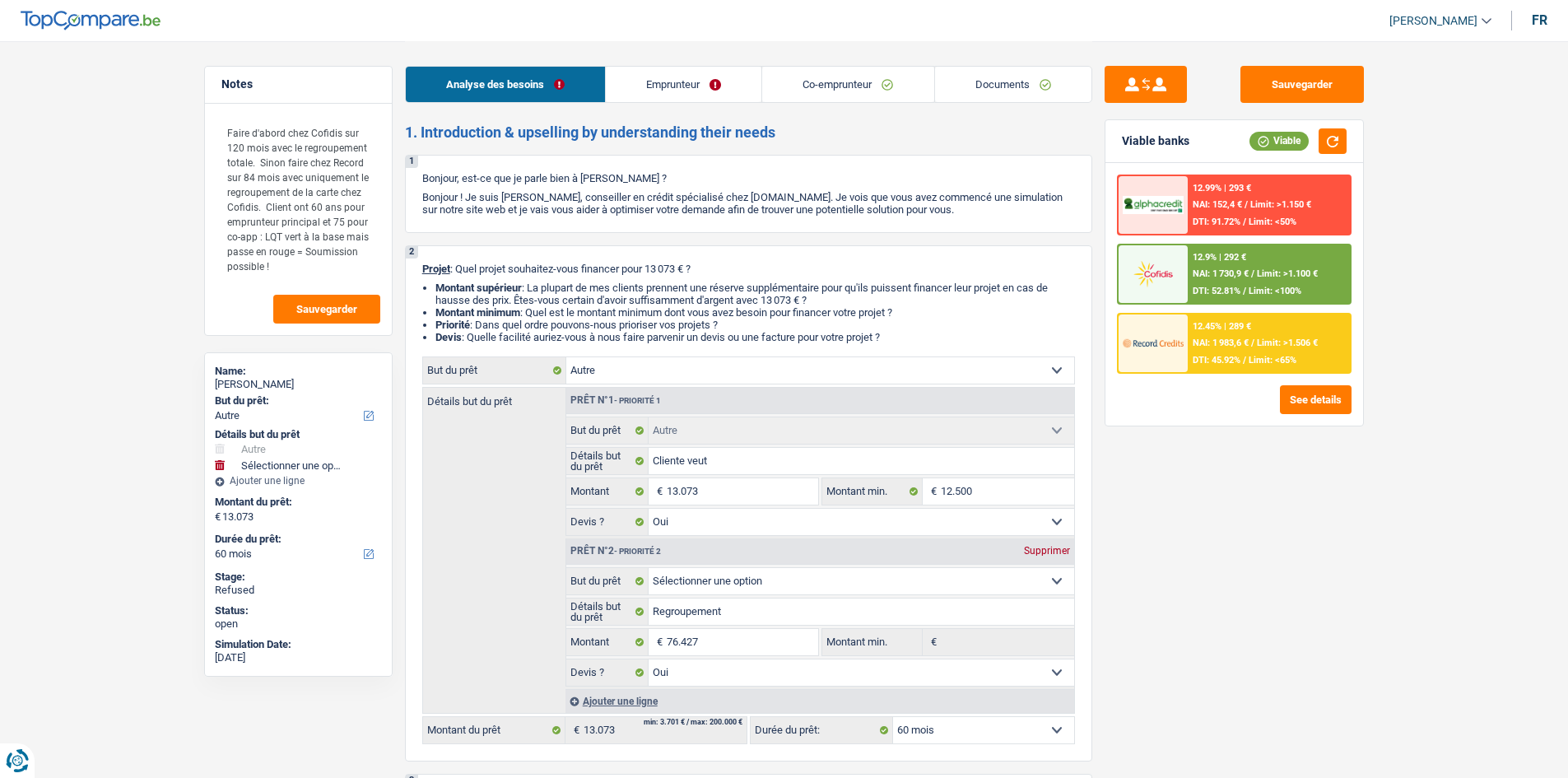
select select "120"
select select "other"
select select "yes"
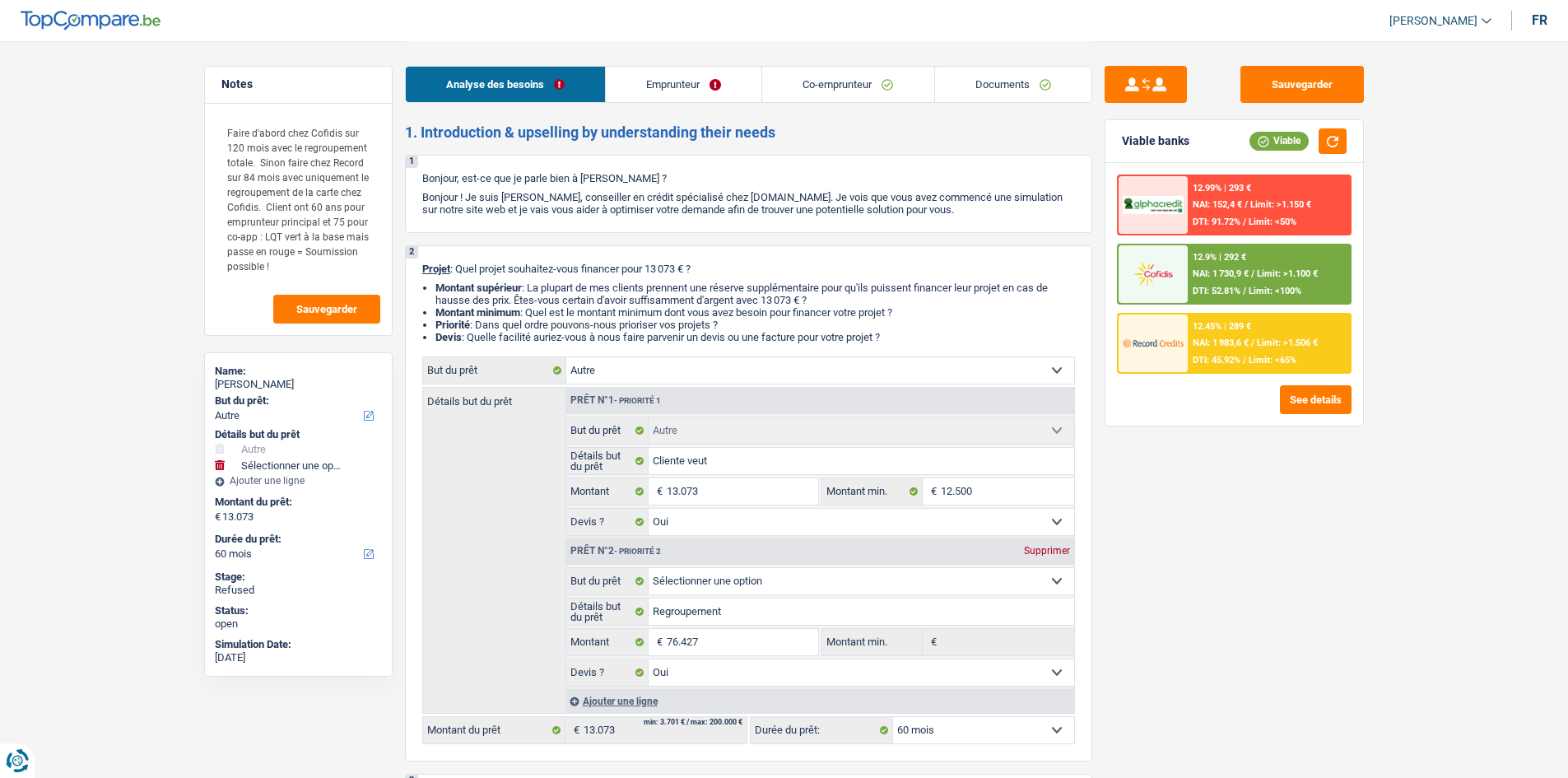
select select "60"
select select "personalLoan"
select select "homeFurnishingOrRelocation"
select select "42"
select select "cardOrCredit"
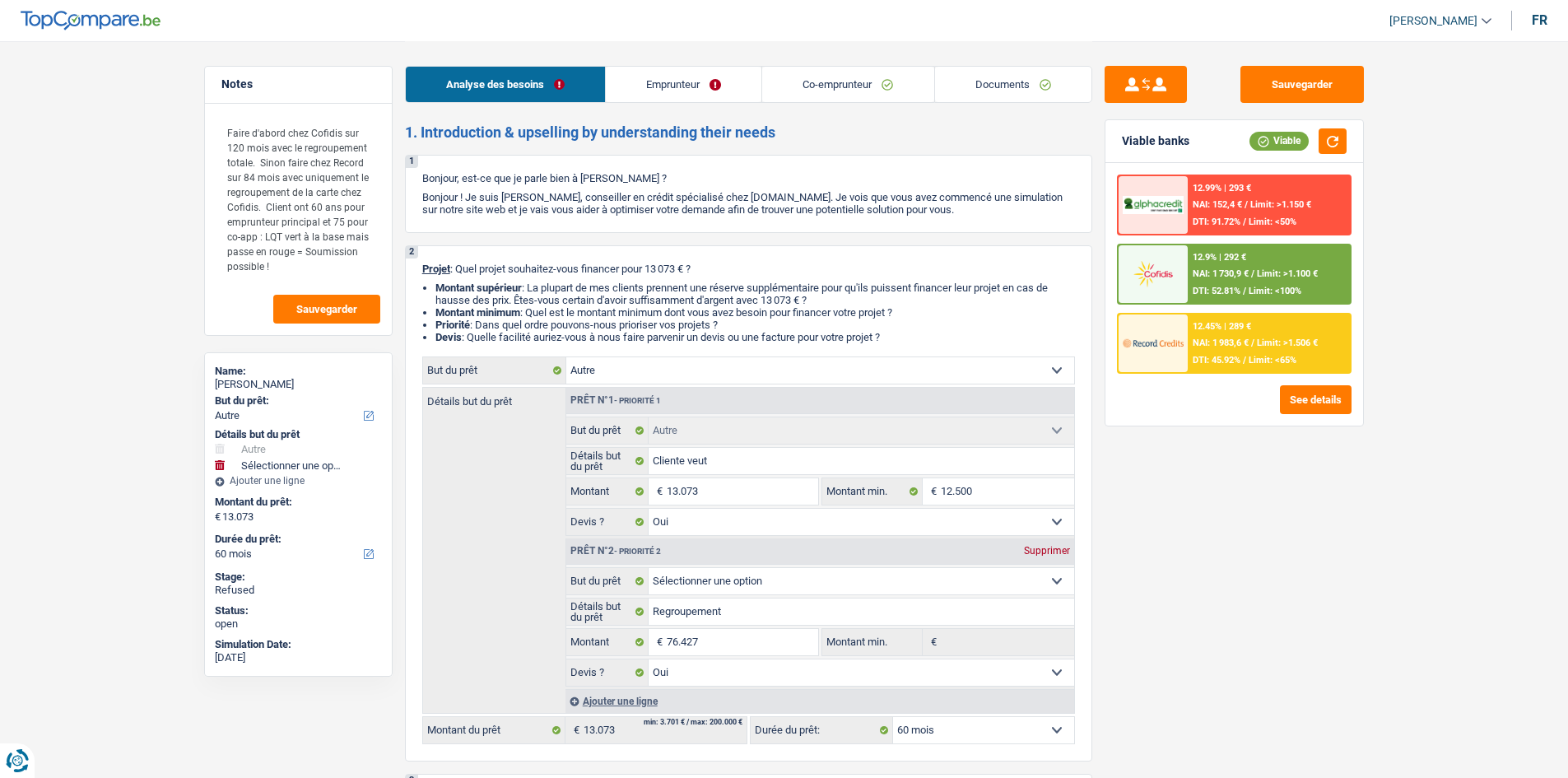
click at [638, 95] on link "Emprunteur" at bounding box center [683, 84] width 156 height 35
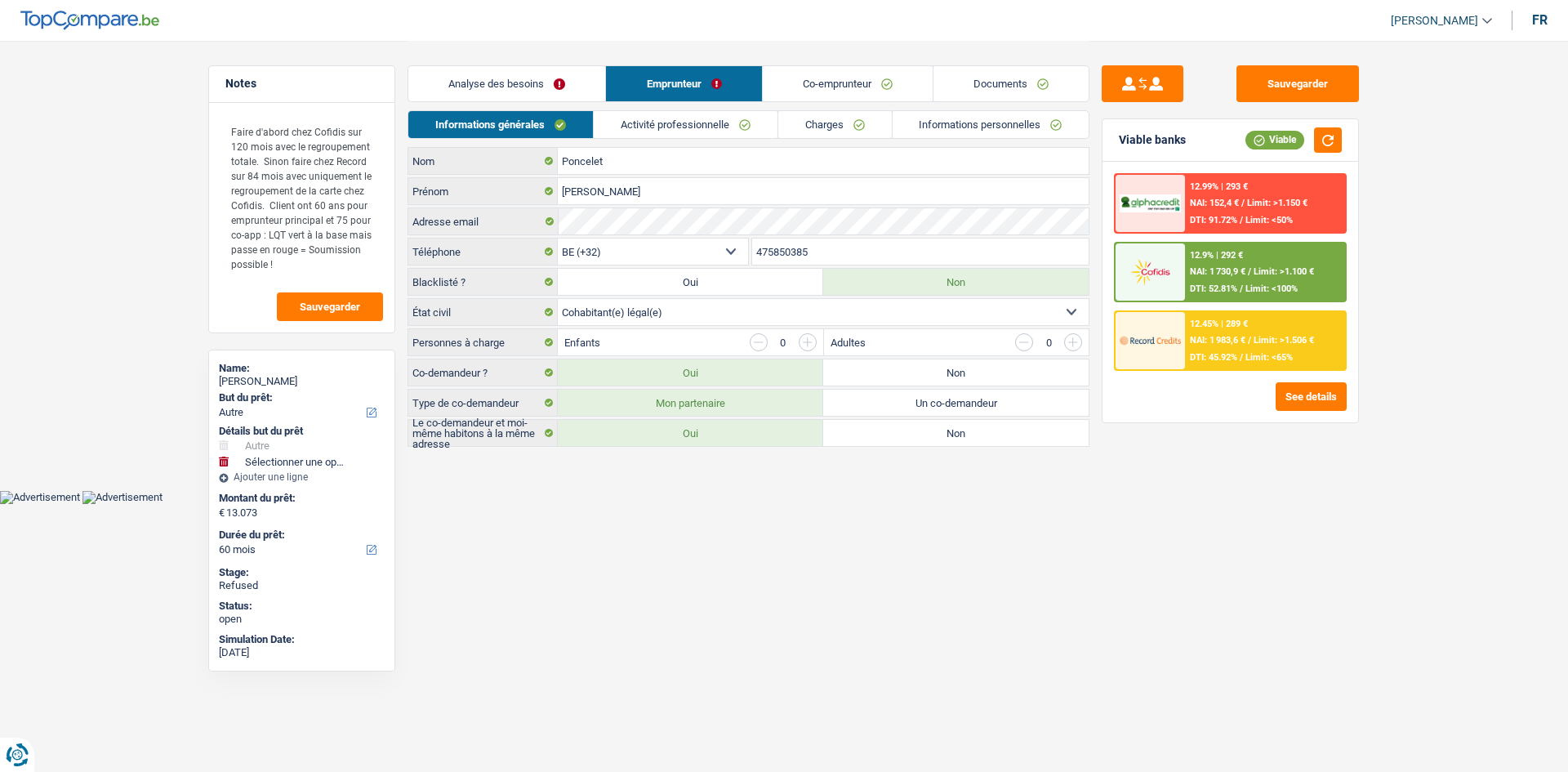
click at [829, 78] on link "Co-emprunteur" at bounding box center [848, 84] width 170 height 35
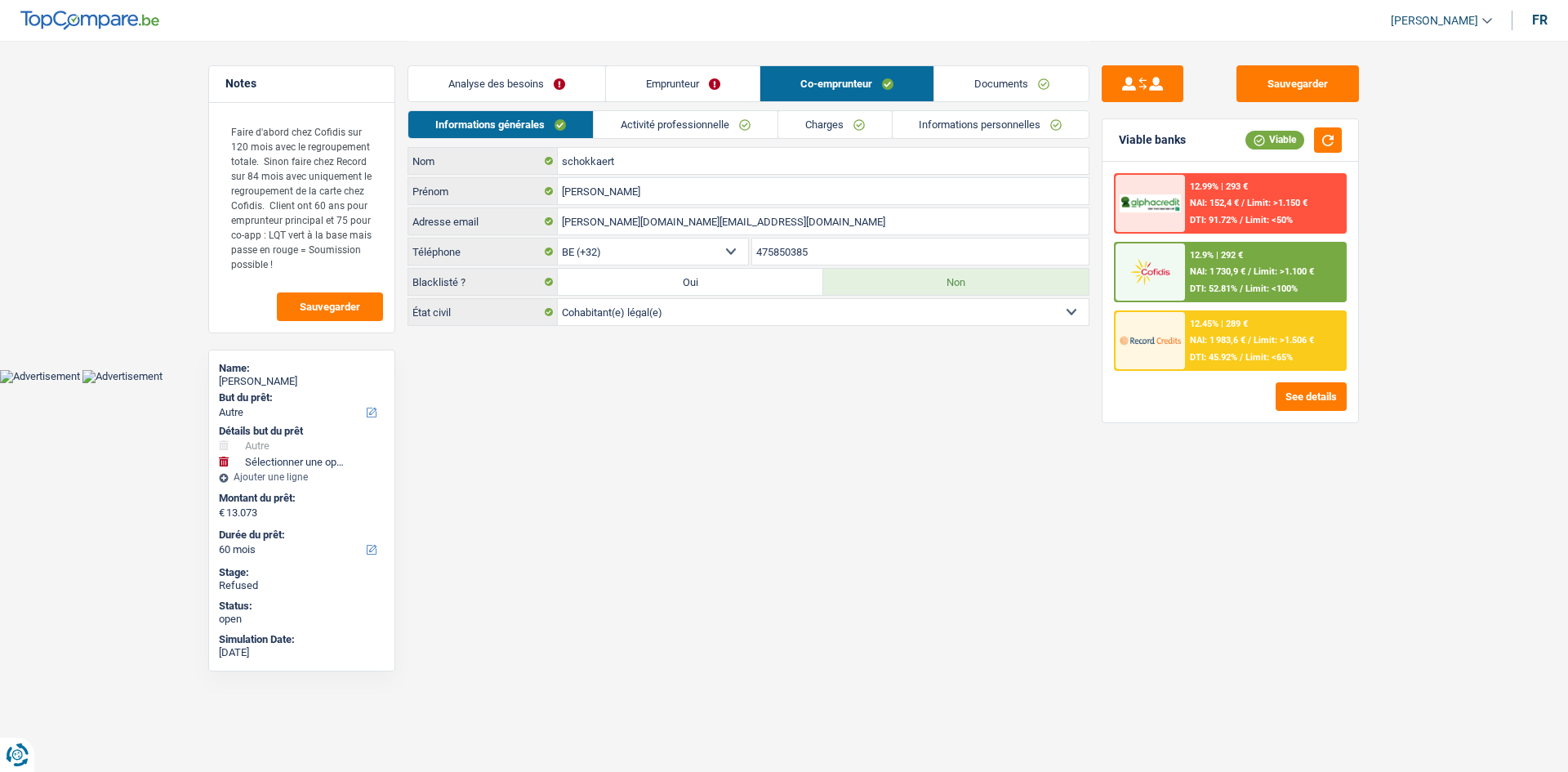
click at [707, 85] on link "Emprunteur" at bounding box center [683, 84] width 154 height 35
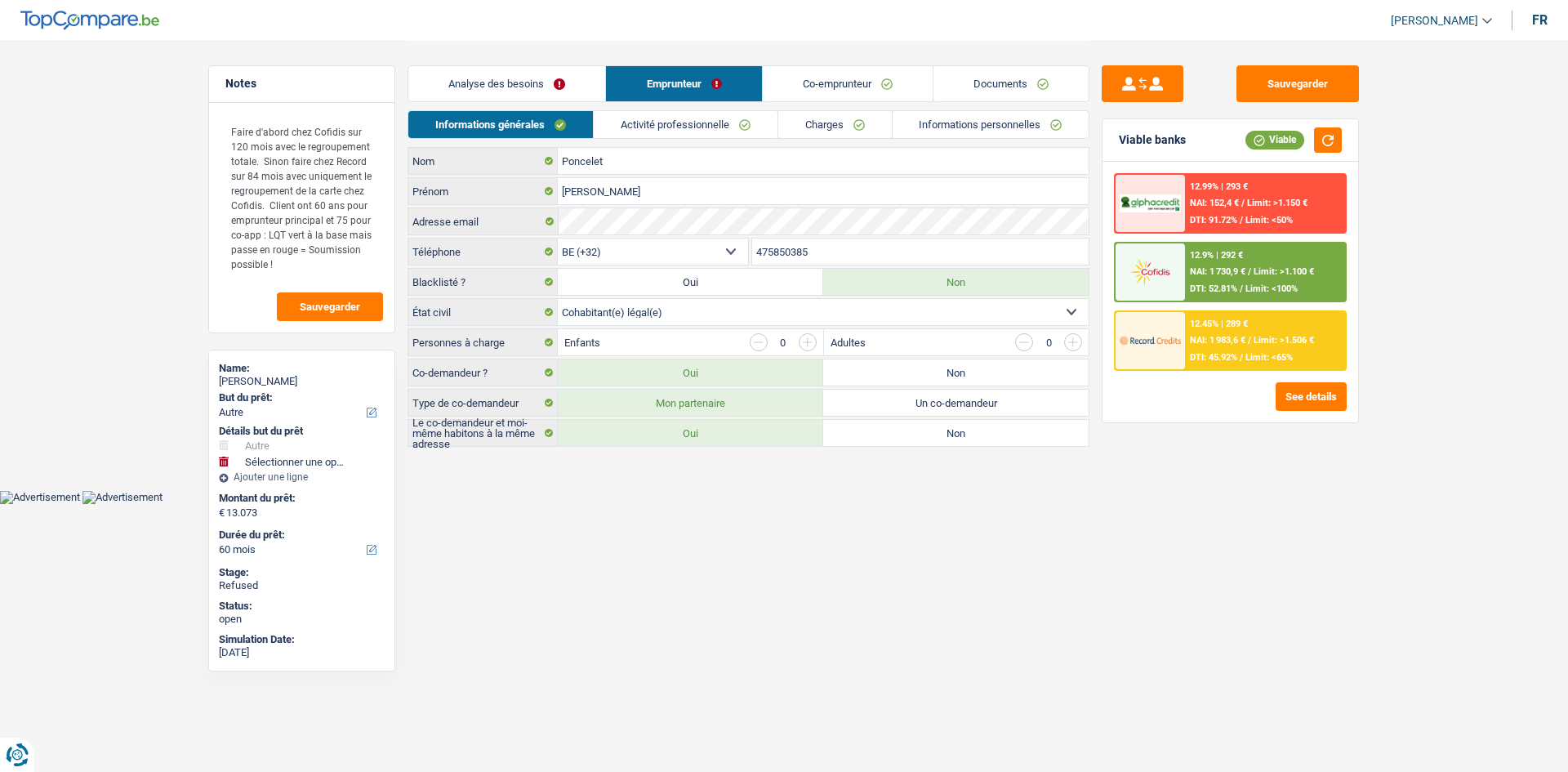
click at [827, 126] on link "Charges" at bounding box center [835, 125] width 113 height 27
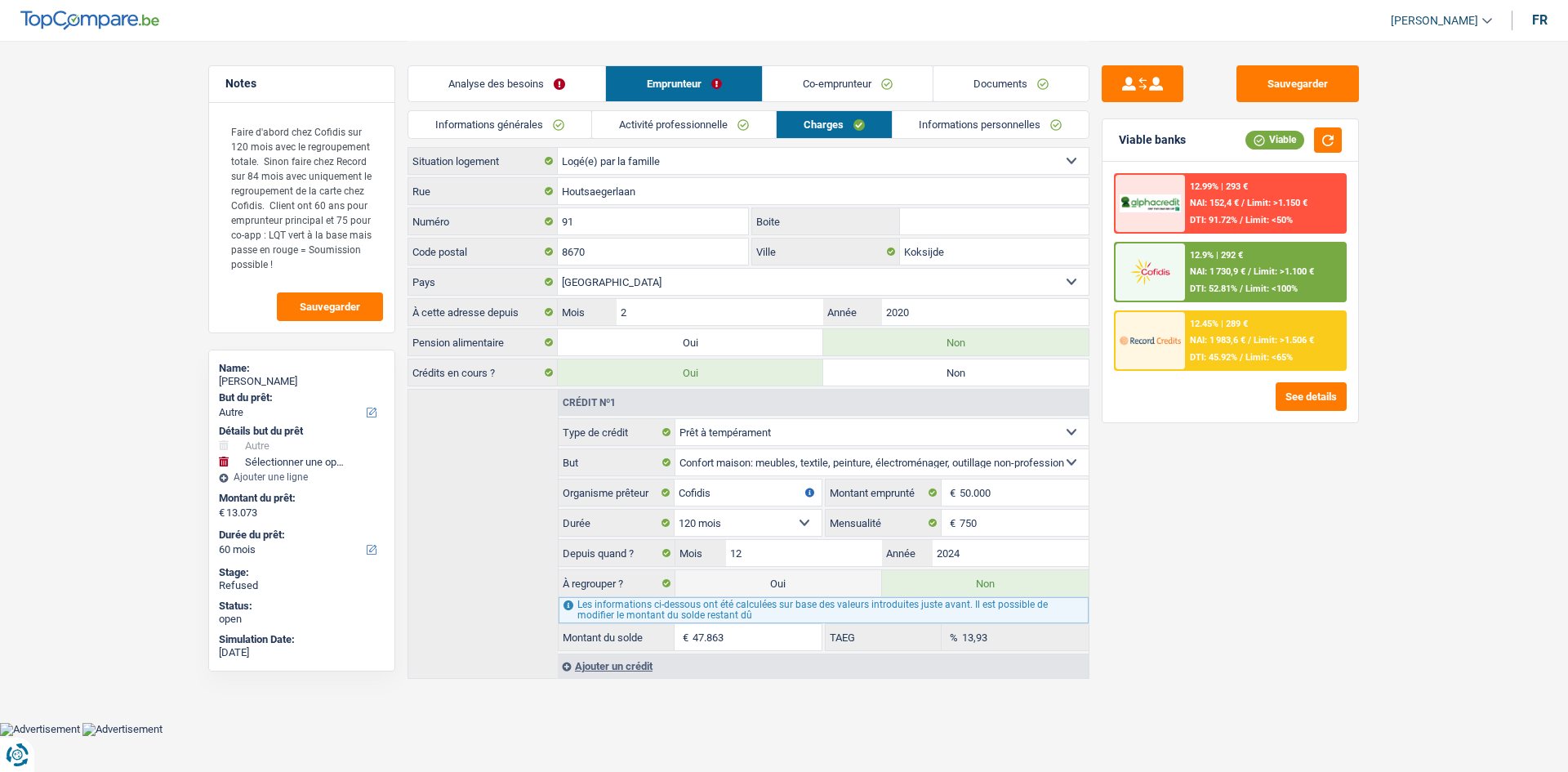
click at [836, 90] on link "Co-emprunteur" at bounding box center [848, 84] width 170 height 35
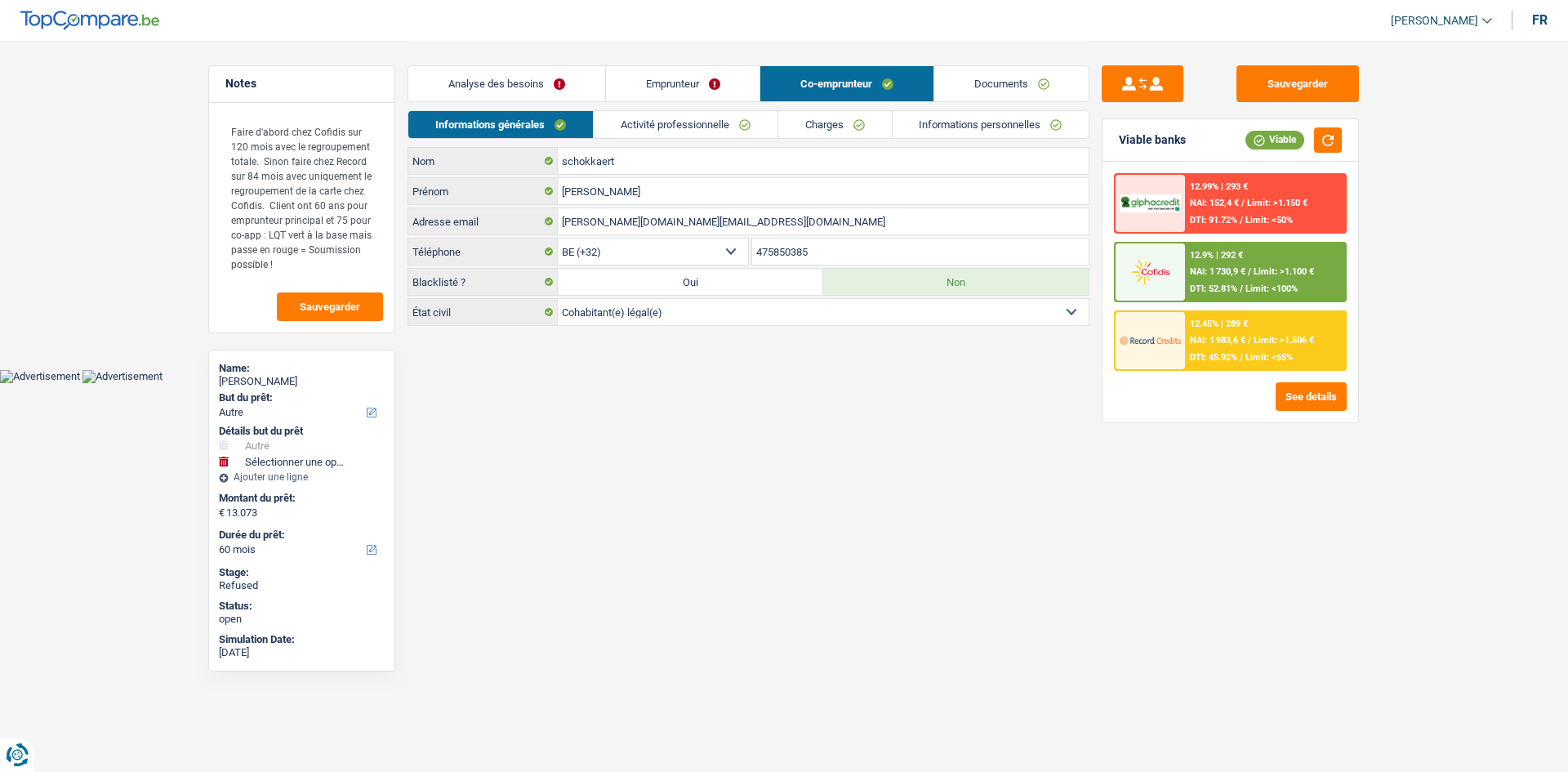
click at [865, 114] on link "Charges" at bounding box center [835, 125] width 113 height 27
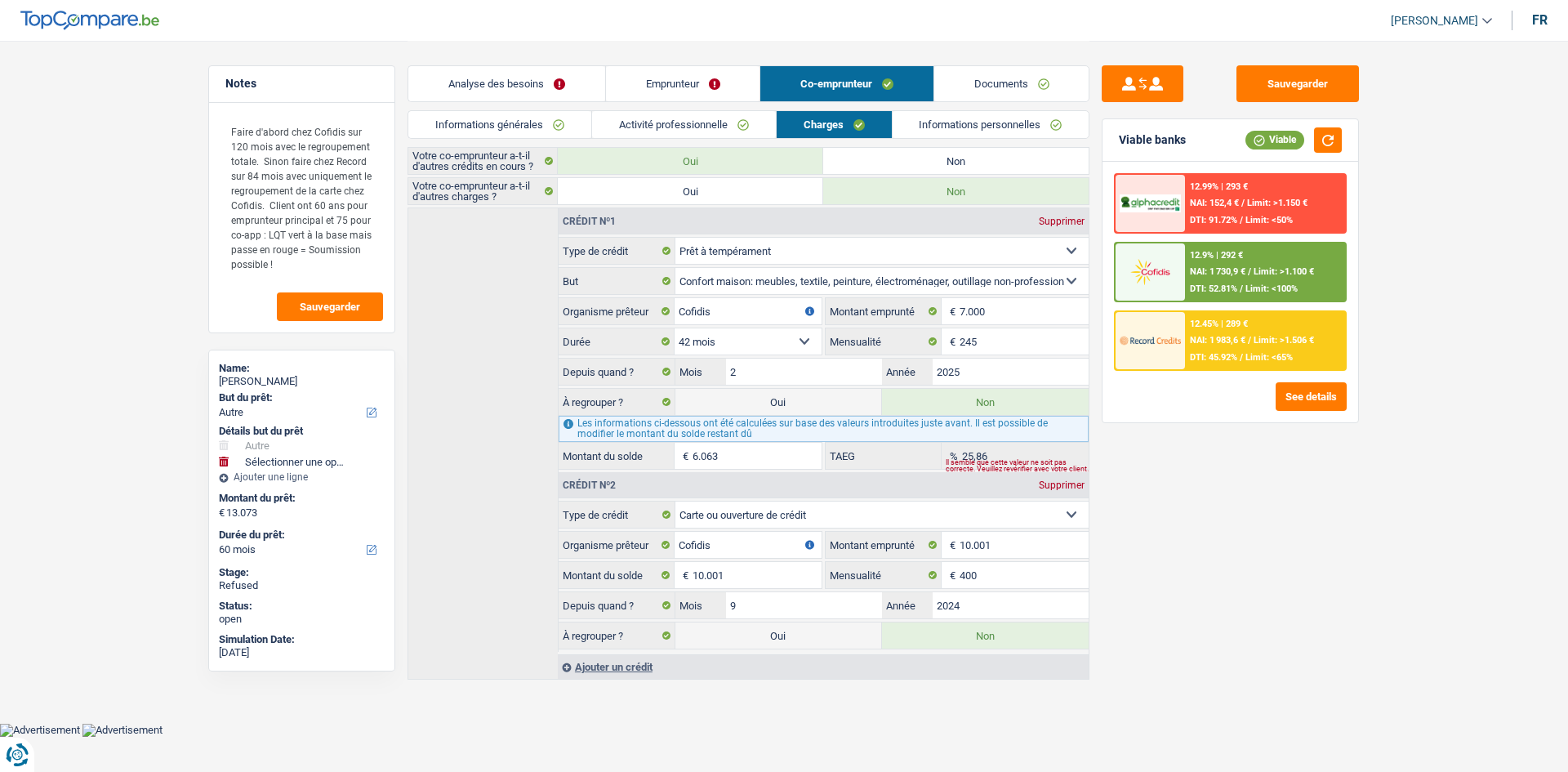
click at [532, 71] on link "Analyse des besoins" at bounding box center [506, 84] width 197 height 35
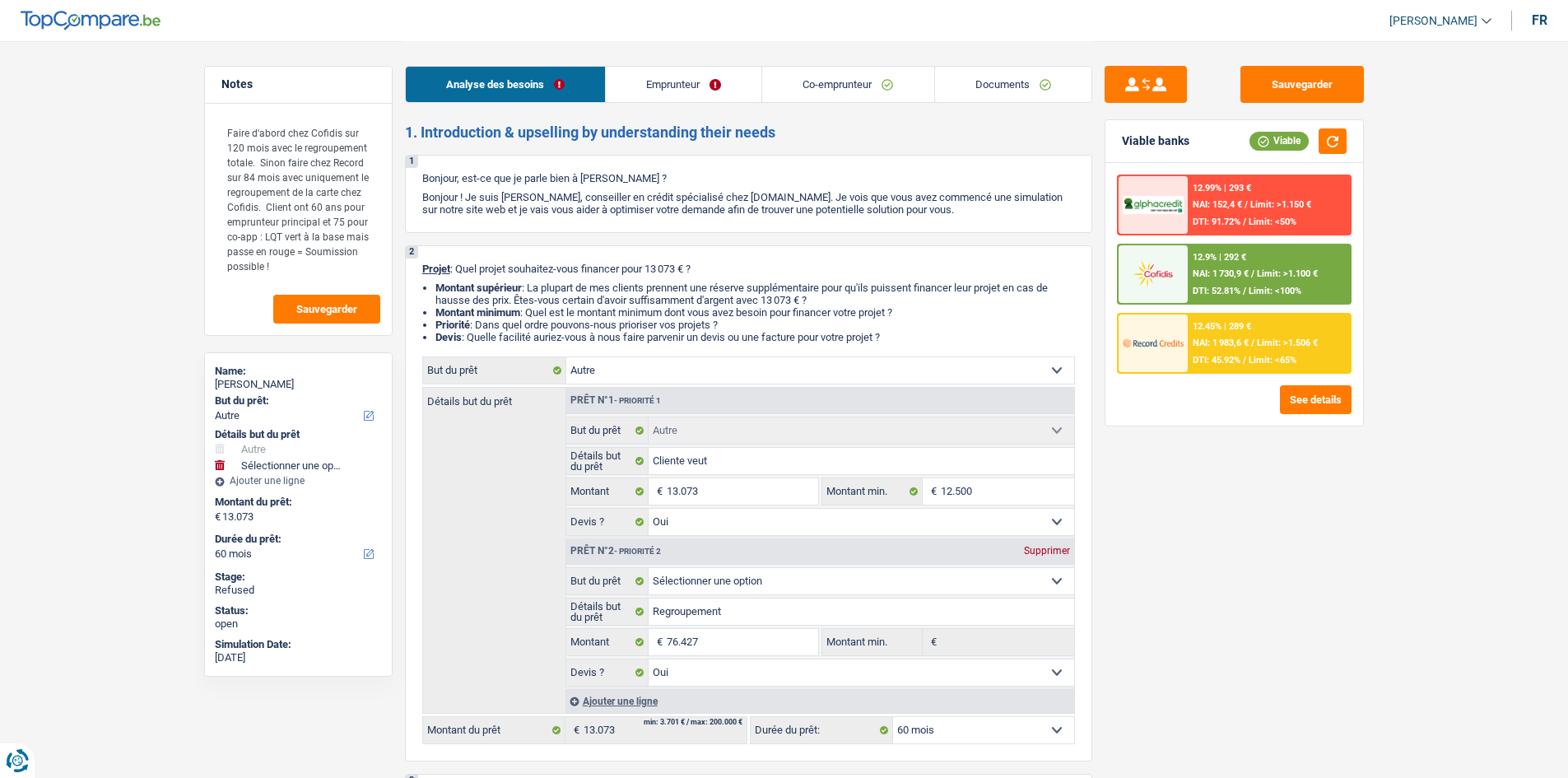
click at [802, 85] on link "Co-emprunteur" at bounding box center [847, 84] width 171 height 35
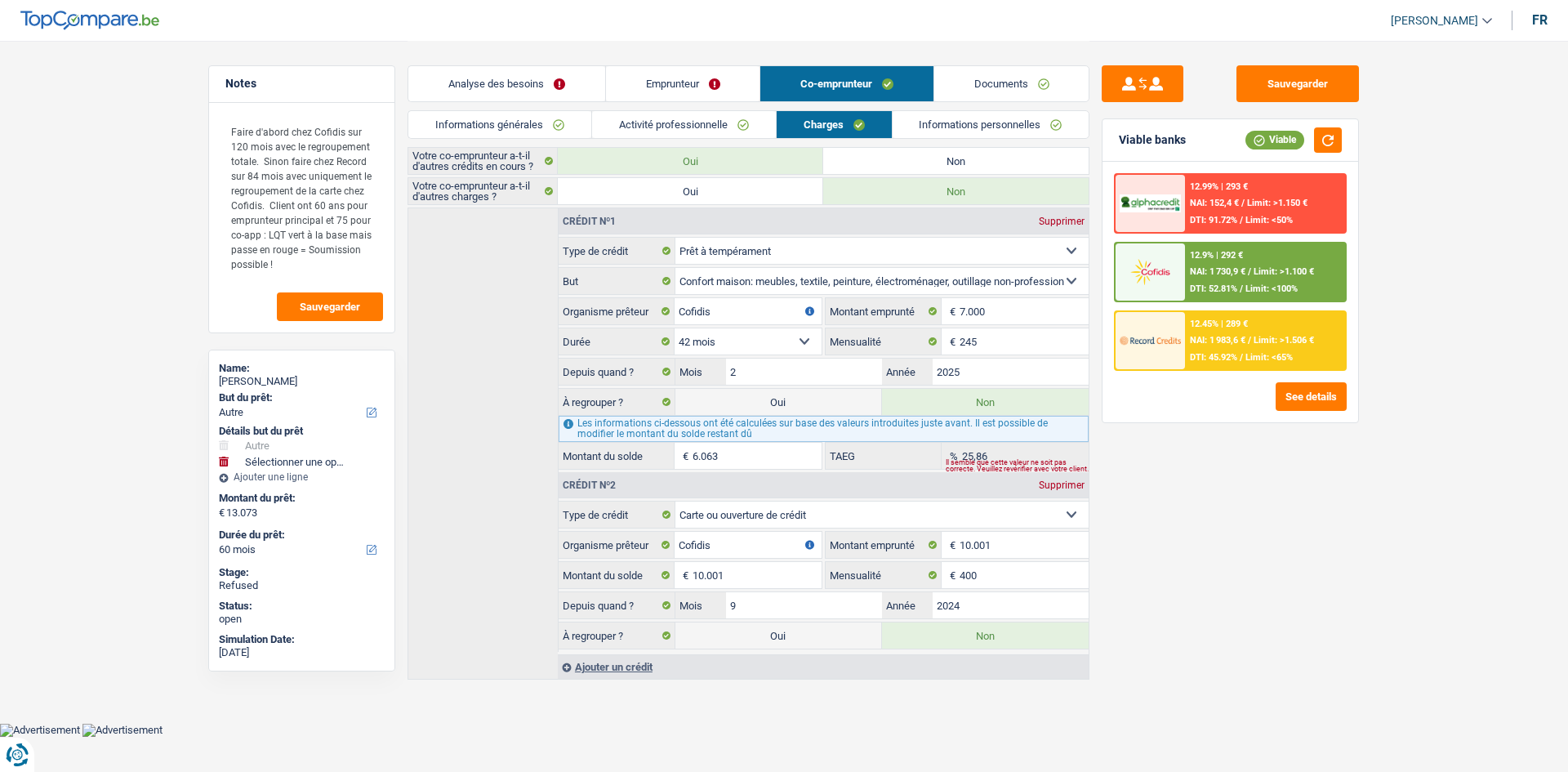
click at [723, 111] on link "Activité professionnelle" at bounding box center [684, 125] width 184 height 27
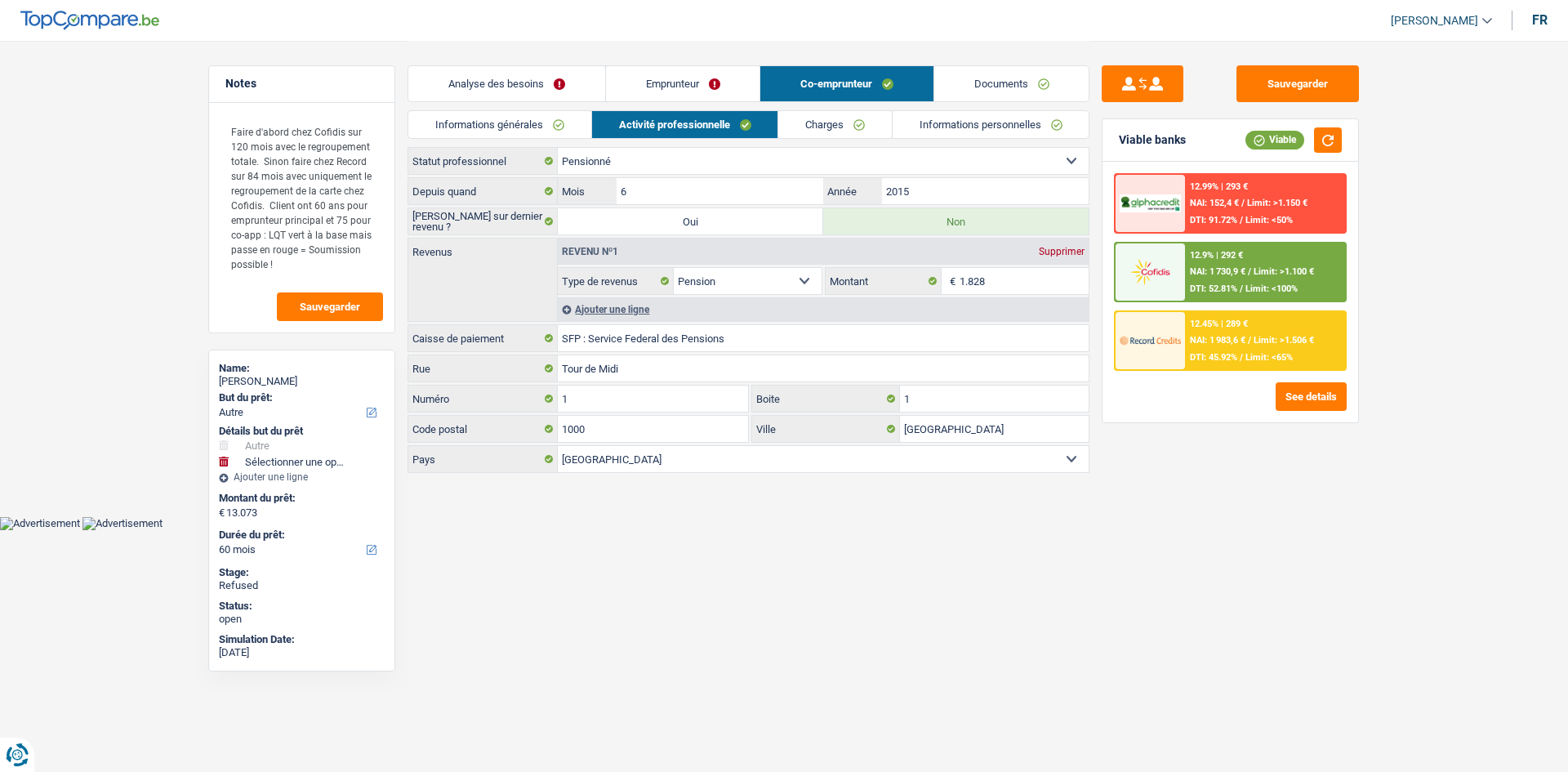
click at [820, 125] on link "Charges" at bounding box center [835, 125] width 113 height 27
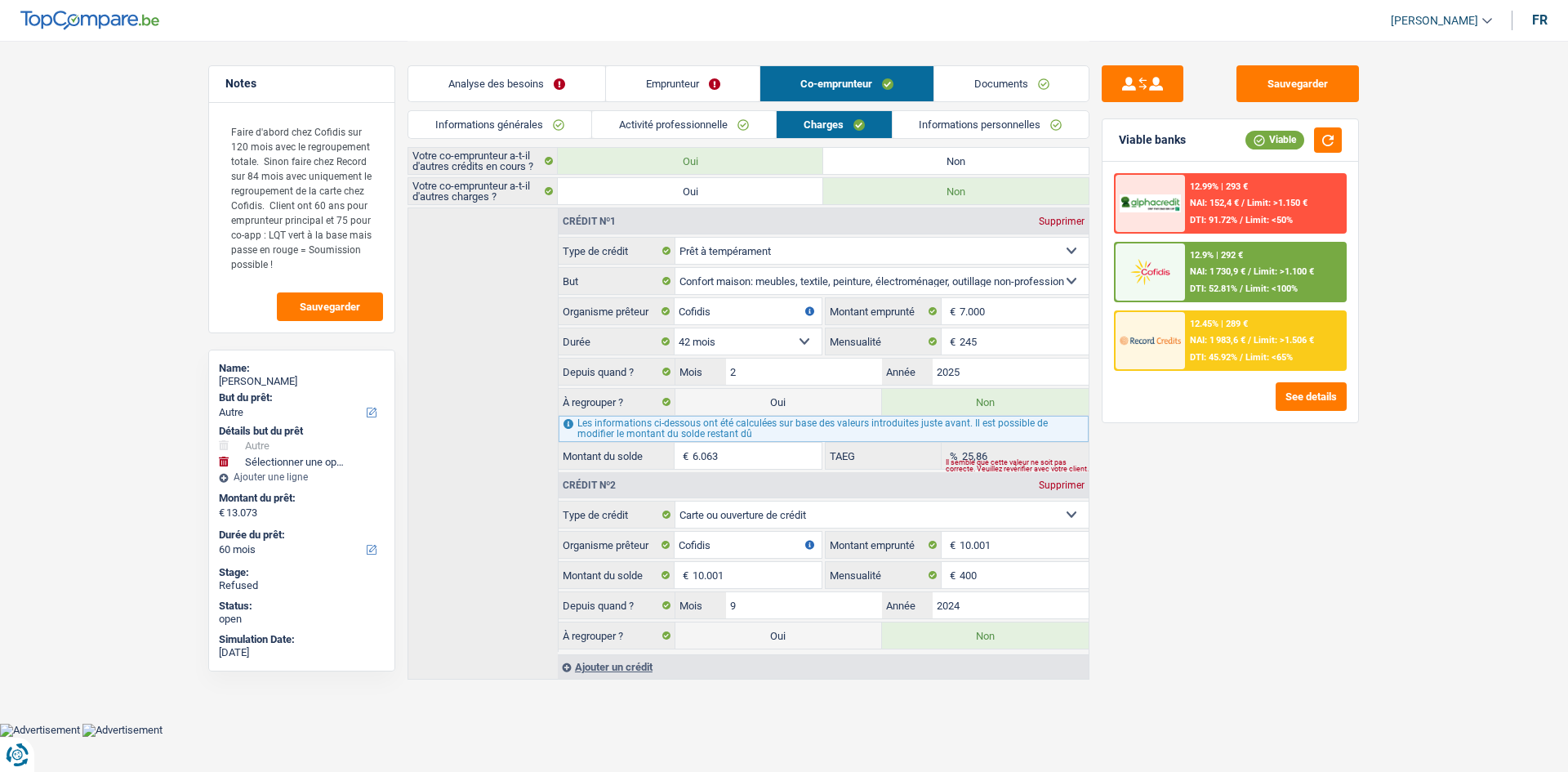
click at [539, 118] on link "Informations générales" at bounding box center [500, 125] width 183 height 27
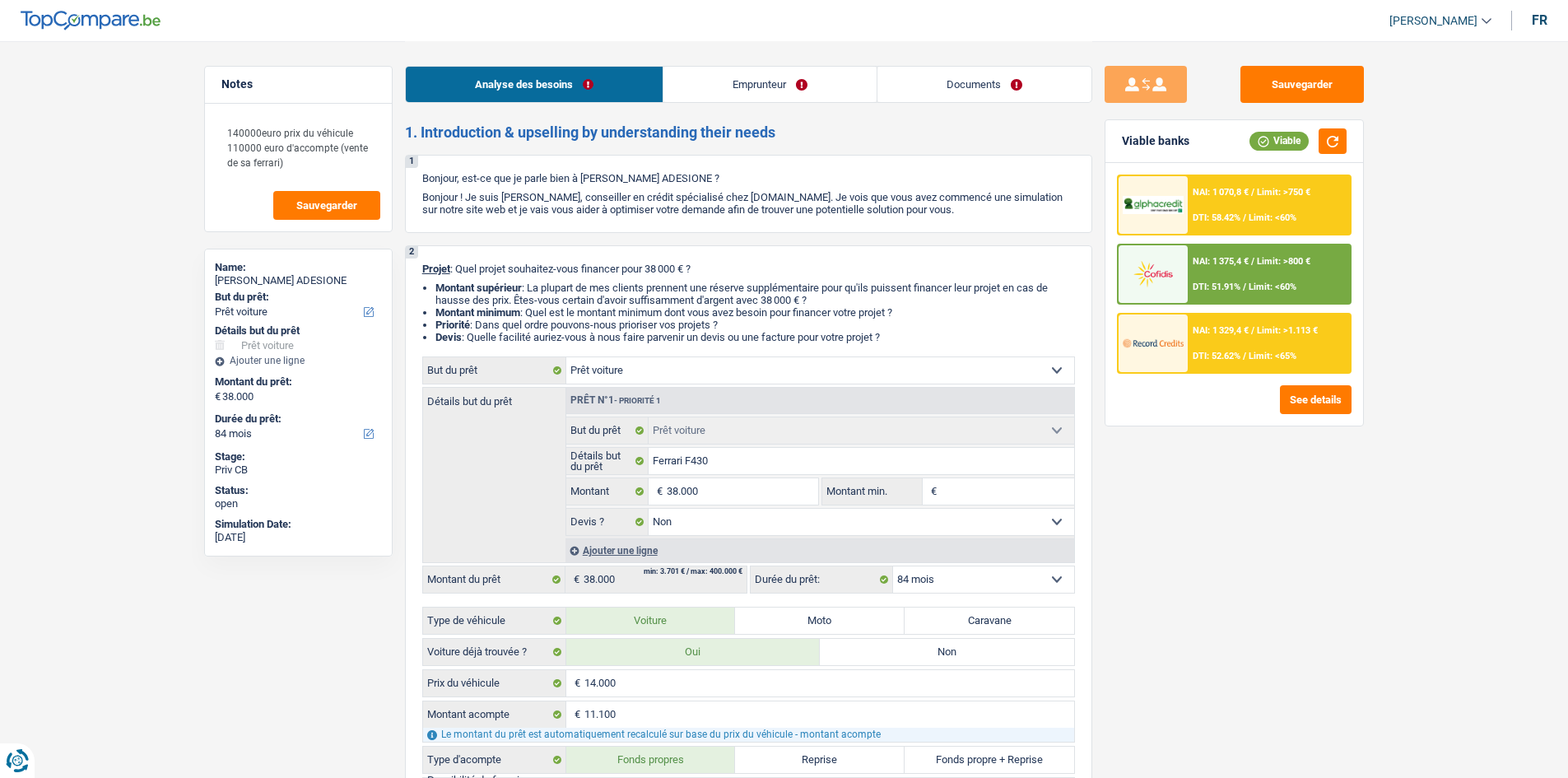
select select "car"
select select "84"
select select "car"
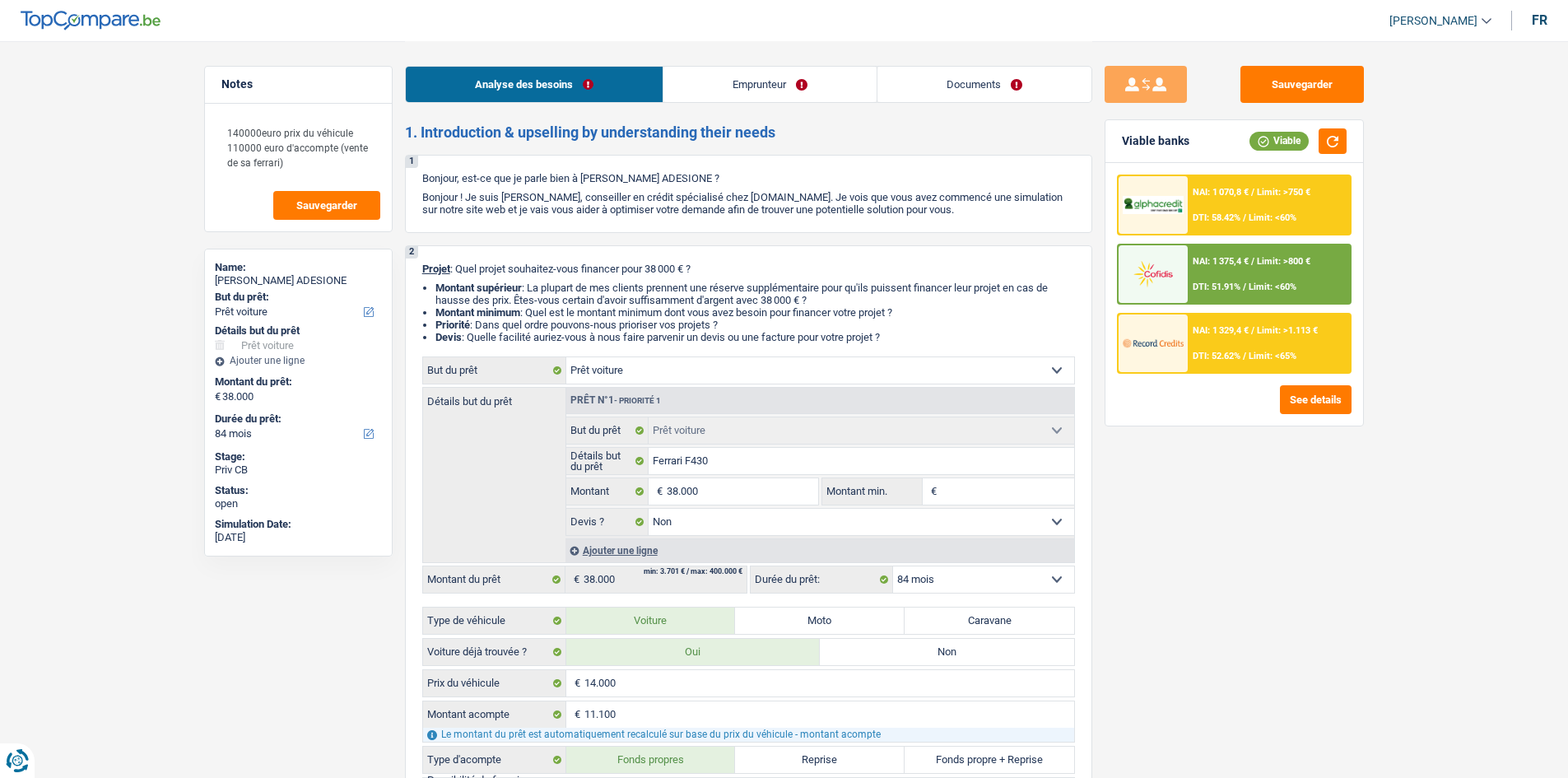
select select "false"
select select "84"
select select "privateEmployee"
select select "familyAllowances"
select select "netSalary"
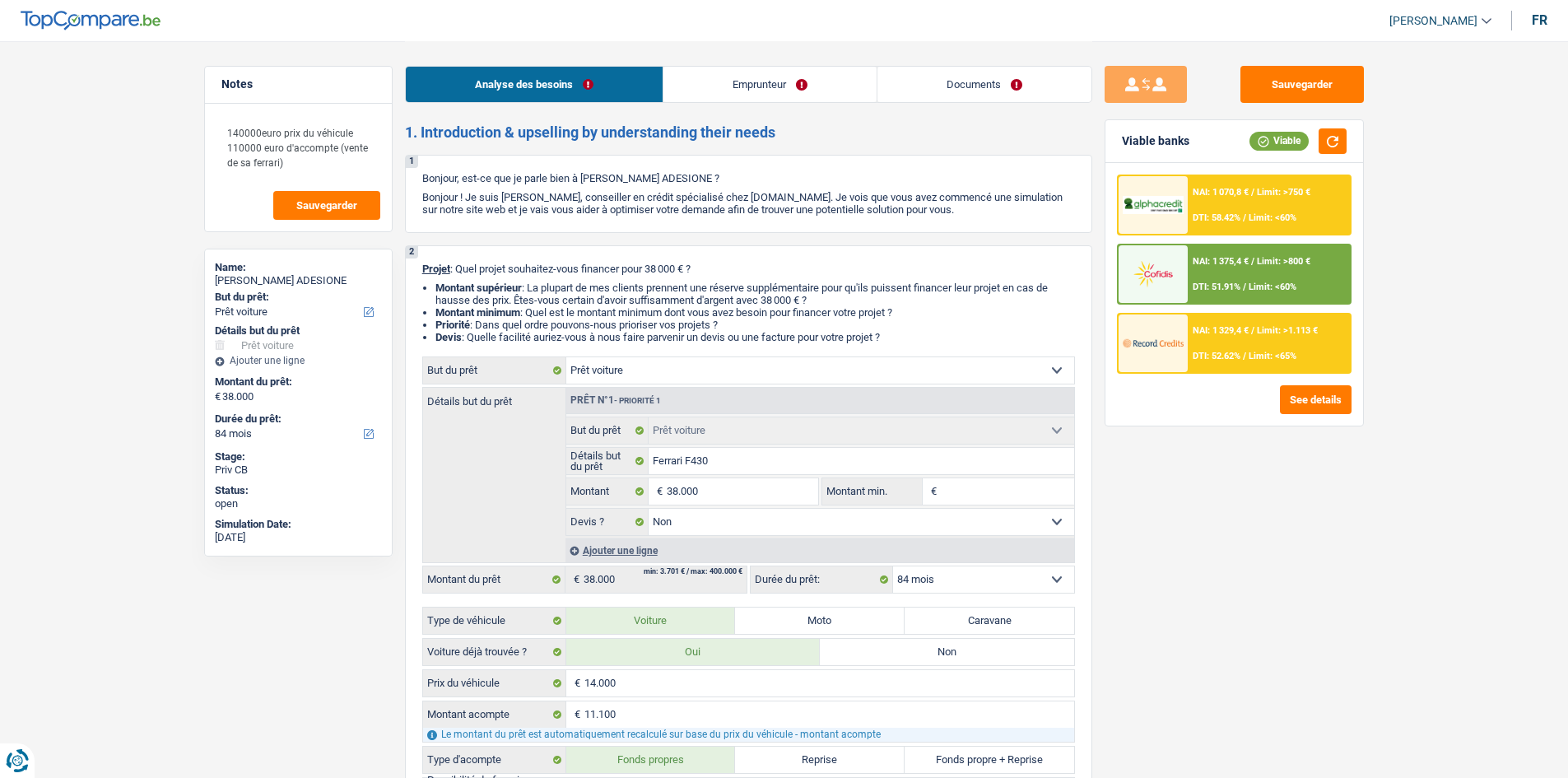
select select "mealVouchers"
select select "ownerWithMortgage"
select select "mortgage"
select select "240"
select select "carLoan"
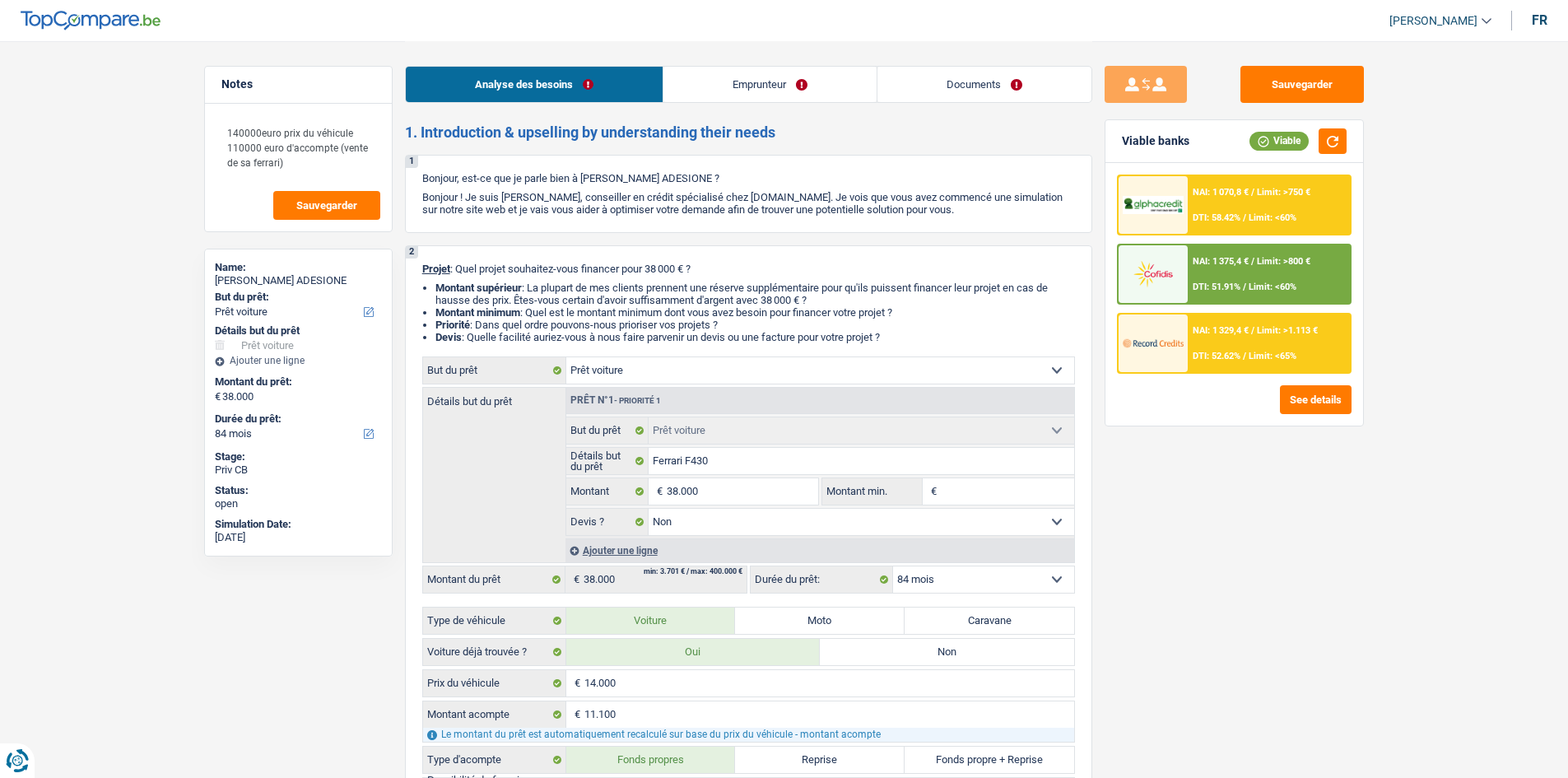
select select "120"
select select "cardOrCredit"
select select "car"
select select "false"
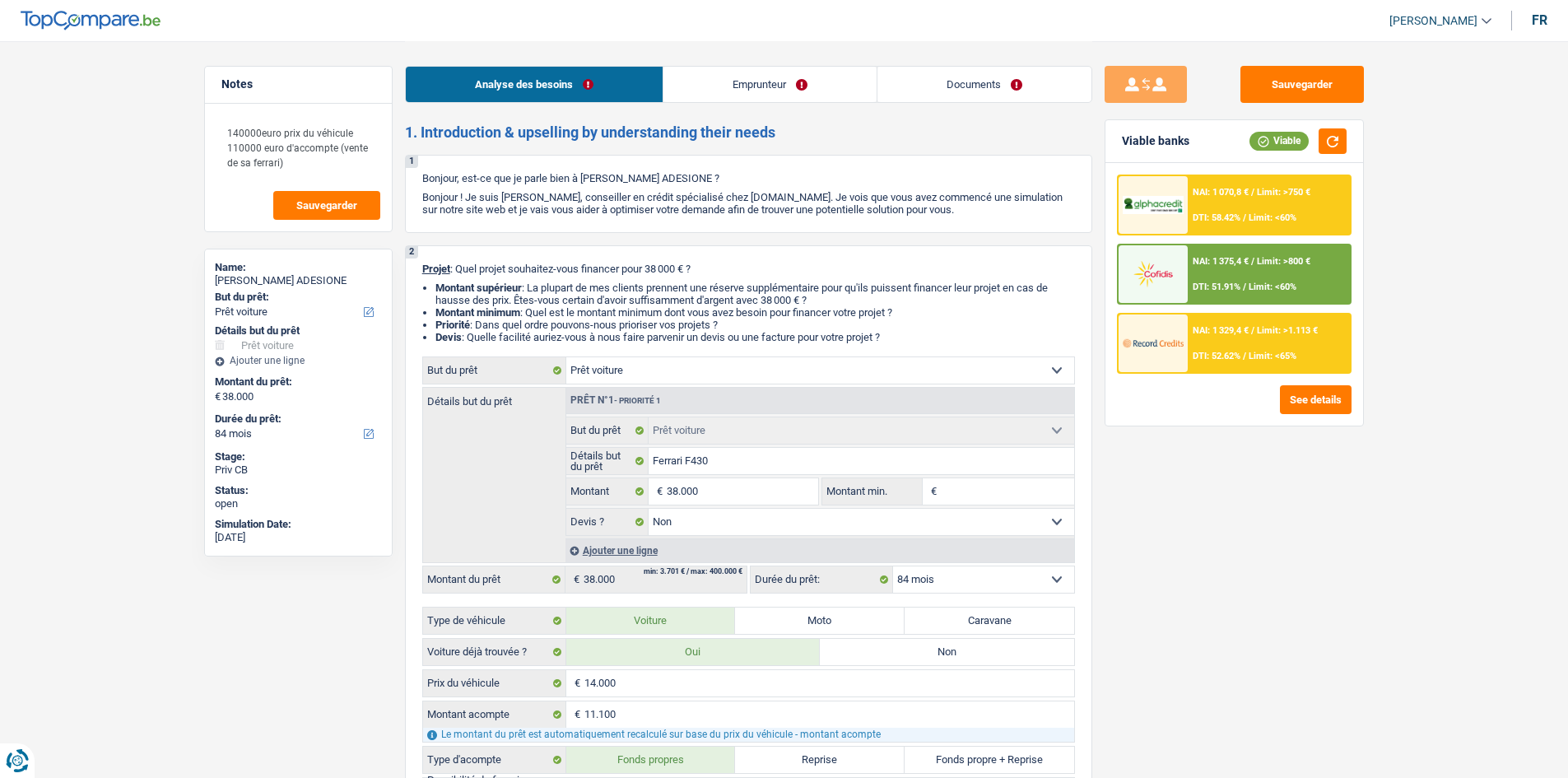
select select "84"
click at [1264, 566] on div "Sauvegarder Viable banks Viable NAI: 1 070,8 € / Limit: >750 € DTI: 58.42% / Li…" at bounding box center [1234, 409] width 284 height 686
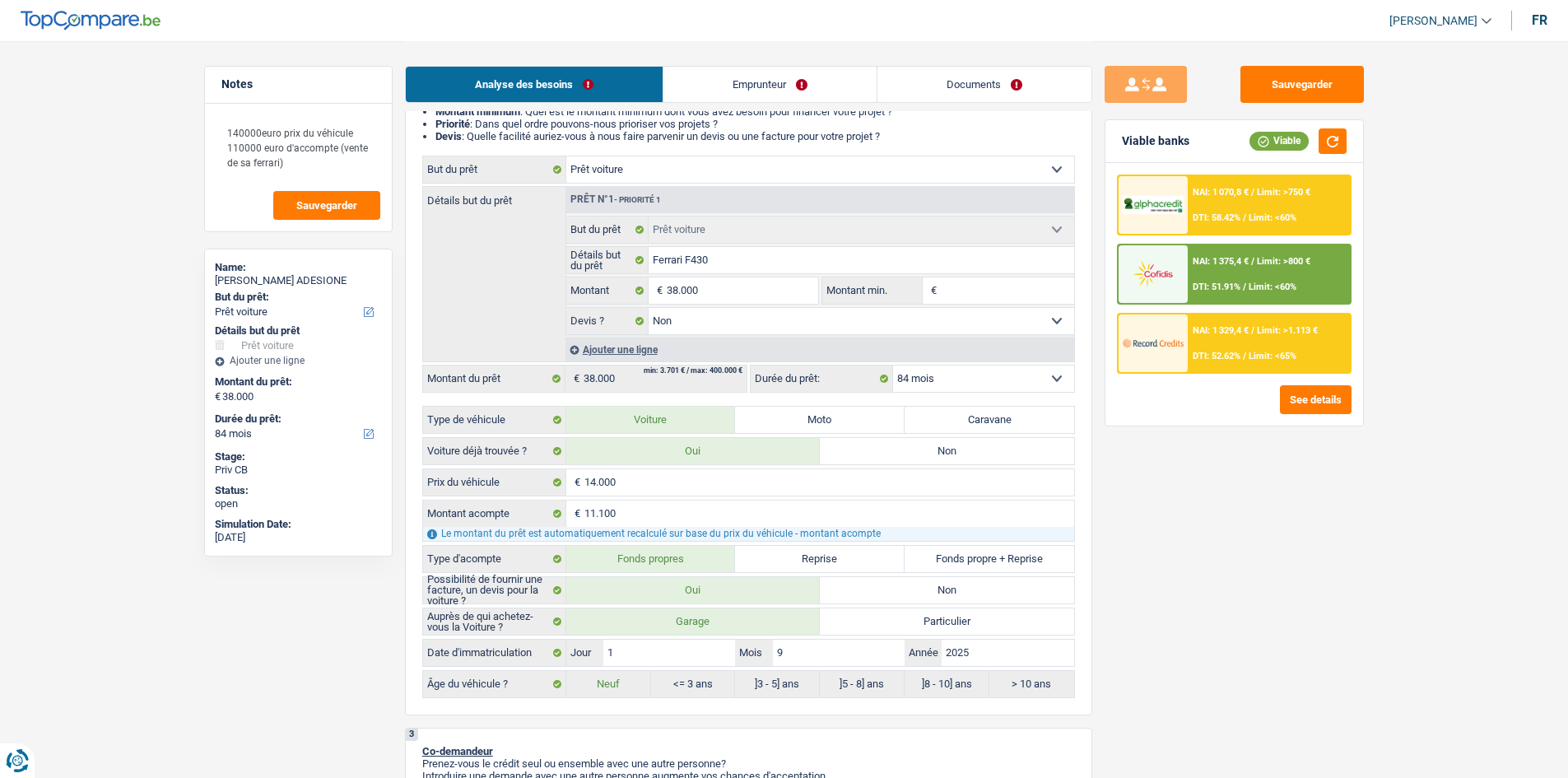
scroll to position [165, 0]
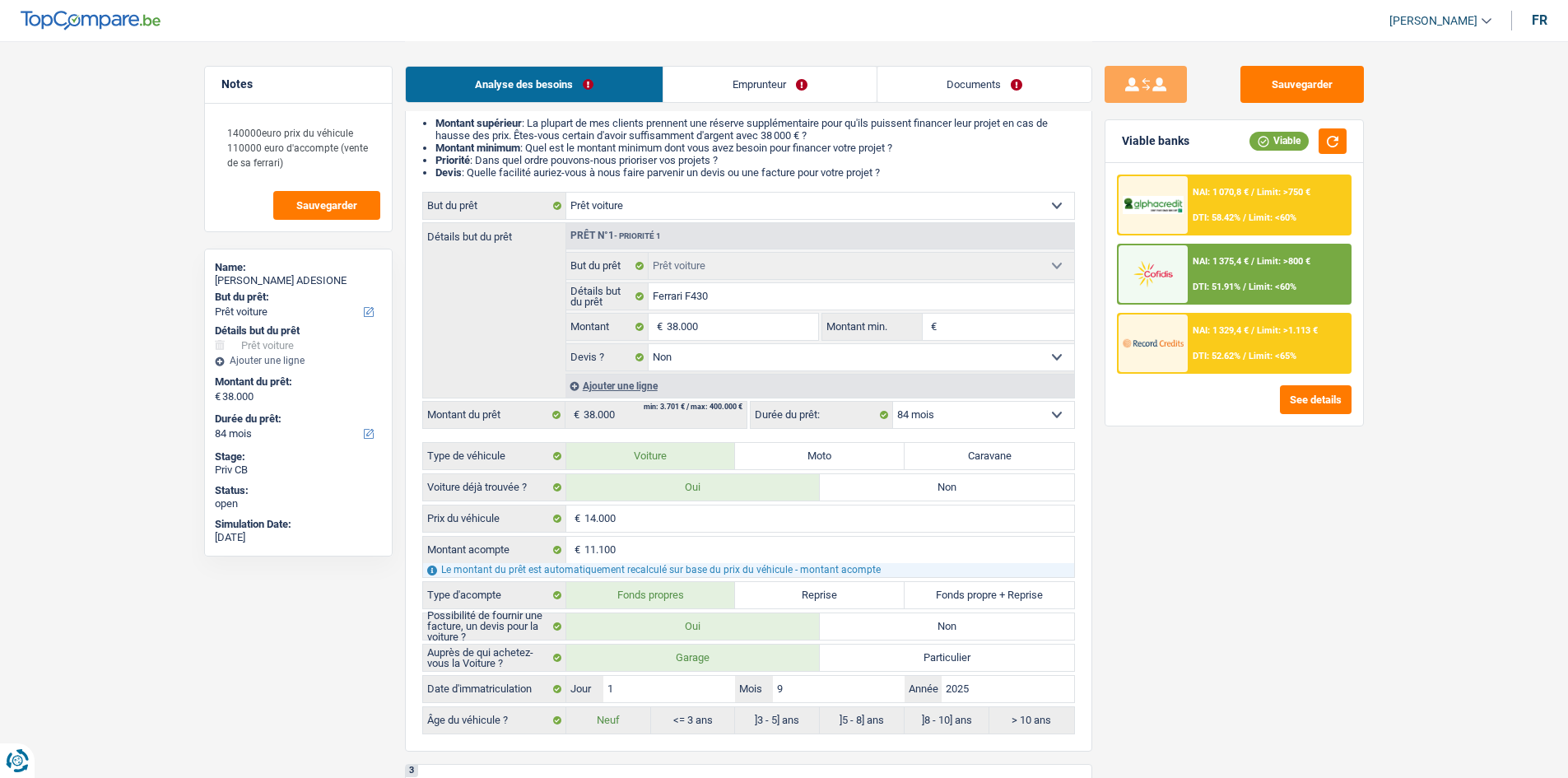
click at [737, 78] on link "Emprunteur" at bounding box center [770, 84] width 213 height 35
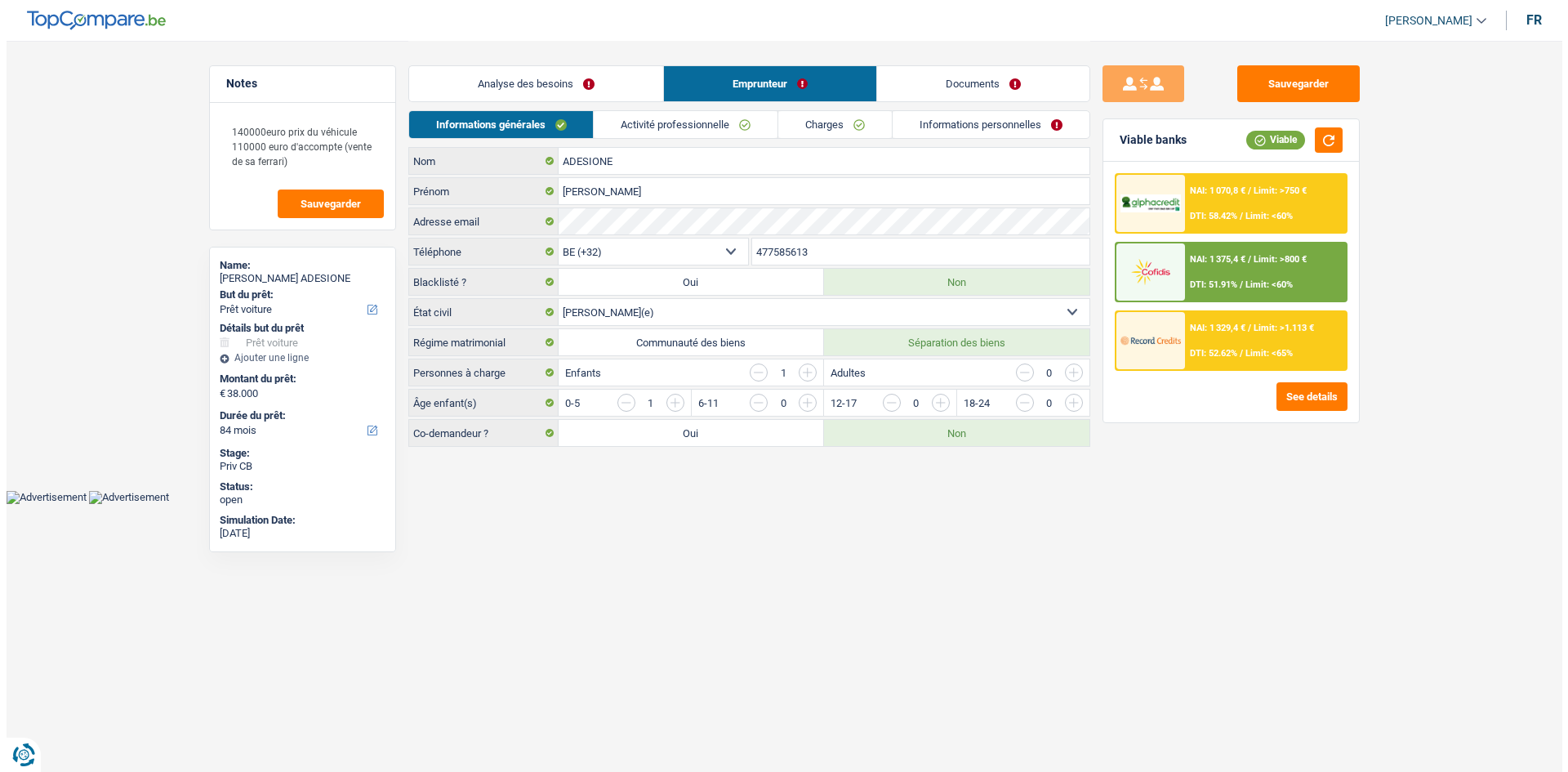
scroll to position [0, 0]
click at [653, 120] on link "Activité professionnelle" at bounding box center [686, 125] width 184 height 27
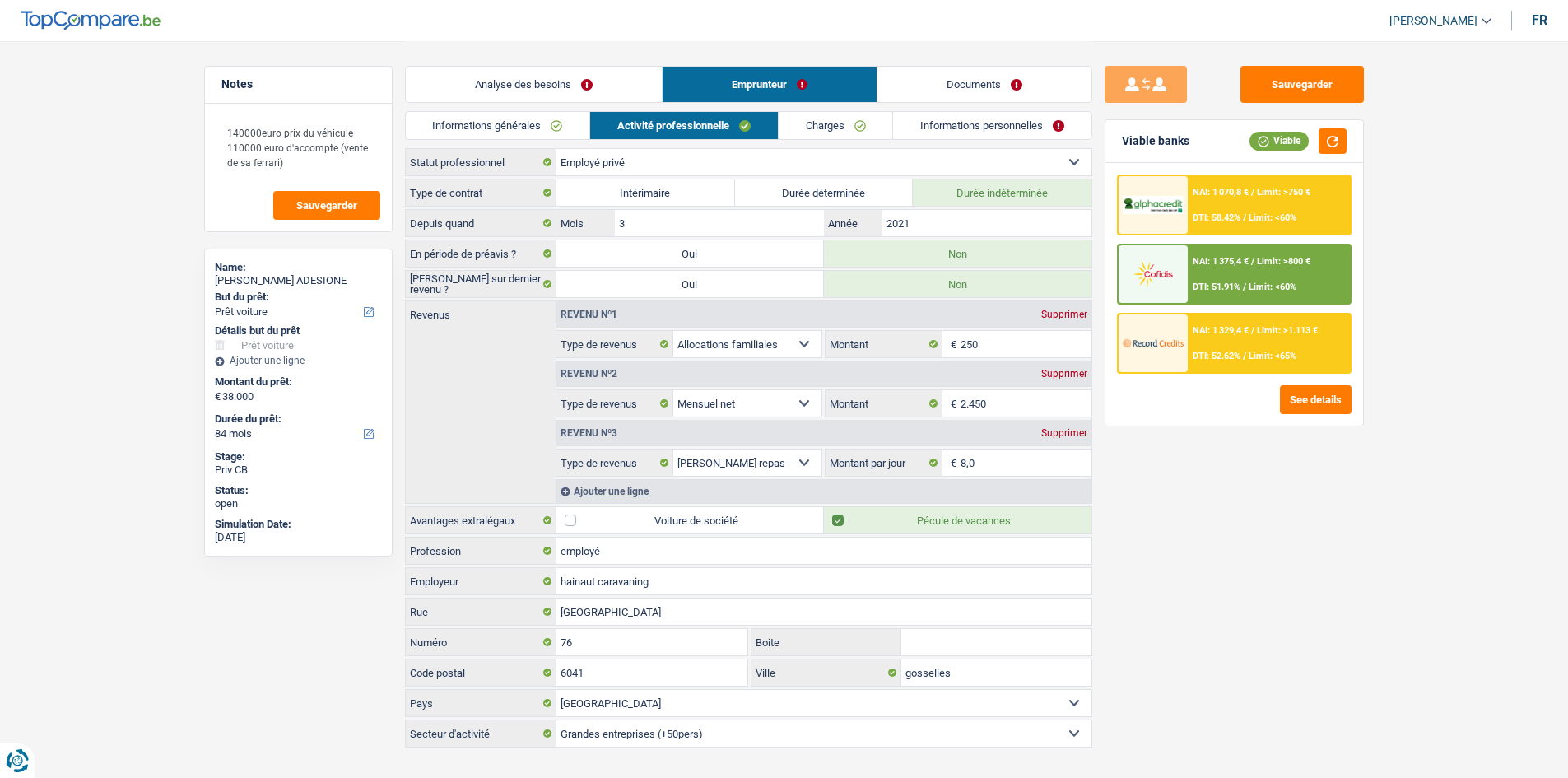
click at [576, 130] on link "Informations générales" at bounding box center [497, 126] width 185 height 28
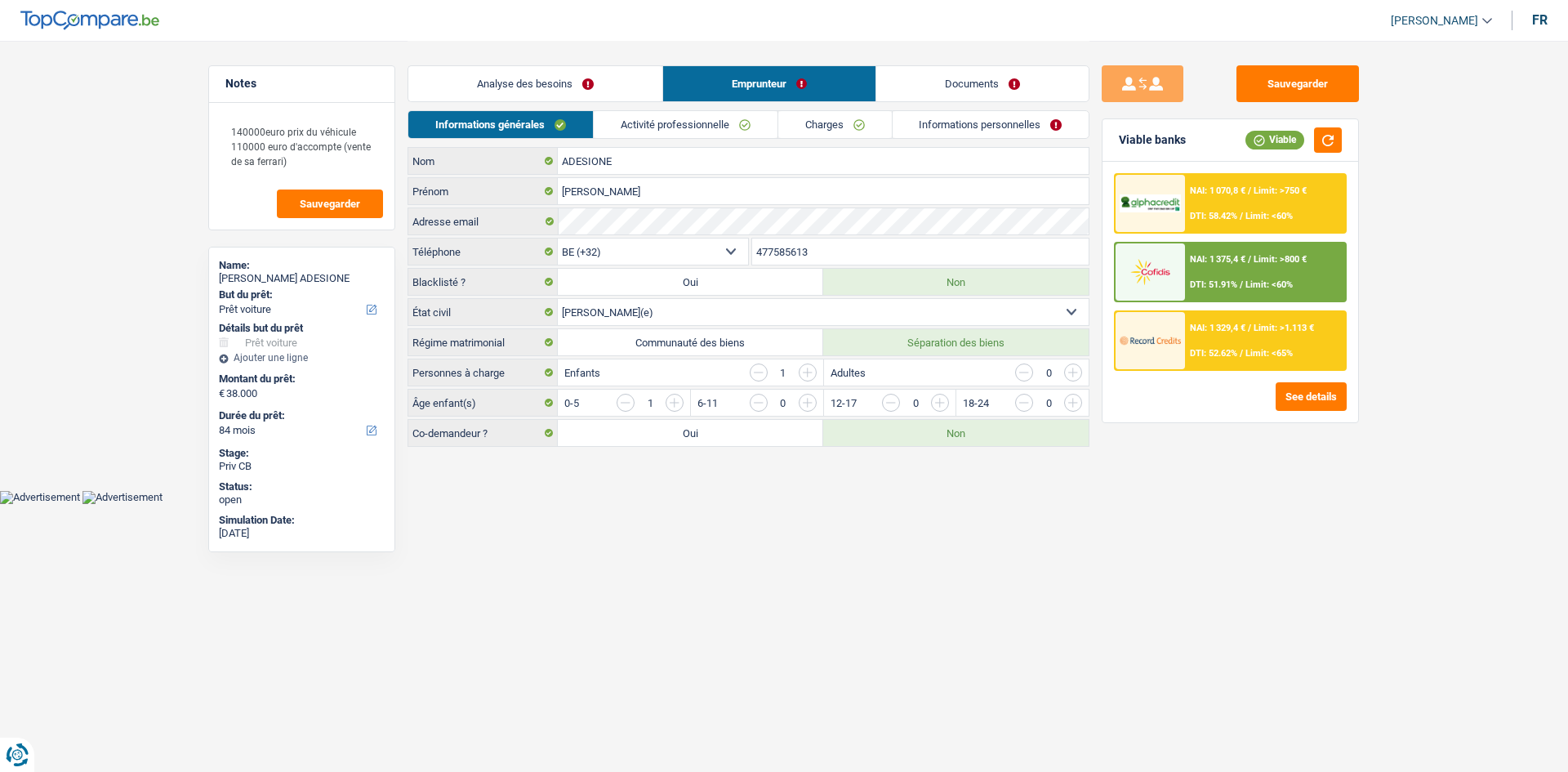
click at [1242, 613] on div "Sauvegarder Viable banks Viable NAI: 1 070,8 € / Limit: >750 € DTI: 58.42% / Li…" at bounding box center [1230, 406] width 281 height 681
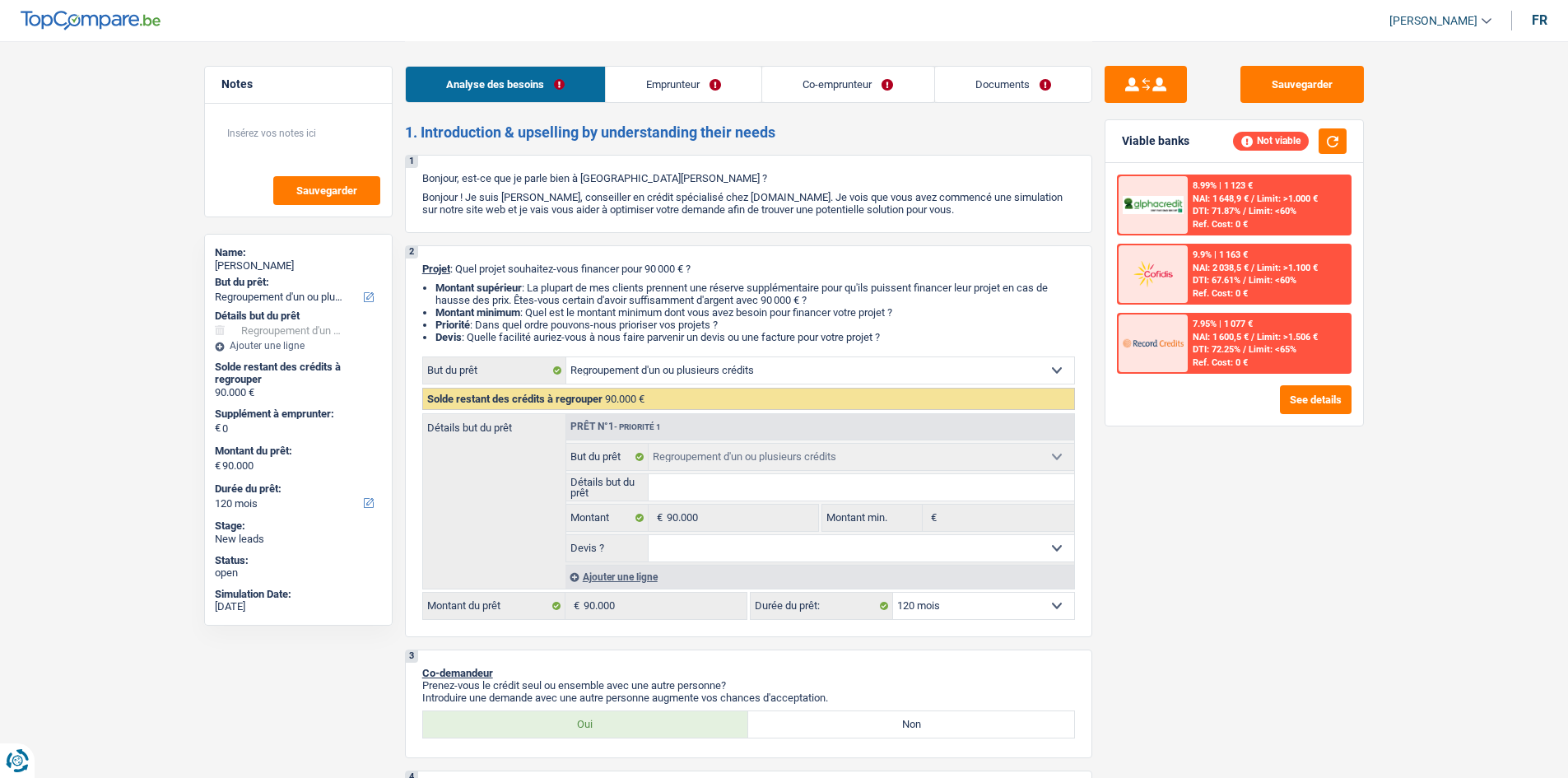
select select "refinancing"
select select "120"
select select "refinancing"
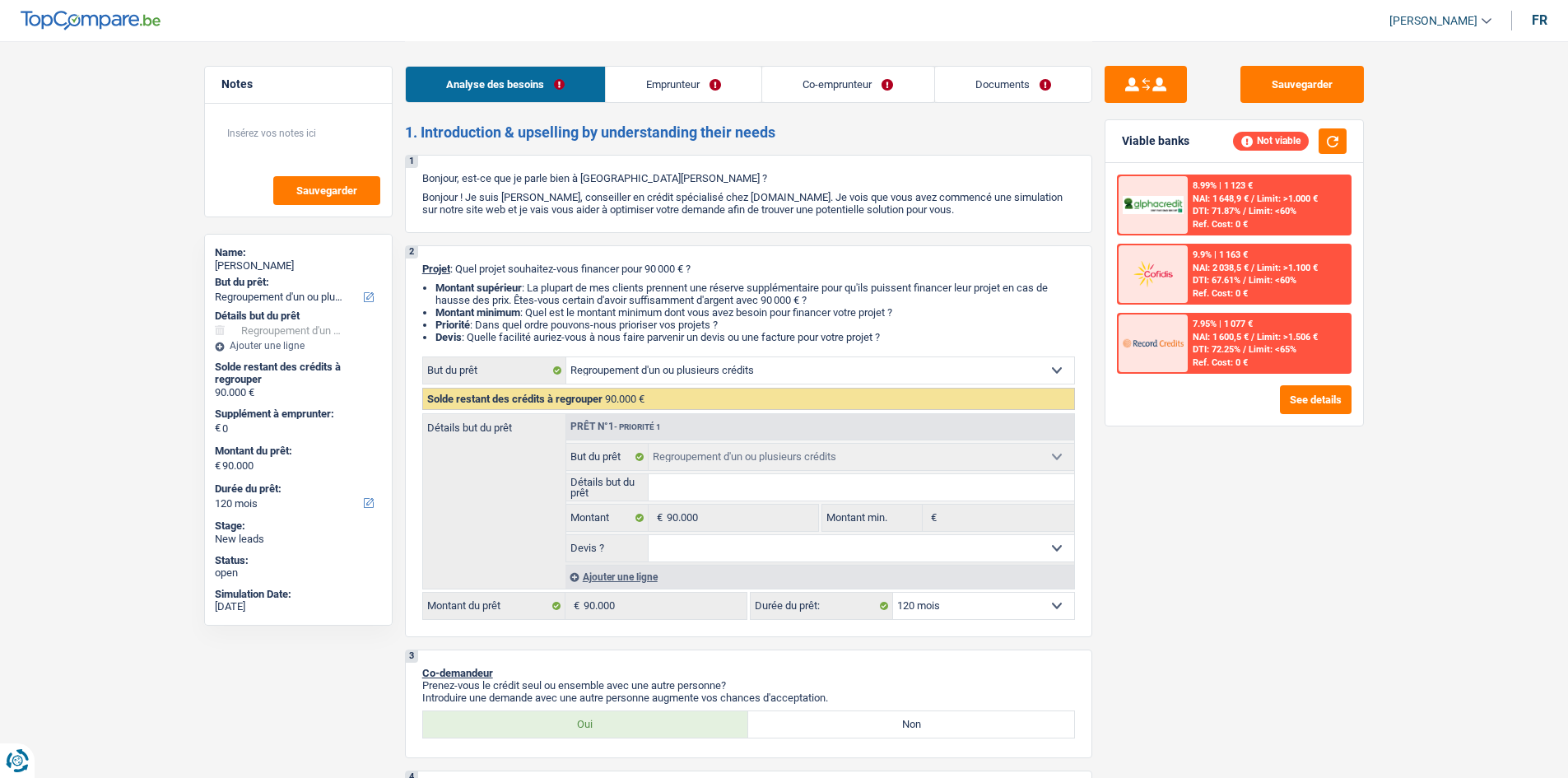
select select "120"
select select "publicEmployee"
select select "privateEmployee"
select select "familyAllowances"
select select "mutualityIndemnity"
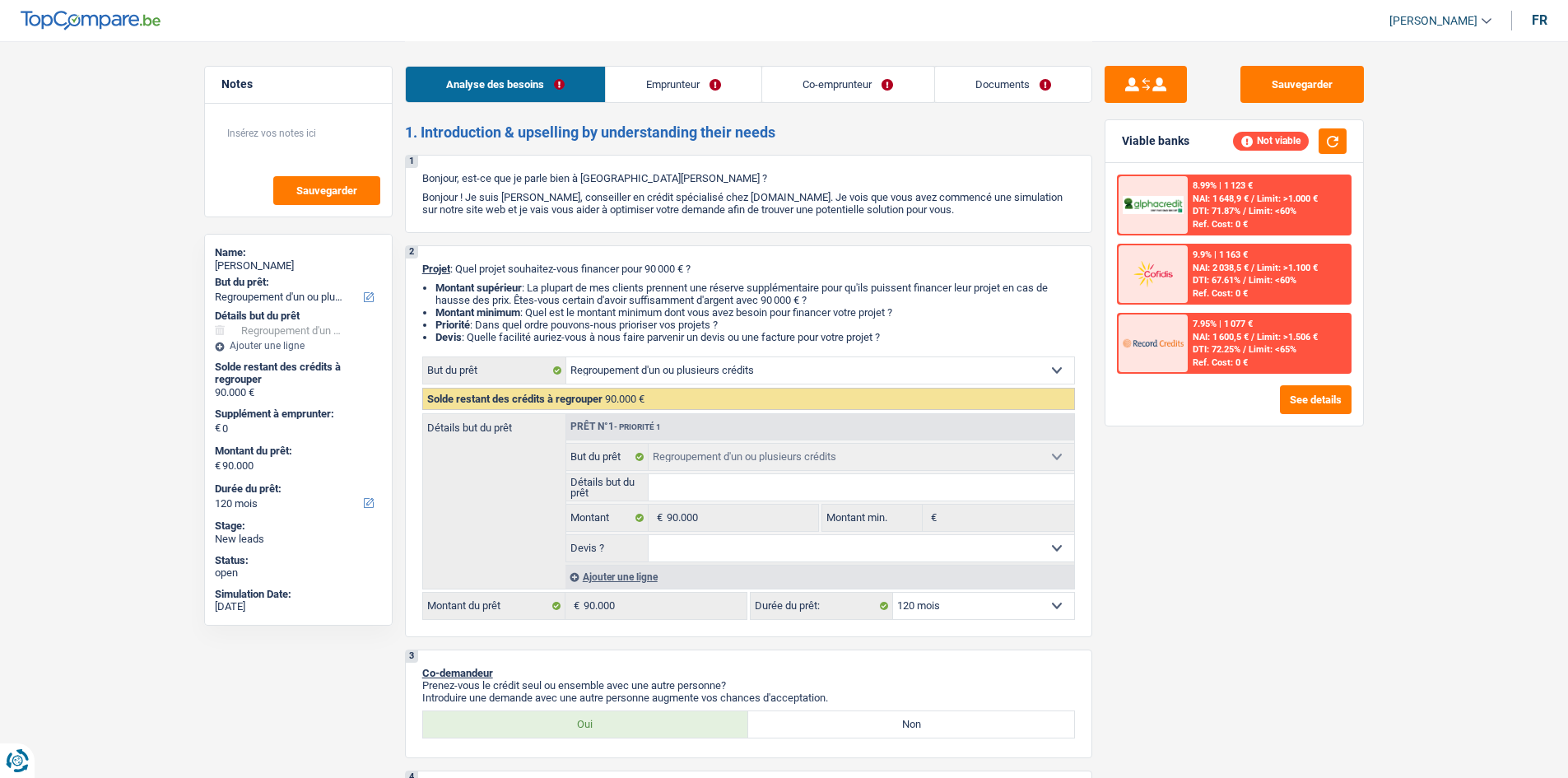
select select "netSalary"
select select "mealVouchers"
select select "netSalary"
select select "mealVouchers"
select select "parttimeSelfemployed"
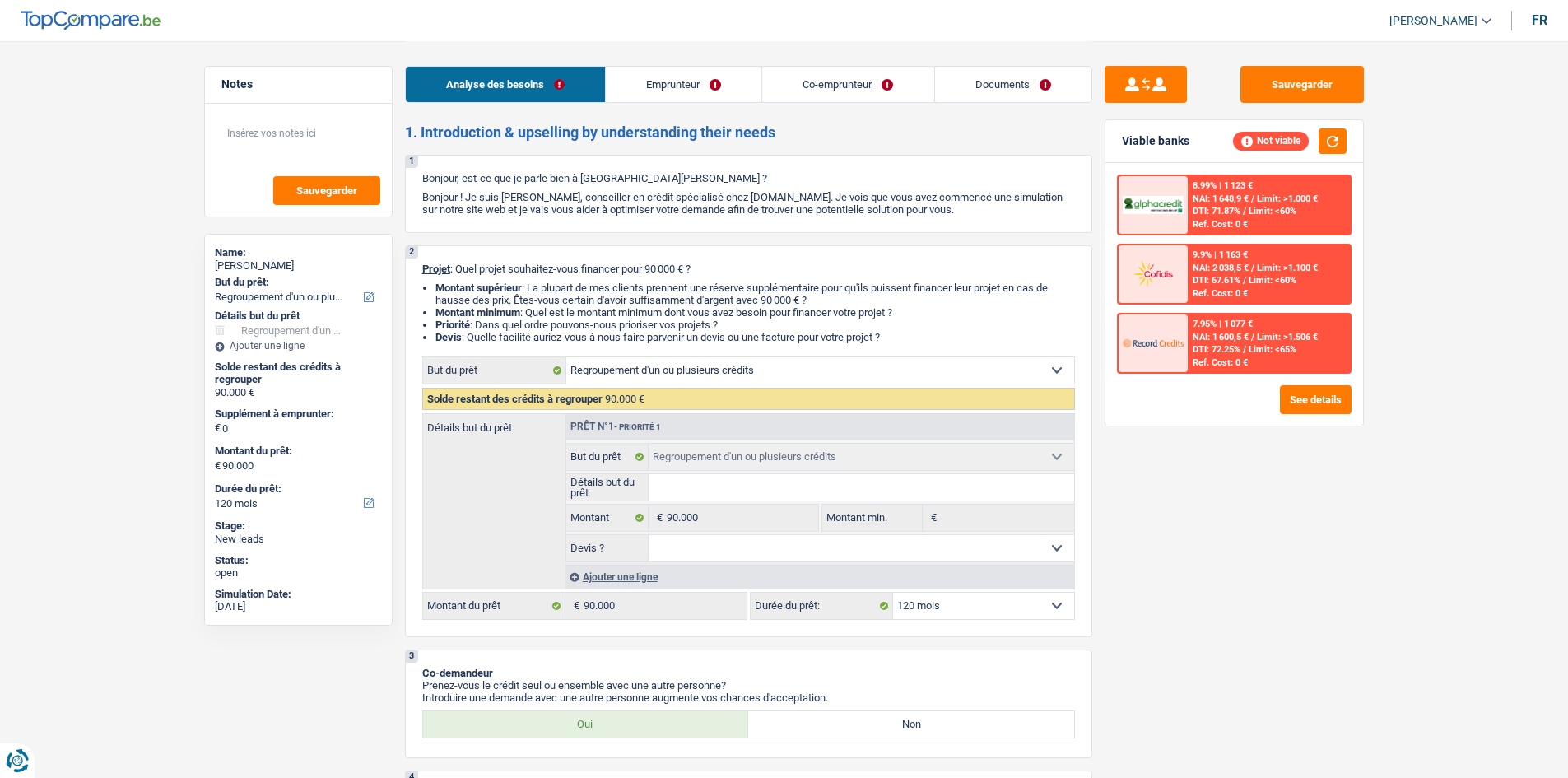
select select "ownerWithMortgage"
select select "mortgage"
select select "300"
select select "refinancing"
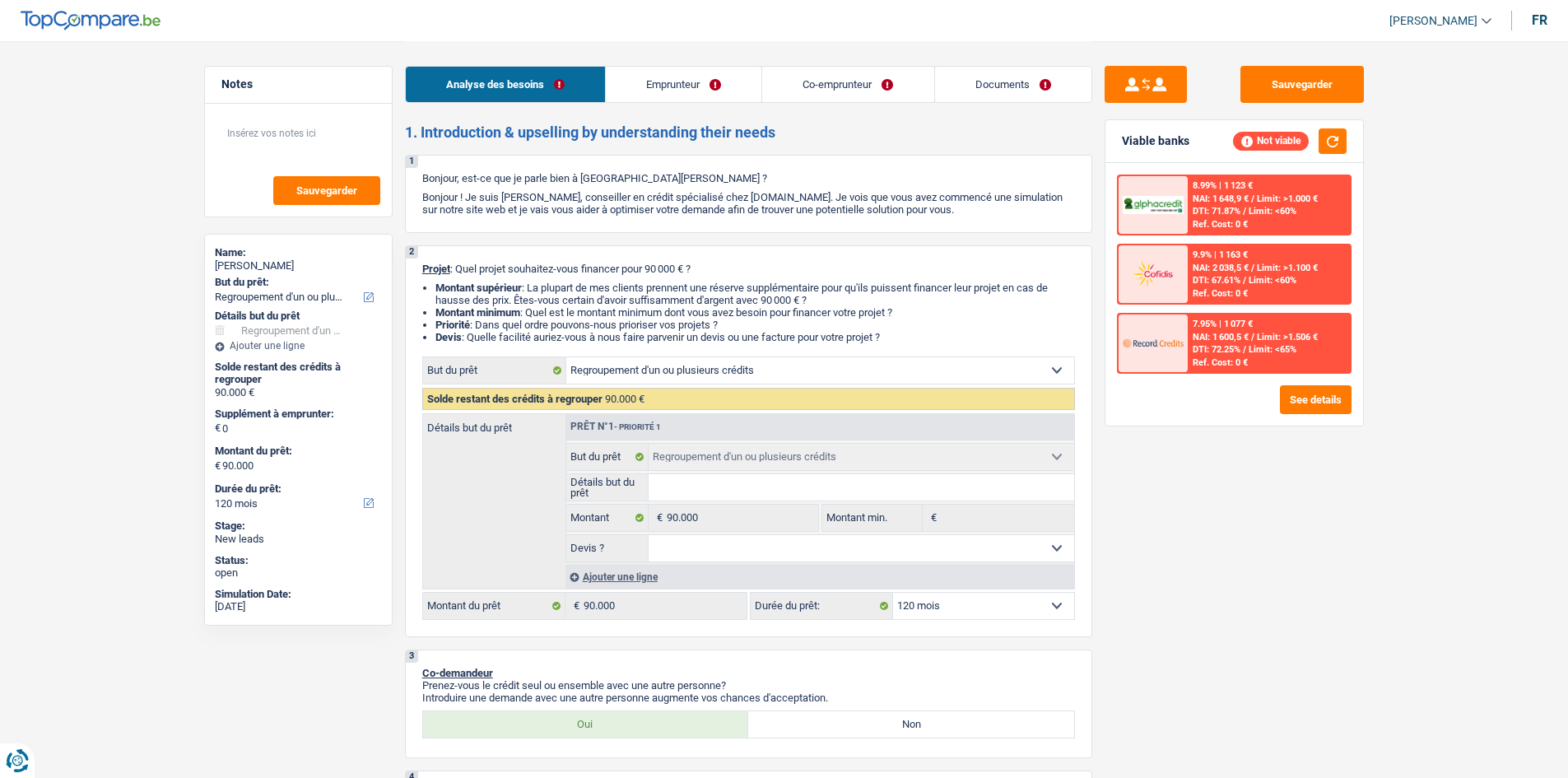
select select "120"
select select "privateEmployee"
select select "netSalary"
select select "mealVouchers"
select select "parttimeSelfemployed"
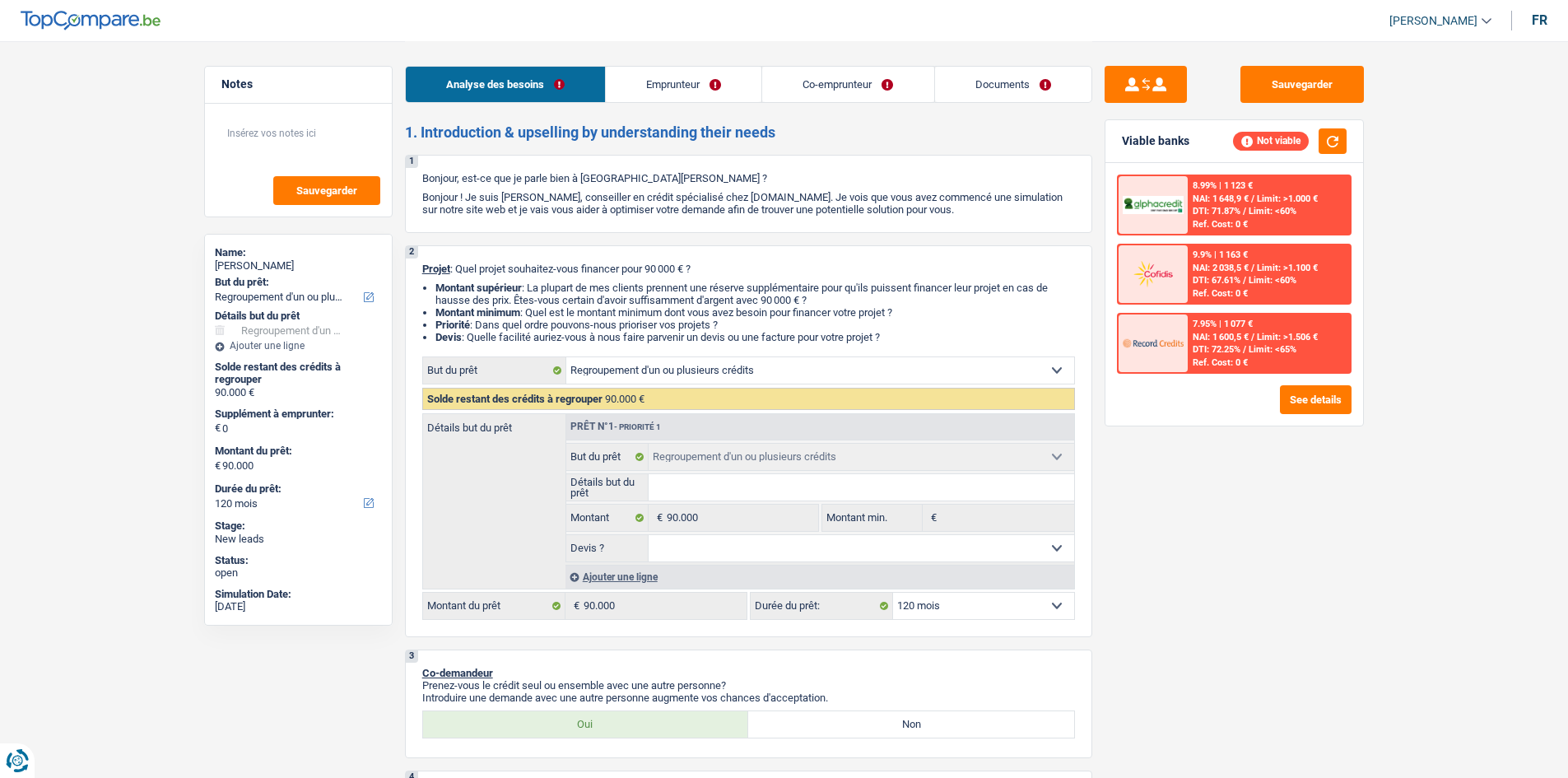
select select "BE"
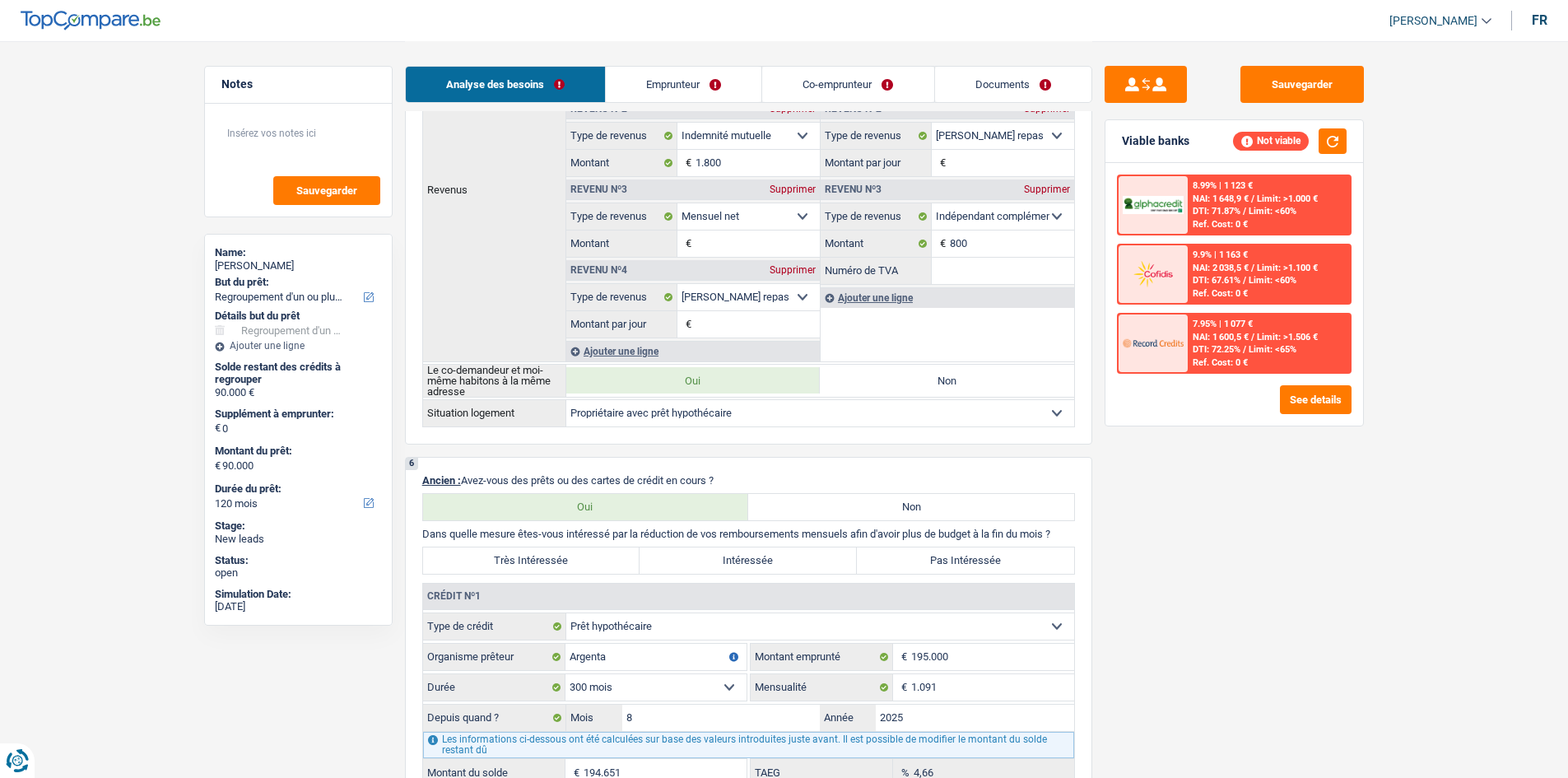
scroll to position [576, 0]
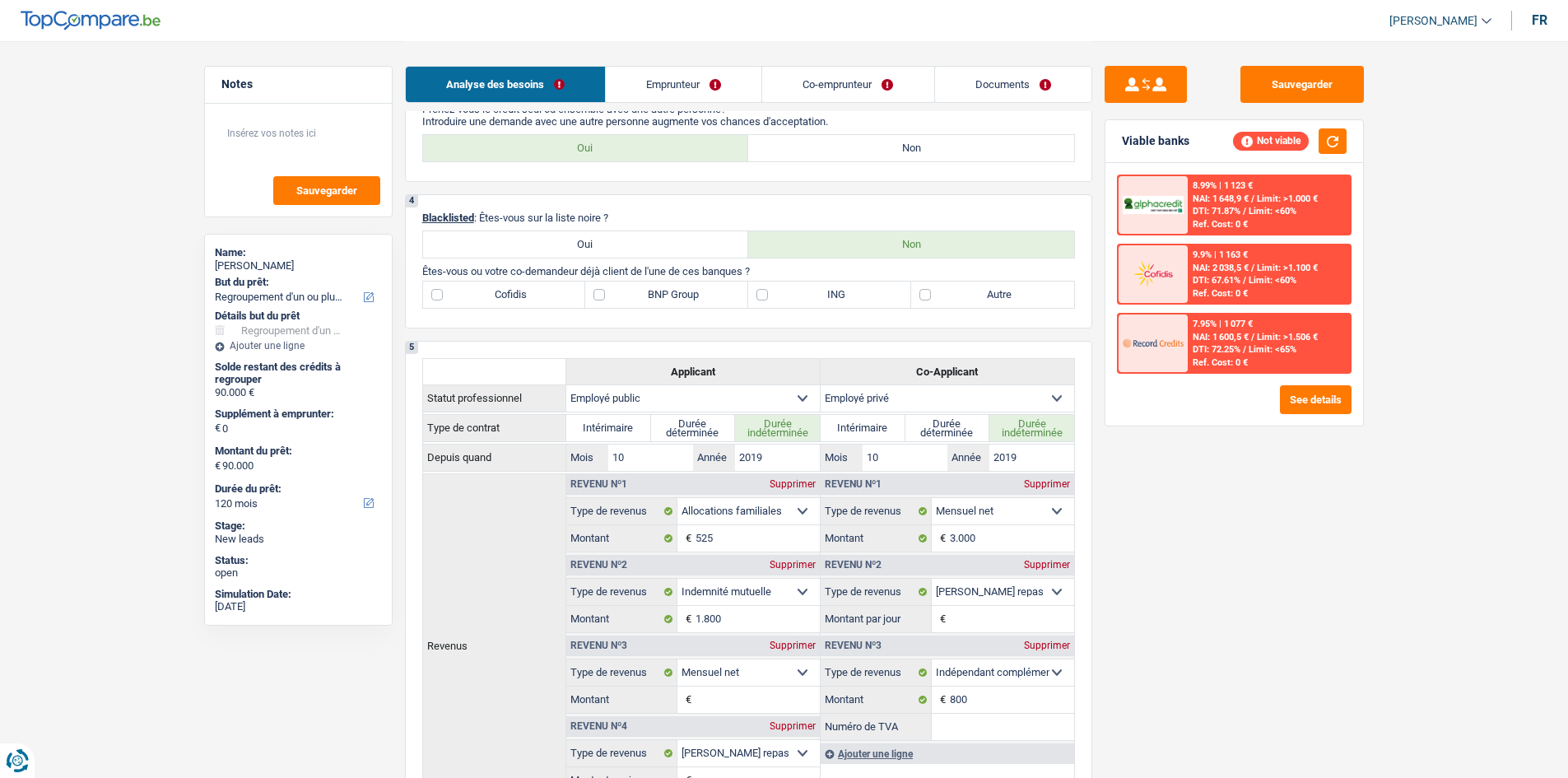
drag, startPoint x: 692, startPoint y: 84, endPoint x: 690, endPoint y: 93, distance: 9.2
click at [692, 84] on link "Emprunteur" at bounding box center [683, 84] width 156 height 35
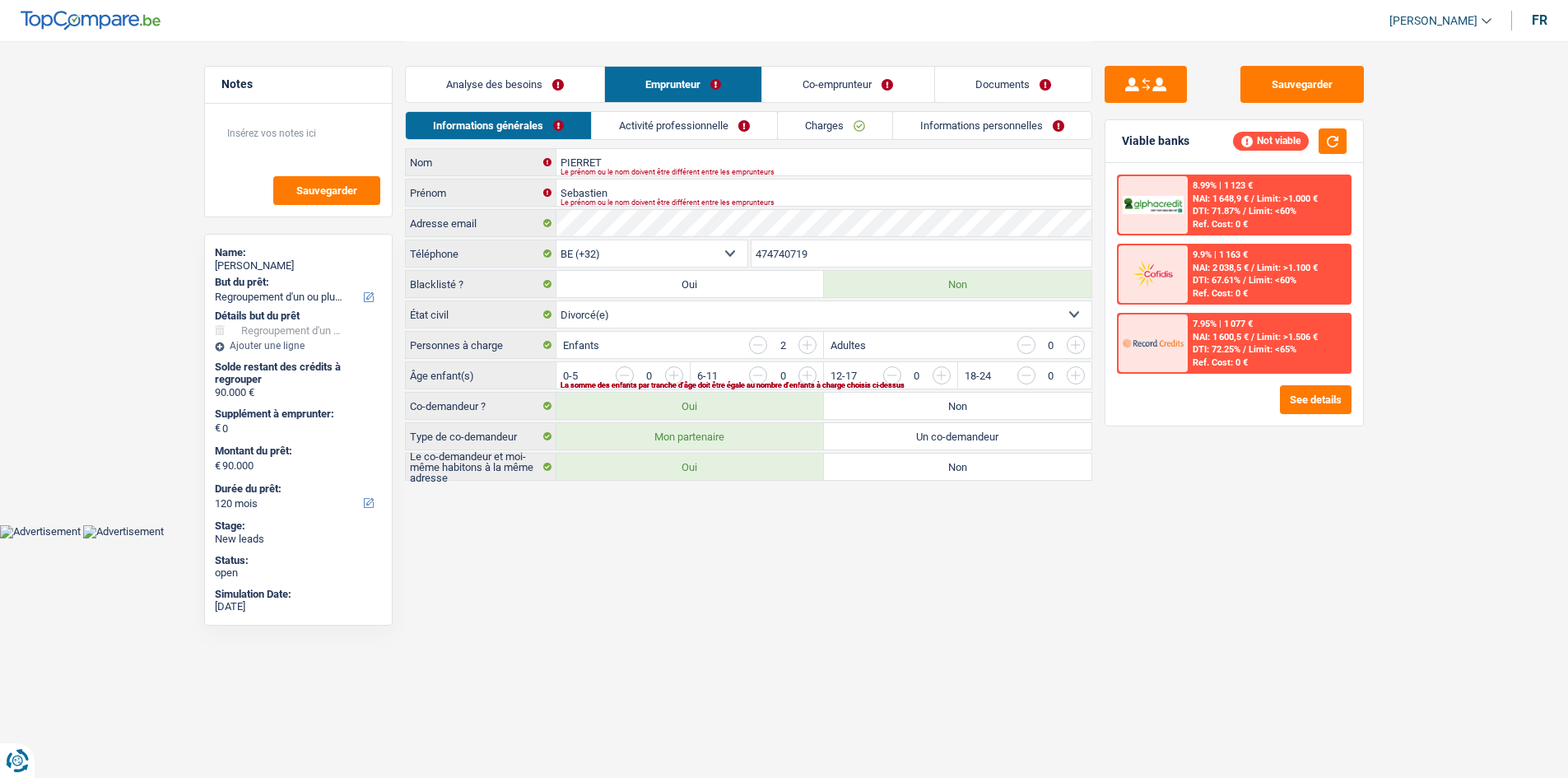
scroll to position [0, 0]
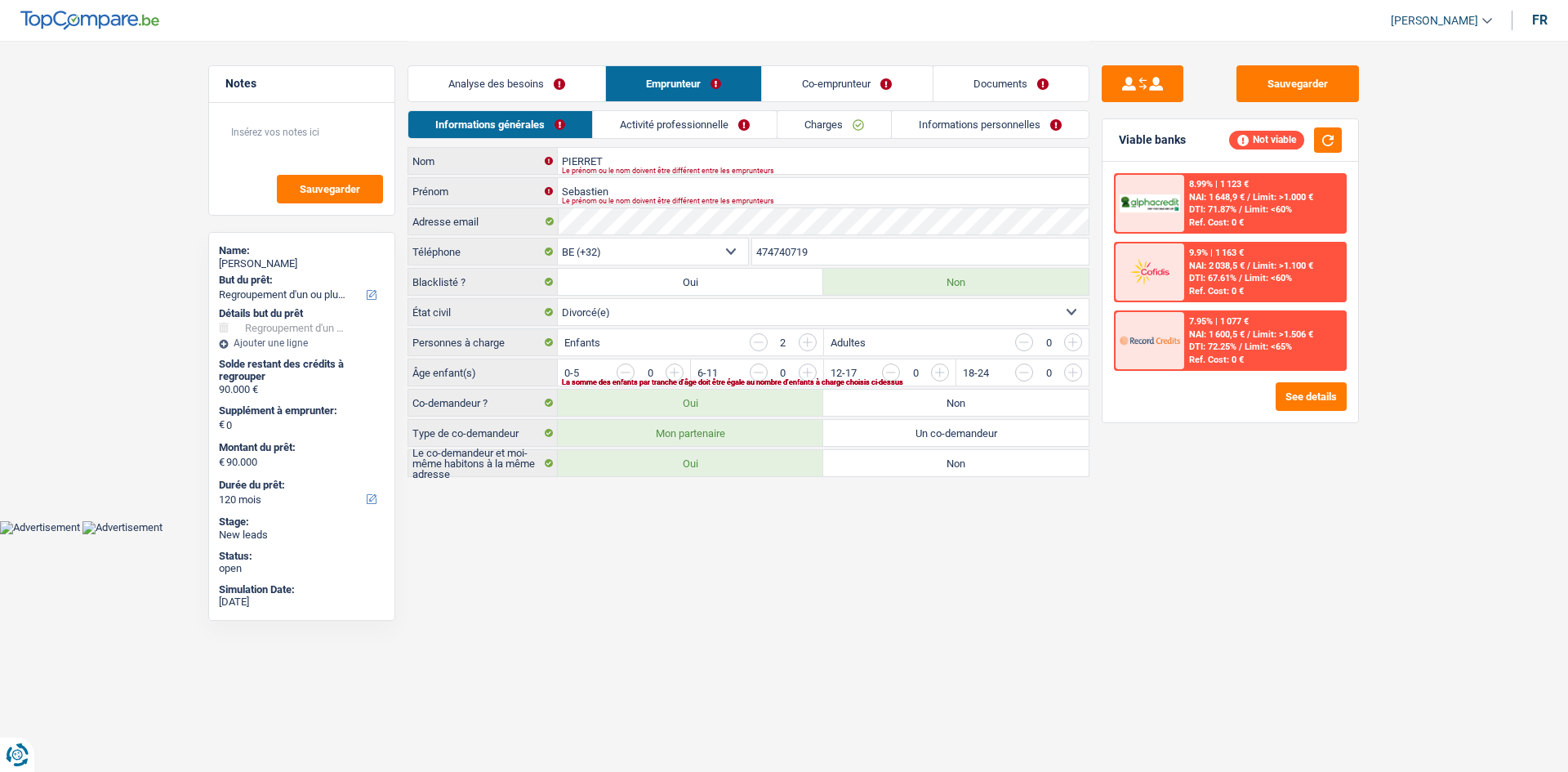
click at [688, 118] on link "Activité professionnelle" at bounding box center [685, 125] width 184 height 27
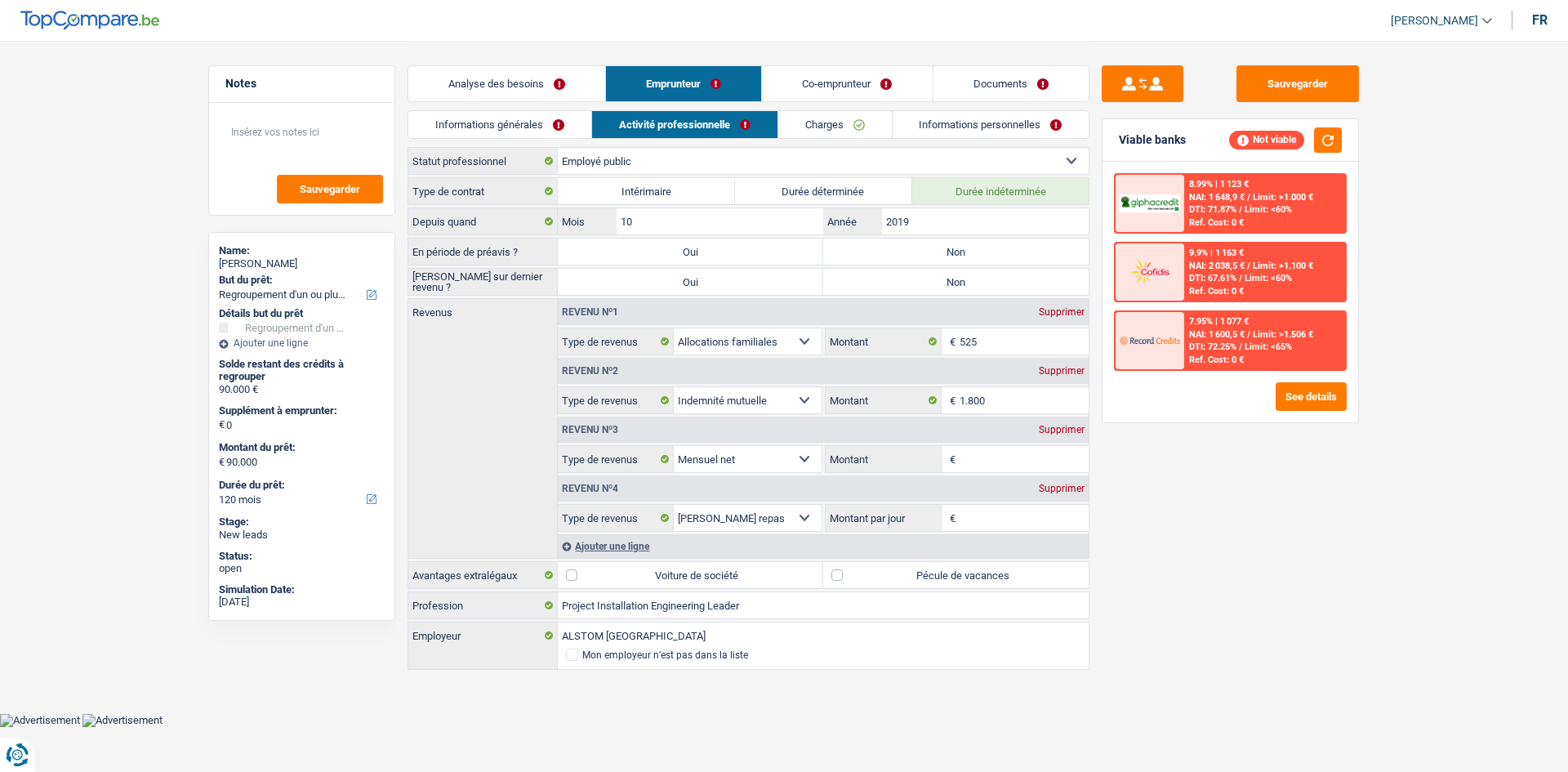
click at [820, 118] on link "Charges" at bounding box center [835, 125] width 113 height 27
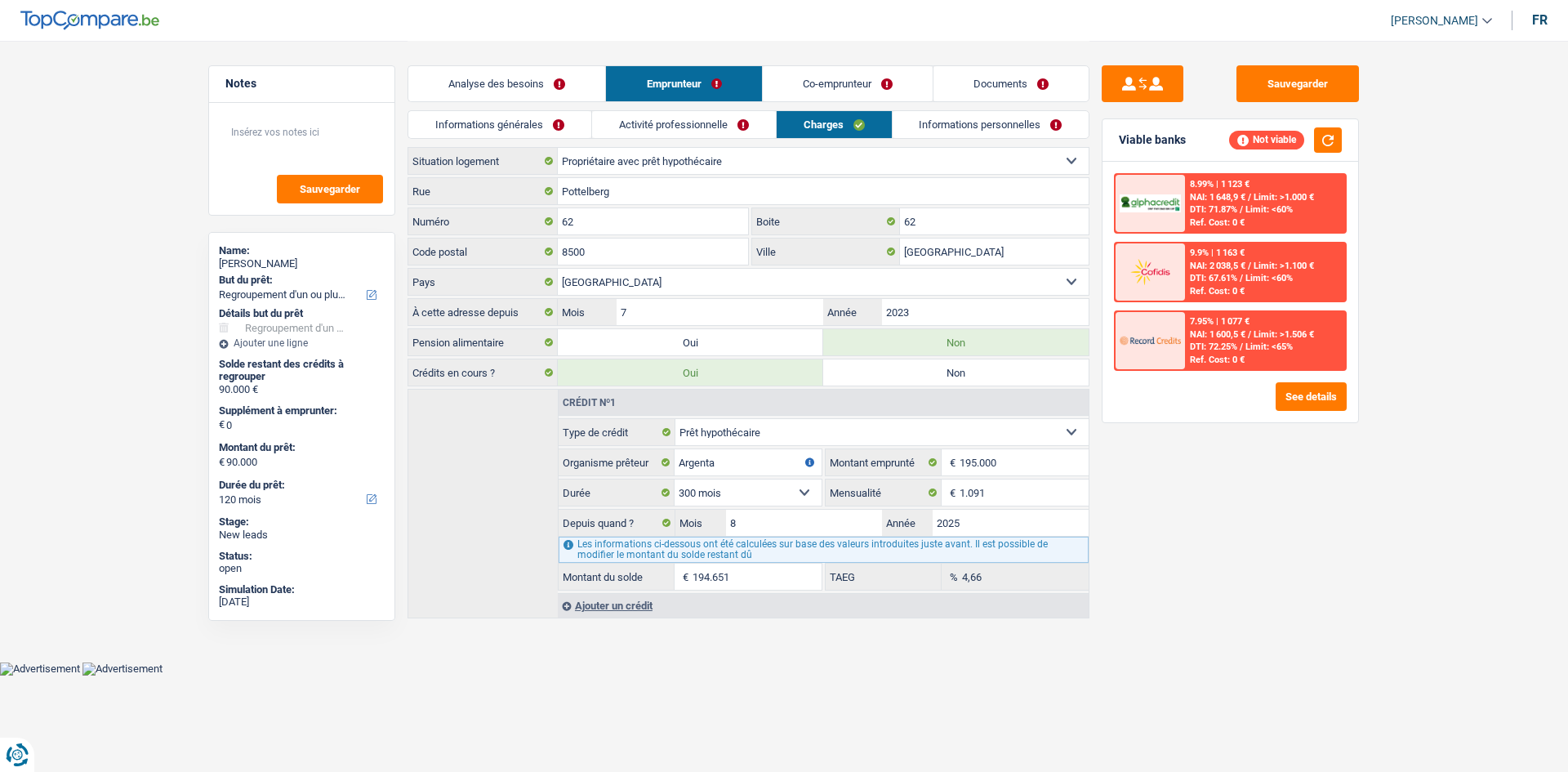
click at [899, 121] on link "Informations personnelles" at bounding box center [991, 125] width 197 height 27
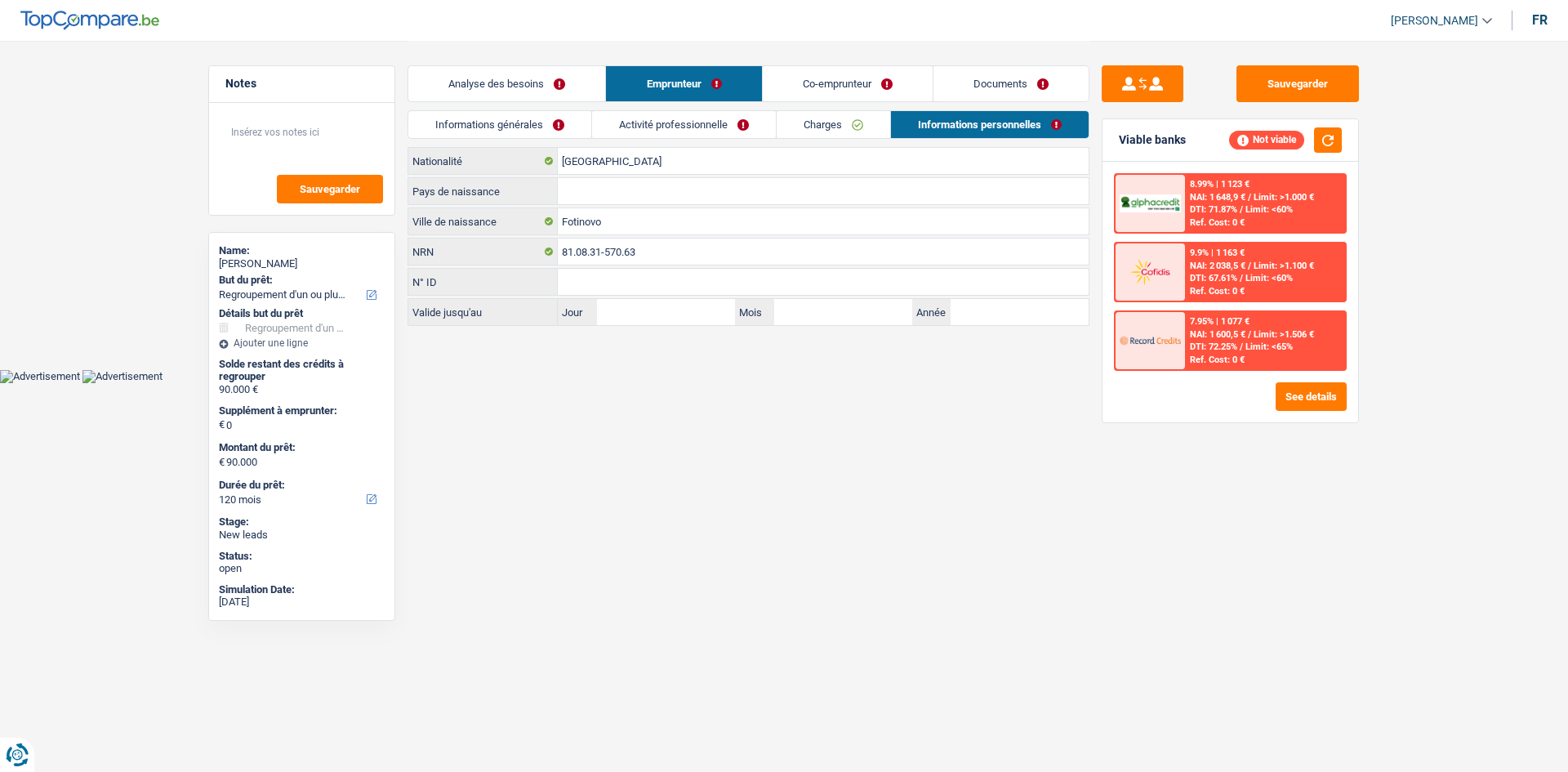
click at [815, 87] on link "Co-emprunteur" at bounding box center [848, 84] width 170 height 35
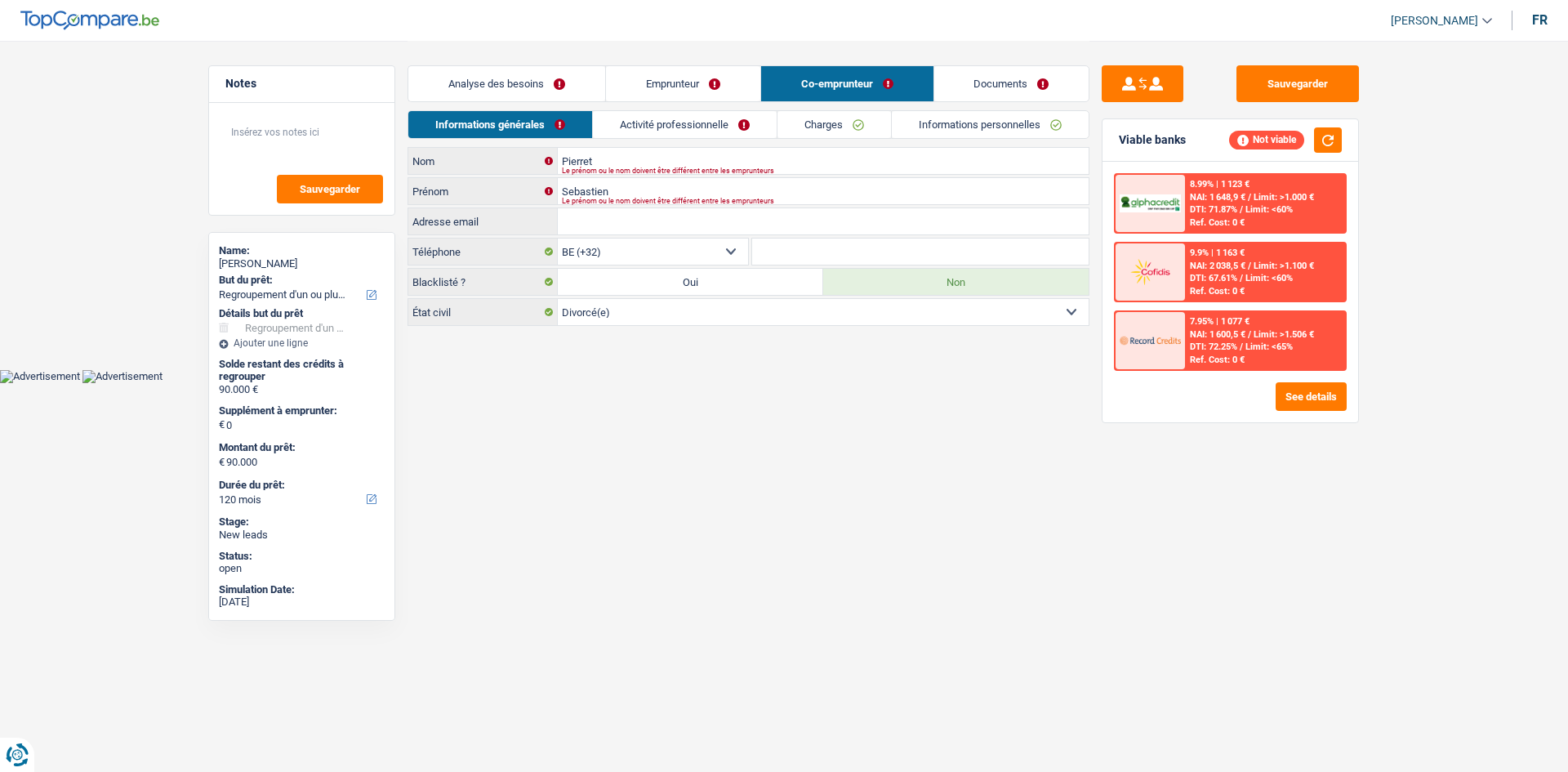
click at [722, 115] on link "Activité professionnelle" at bounding box center [685, 125] width 184 height 27
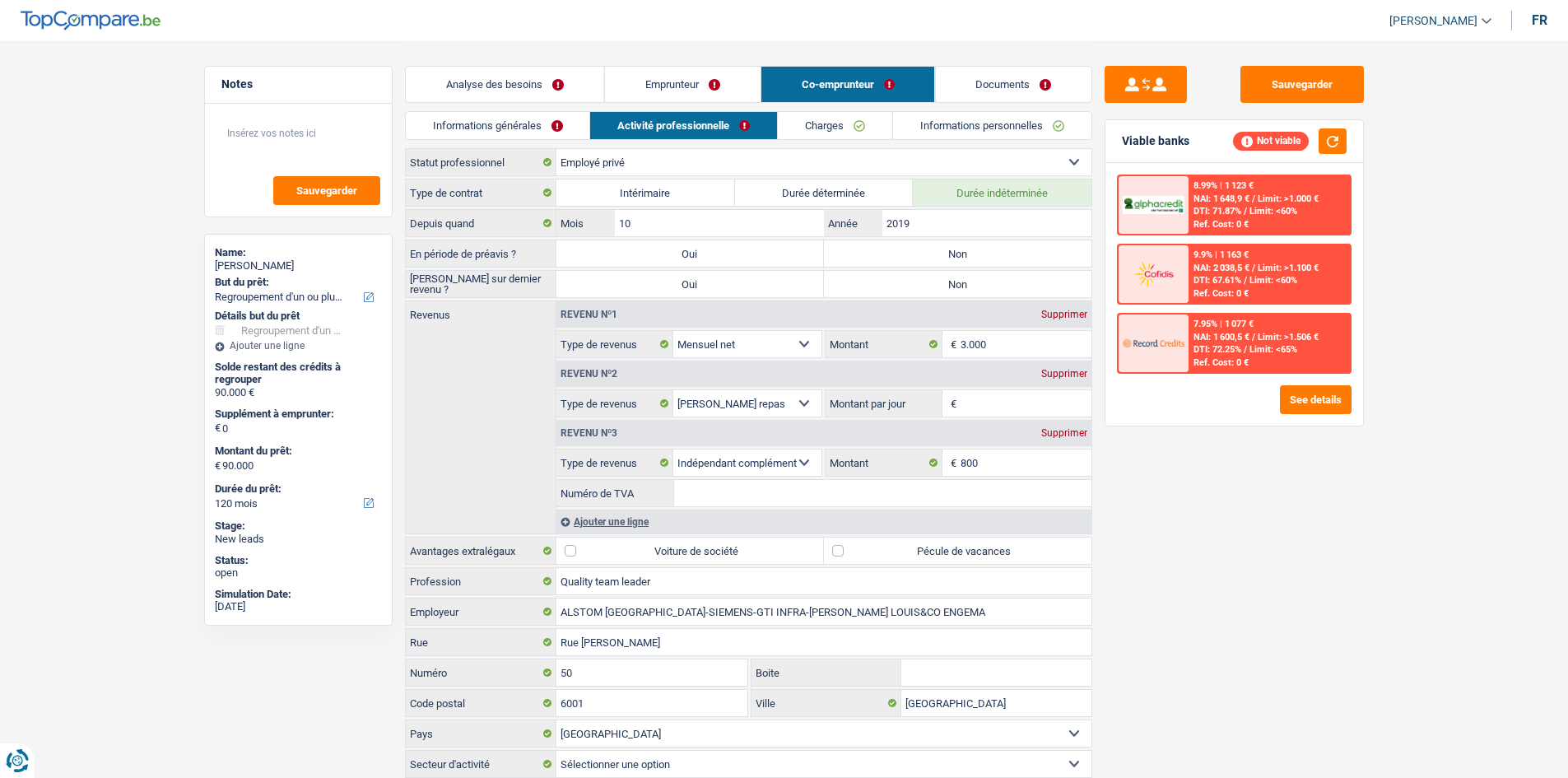
click at [808, 123] on link "Charges" at bounding box center [834, 126] width 114 height 28
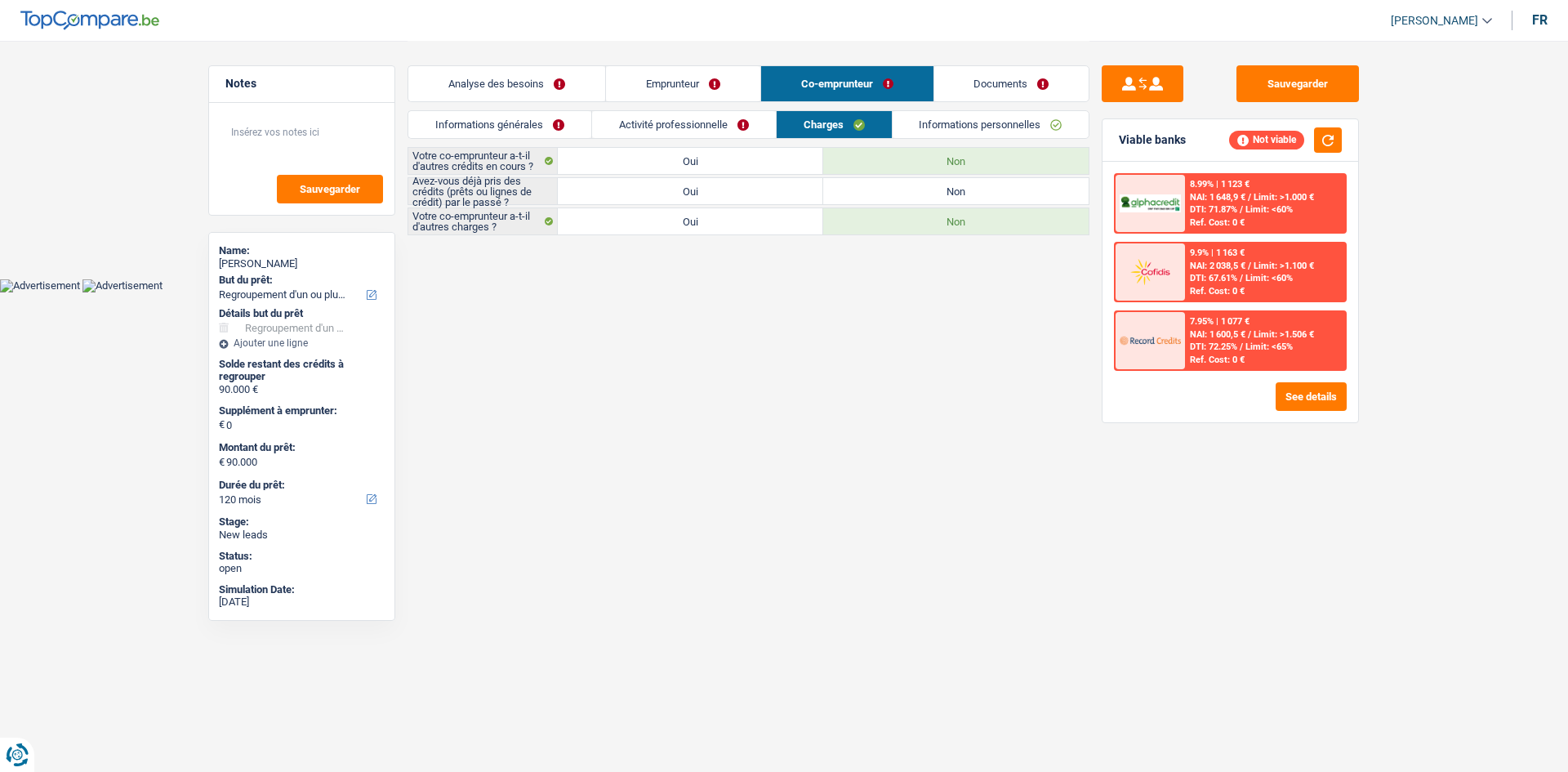
click at [921, 129] on link "Informations personnelles" at bounding box center [991, 125] width 197 height 27
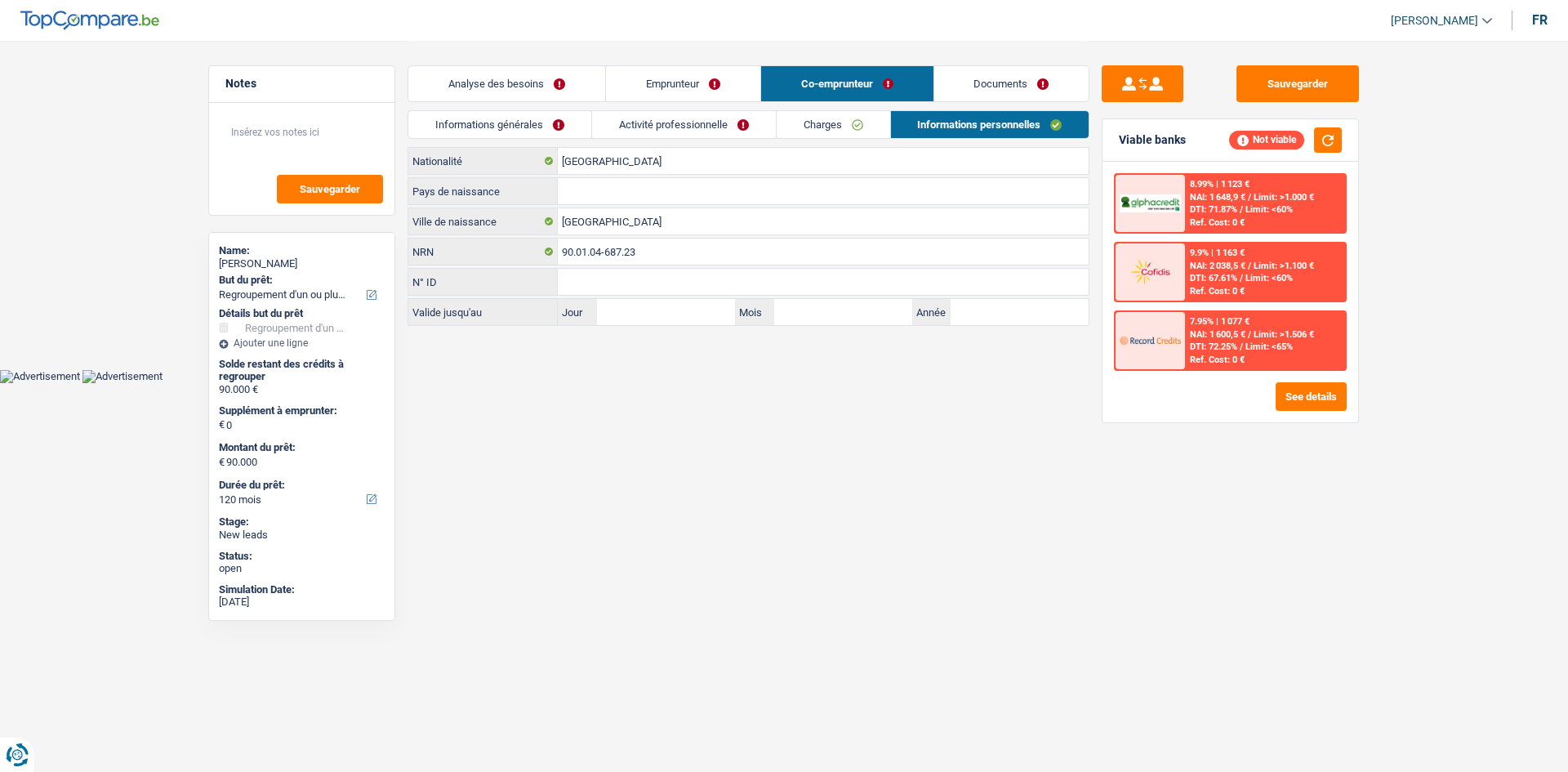
click at [500, 79] on link "Analyse des besoins" at bounding box center [506, 84] width 197 height 35
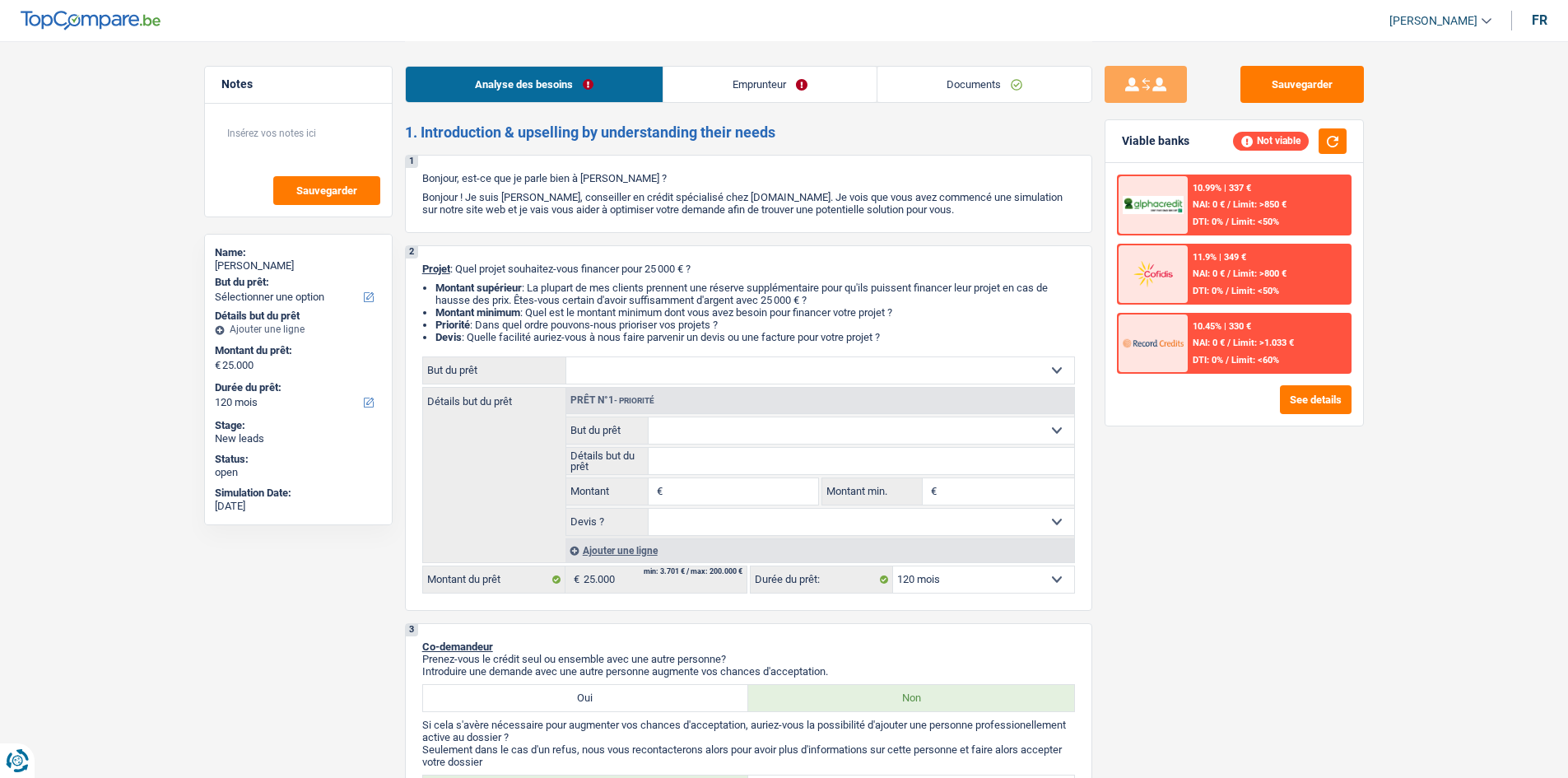
select select "120"
drag, startPoint x: 740, startPoint y: 92, endPoint x: 724, endPoint y: 107, distance: 21.9
click at [740, 92] on link "Emprunteur" at bounding box center [770, 84] width 213 height 35
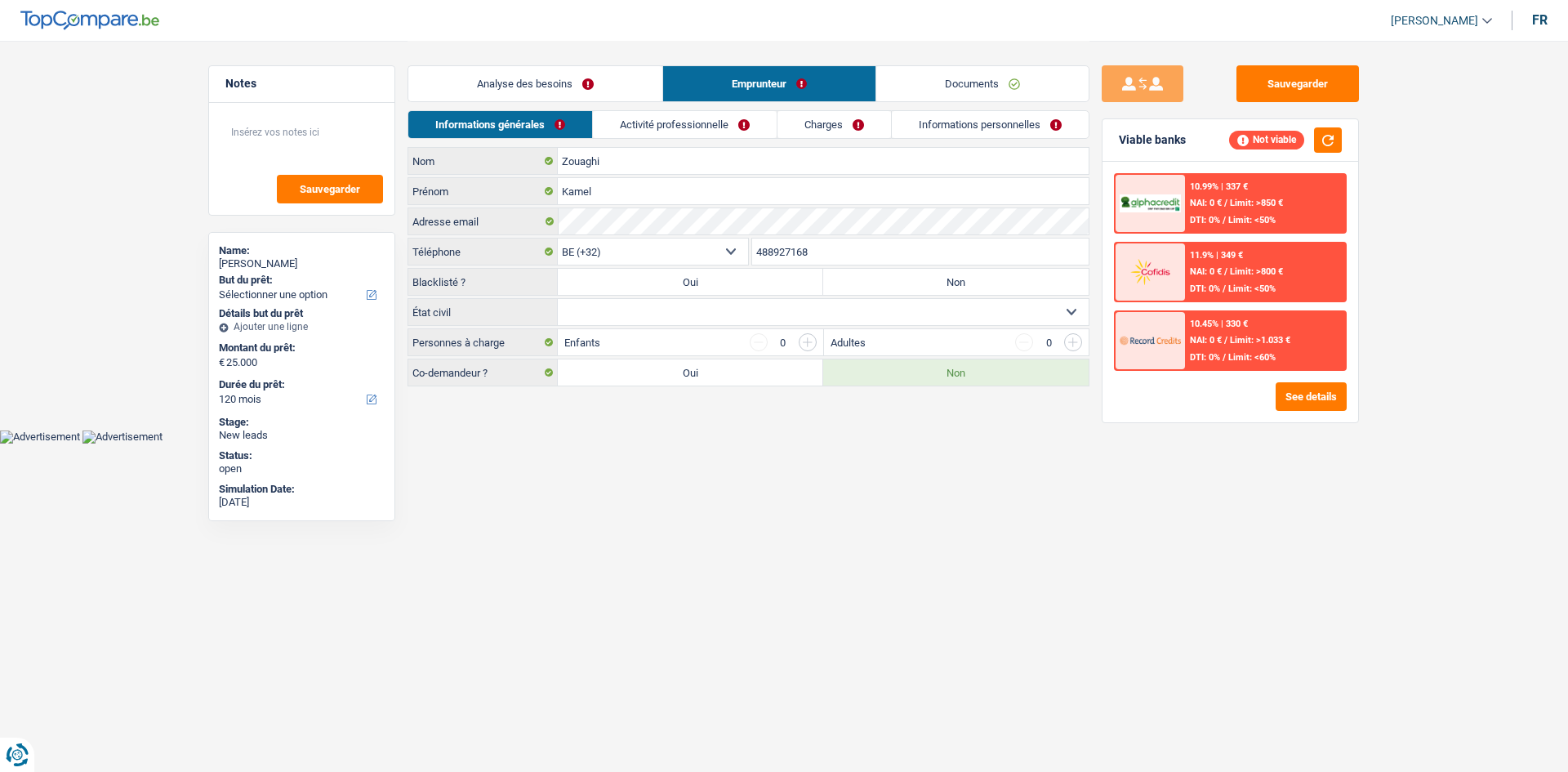
click at [703, 119] on link "Activité professionnelle" at bounding box center [685, 125] width 184 height 27
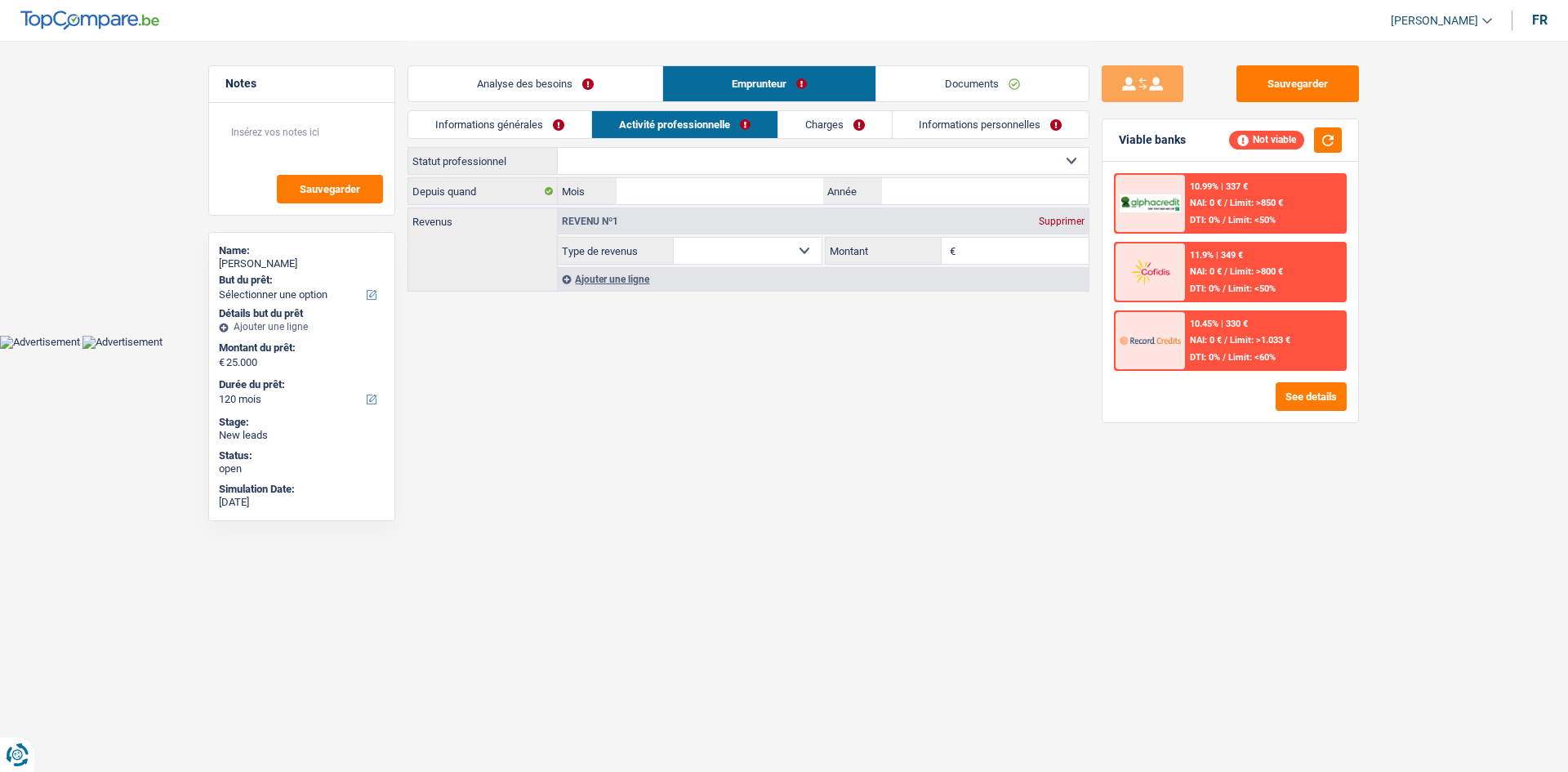
click at [795, 123] on link "Charges" at bounding box center [835, 125] width 113 height 27
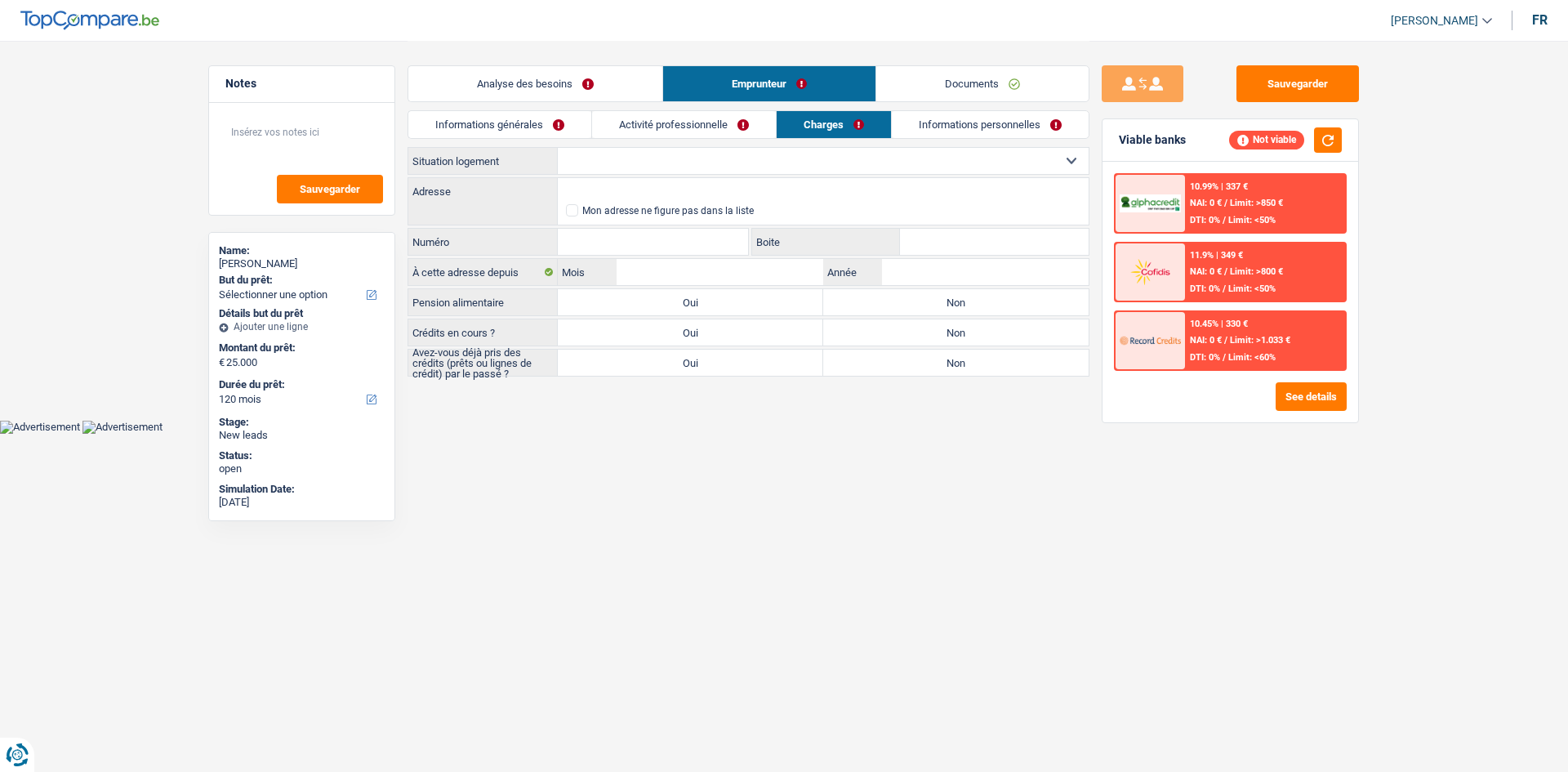
click at [947, 127] on link "Informations personnelles" at bounding box center [990, 125] width 197 height 27
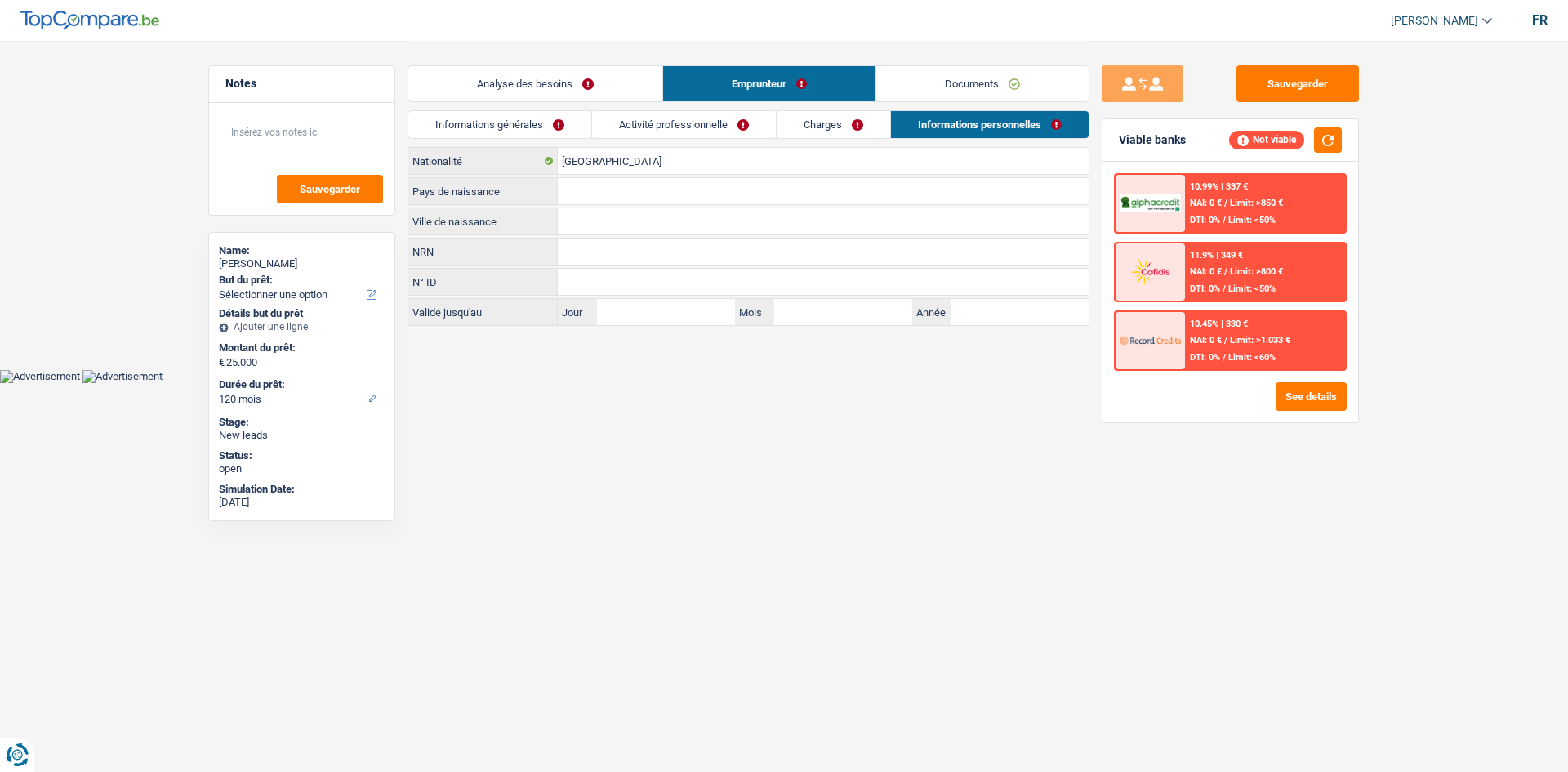
click at [969, 89] on link "Documents" at bounding box center [982, 84] width 212 height 35
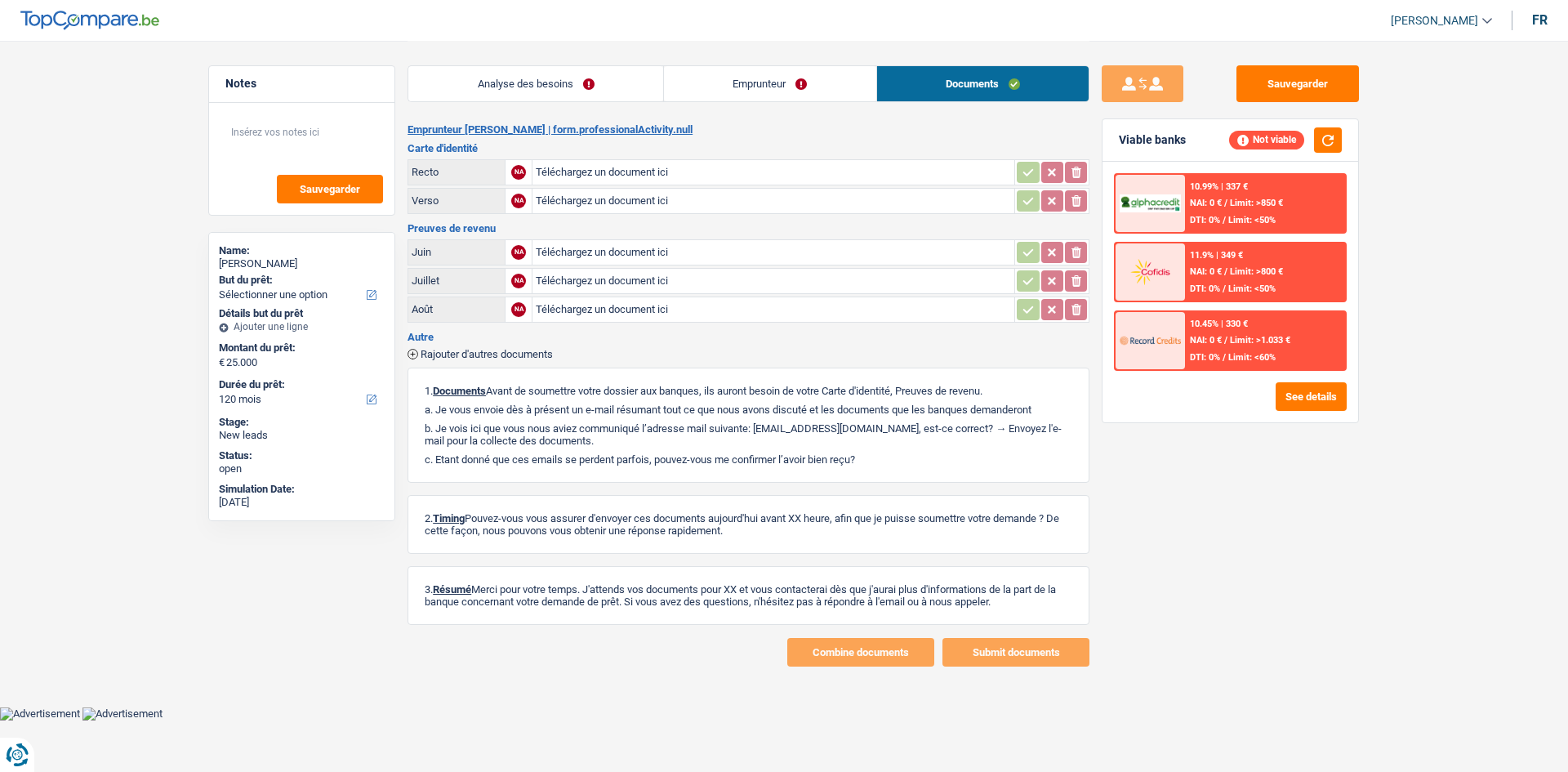
click at [500, 92] on link "Analyse des besoins" at bounding box center [535, 84] width 255 height 35
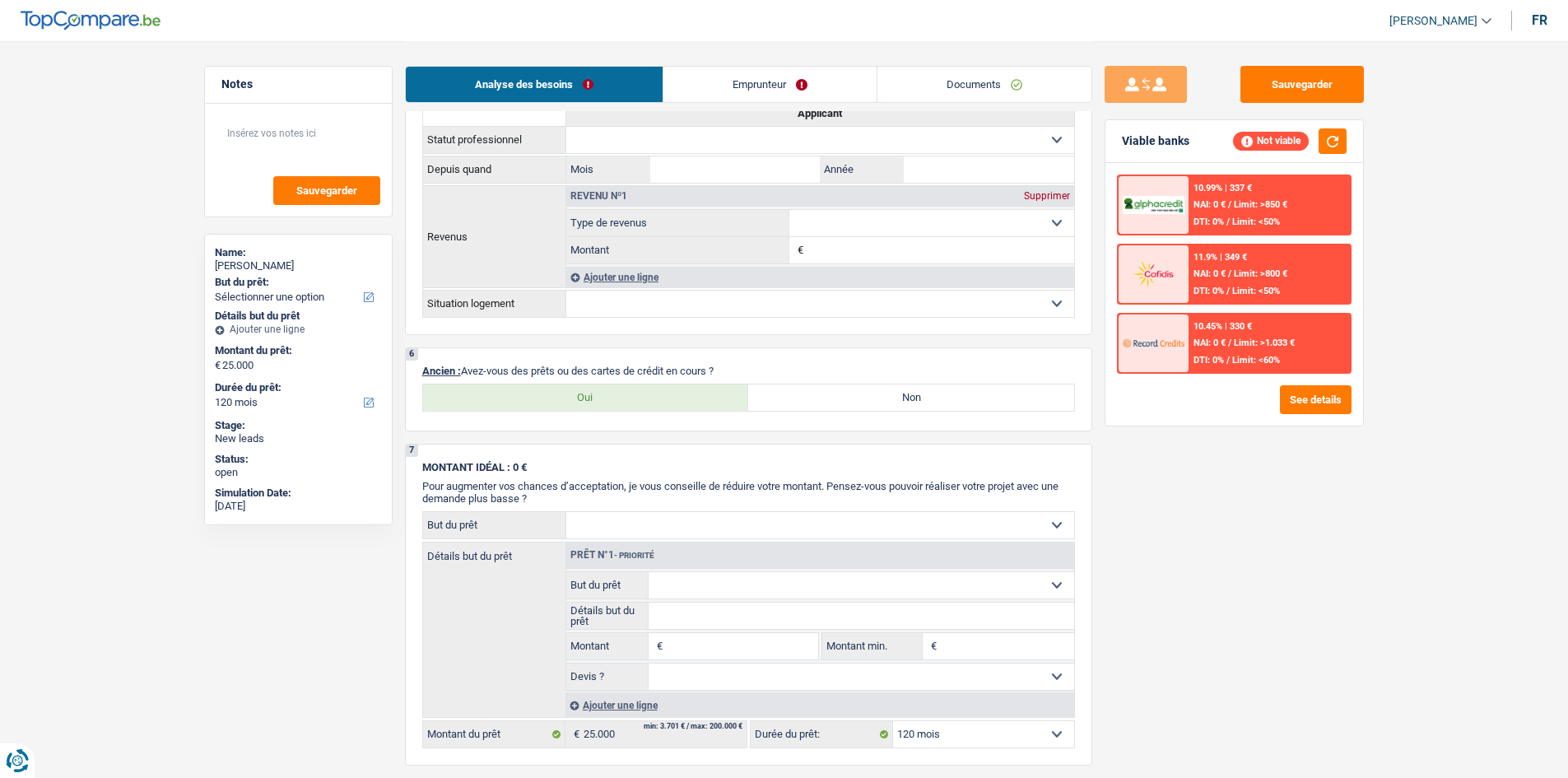
scroll to position [1070, 0]
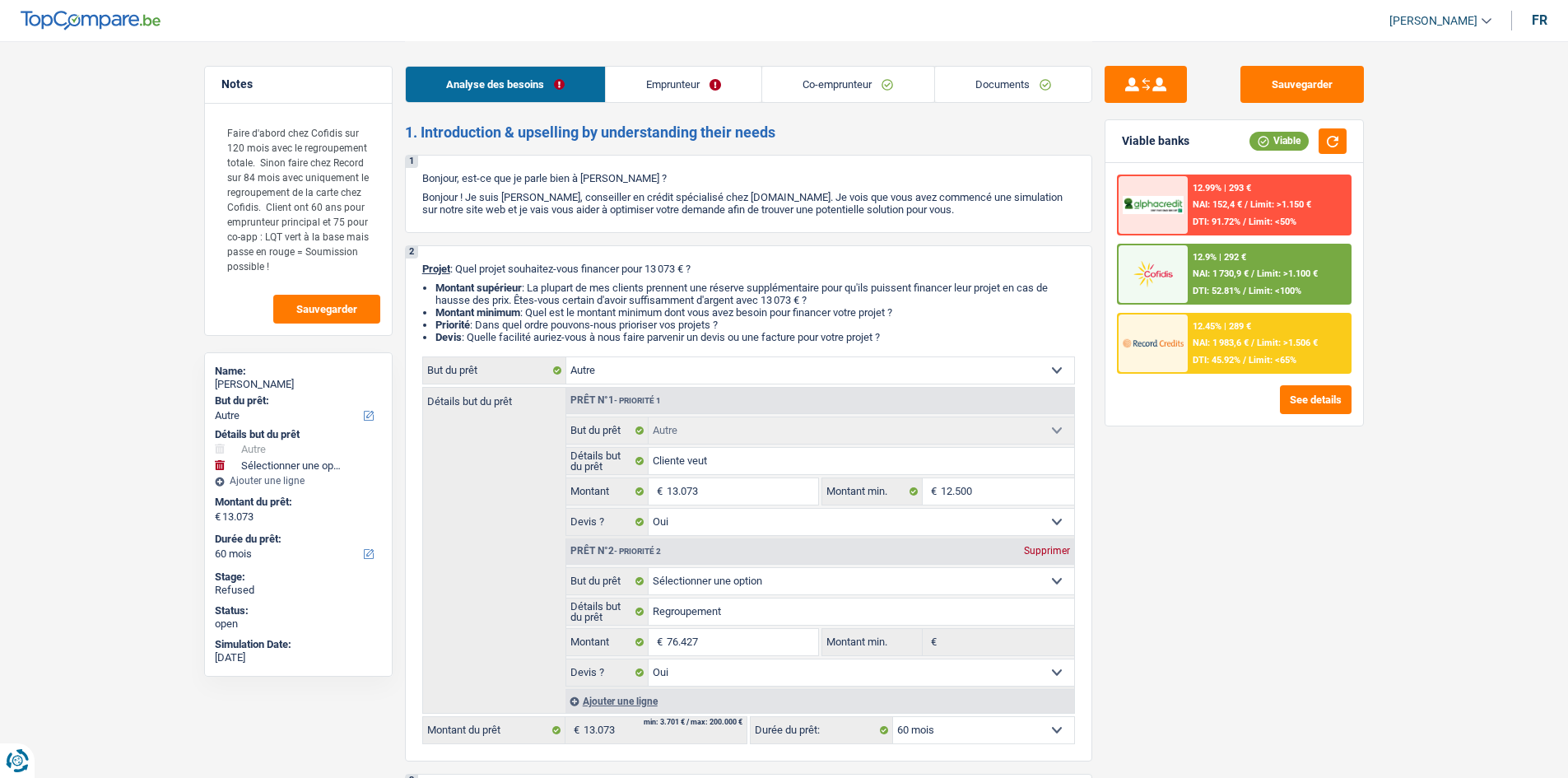
select select "other"
select select "60"
select select "other"
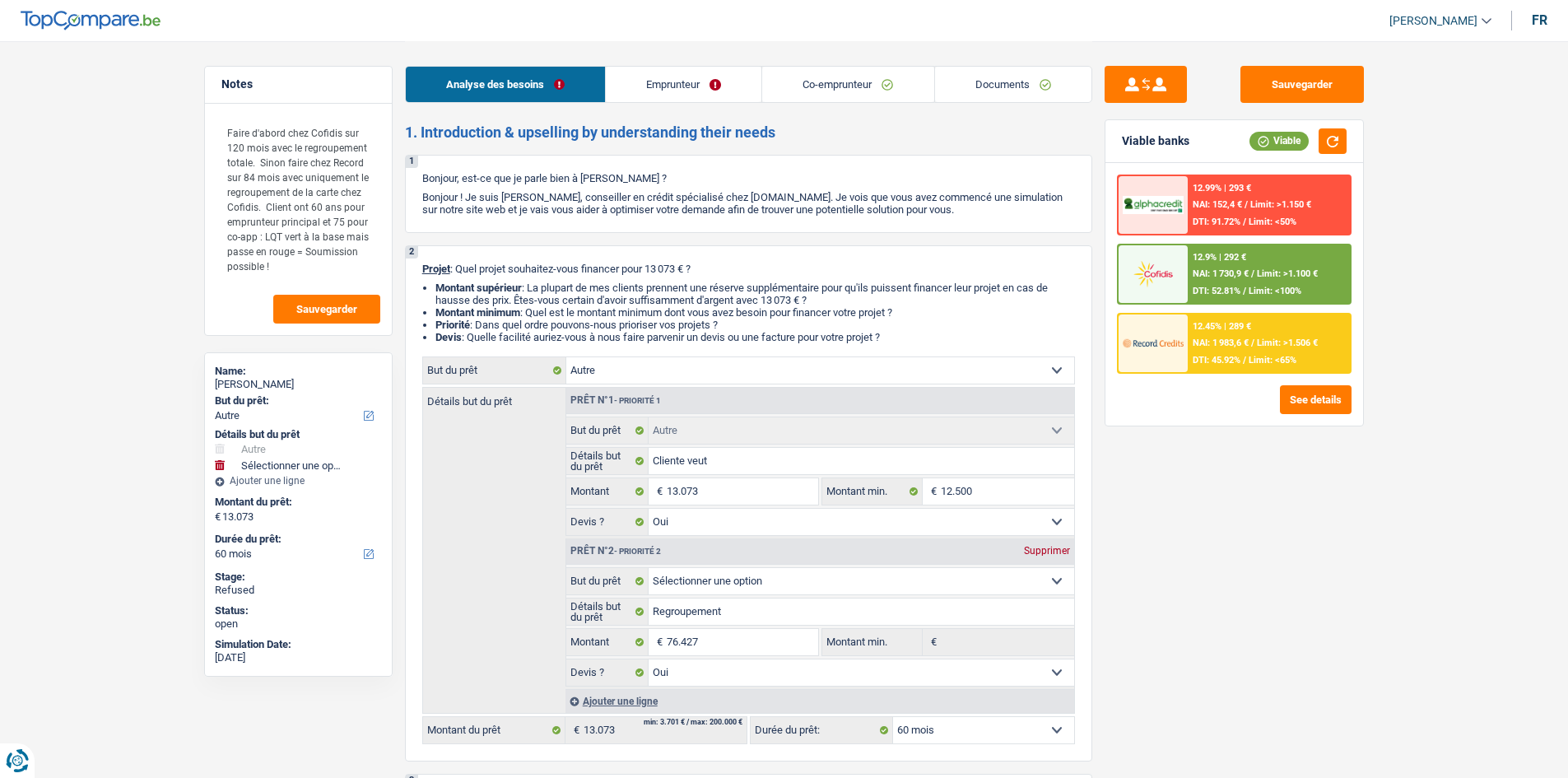
select select "yes"
select select "60"
select select "worker"
select select "retired"
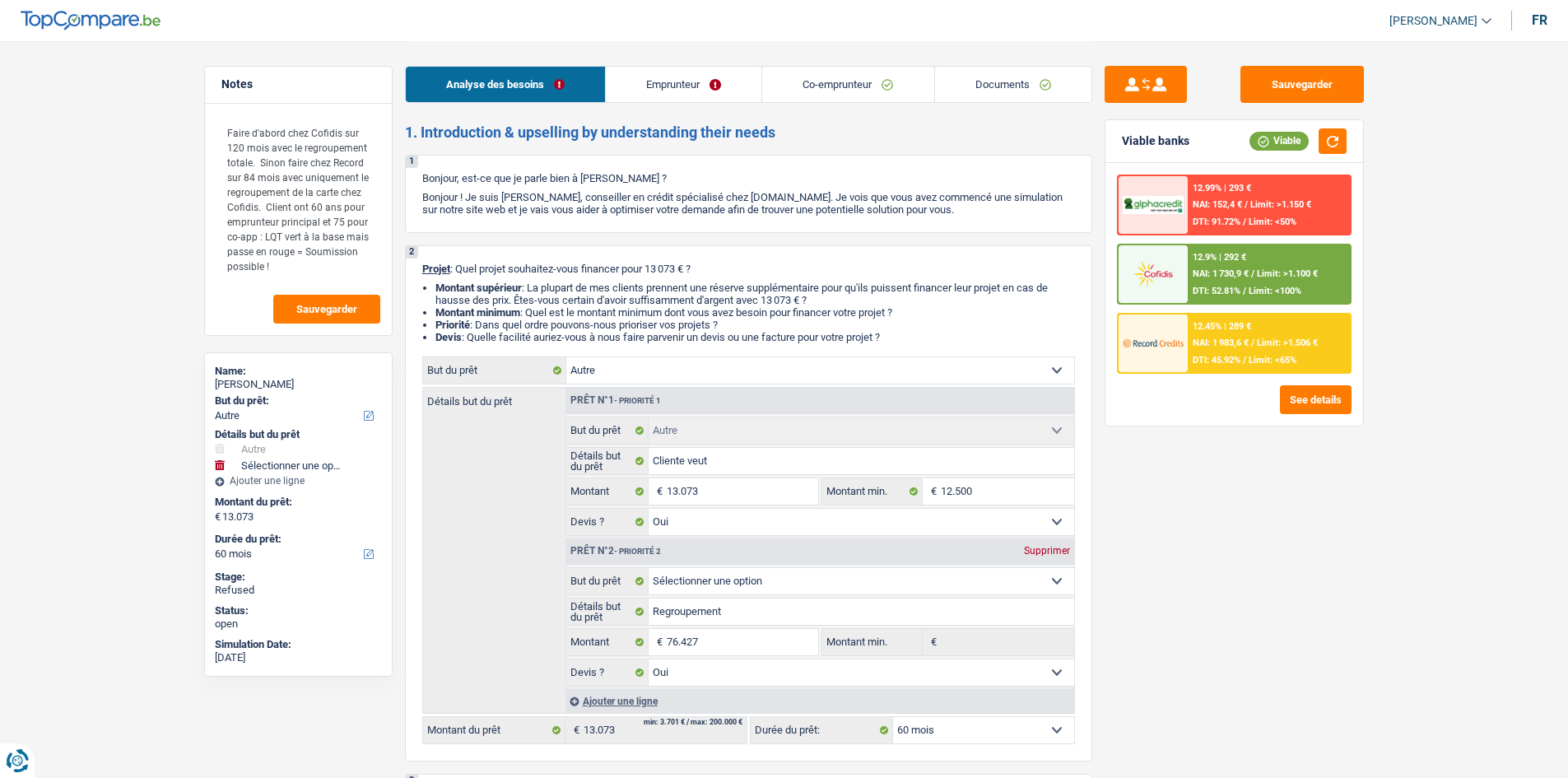
select select "netSalary"
select select "pension"
select select "liveWithParents"
select select "personalLoan"
select select "homeFurnishingOrRelocation"
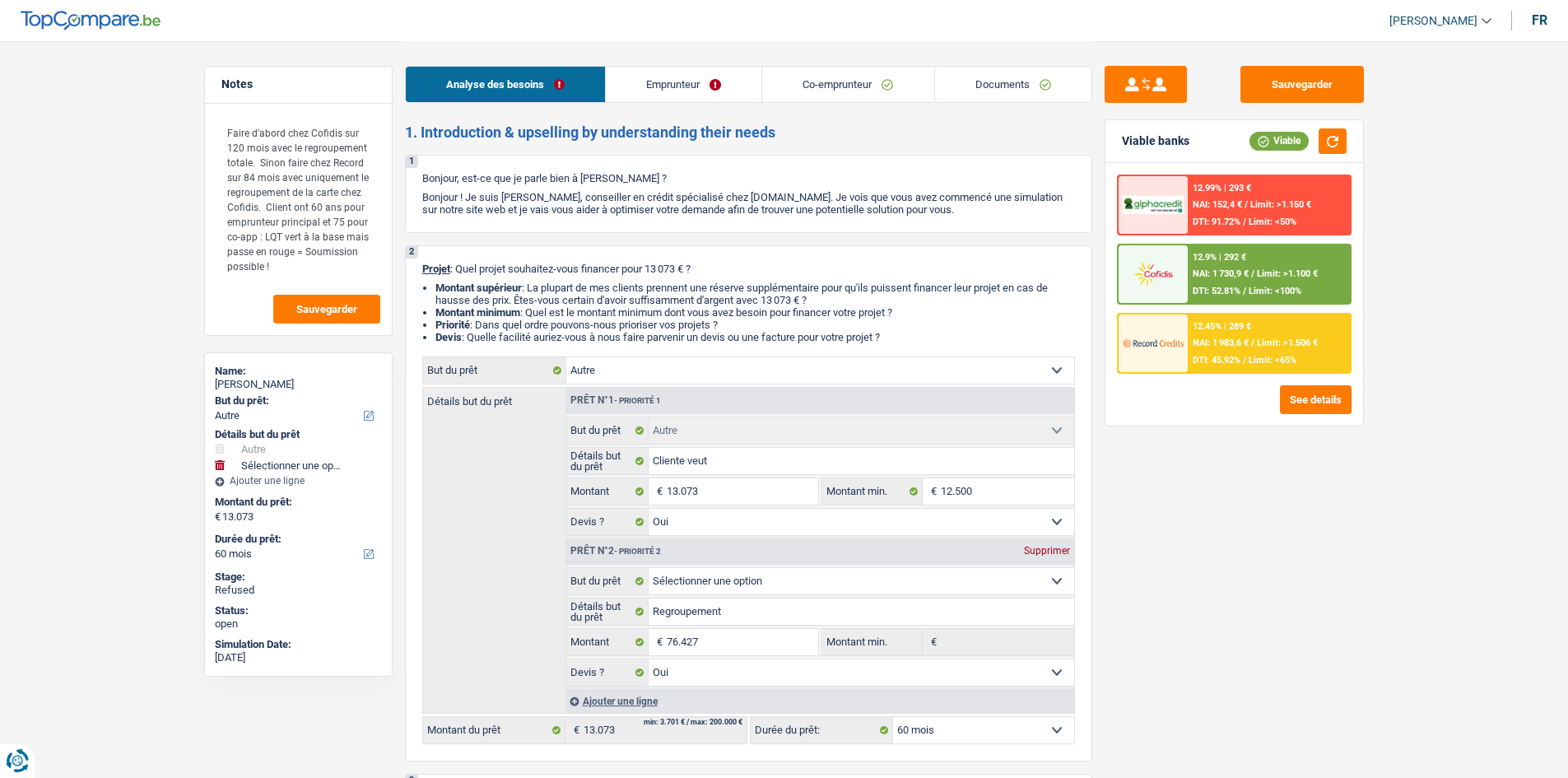
select select "120"
select select "other"
select select "yes"
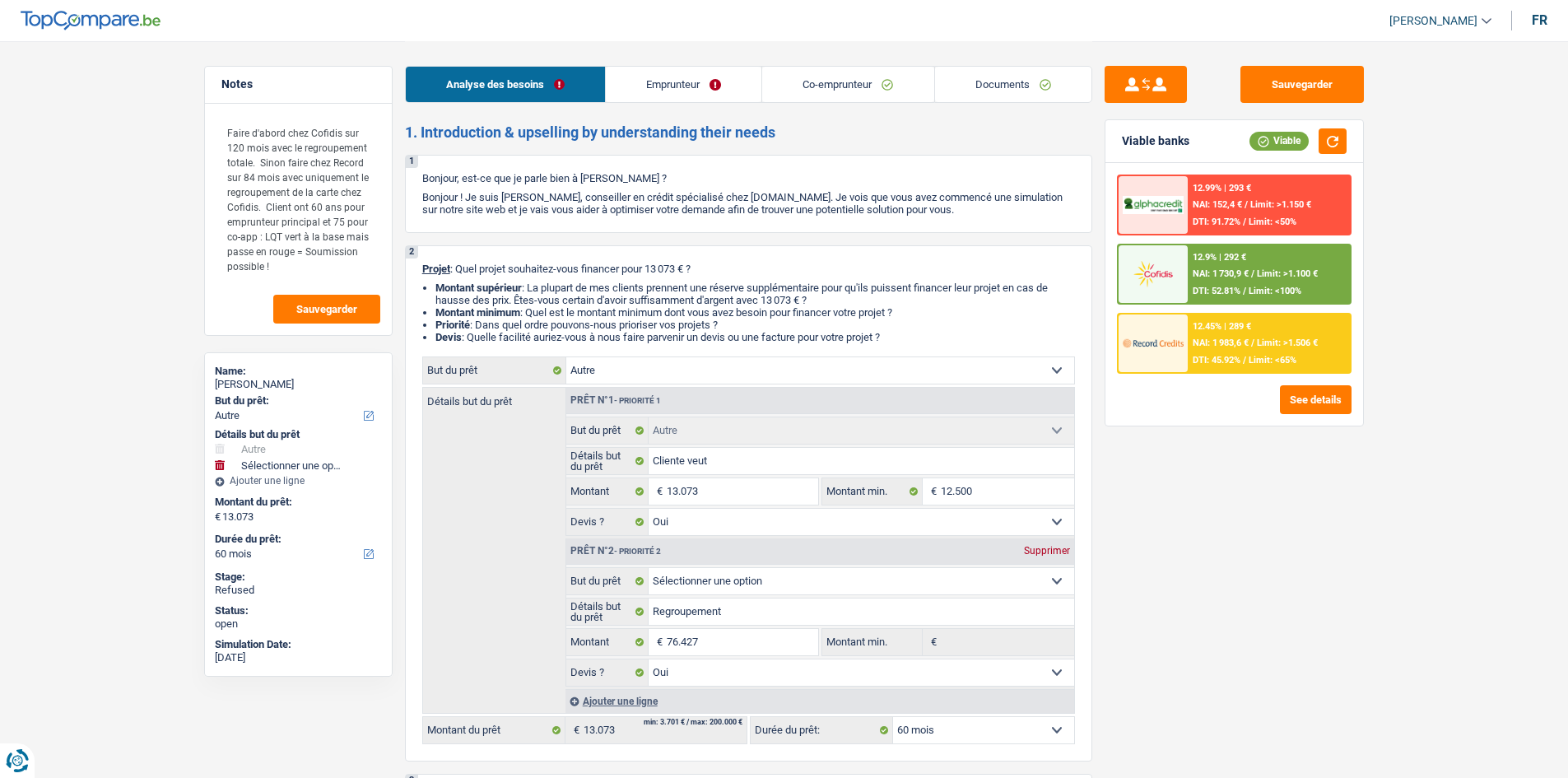
select select "60"
click at [695, 88] on link "Emprunteur" at bounding box center [683, 84] width 156 height 35
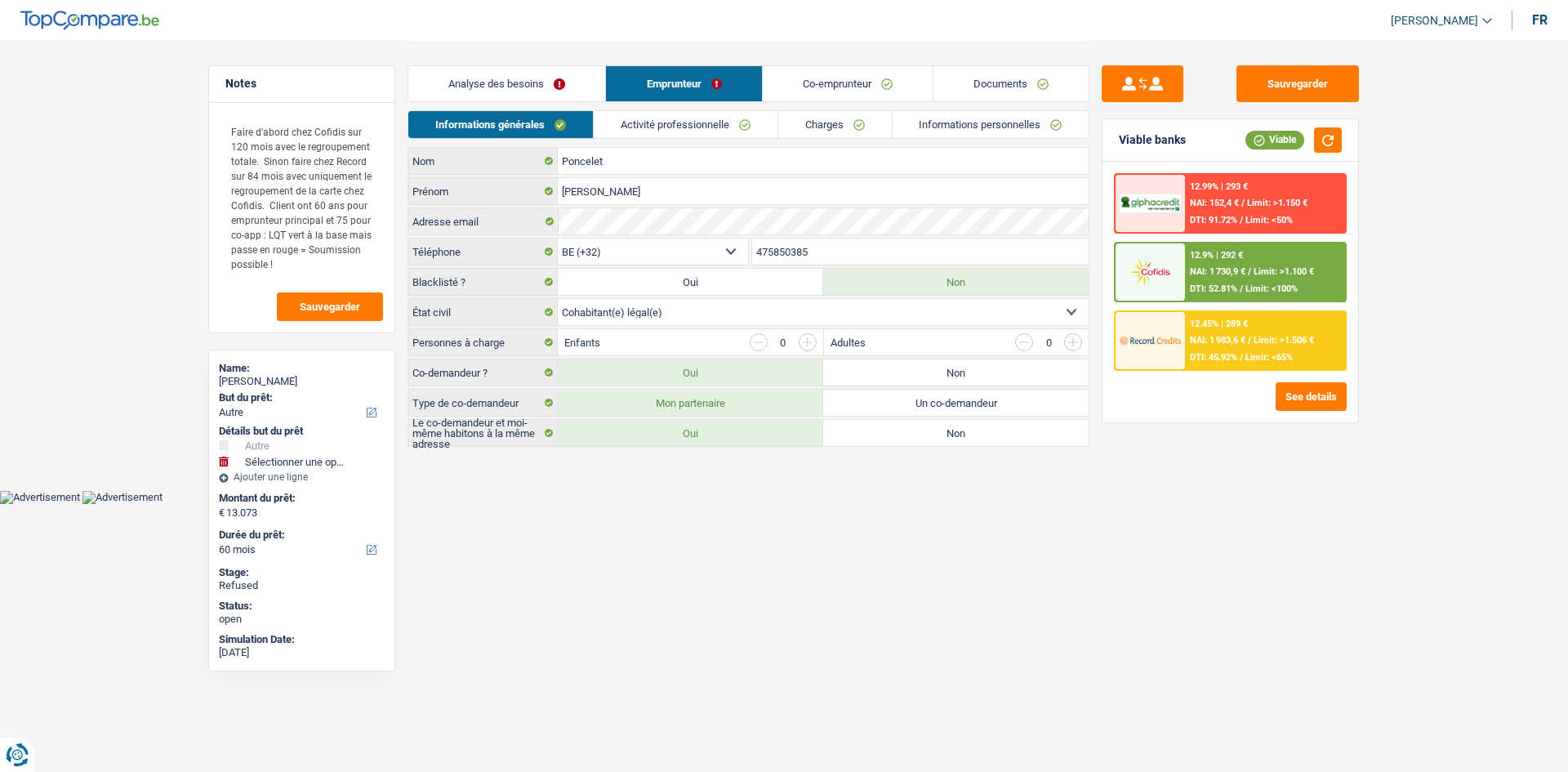
click at [875, 129] on link "Charges" at bounding box center [835, 125] width 113 height 27
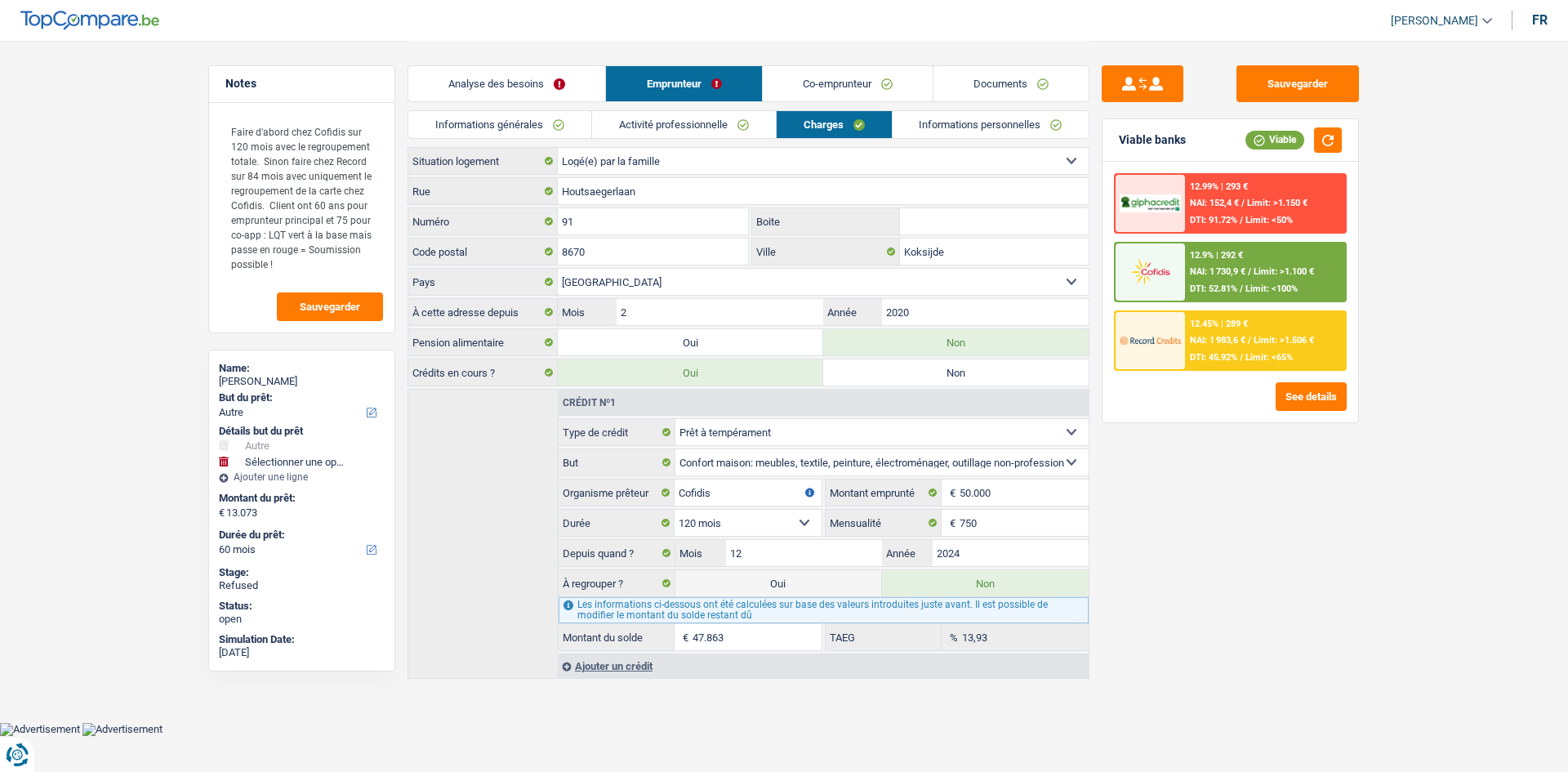
click at [823, 83] on link "Co-emprunteur" at bounding box center [848, 84] width 170 height 35
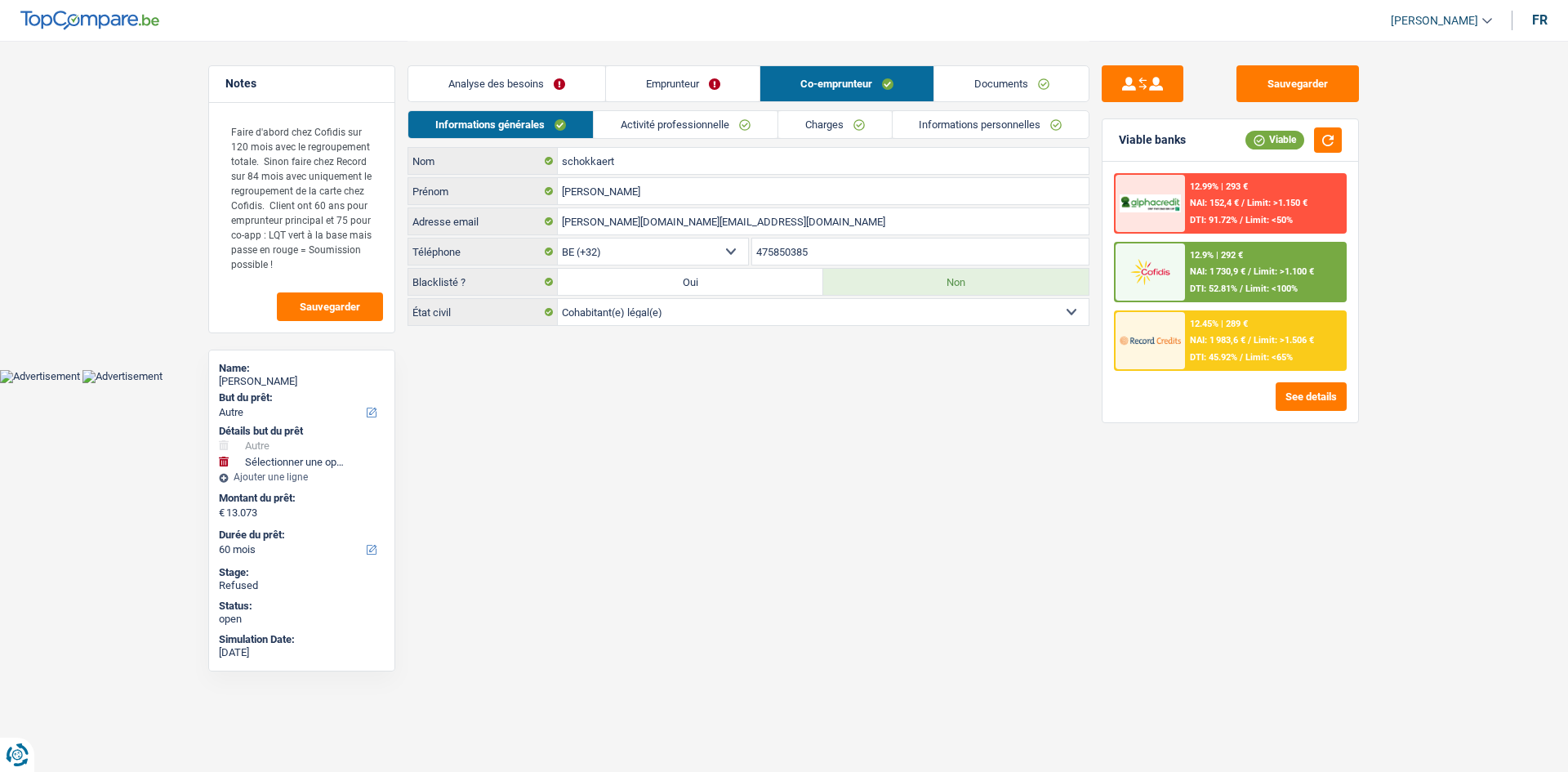
click at [848, 118] on link "Charges" at bounding box center [835, 125] width 113 height 27
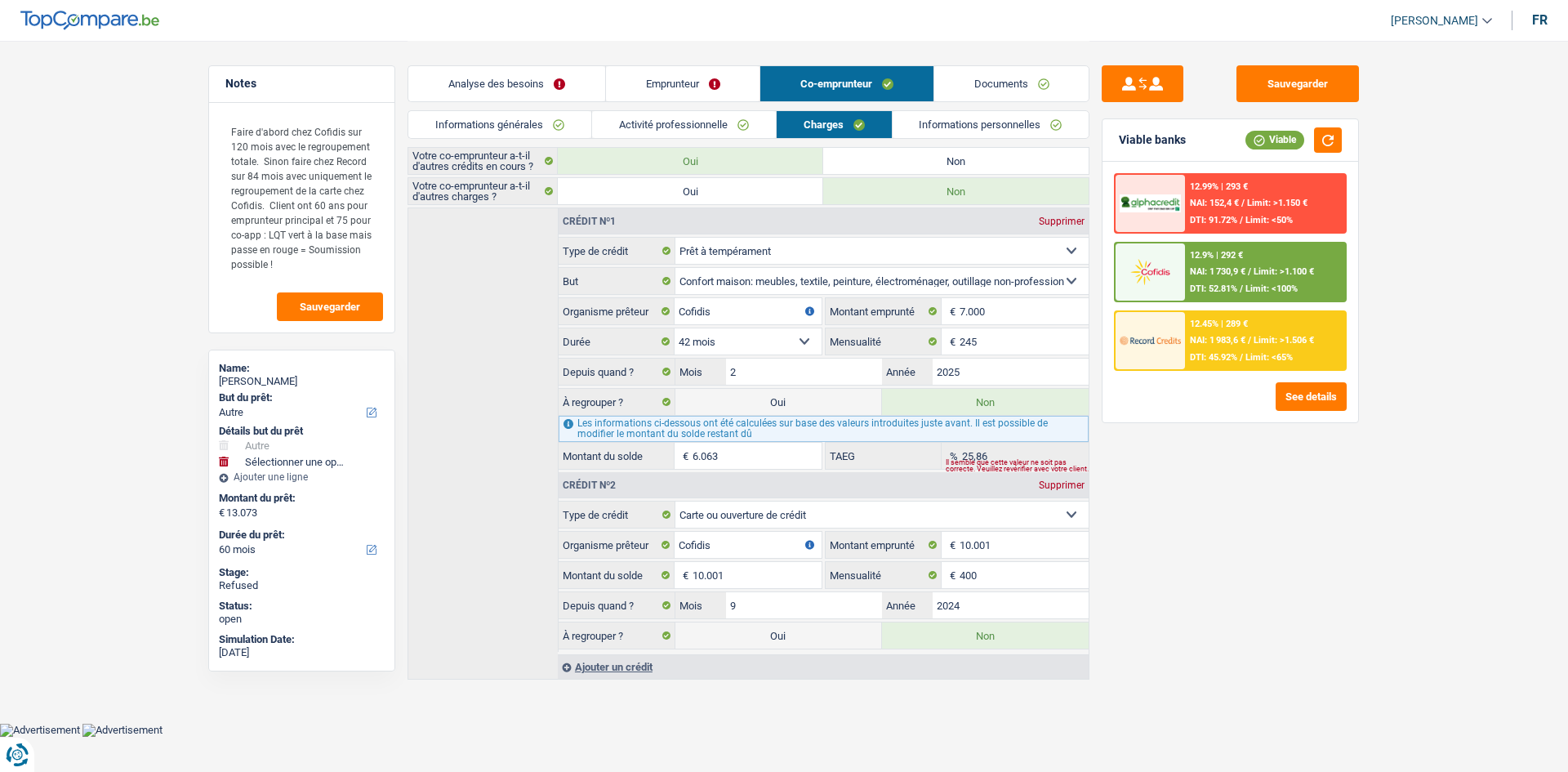
click at [1241, 519] on div "Sauvegarder Viable banks Viable 12.99% | 293 € NAI: 152,4 € / Limit: >1.150 € D…" at bounding box center [1230, 406] width 281 height 681
click at [1242, 519] on div "Sauvegarder Viable banks Viable 12.99% | 293 € NAI: 152,4 € / Limit: >1.150 € D…" at bounding box center [1230, 406] width 281 height 681
click at [628, 91] on link "Emprunteur" at bounding box center [683, 84] width 154 height 35
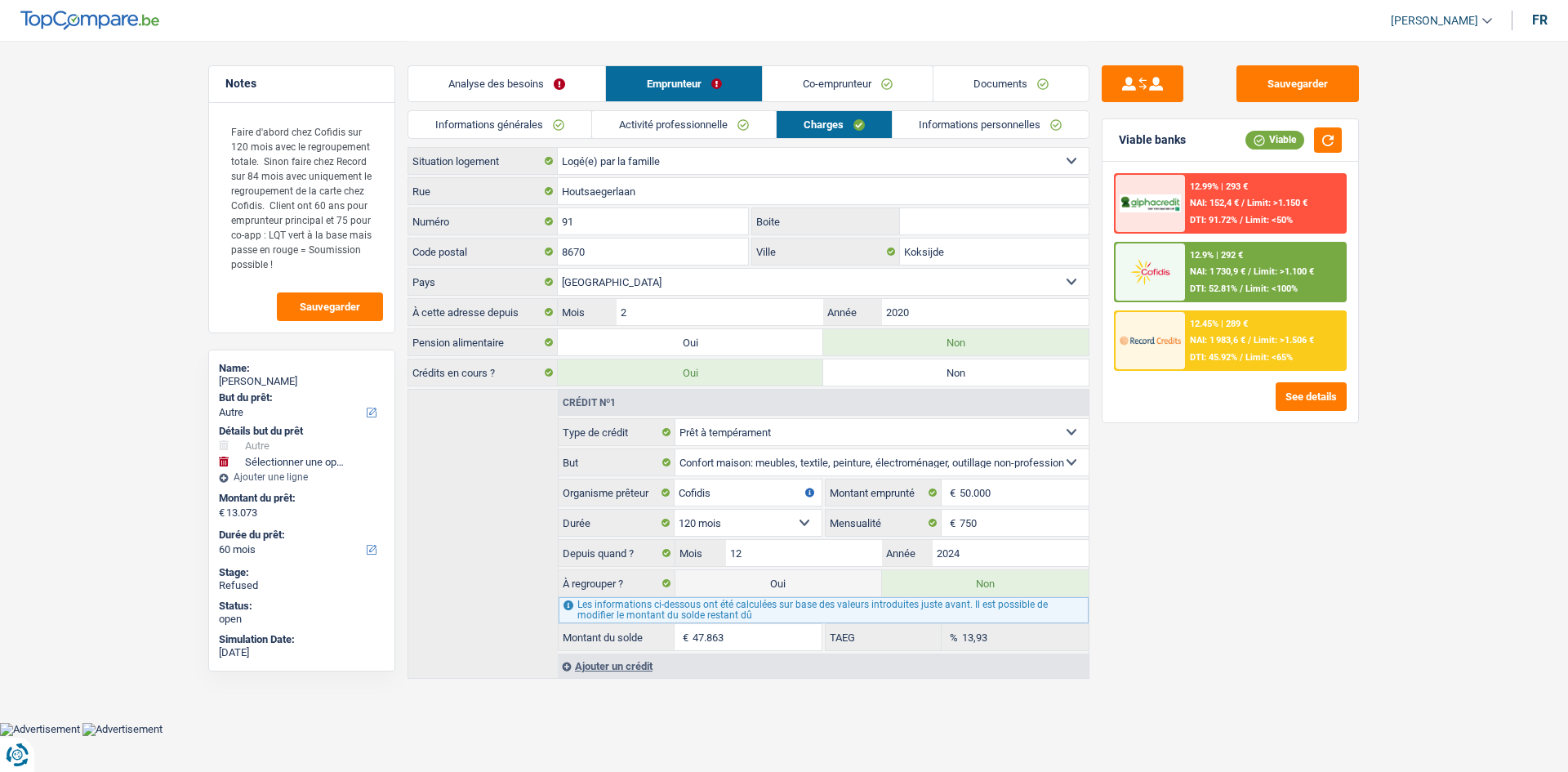
click at [821, 76] on link "Co-emprunteur" at bounding box center [848, 84] width 170 height 35
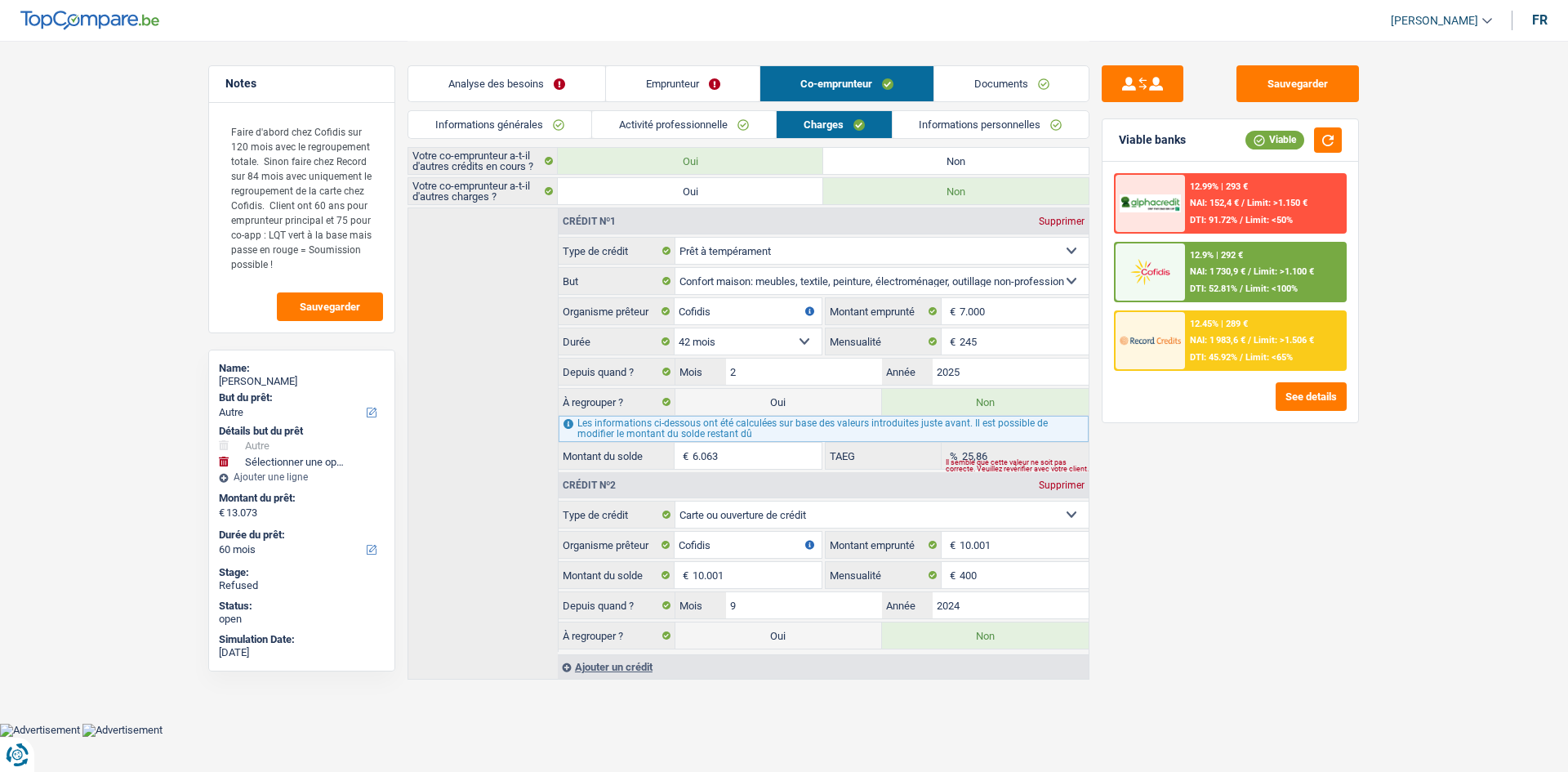
click at [1230, 468] on div "Sauvegarder Viable banks Viable 12.99% | 293 € NAI: 152,4 € / Limit: >1.150 € D…" at bounding box center [1230, 406] width 281 height 681
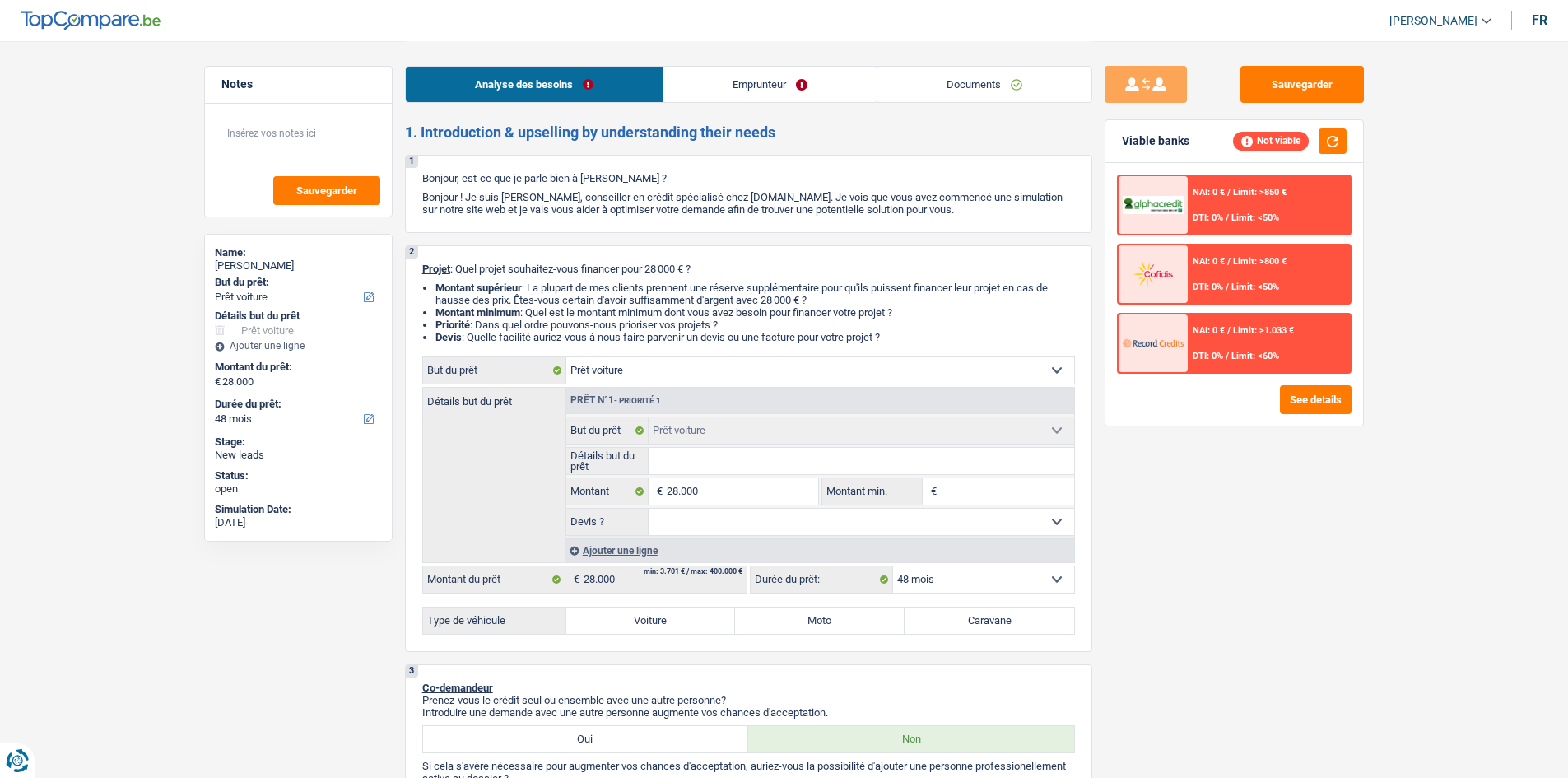
select select "car"
select select "48"
select select "car"
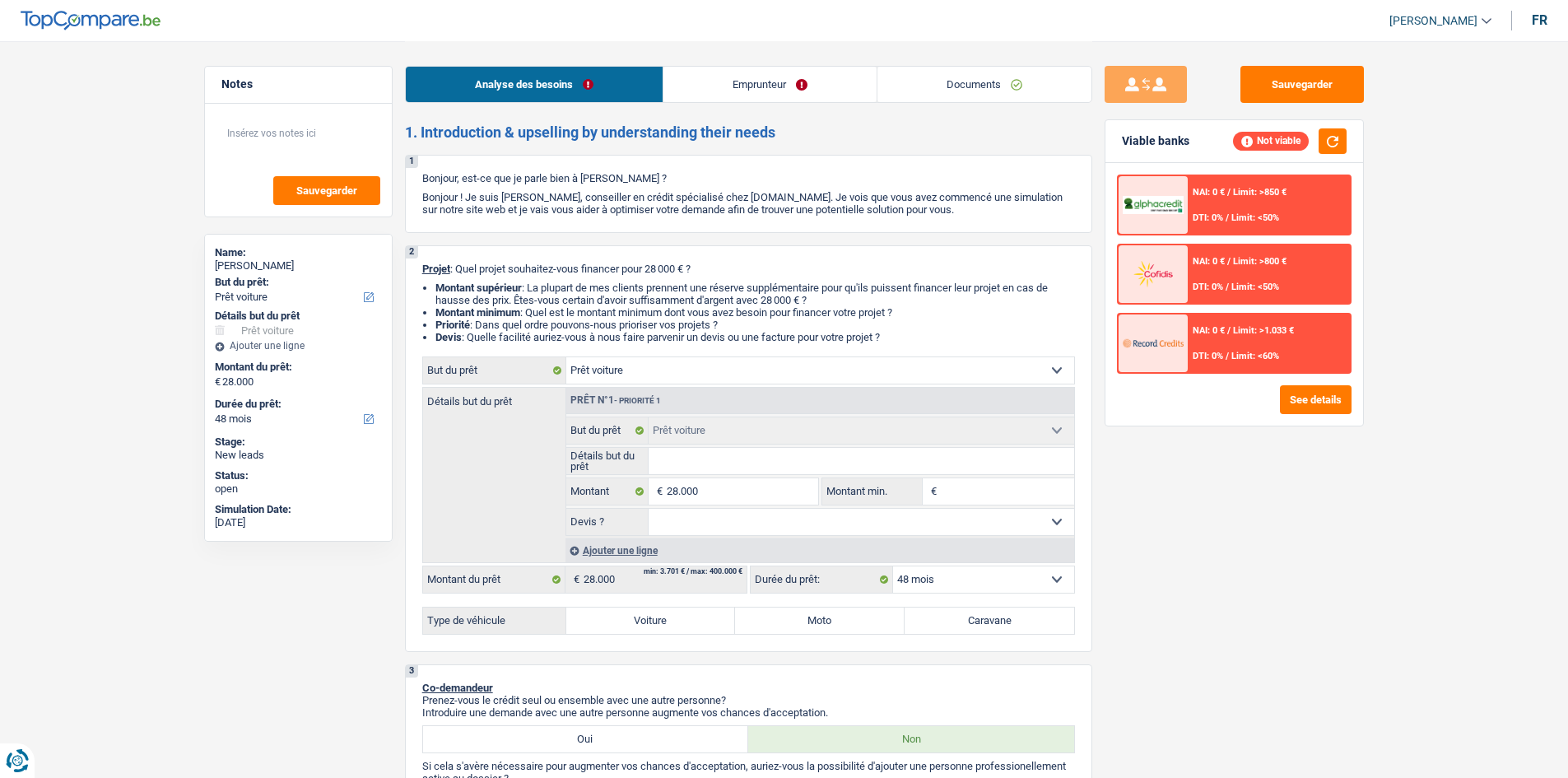
select select "48"
select select "car"
select select "48"
click at [984, 81] on link "Documents" at bounding box center [984, 84] width 214 height 35
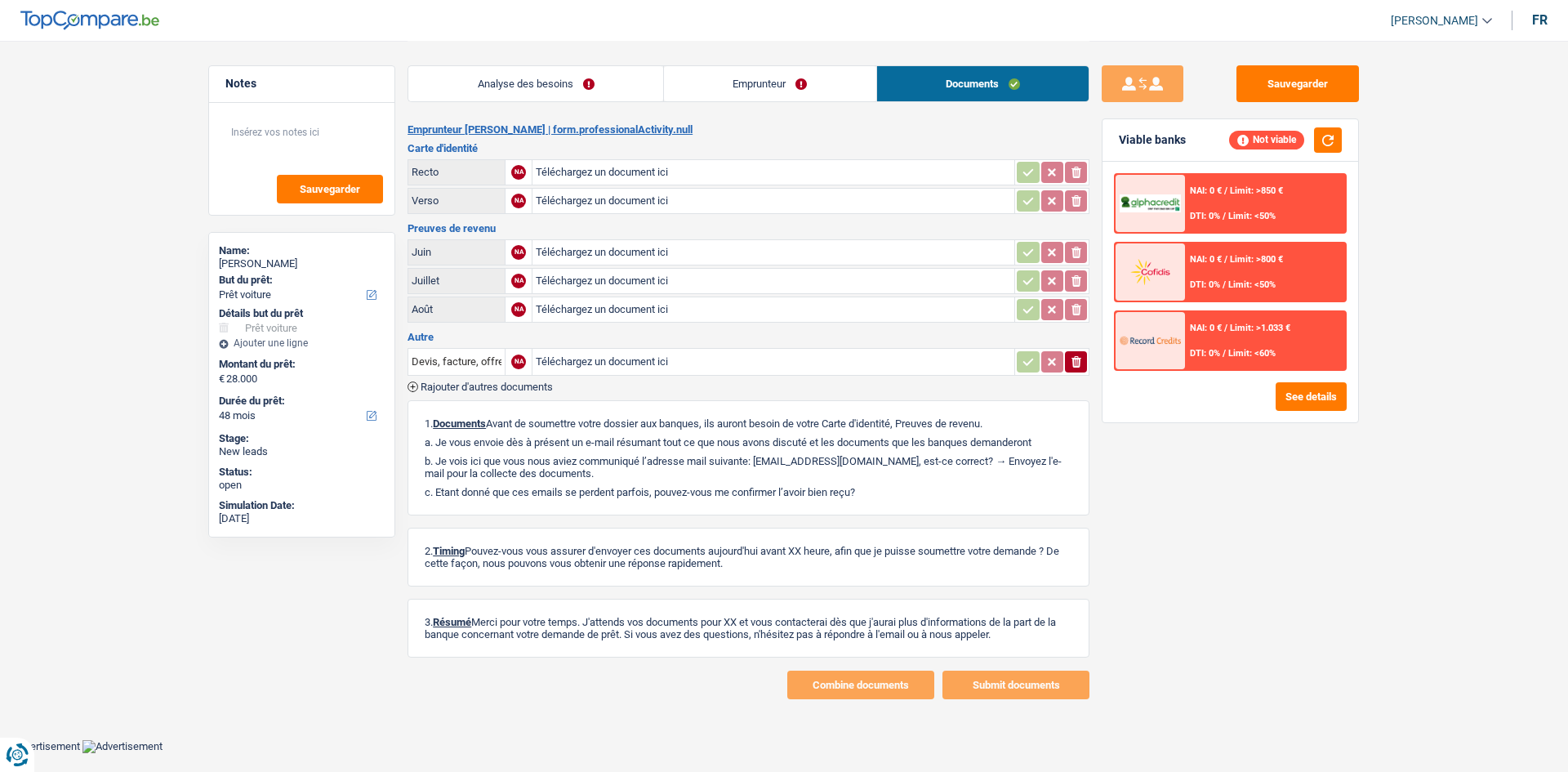
click at [720, 80] on link "Emprunteur" at bounding box center [770, 84] width 212 height 35
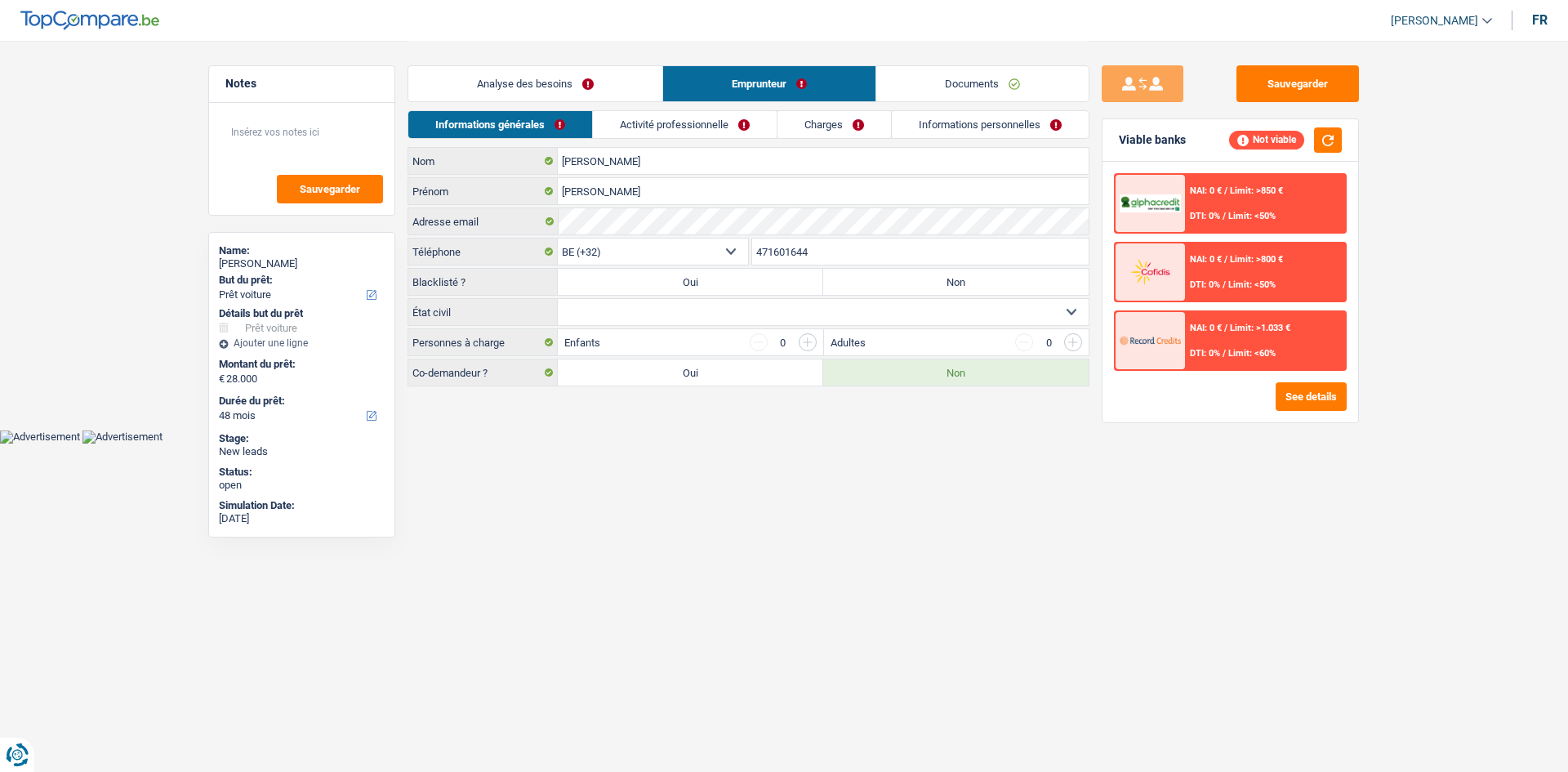
click at [715, 121] on link "Activité professionnelle" at bounding box center [685, 125] width 184 height 27
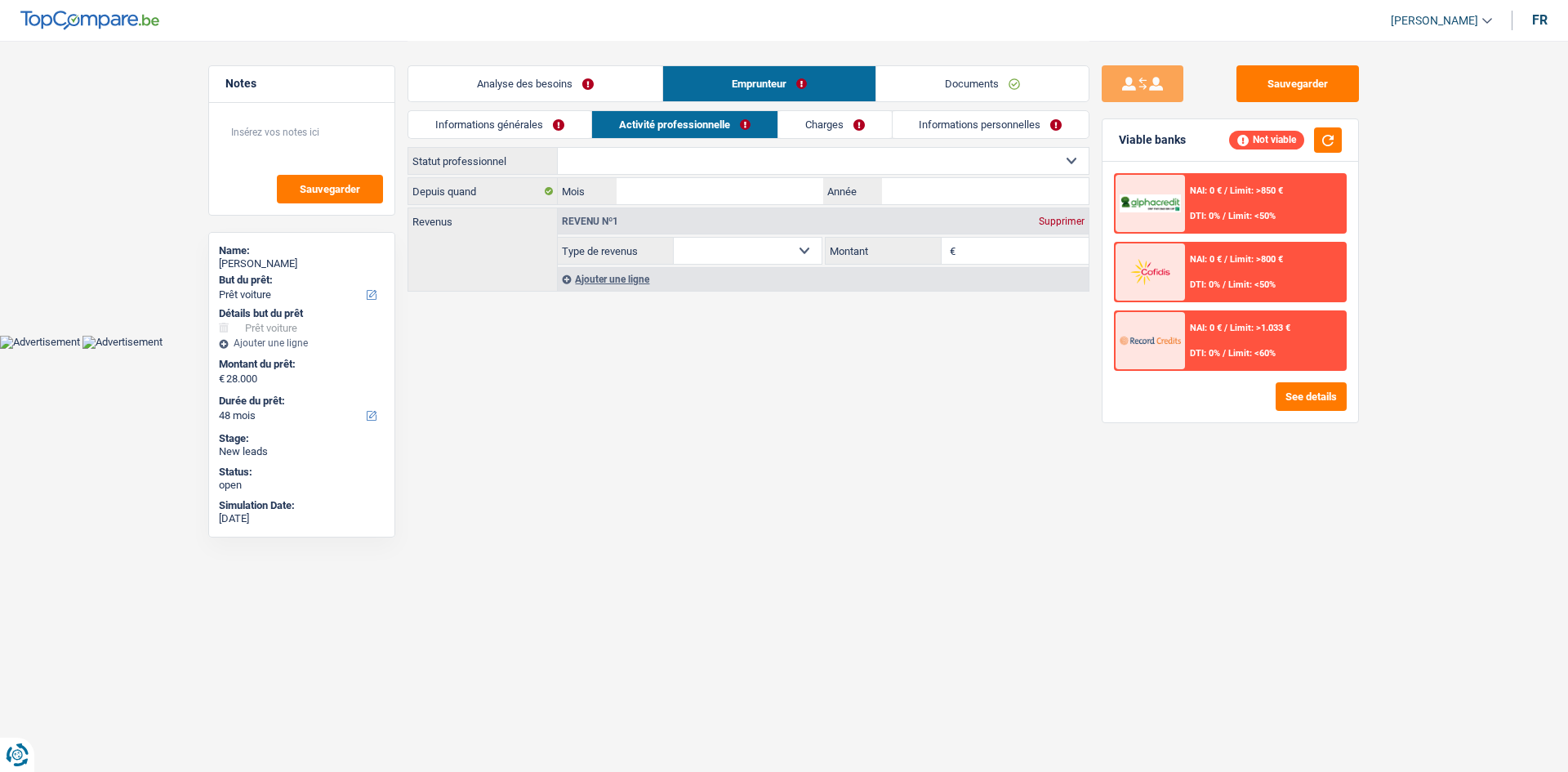
click at [835, 129] on link "Charges" at bounding box center [835, 125] width 113 height 27
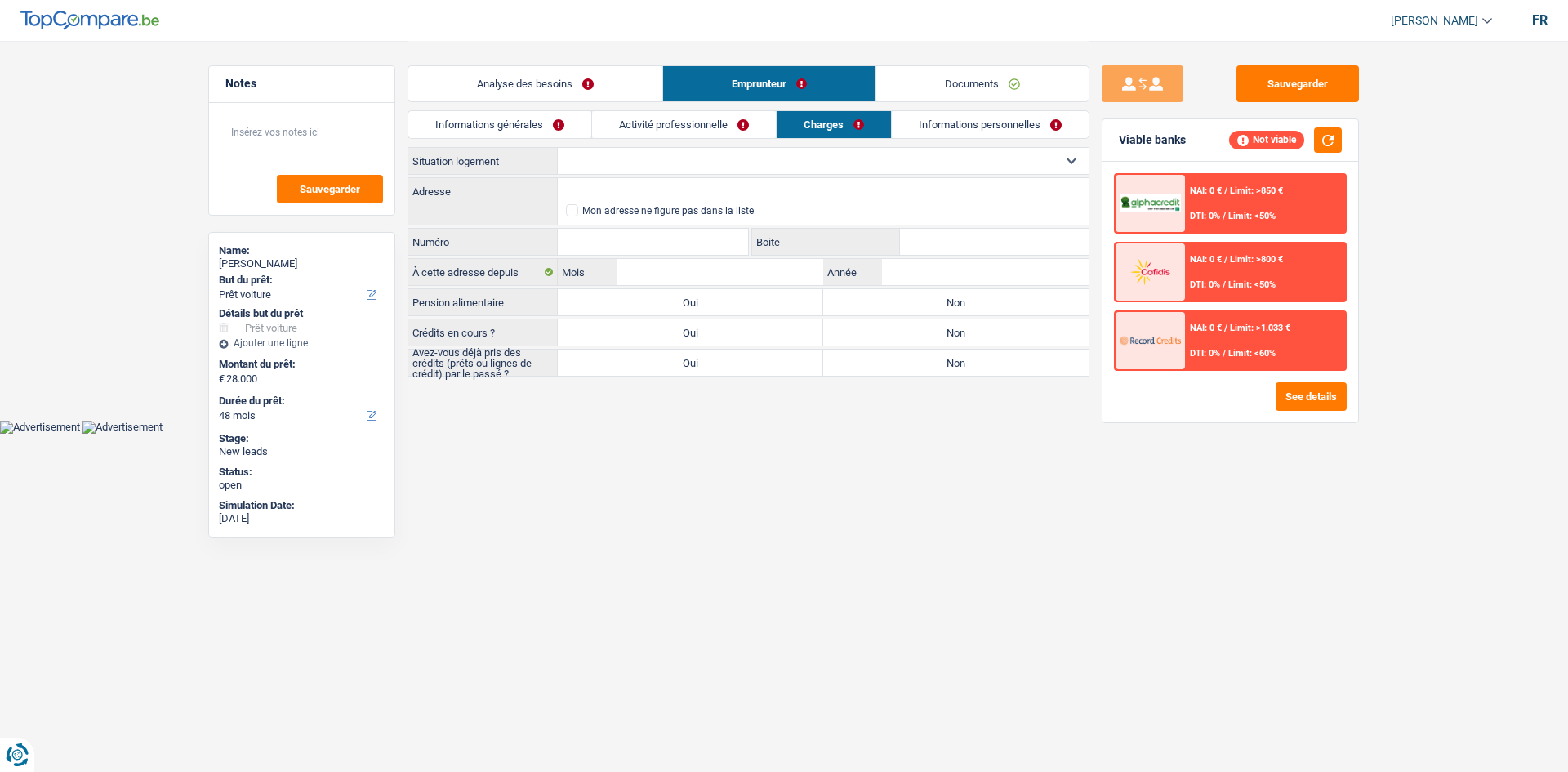
click at [925, 124] on link "Informations personnelles" at bounding box center [990, 125] width 197 height 27
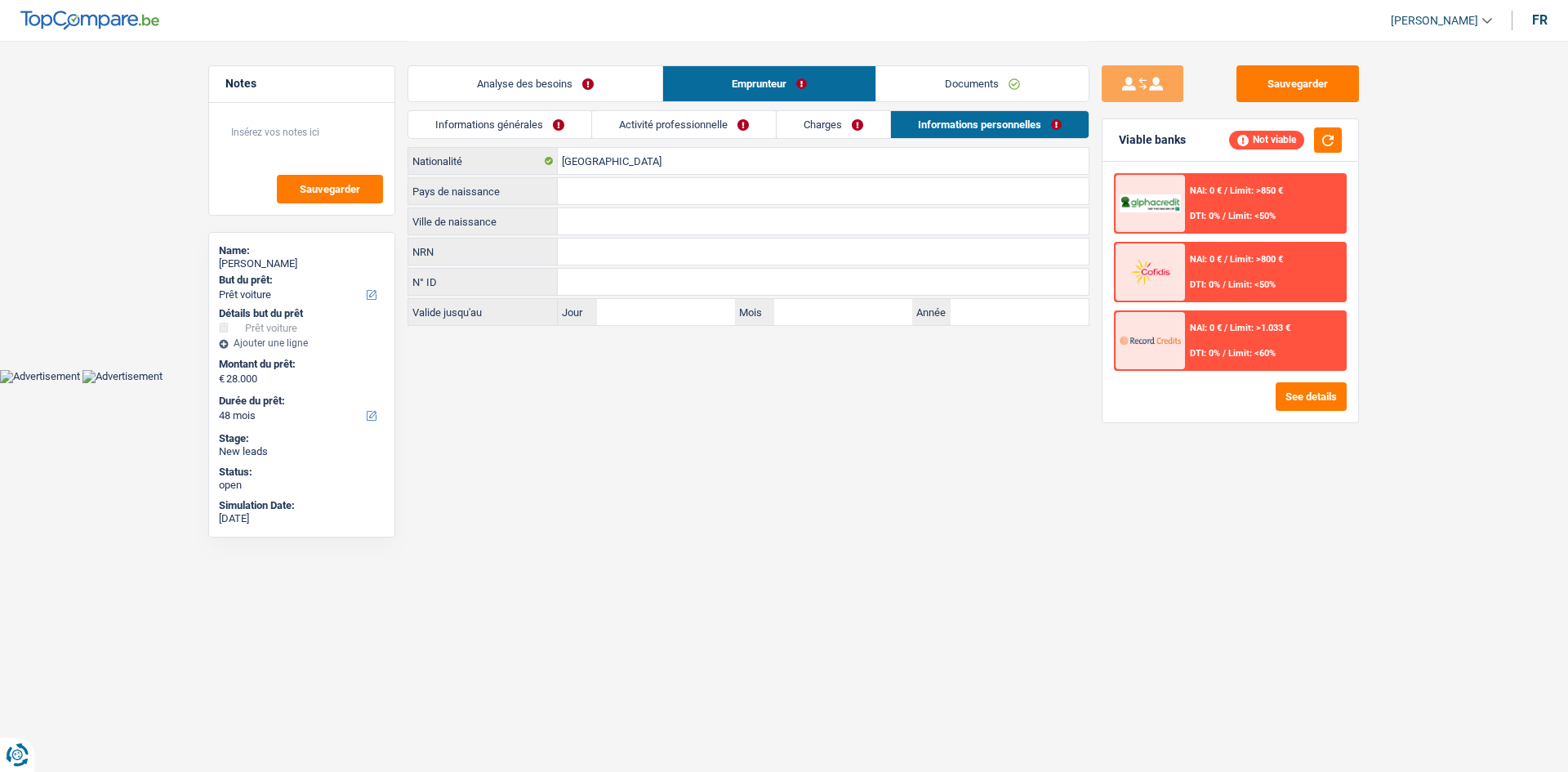
click at [577, 74] on link "Analyse des besoins" at bounding box center [535, 84] width 254 height 35
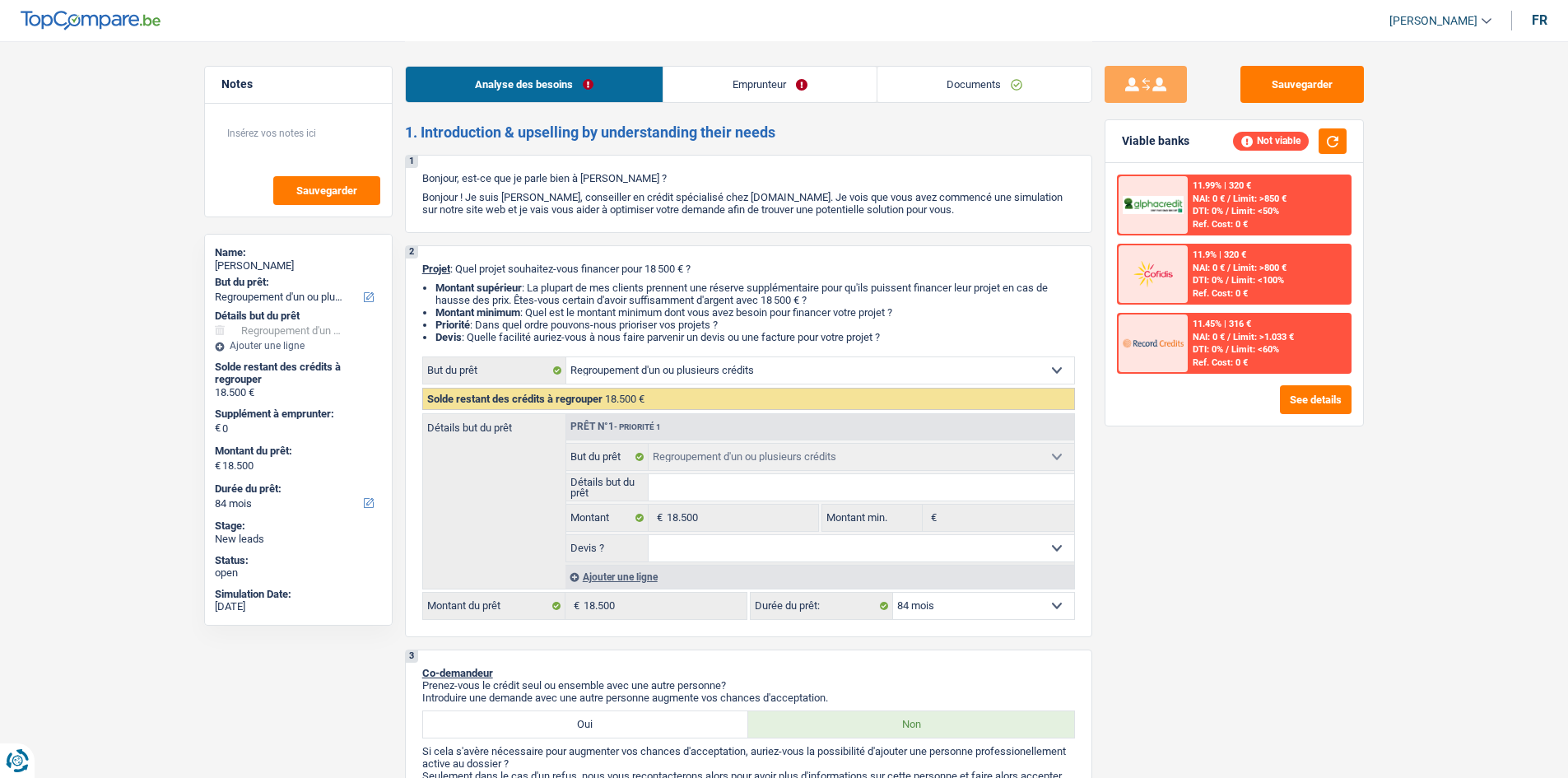
select select "refinancing"
select select "84"
select select "refinancing"
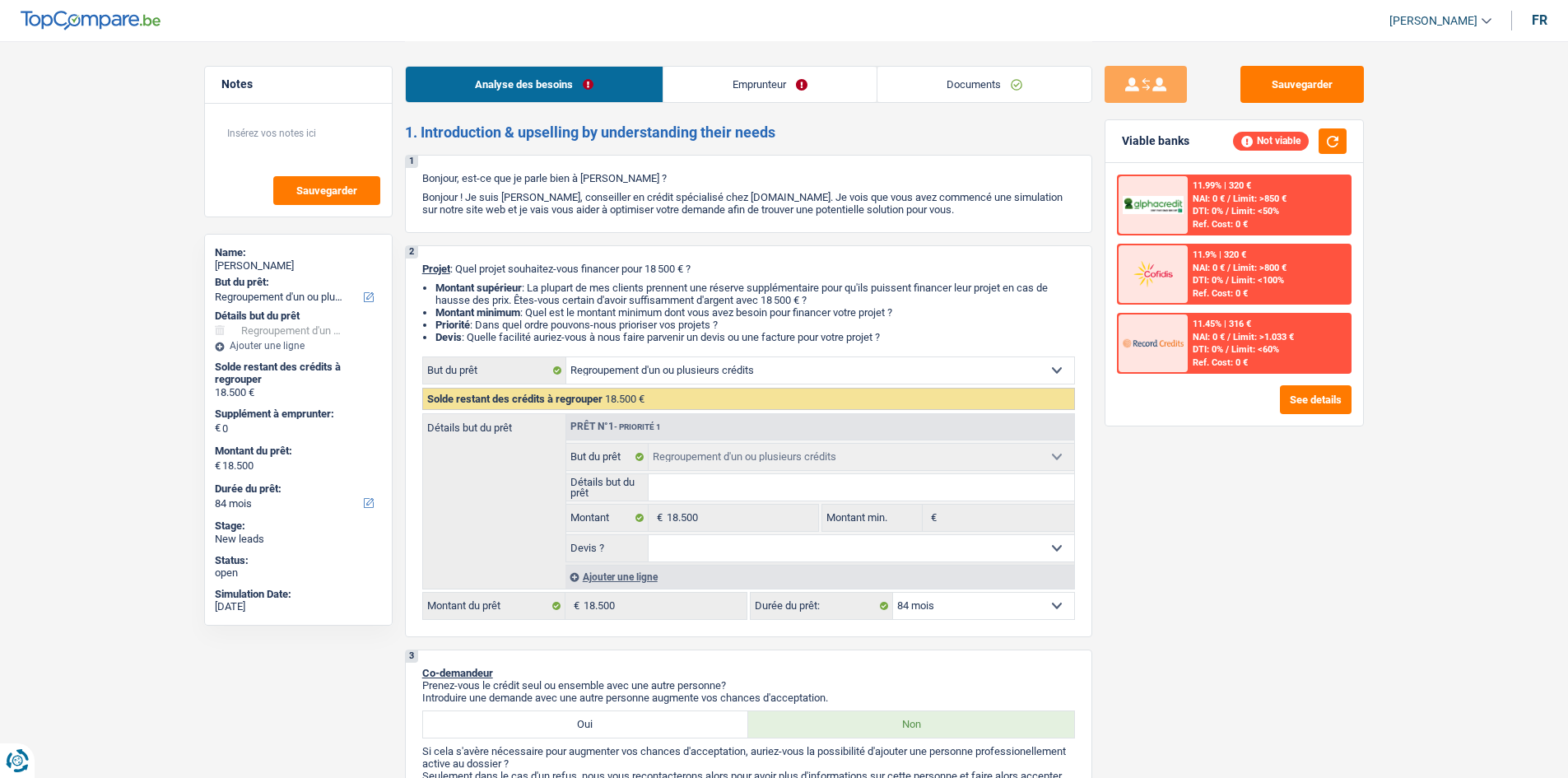
select select "84"
select select "refinancing"
select select "84"
select select "32"
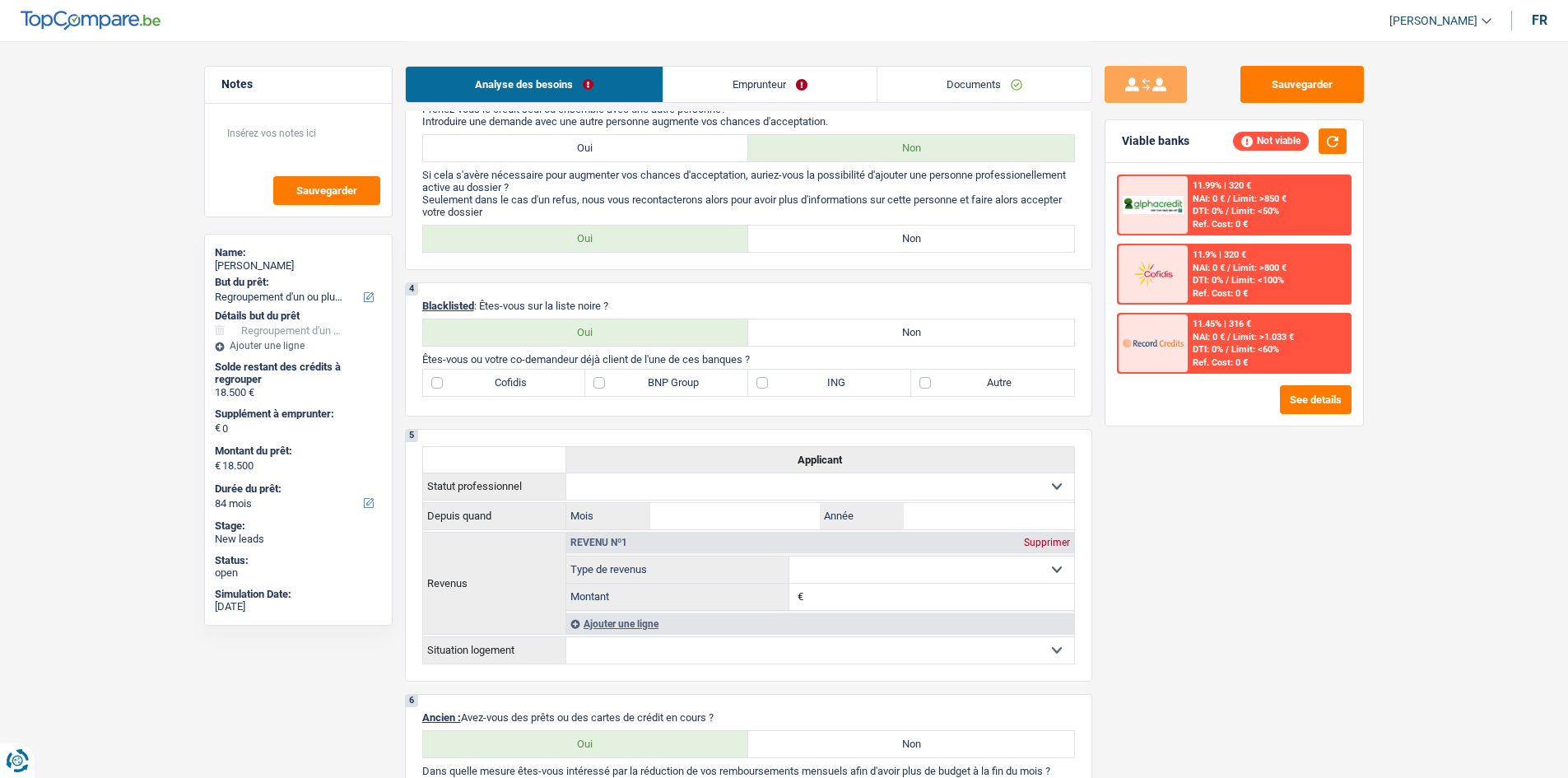
scroll to position [1153, 0]
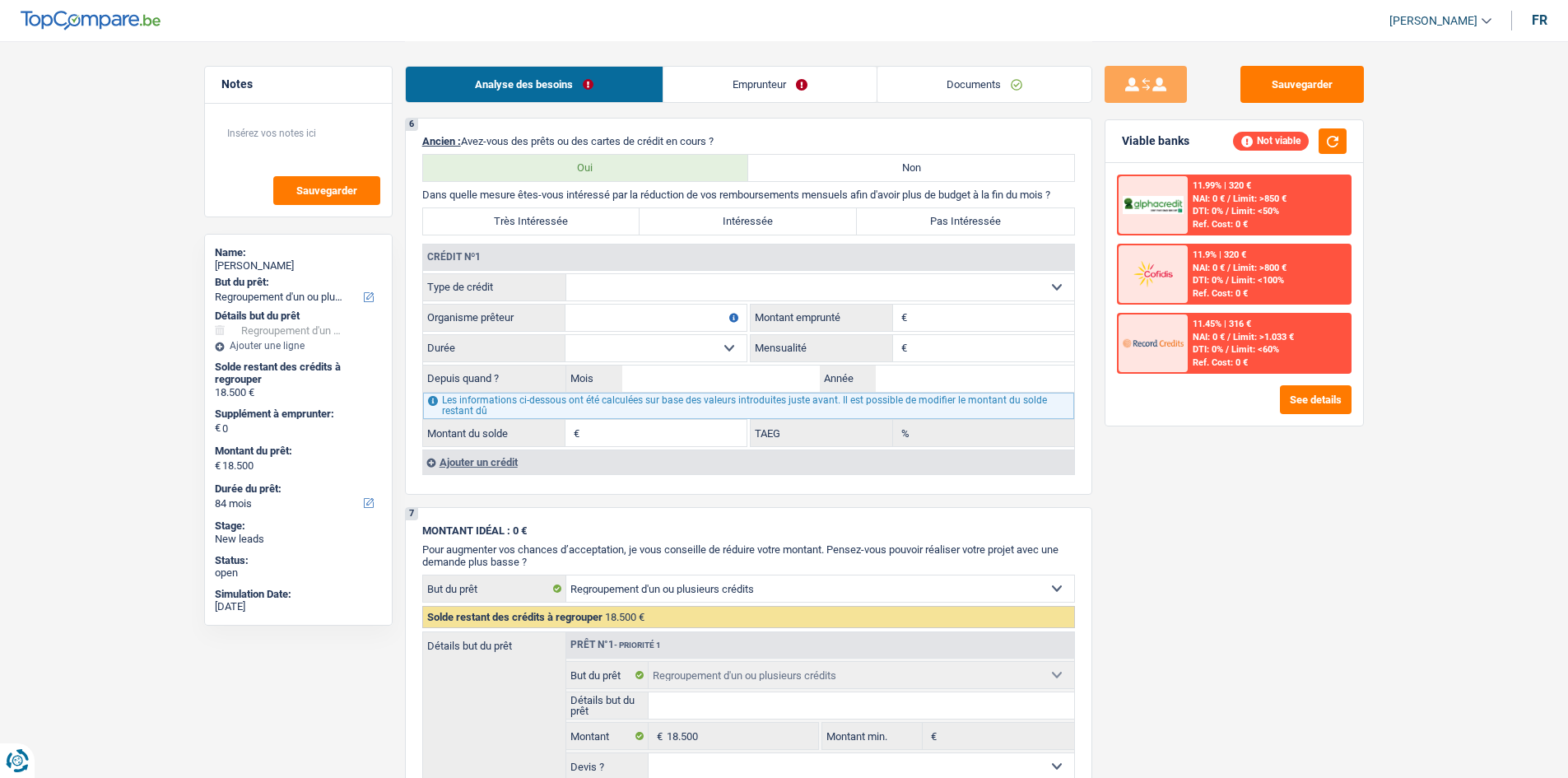
drag, startPoint x: 766, startPoint y: 60, endPoint x: 766, endPoint y: 72, distance: 12.0
click at [766, 60] on div "Analyse des besoins Emprunteur Documents" at bounding box center [748, 76] width 687 height 70
click at [767, 76] on link "Emprunteur" at bounding box center [770, 84] width 213 height 35
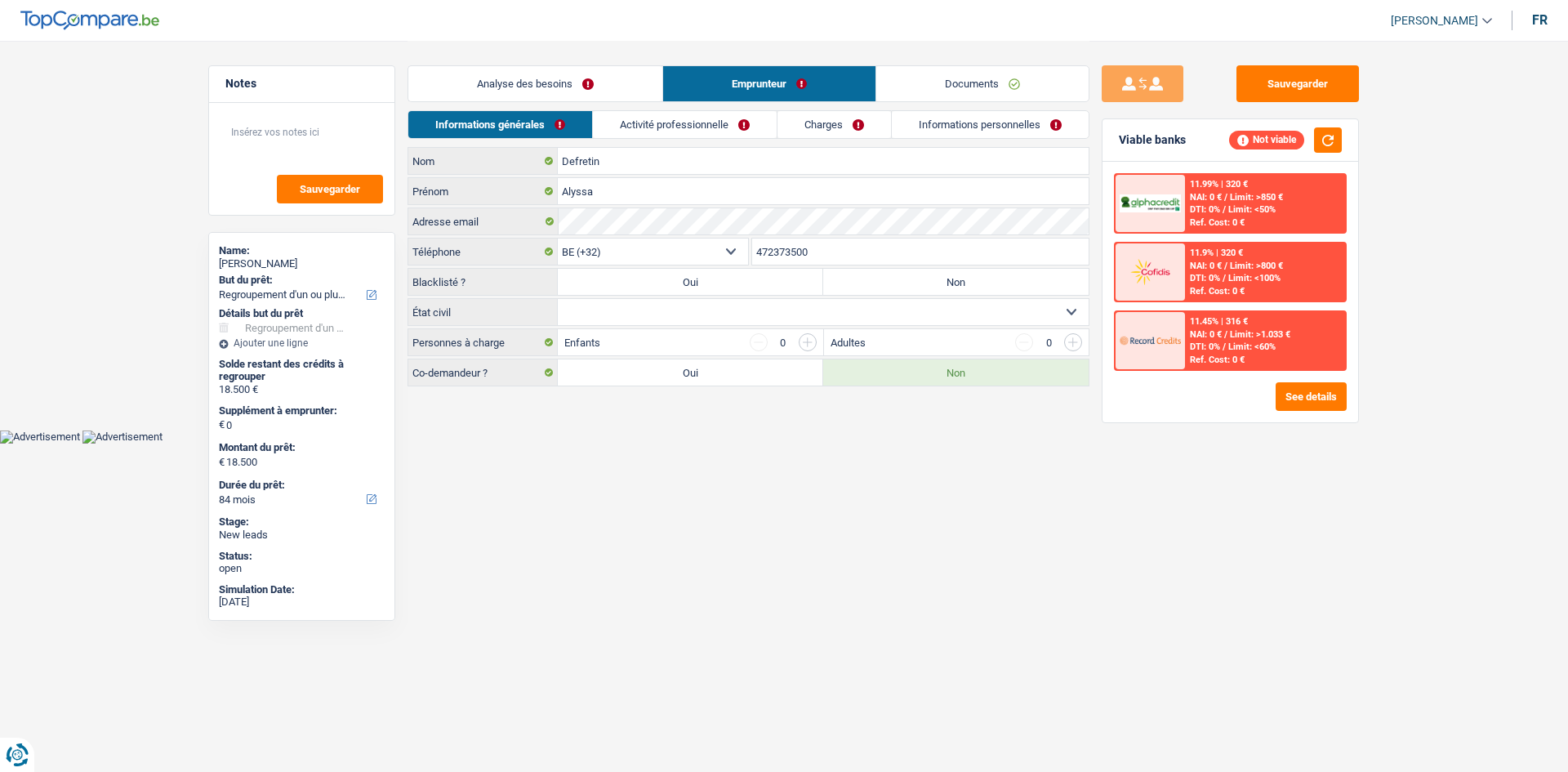
click at [976, 91] on link "Documents" at bounding box center [982, 84] width 212 height 35
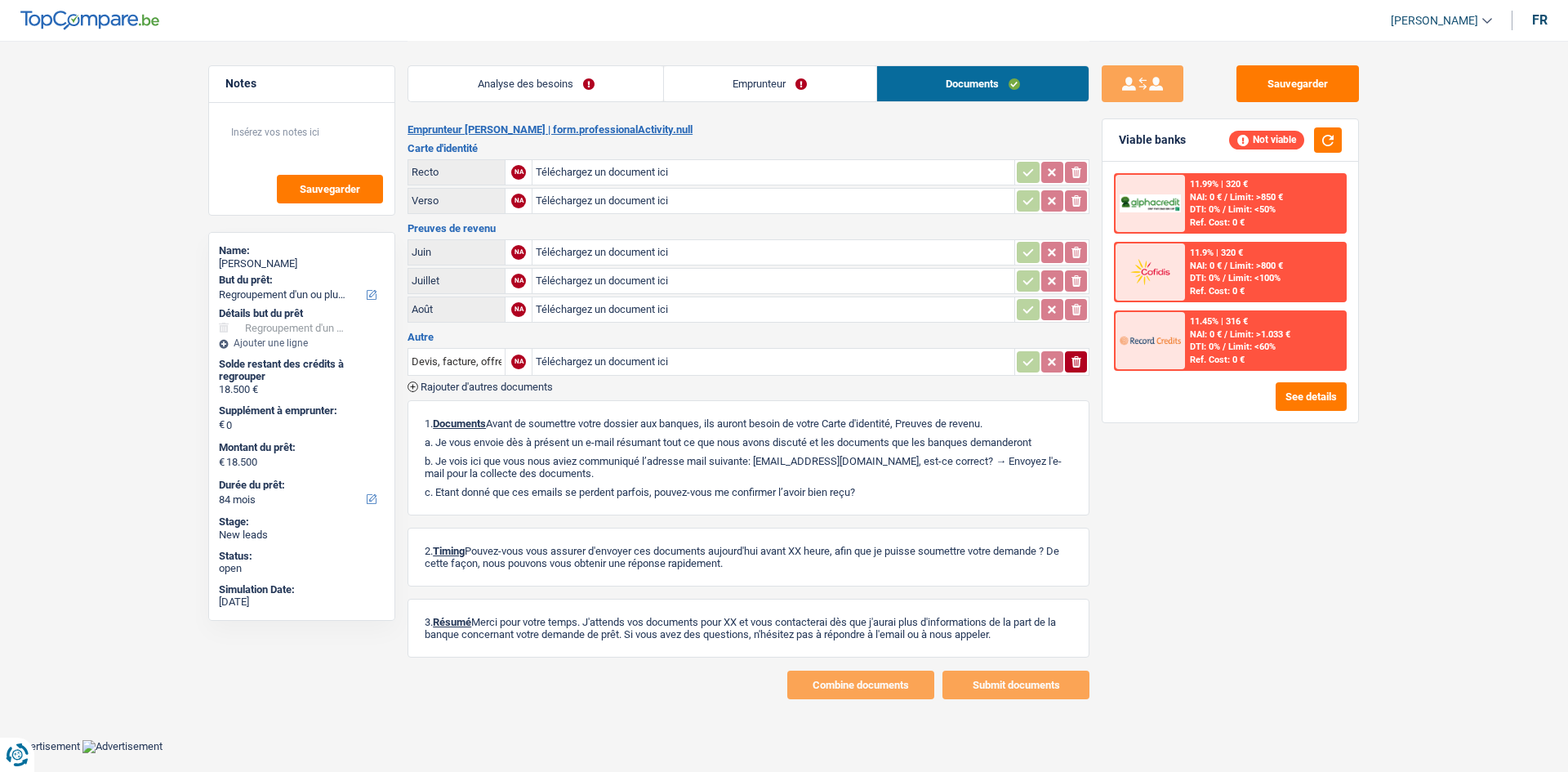
click at [774, 92] on link "Emprunteur" at bounding box center [770, 84] width 212 height 35
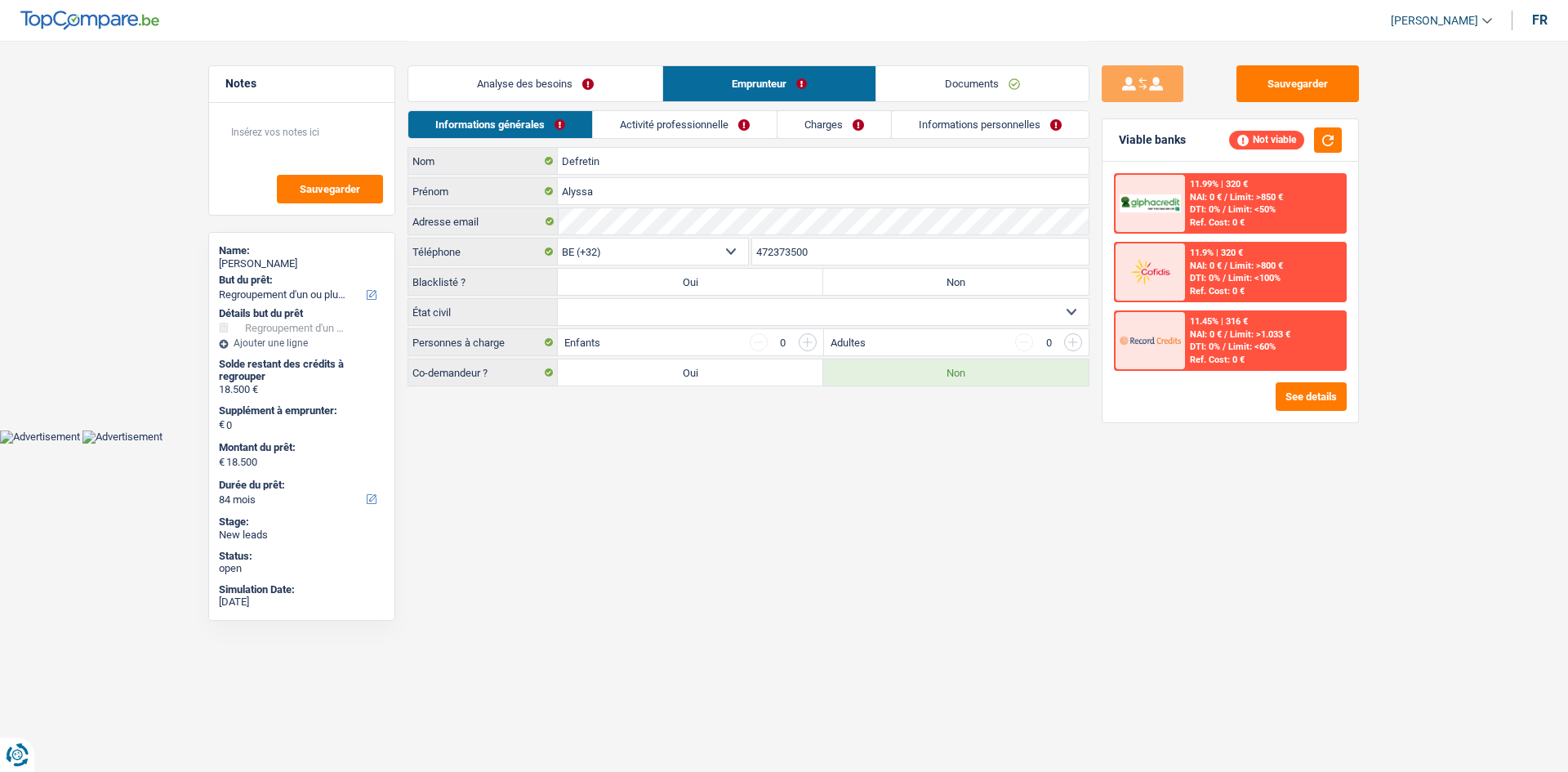
click at [664, 129] on link "Activité professionnelle" at bounding box center [685, 125] width 184 height 27
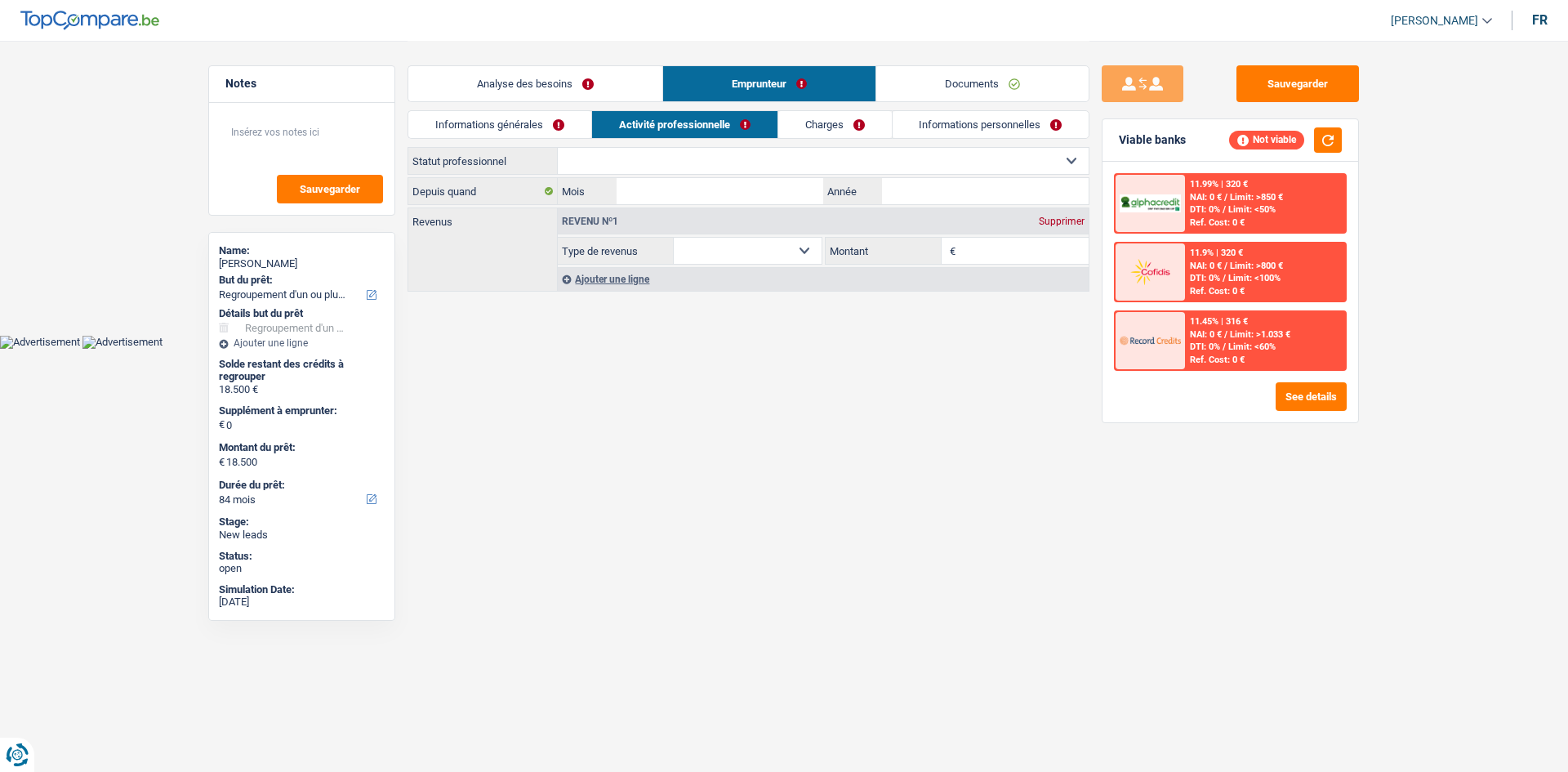
click at [813, 134] on link "Charges" at bounding box center [835, 125] width 113 height 27
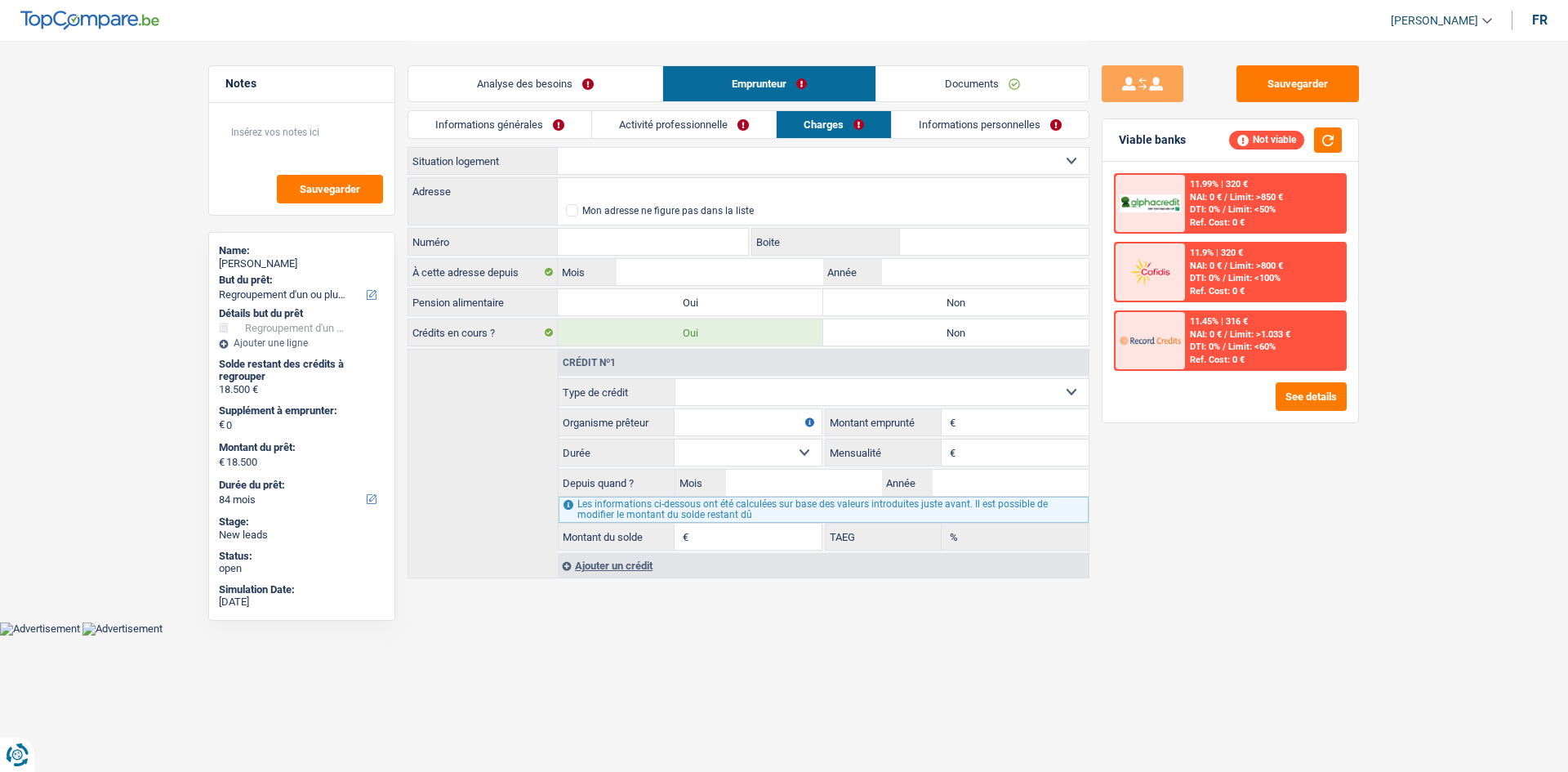
click at [952, 136] on link "Informations personnelles" at bounding box center [990, 125] width 197 height 27
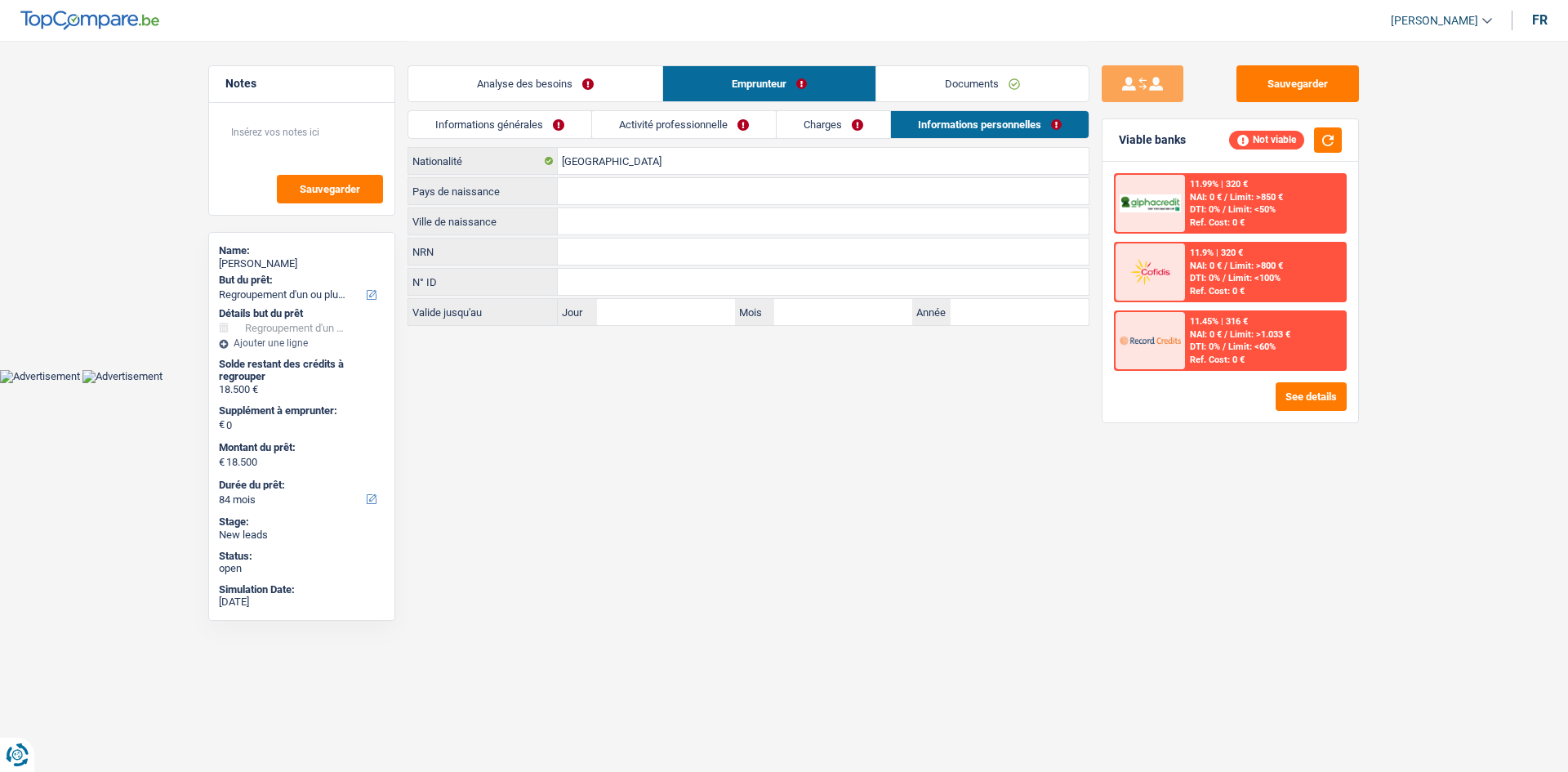
click at [956, 99] on link "Documents" at bounding box center [982, 84] width 212 height 35
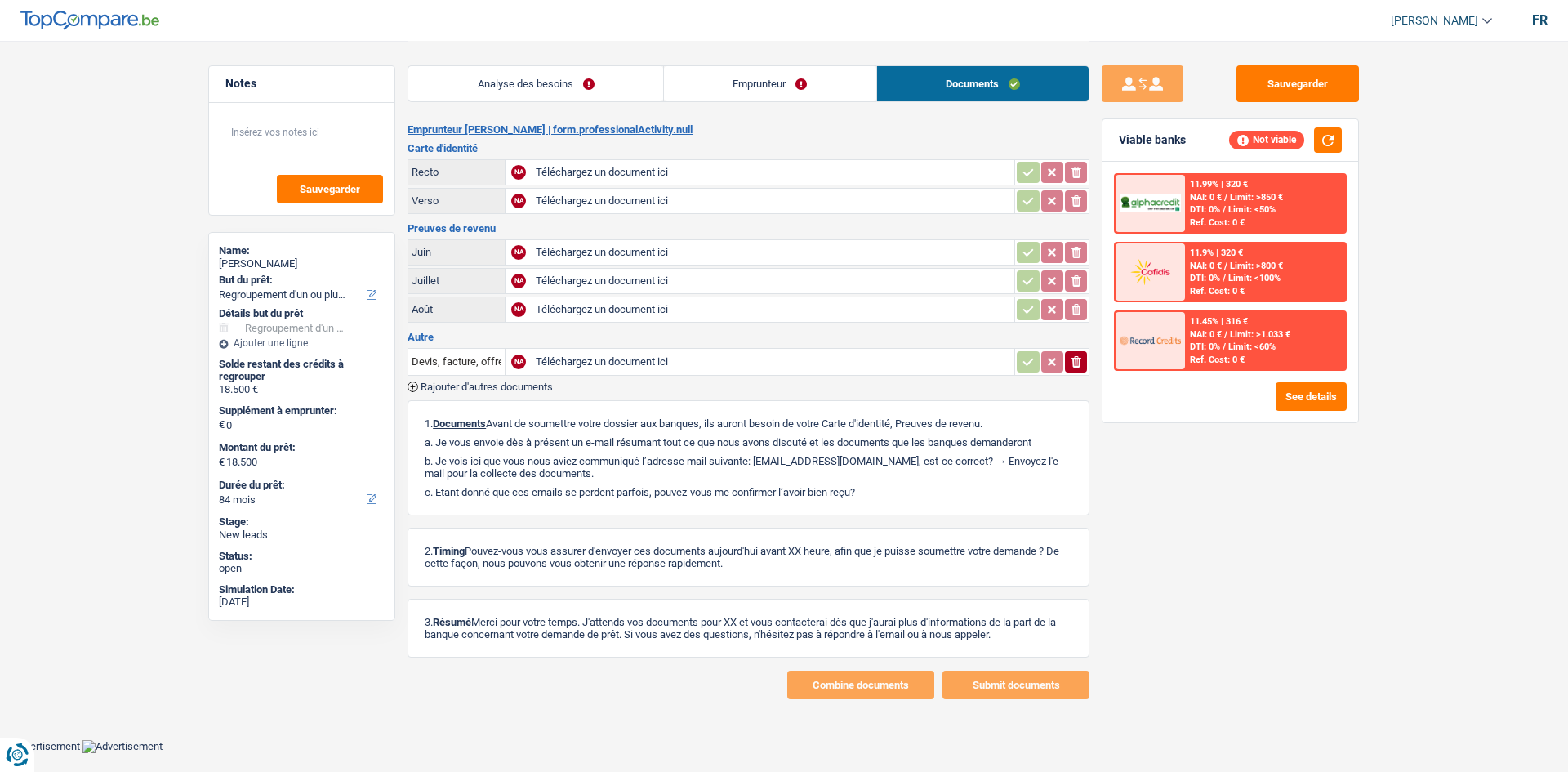
click at [629, 92] on link "Analyse des besoins" at bounding box center [535, 84] width 255 height 35
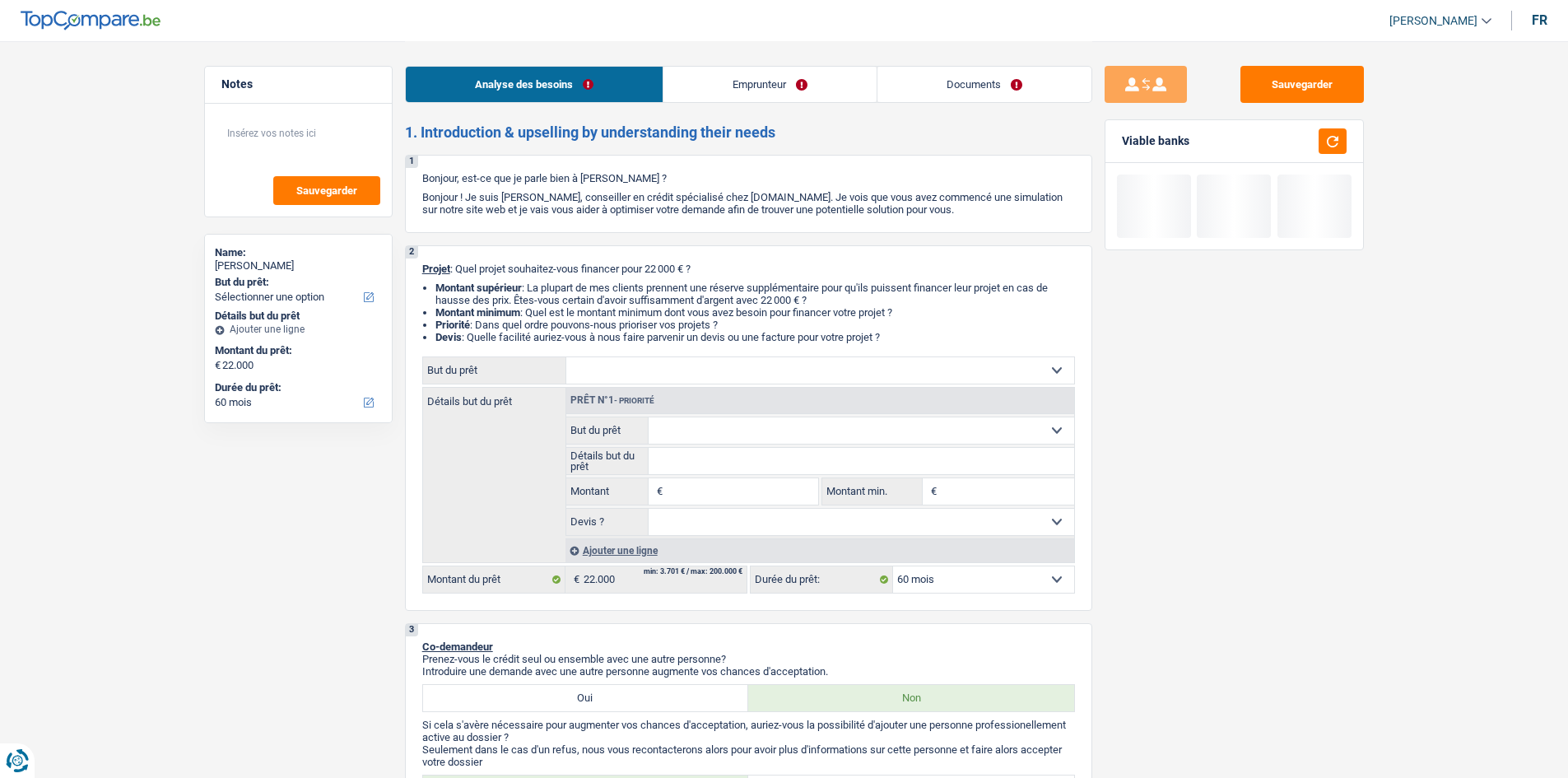
select select "60"
select select "unemployed"
select select "unemployment"
select select "60"
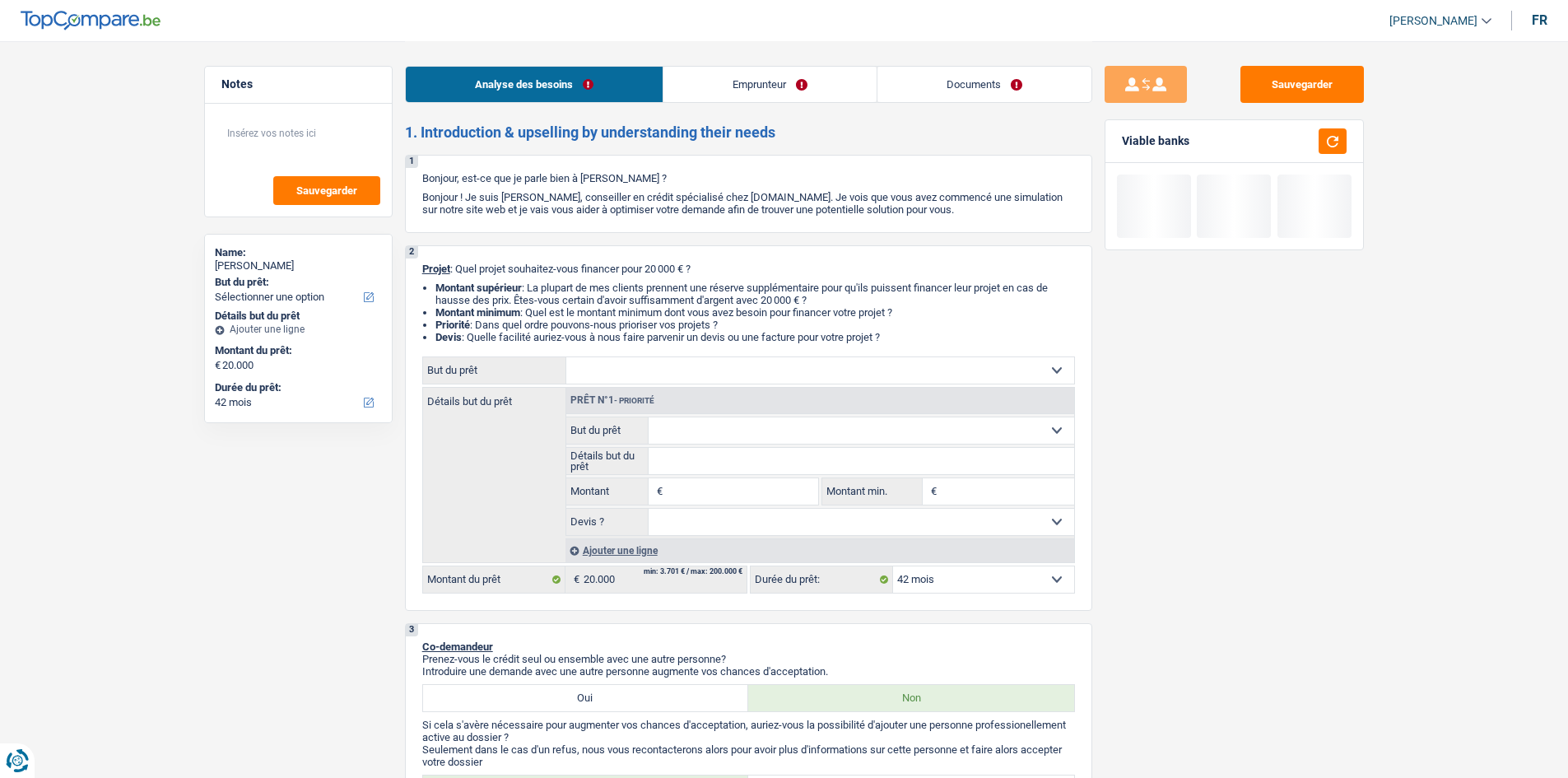
select select "42"
select select "worker"
select select "netSalary"
select select "42"
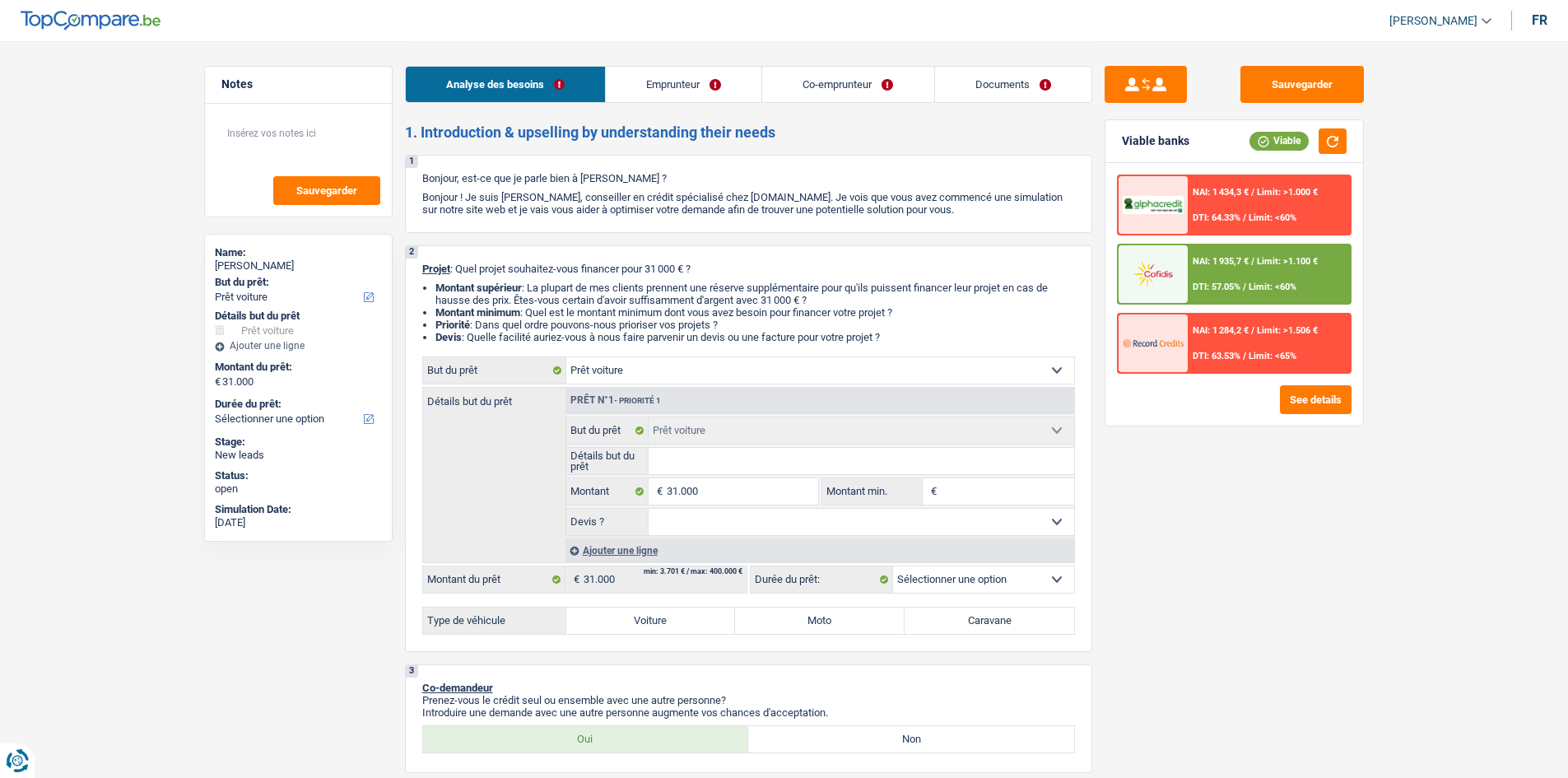
select select "car"
select select "mutuality"
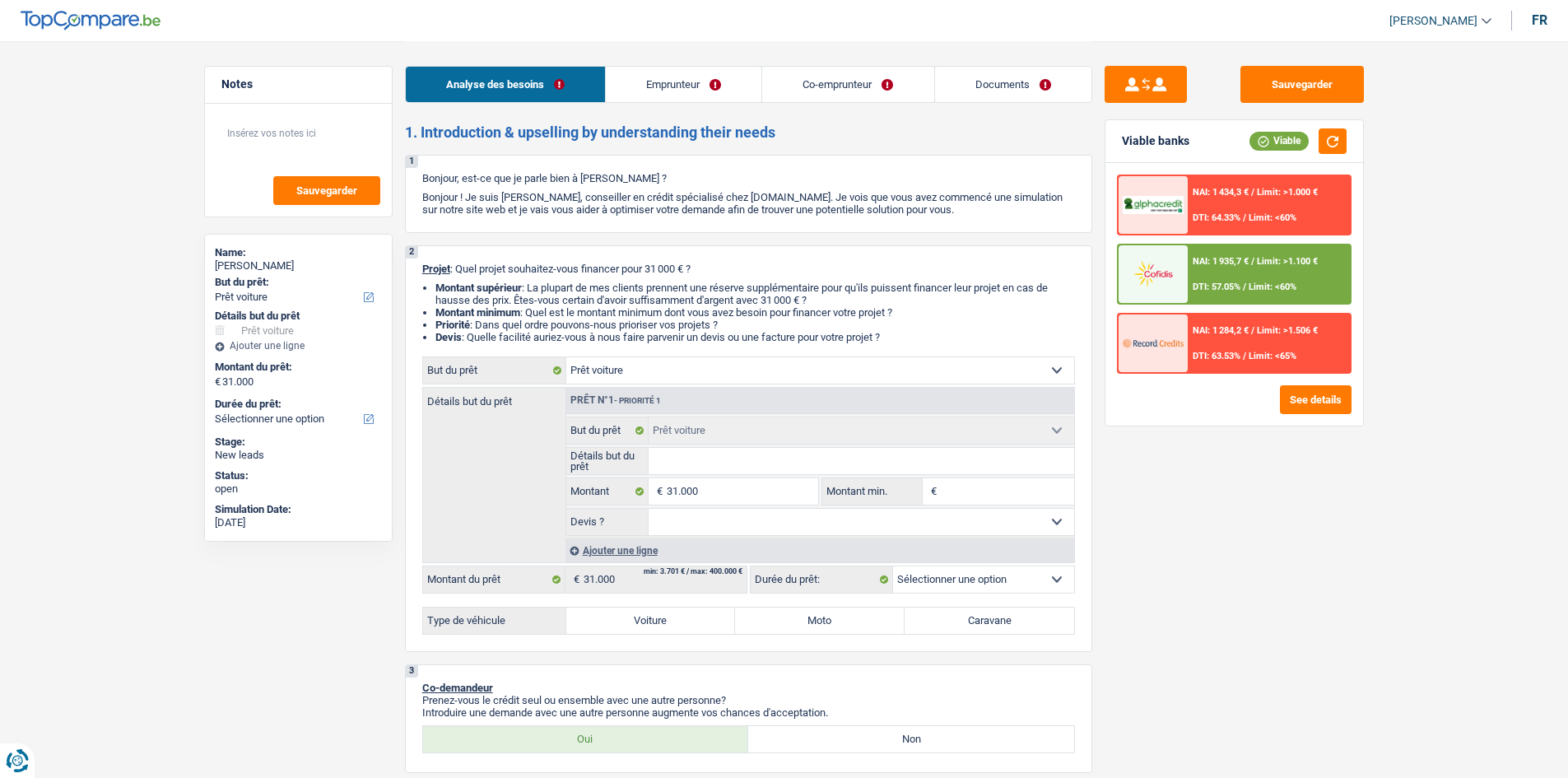
select select "invalid"
select select "disabilityPension"
select select "familyAllowances"
select select "rentalIncome"
select select "mutualityIndemnity"
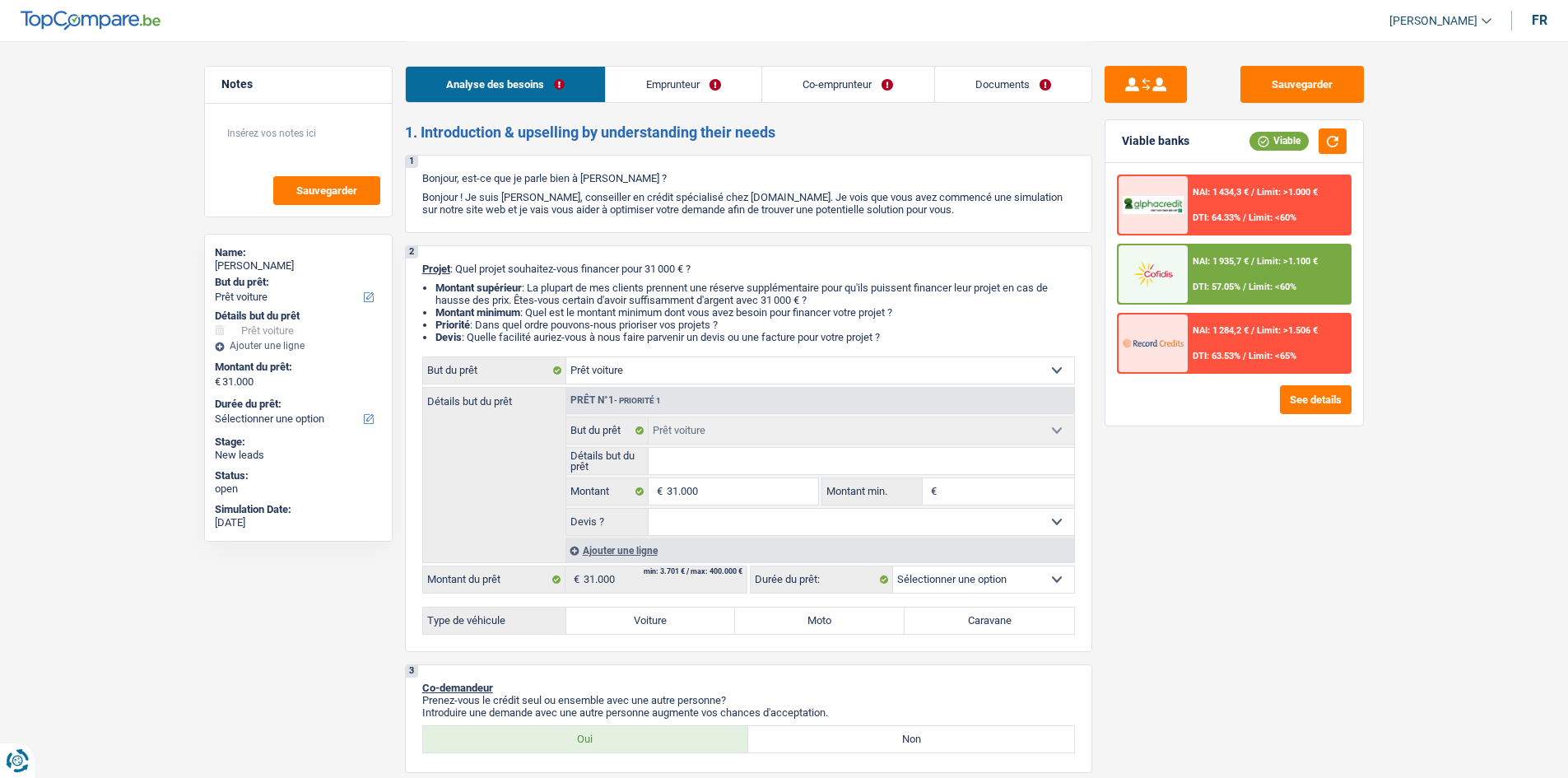
select select "disabilityPension"
select select "ownerWithMortgage"
select select "mortgage"
select select "180"
select select "carLoan"
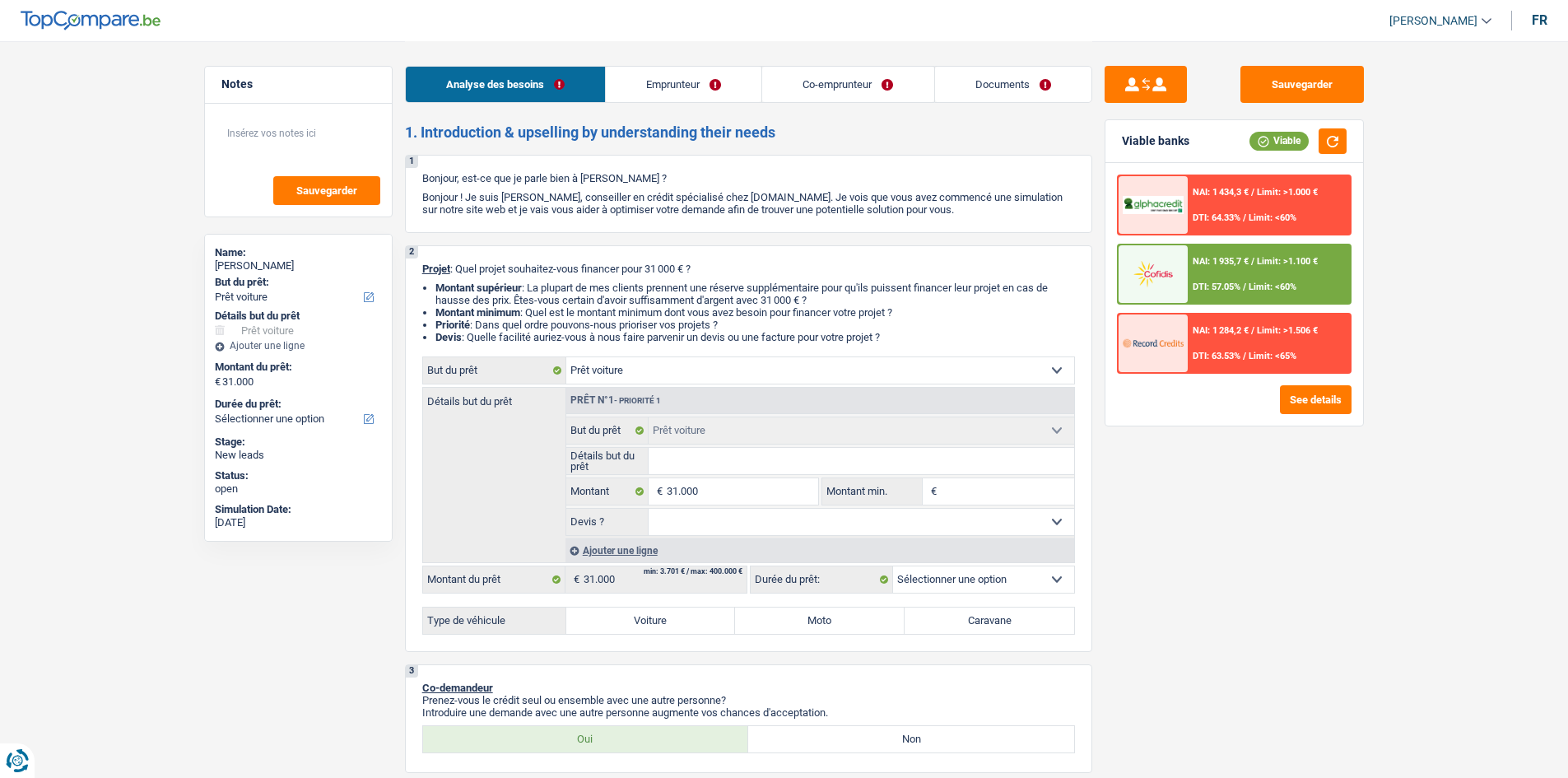
select select "84"
select select "car"
drag, startPoint x: 1017, startPoint y: 86, endPoint x: 1005, endPoint y: 84, distance: 12.2
click at [1017, 86] on link "Documents" at bounding box center [1013, 84] width 156 height 35
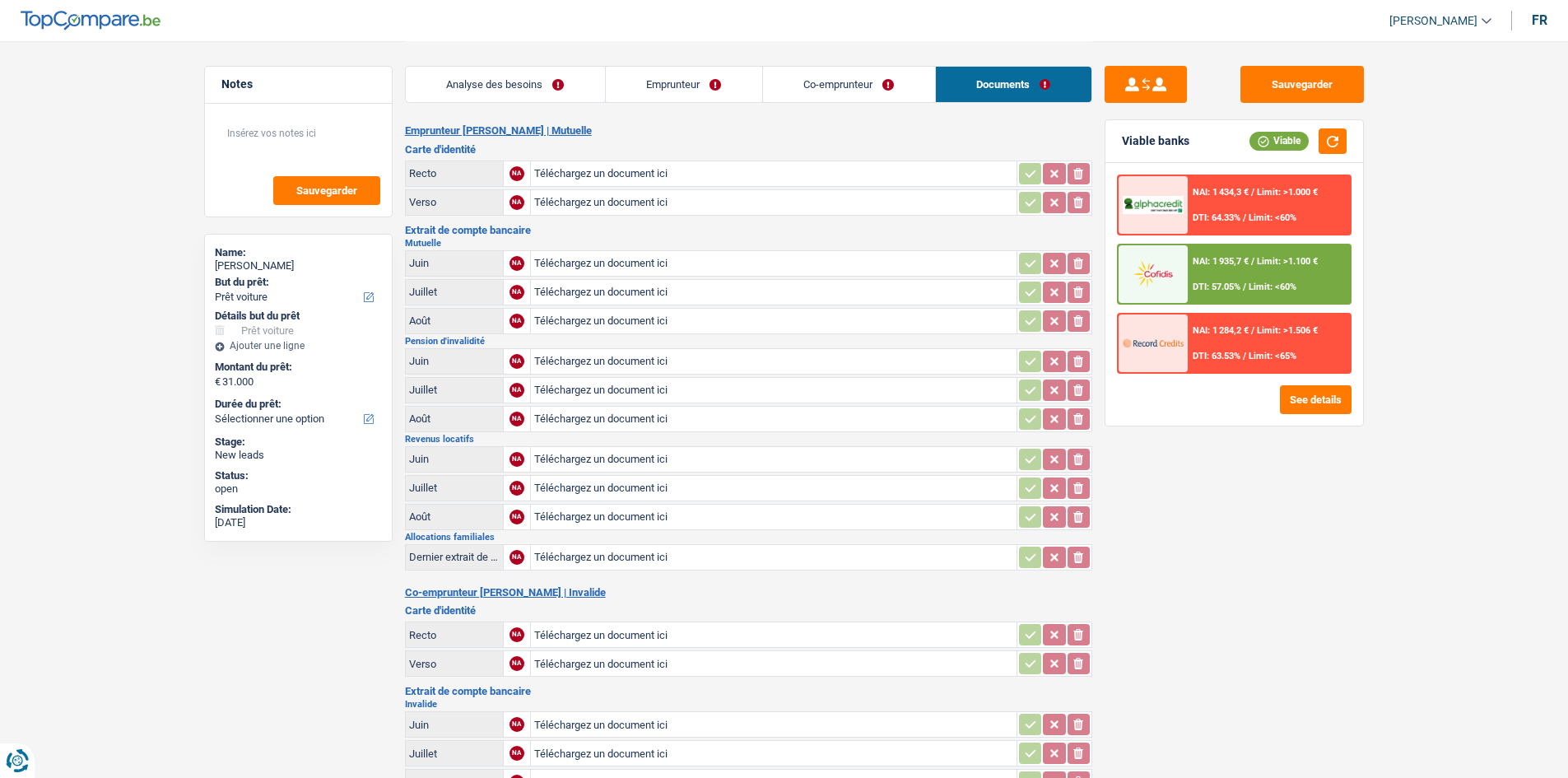
scroll to position [463, 0]
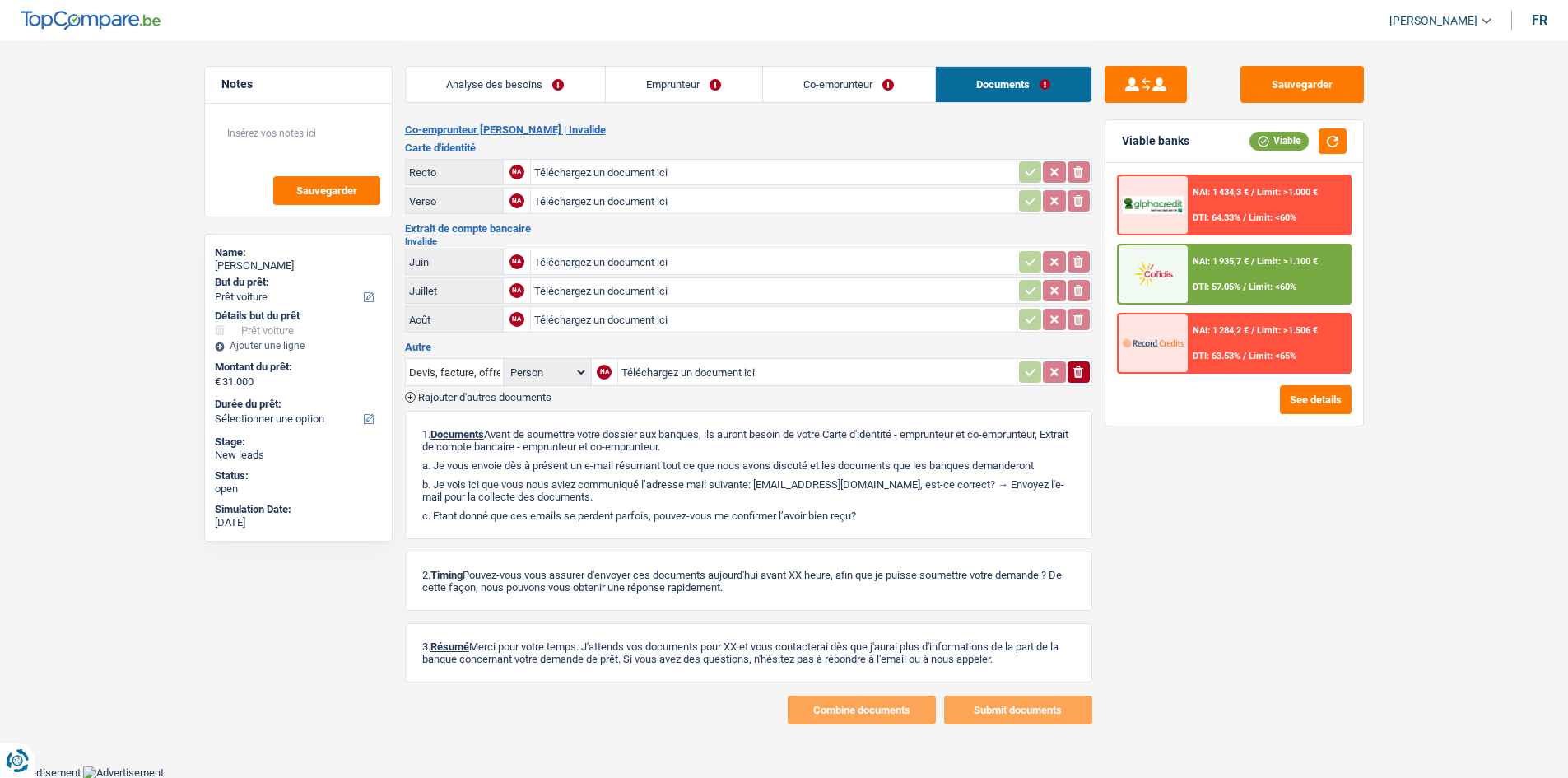
click at [517, 75] on link "Analyse des besoins" at bounding box center [505, 84] width 199 height 35
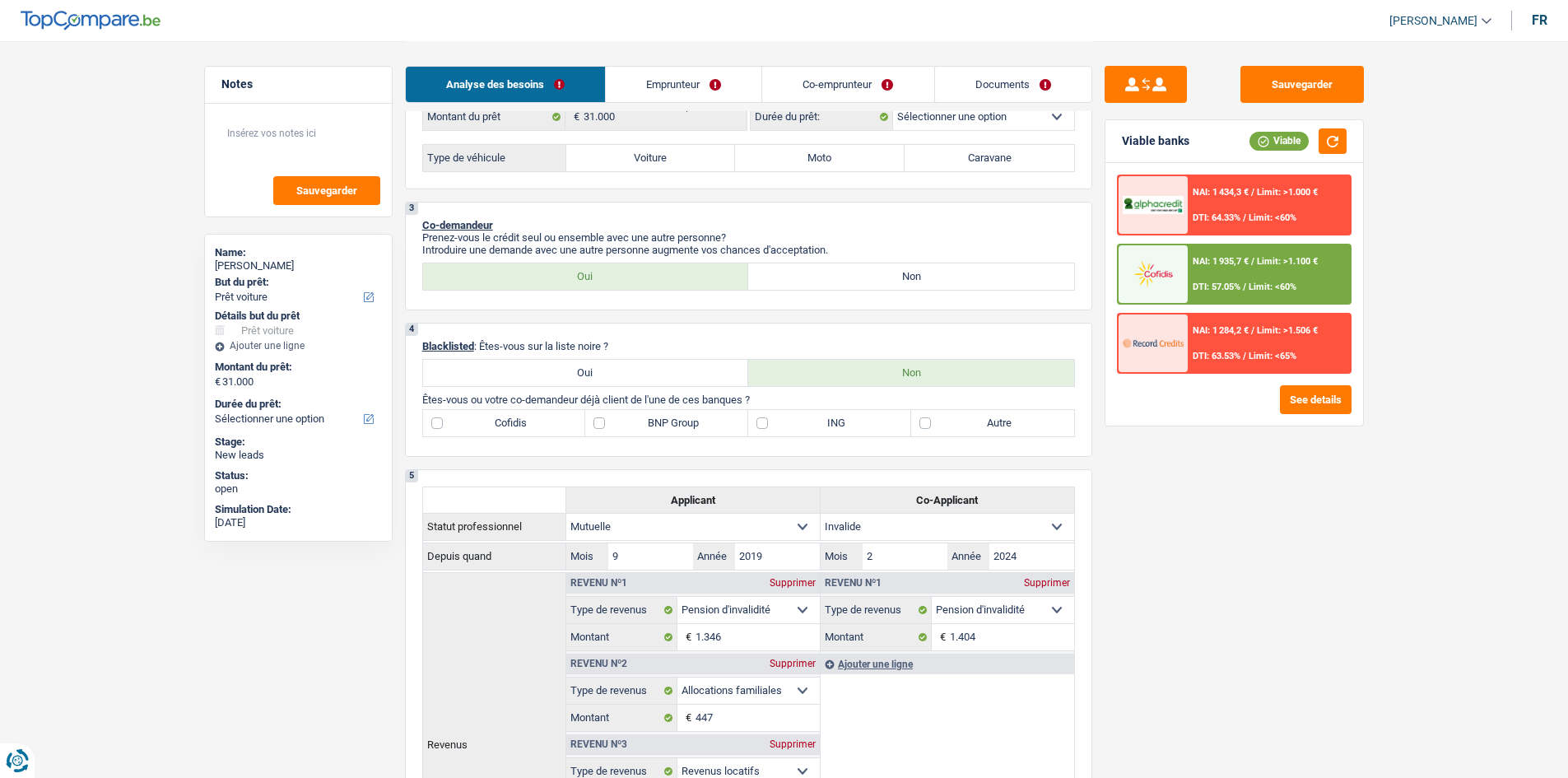
click at [1324, 524] on div "Sauvegarder Viable banks Viable NAI: 1 434,3 € / Limit: >1.000 € DTI: 64.33% / …" at bounding box center [1234, 409] width 284 height 686
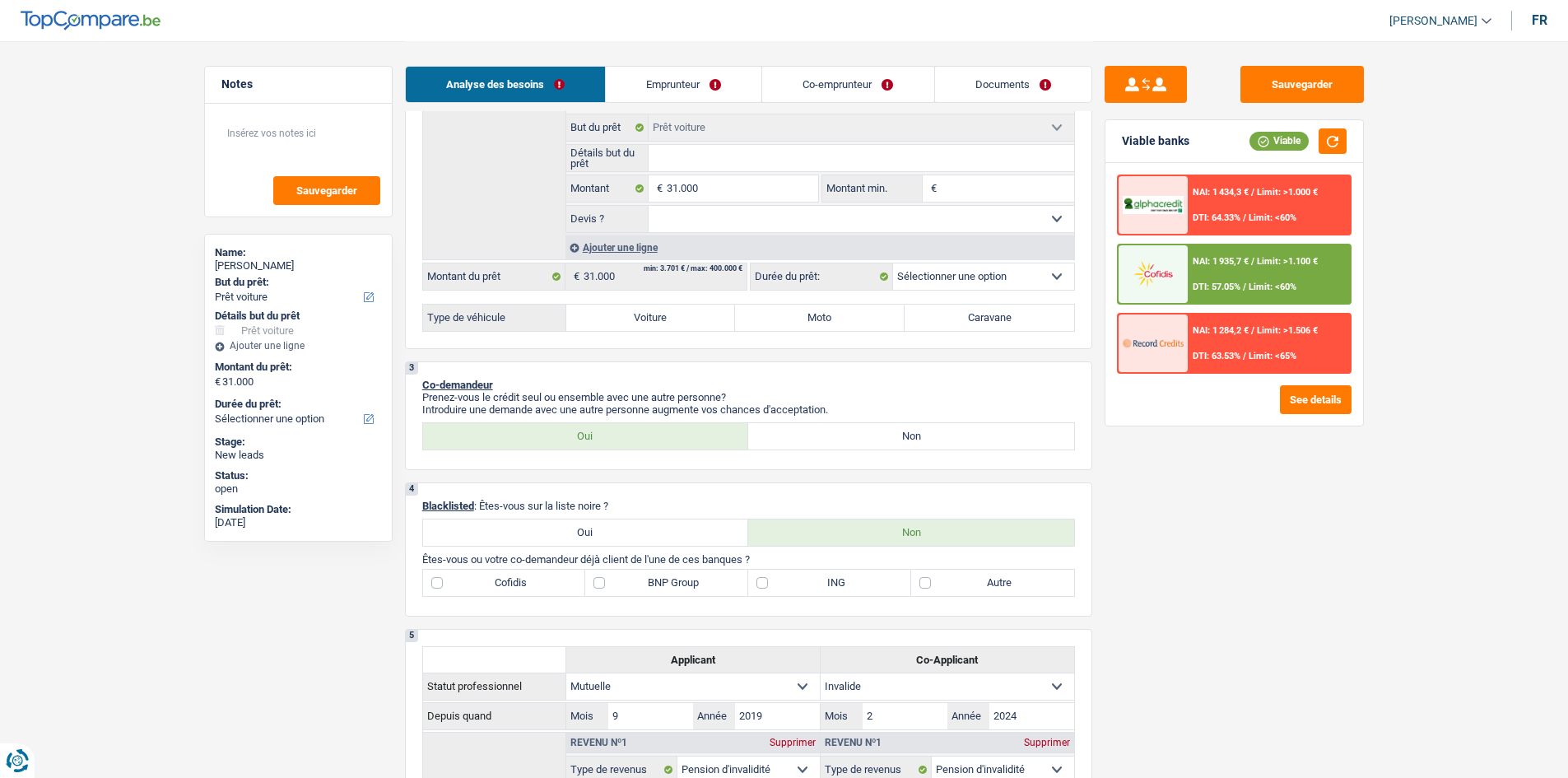
scroll to position [0, 0]
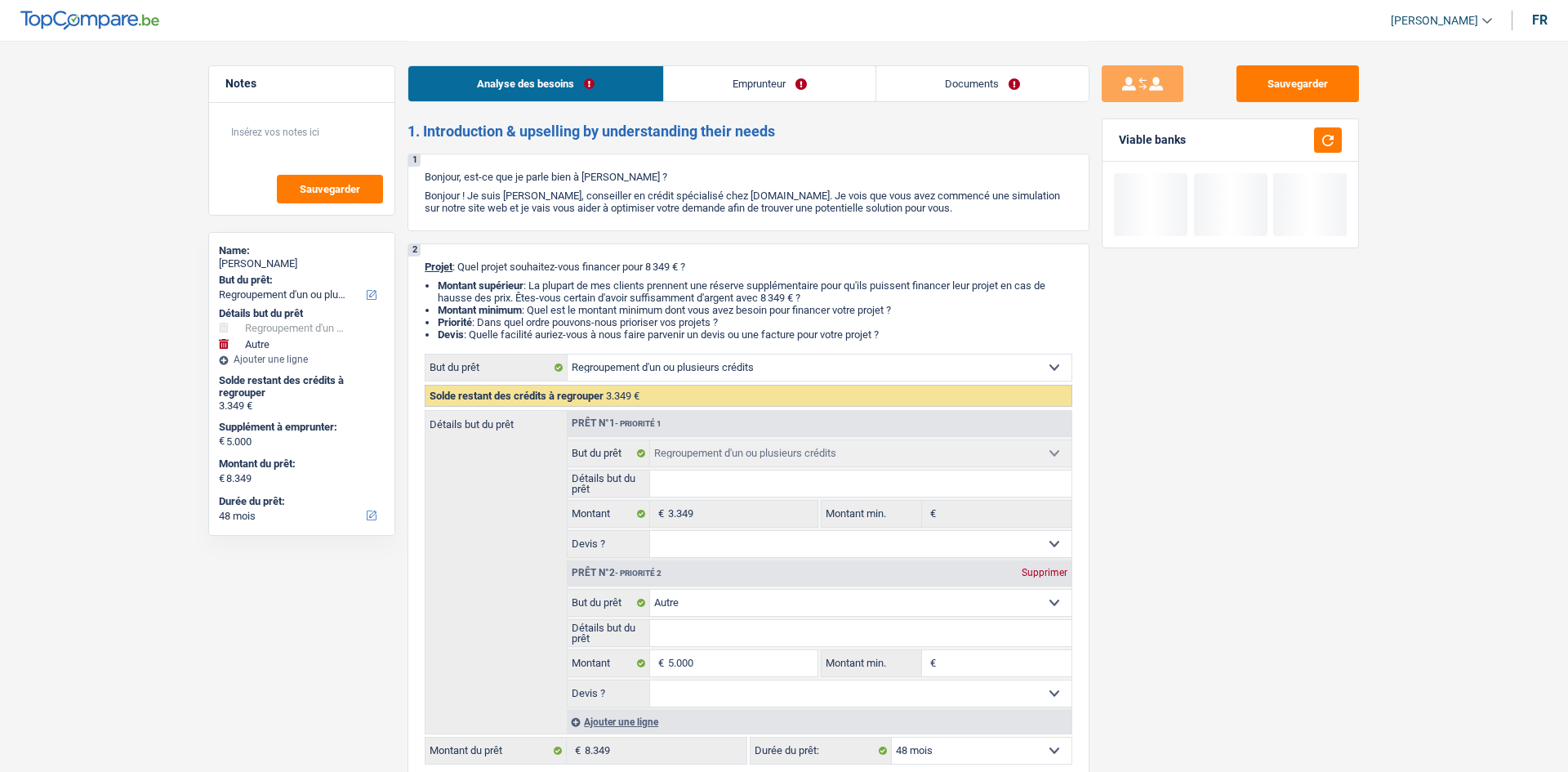
select select "refinancing"
select select "other"
select select "48"
select select "refinancing"
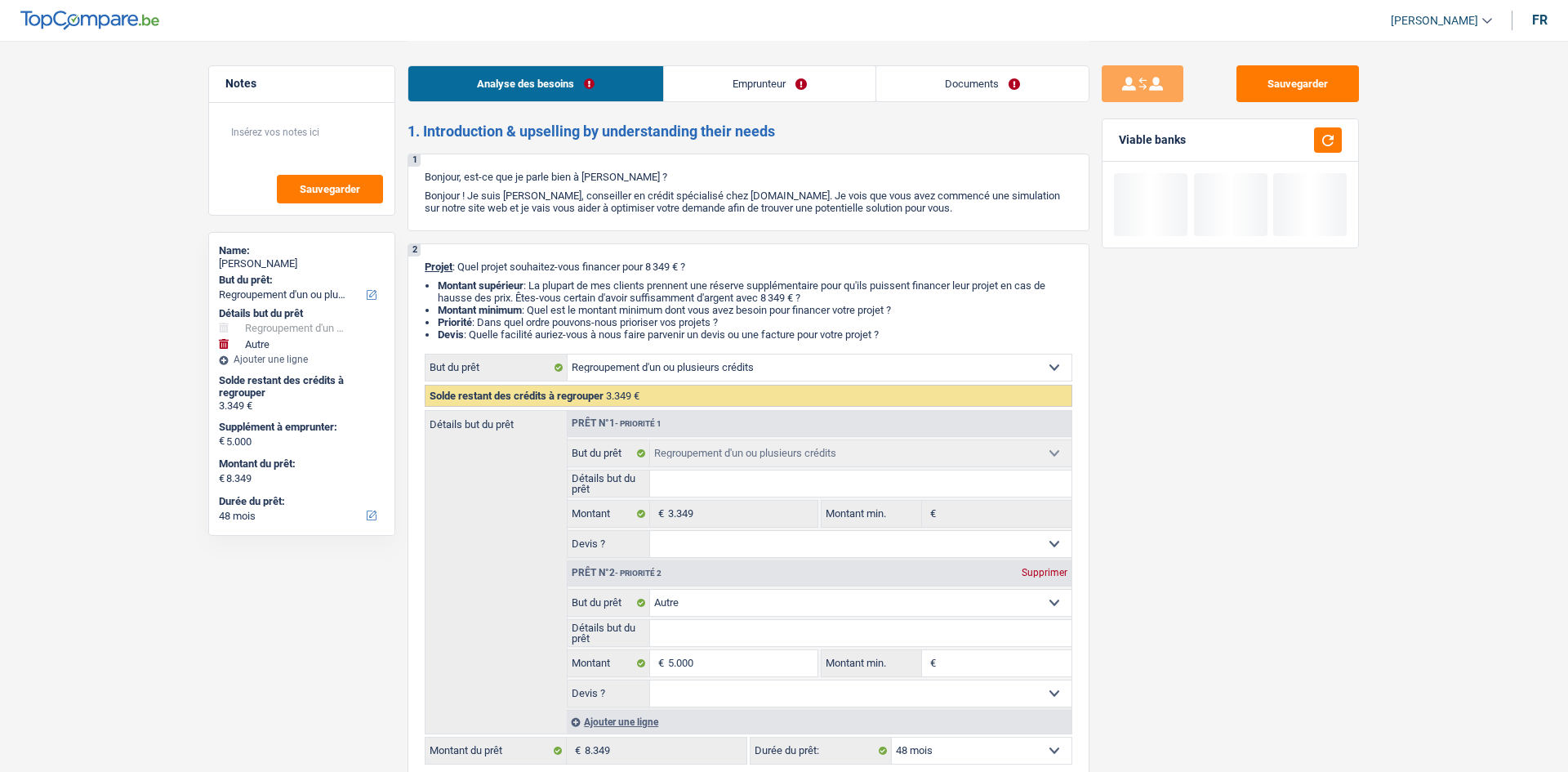
select select "refinancing"
select select "other"
select select "48"
select select "mutuality"
select select "familyAllowances"
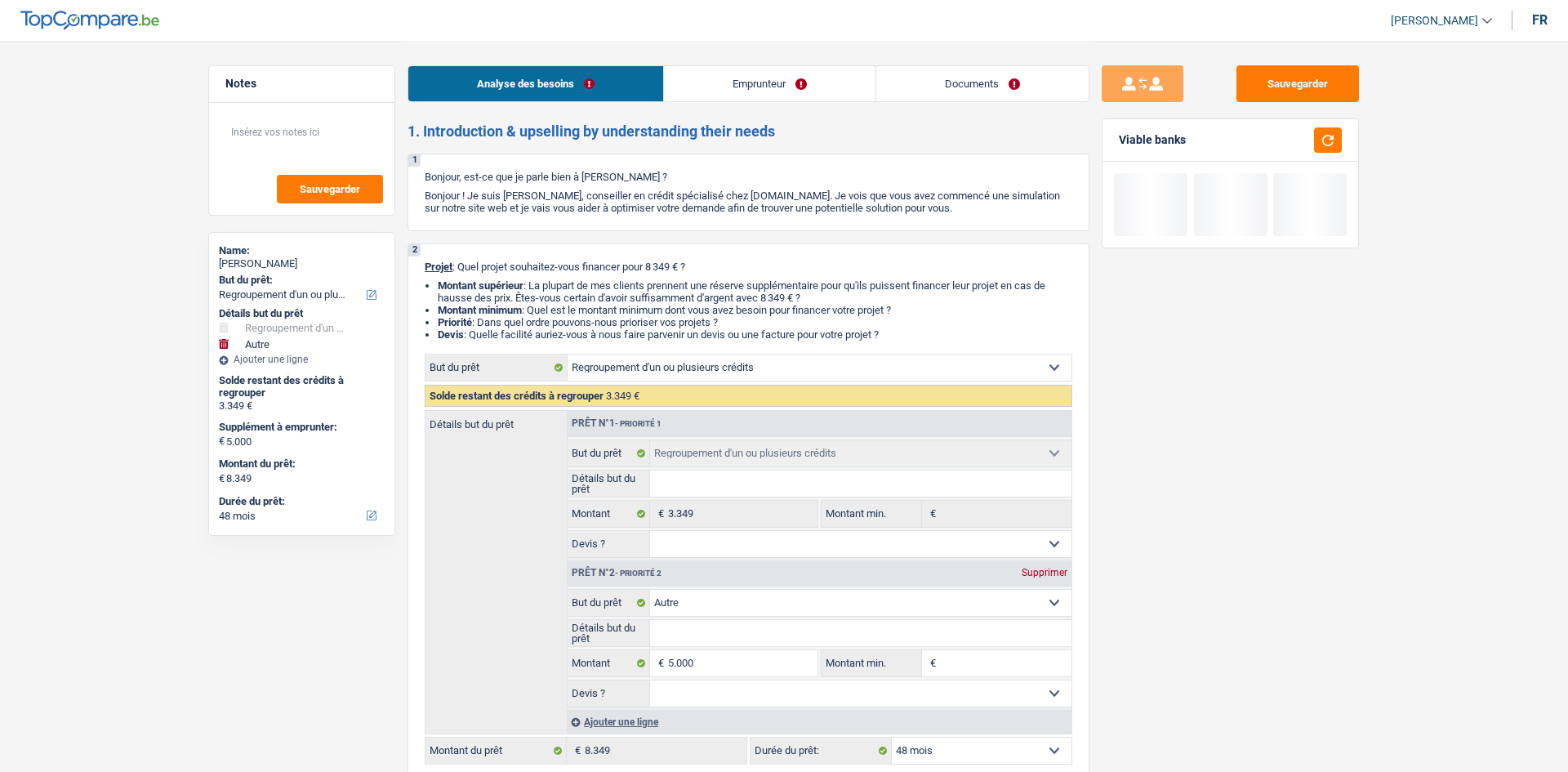
select select "mutualityIndemnity"
select select "rents"
select select "carLoan"
select select "36"
select select "refinancing"
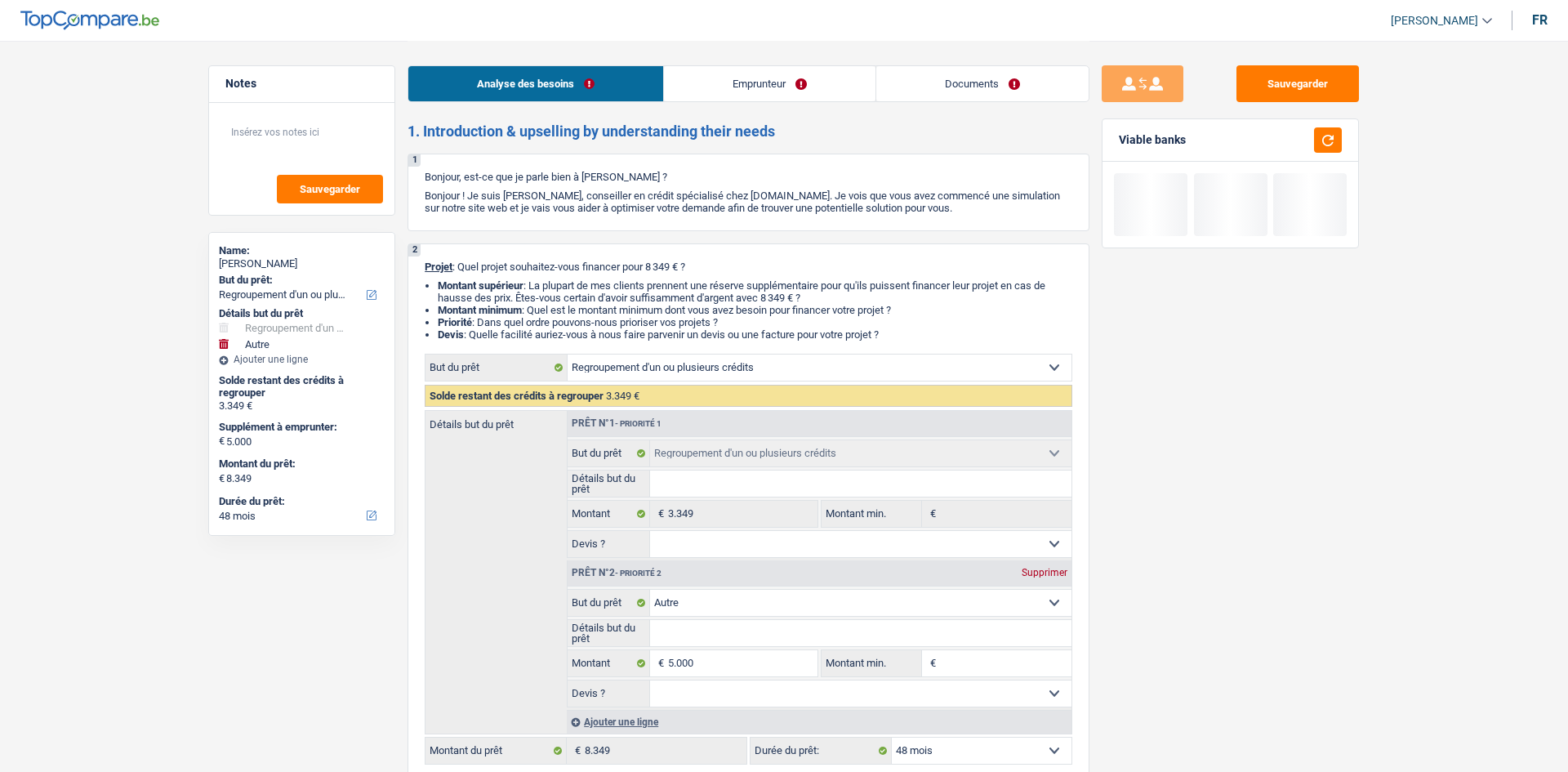
select select "refinancing"
select select "other"
select select "48"
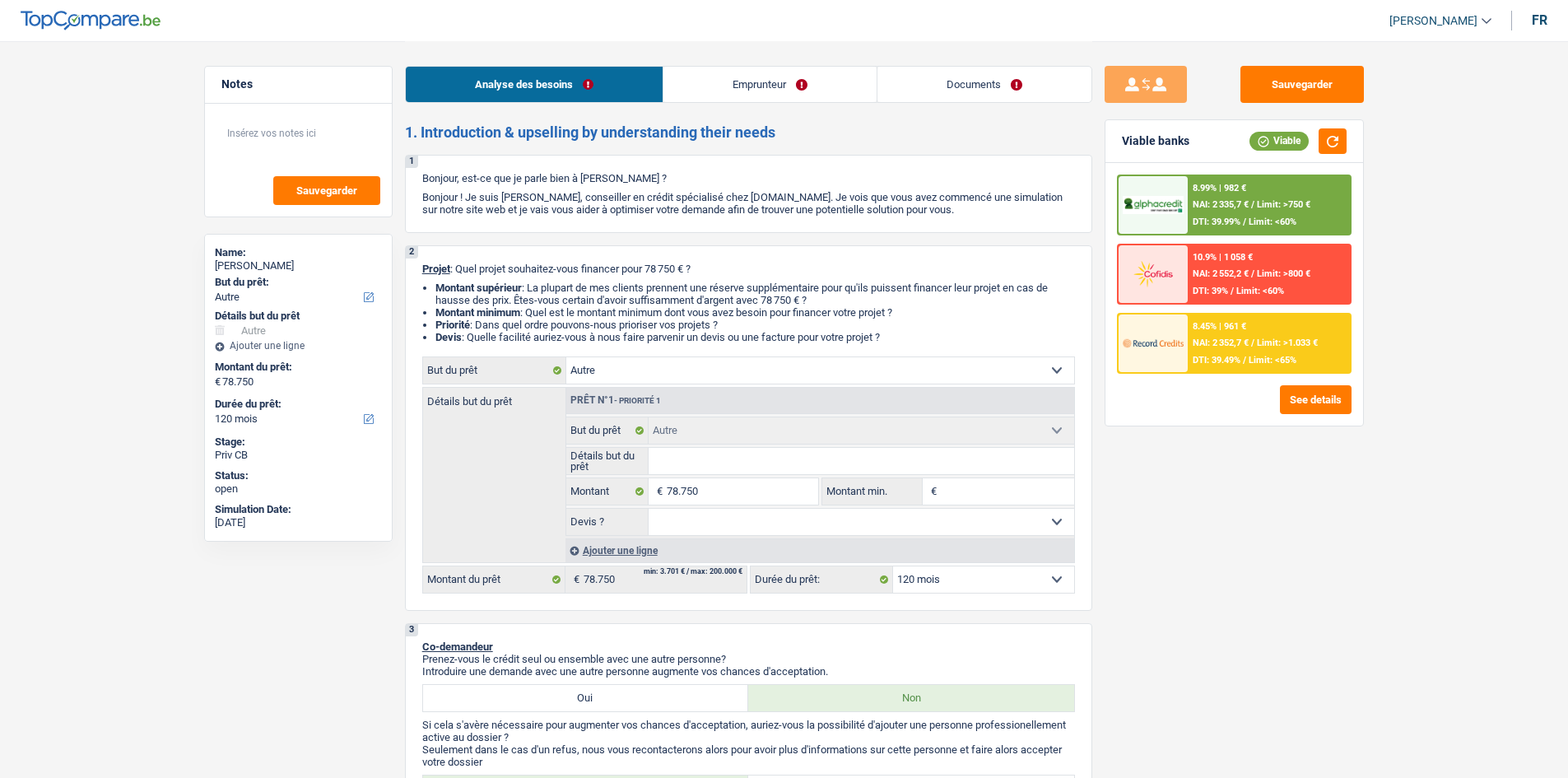
select select "other"
select select "120"
select select "other"
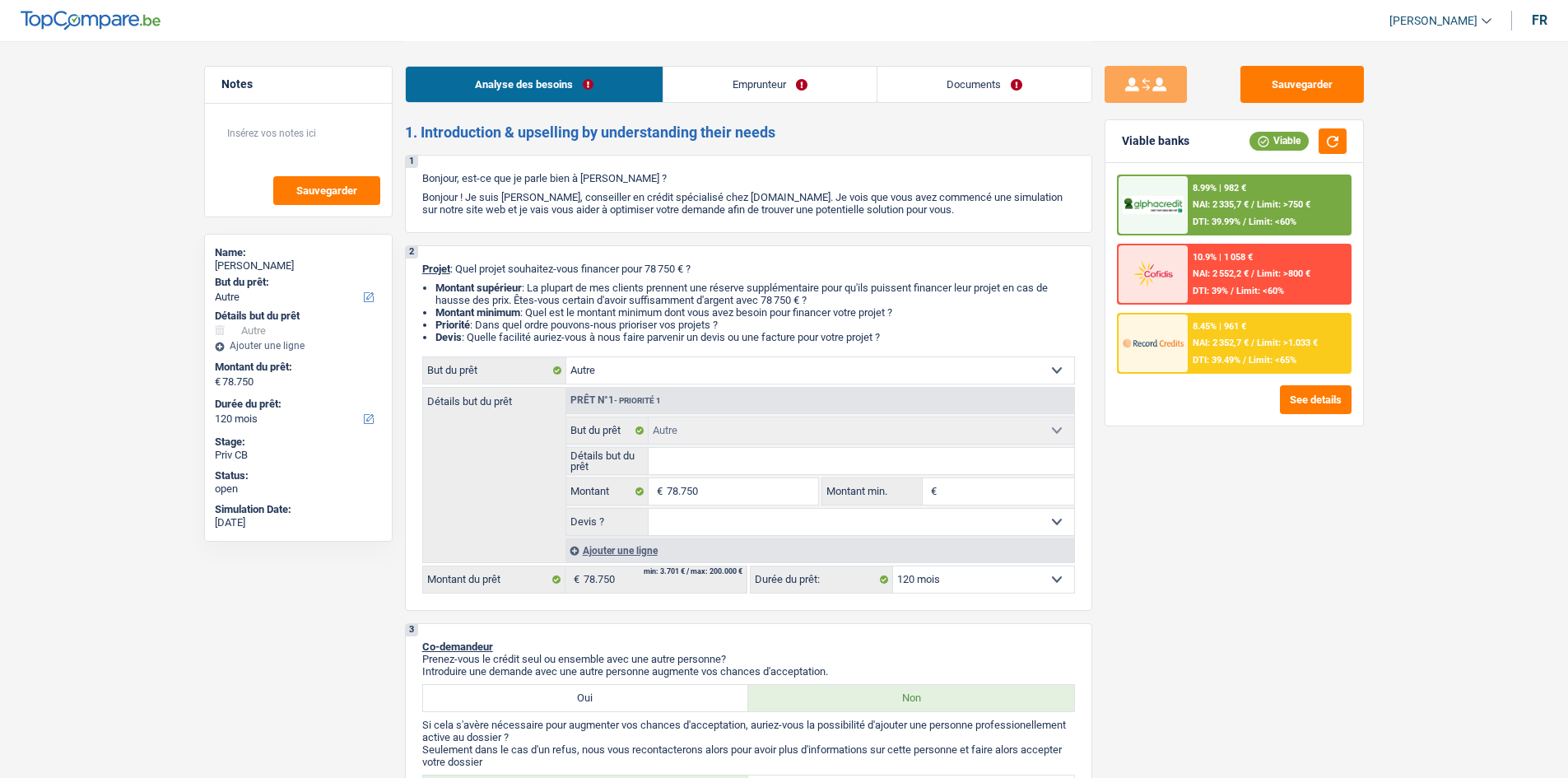
select select "120"
select select "publicEmployee"
select select "netSalary"
select select "familyAllowances"
select select "mealVouchers"
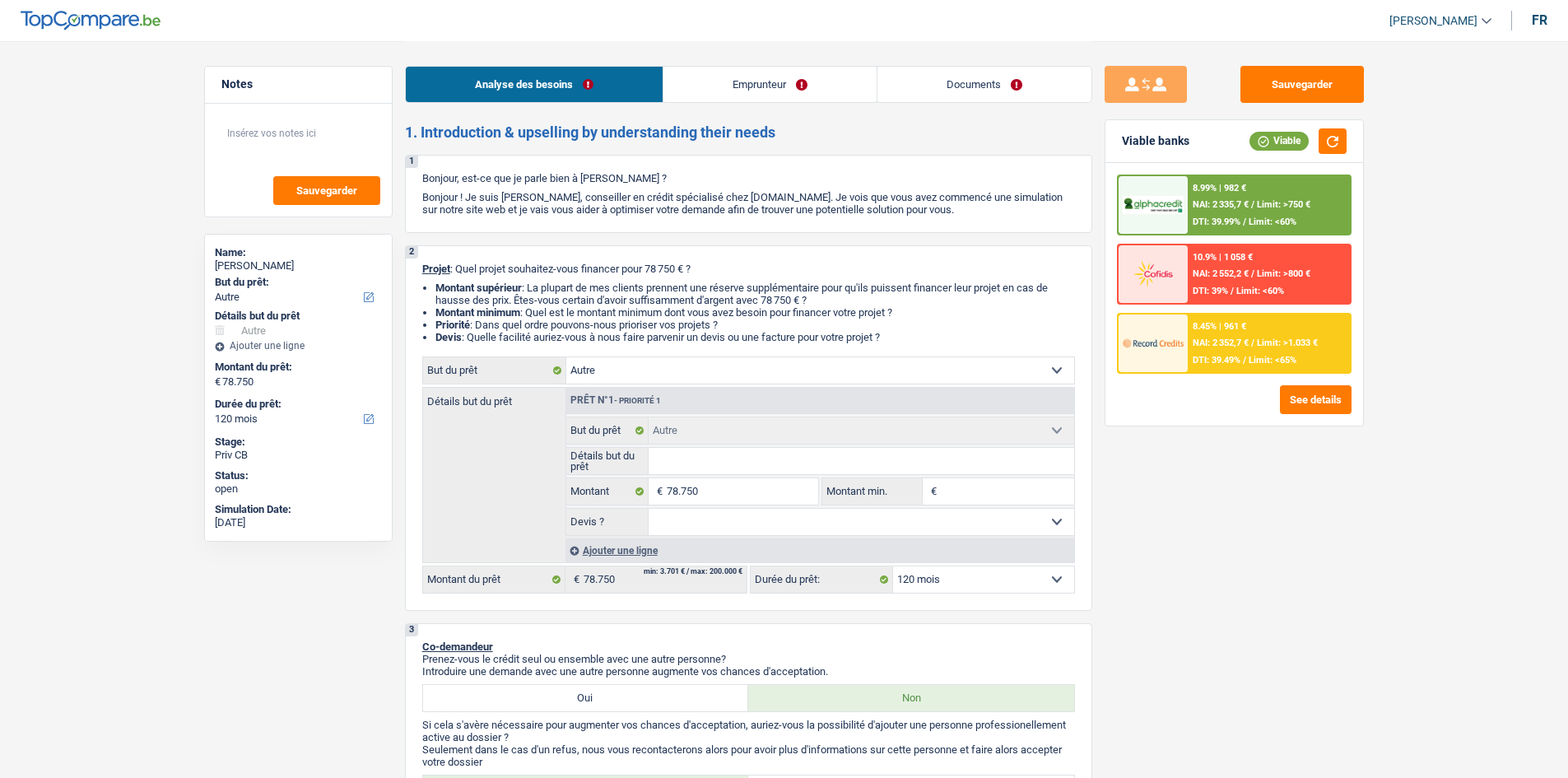
select select "ownerWithMortgage"
select select "mortgage"
select select "240"
select select "other"
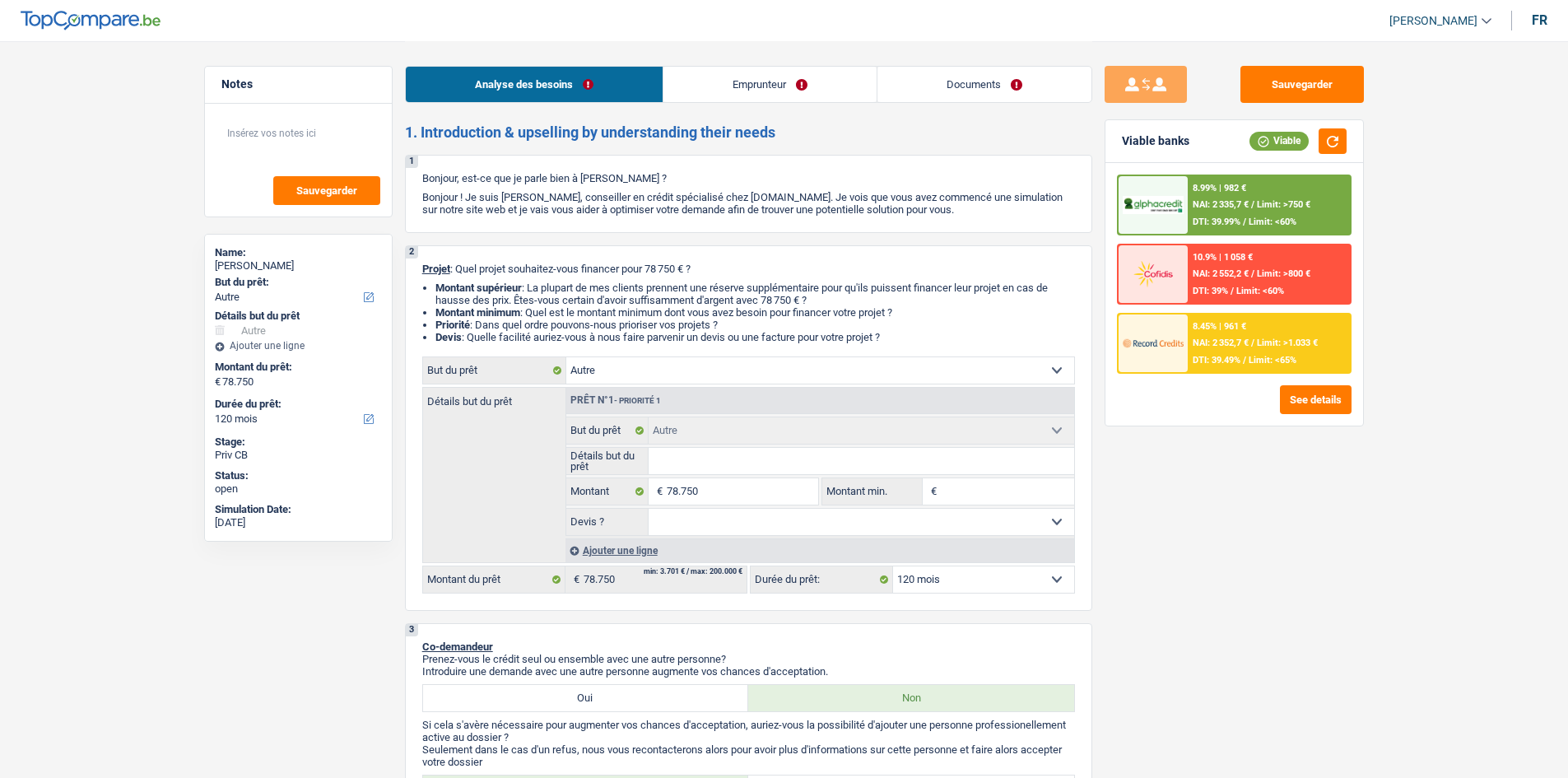
select select "120"
click at [932, 99] on link "Documents" at bounding box center [984, 84] width 214 height 35
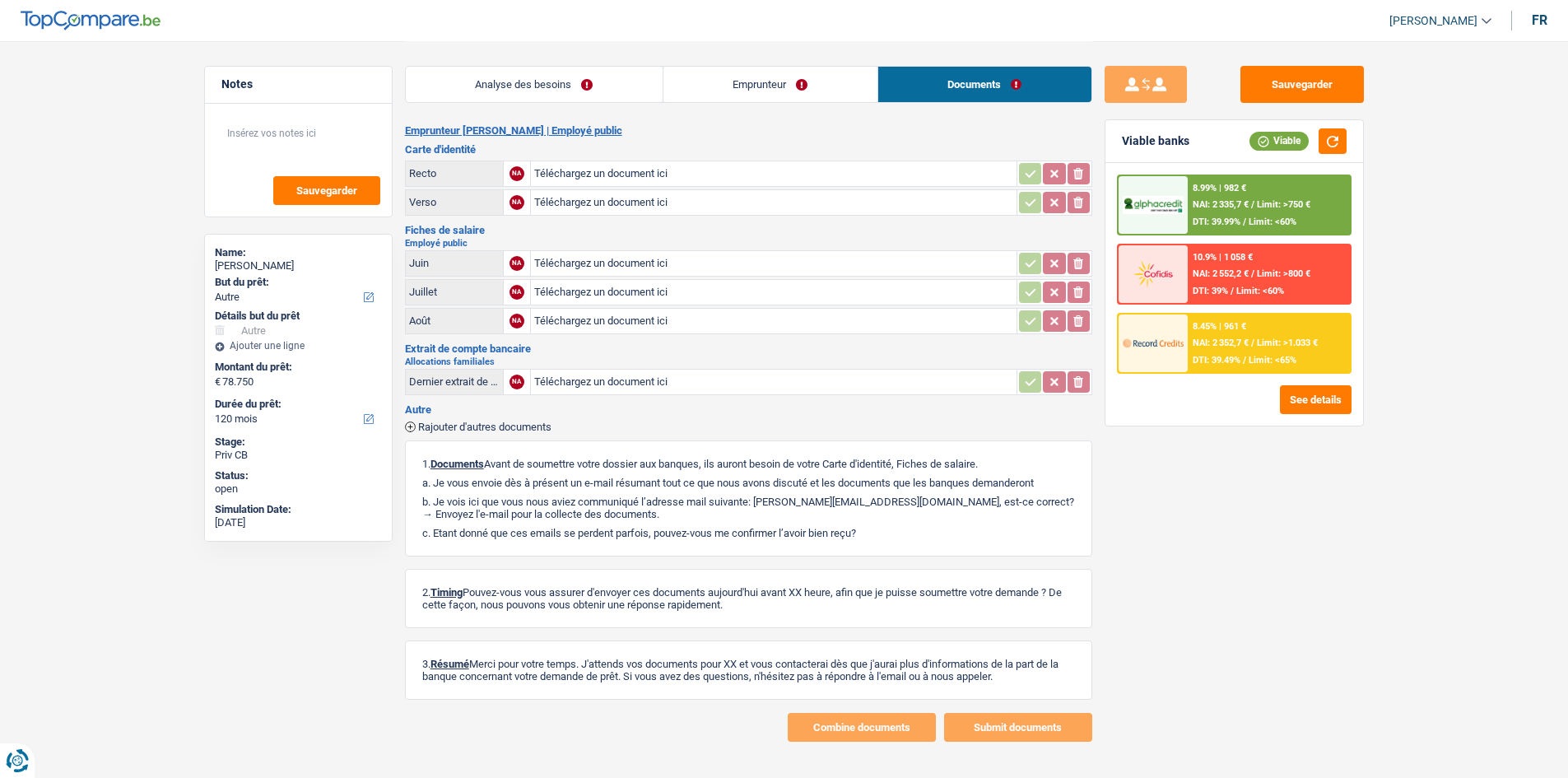
click at [768, 96] on link "Emprunteur" at bounding box center [770, 84] width 214 height 35
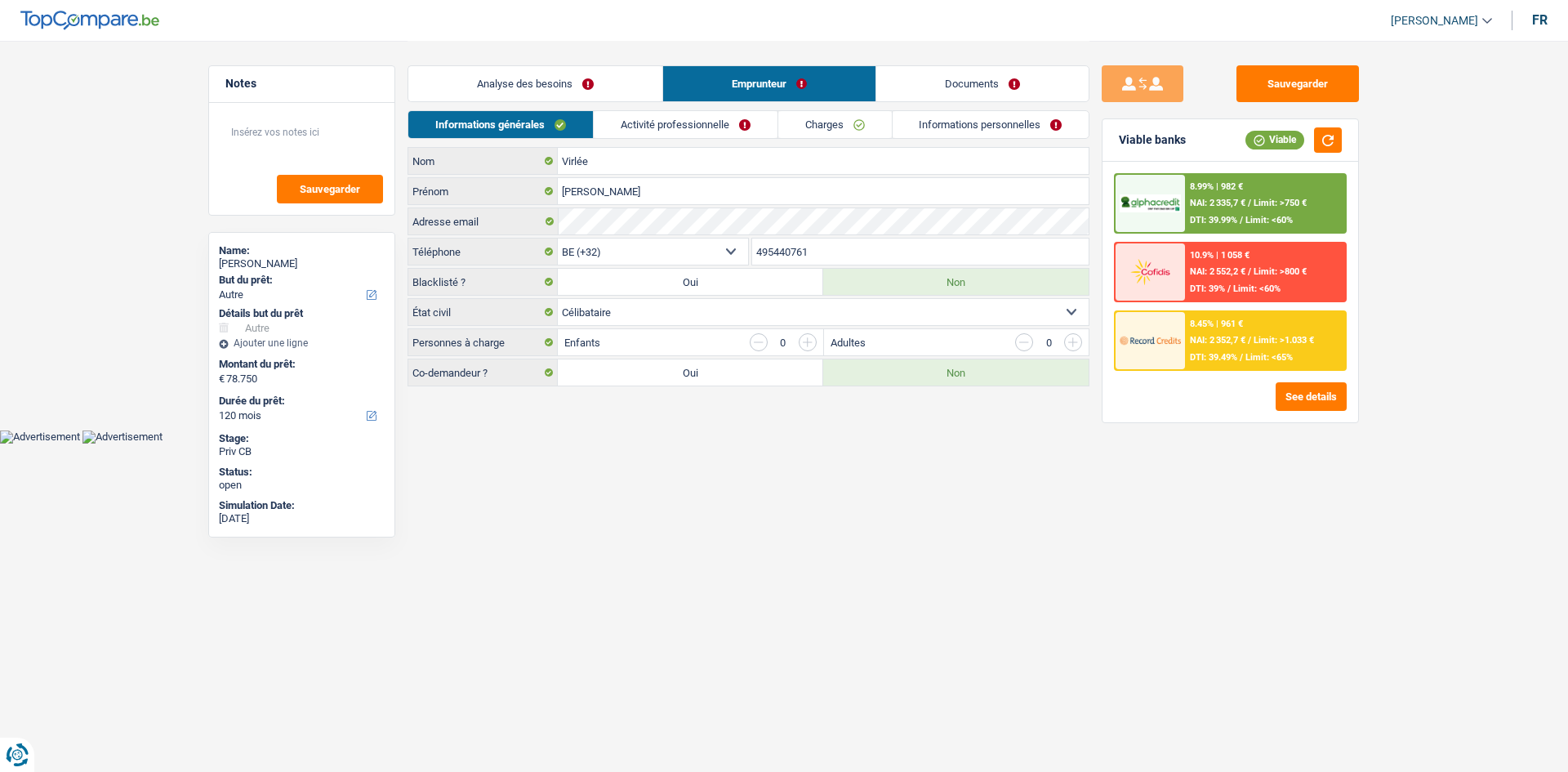
click at [727, 117] on link "Activité professionnelle" at bounding box center [686, 125] width 184 height 27
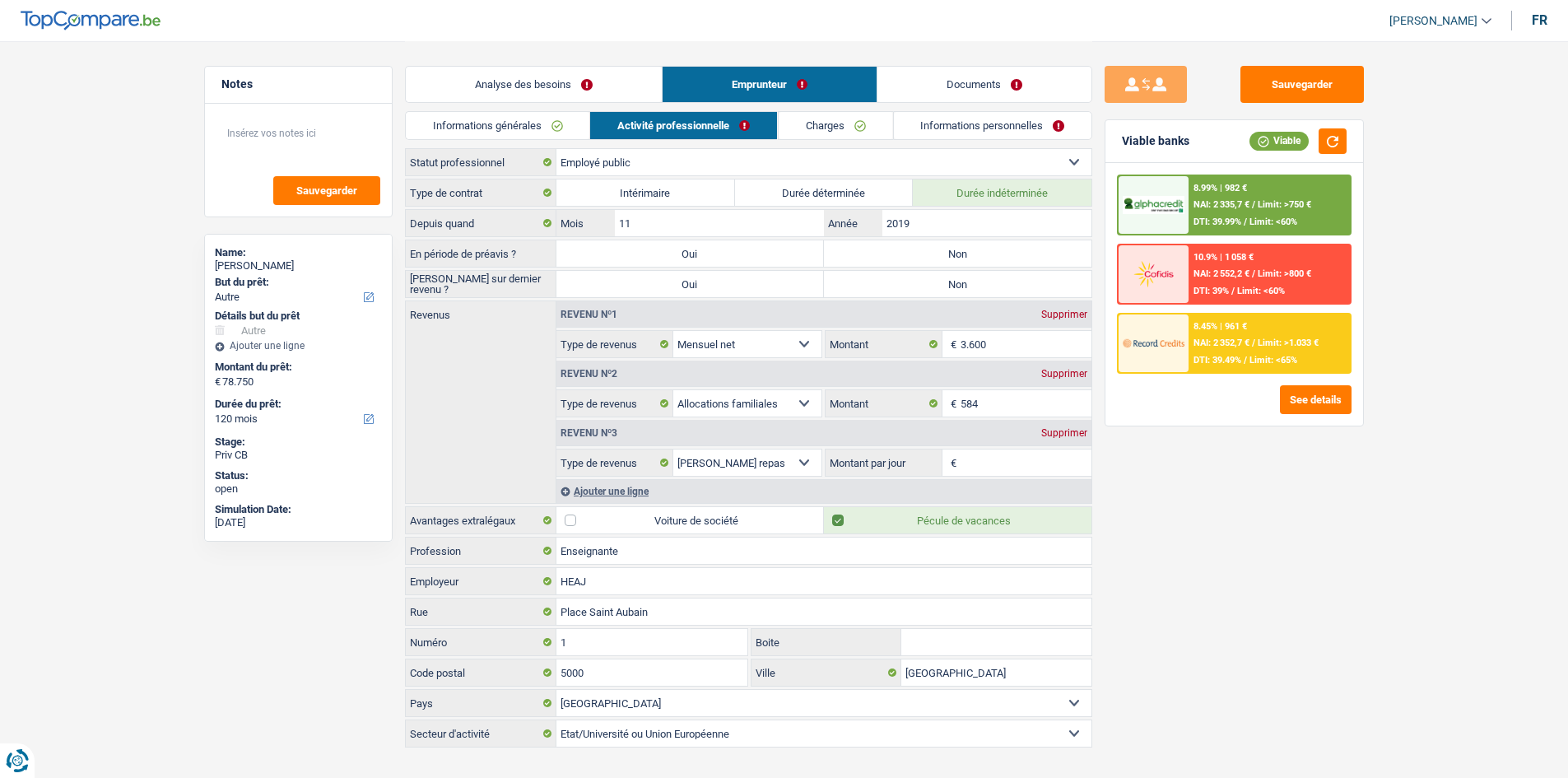
click at [918, 128] on link "Informations personnelles" at bounding box center [991, 126] width 198 height 28
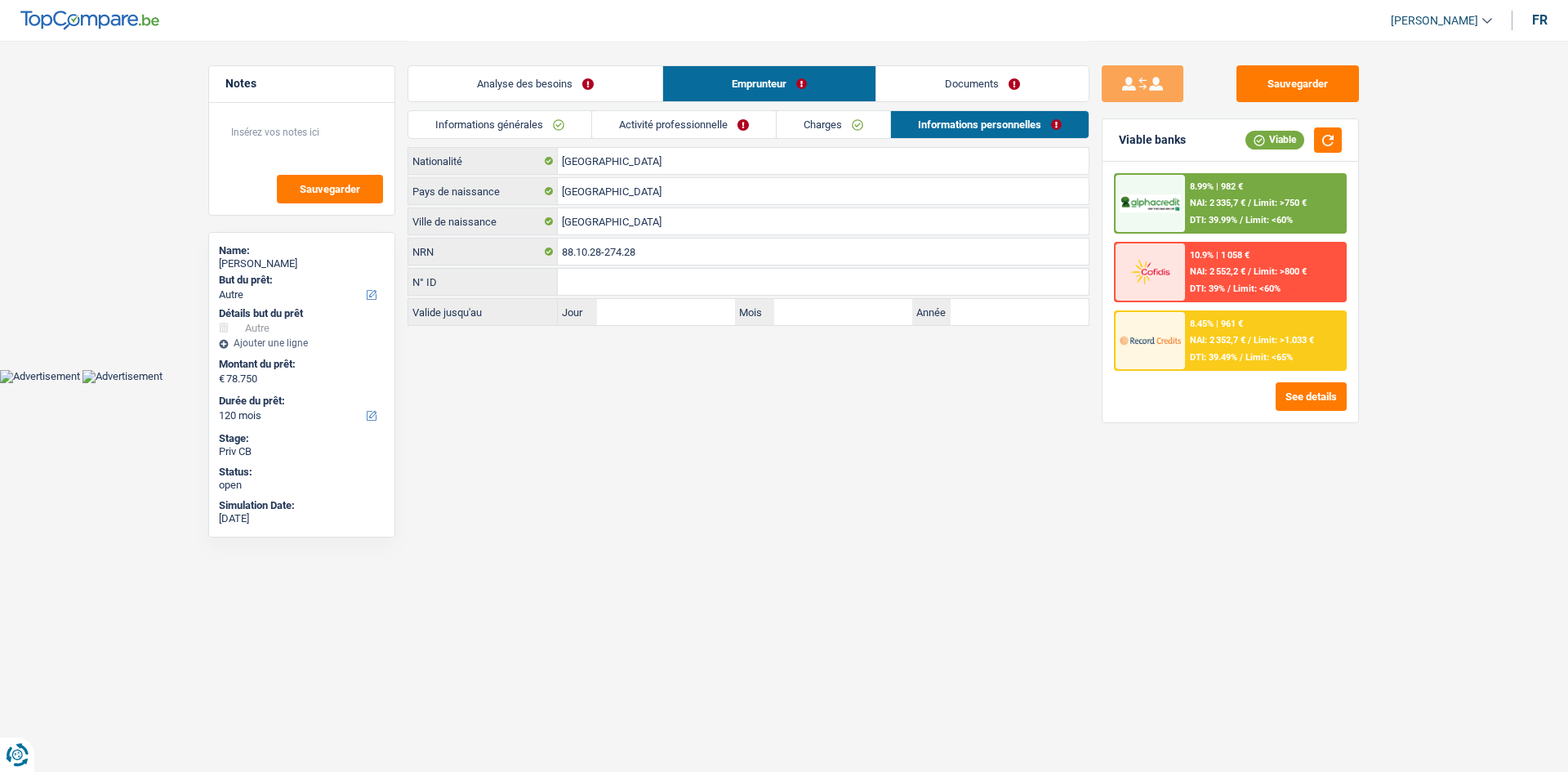
click at [969, 130] on link "Informations personnelles" at bounding box center [990, 125] width 198 height 27
click at [537, 75] on link "Analyse des besoins" at bounding box center [535, 84] width 254 height 35
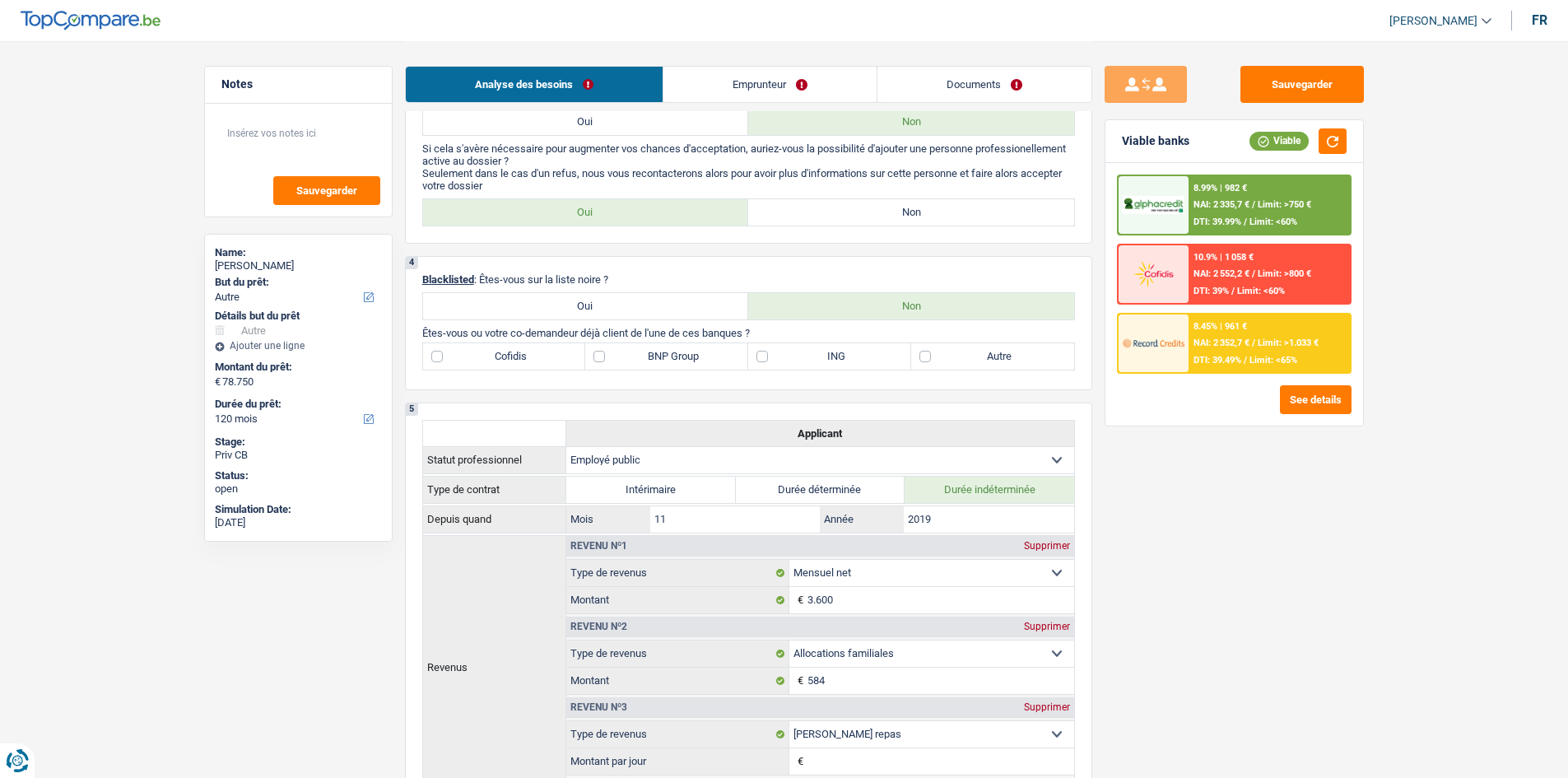
scroll to position [1153, 0]
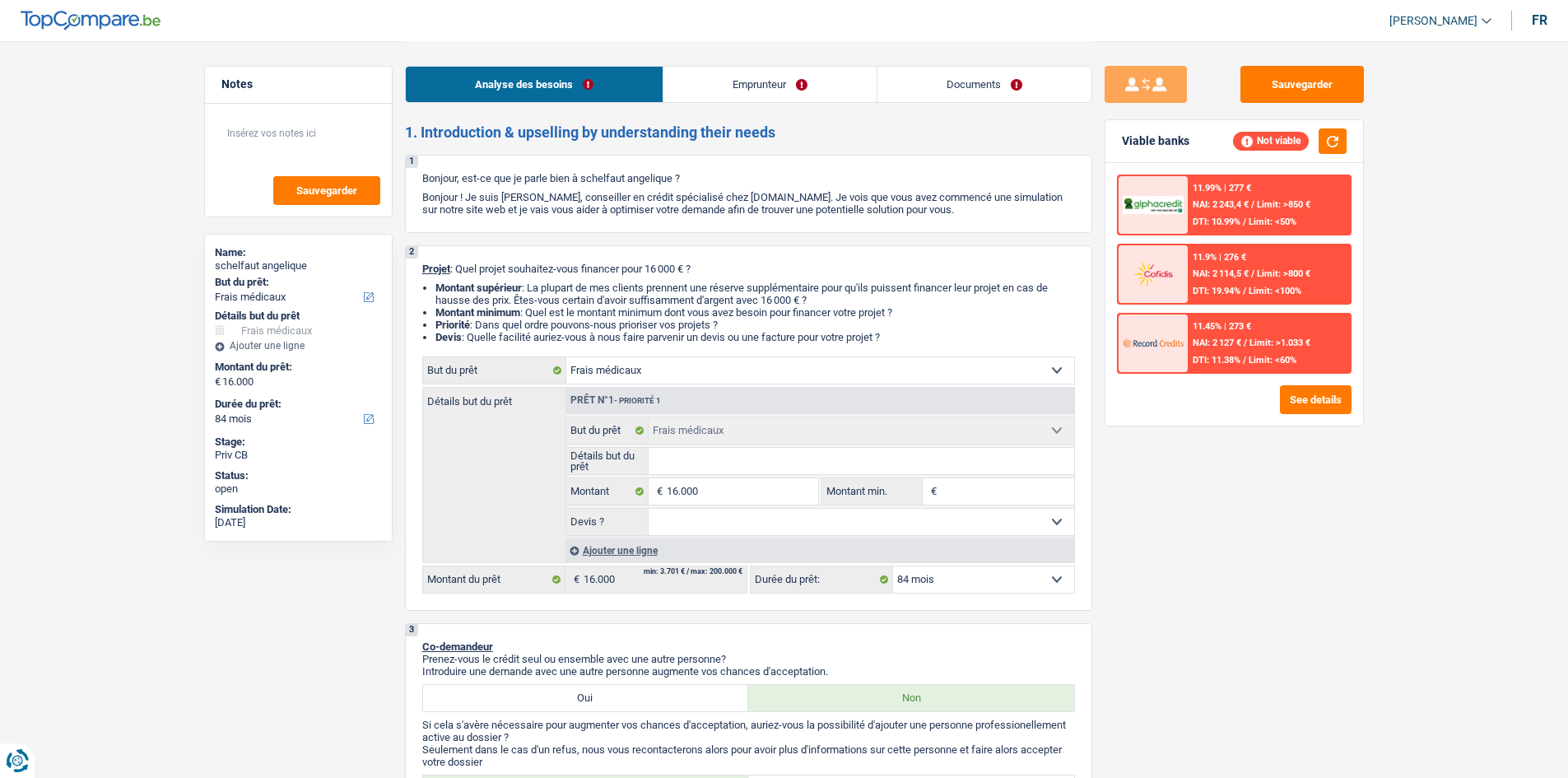
select select "medical"
select select "84"
select select "medical"
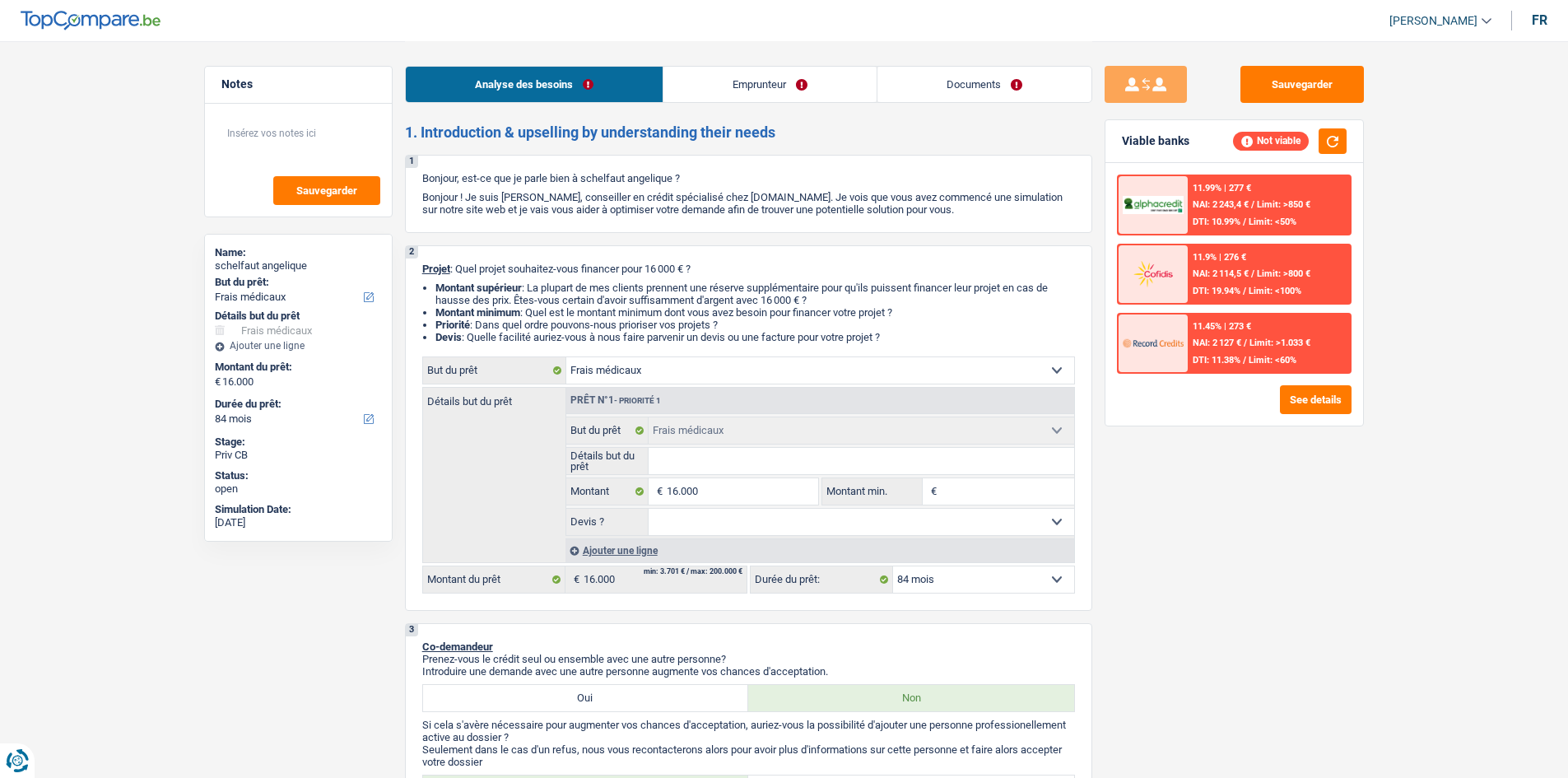
select select "84"
select select "noProfession"
select select "familyAllowances"
select select "liveWithParents"
select select "medical"
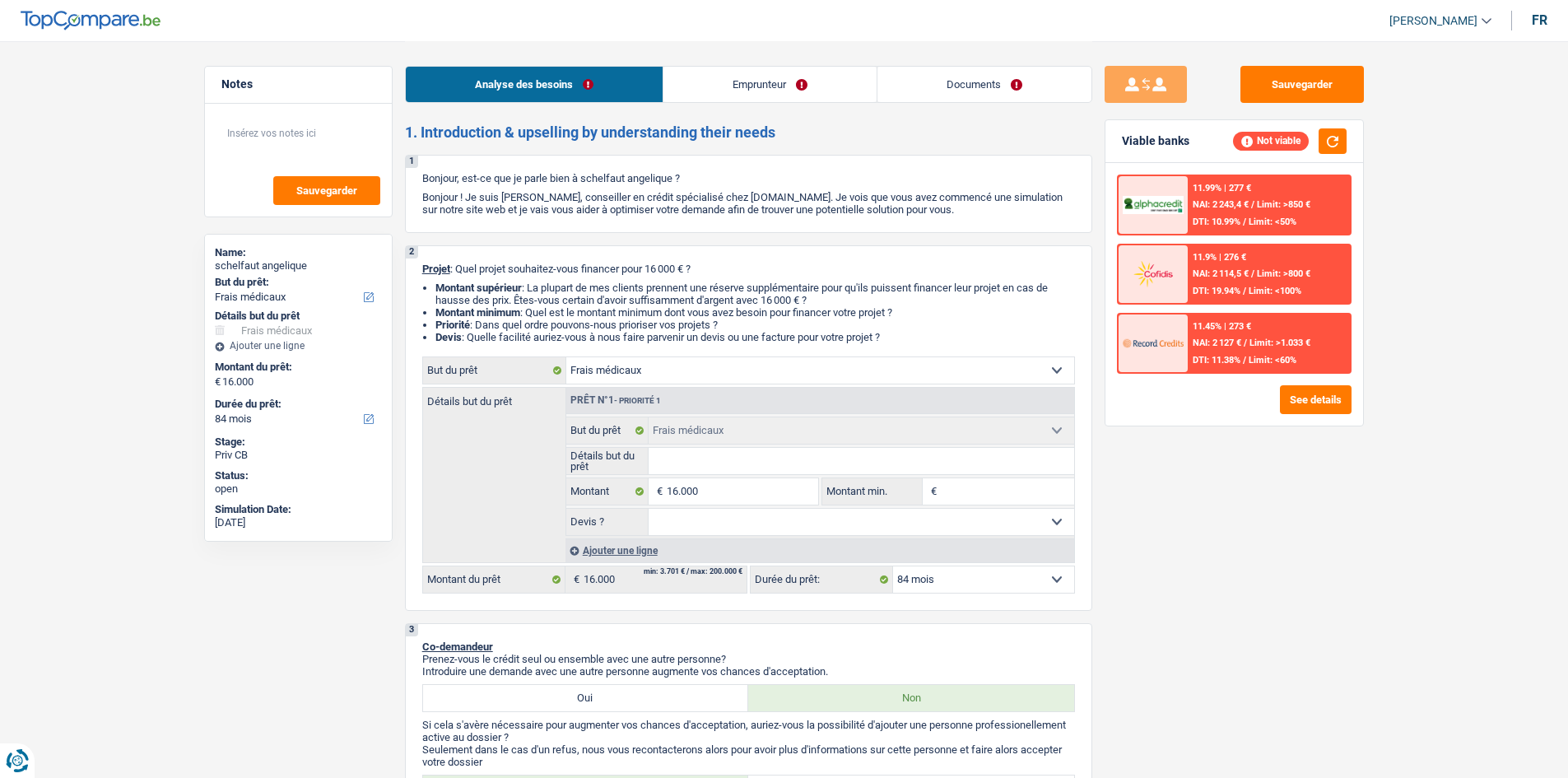
select select "medical"
select select "84"
select select "noProfession"
select select "familyAllowances"
drag, startPoint x: 994, startPoint y: 85, endPoint x: 845, endPoint y: 89, distance: 149.1
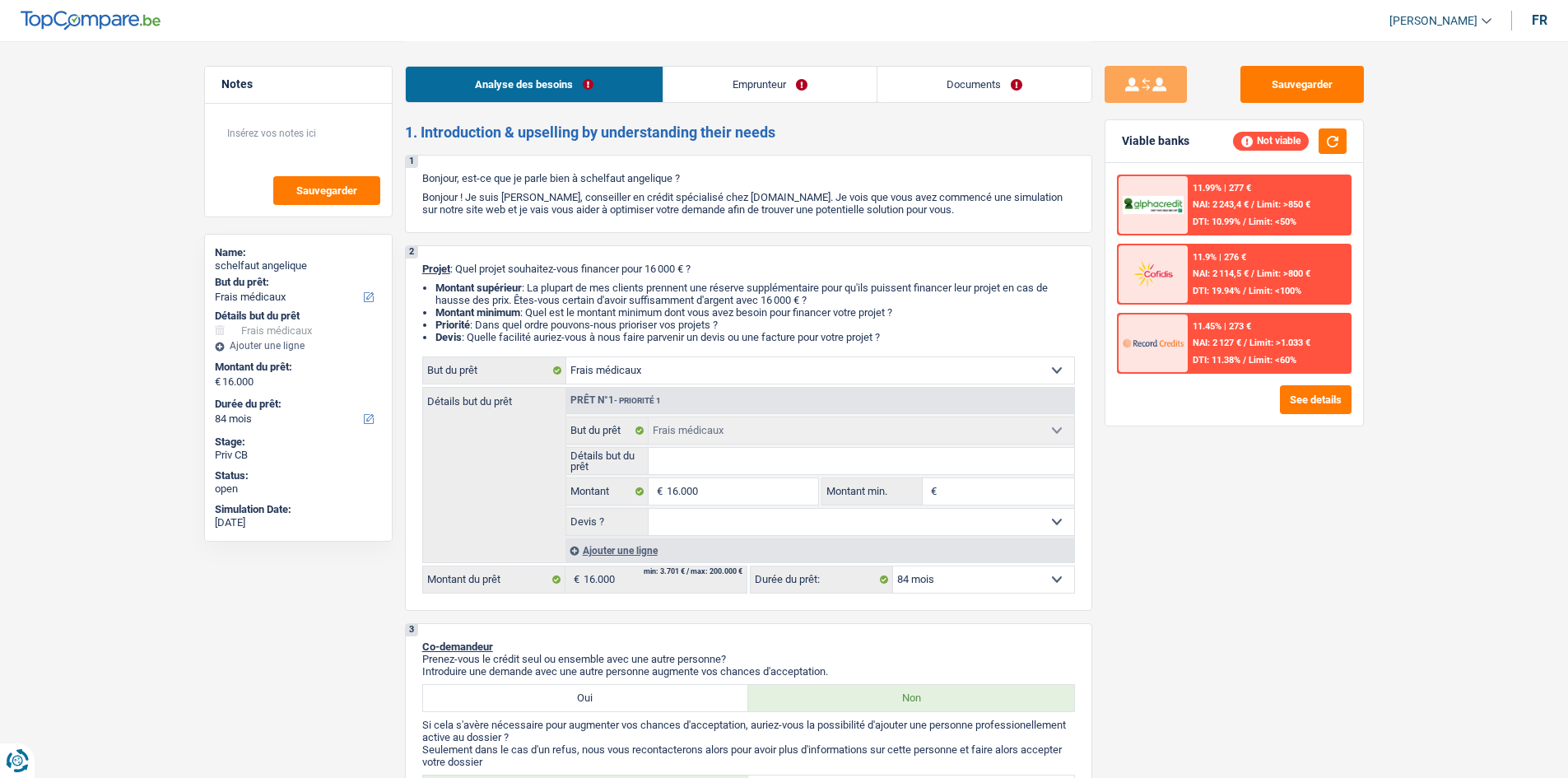
click at [994, 84] on link "Documents" at bounding box center [984, 84] width 214 height 35
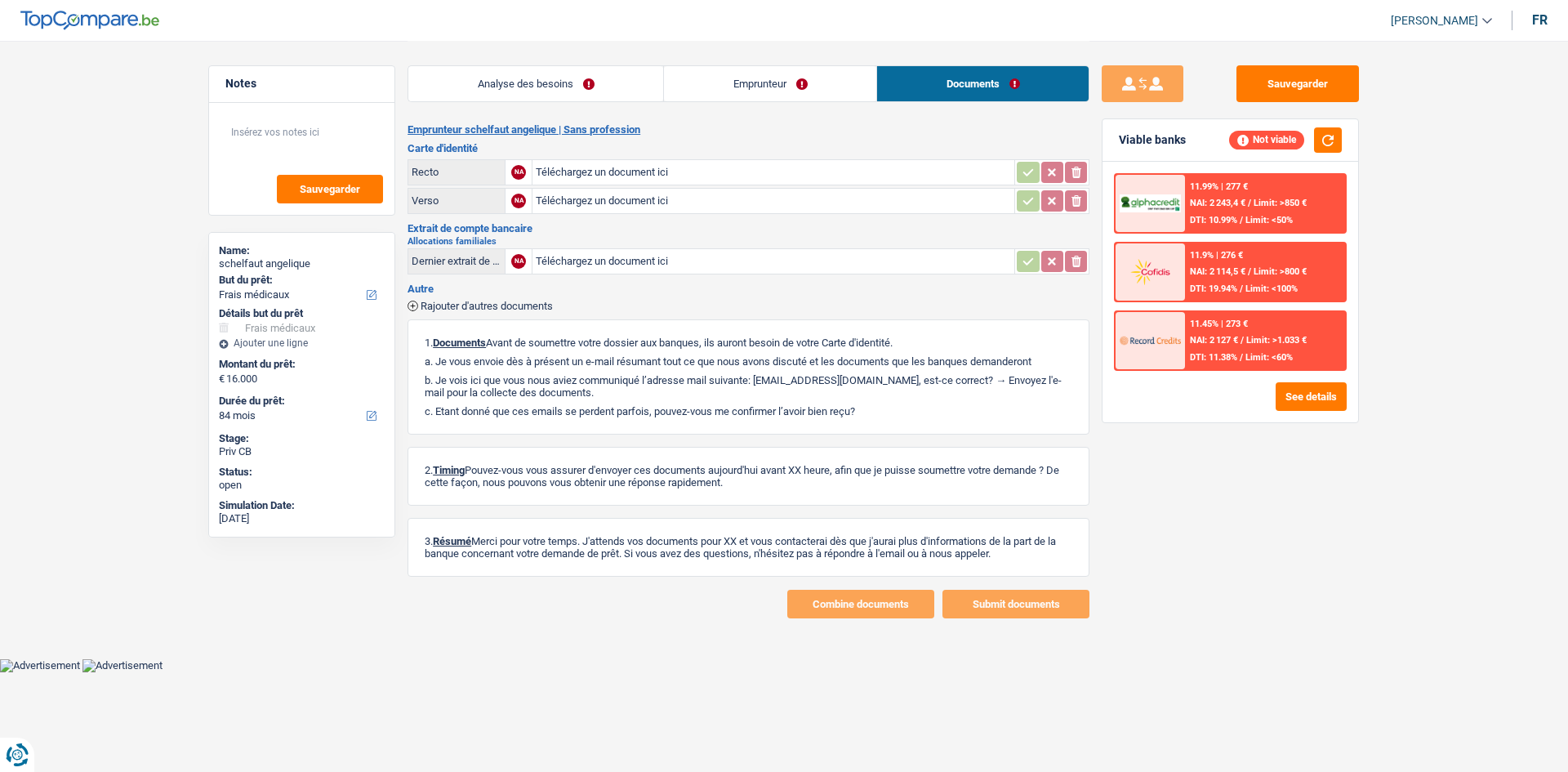
drag, startPoint x: 728, startPoint y: 90, endPoint x: 727, endPoint y: 107, distance: 17.0
click at [729, 90] on link "Emprunteur" at bounding box center [770, 84] width 212 height 35
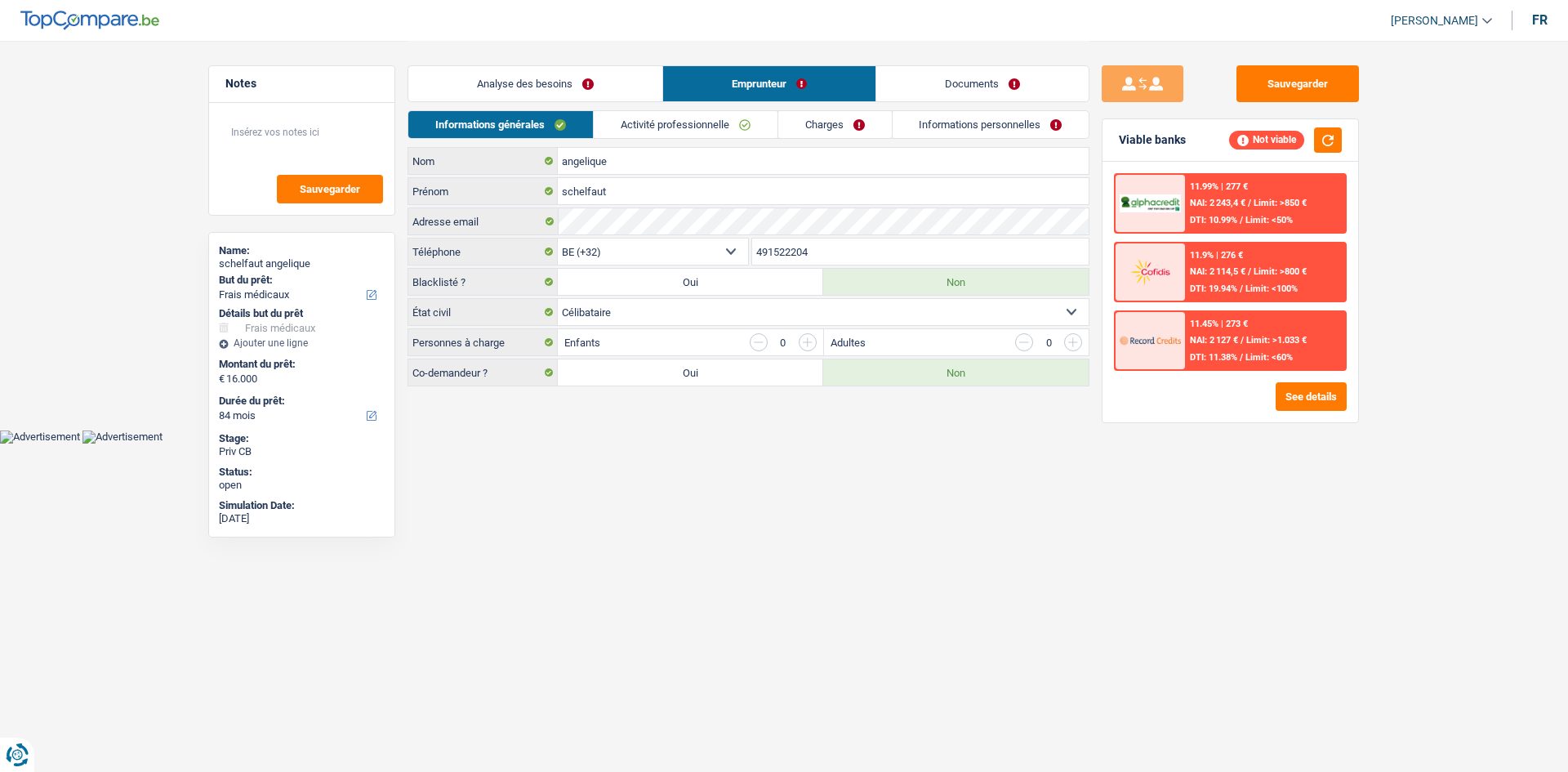
click at [723, 126] on link "Activité professionnelle" at bounding box center [686, 125] width 184 height 27
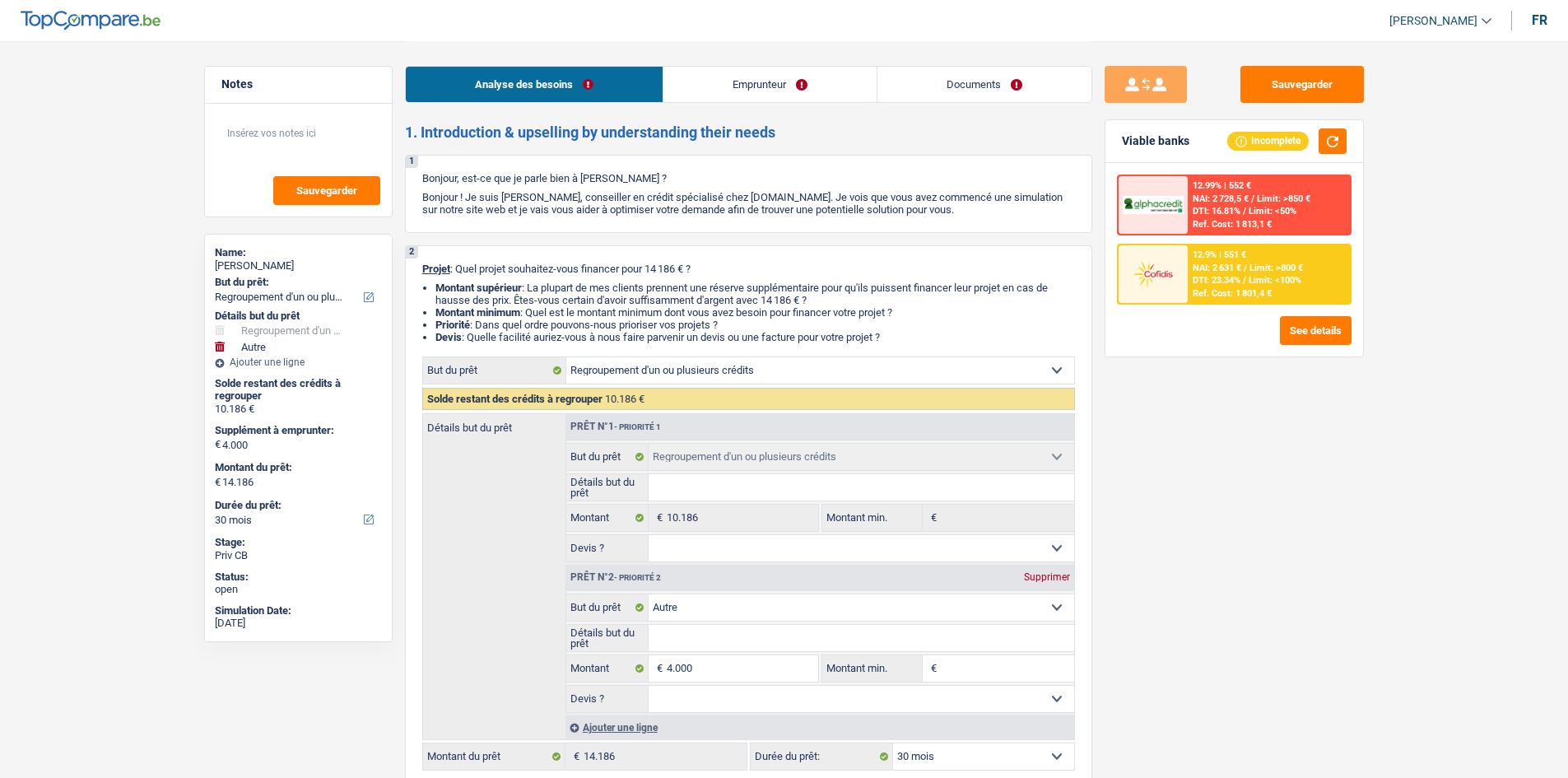
select select "refinancing"
select select "other"
select select "30"
select select "refinancing"
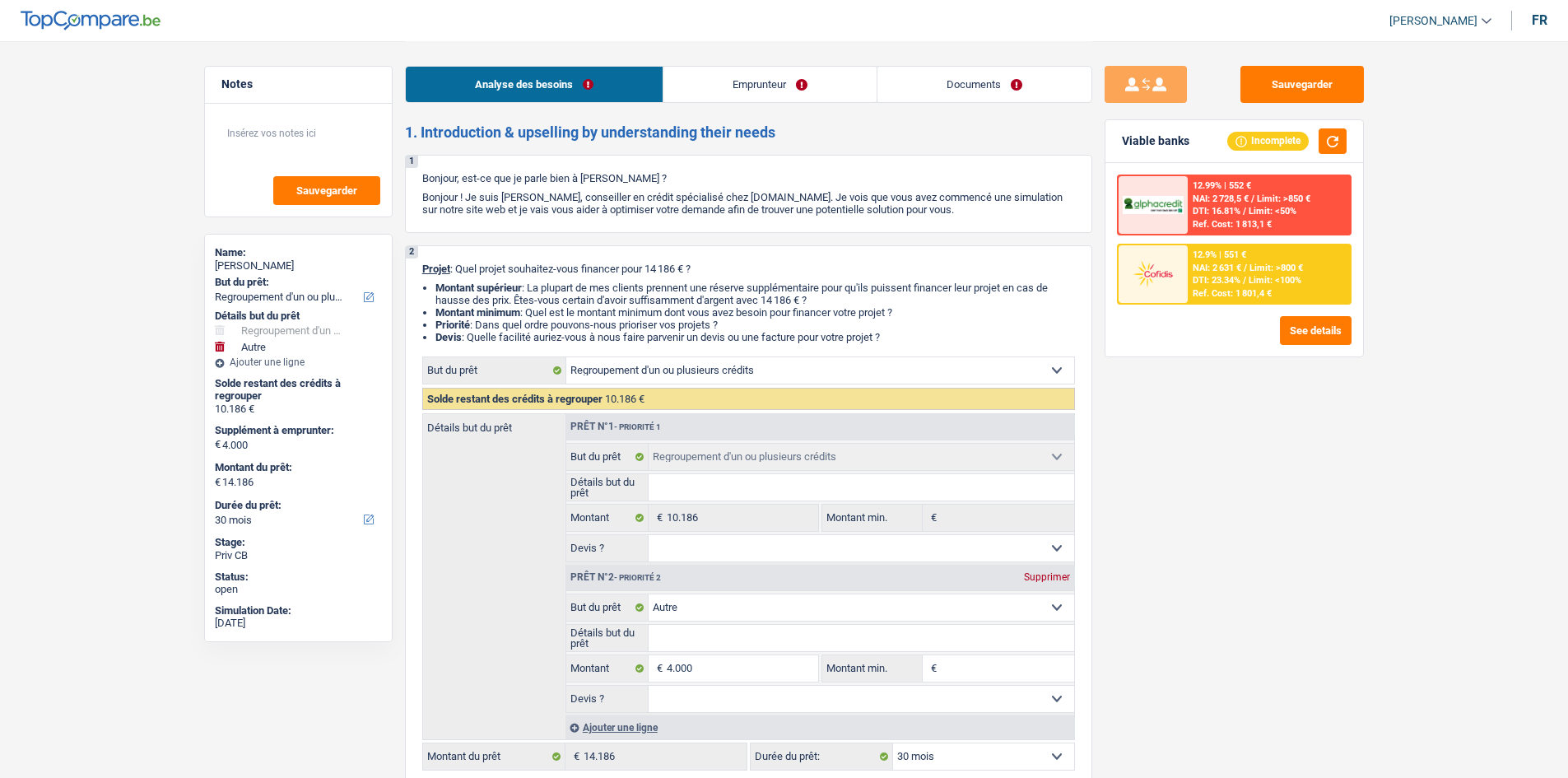
select select "refinancing"
select select "other"
select select "30"
select select "publicEmployee"
select select "netSalary"
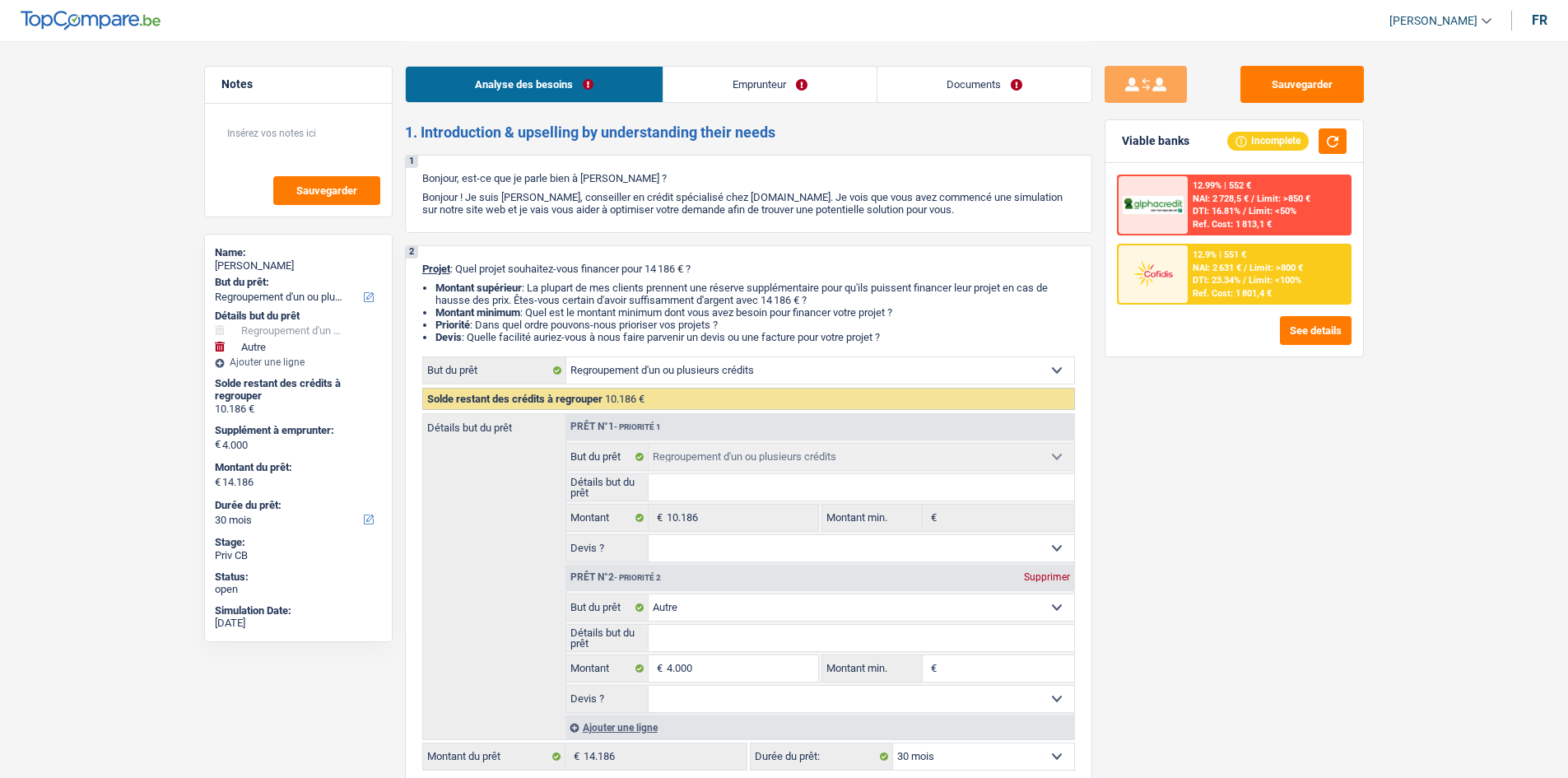
select select "mealVouchers"
select select "familyAllowances"
select select "liveWithParents"
select select "personalLoan"
select select "medicalFees"
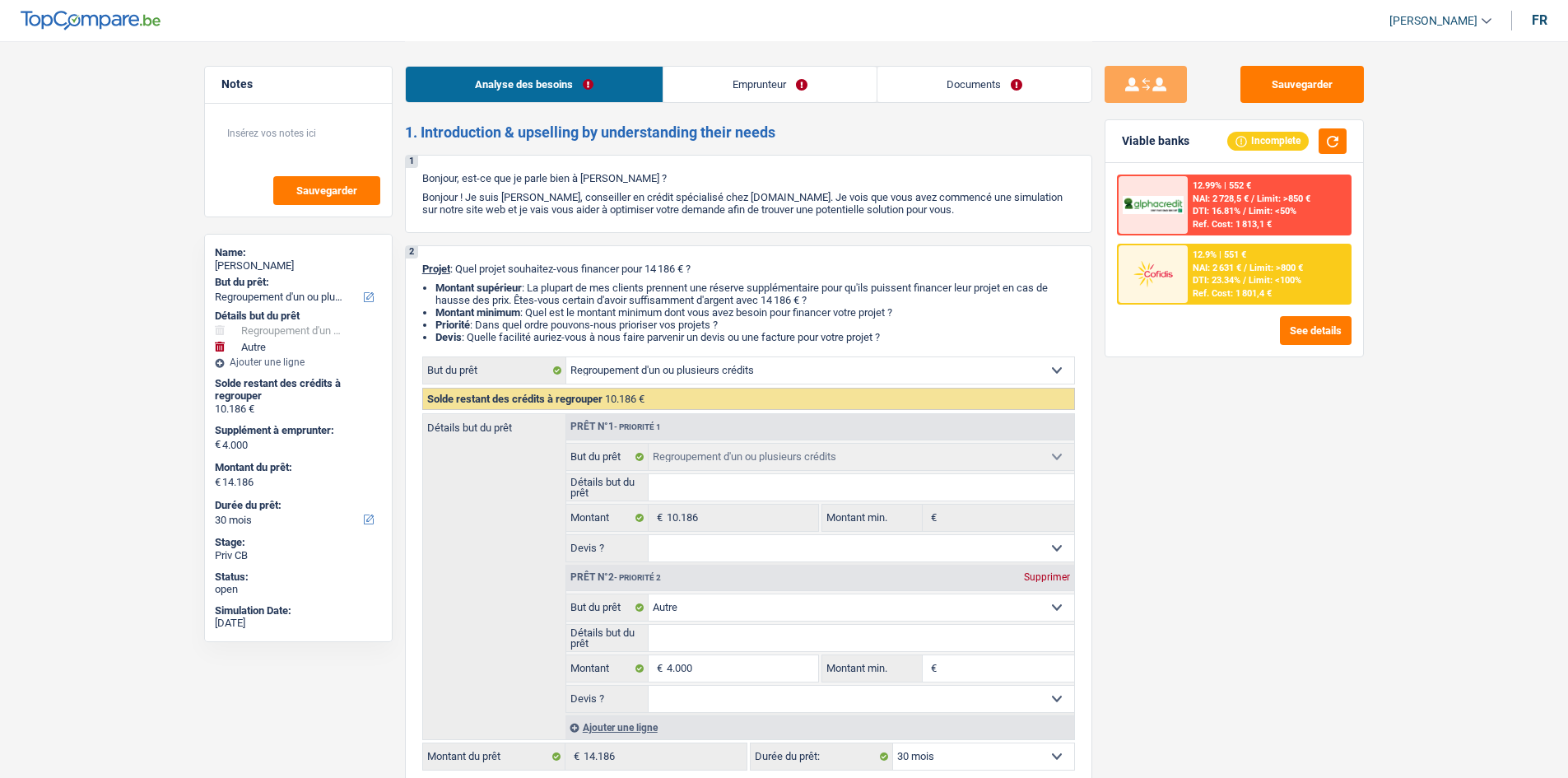
select select "36"
select select "refinancing"
select select "other"
select select "30"
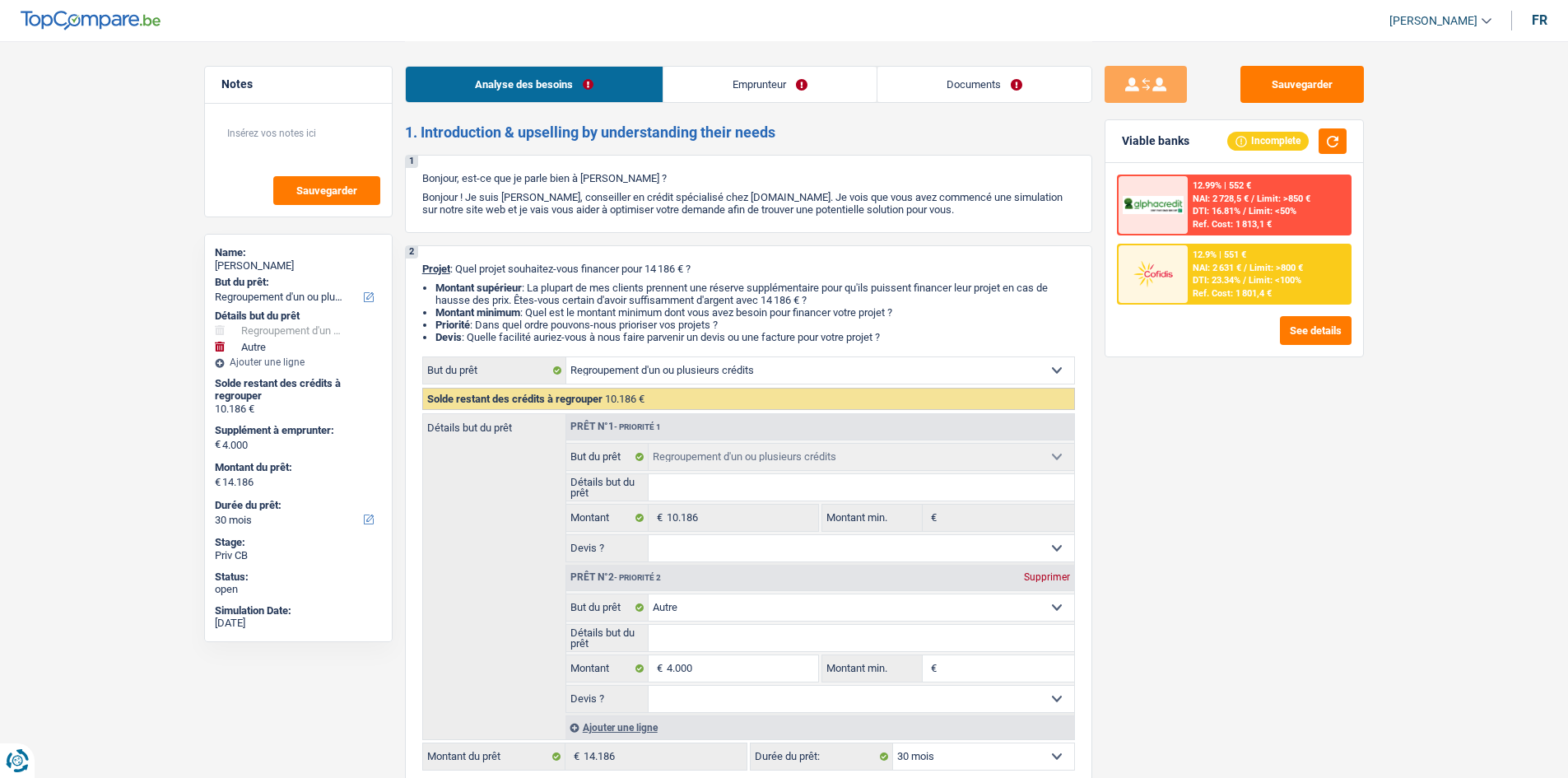
click at [755, 75] on link "Emprunteur" at bounding box center [770, 84] width 213 height 35
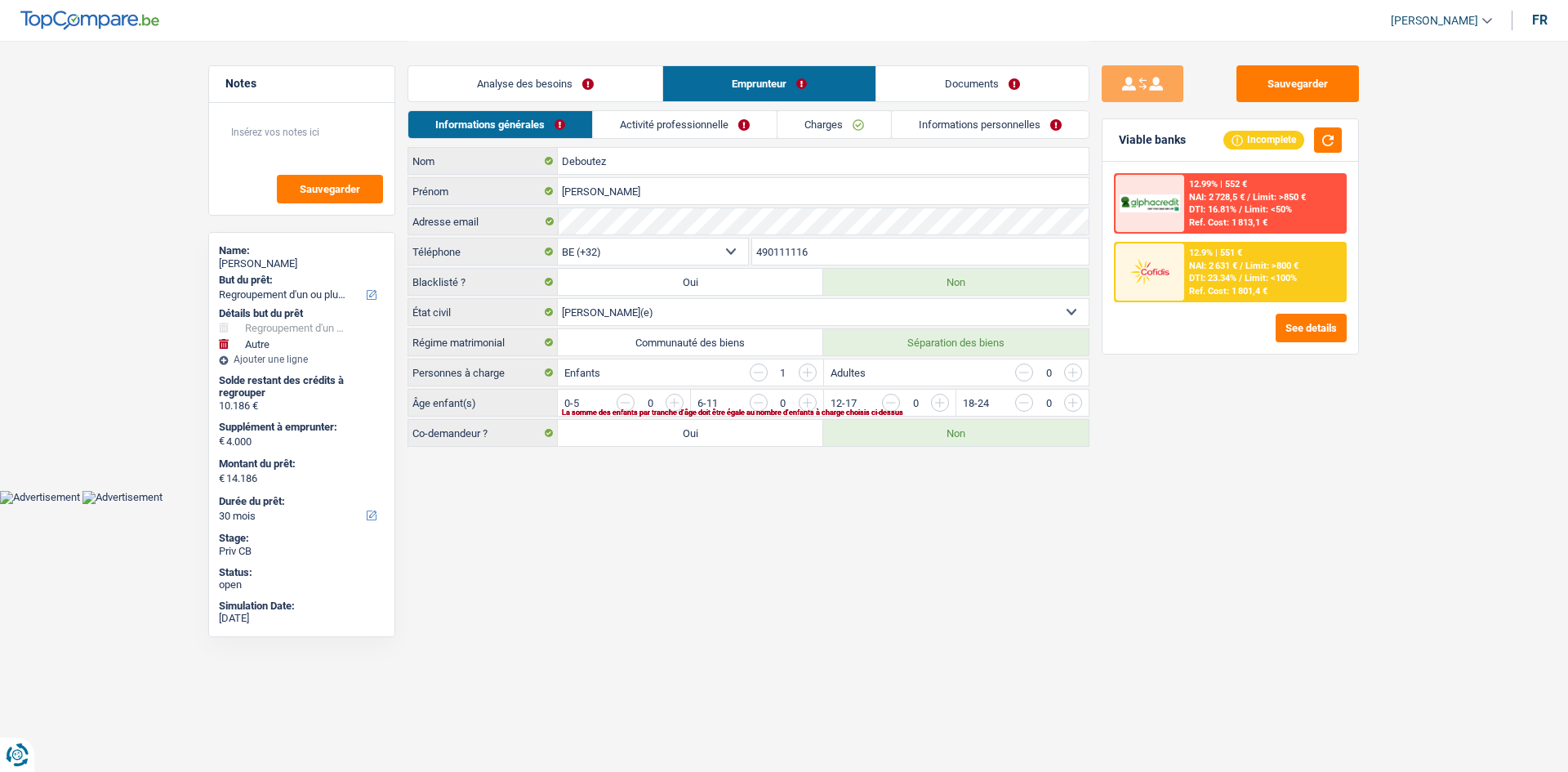
click at [768, 129] on link "Activité professionnelle" at bounding box center [685, 125] width 184 height 27
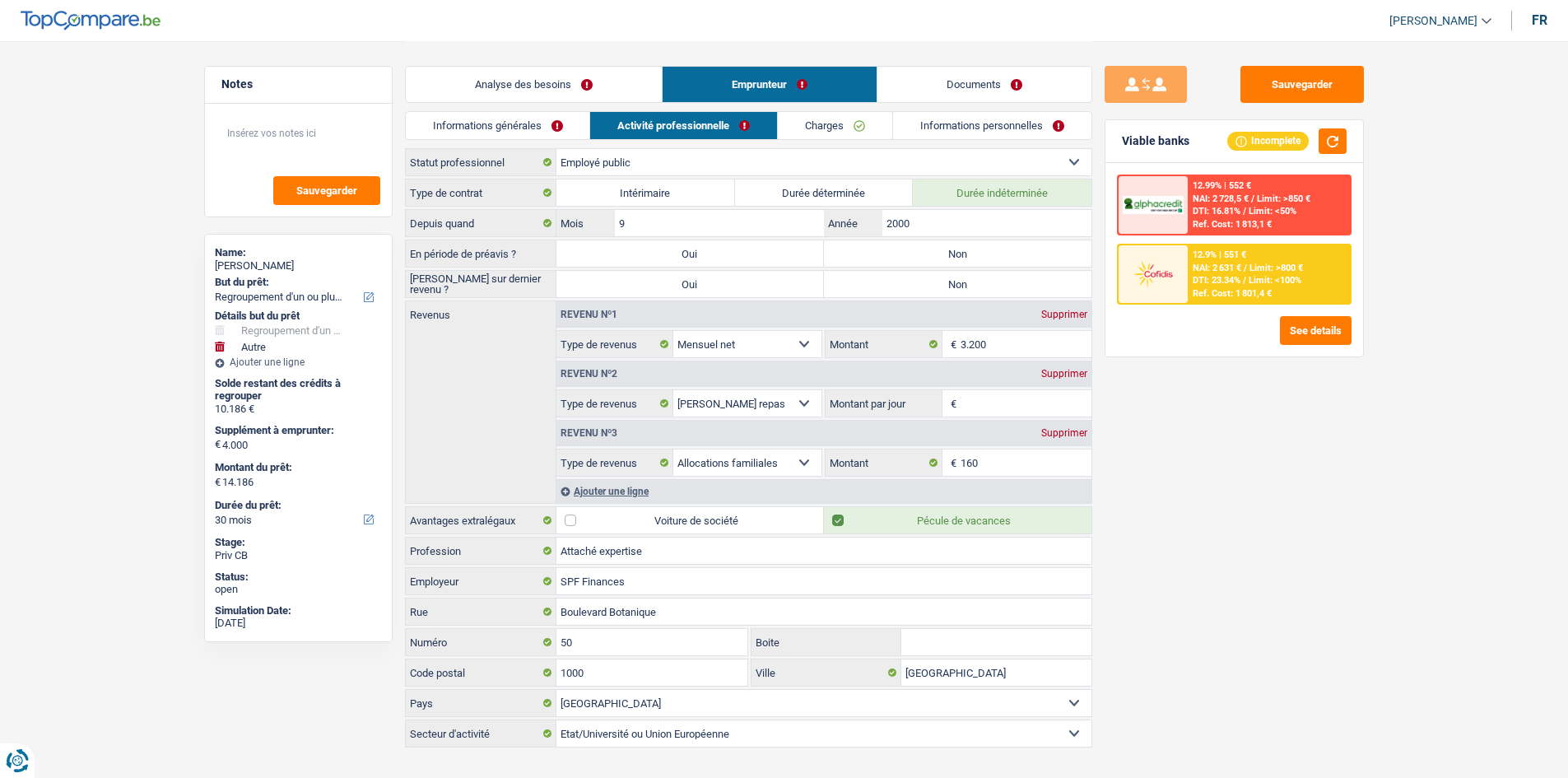
click at [851, 129] on link "Charges" at bounding box center [834, 126] width 114 height 28
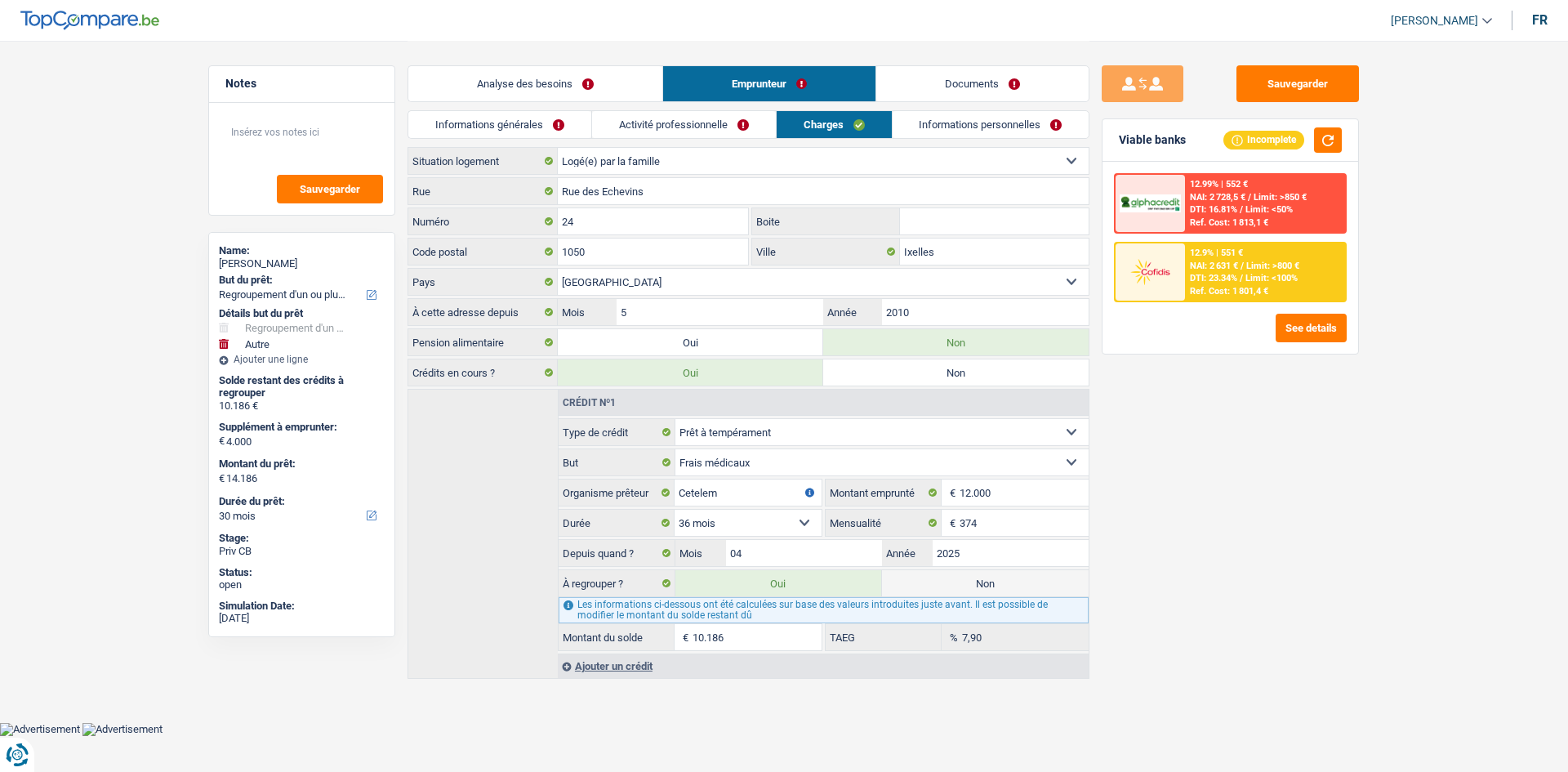
click at [938, 130] on link "Informations personnelles" at bounding box center [991, 125] width 197 height 27
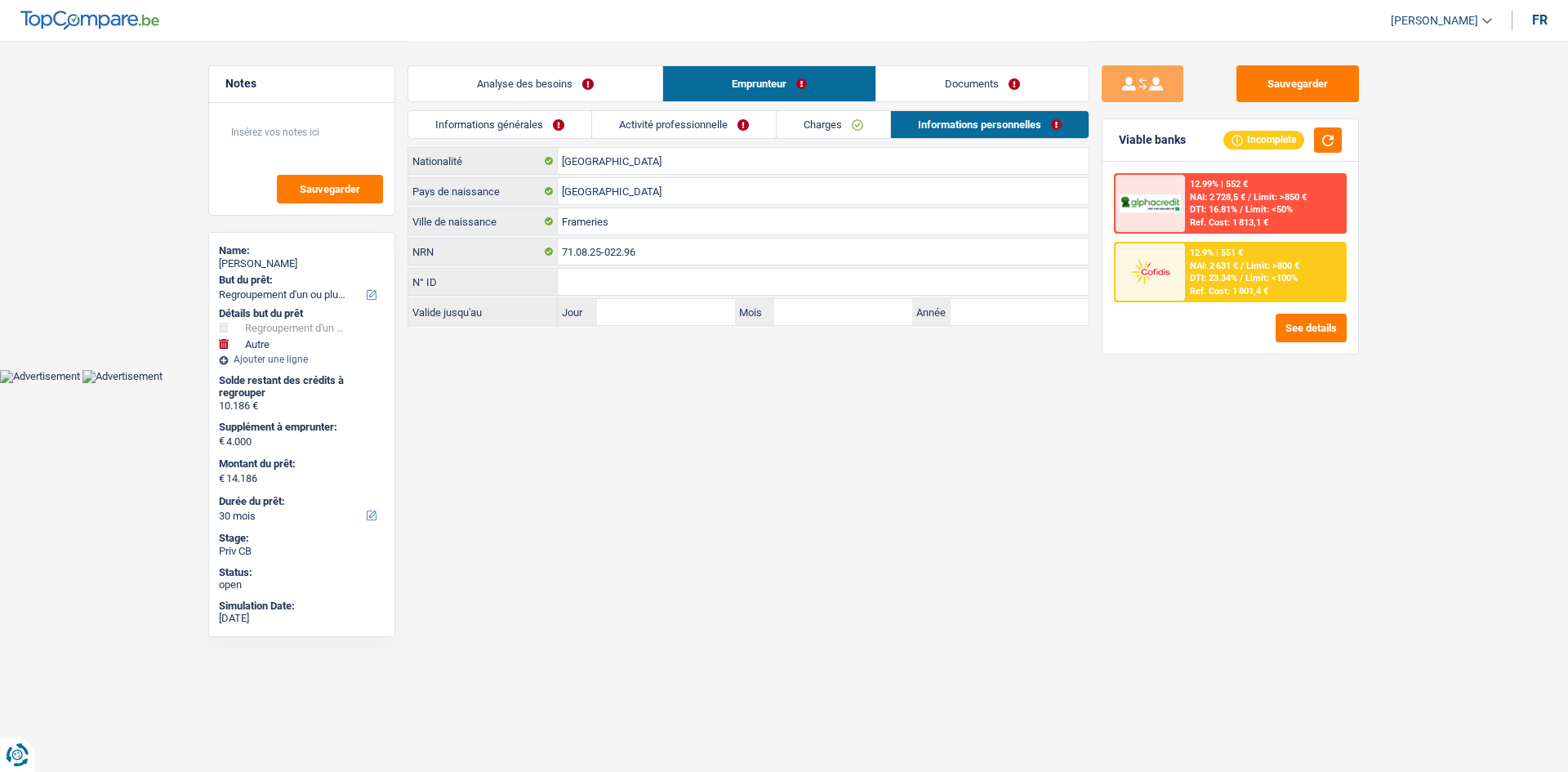
click at [960, 91] on link "Documents" at bounding box center [982, 84] width 212 height 35
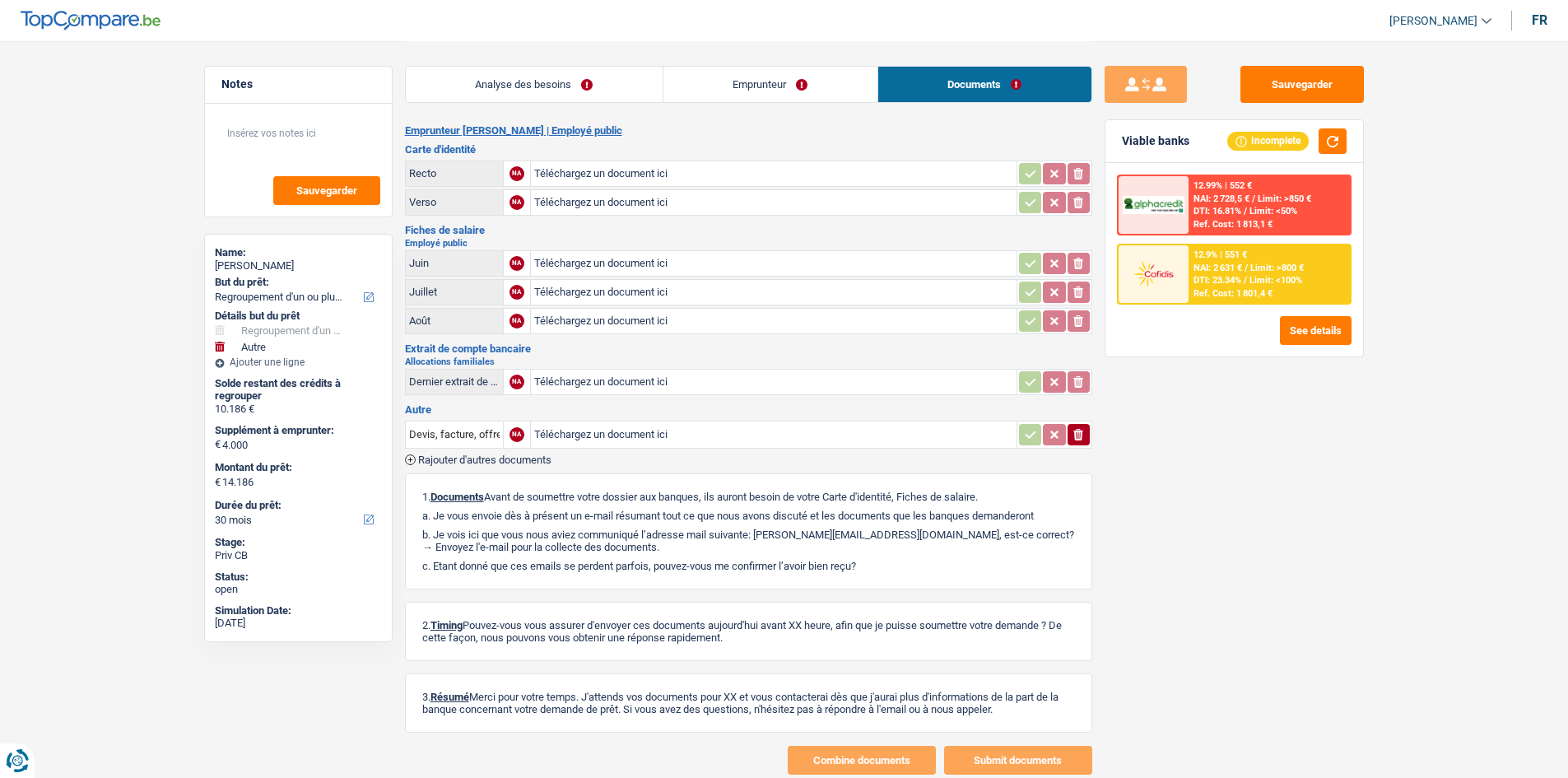
click at [595, 86] on link "Analyse des besoins" at bounding box center [534, 84] width 257 height 35
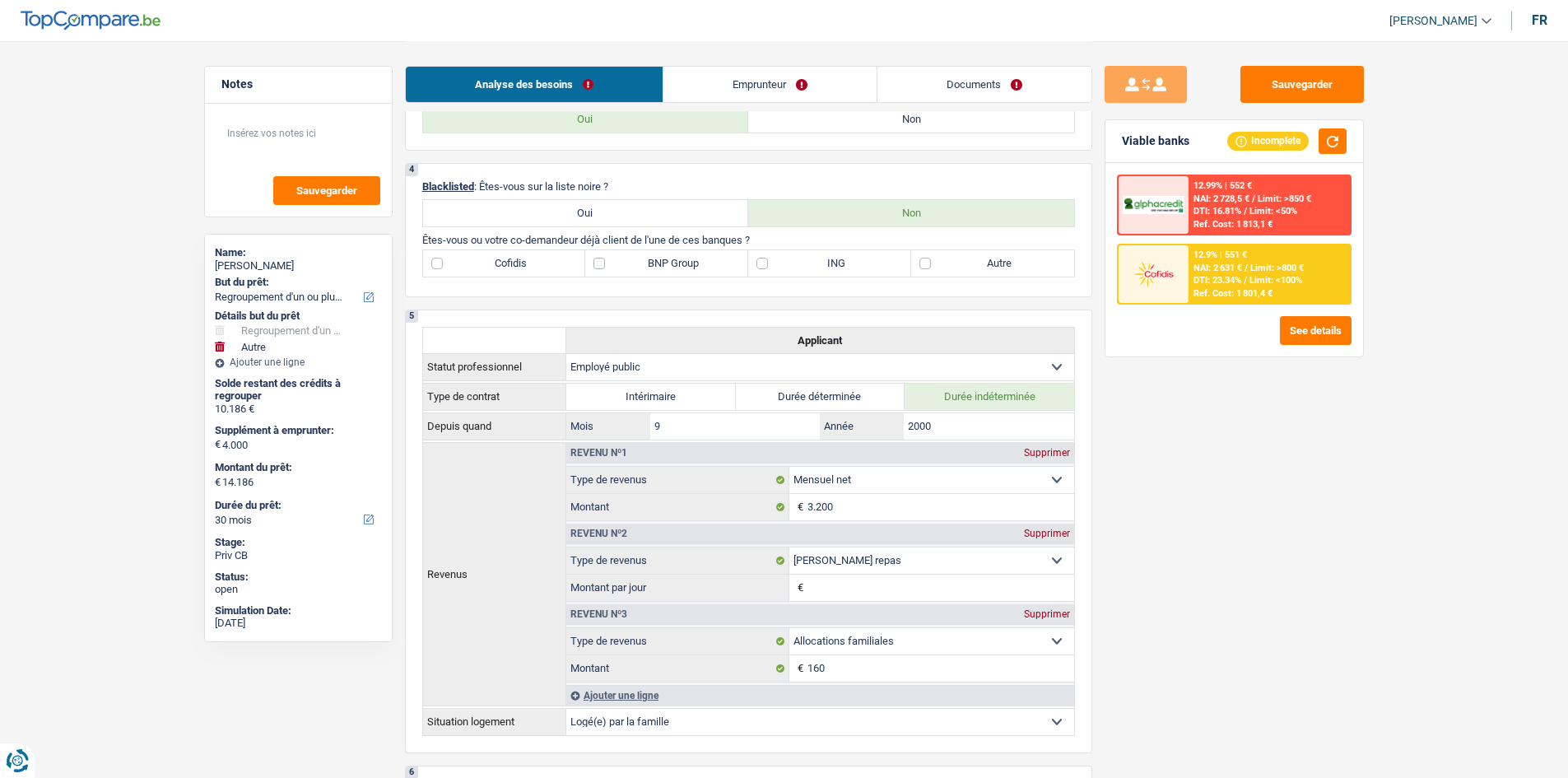
scroll to position [988, 0]
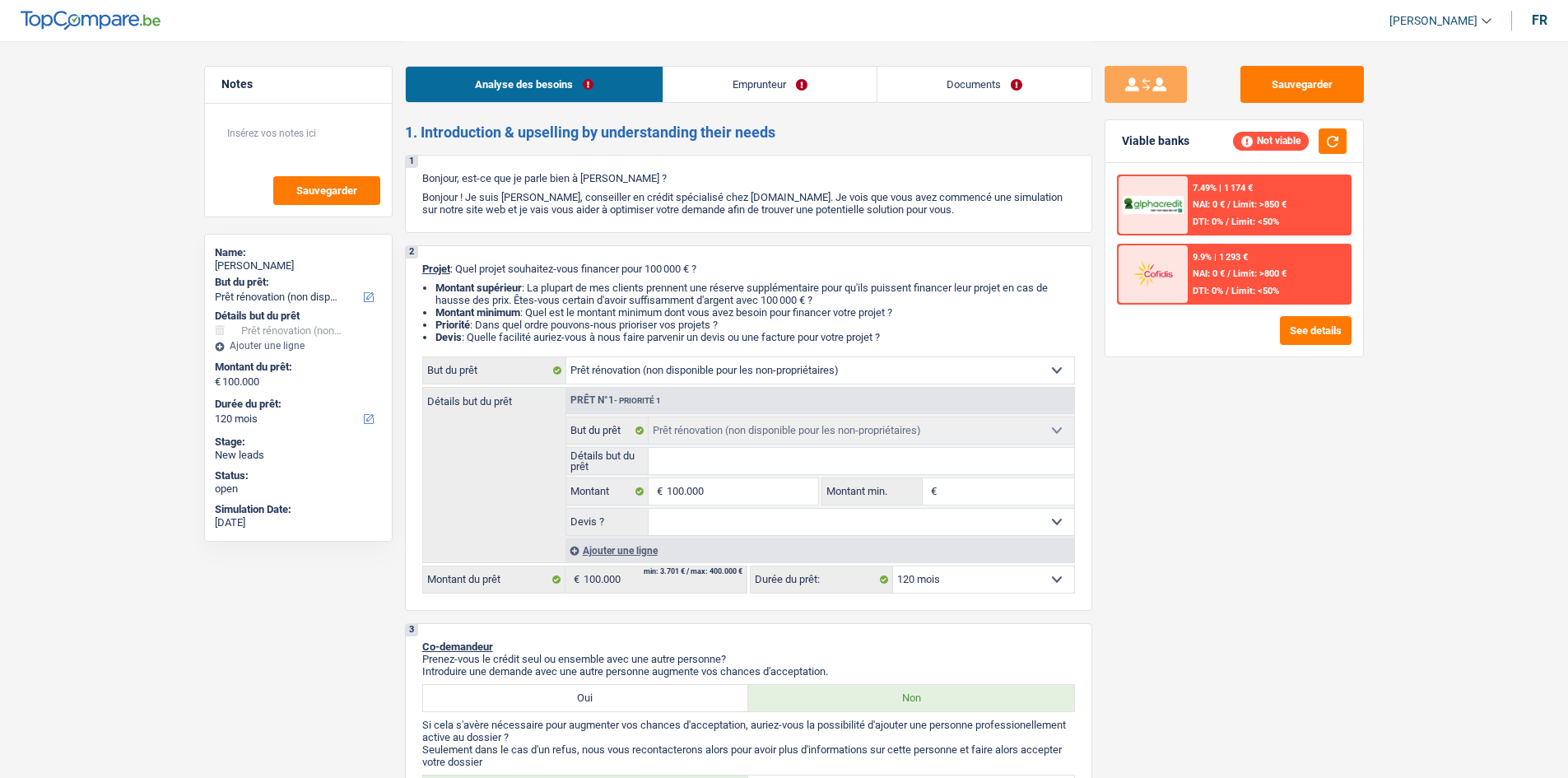
select select "renovation"
select select "120"
select select "renovation"
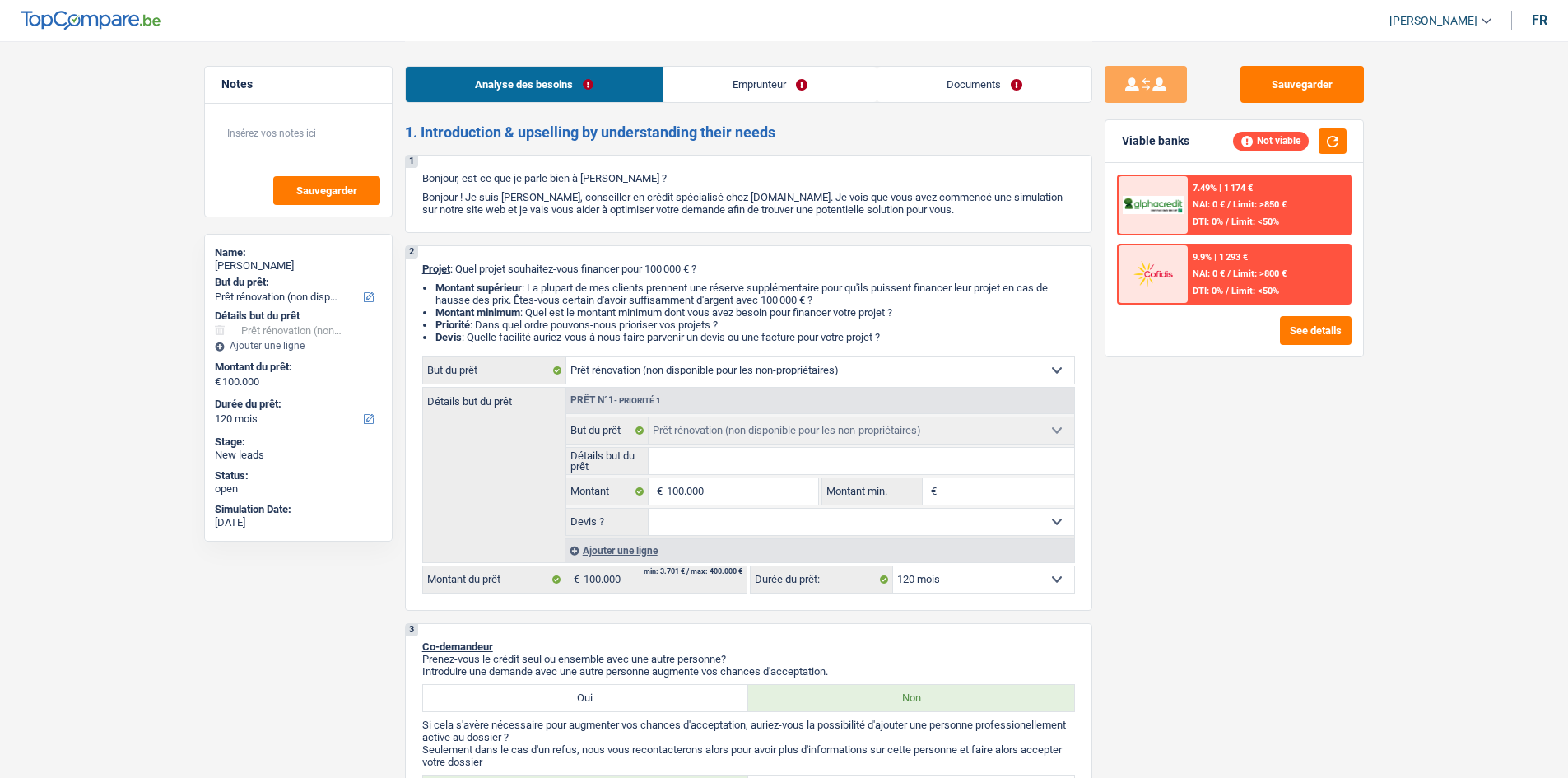
select select "120"
select select "privateEmployee"
select select "netSalary"
select select "mealVouchers"
select select "renovation"
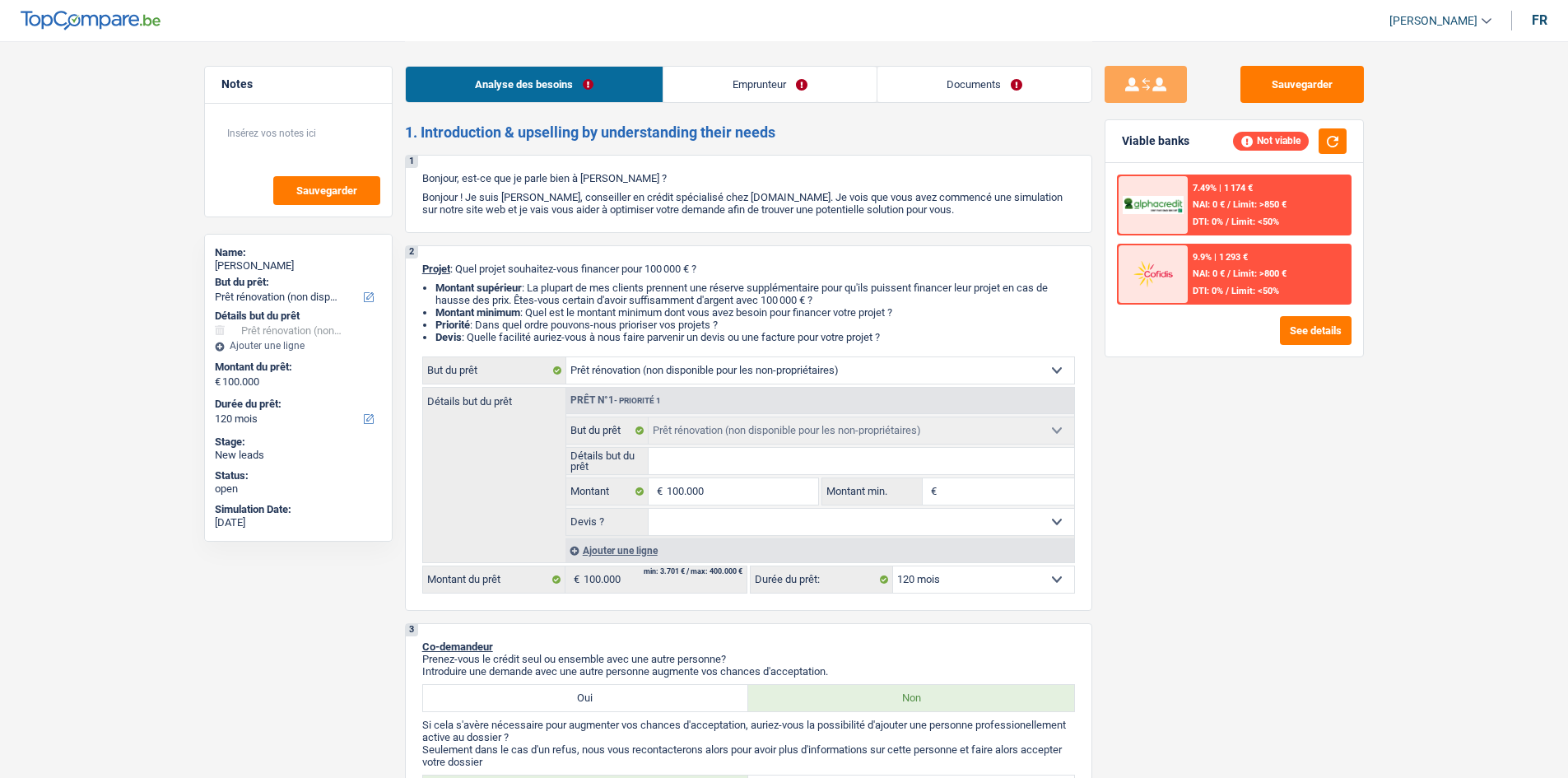
select select "renovation"
select select "120"
drag, startPoint x: 985, startPoint y: 130, endPoint x: 991, endPoint y: 112, distance: 19.0
click at [985, 130] on h2 "1. Introduction & upselling by understanding their needs" at bounding box center [748, 132] width 687 height 18
click at [991, 96] on link "Documents" at bounding box center [984, 84] width 214 height 35
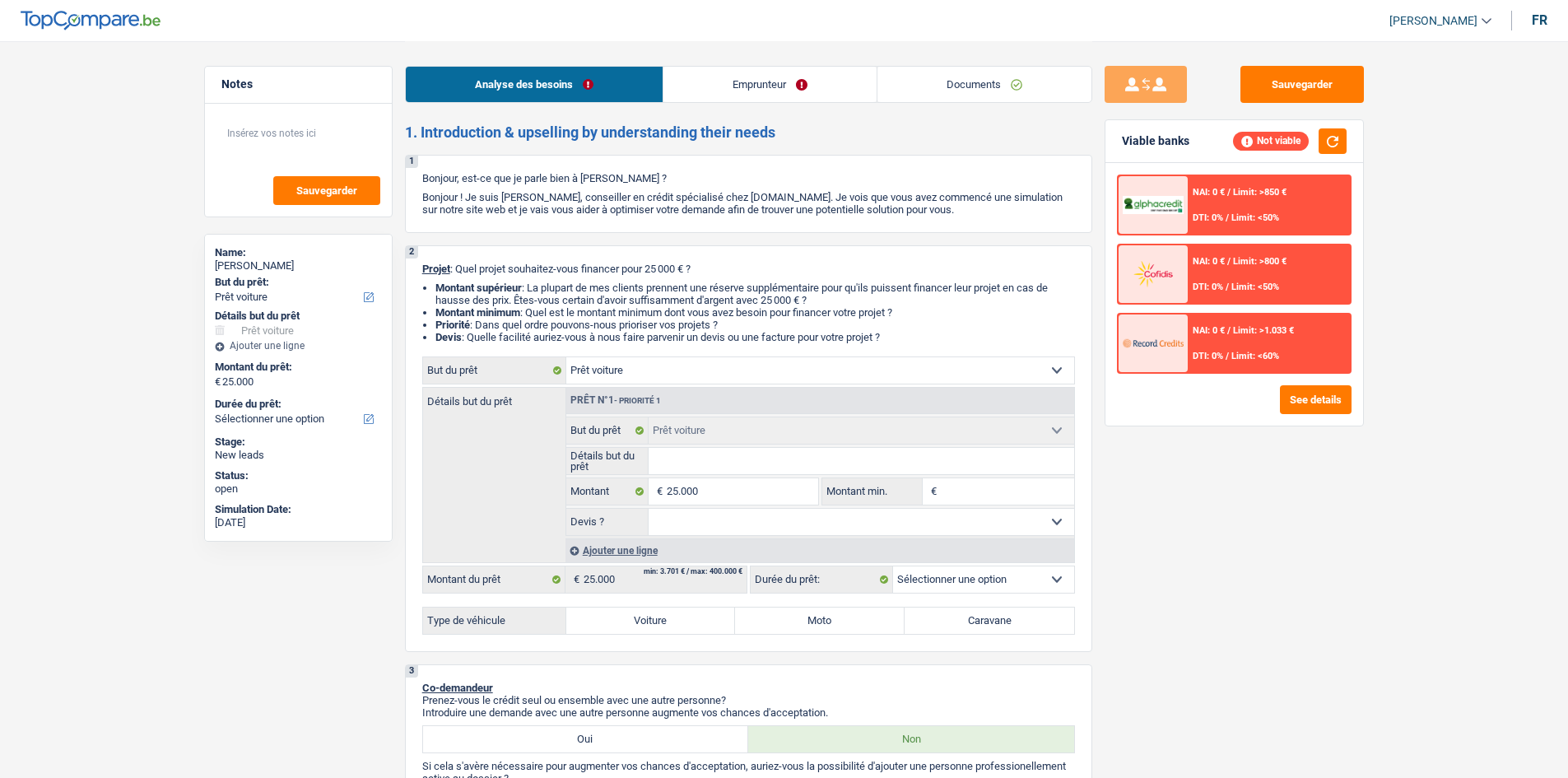
select select "car"
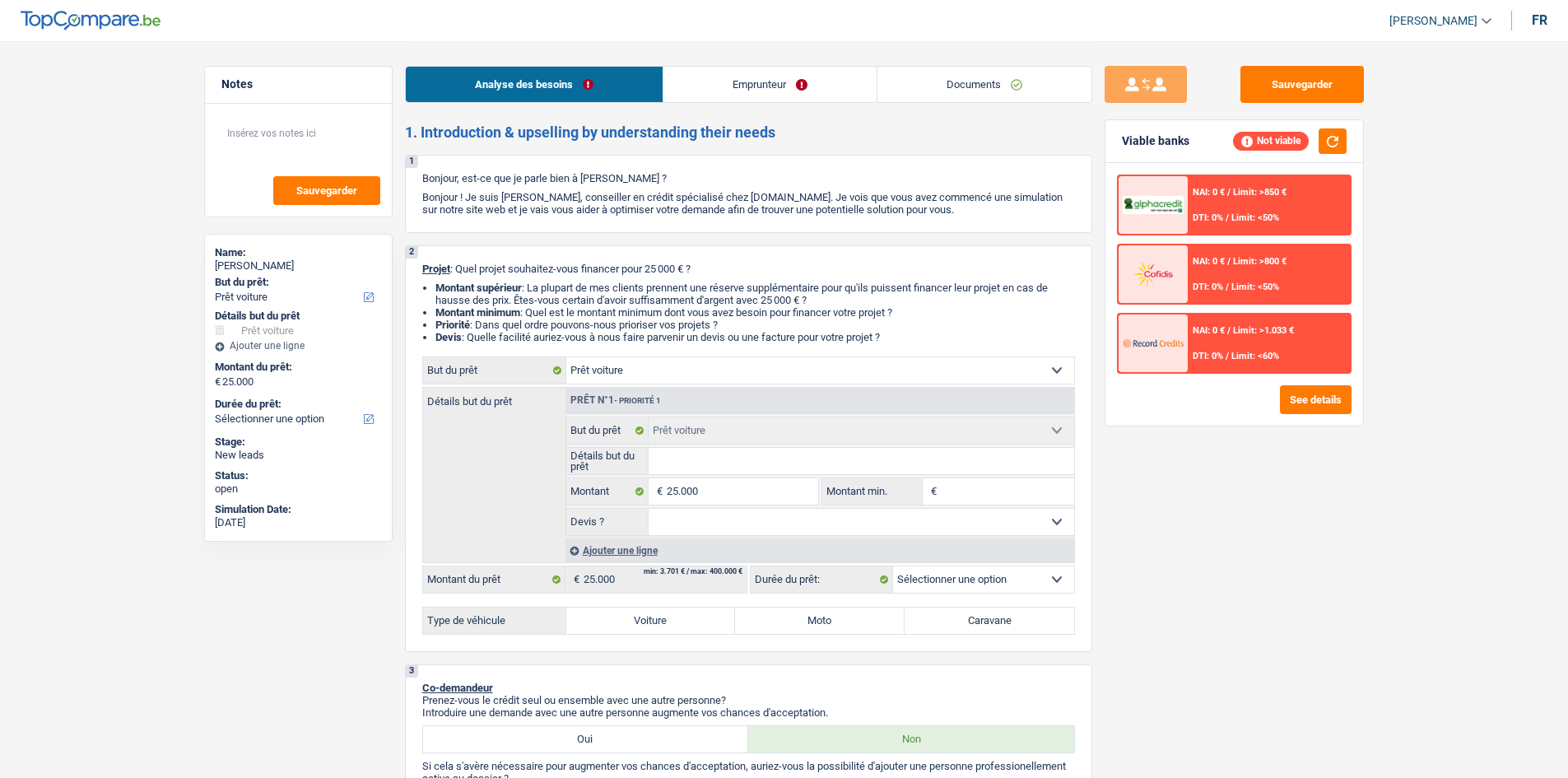
select select "car"
drag, startPoint x: 0, startPoint y: 0, endPoint x: 849, endPoint y: 84, distance: 853.1
click at [849, 84] on link "Emprunteur" at bounding box center [770, 84] width 213 height 35
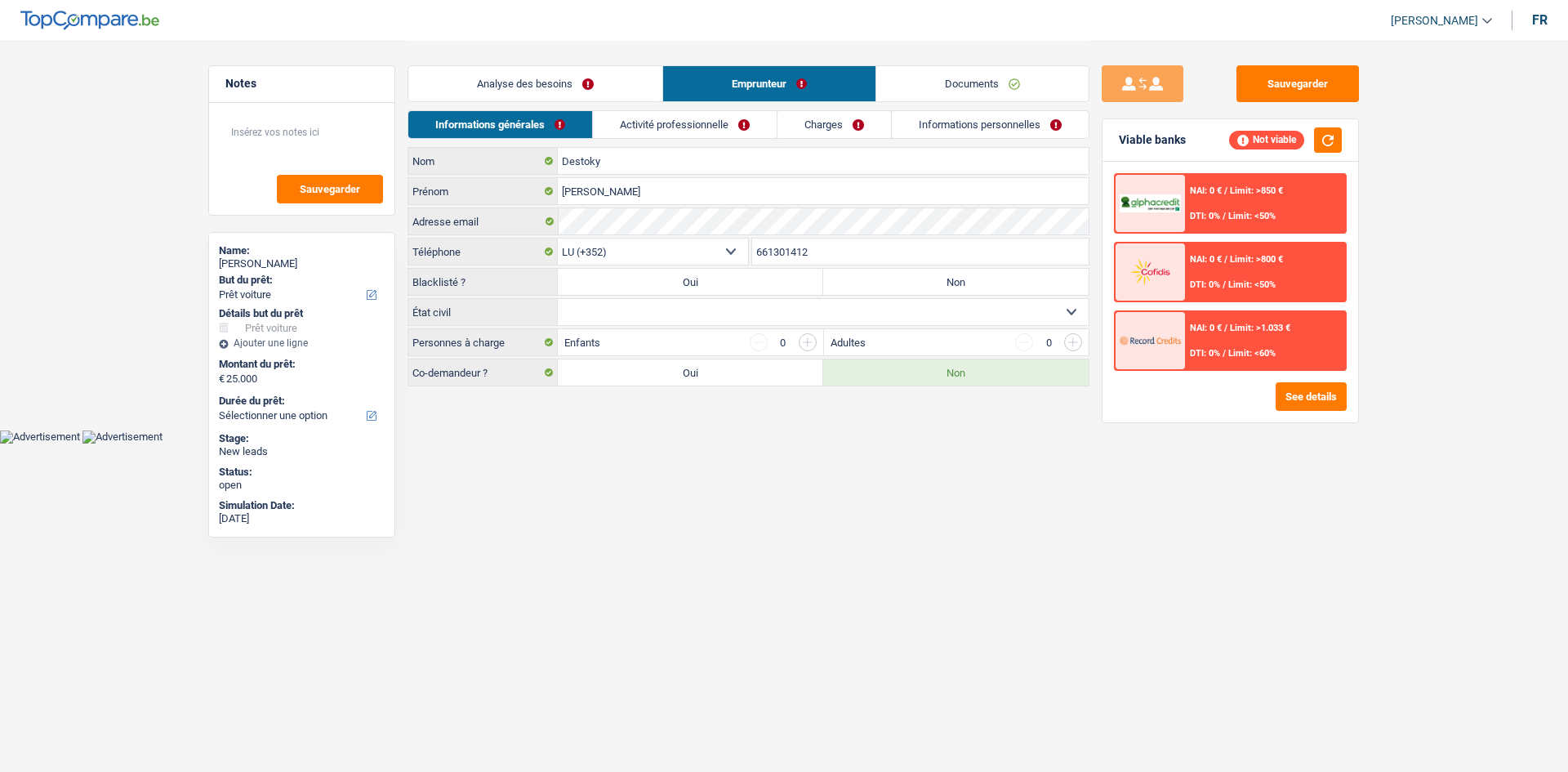
click at [963, 95] on link "Documents" at bounding box center [982, 84] width 212 height 35
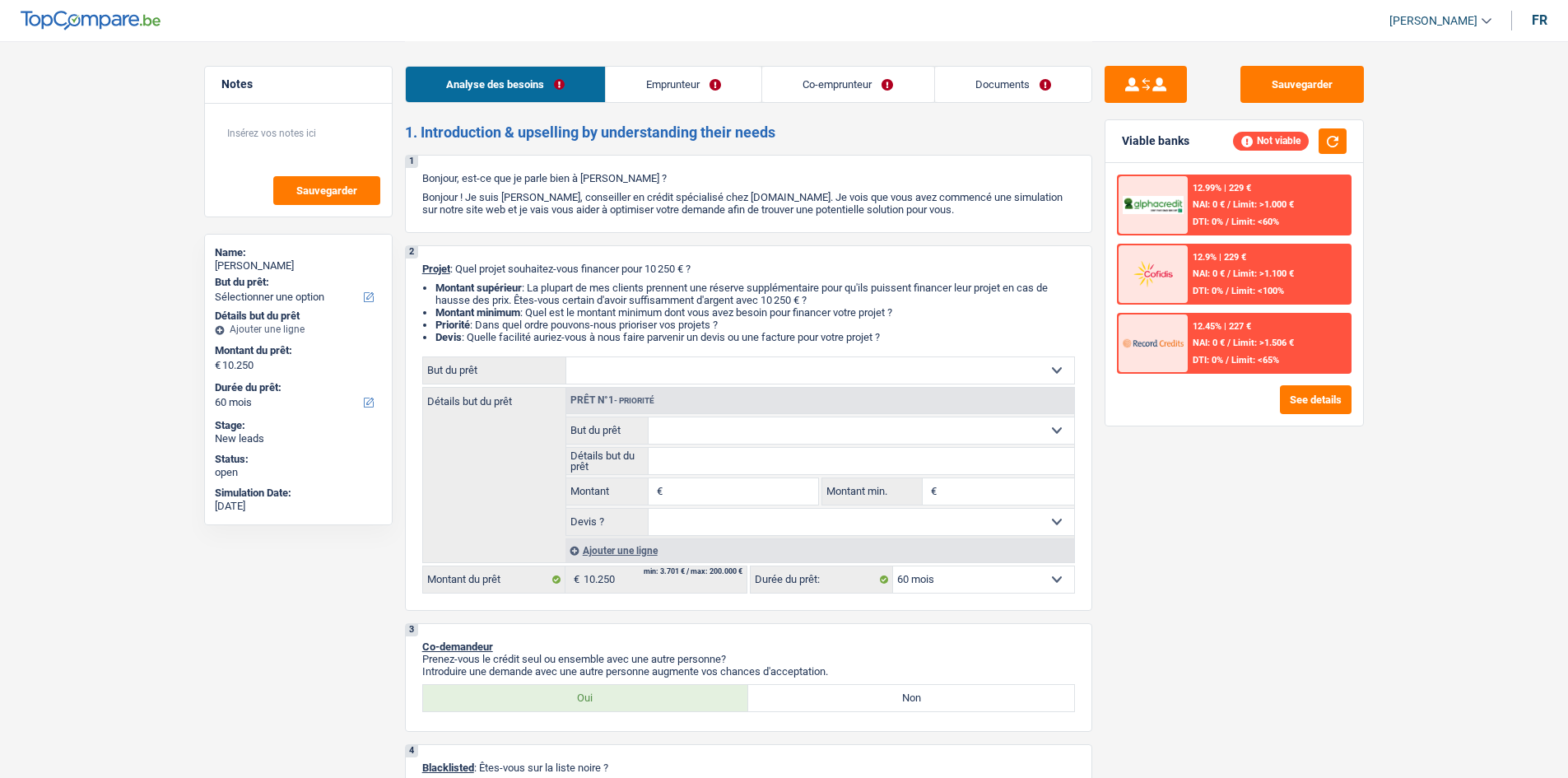
select select "60"
select select "invalid"
select select "familyAllowances"
select select "disabilityPension"
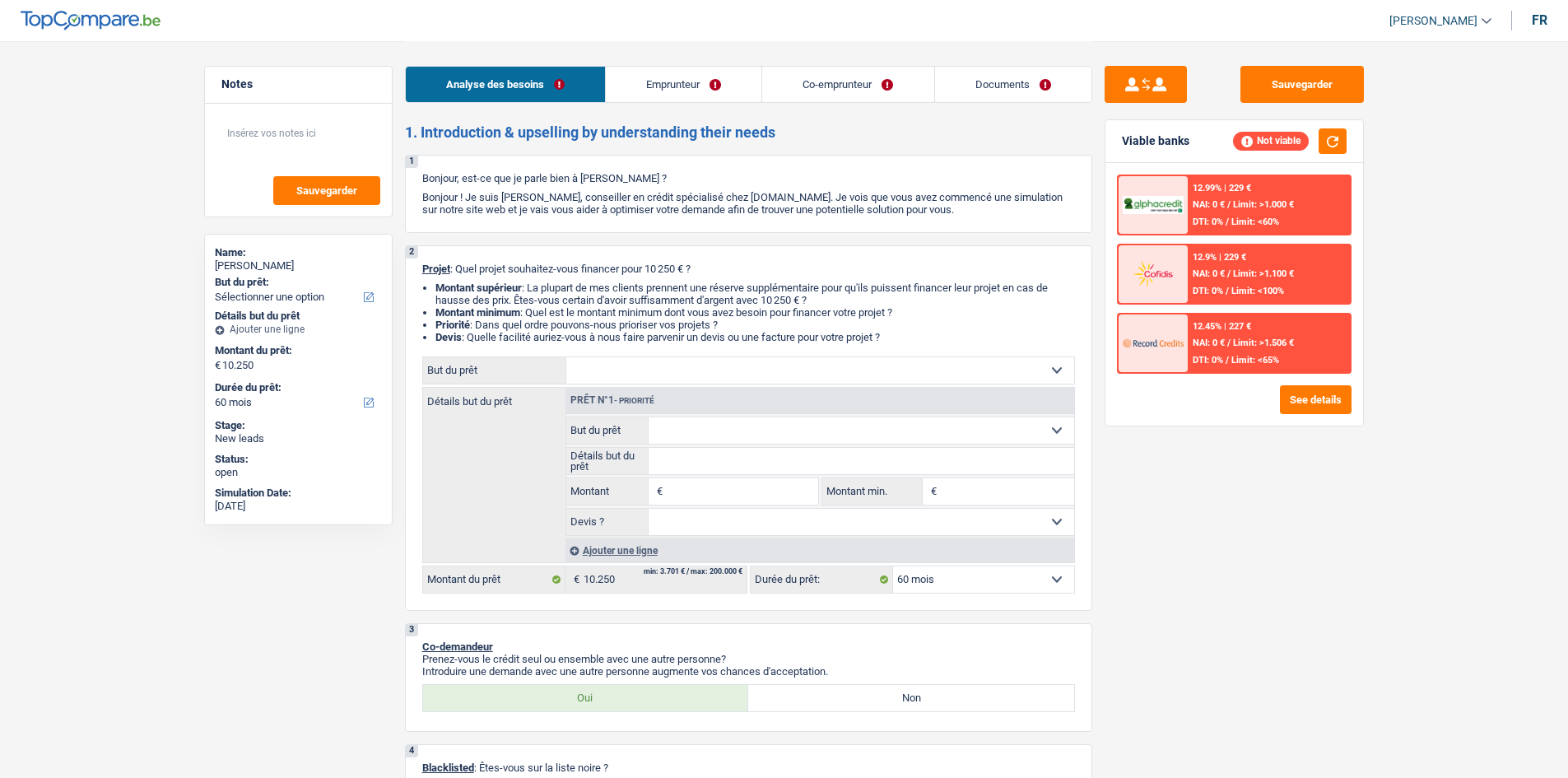
select select "ownerWithMortgage"
select select "mortgage"
select select "60"
drag, startPoint x: 1001, startPoint y: 87, endPoint x: 926, endPoint y: 74, distance: 76.1
click at [1001, 87] on link "Documents" at bounding box center [1013, 84] width 156 height 35
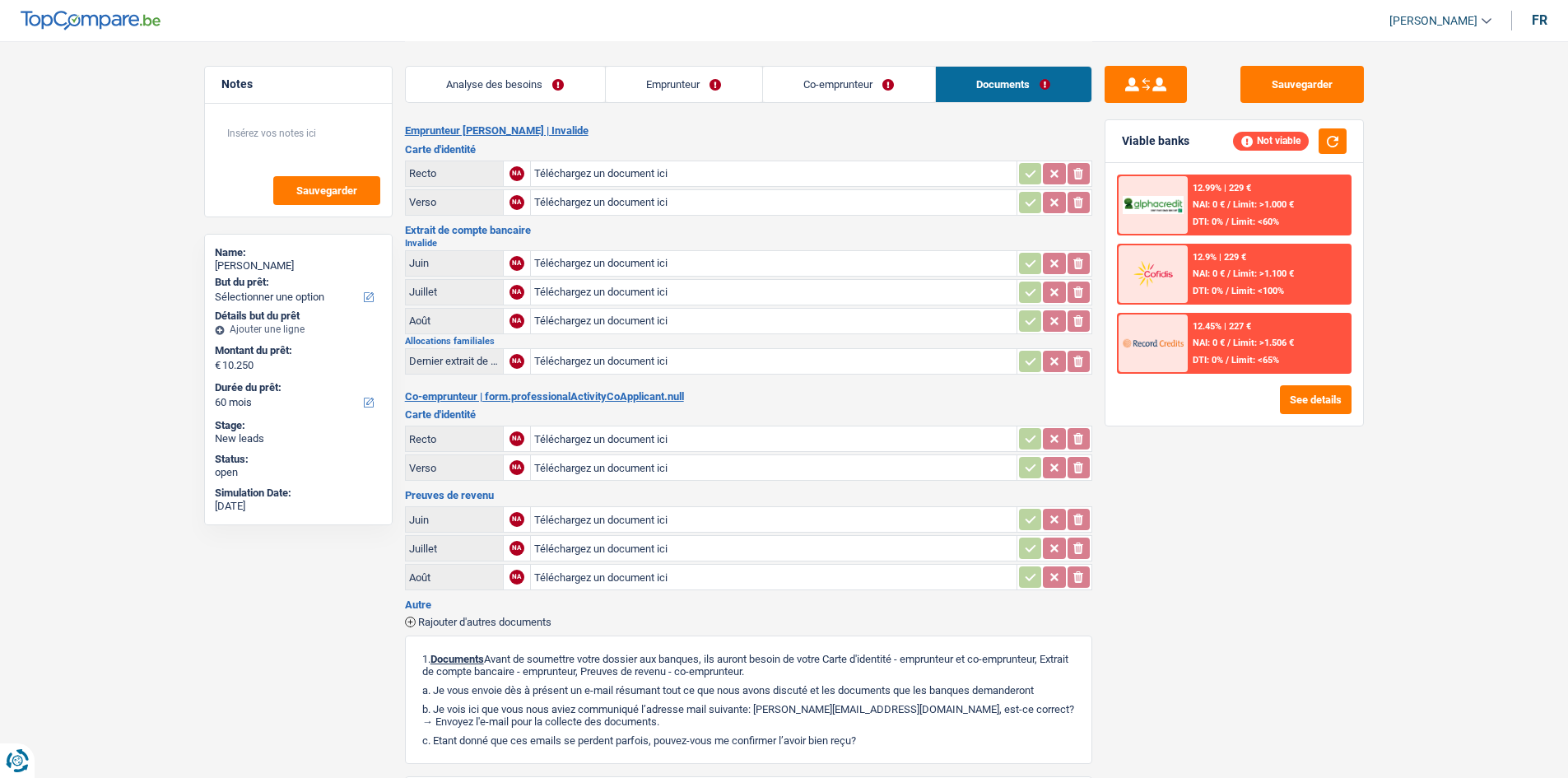
click at [692, 86] on link "Emprunteur" at bounding box center [684, 84] width 156 height 35
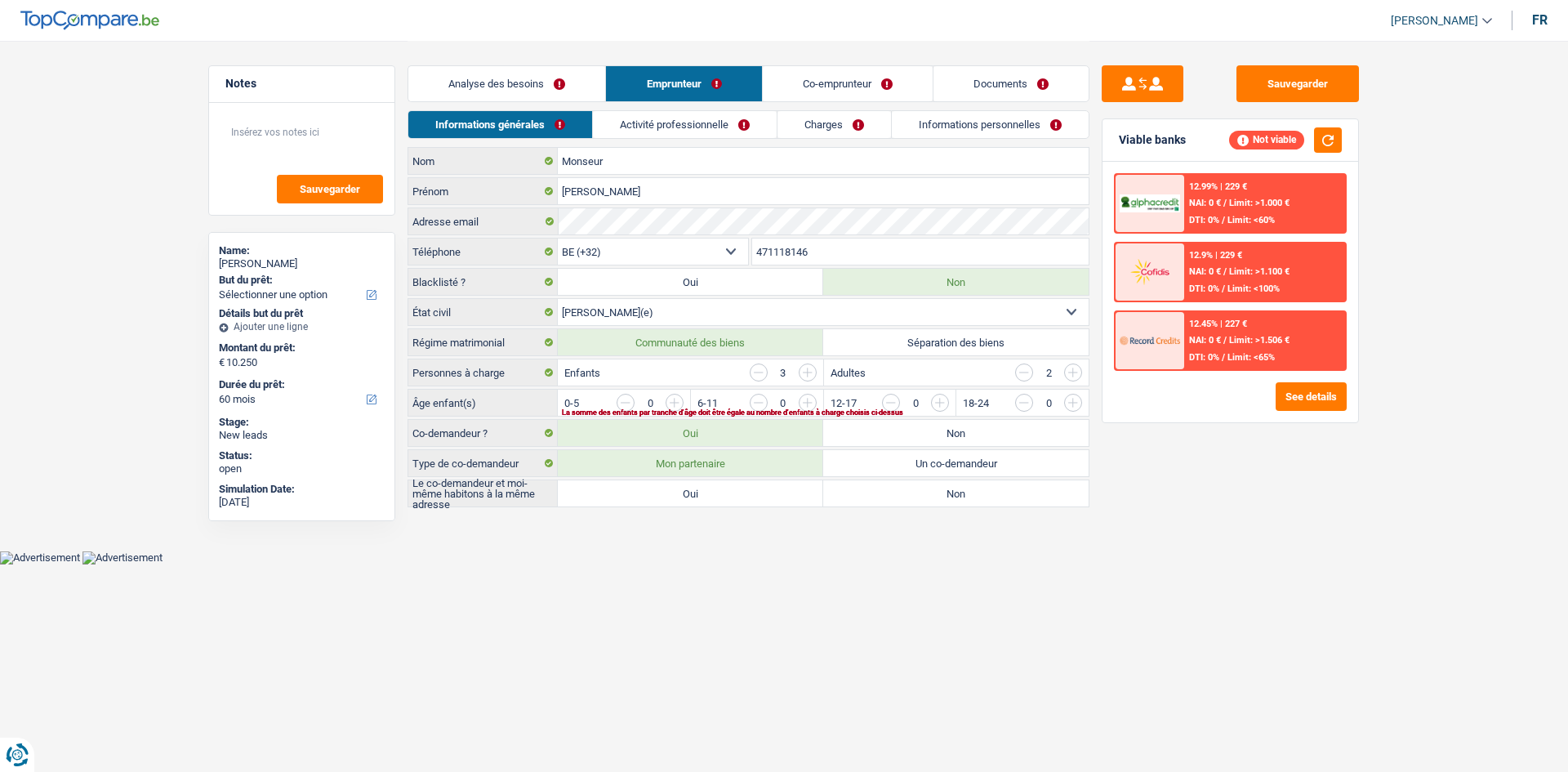
click at [741, 127] on link "Activité professionnelle" at bounding box center [685, 125] width 184 height 27
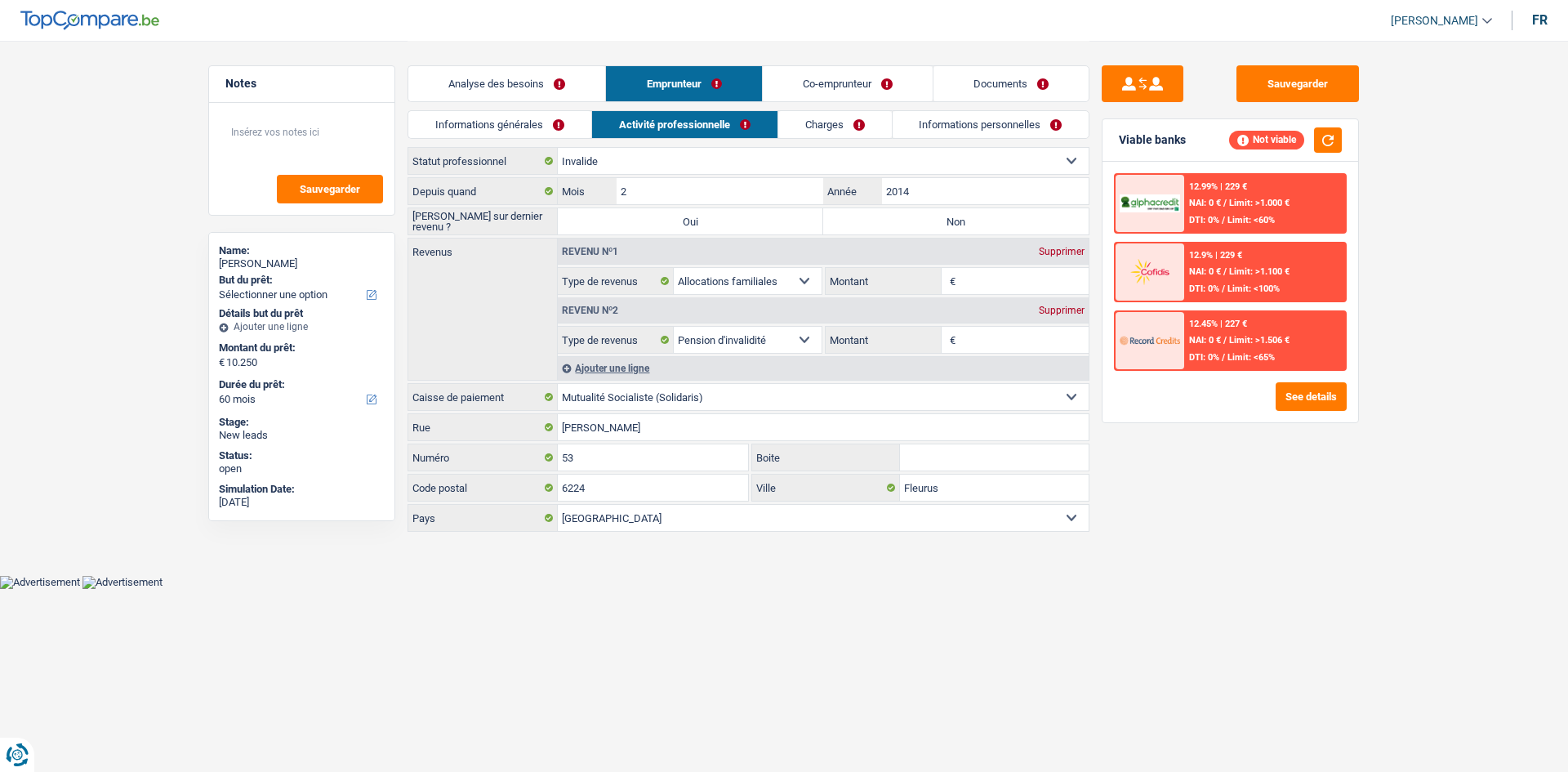
click at [808, 133] on link "Charges" at bounding box center [835, 125] width 113 height 27
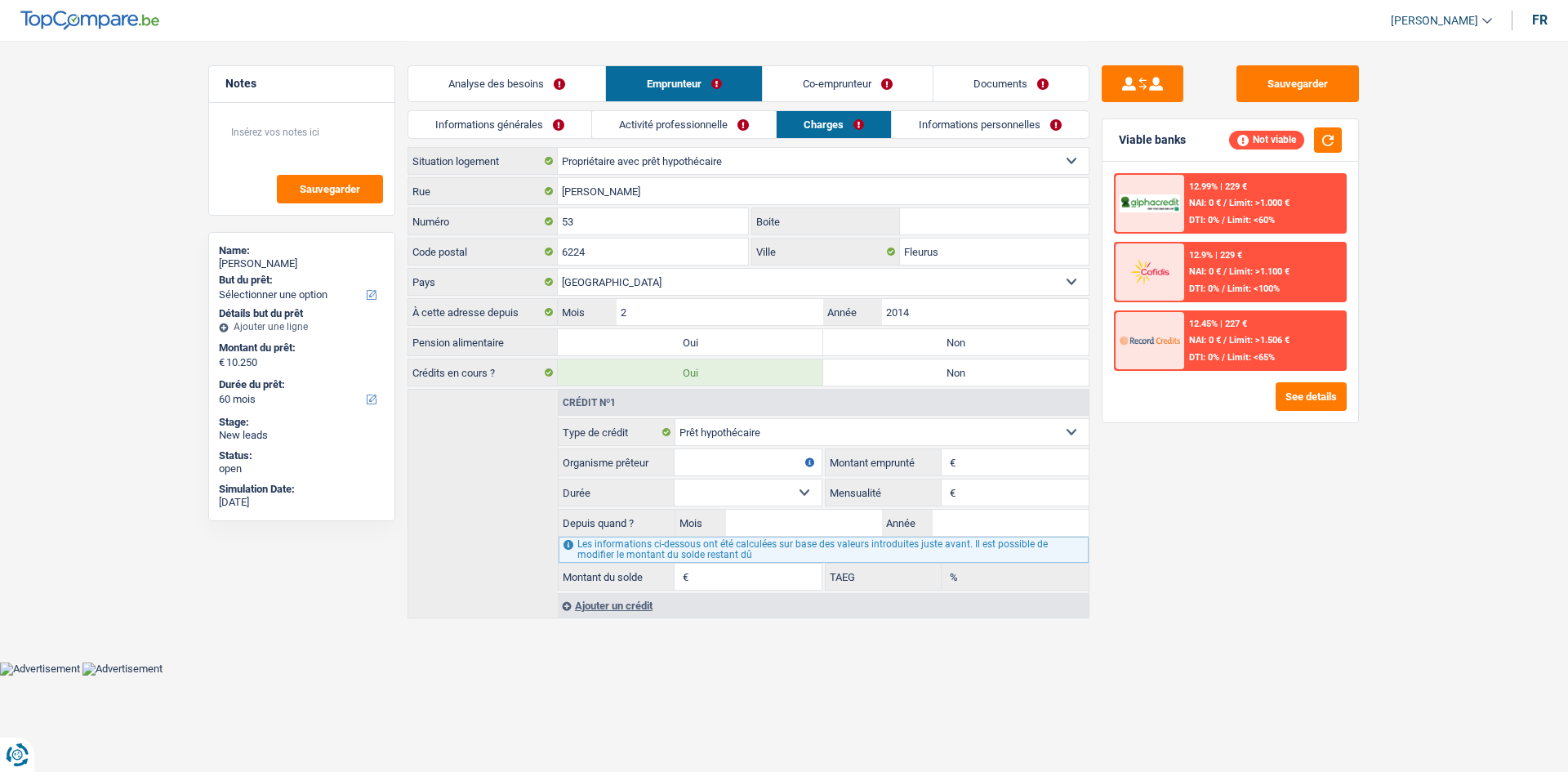
click at [994, 117] on link "Informations personnelles" at bounding box center [990, 125] width 197 height 27
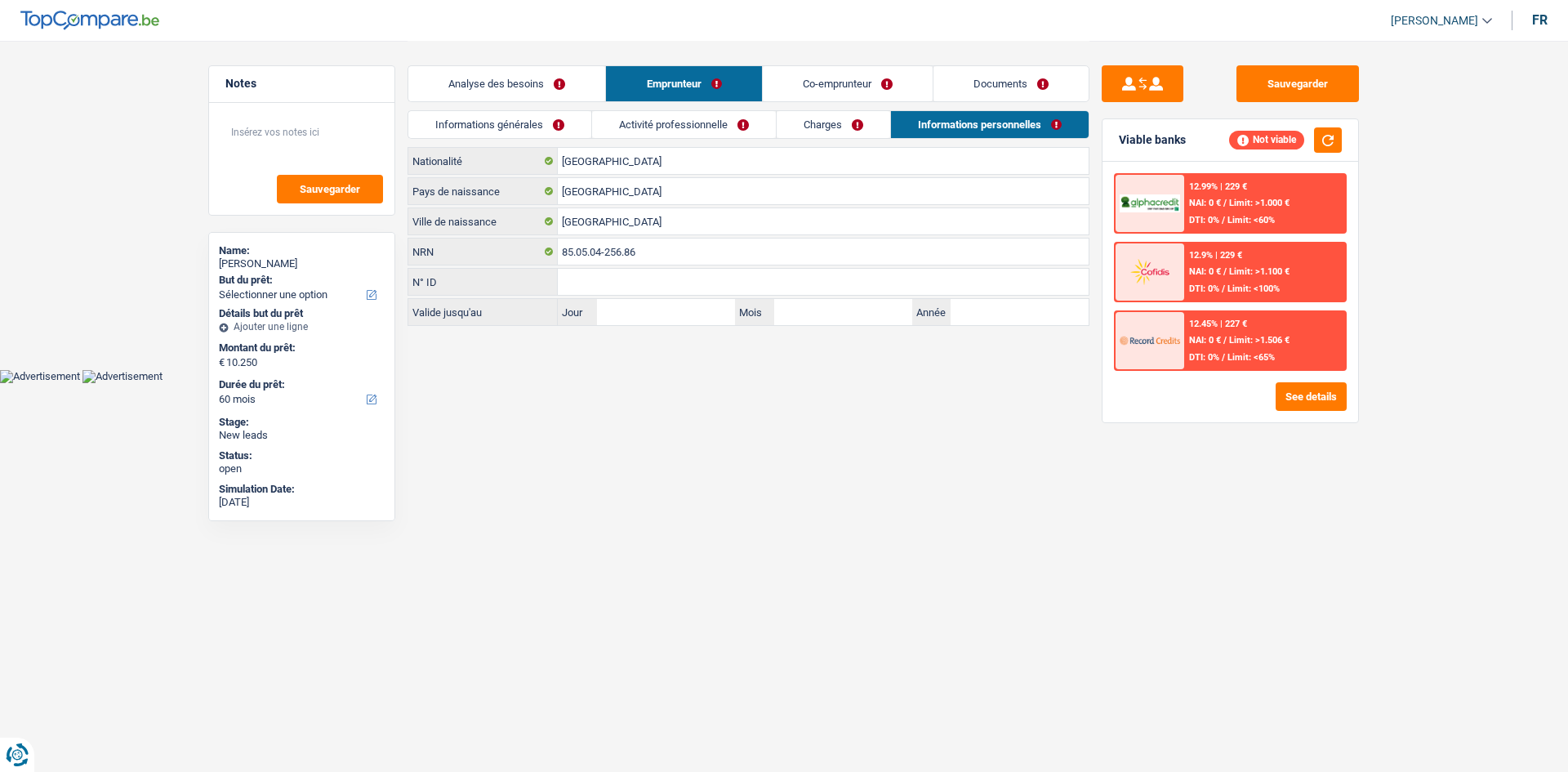
click at [864, 84] on link "Co-emprunteur" at bounding box center [848, 84] width 170 height 35
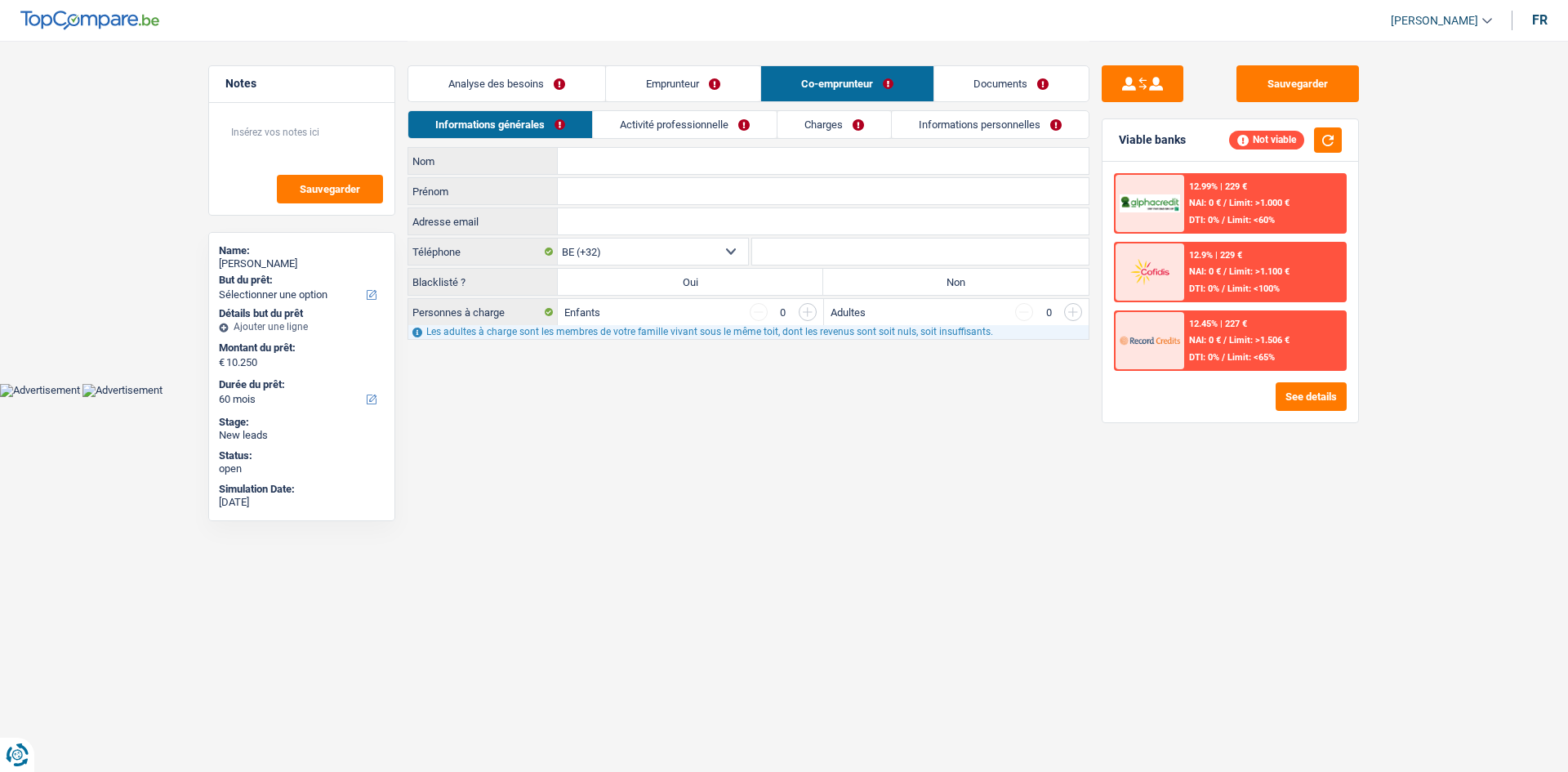
click at [731, 118] on link "Activité professionnelle" at bounding box center [685, 125] width 184 height 27
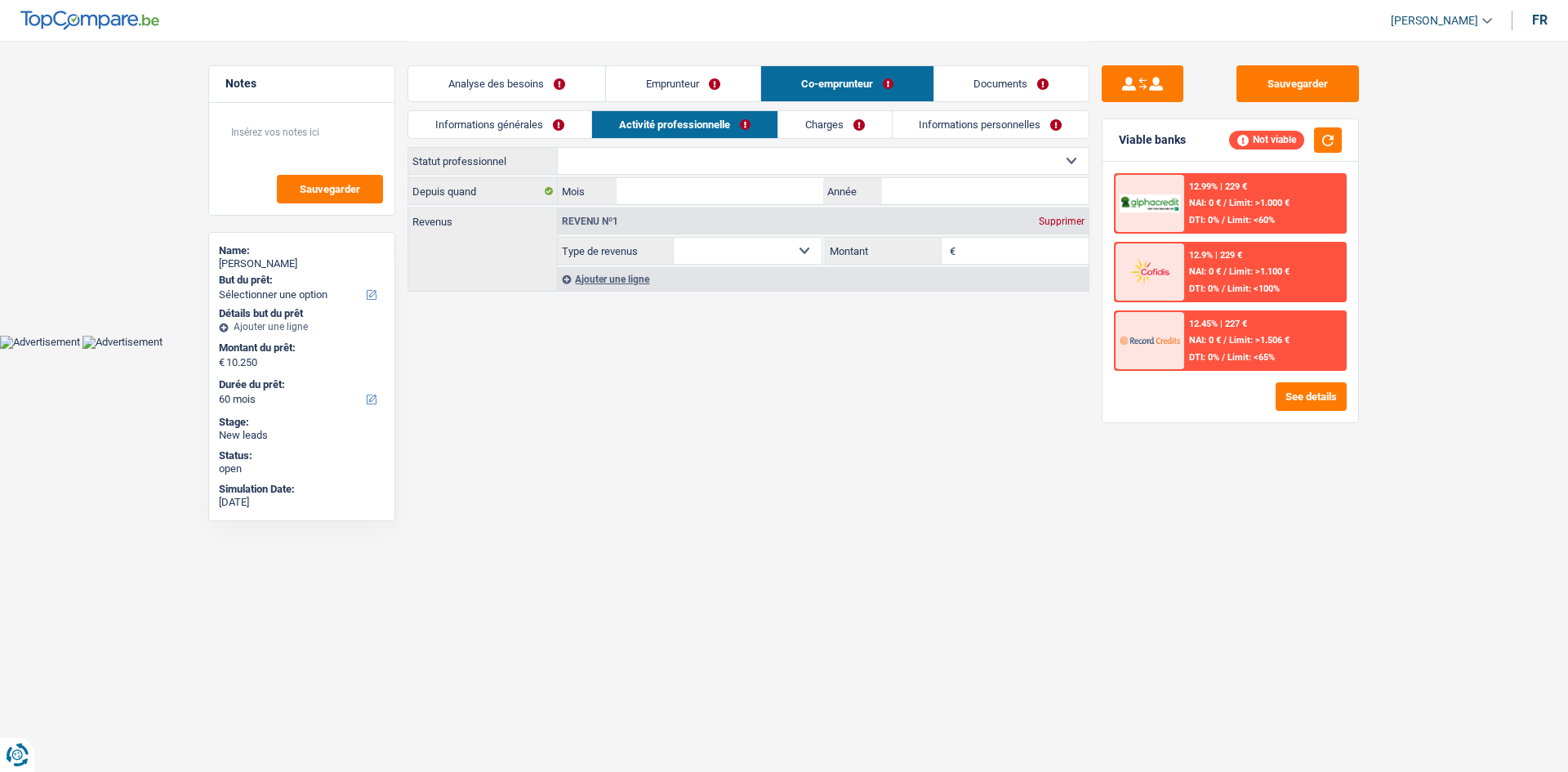
click at [869, 131] on link "Charges" at bounding box center [835, 125] width 113 height 27
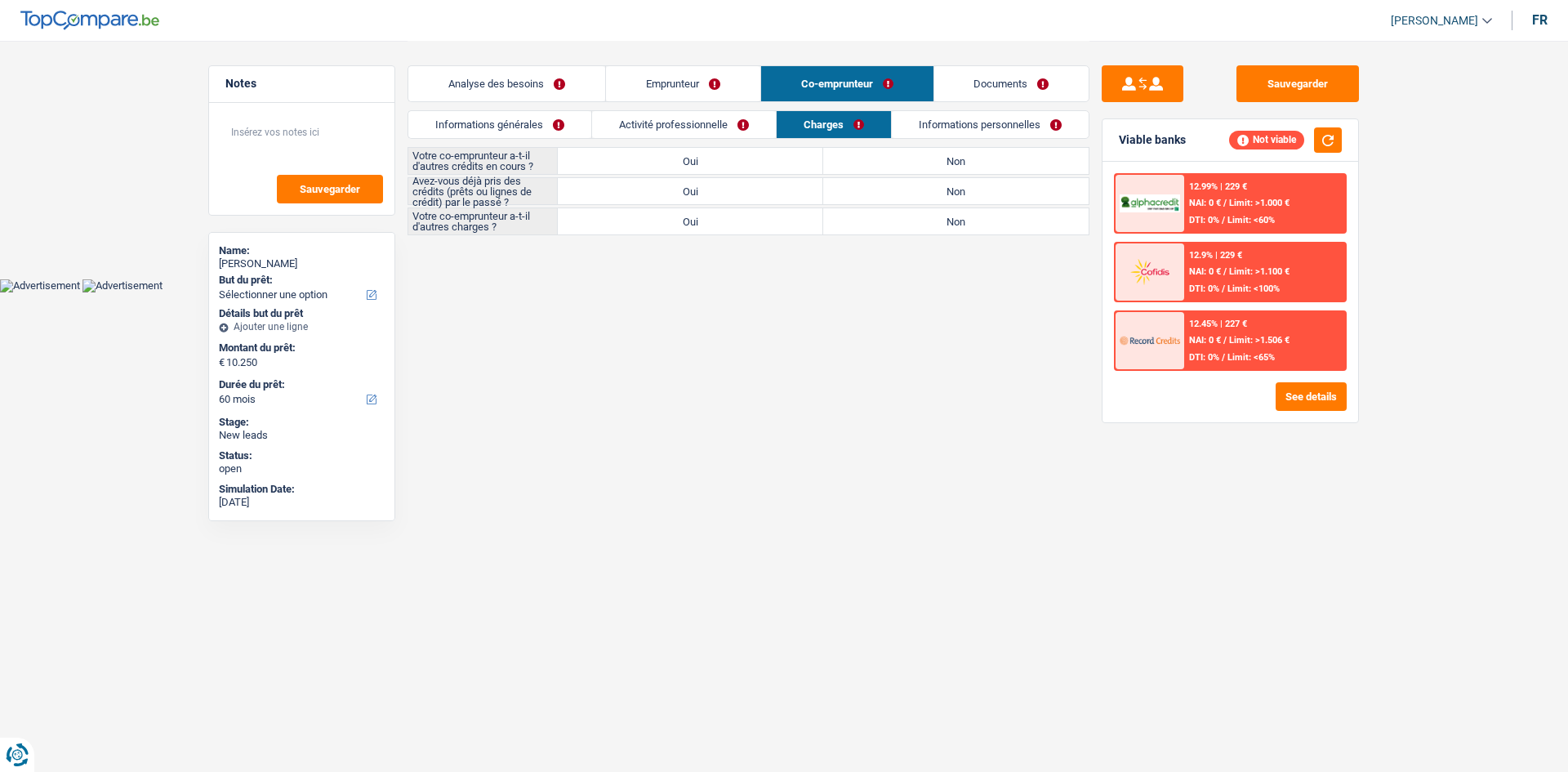
click at [960, 135] on link "Informations personnelles" at bounding box center [990, 125] width 197 height 27
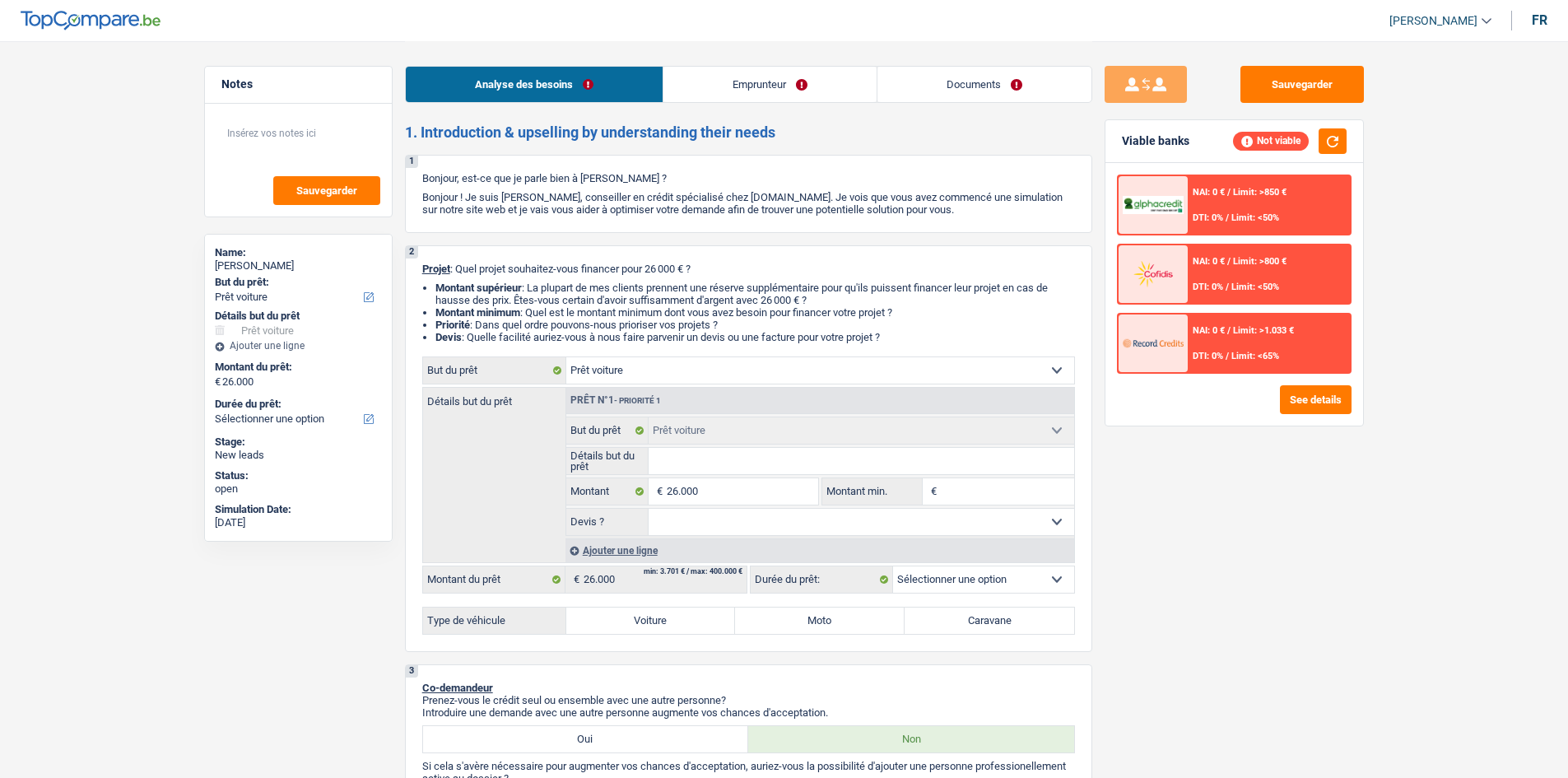
select select "car"
select select "publicEmployee"
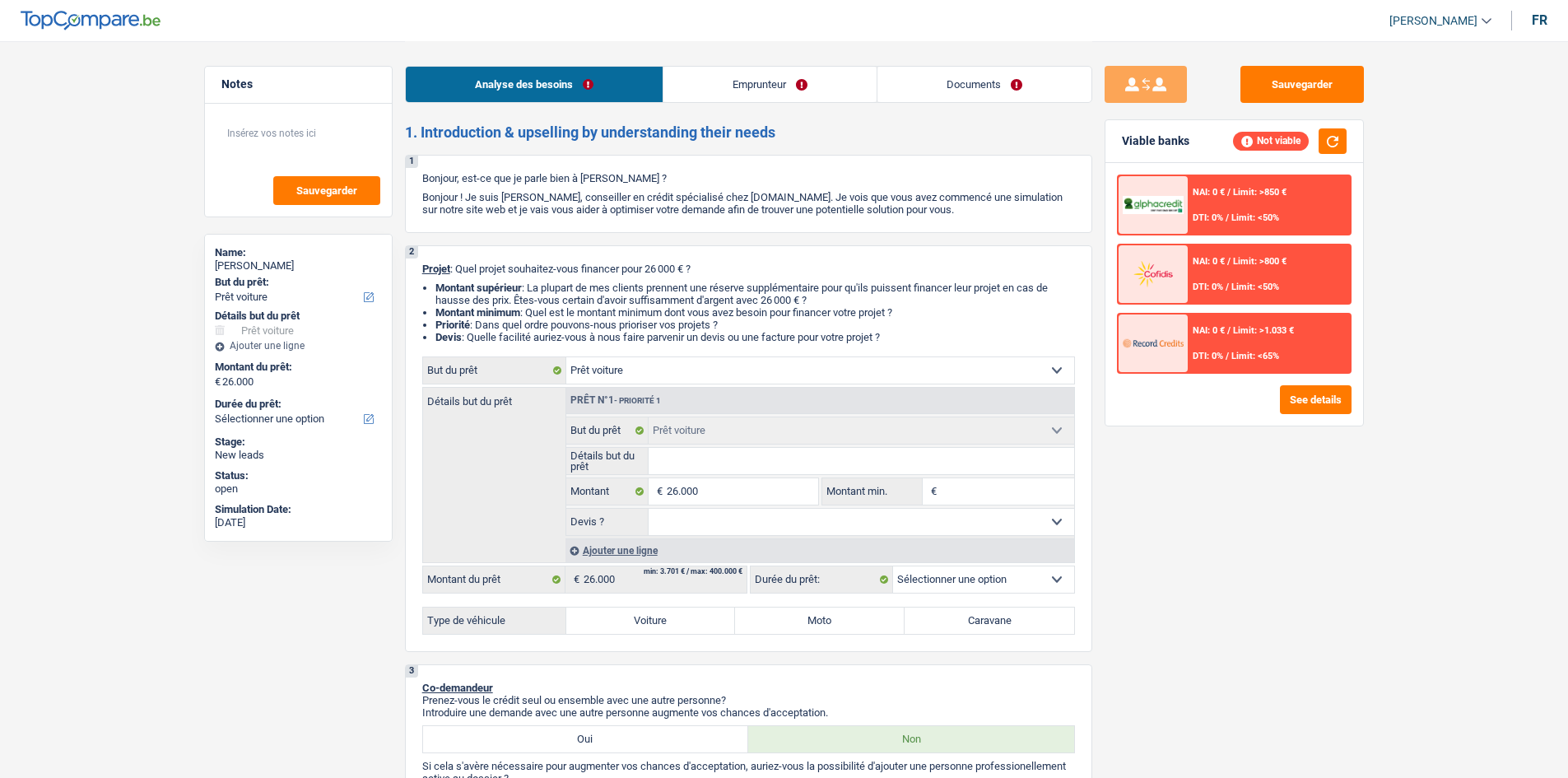
select select "netSalary"
select select "mealVouchers"
select select "car"
click at [905, 94] on link "Documents" at bounding box center [984, 84] width 214 height 35
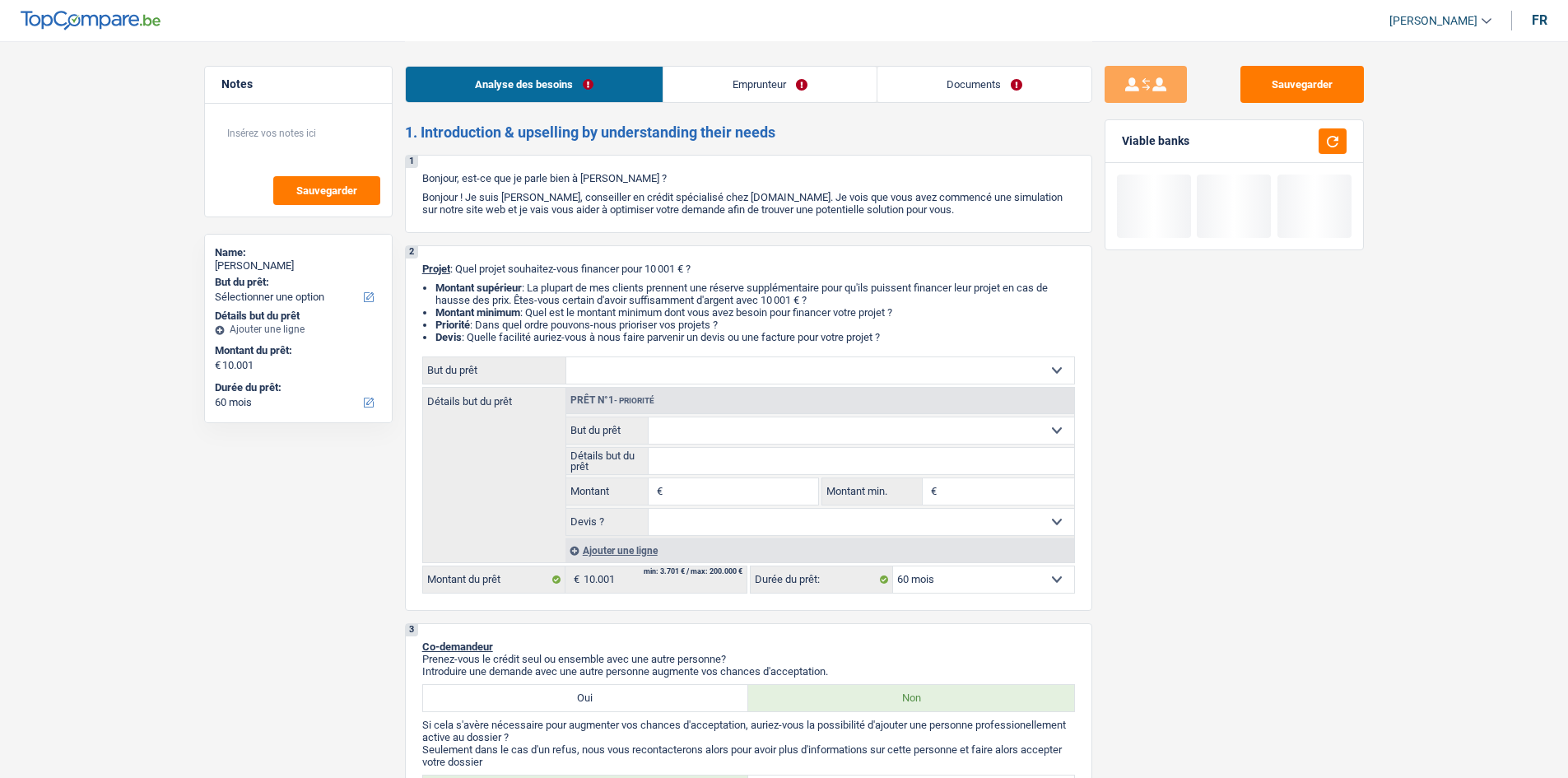
select select "60"
select select "worker"
select select "netSalary"
select select "60"
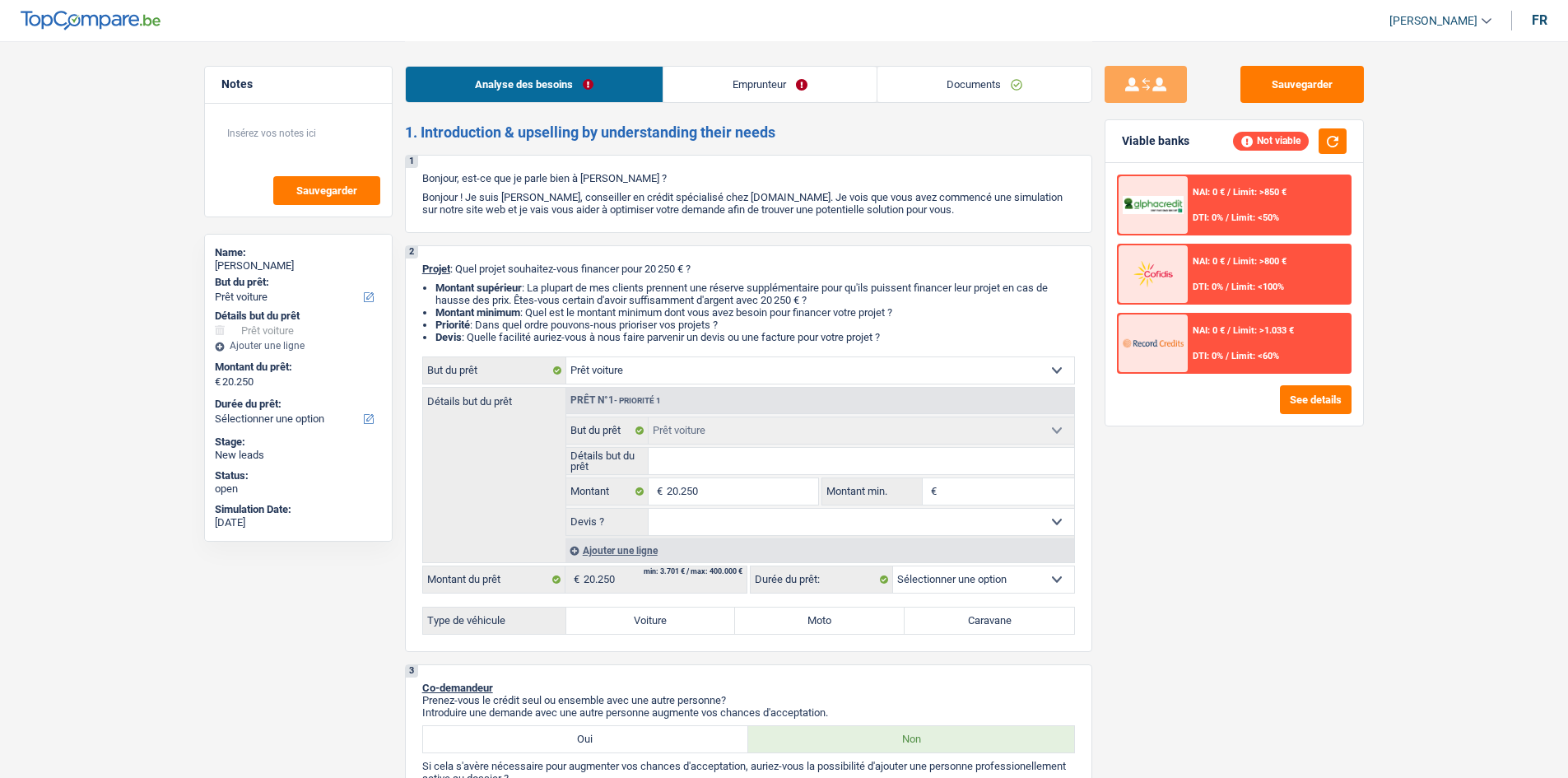
select select "car"
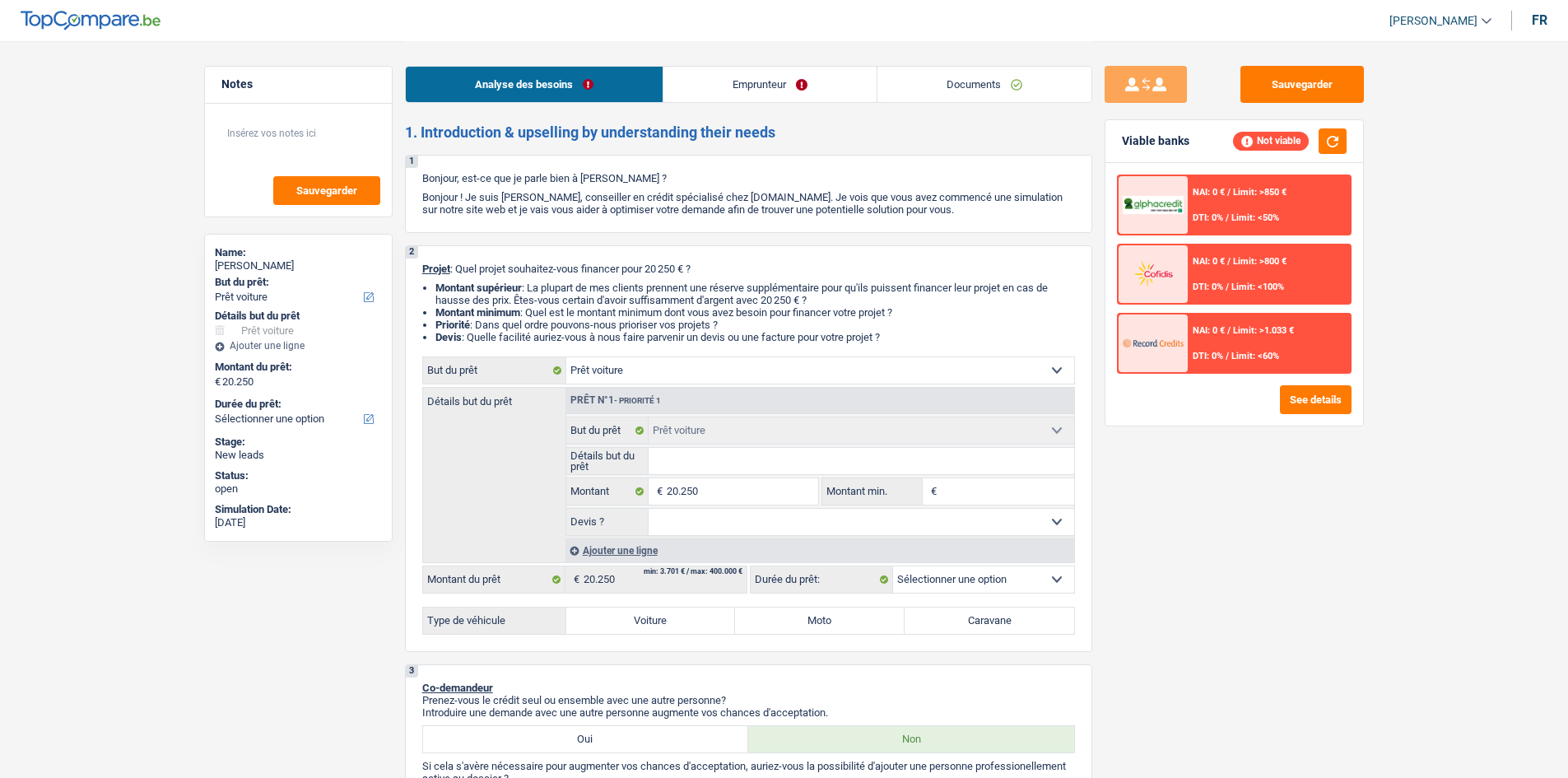
select select "car"
click at [1004, 80] on link "Documents" at bounding box center [984, 84] width 214 height 35
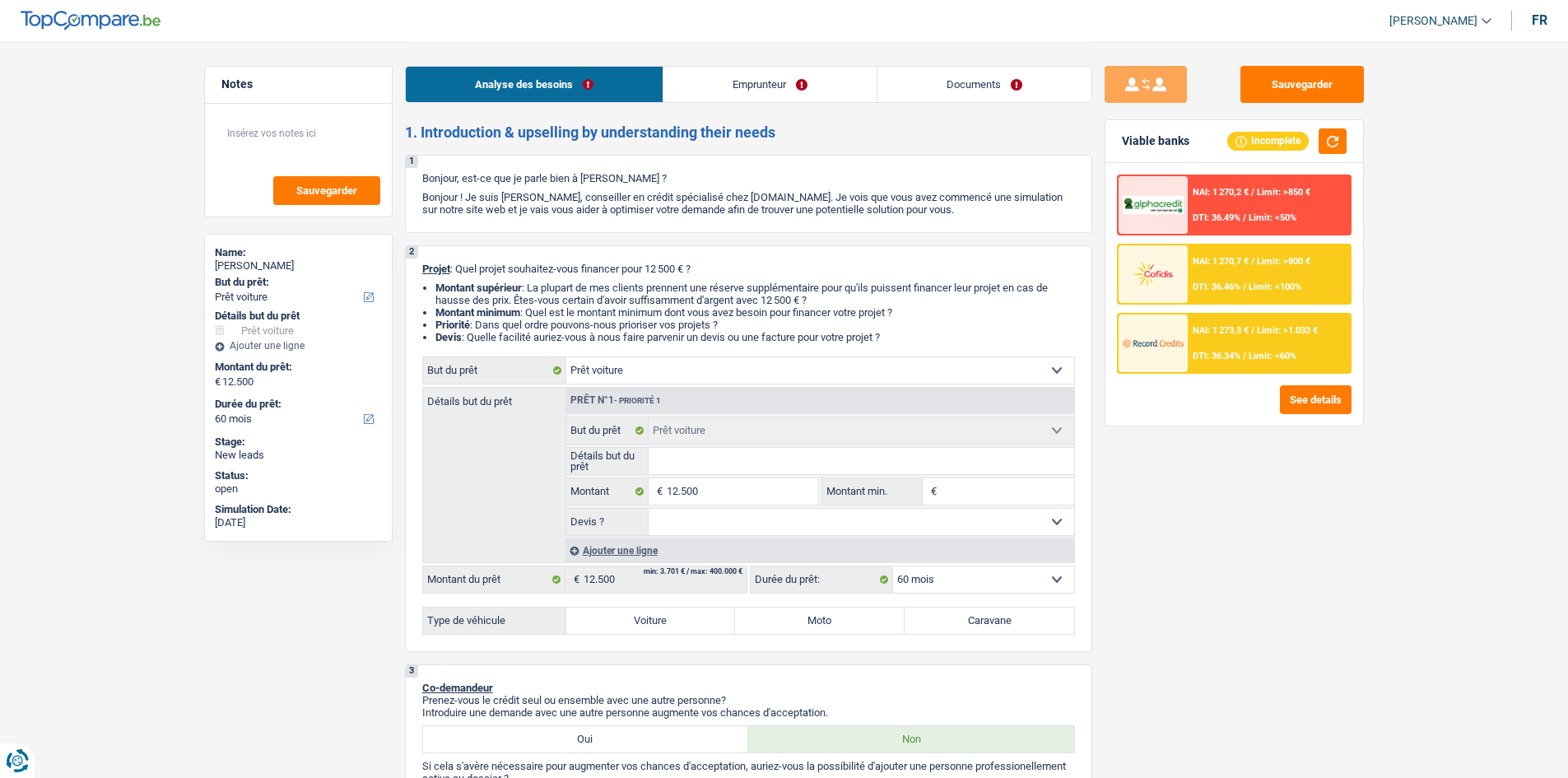
select select "car"
select select "60"
select select "car"
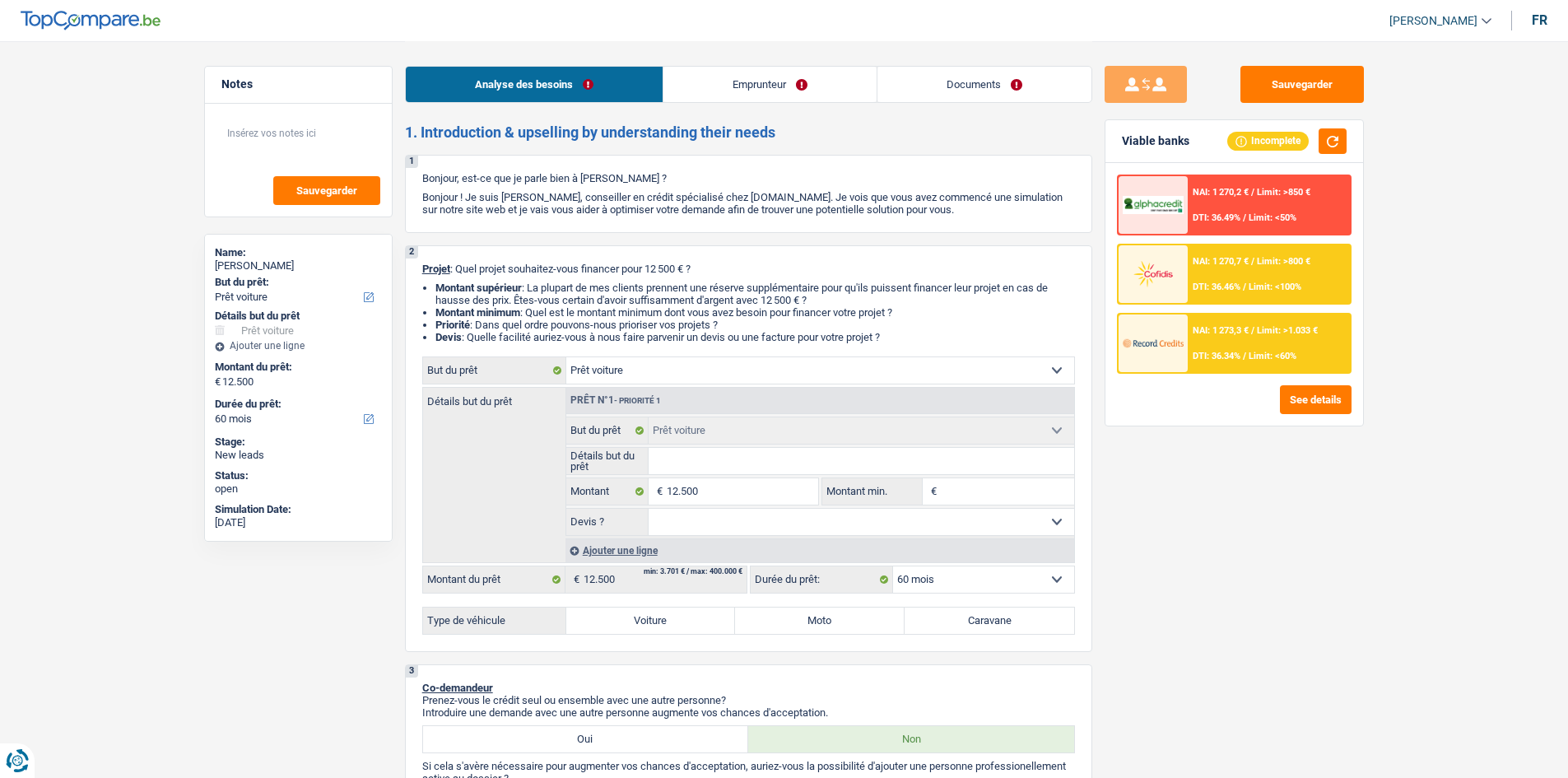
select select "60"
select select "invalid"
select select "disabilityPension"
select select "rents"
select select "car"
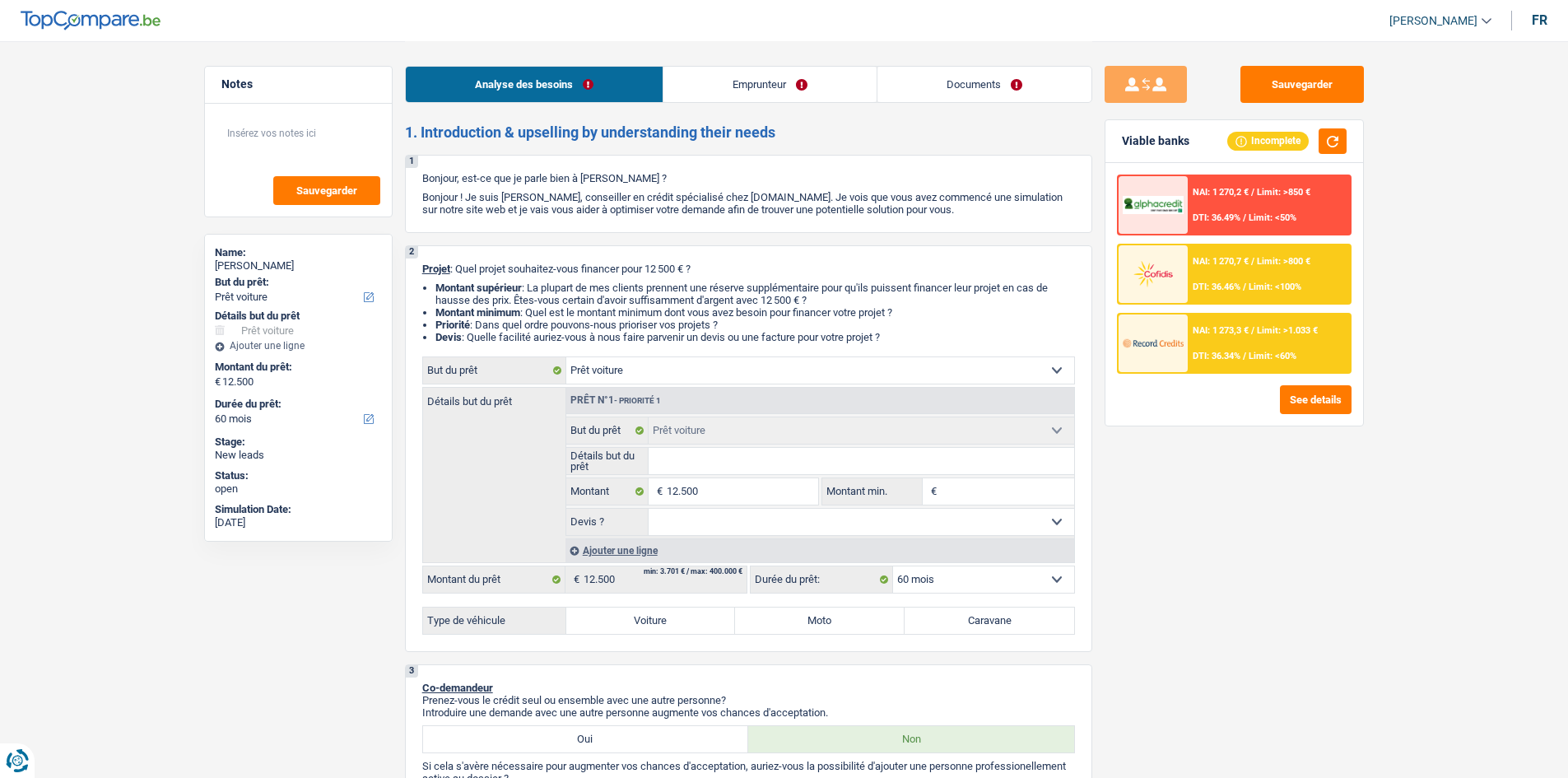
select select "car"
select select "60"
click at [738, 91] on link "Emprunteur" at bounding box center [770, 84] width 213 height 35
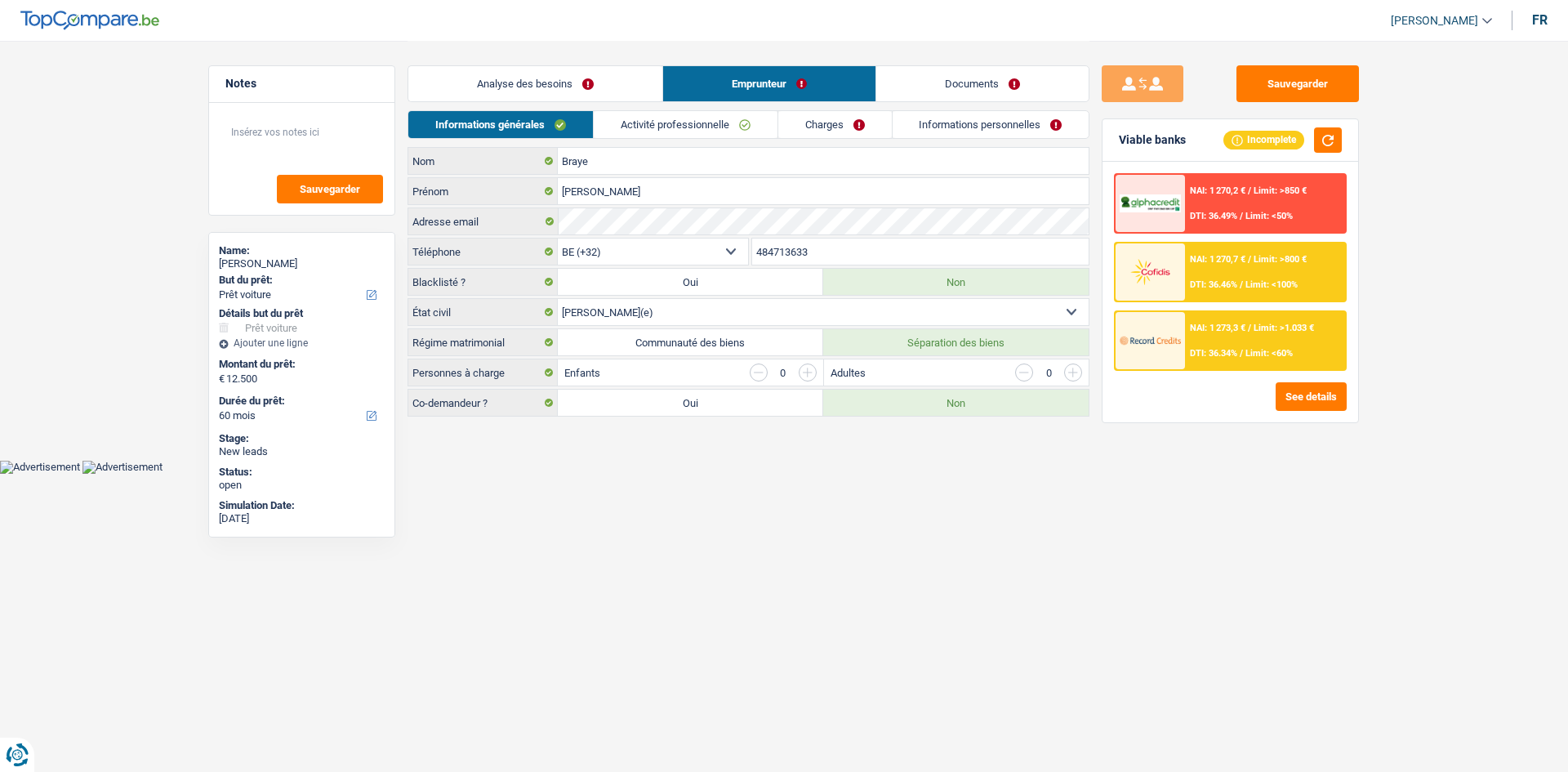
click at [687, 126] on link "Activité professionnelle" at bounding box center [686, 125] width 184 height 27
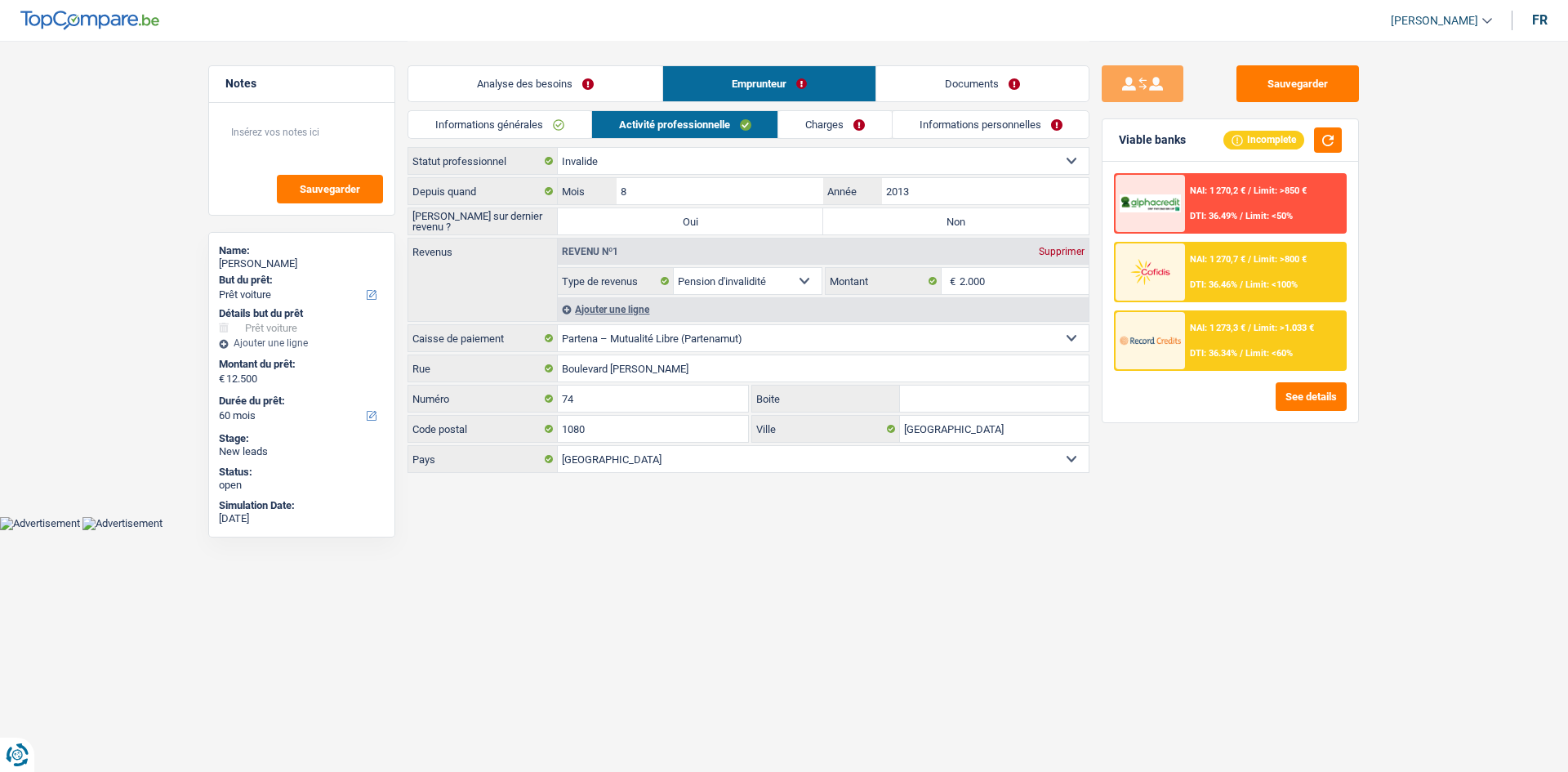
click at [887, 127] on link "Charges" at bounding box center [835, 125] width 113 height 27
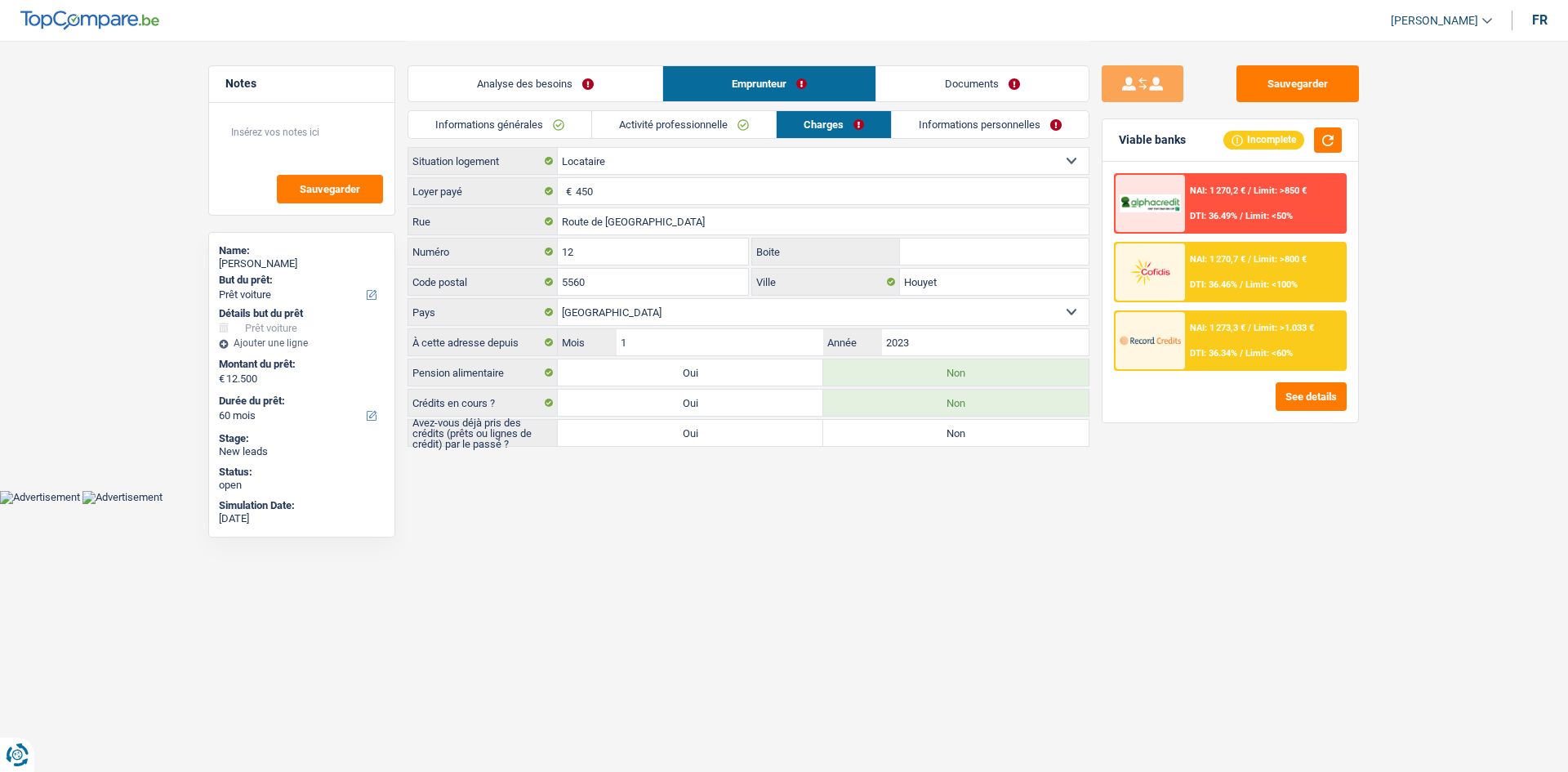
drag, startPoint x: 959, startPoint y: 136, endPoint x: 978, endPoint y: 119, distance: 25.5
click at [960, 136] on link "Informations personnelles" at bounding box center [990, 125] width 197 height 27
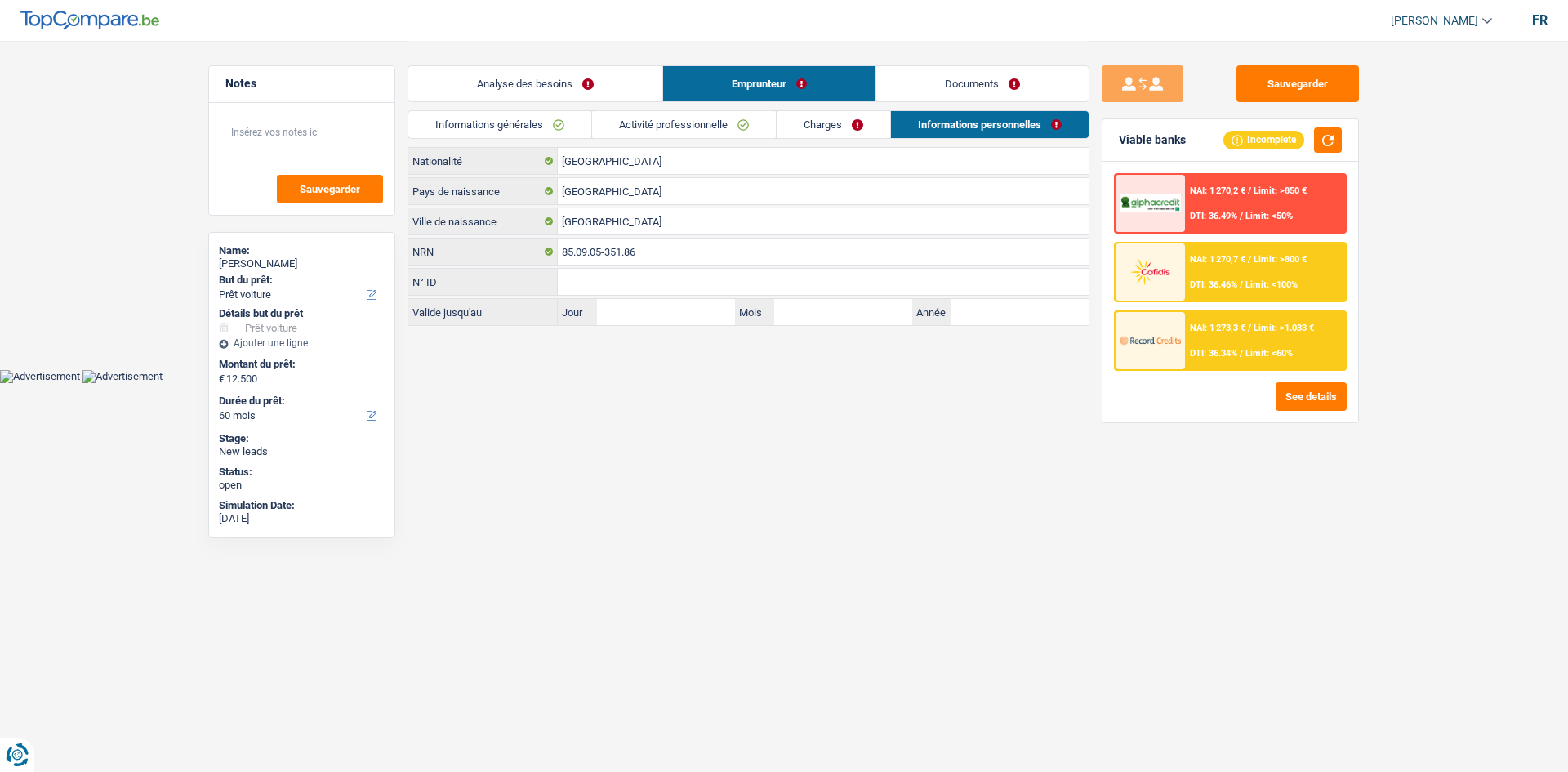
click at [975, 80] on link "Documents" at bounding box center [982, 84] width 212 height 35
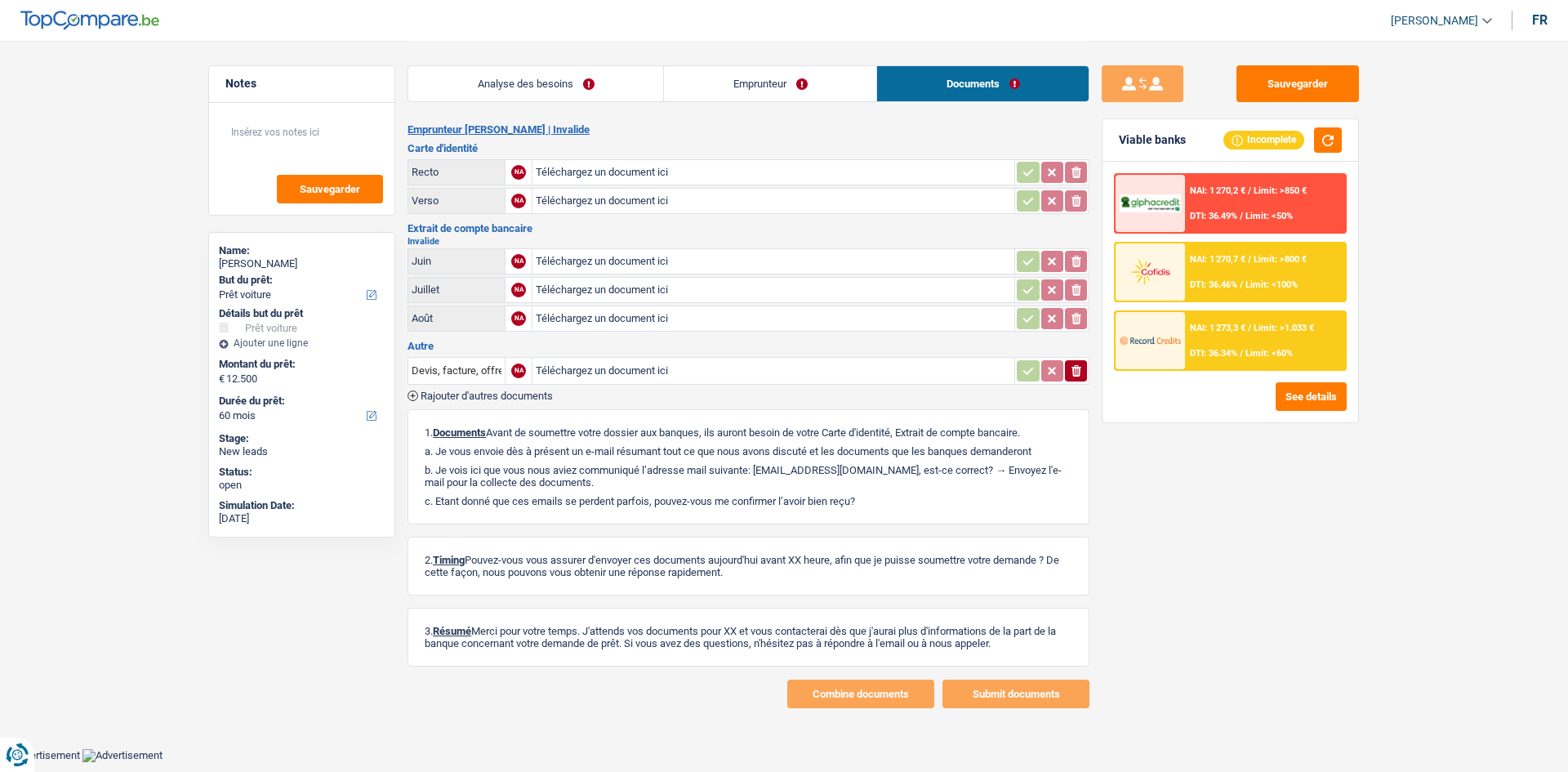
click at [572, 102] on div "Analyse des besoins Emprunteur Documents" at bounding box center [749, 75] width 682 height 69
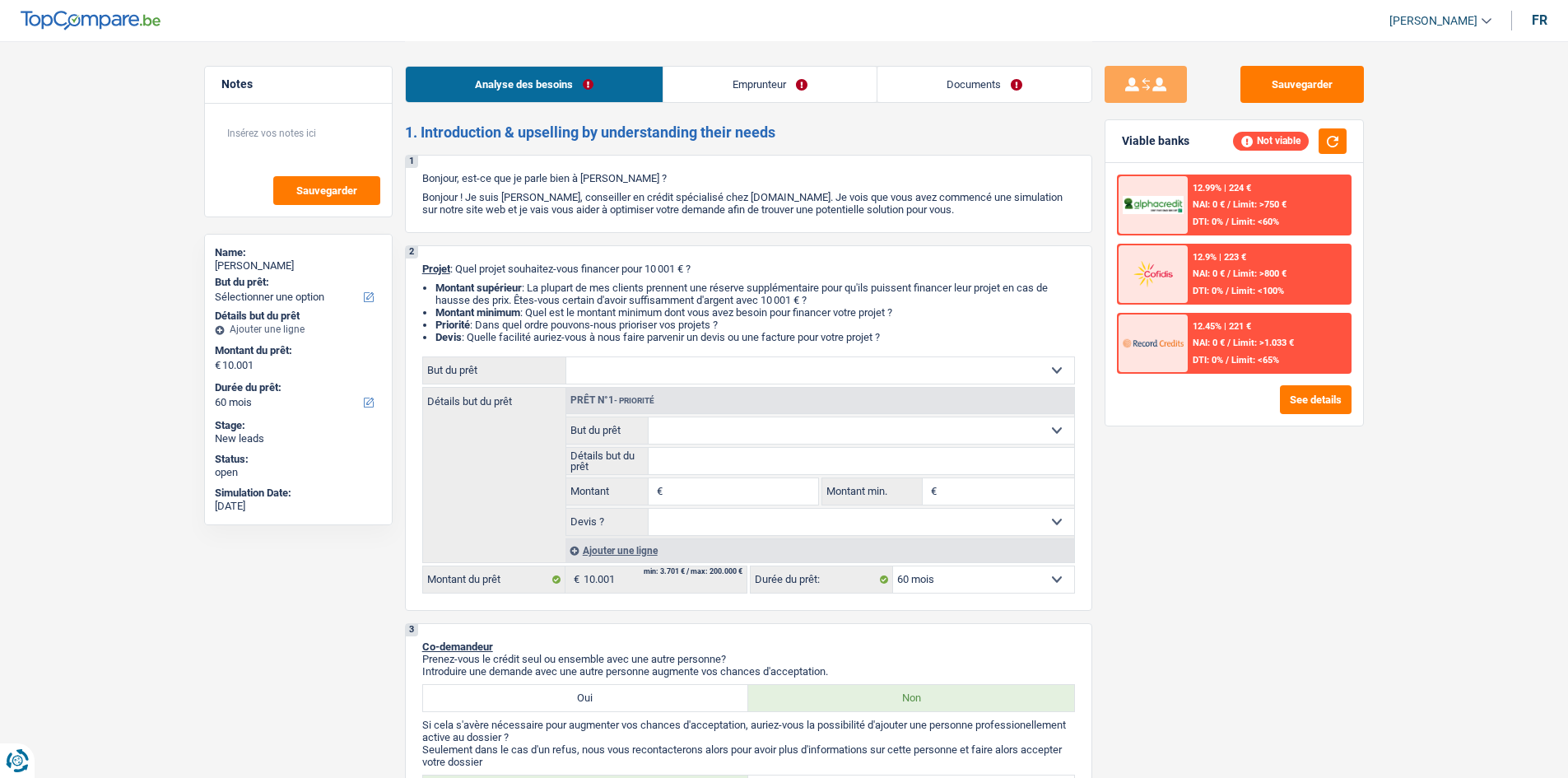
select select "60"
select select "publicEmployee"
select select "familyAllowances"
select select "netSalary"
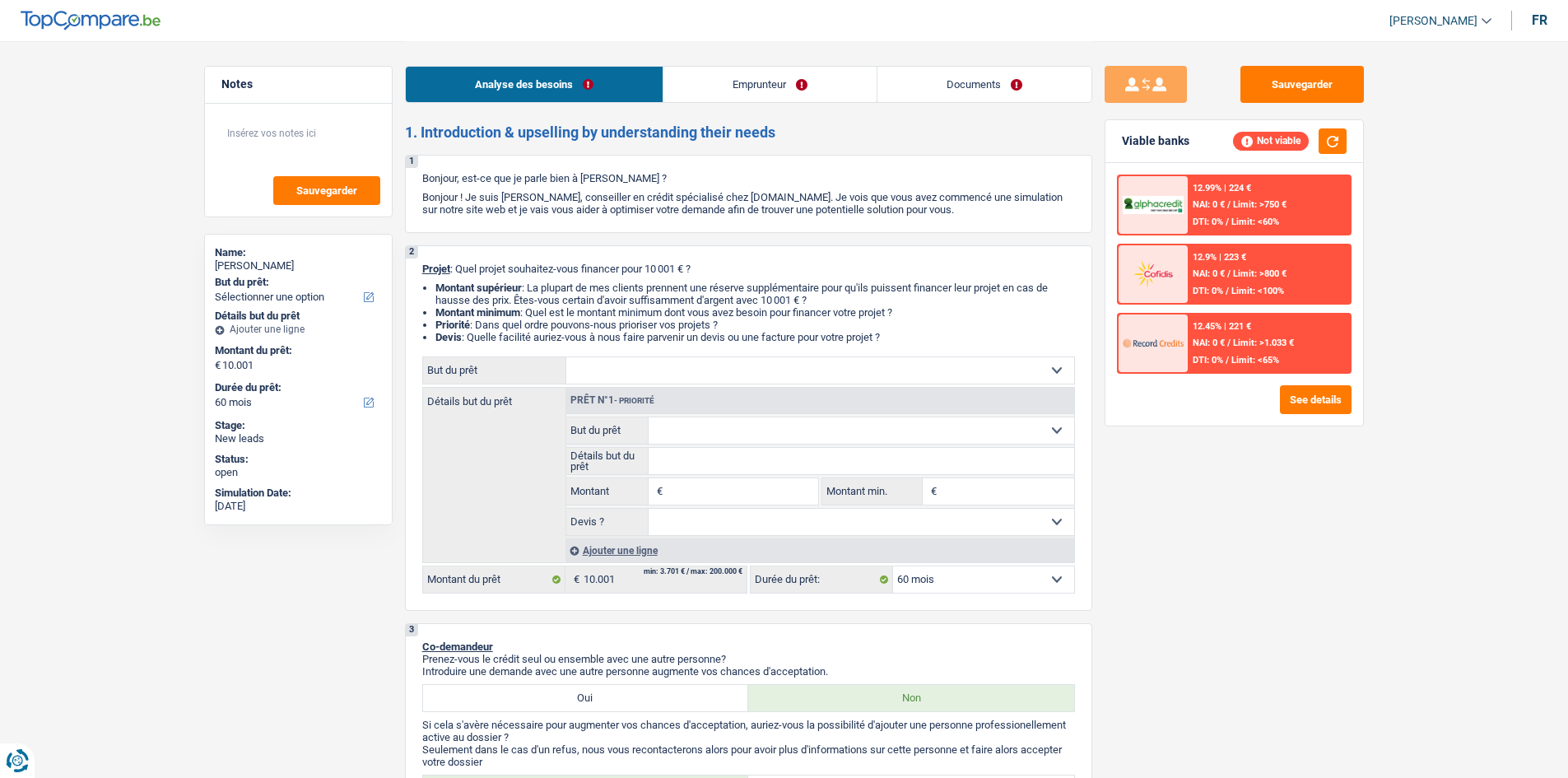
select select "mealVouchers"
select select "ownerWithMortgage"
select select "mortgage"
select select "60"
select select "ownerWithMortgage"
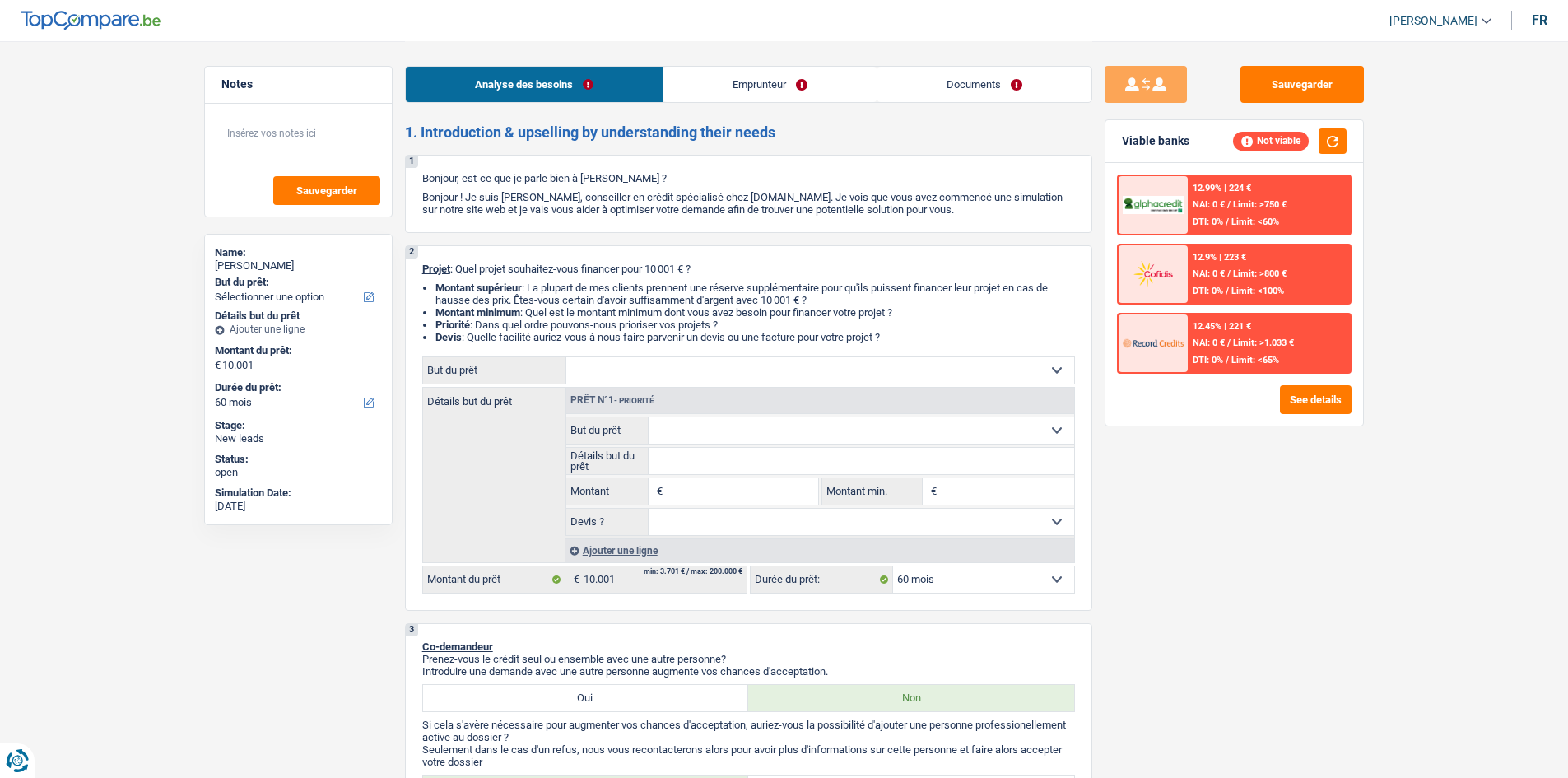
select select "BE"
select select "mortgage"
drag, startPoint x: 1040, startPoint y: 87, endPoint x: 949, endPoint y: 94, distance: 91.3
click at [1040, 87] on link "Documents" at bounding box center [984, 84] width 214 height 35
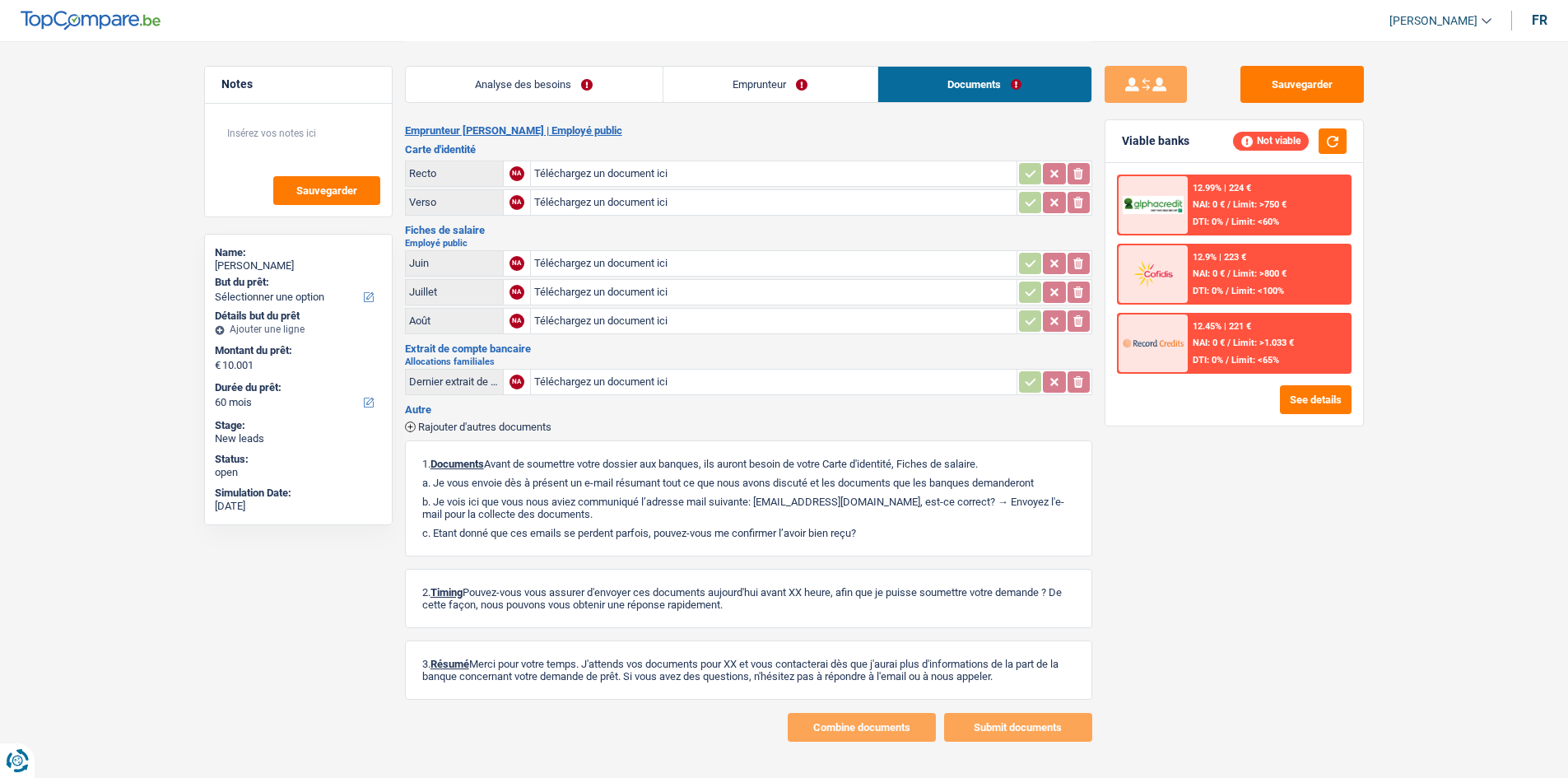
click at [757, 84] on link "Emprunteur" at bounding box center [770, 84] width 214 height 35
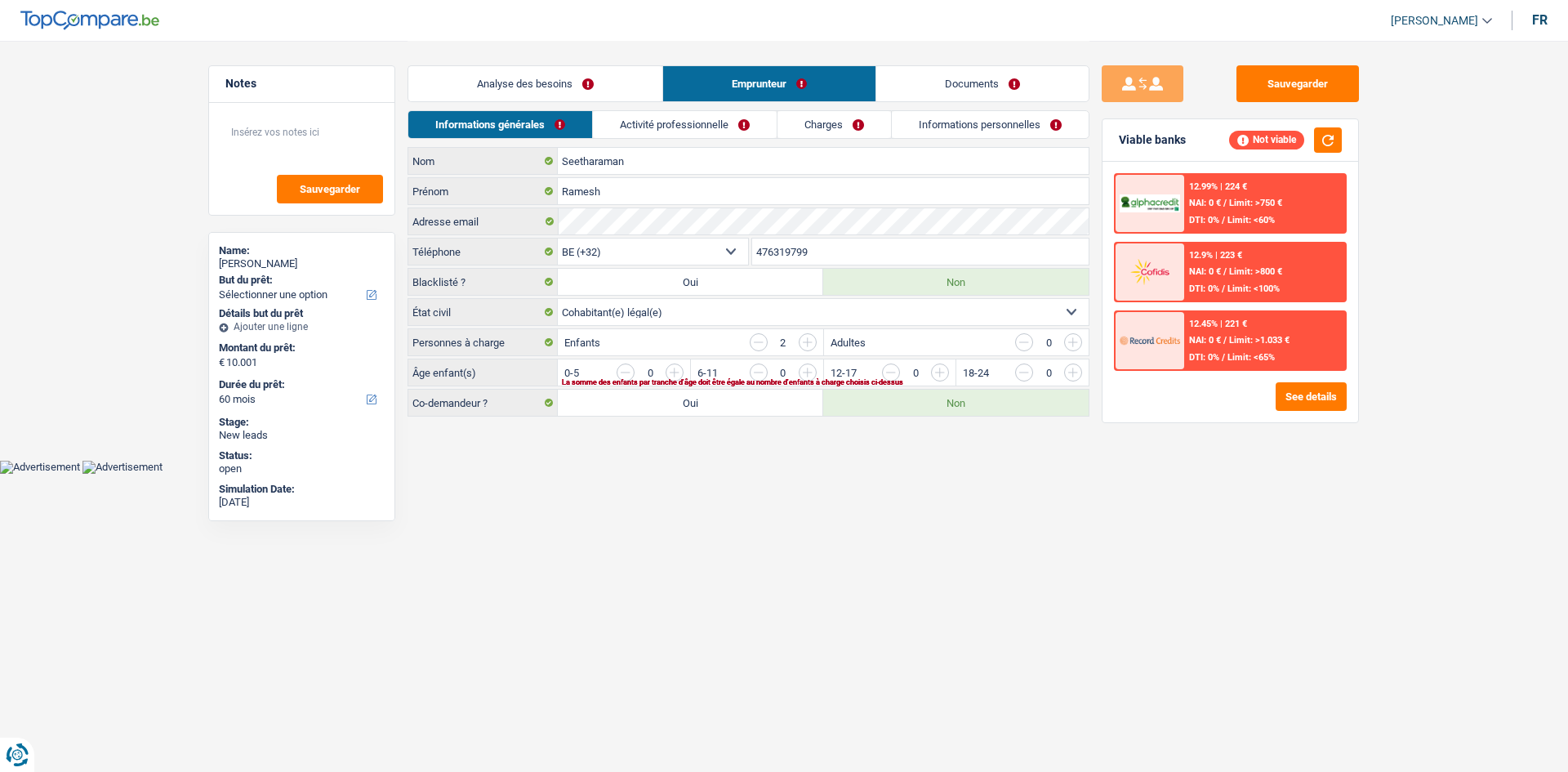
click at [689, 128] on link "Activité professionnelle" at bounding box center [685, 125] width 184 height 27
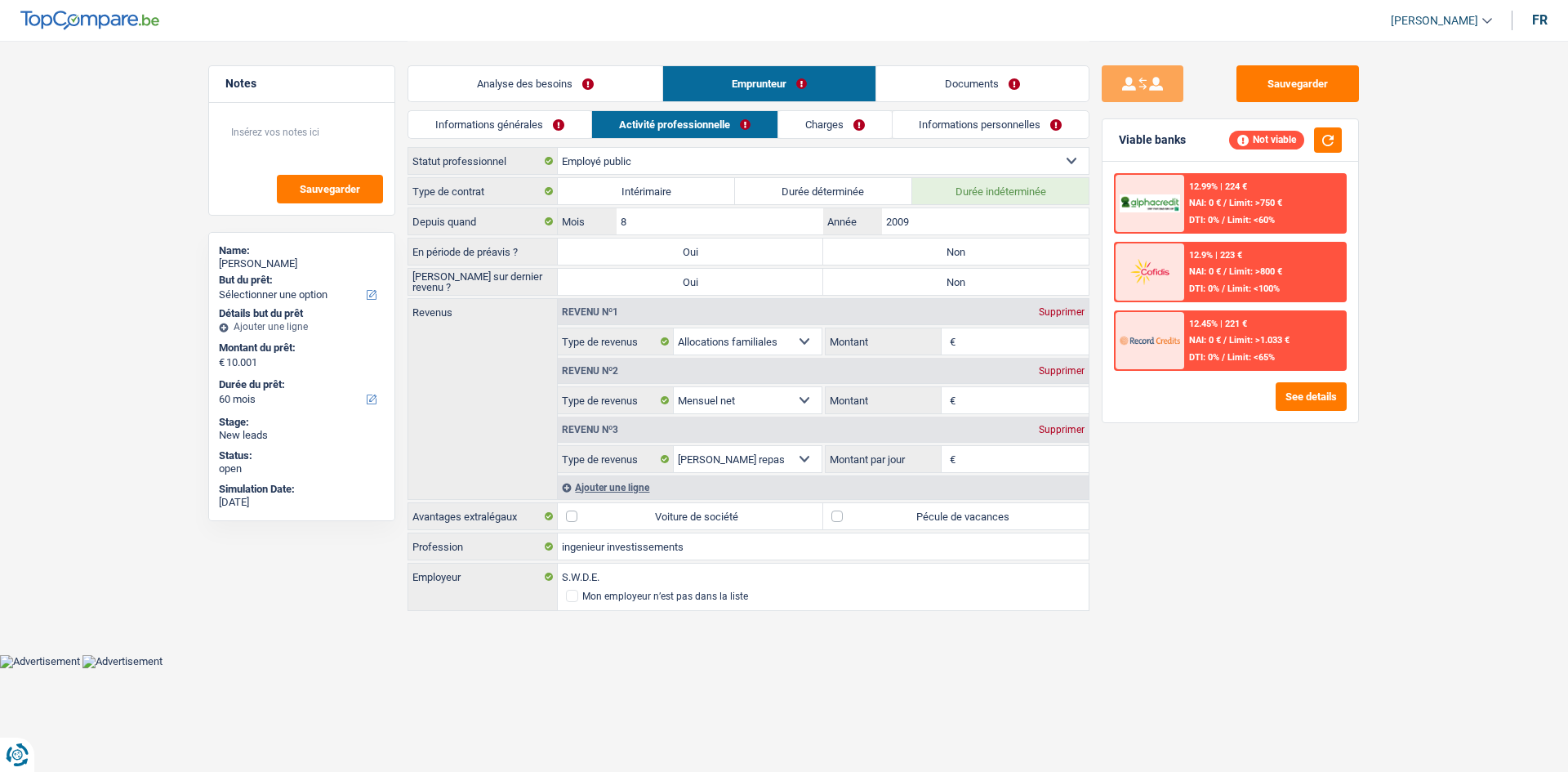
click at [837, 133] on link "Charges" at bounding box center [835, 125] width 113 height 27
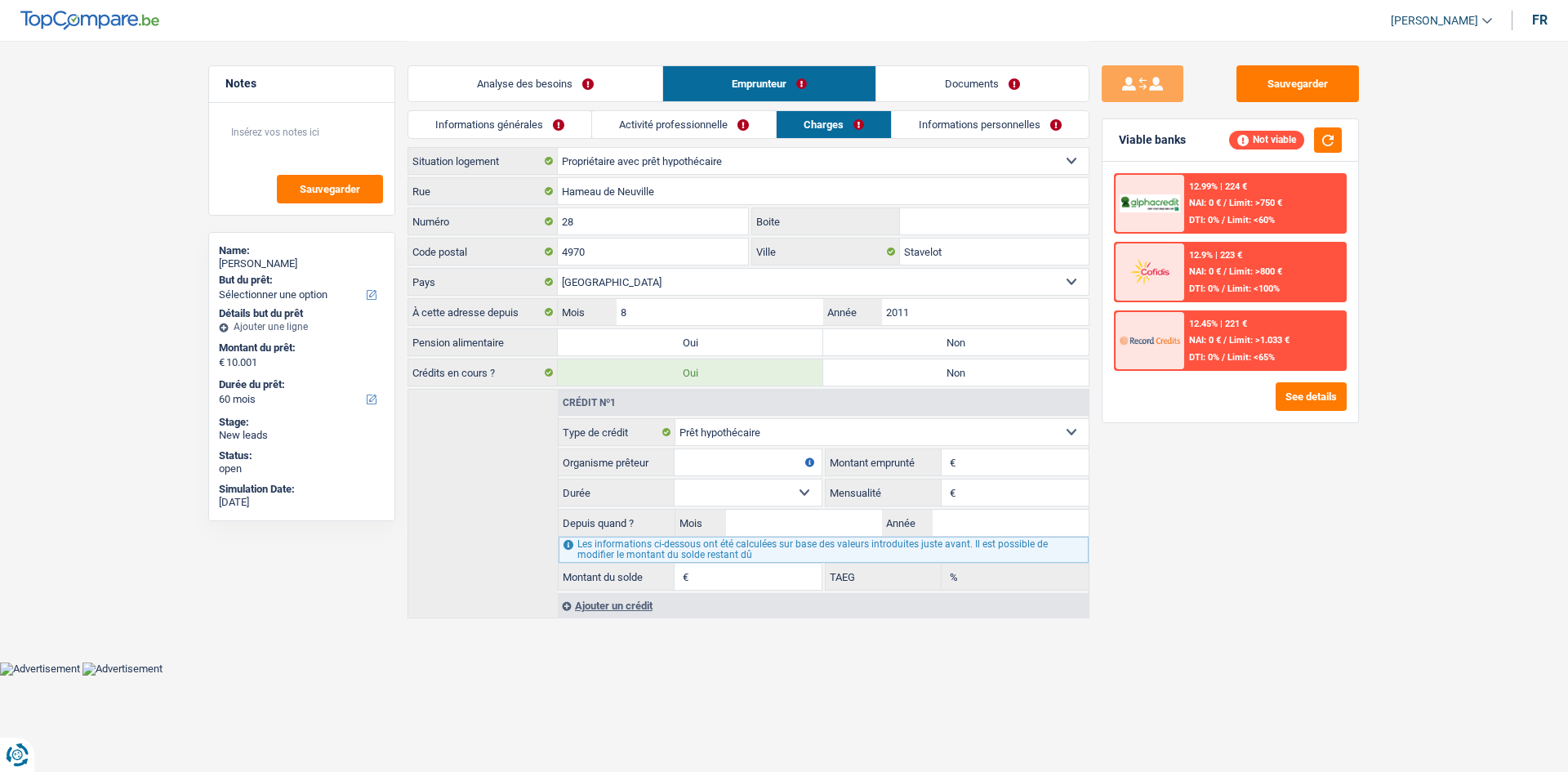
click at [948, 129] on link "Informations personnelles" at bounding box center [990, 125] width 197 height 27
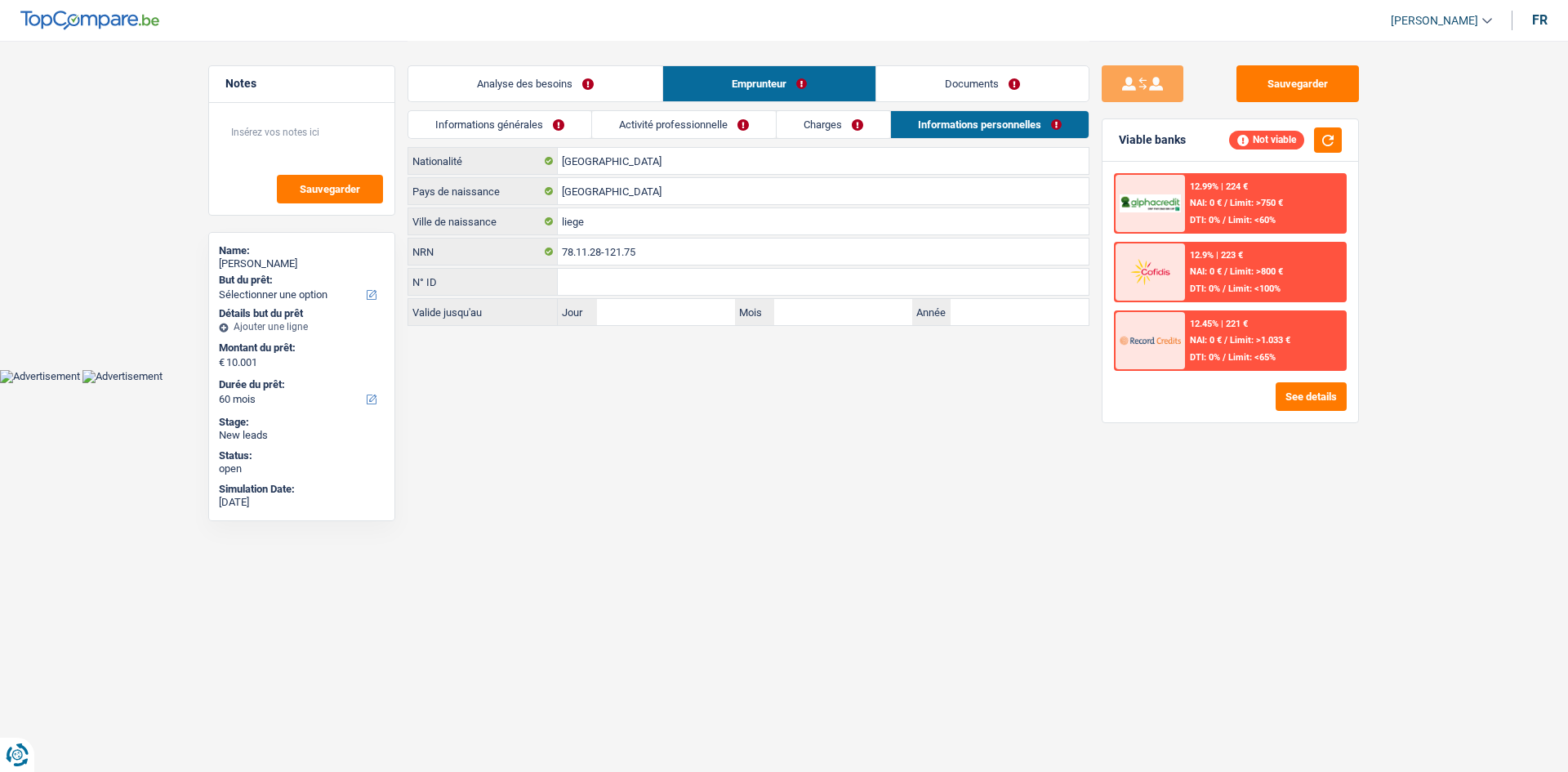
click at [786, 127] on link "Charges" at bounding box center [833, 125] width 113 height 27
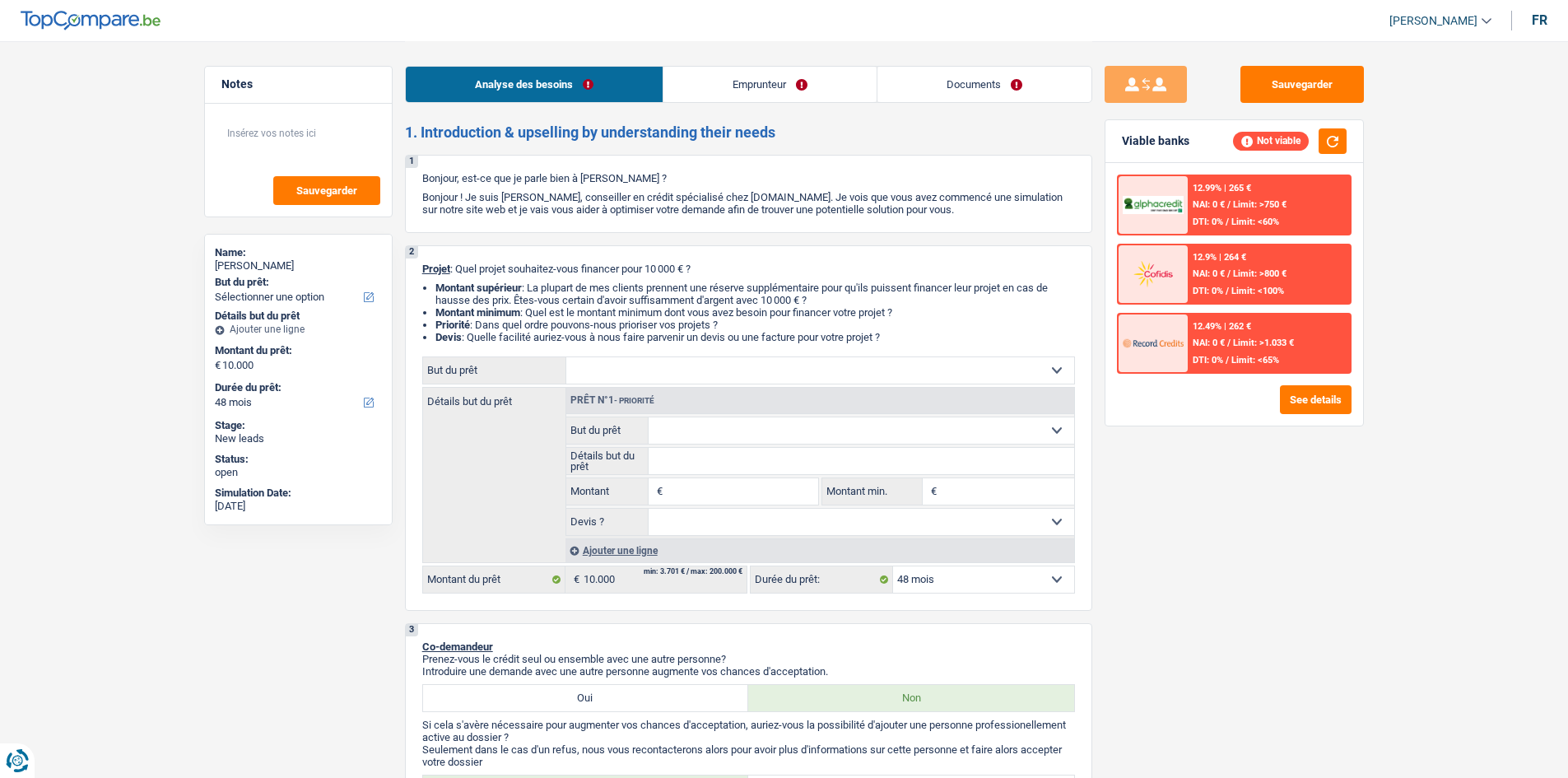
select select "48"
select select "publicEmployee"
select select "netSalary"
select select "mealVouchers"
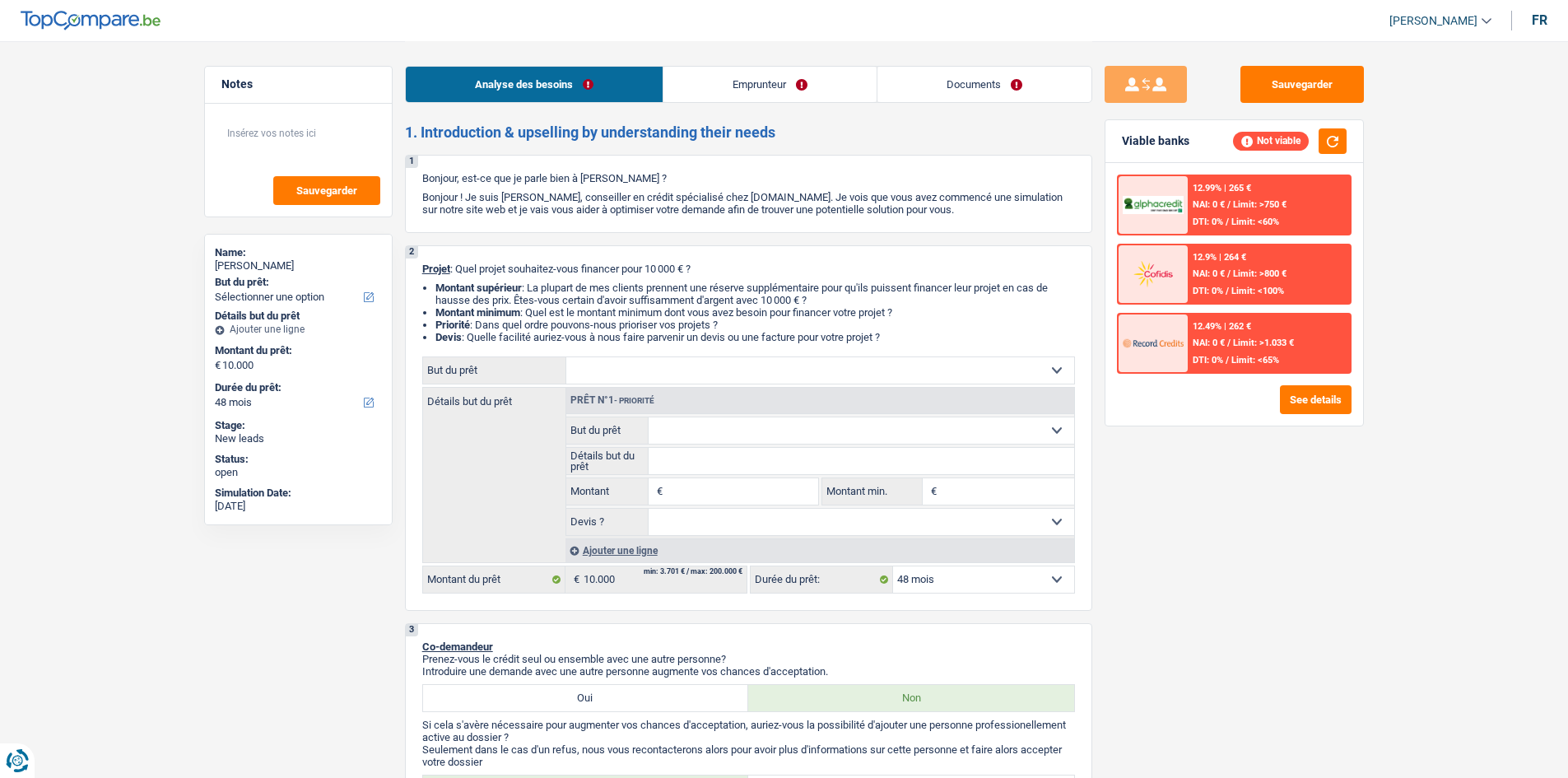
select select "ownerWithMortgage"
select select "mortgage"
select select "48"
click at [751, 77] on link "Emprunteur" at bounding box center [770, 84] width 213 height 35
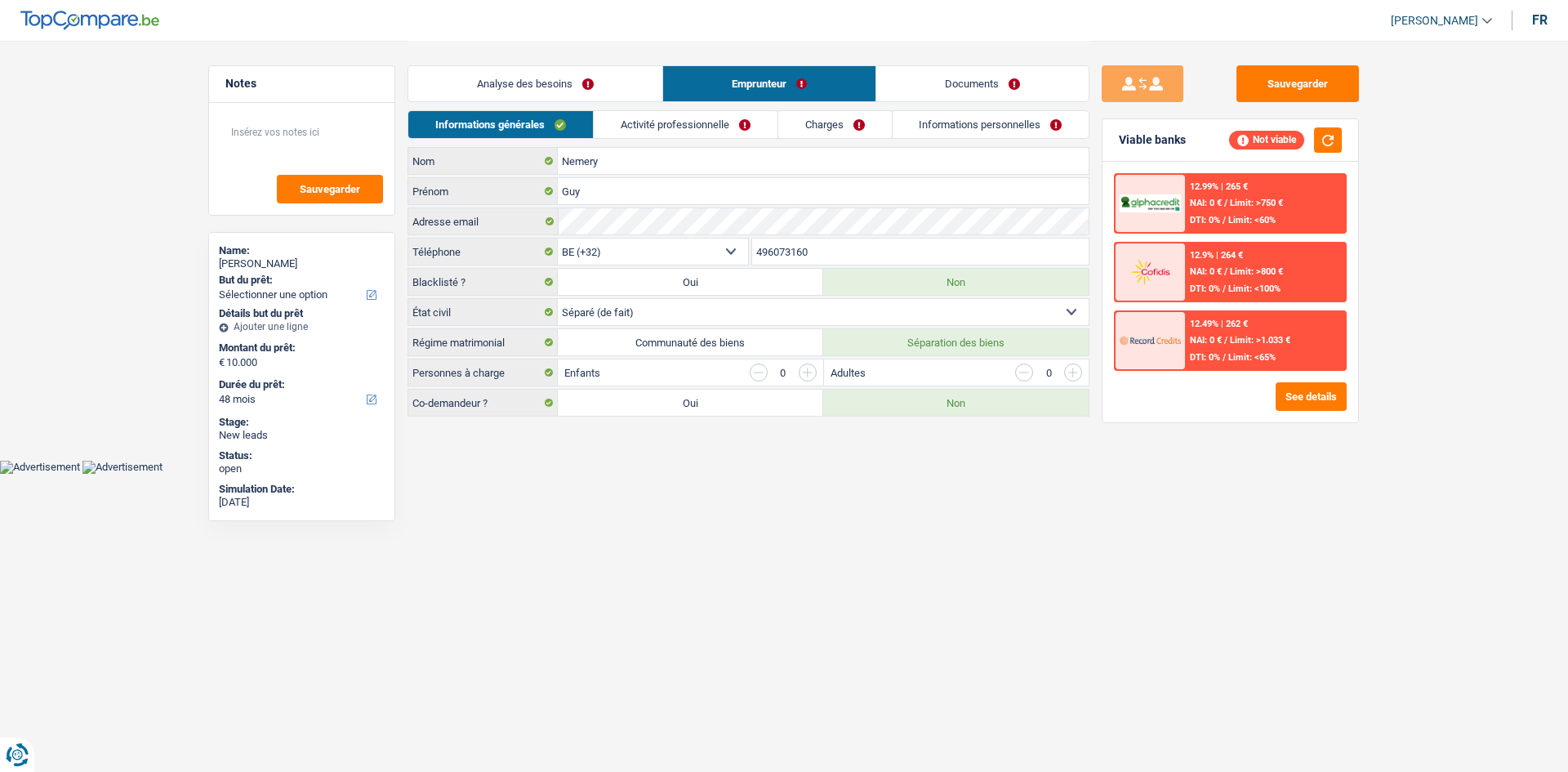
click at [738, 125] on link "Activité professionnelle" at bounding box center [686, 125] width 184 height 27
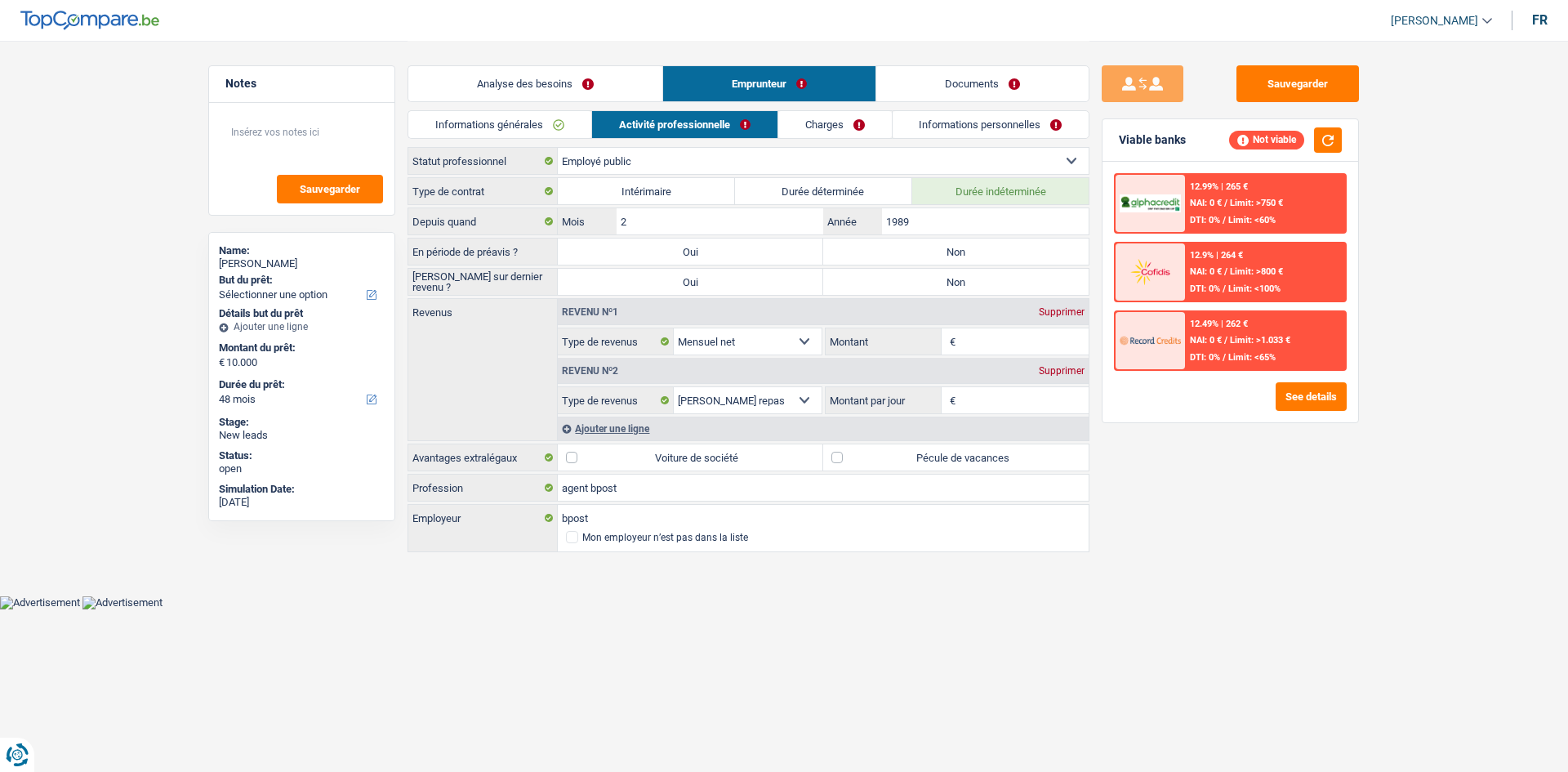
click at [888, 129] on link "Charges" at bounding box center [835, 125] width 113 height 27
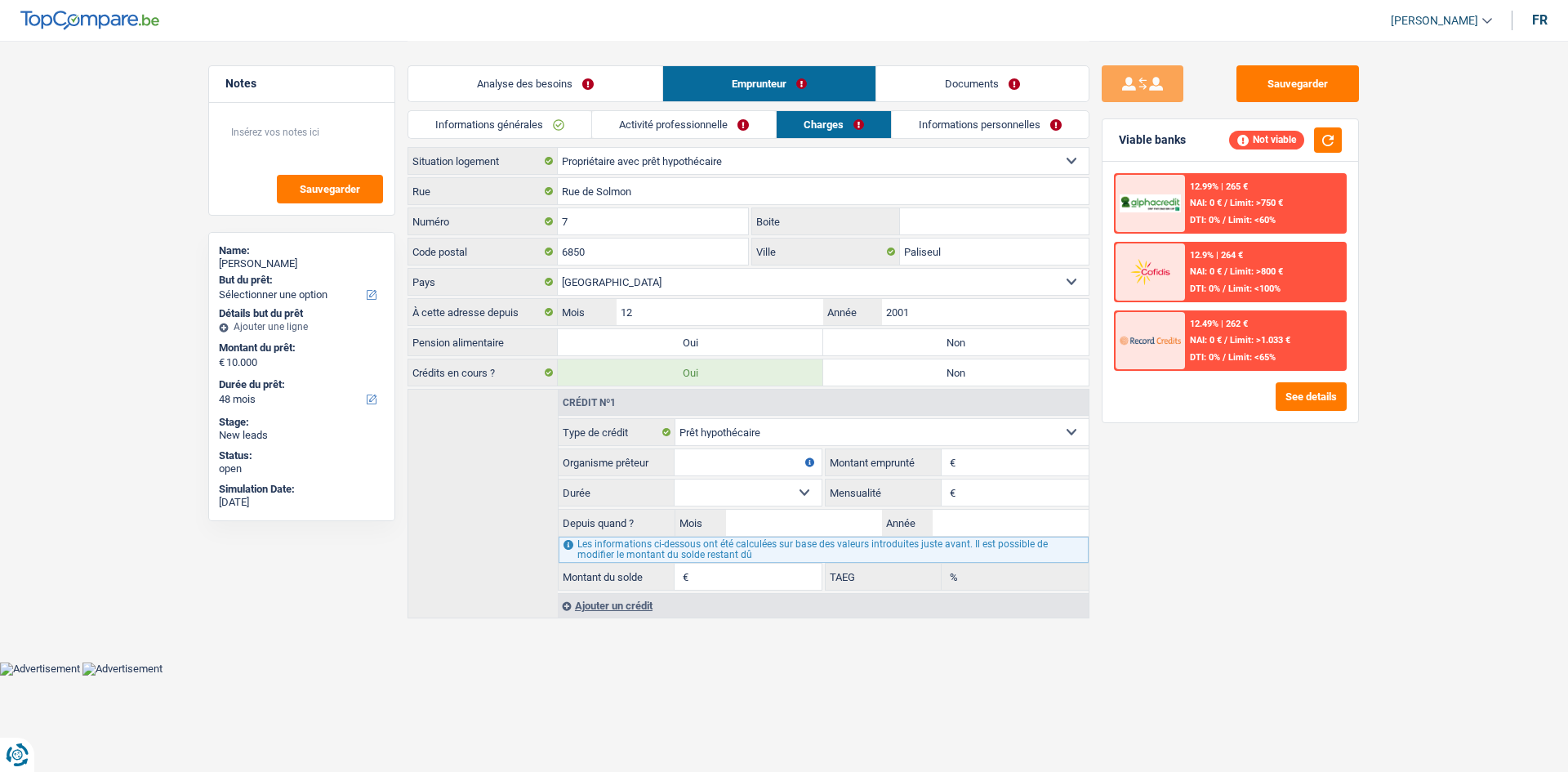
click at [983, 136] on link "Informations personnelles" at bounding box center [990, 125] width 197 height 27
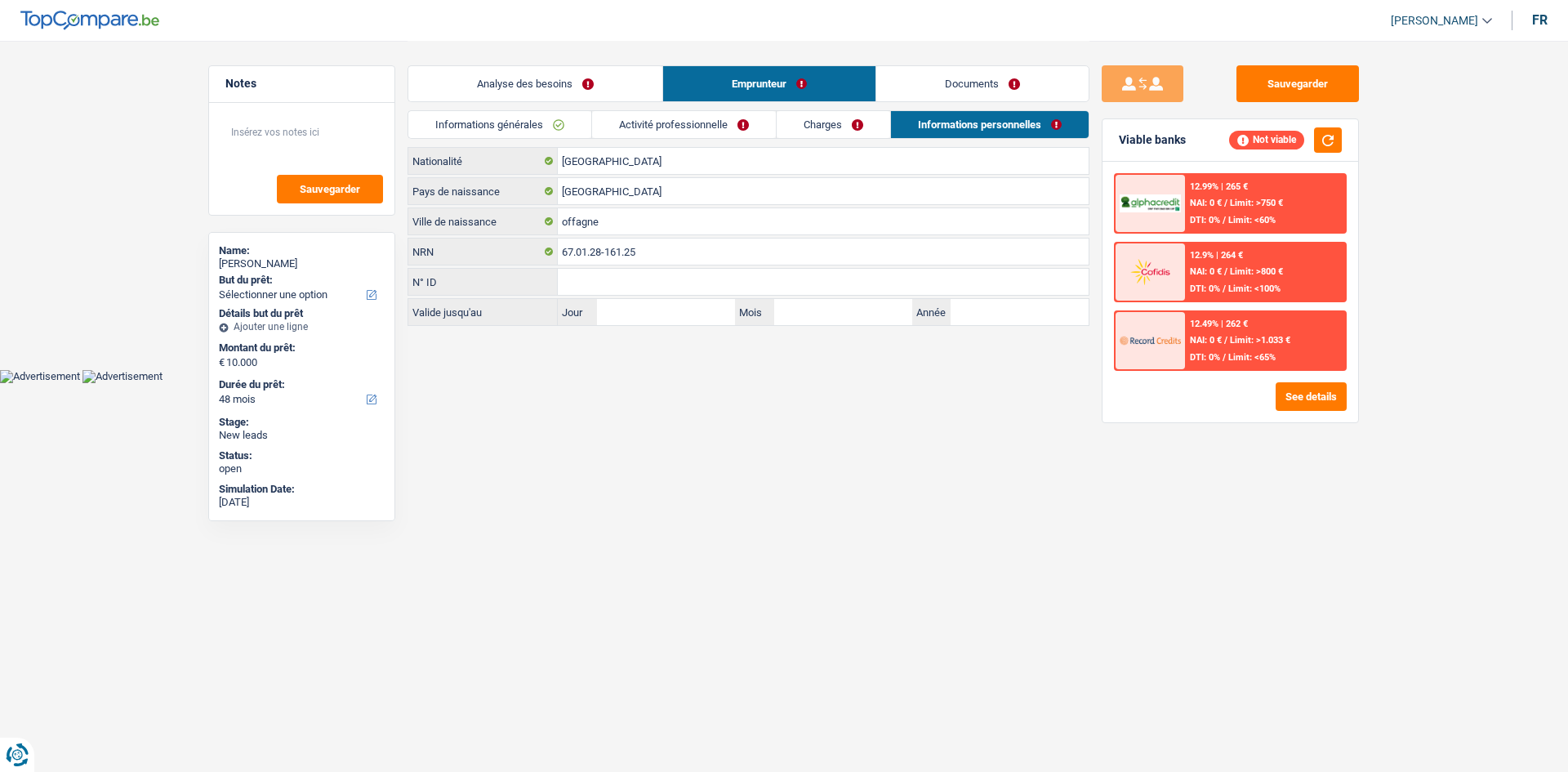
click at [1011, 89] on link "Documents" at bounding box center [982, 84] width 212 height 35
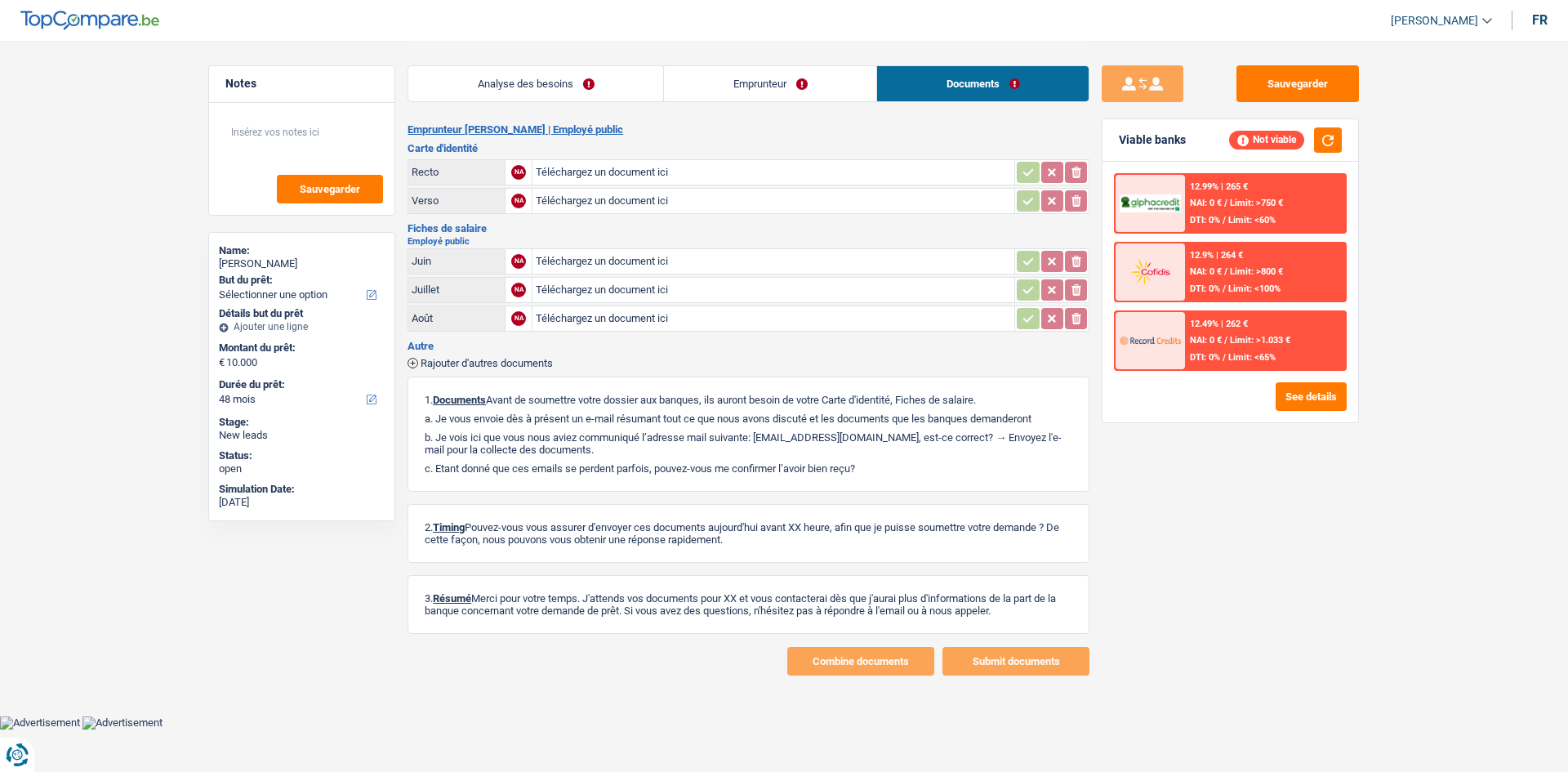
click at [610, 99] on link "Analyse des besoins" at bounding box center [535, 84] width 255 height 35
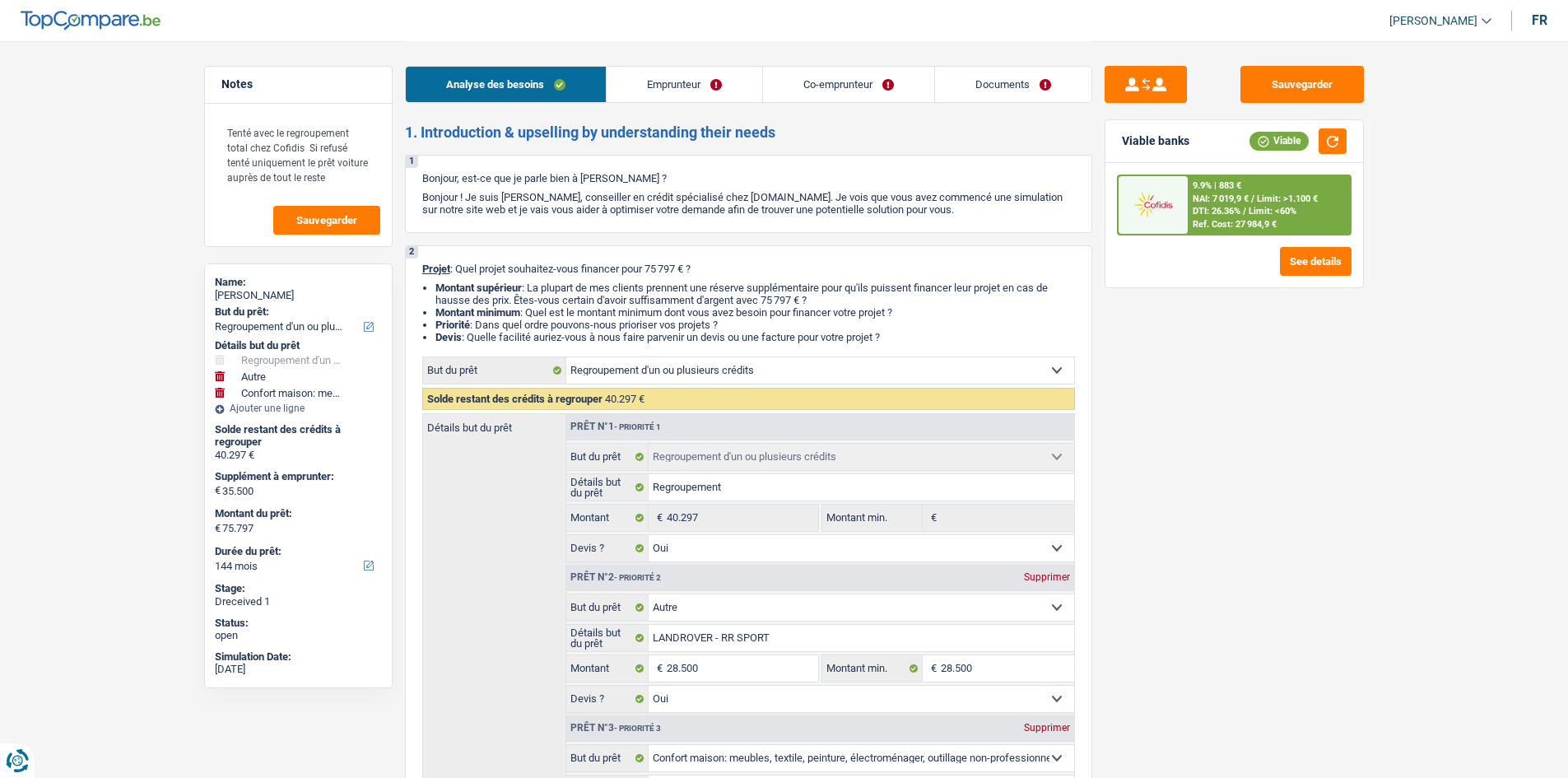
select select "refinancing"
select select "other"
select select "household"
select select "144"
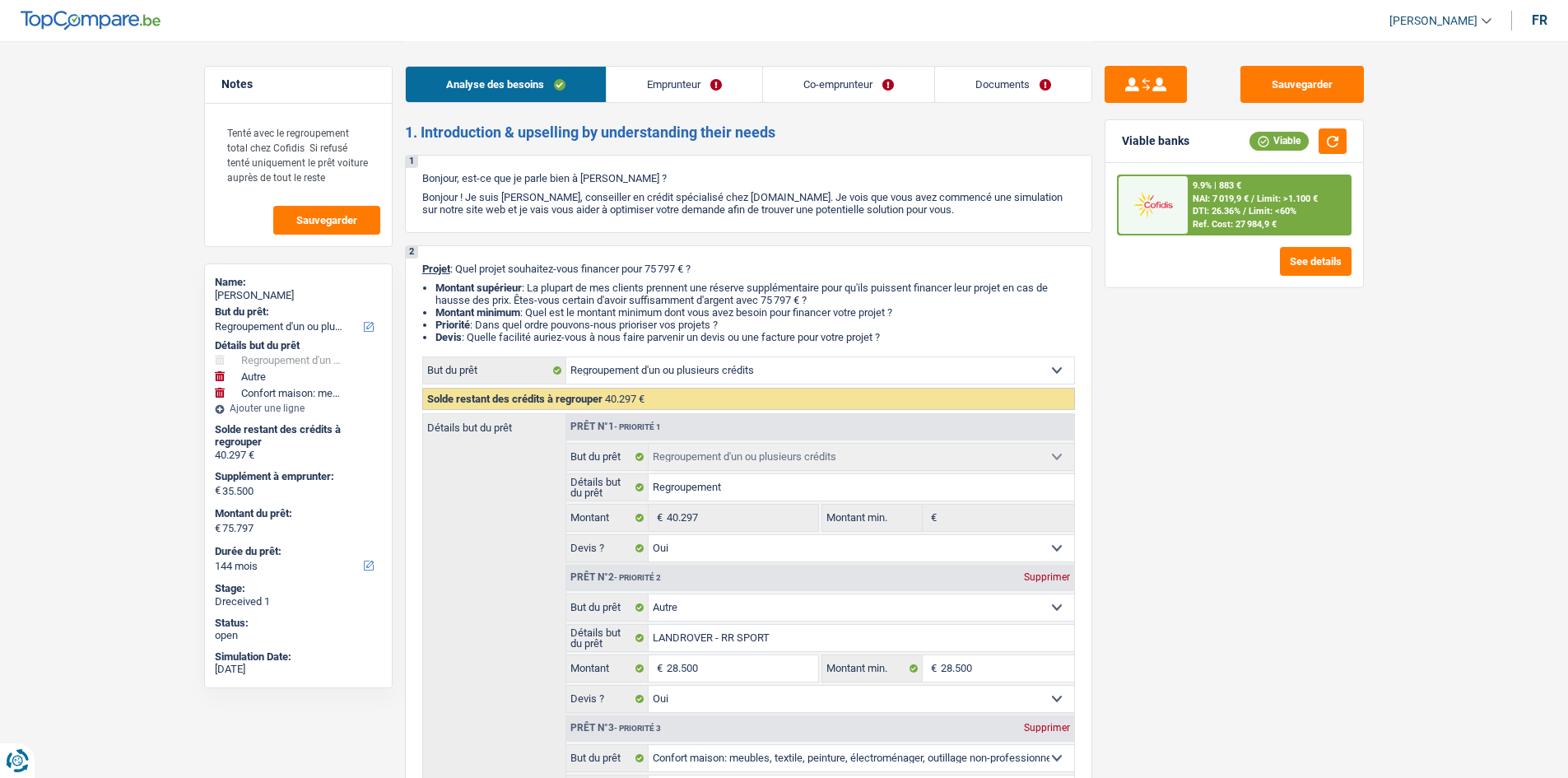
select select "refinancing"
select select "yes"
select select "other"
select select "yes"
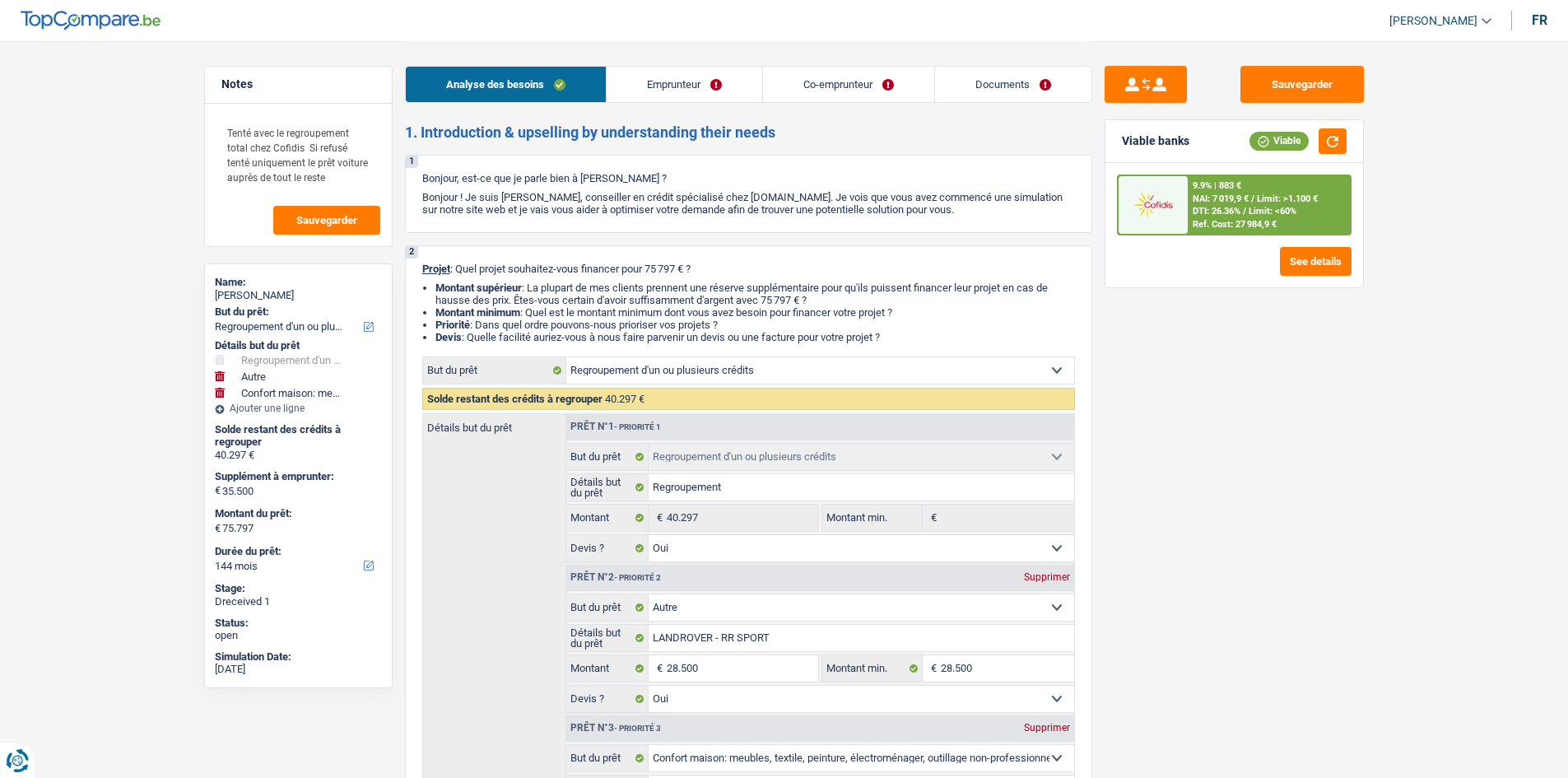
select select "household"
select select "false"
select select "144"
select select "privateEmployee"
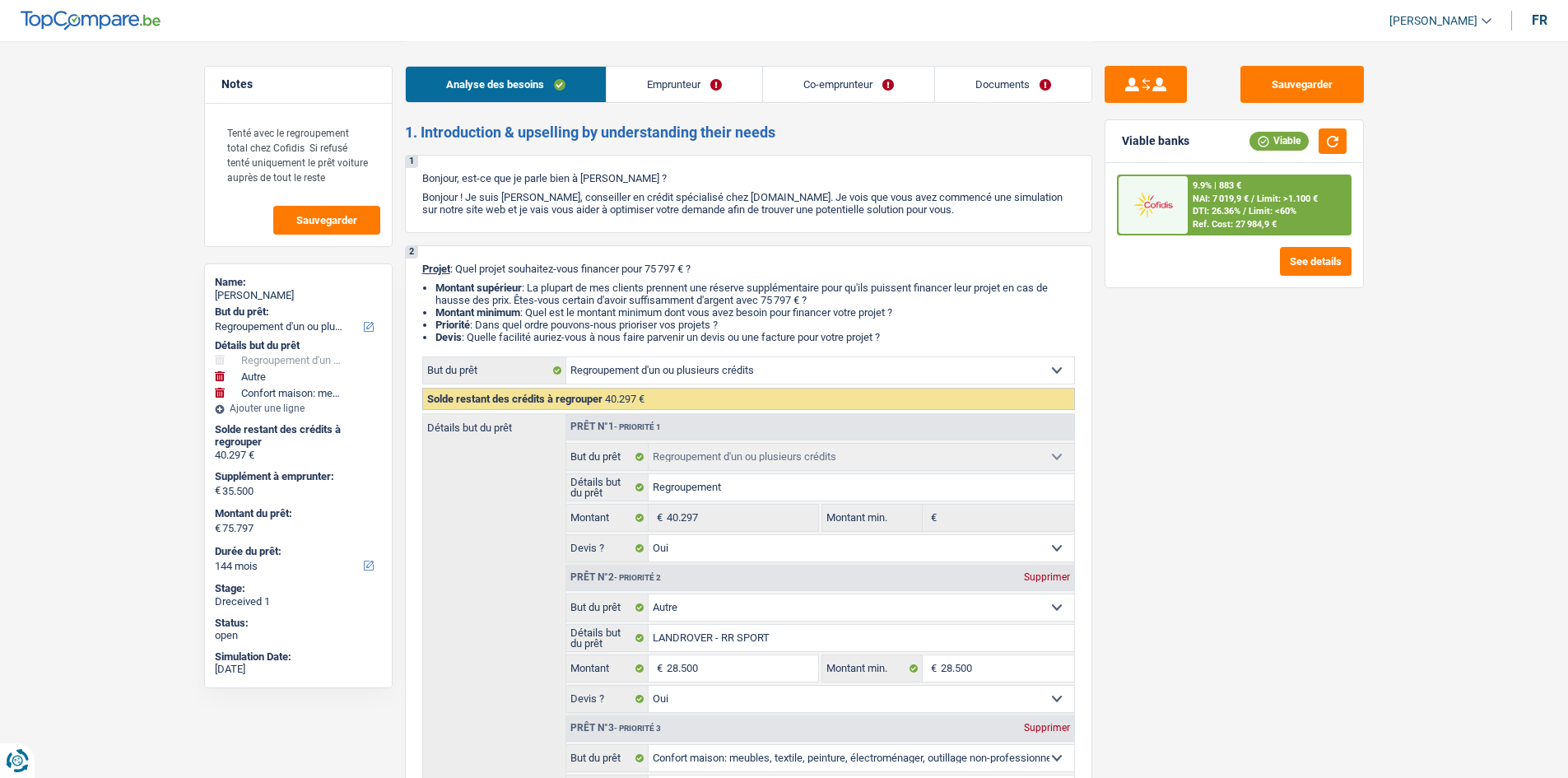
select select "familyAllowances"
select select "netSalary"
select select "mealVouchers"
select select "netSalary"
select select "mealVouchers"
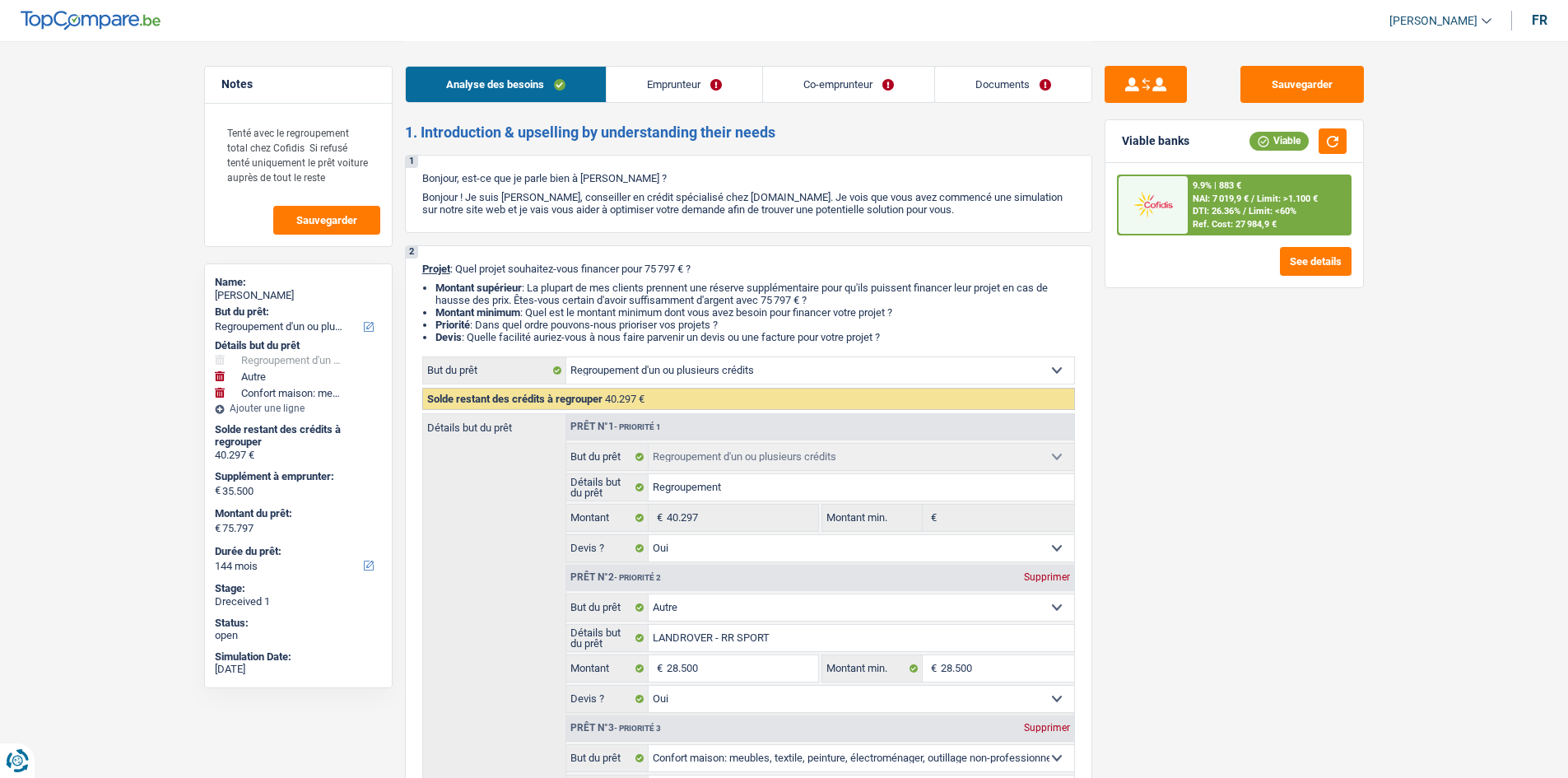
select select "ownerWithMortgage"
select select "mortgage"
select select "360"
select select "personalLoan"
select select "homeFurnishingOrRelocation"
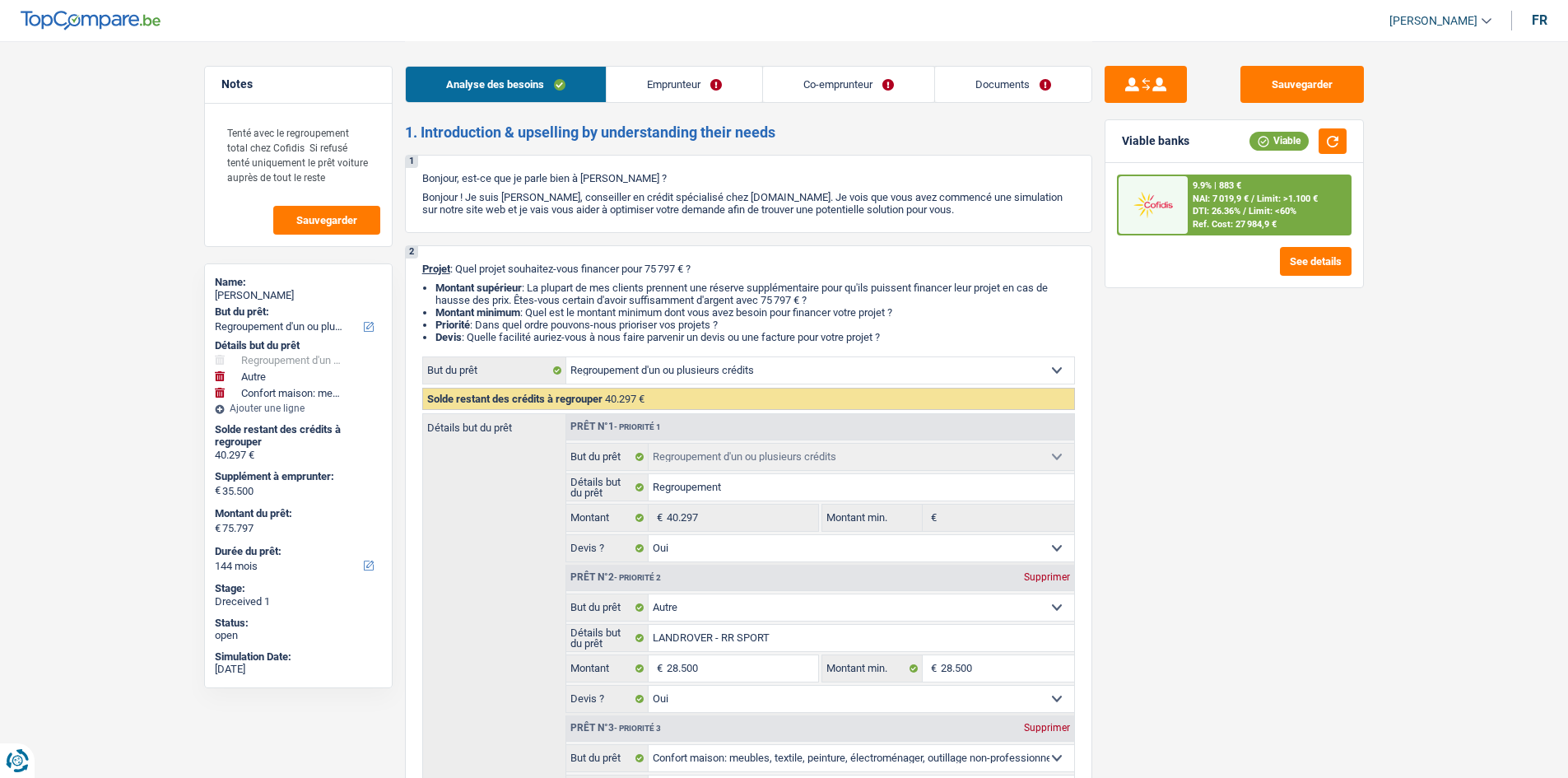
select select "60"
select select "personalLoan"
select select "homeFurnishingOrRelocation"
select select "60"
select select "personalLoan"
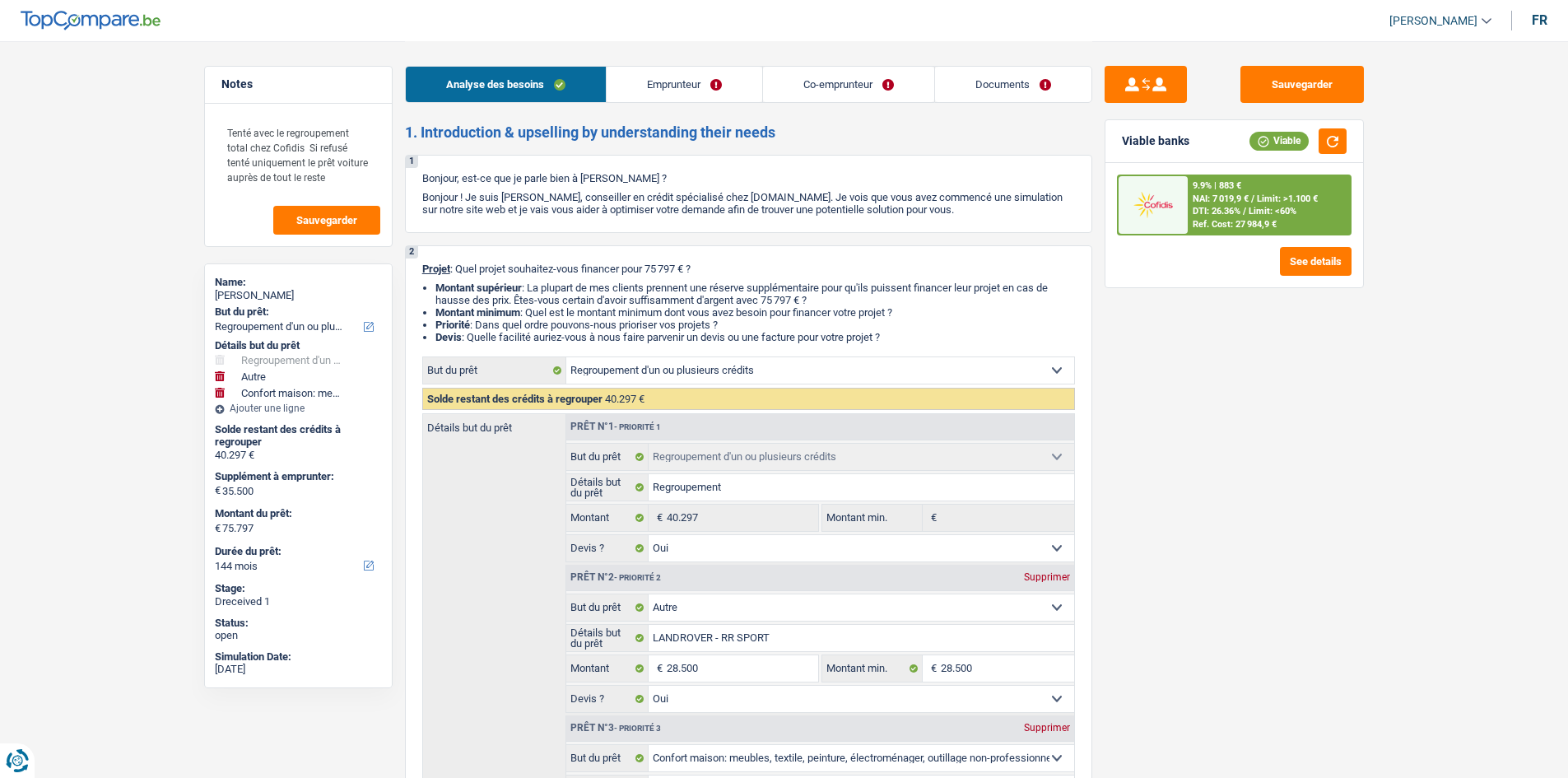
select select "homeFurnishingOrRelocation"
select select "12"
select select "refinancing"
select select "yes"
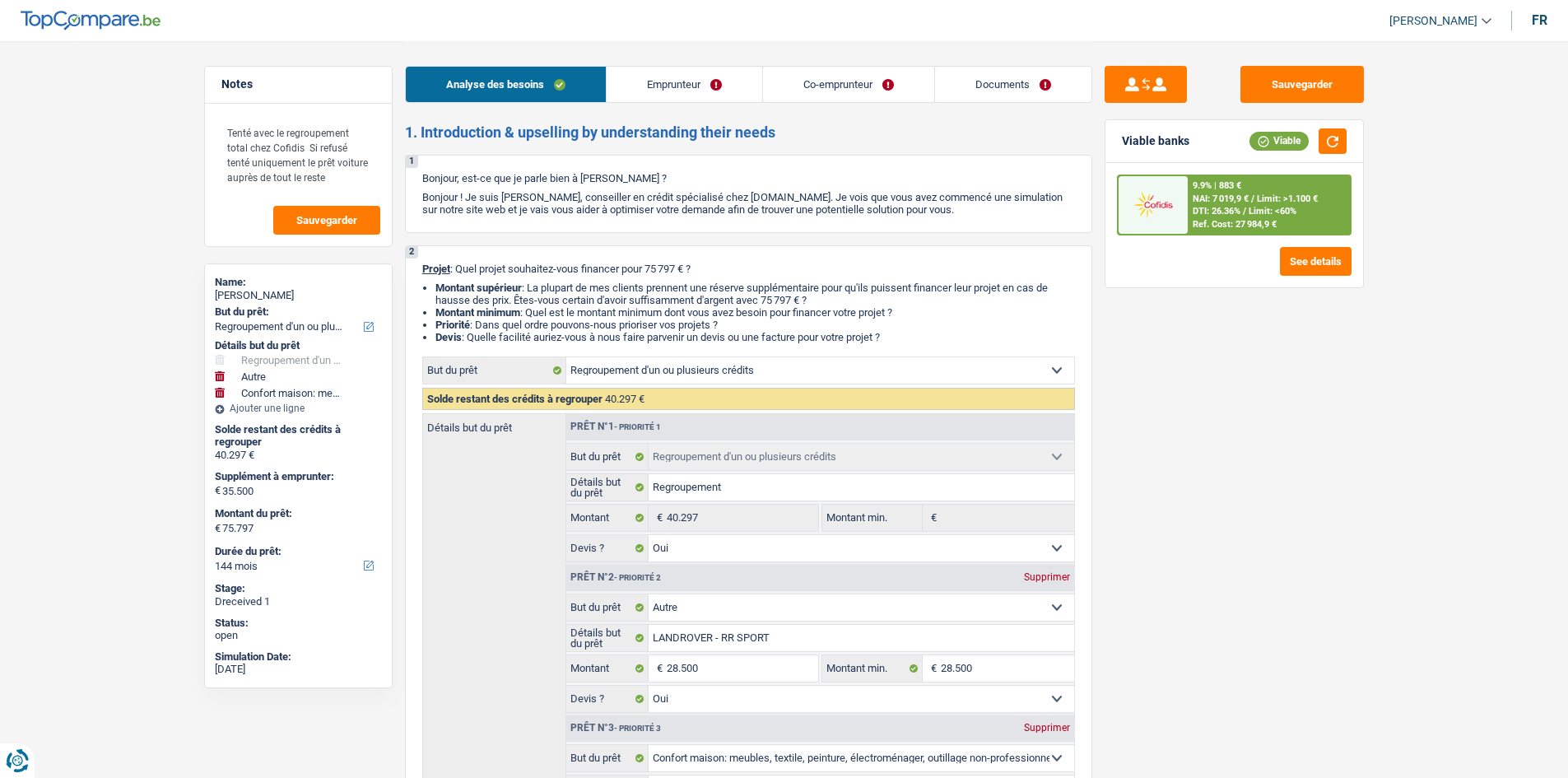
select select "other"
select select "yes"
select select "household"
select select "false"
select select "144"
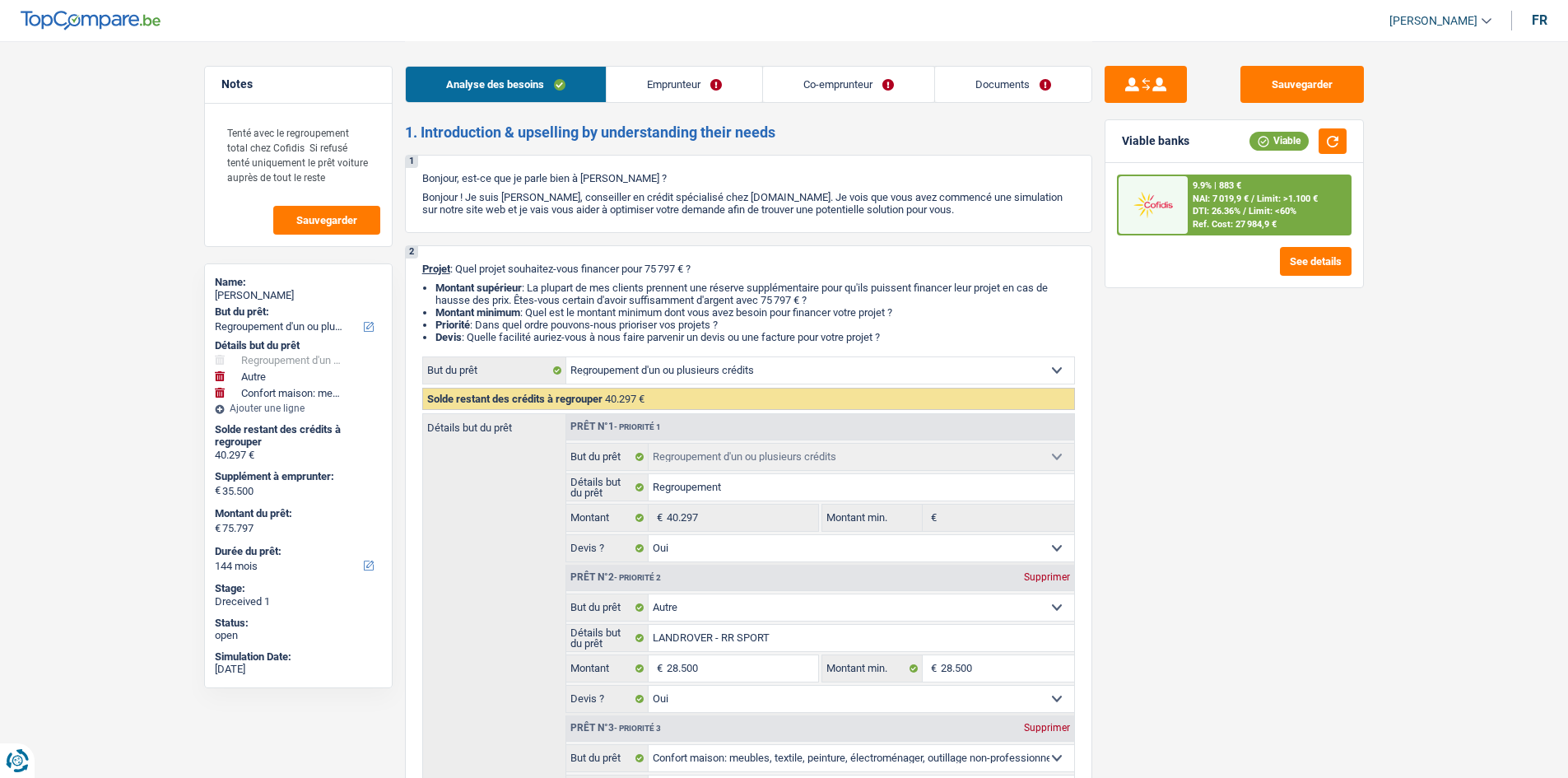
click at [981, 78] on link "Documents" at bounding box center [1013, 84] width 156 height 35
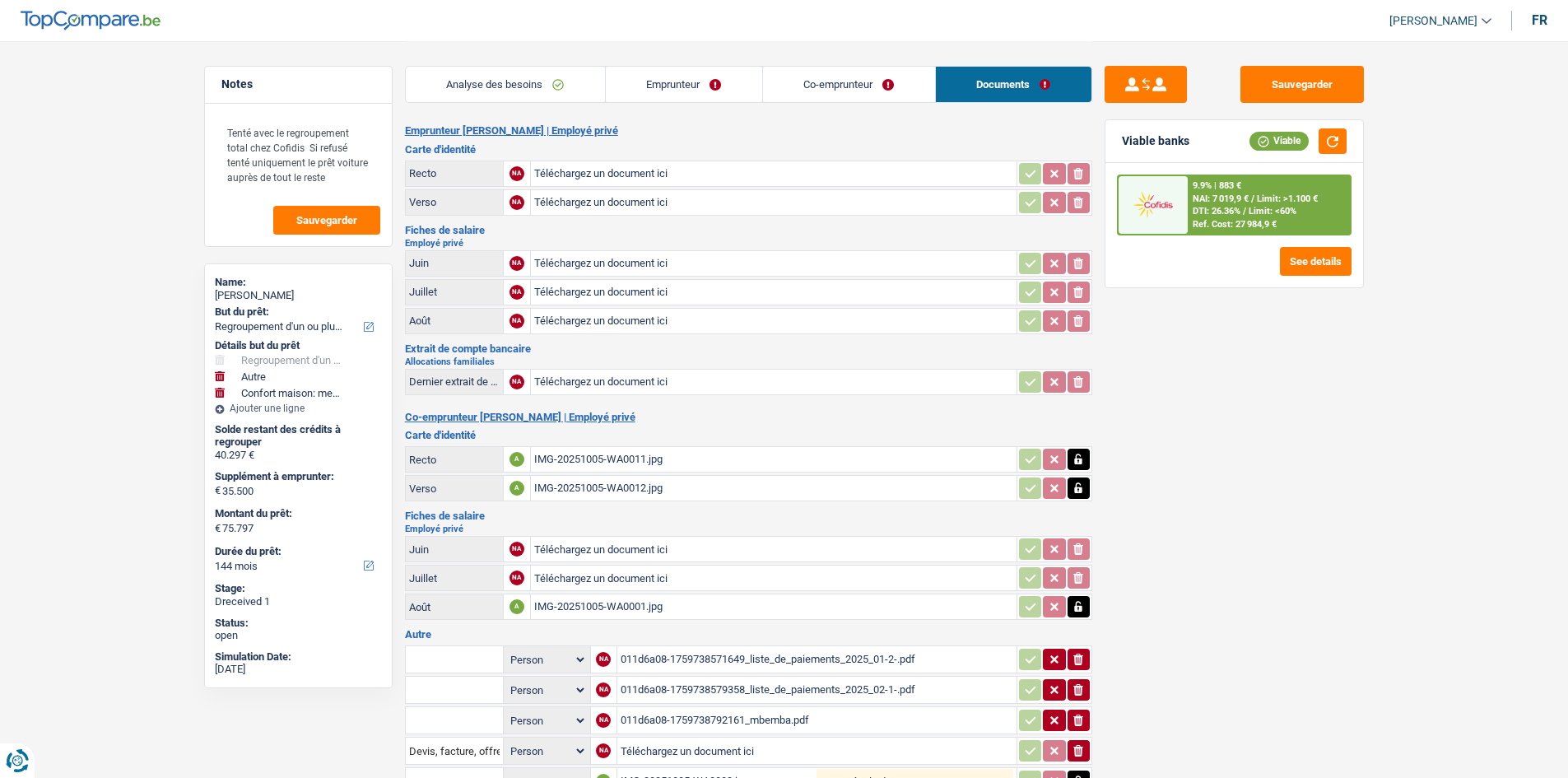
click at [703, 467] on div "IMG-20251005-WA0011.jpg" at bounding box center [773, 459] width 479 height 25
click at [696, 488] on div "IMG-20251005-WA0012.jpg" at bounding box center [773, 488] width 479 height 25
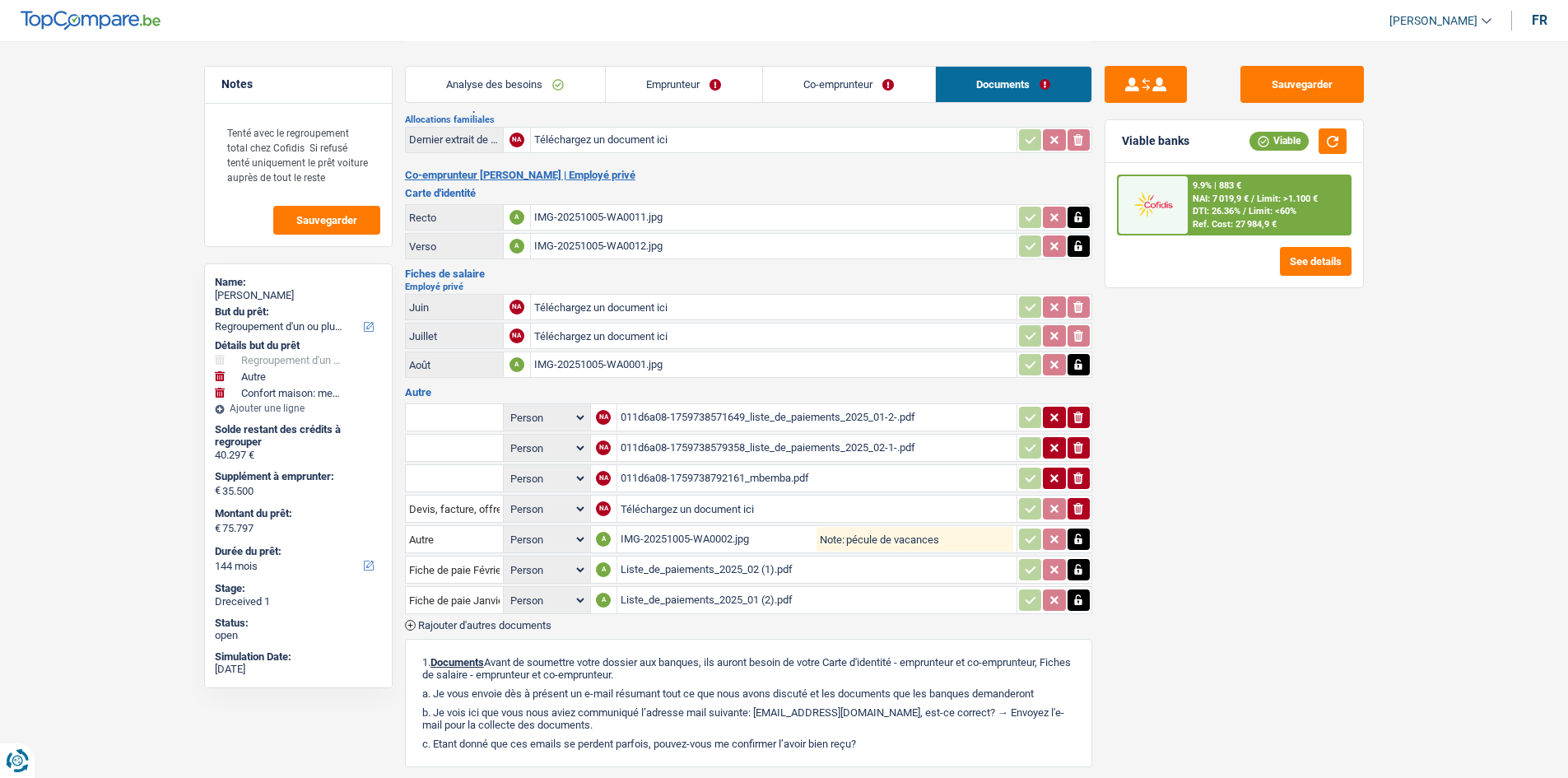
scroll to position [247, 0]
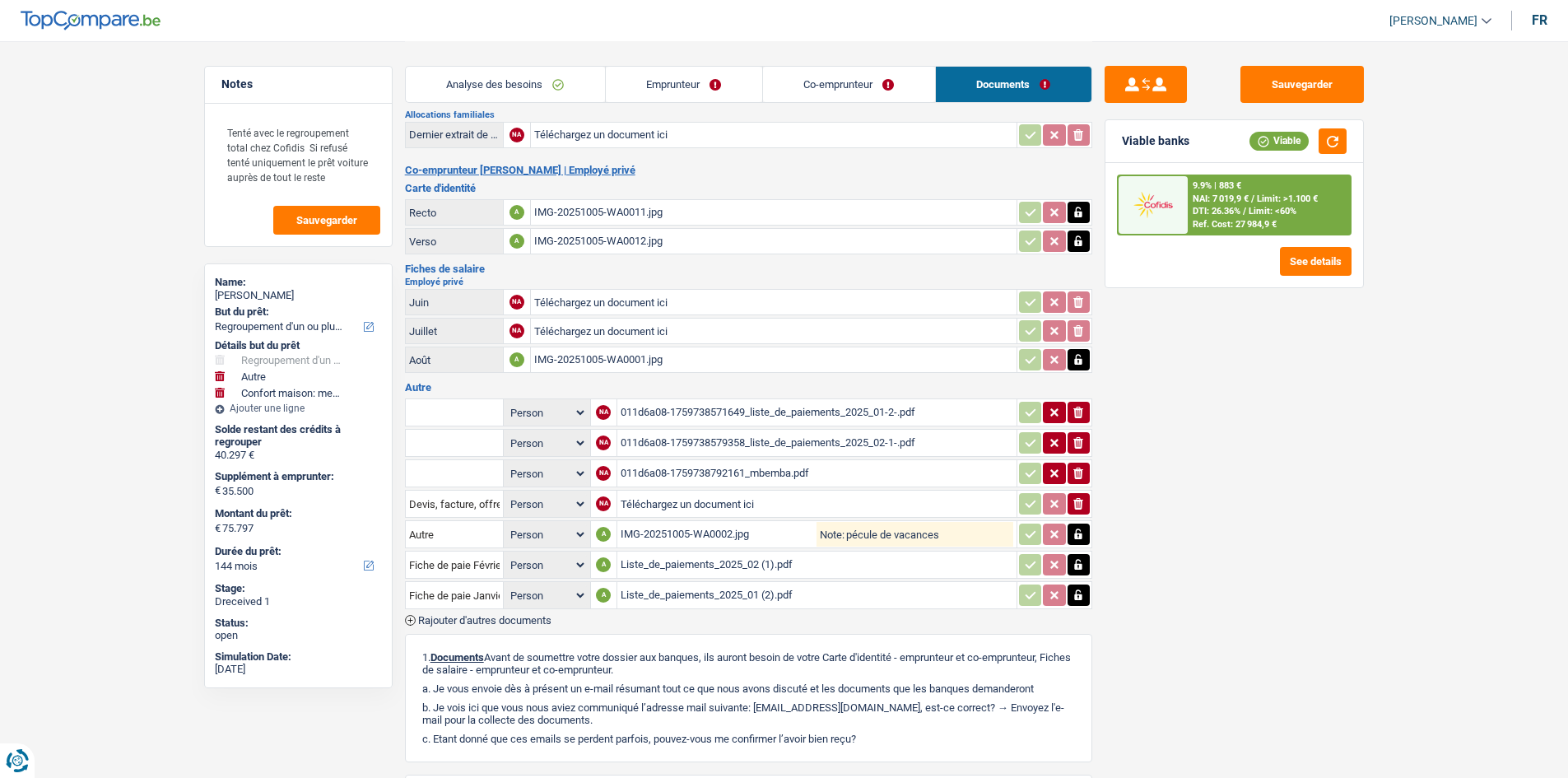
click at [760, 358] on div "IMG-20251005-WA0001.jpg" at bounding box center [773, 359] width 479 height 25
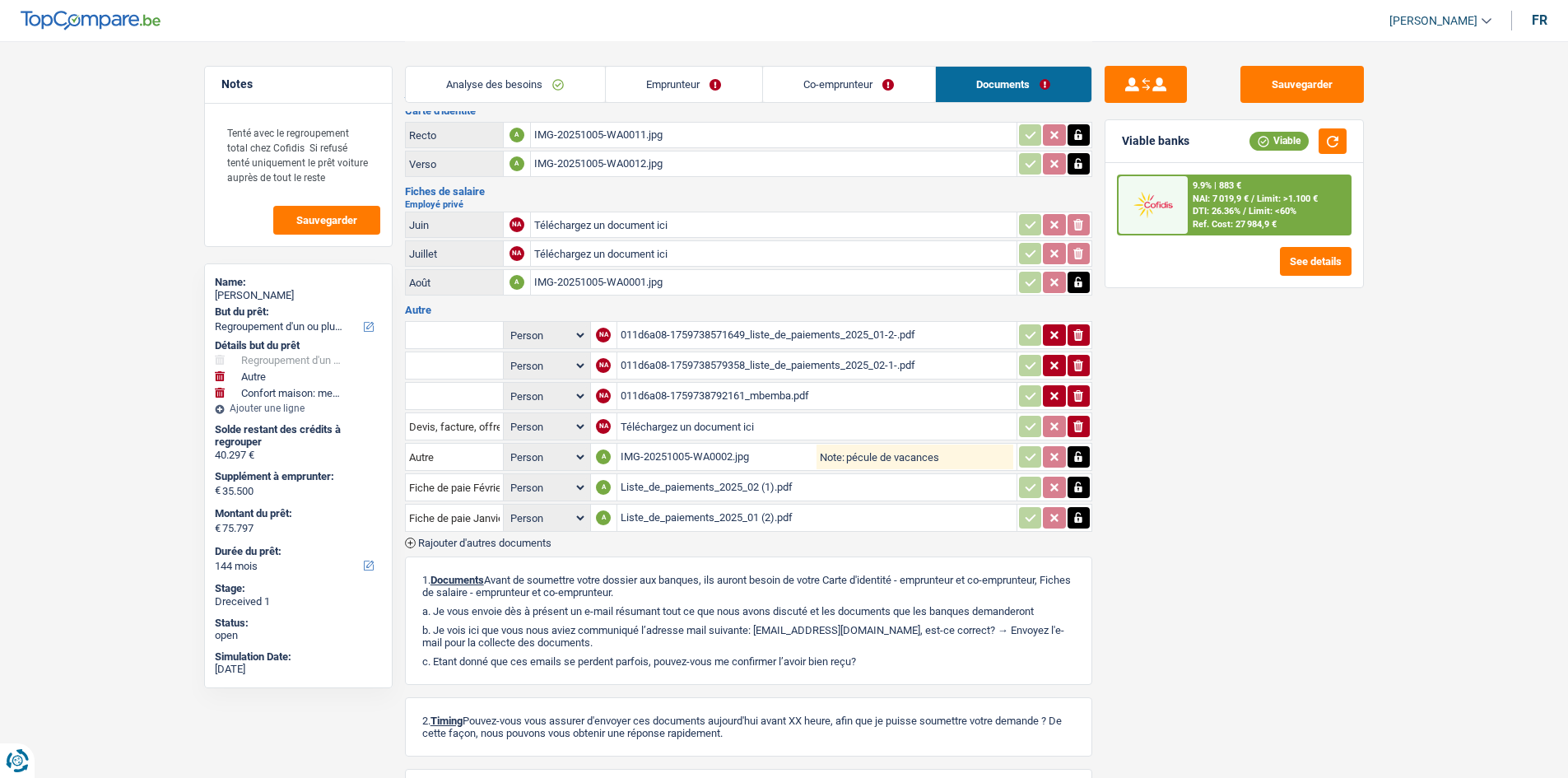
scroll to position [470, 0]
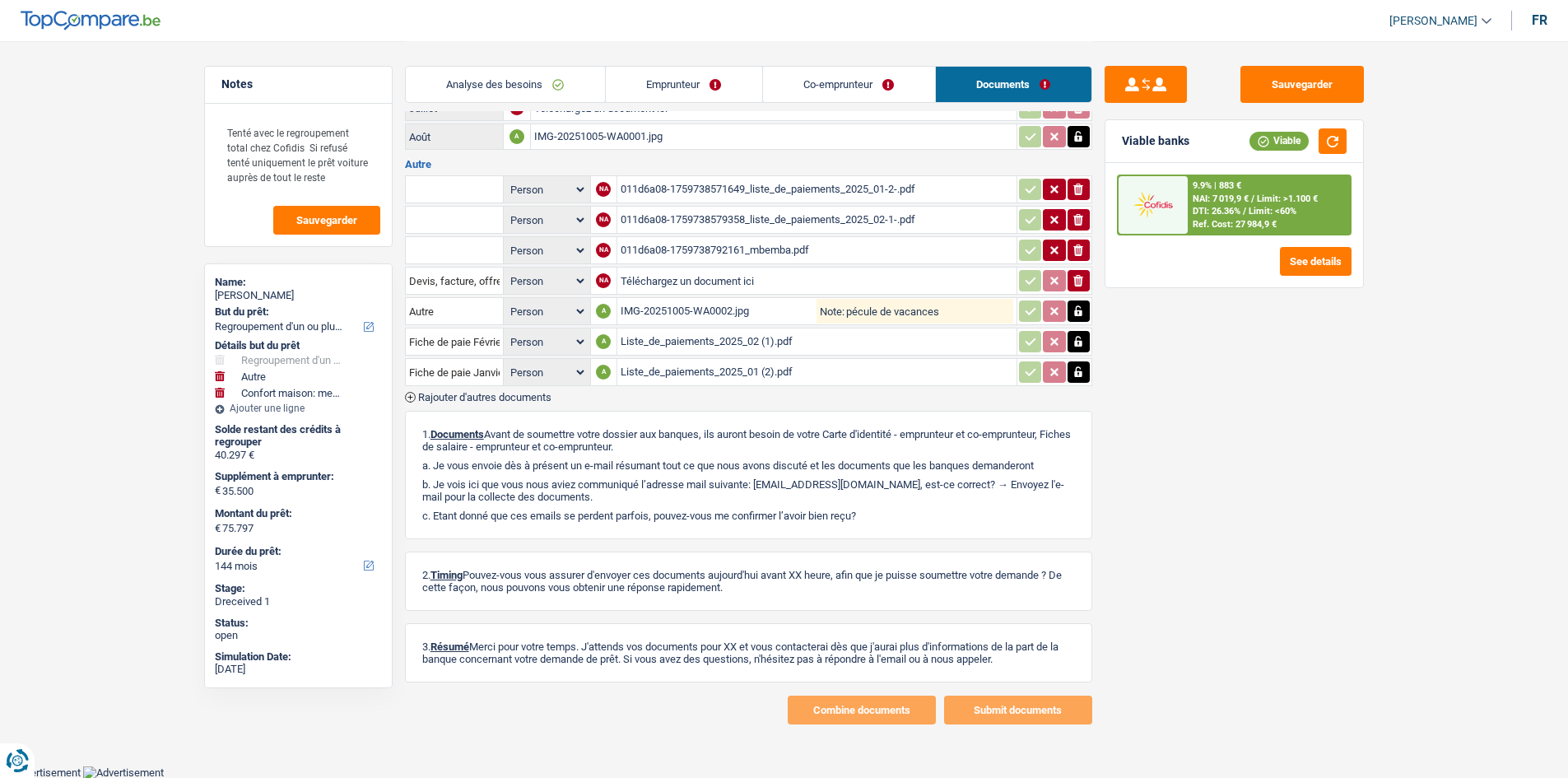
click at [693, 186] on div "011d6a08-1759738571649_liste_de_paiements_2025_01-2-.pdf" at bounding box center [816, 189] width 393 height 25
click at [698, 227] on div "011d6a08-1759738579358_liste_de_paiements_2025_02-1-.pdf" at bounding box center [816, 219] width 393 height 25
click at [697, 254] on div "011d6a08-1759738792161_mbemba.pdf" at bounding box center [816, 250] width 393 height 25
click at [738, 322] on div "IMG-20251005-WA0002.jpg" at bounding box center [718, 311] width 197 height 25
click at [773, 340] on div "Liste_de_paiements_2025_02 (1).pdf" at bounding box center [816, 341] width 393 height 25
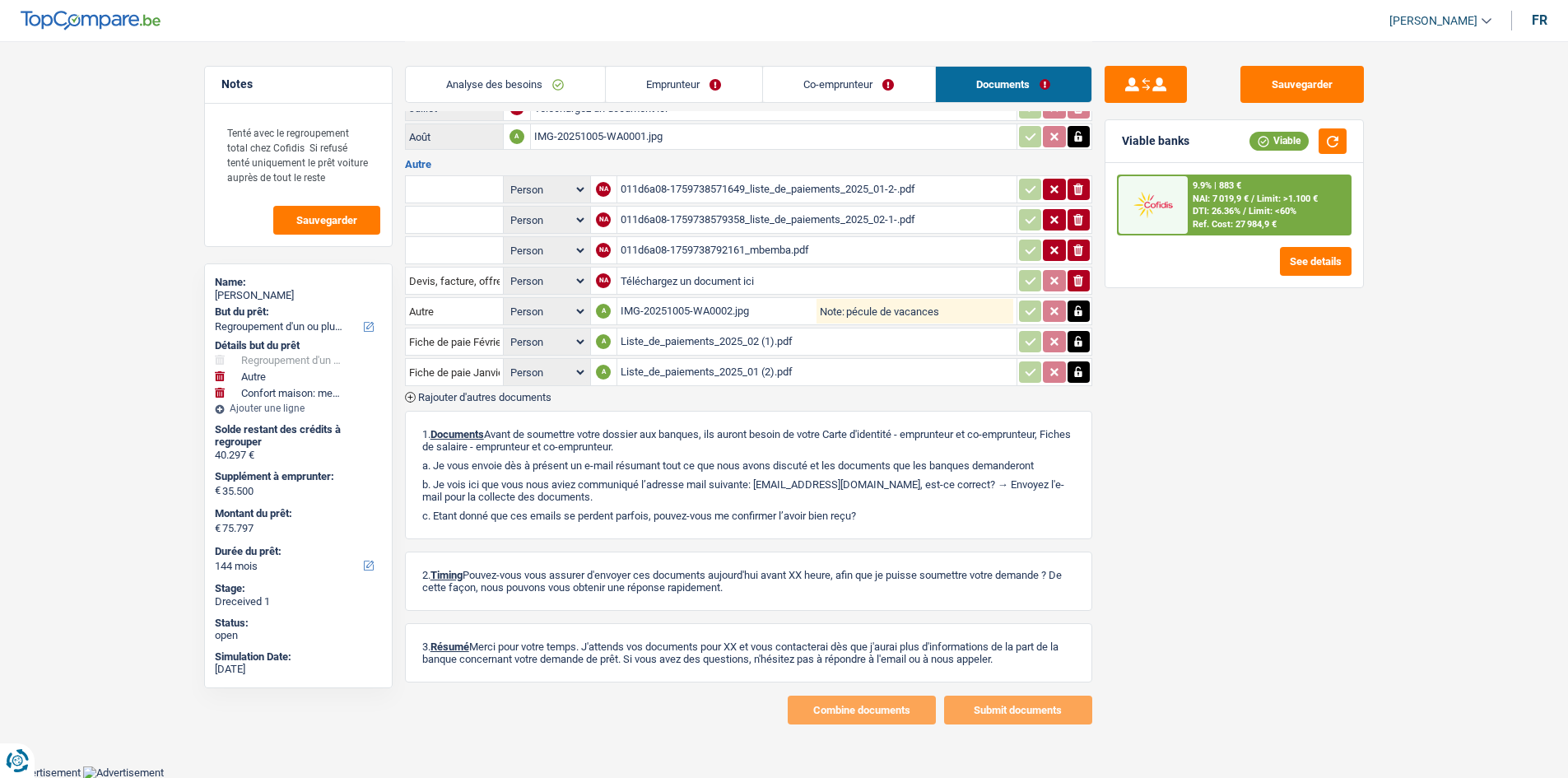
click at [687, 378] on div "Liste_de_paiements_2025_01 (2).pdf" at bounding box center [816, 372] width 393 height 25
click at [1333, 492] on div "Sauvegarder Viable banks Viable 9.9% | 883 € NAI: 7 019,9 € / Limit: >1.100 € D…" at bounding box center [1234, 409] width 284 height 686
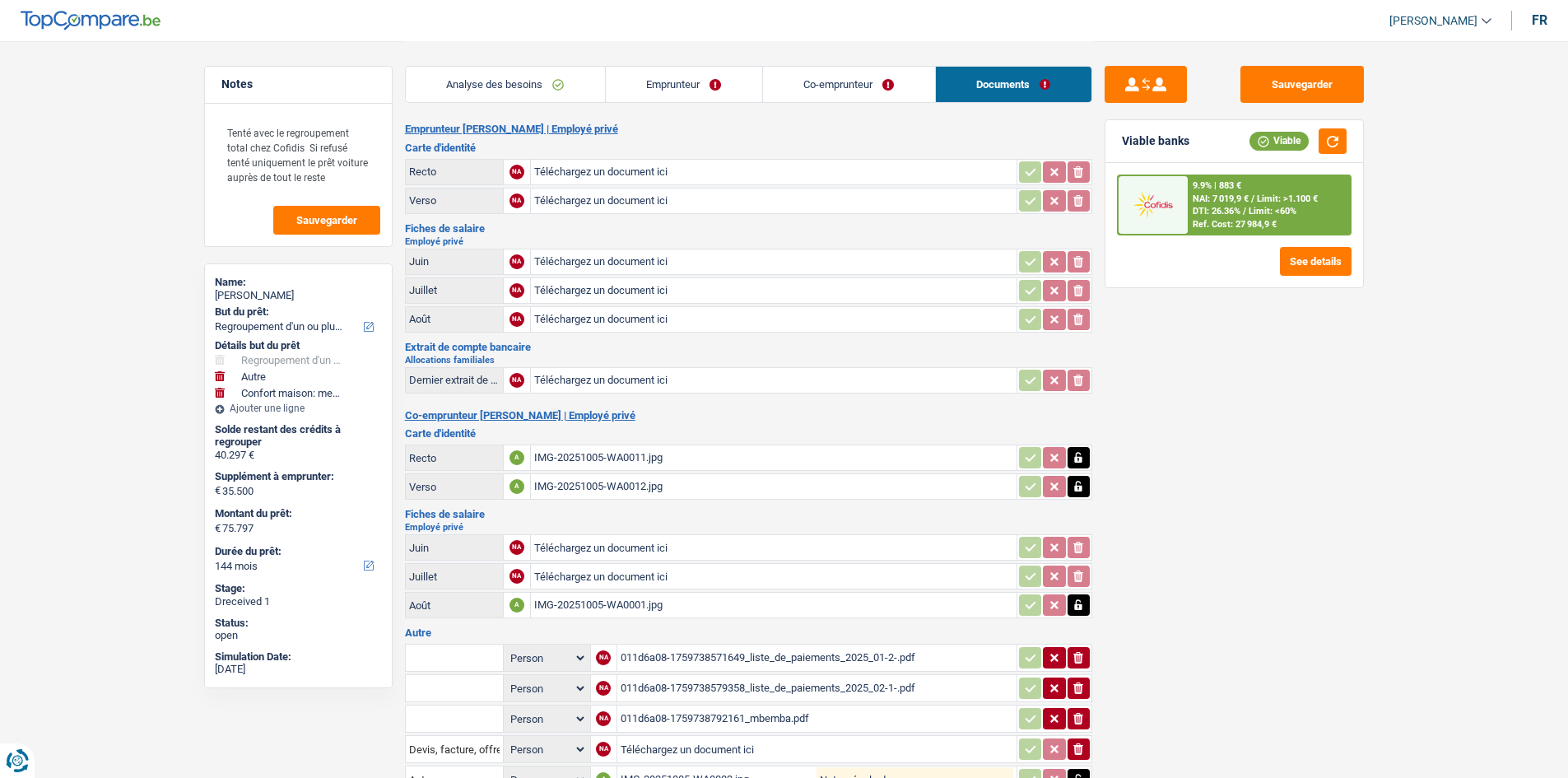
scroll to position [0, 0]
click at [552, 83] on link "Analyse des besoins" at bounding box center [505, 84] width 199 height 35
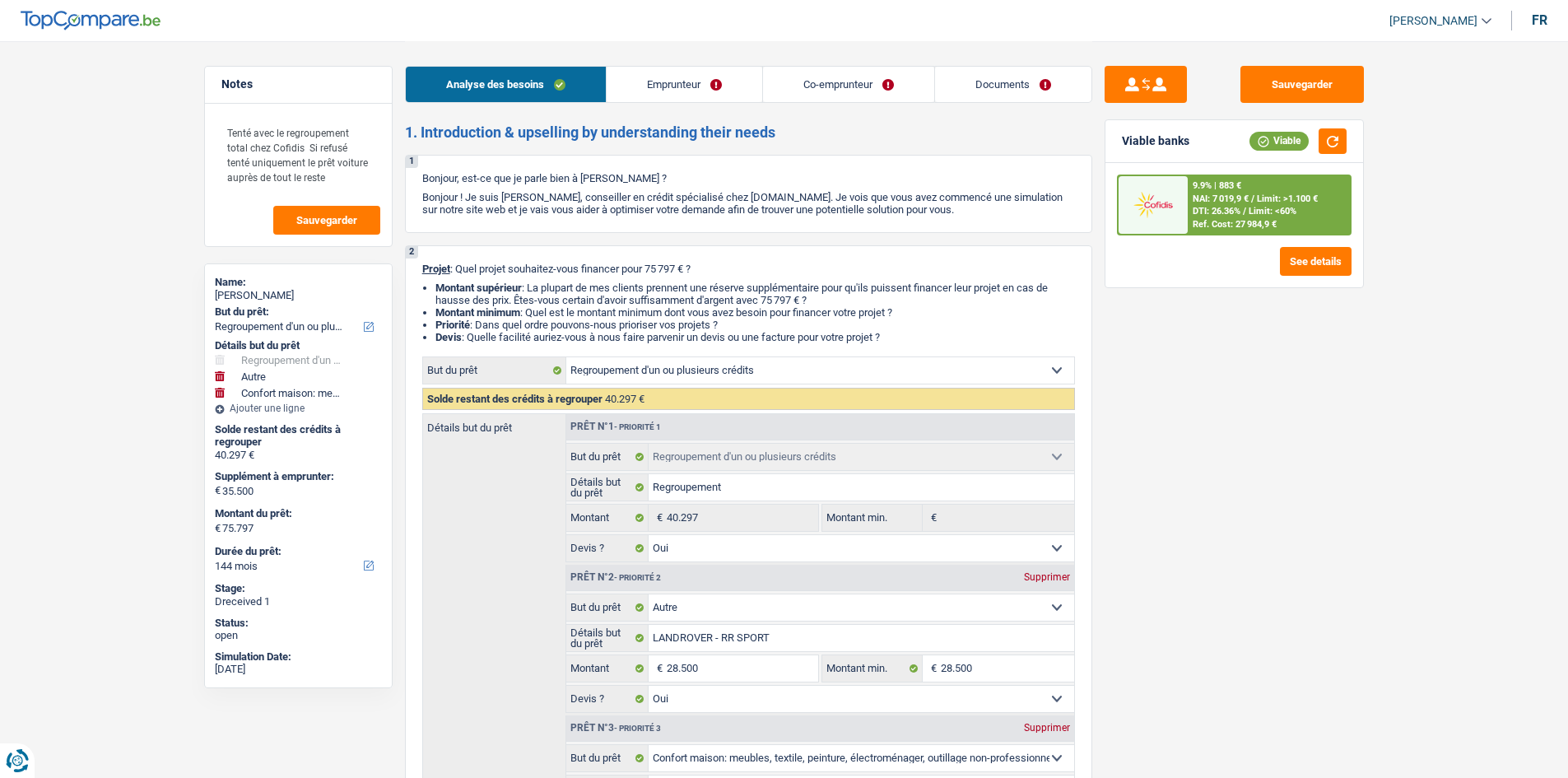
drag, startPoint x: 987, startPoint y: 89, endPoint x: 721, endPoint y: 235, distance: 303.4
click at [987, 89] on link "Documents" at bounding box center [1013, 84] width 156 height 35
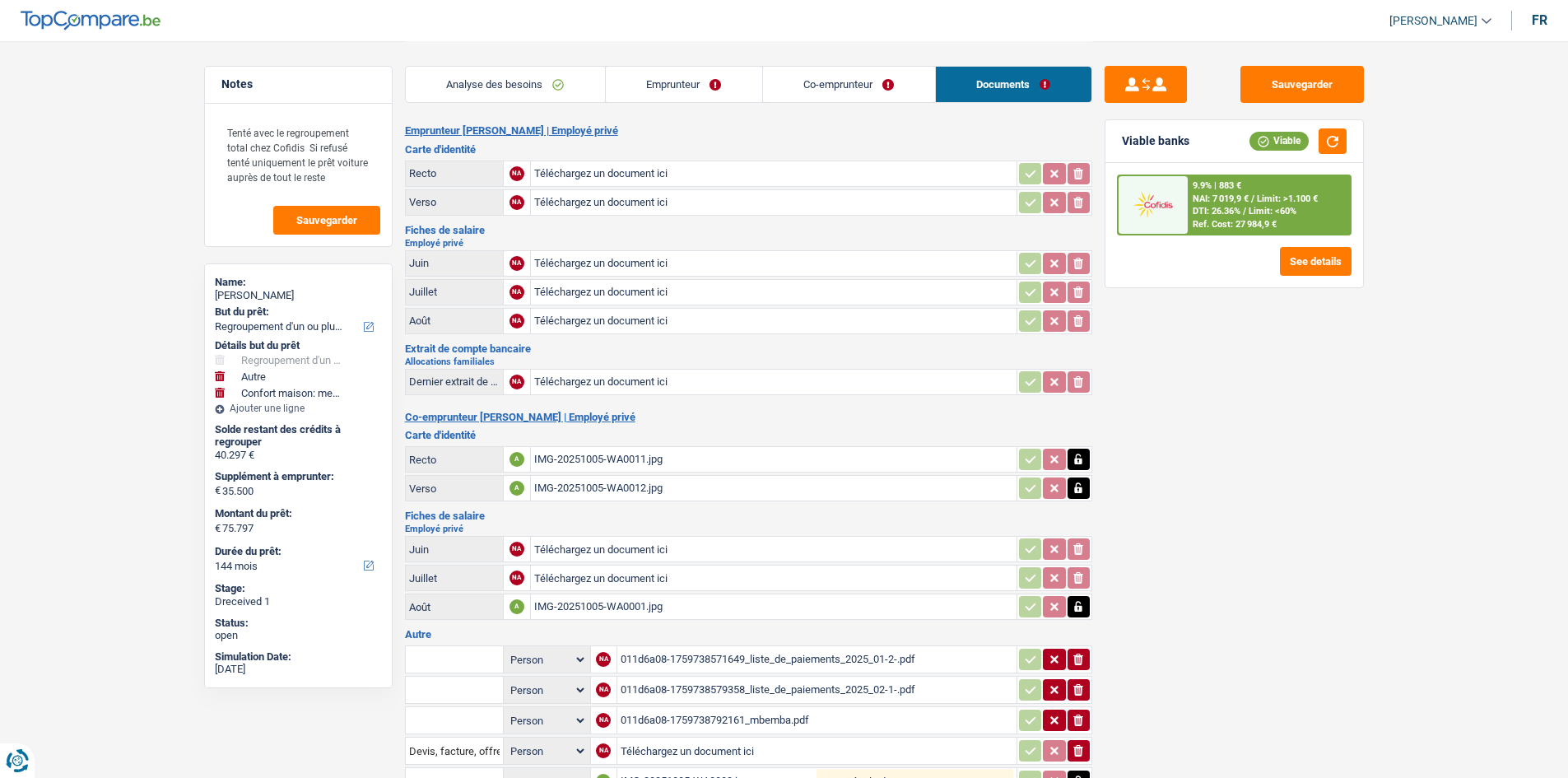
click at [615, 258] on input "Téléchargez un document ici" at bounding box center [773, 263] width 479 height 25
type input "C:\fakepath\Liste_de_paiements_2024_07 (1).pdf"
click at [661, 296] on input "Téléchargez un document ici" at bounding box center [773, 292] width 479 height 25
type input "C:\fakepath\Liste_de_paiements_2024_08 (2).pdf"
click at [646, 326] on input "Téléchargez un document ici" at bounding box center [773, 321] width 479 height 25
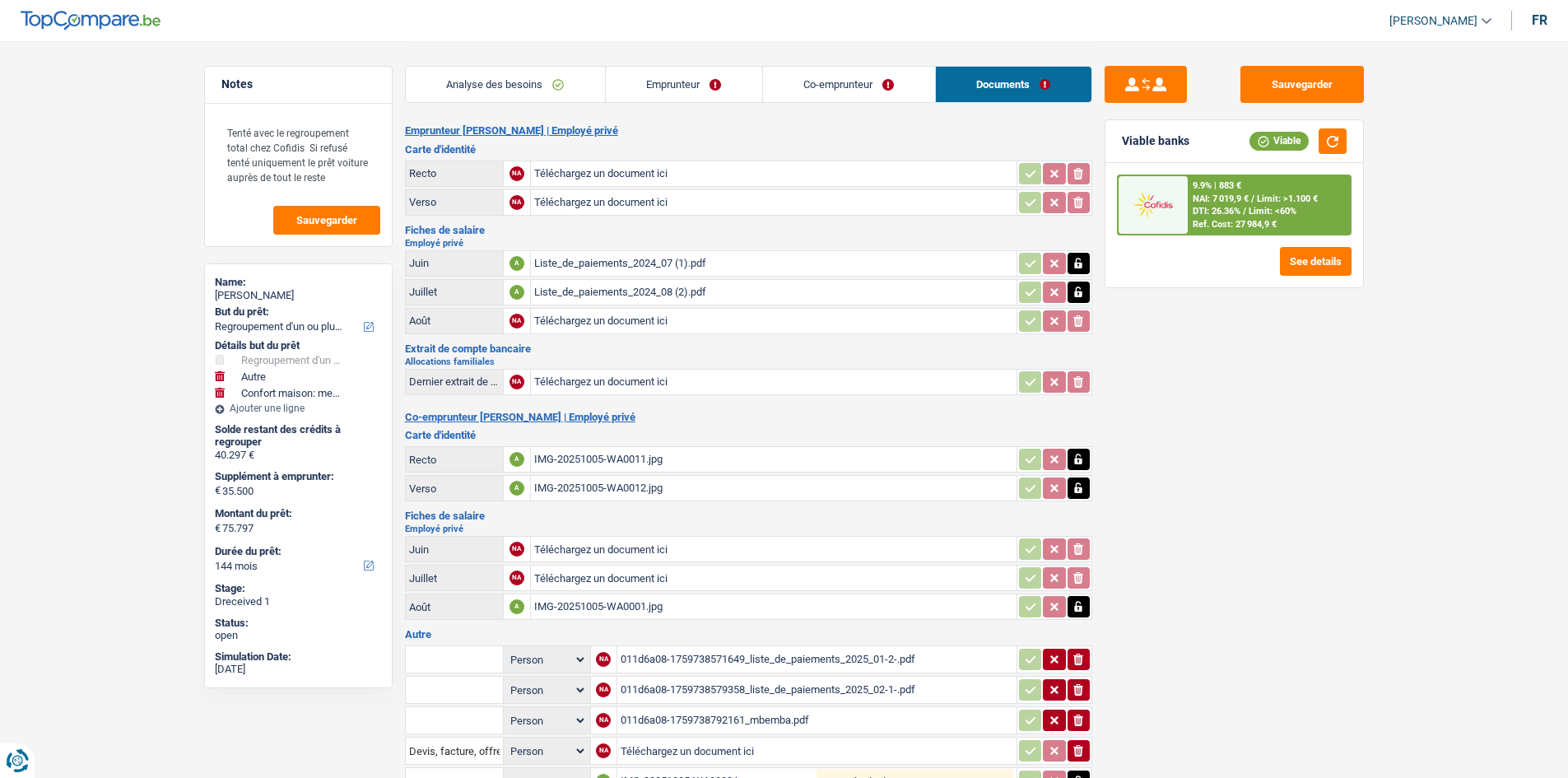
type input "C:\fakepath\Liste_de_paiements_2025_09 (2).pdf"
click at [1374, 461] on div "Sauvegarder Viable banks Viable 9.9% | 883 € NAI: 7 019,9 € / Limit: >1.100 € D…" at bounding box center [1234, 409] width 284 height 686
click at [1428, 494] on main "Notes Tenté avec le regroupement total chez Cofidis Si refusé tenté uniquement …" at bounding box center [784, 618] width 1568 height 1236
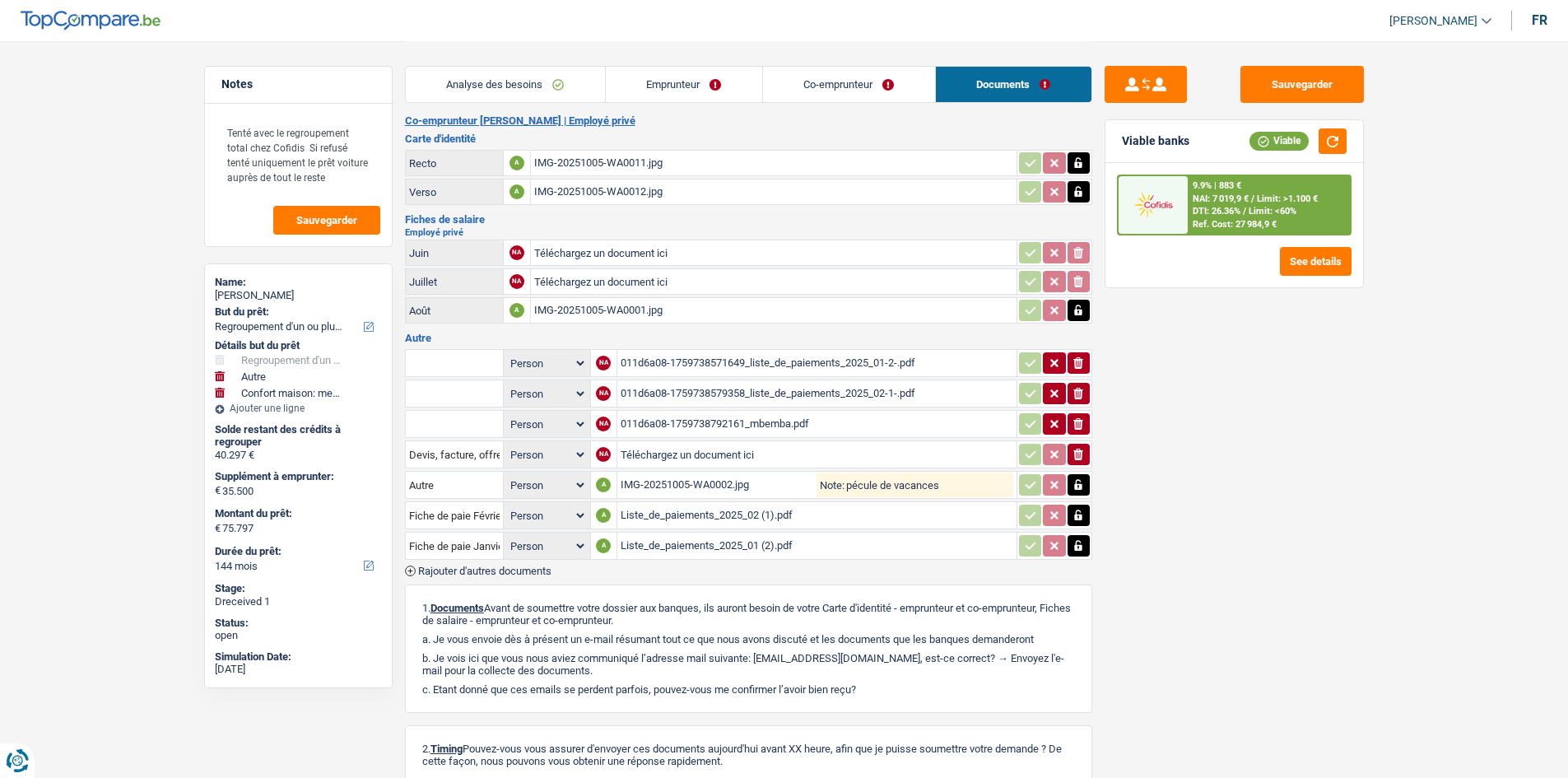
scroll to position [329, 0]
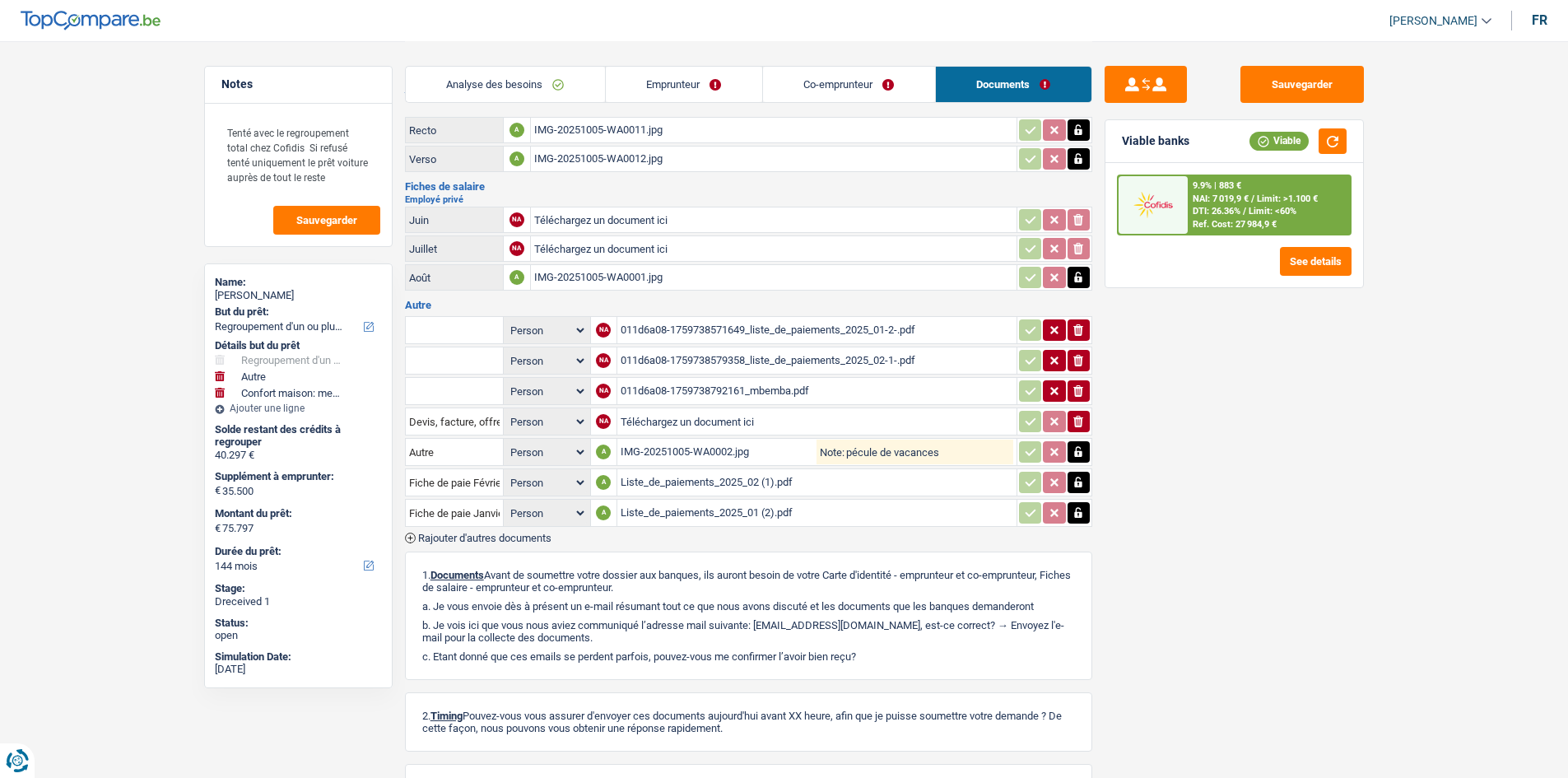
click at [768, 318] on div "011d6a08-1759738571649_liste_de_paiements_2025_01-2-.pdf" at bounding box center [816, 330] width 393 height 25
click at [680, 362] on div "011d6a08-1759738579358_liste_de_paiements_2025_02-1-.pdf" at bounding box center [816, 360] width 393 height 25
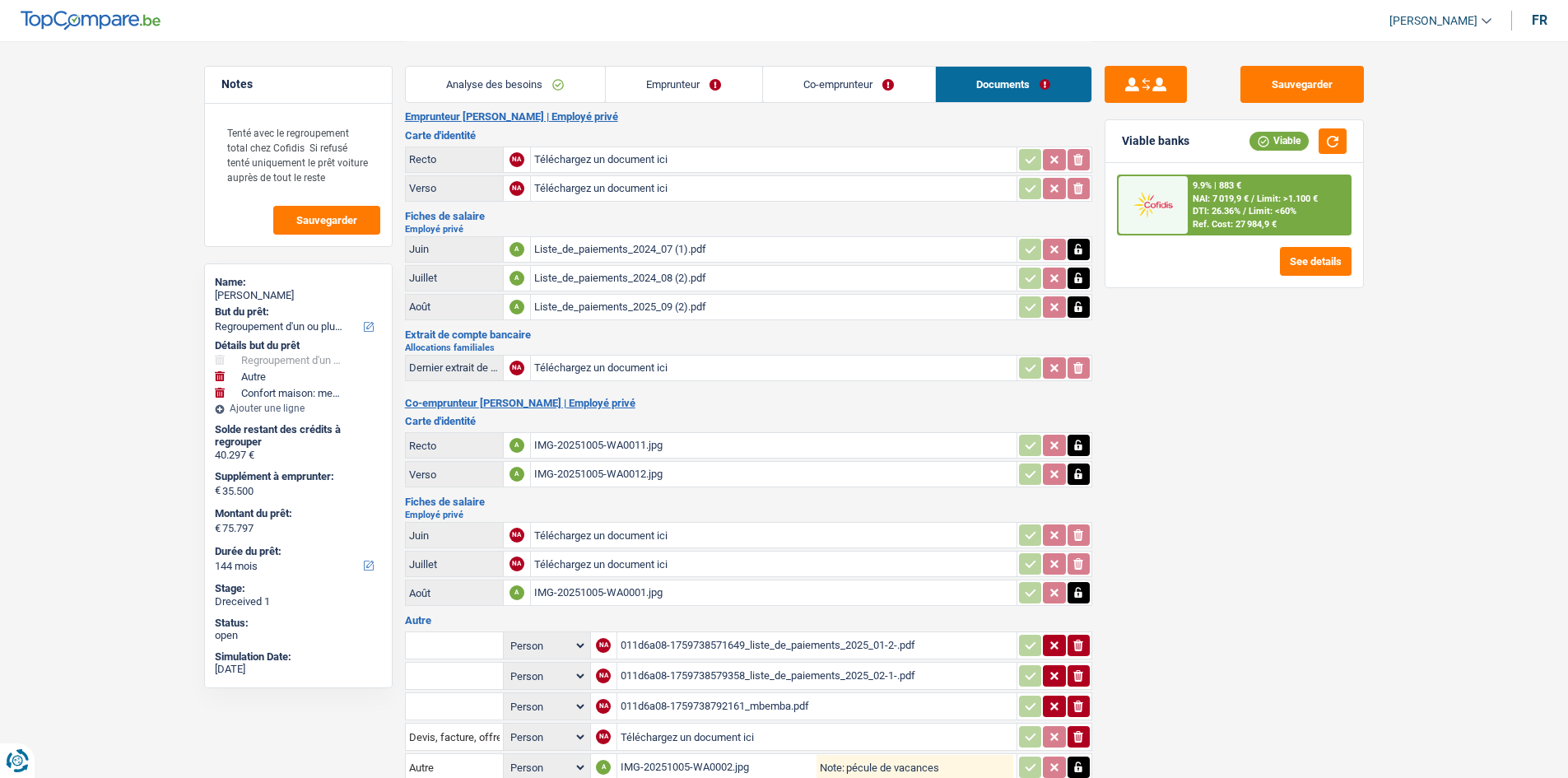
scroll to position [0, 0]
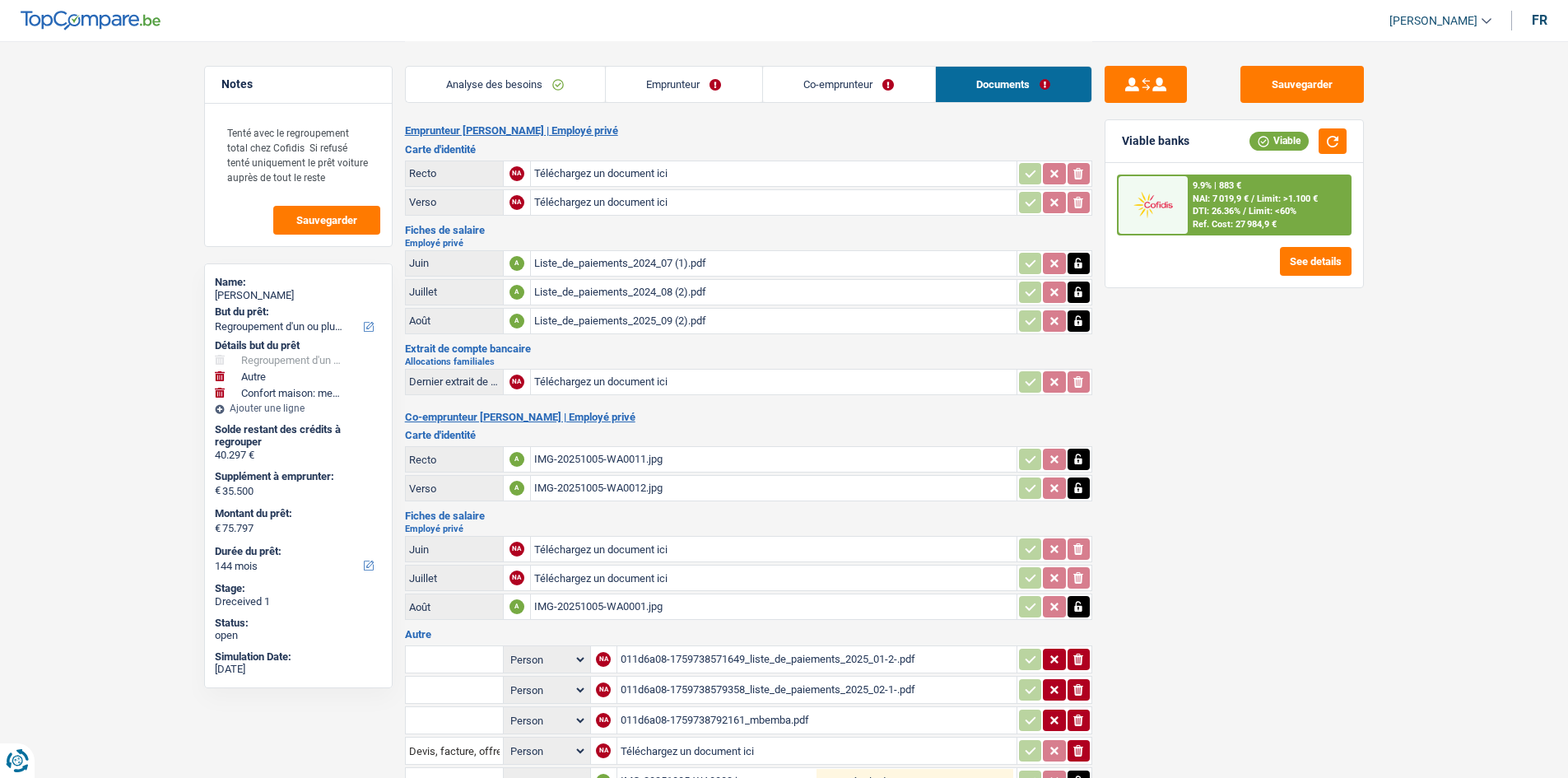
click at [636, 169] on input "Téléchargez un document ici" at bounding box center [773, 174] width 479 height 25
click at [663, 203] on input "Téléchargez un document ici" at bounding box center [773, 202] width 479 height 25
type input "C:\fakepath\ID Mr Mbemba v.jpg"
click at [631, 175] on input "Téléchargez un document ici" at bounding box center [773, 174] width 479 height 25
type input "C:\fakepath\ID Mr Mbemba r.jpg"
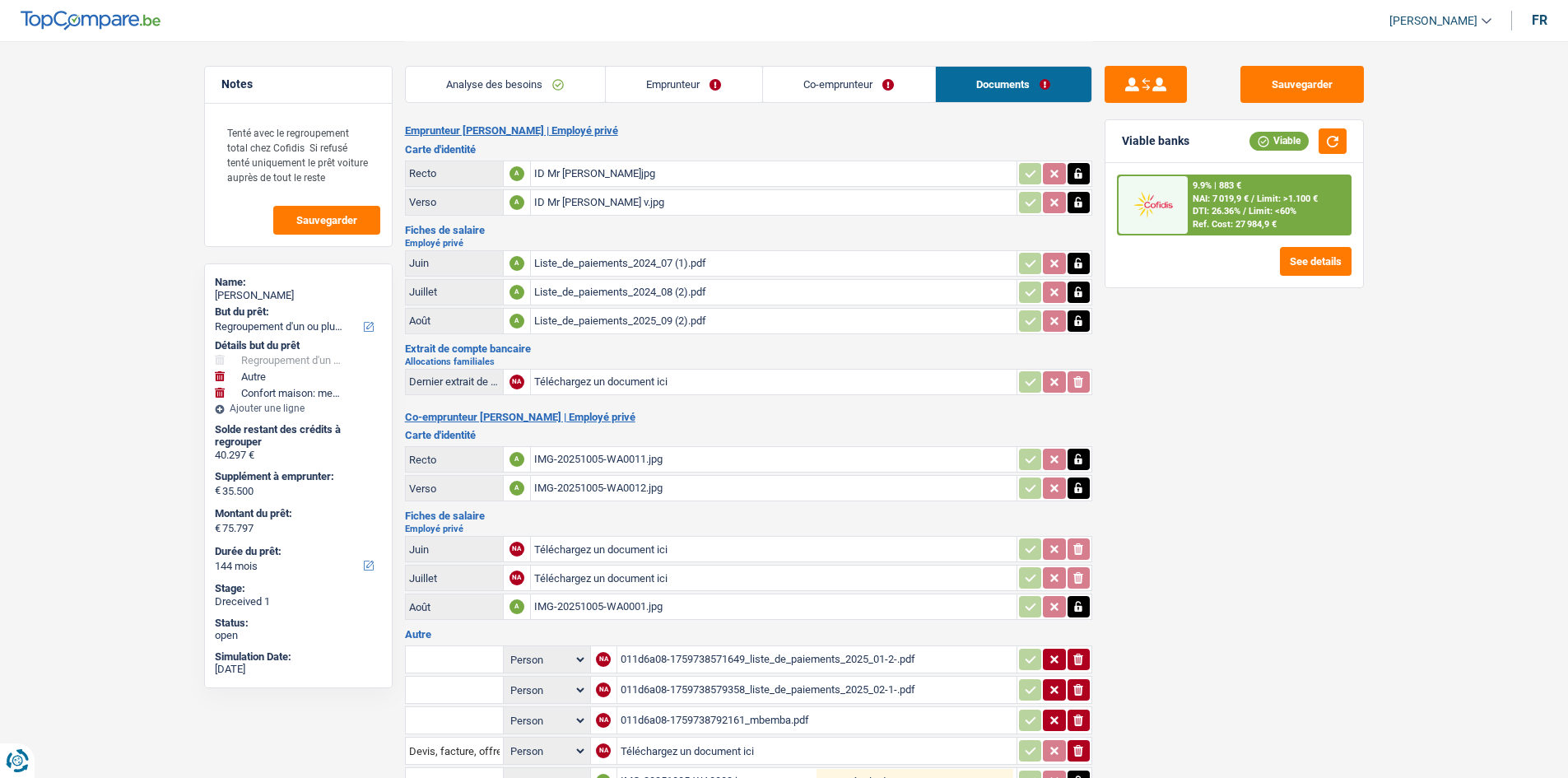
click at [1358, 406] on div "Sauvegarder Viable banks Viable 9.9% | 883 € NAI: 7 019,9 € / Limit: >1.100 € D…" at bounding box center [1234, 409] width 284 height 686
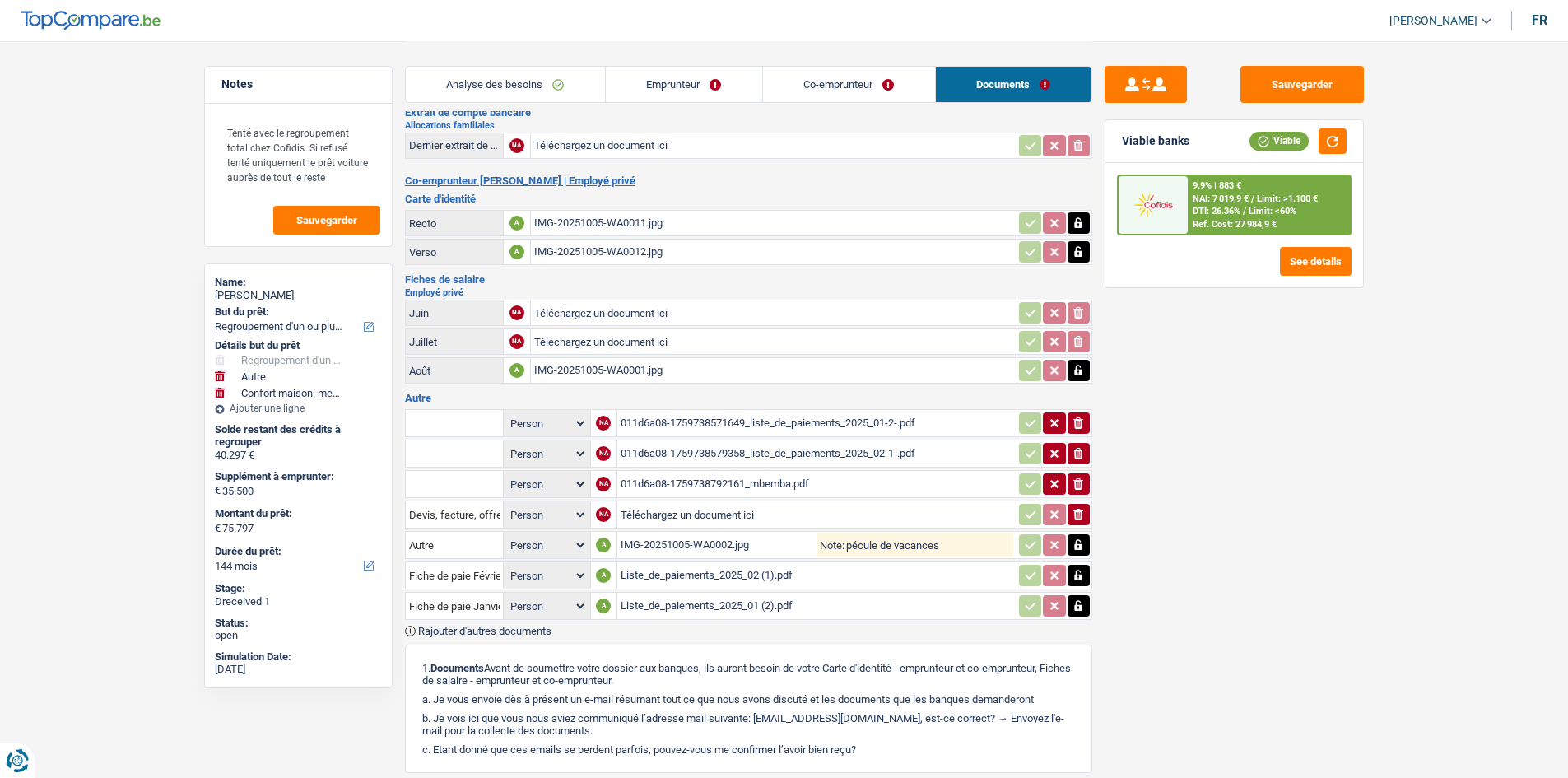
scroll to position [247, 0]
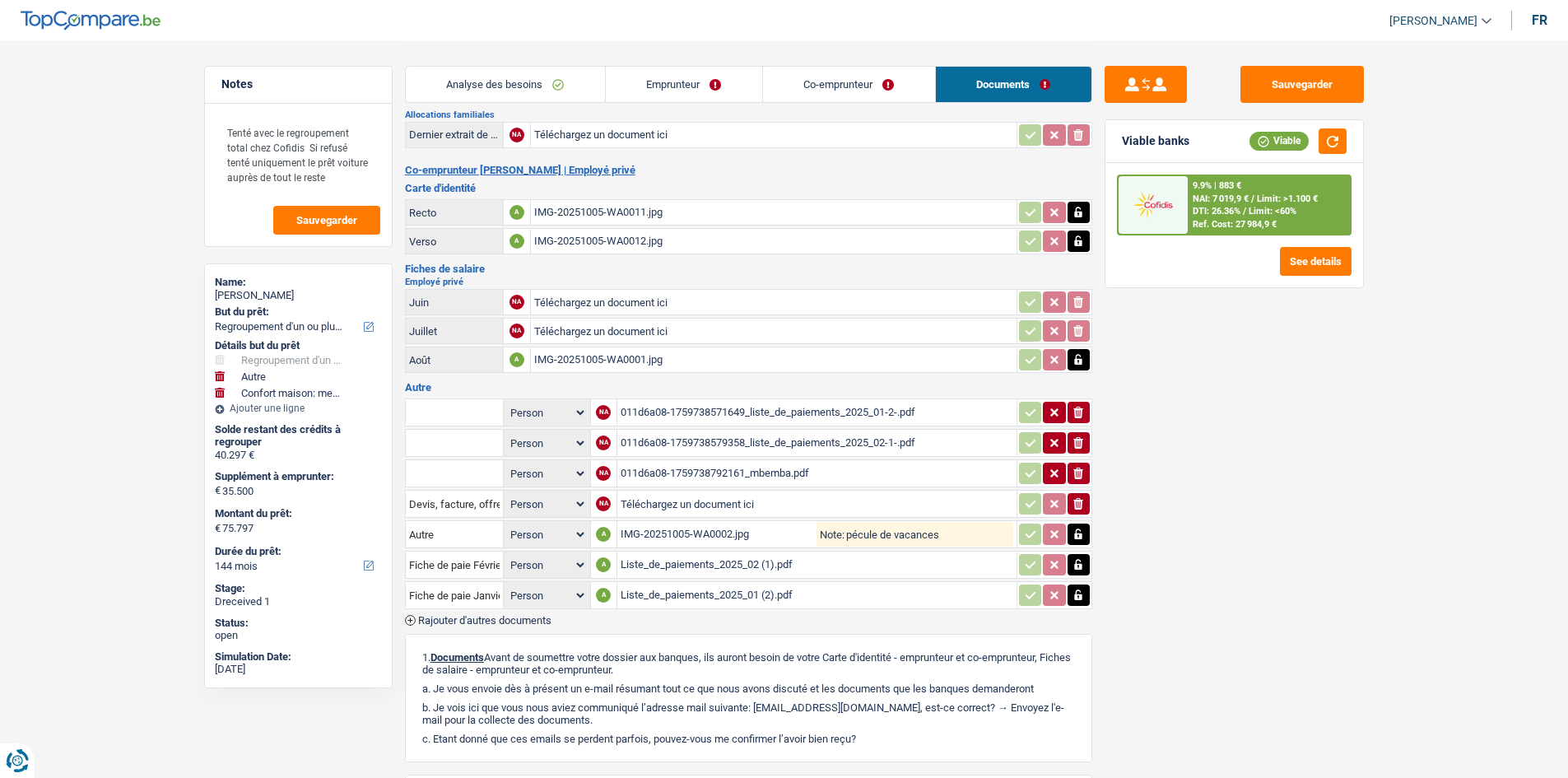
click at [732, 370] on div "IMG-20251005-WA0001.jpg" at bounding box center [773, 359] width 479 height 25
click at [699, 361] on div "IMG-20251005-WA0001.jpg" at bounding box center [773, 359] width 479 height 25
click at [641, 337] on input "Téléchargez un document ici" at bounding box center [773, 331] width 479 height 25
type input "C:\fakepath\duplicata Fiche de paie juillet 2025 Nyoyi Wetshy.pdf"
click at [672, 297] on input "Téléchargez un document ici" at bounding box center [773, 302] width 479 height 25
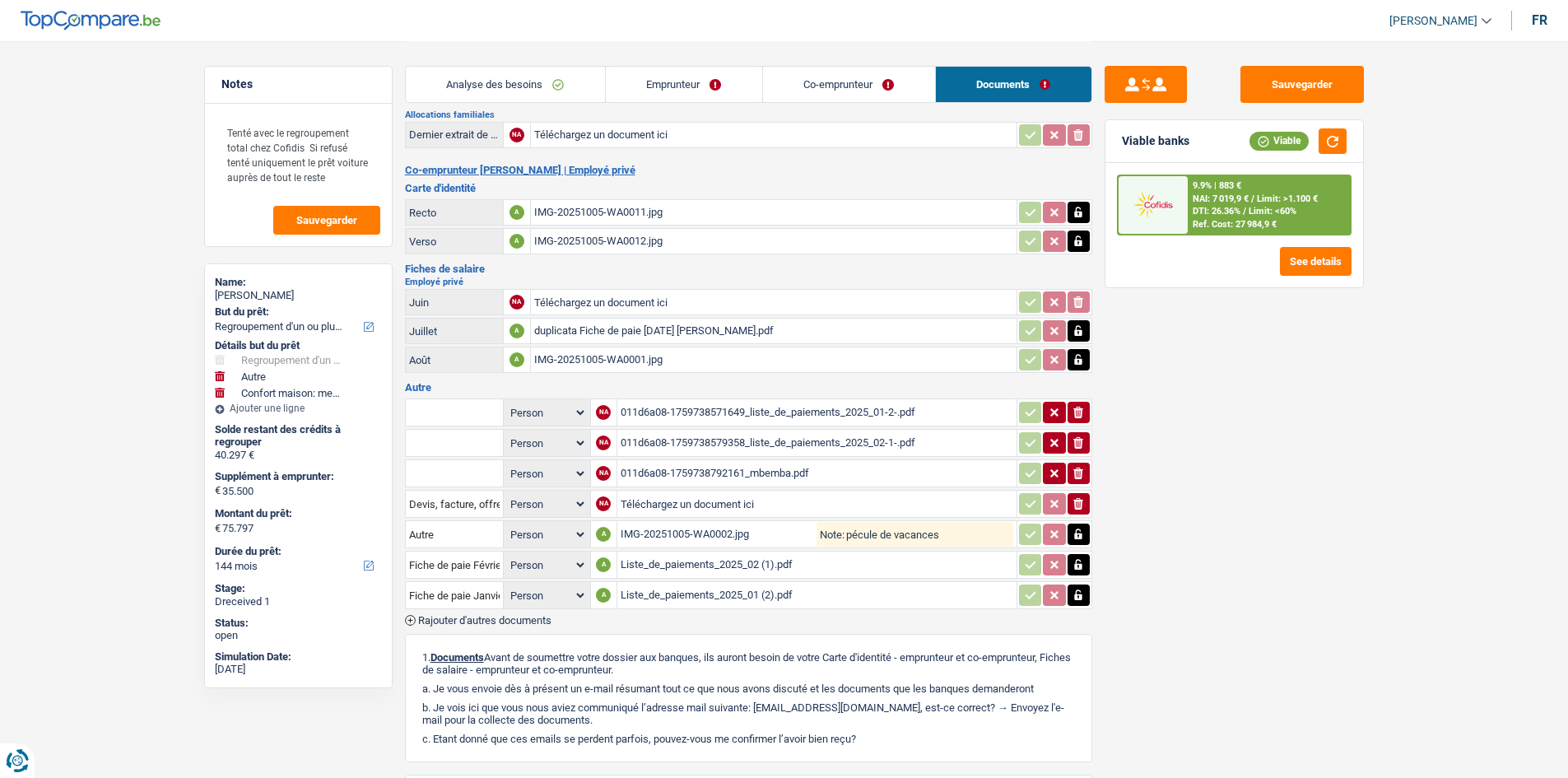
type input "C:\fakepath\Fiche de paie septembre 2025 Nyoyi Wetshy.pdf"
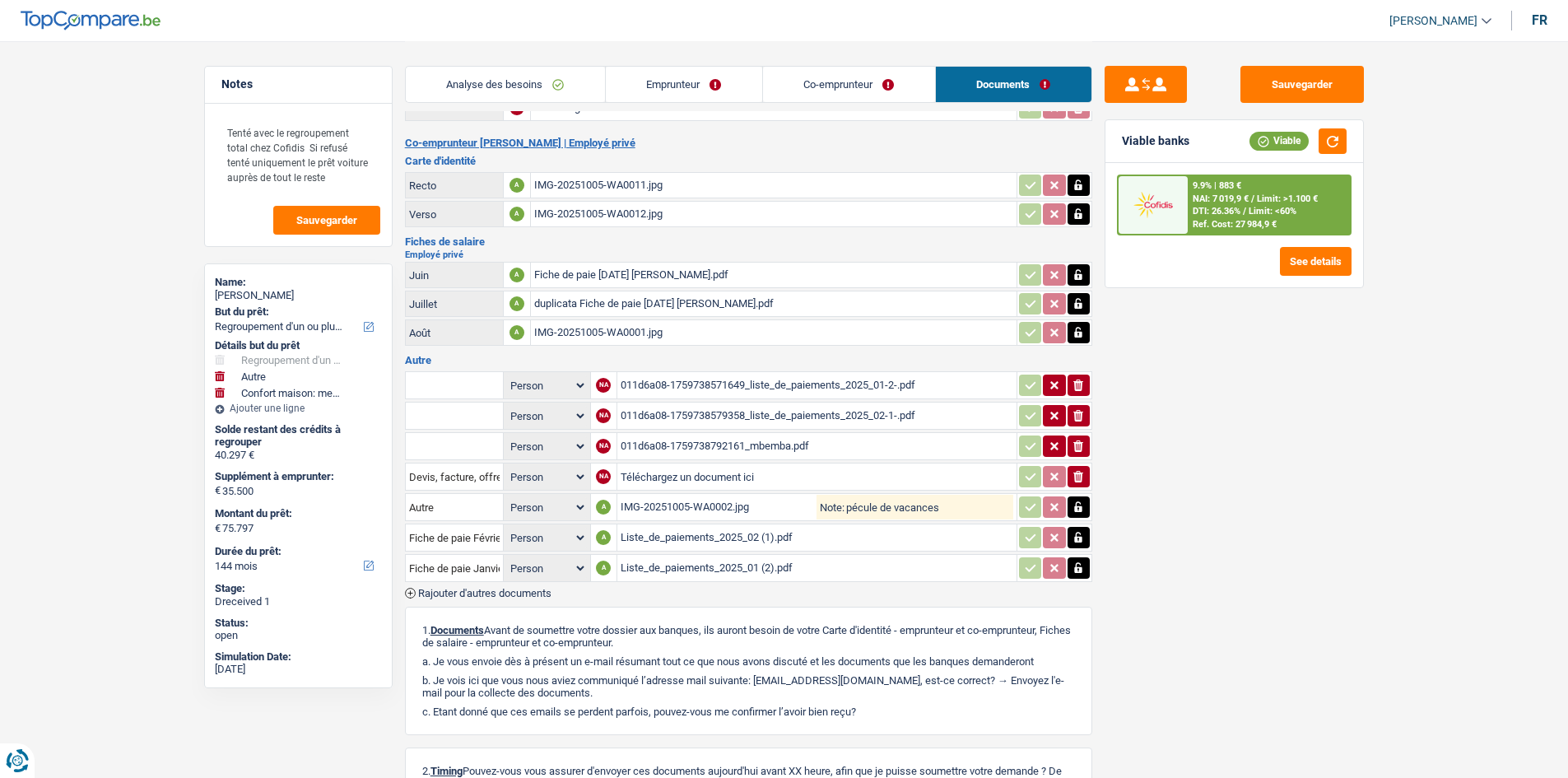
scroll to position [329, 0]
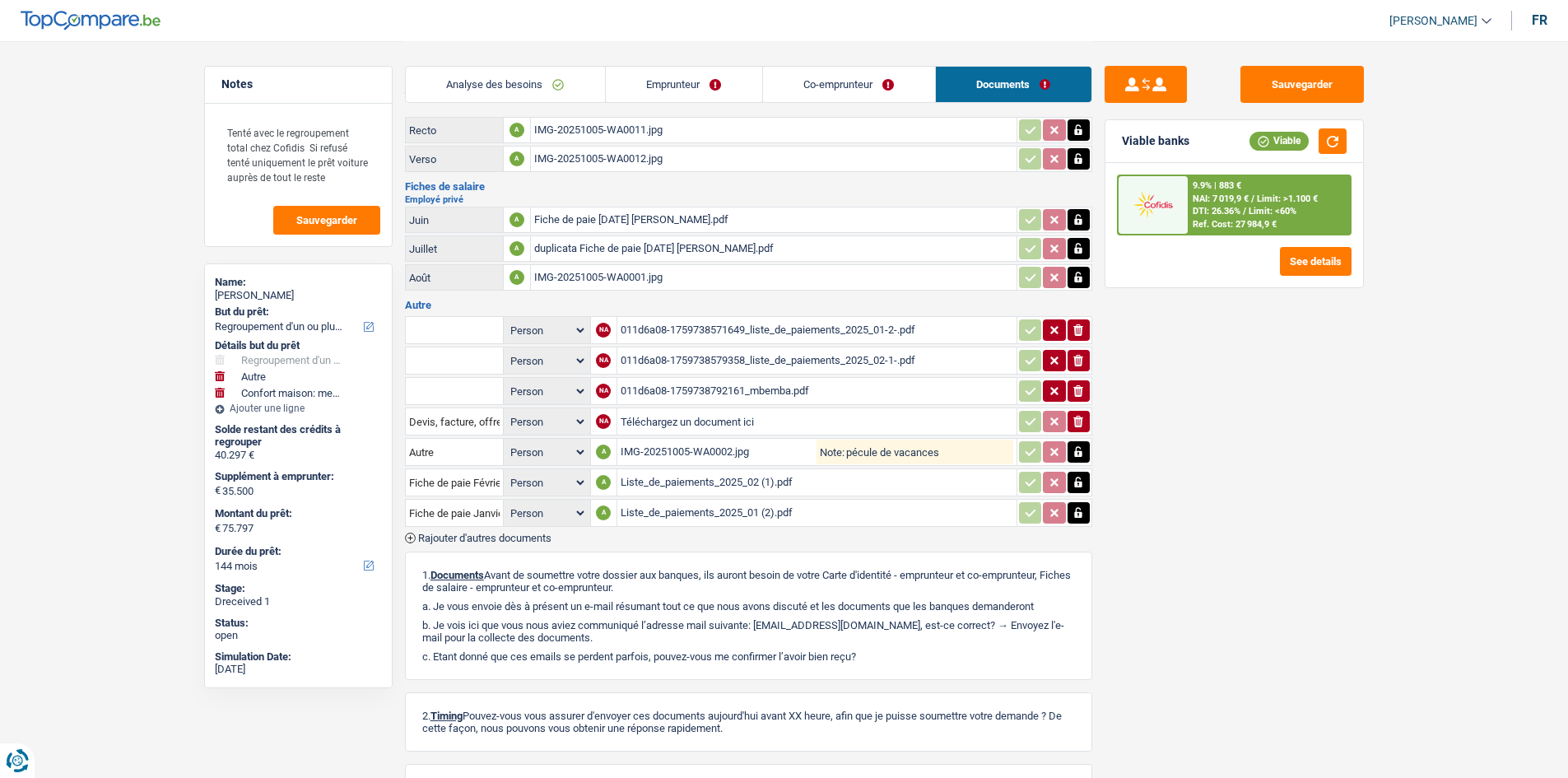
click at [786, 389] on div "011d6a08-1759738792161_mbemba.pdf" at bounding box center [816, 391] width 393 height 25
click at [1078, 328] on icon "button" at bounding box center [1077, 329] width 9 height 11
click at [1080, 353] on icon "ionicons-v5-e" at bounding box center [1077, 360] width 13 height 16
click at [1078, 454] on icon "button" at bounding box center [1077, 451] width 13 height 16
click at [1080, 481] on icon "button" at bounding box center [1077, 482] width 13 height 16
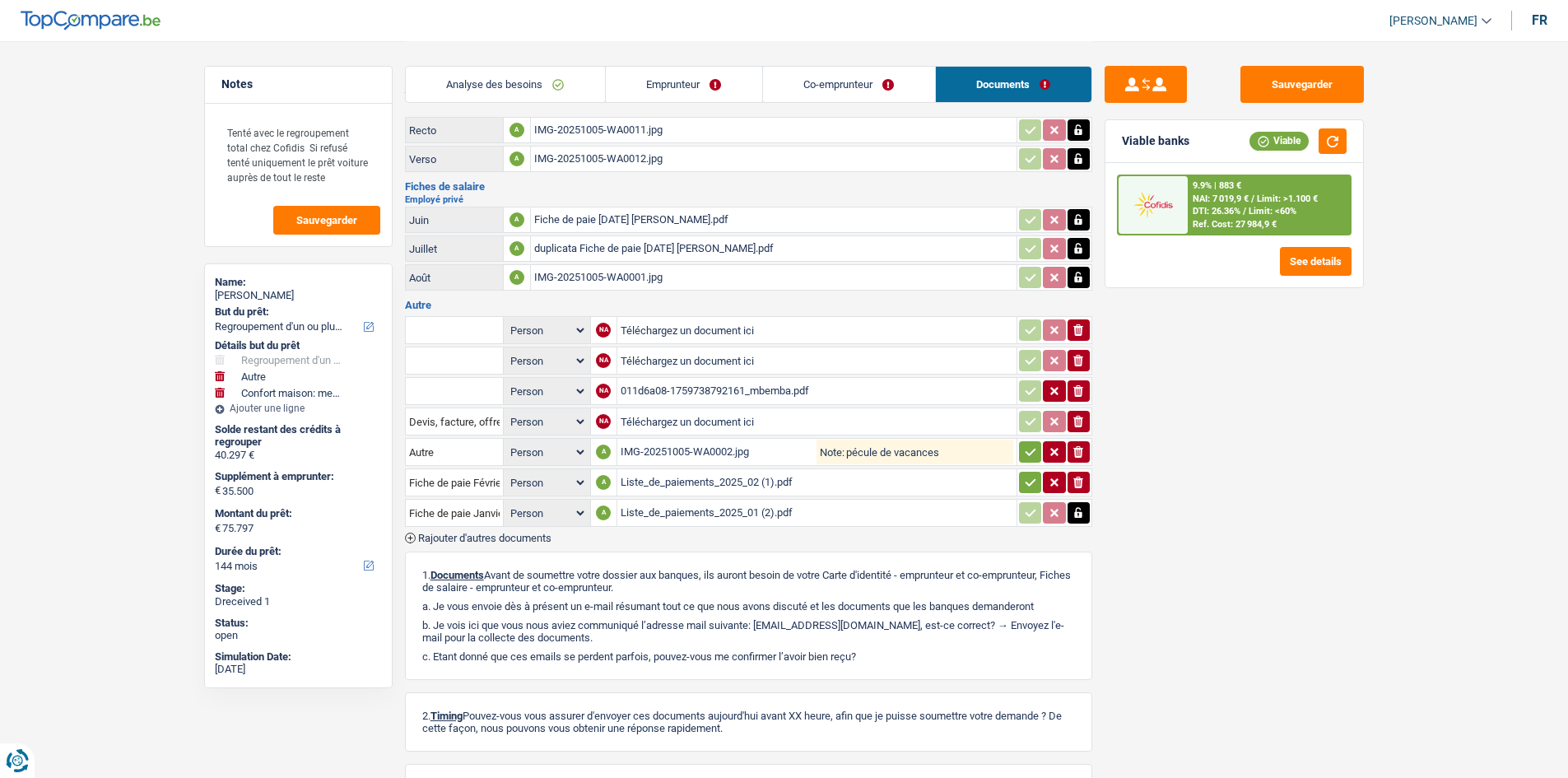
click at [1081, 512] on icon "button" at bounding box center [1077, 512] width 13 height 16
click at [1083, 451] on icon "ionicons-v5-e" at bounding box center [1077, 451] width 13 height 16
click at [1072, 481] on icon "ionicons-v5-e" at bounding box center [1077, 482] width 13 height 16
click at [1078, 501] on td "ionicons-v5-e" at bounding box center [1054, 512] width 76 height 28
click at [1086, 512] on button "ionicons-v5-e" at bounding box center [1078, 512] width 22 height 21
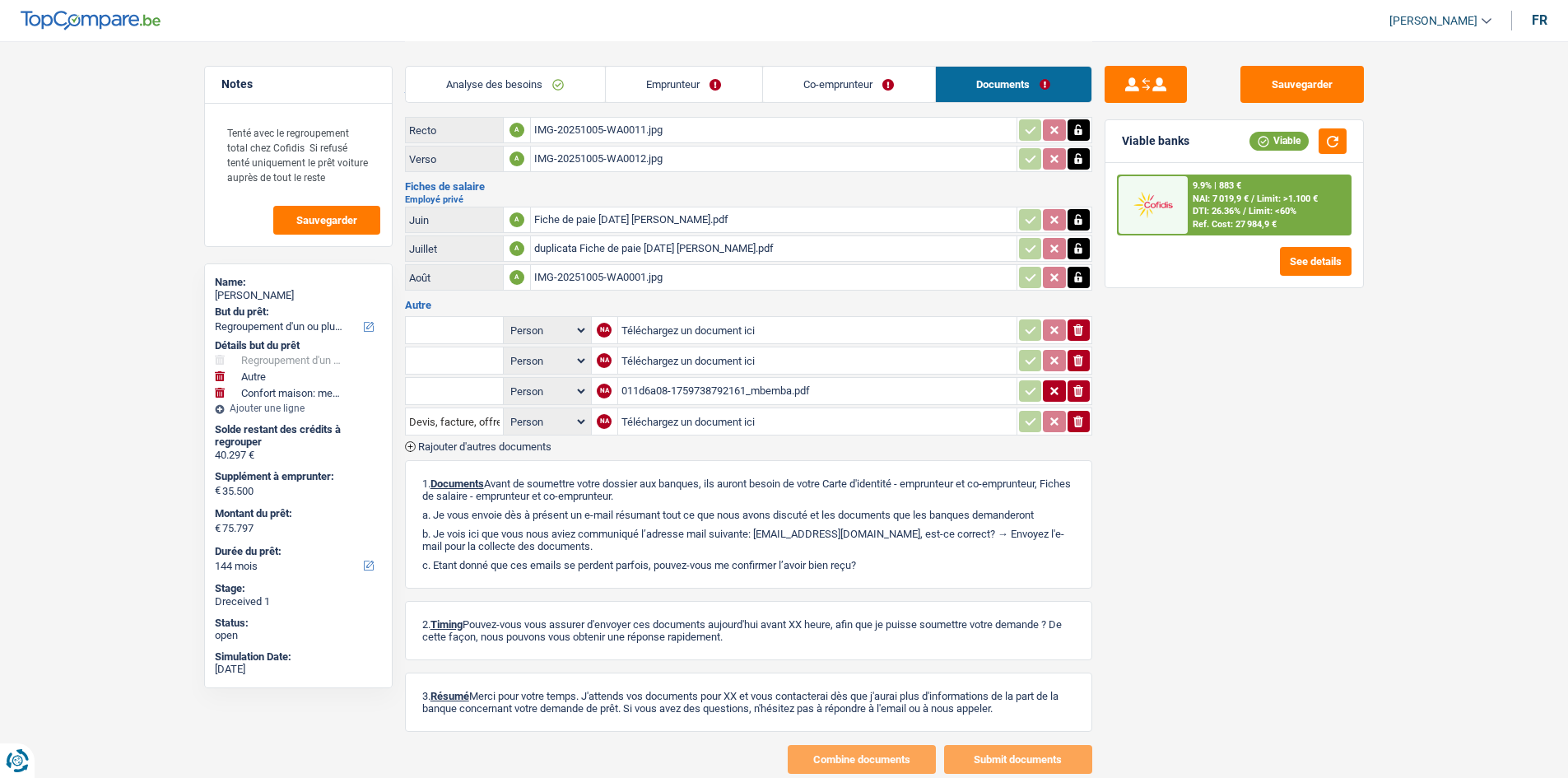
click at [659, 327] on input "Téléchargez un document ici" at bounding box center [817, 330] width 392 height 25
type input "C:\fakepath\Alloc Août Mbemba.pdf"
click at [683, 337] on div "Alloc Août Mbemba.pdf" at bounding box center [717, 330] width 194 height 25
click at [716, 359] on input "Téléchargez un document ici" at bounding box center [816, 360] width 393 height 25
type input "C:\fakepath\Alloc MBEMBA 2.pdf"
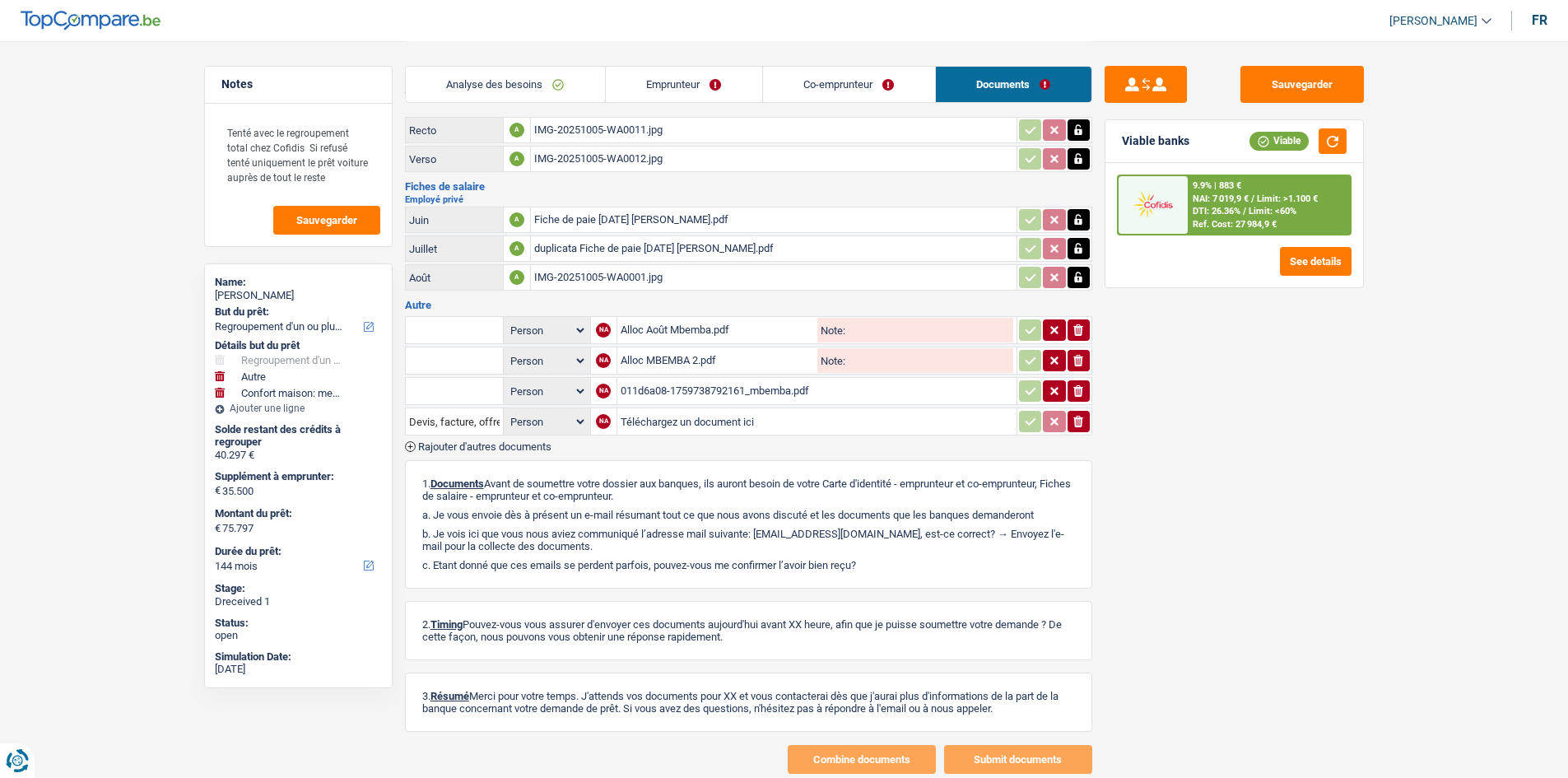
click at [1349, 402] on div "Sauvegarder Viable banks Viable 9.9% | 883 € NAI: 7 019,9 € / Limit: >1.100 € D…" at bounding box center [1234, 409] width 284 height 686
click at [1320, 82] on button "Sauvegarder" at bounding box center [1302, 84] width 124 height 37
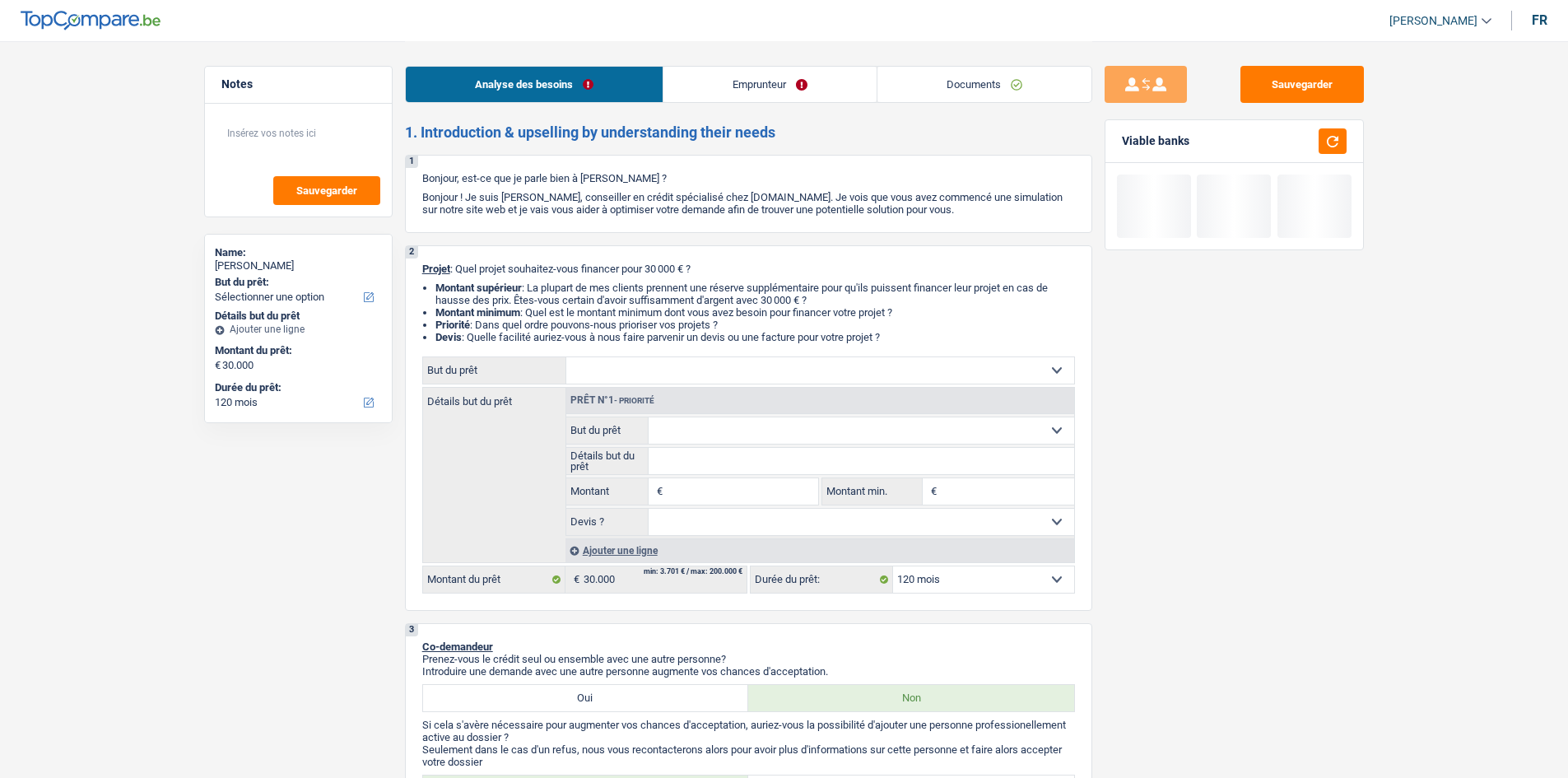
select select "120"
click at [954, 85] on link "Documents" at bounding box center [984, 84] width 214 height 35
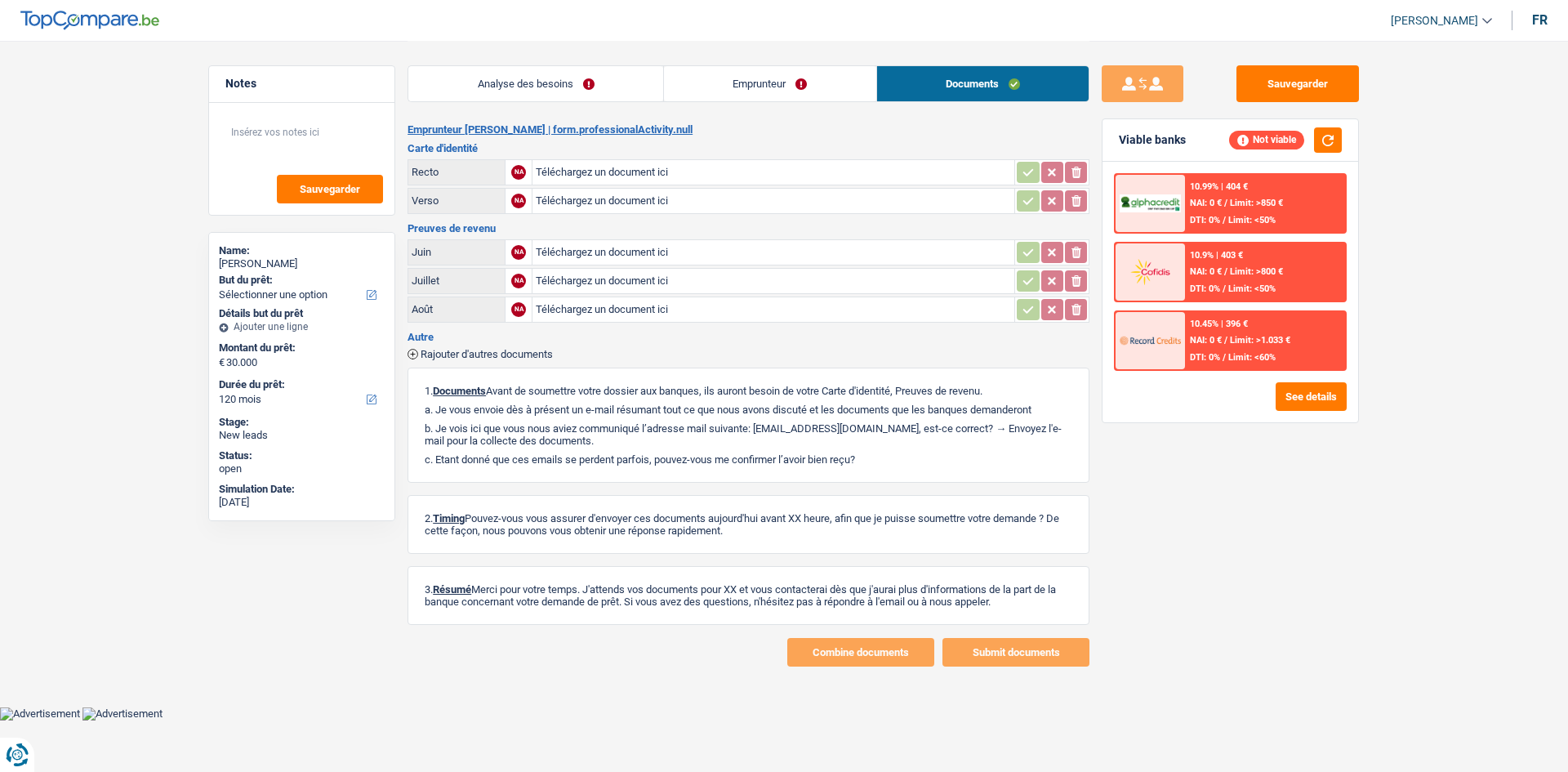
click at [738, 84] on link "Emprunteur" at bounding box center [770, 84] width 212 height 35
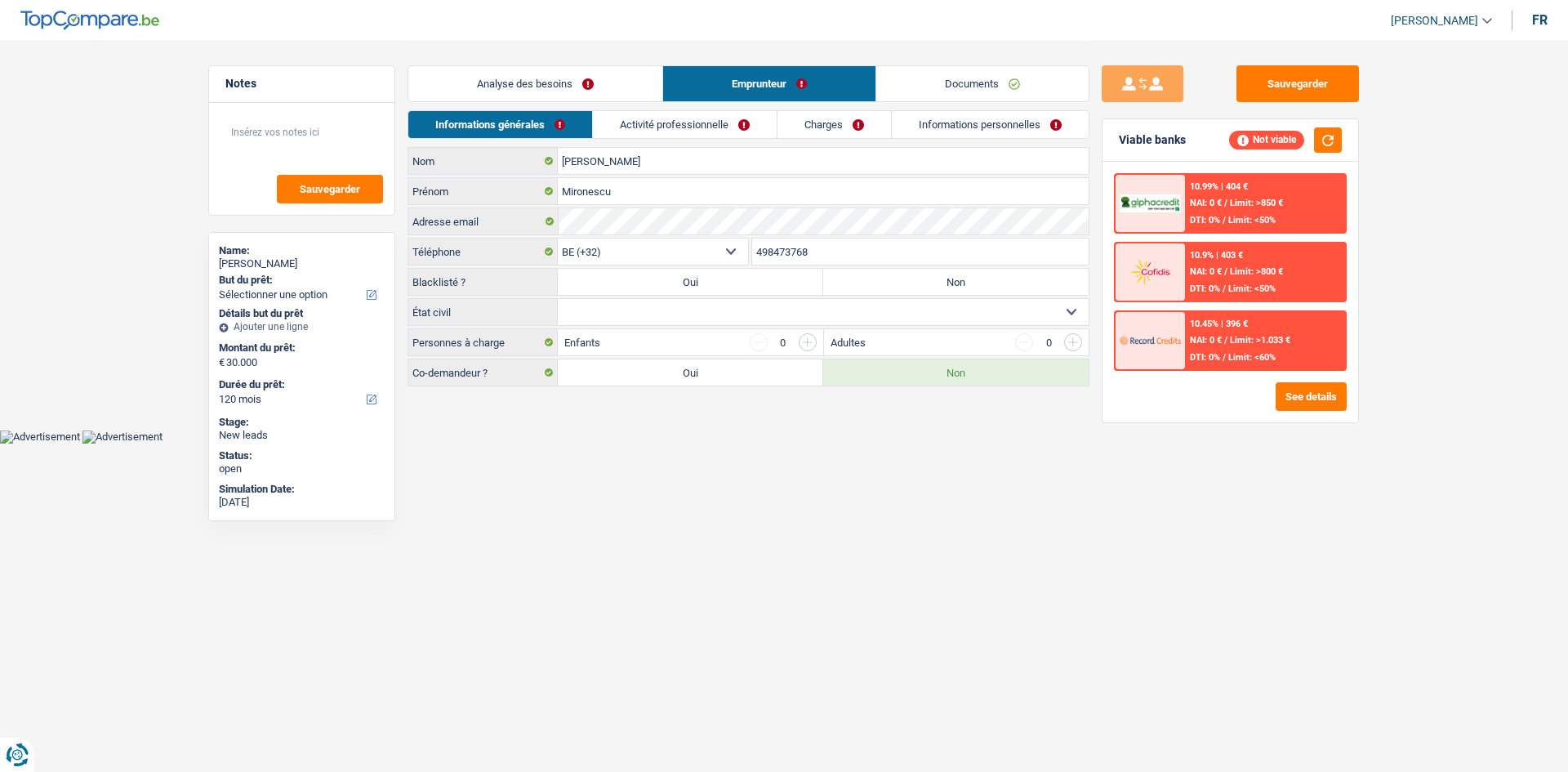
click at [708, 120] on link "Activité professionnelle" at bounding box center [685, 125] width 184 height 27
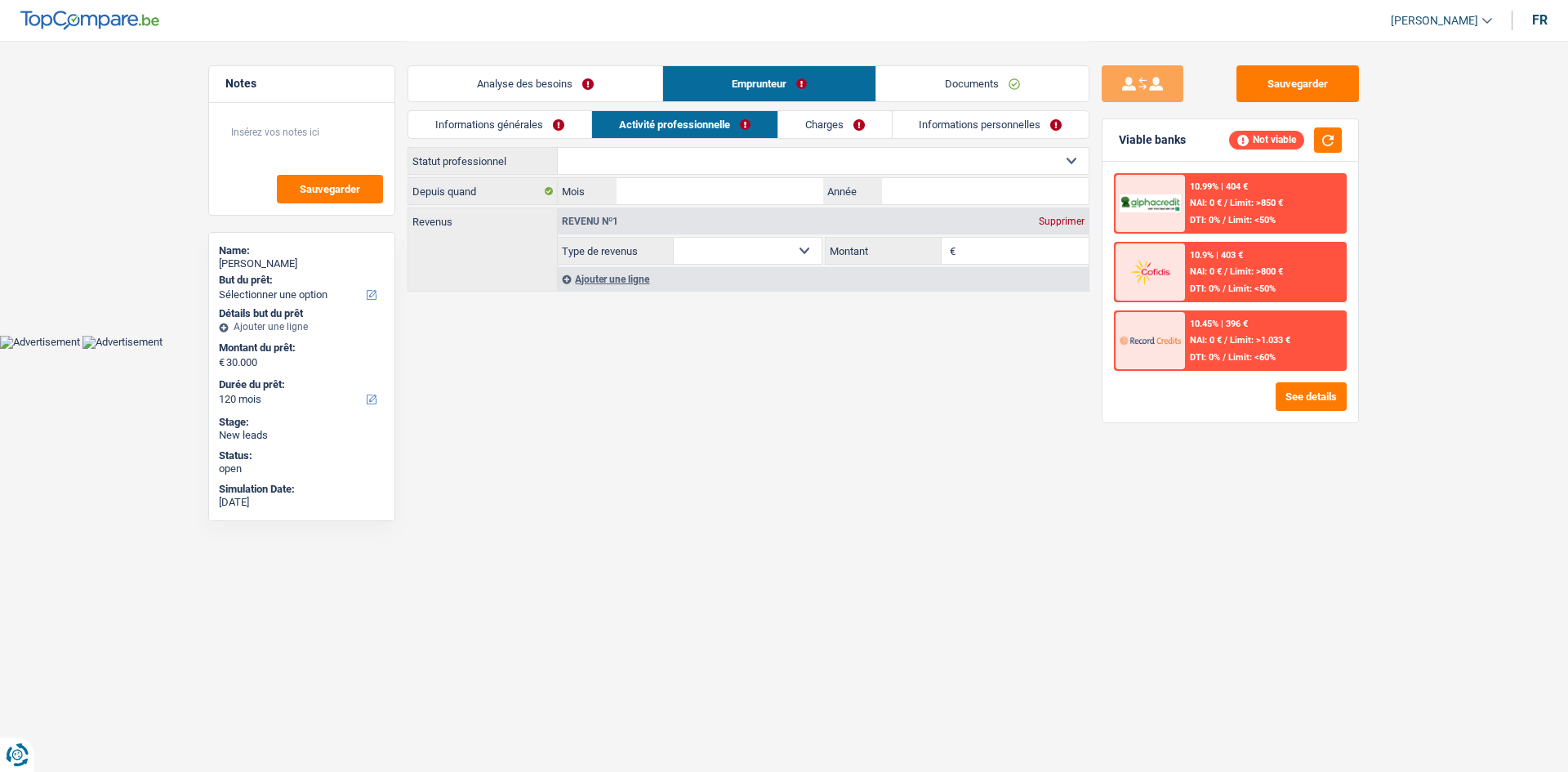
click at [825, 128] on link "Charges" at bounding box center [835, 125] width 113 height 27
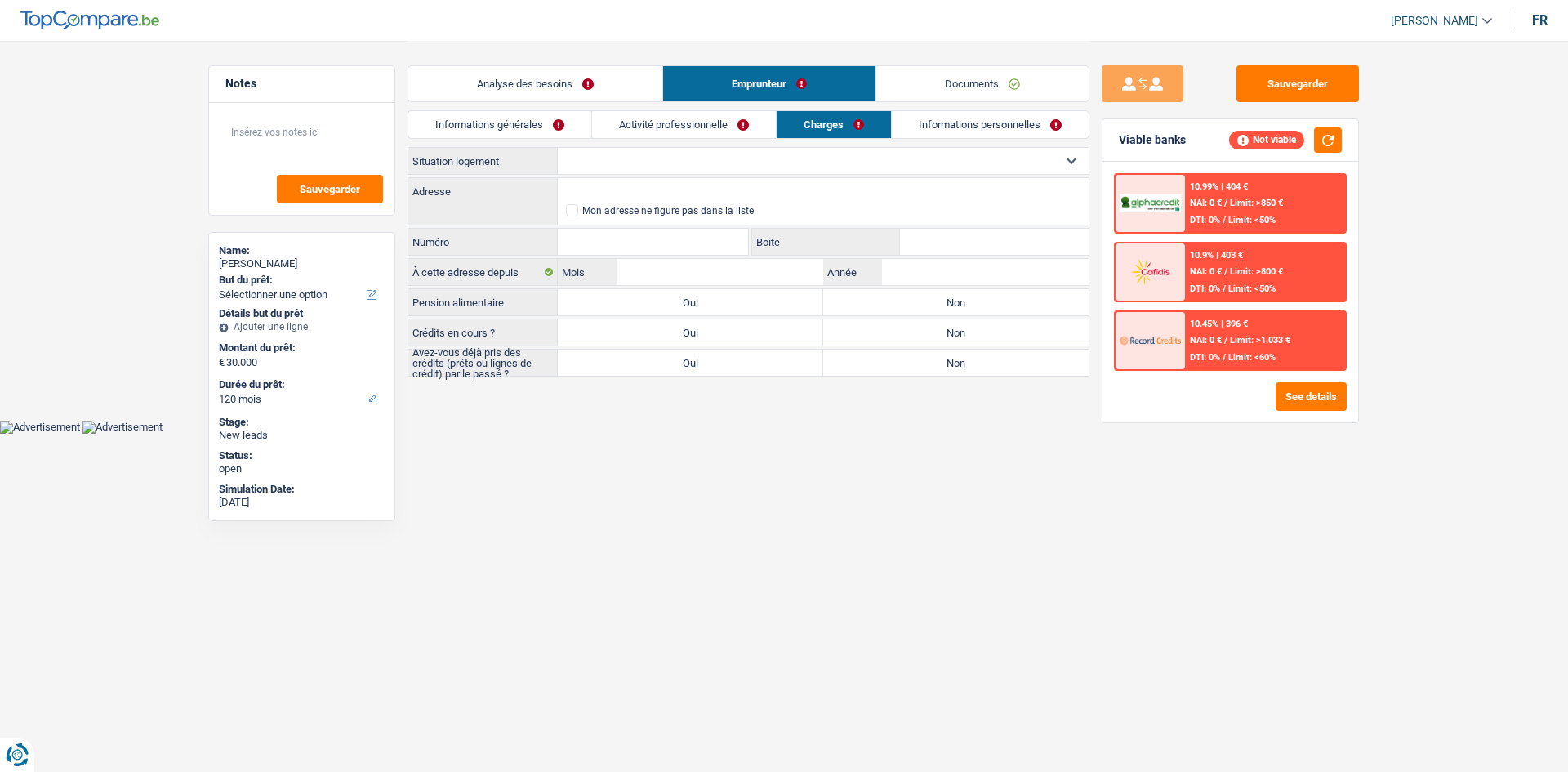
click at [986, 128] on link "Informations personnelles" at bounding box center [990, 125] width 197 height 27
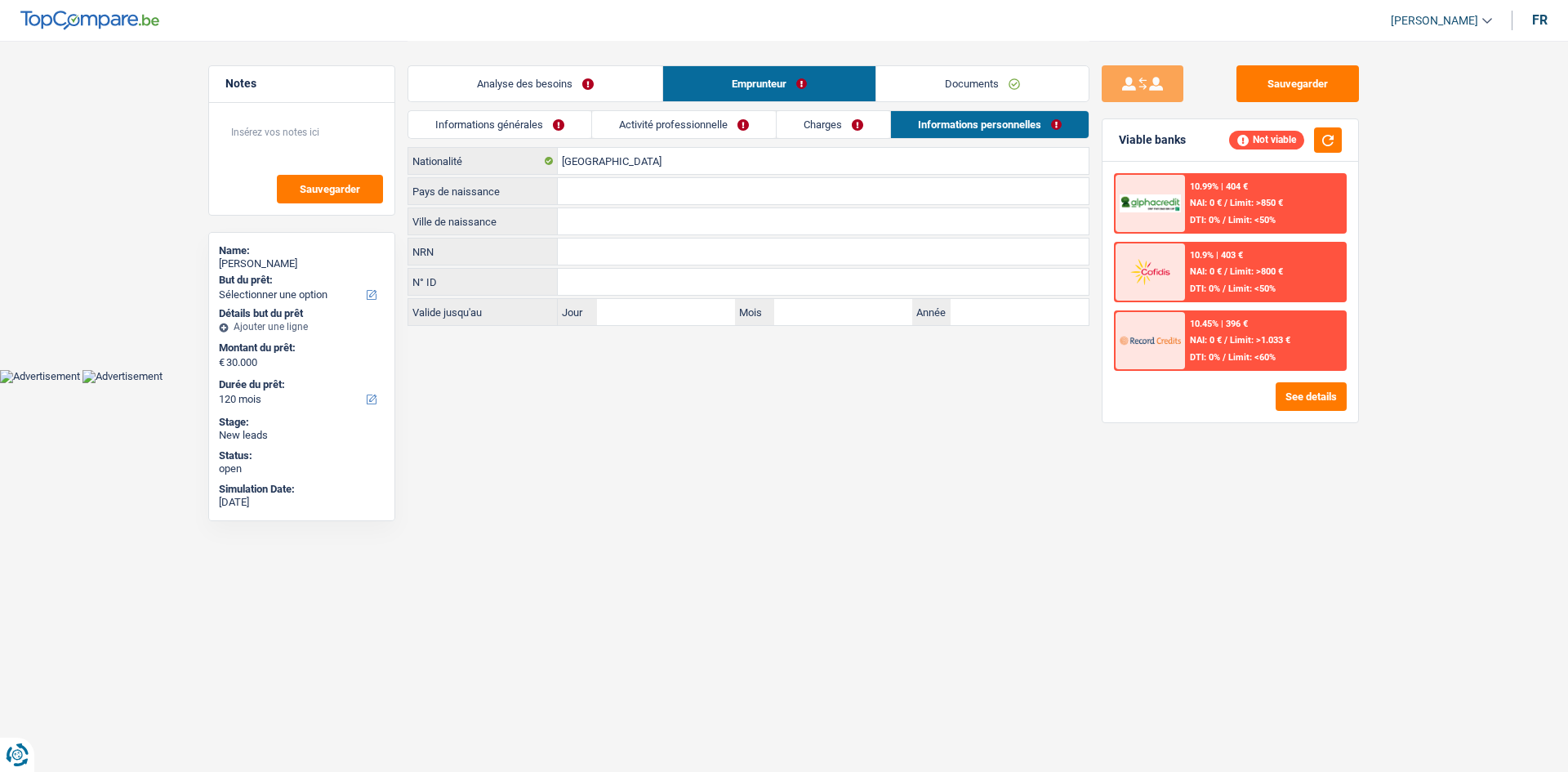
click at [541, 96] on link "Analyse des besoins" at bounding box center [535, 84] width 254 height 35
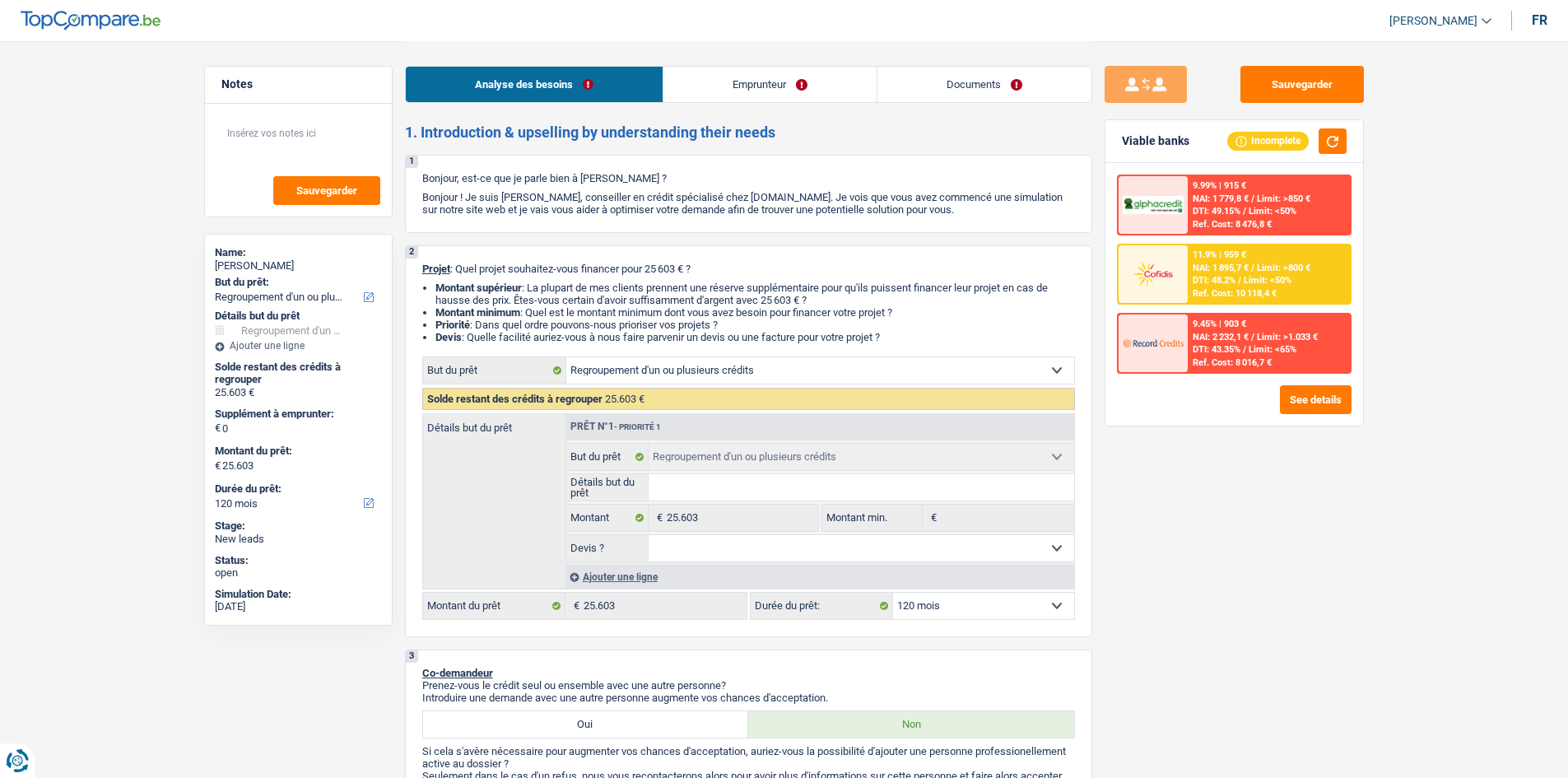
select select "refinancing"
select select "120"
select select "refinancing"
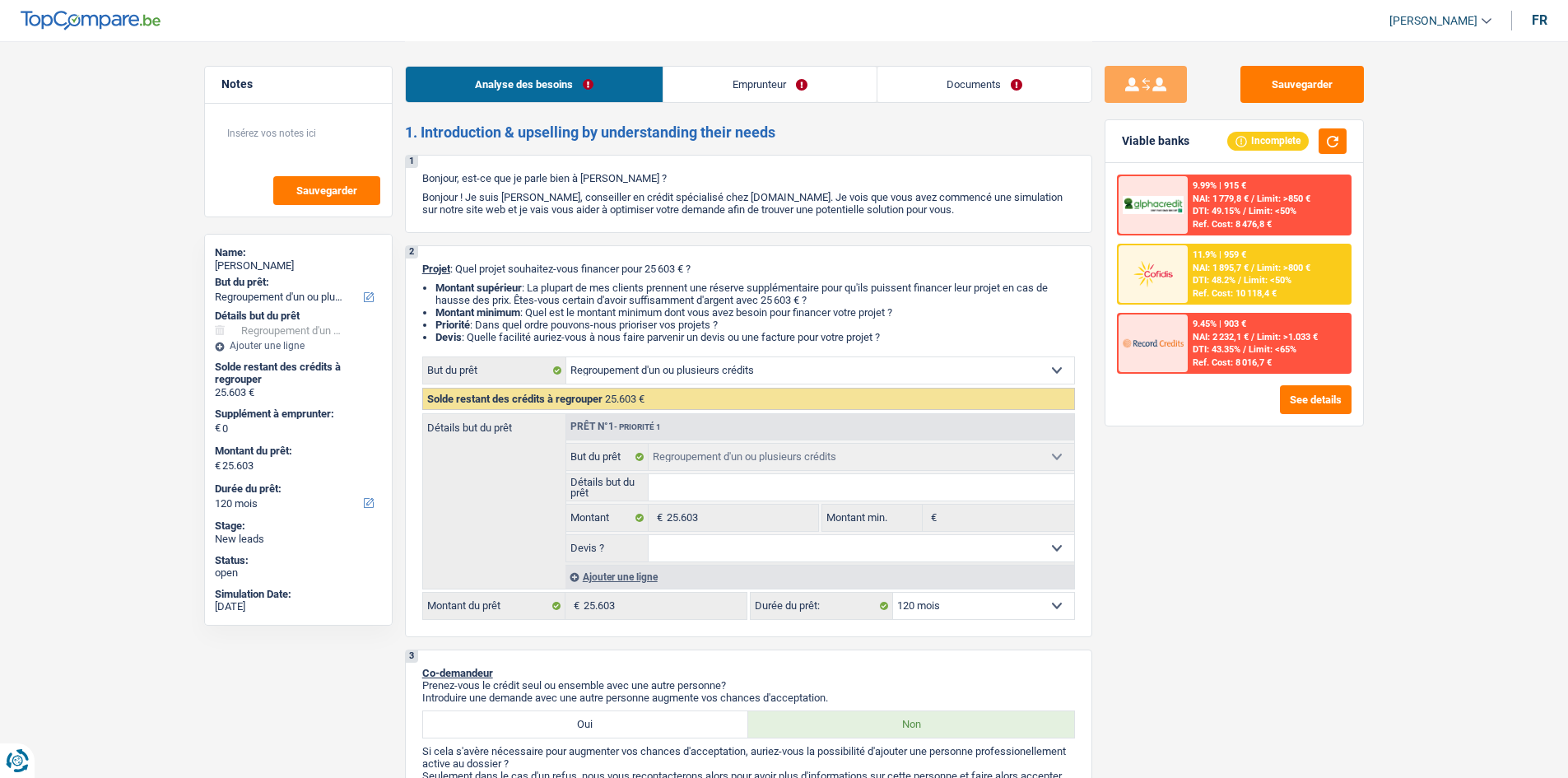
select select "120"
select select "privateEmployee"
select select "netSalary"
select select "mealVouchers"
select select "familyAllowances"
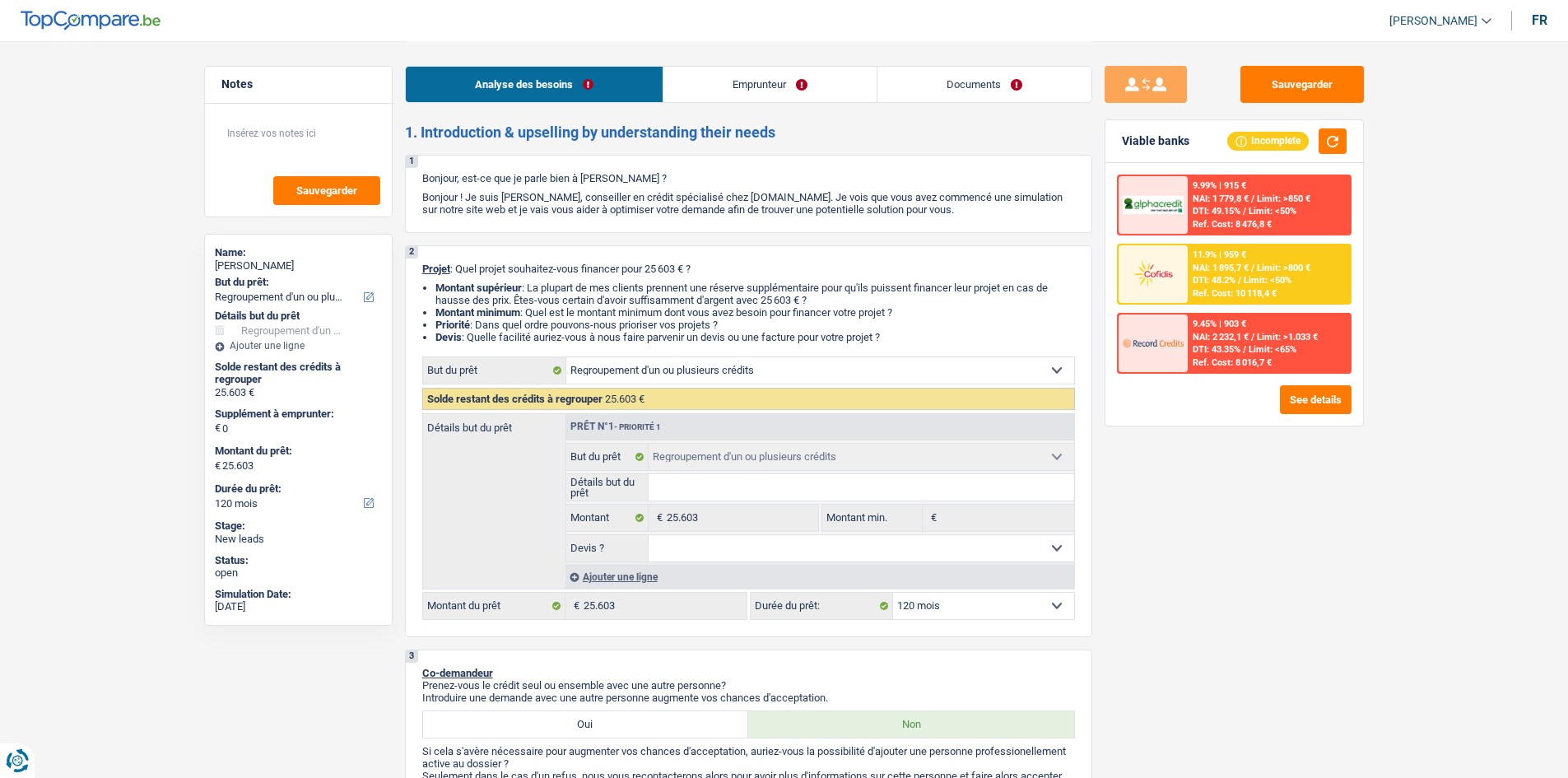
select select "rents"
select select "carLoan"
select select "60"
select select "personalLoan"
select select "other"
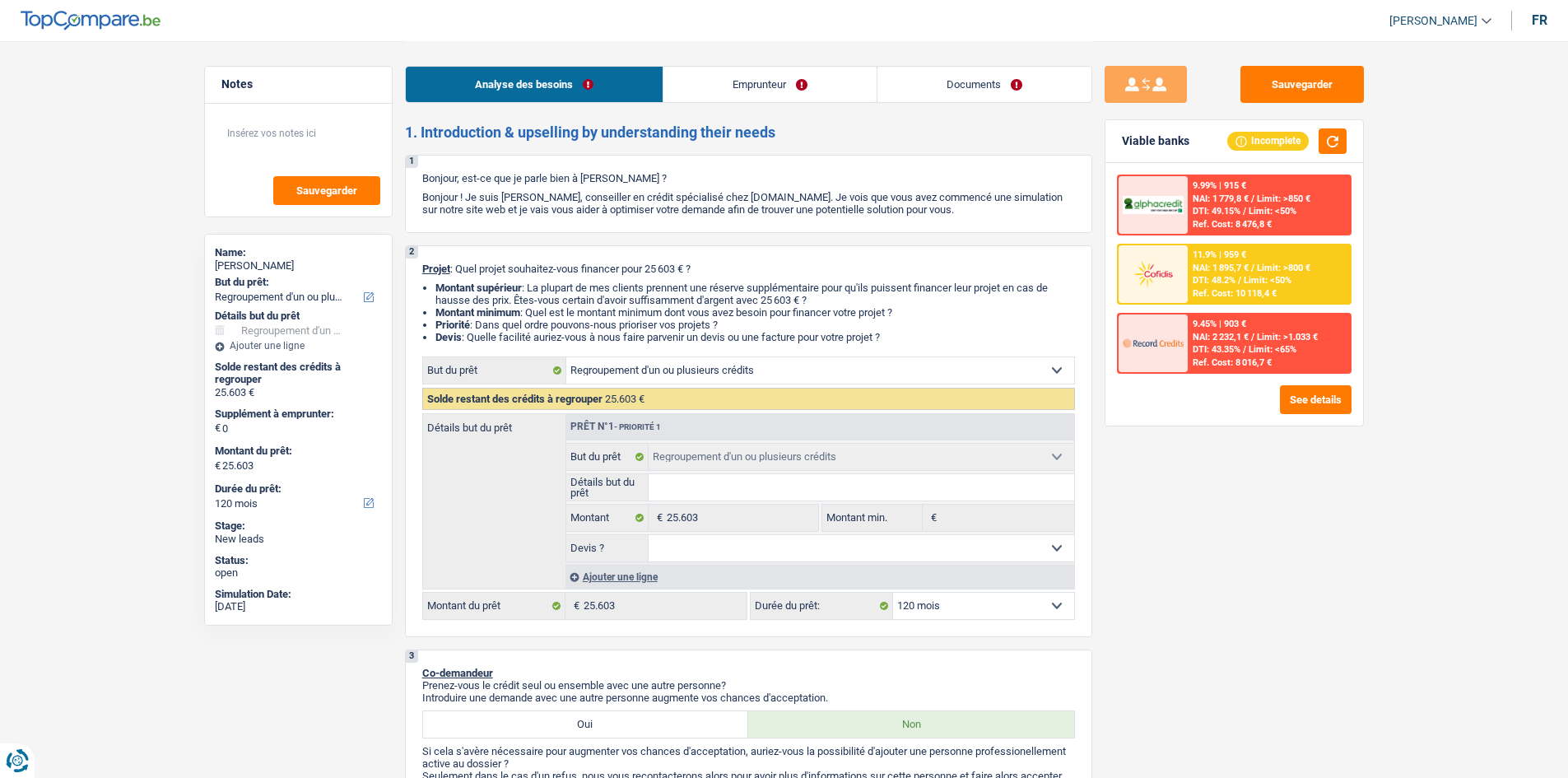
select select "48"
select select "personalLoan"
select select "other"
select select "48"
select select "refinancing"
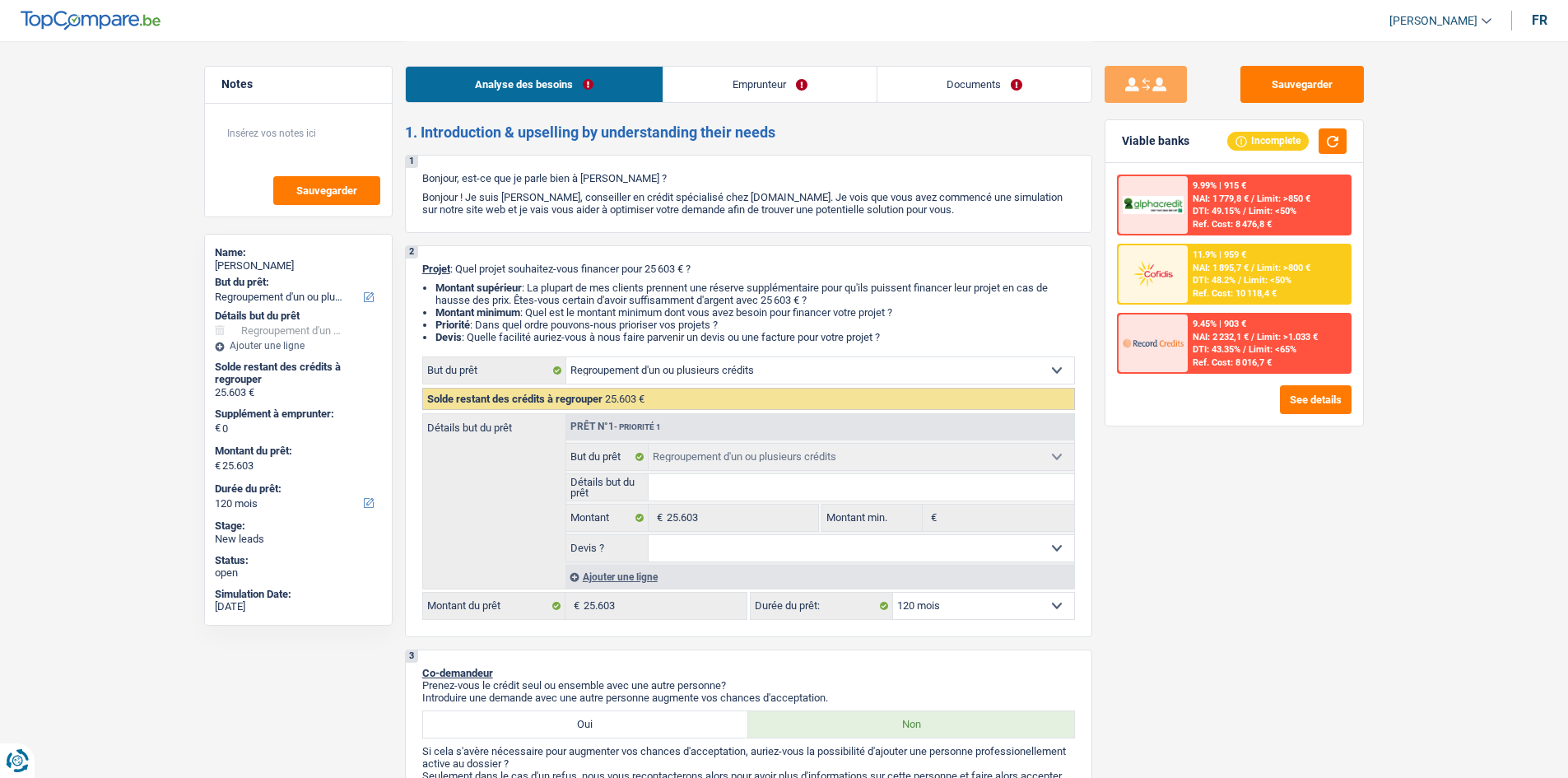
select select "refinancing"
select select "120"
drag, startPoint x: 970, startPoint y: 95, endPoint x: 900, endPoint y: 83, distance: 71.0
click at [970, 95] on link "Documents" at bounding box center [984, 84] width 214 height 35
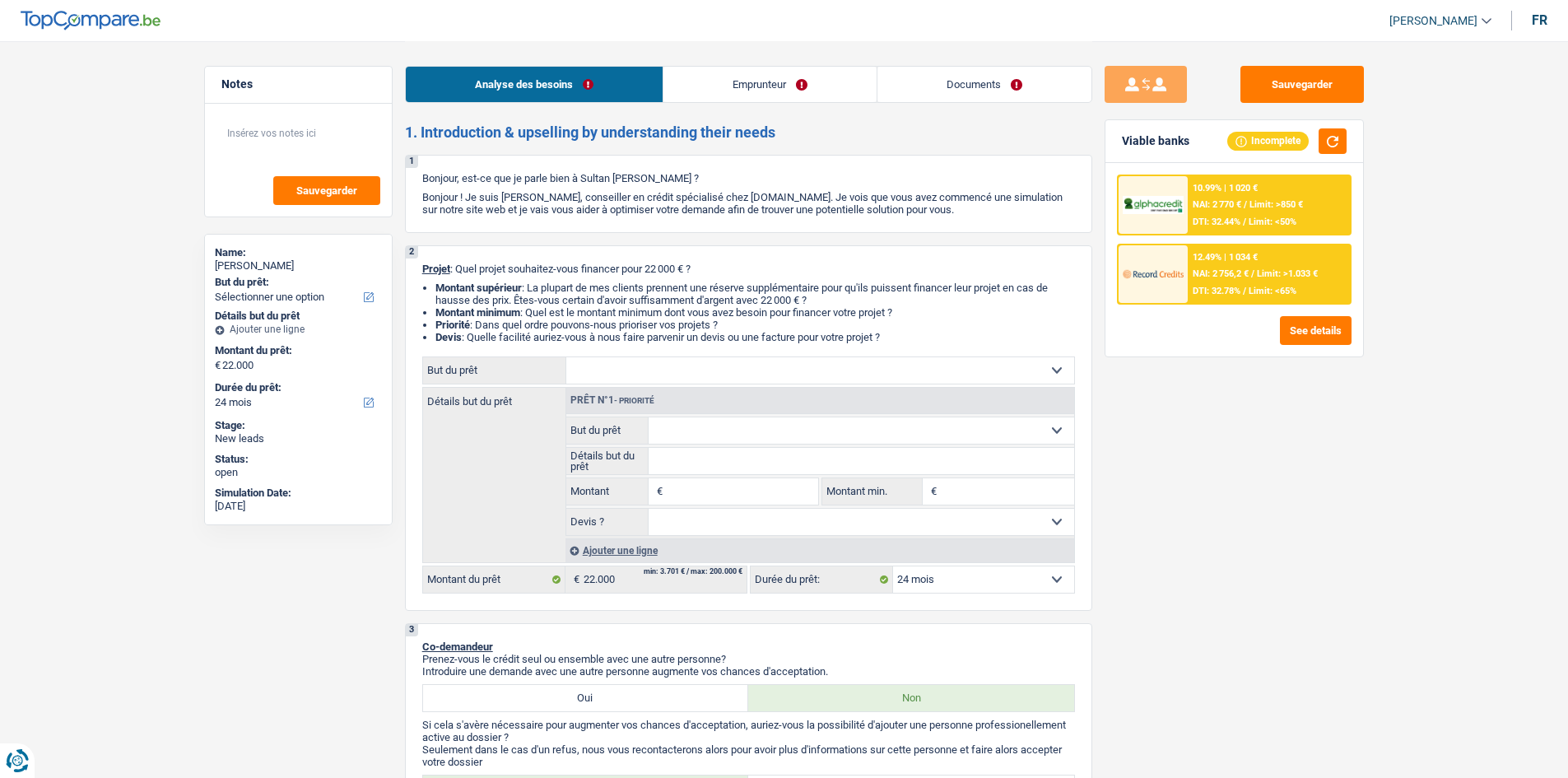
select select "24"
select select "privateEmployee"
select select "netSalary"
select select "mealVouchers"
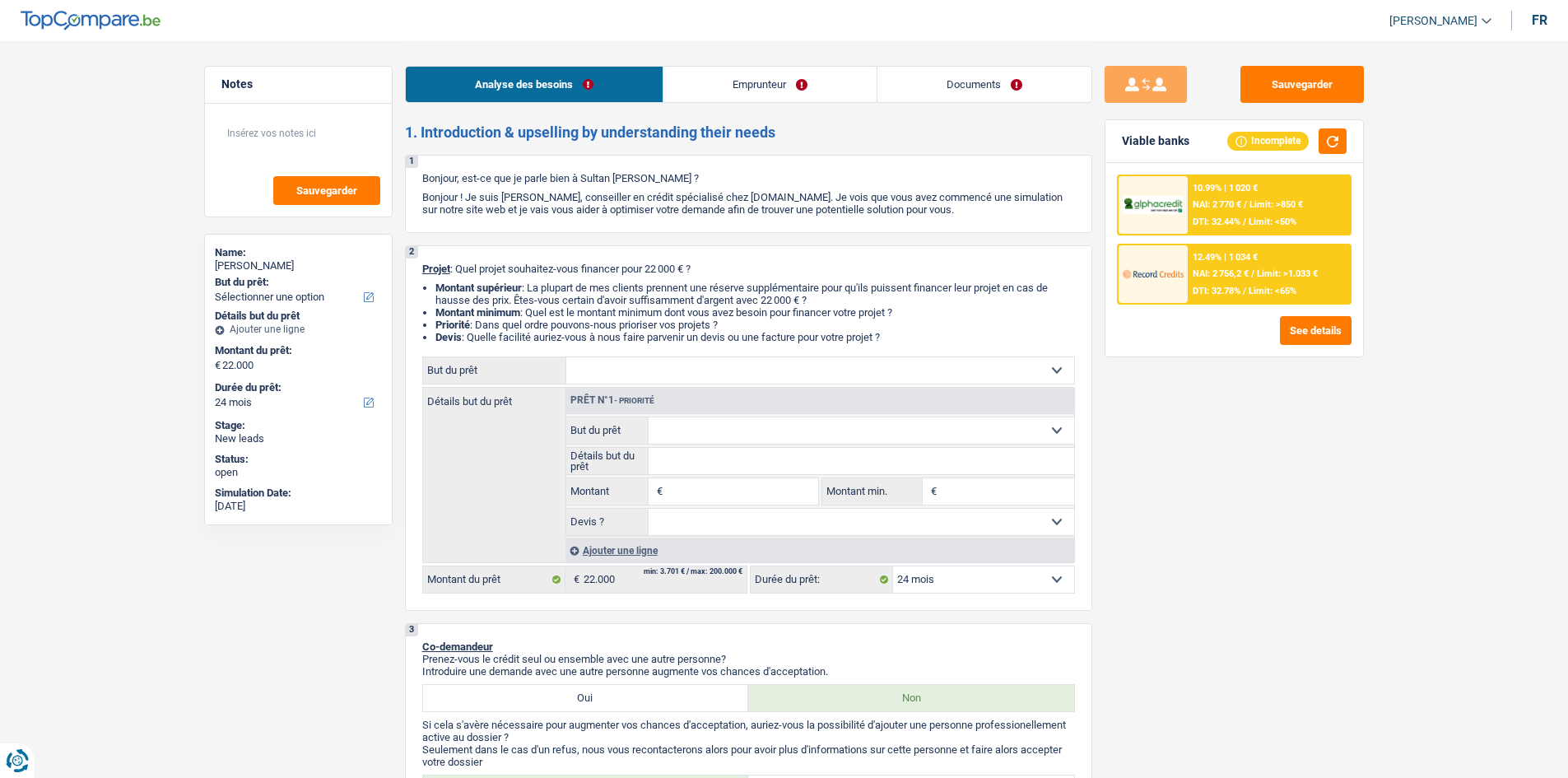
select select "rents"
select select "24"
click at [753, 106] on div "Analyse des besoins Emprunteur Documents" at bounding box center [748, 76] width 687 height 70
click at [728, 83] on link "Emprunteur" at bounding box center [770, 84] width 213 height 35
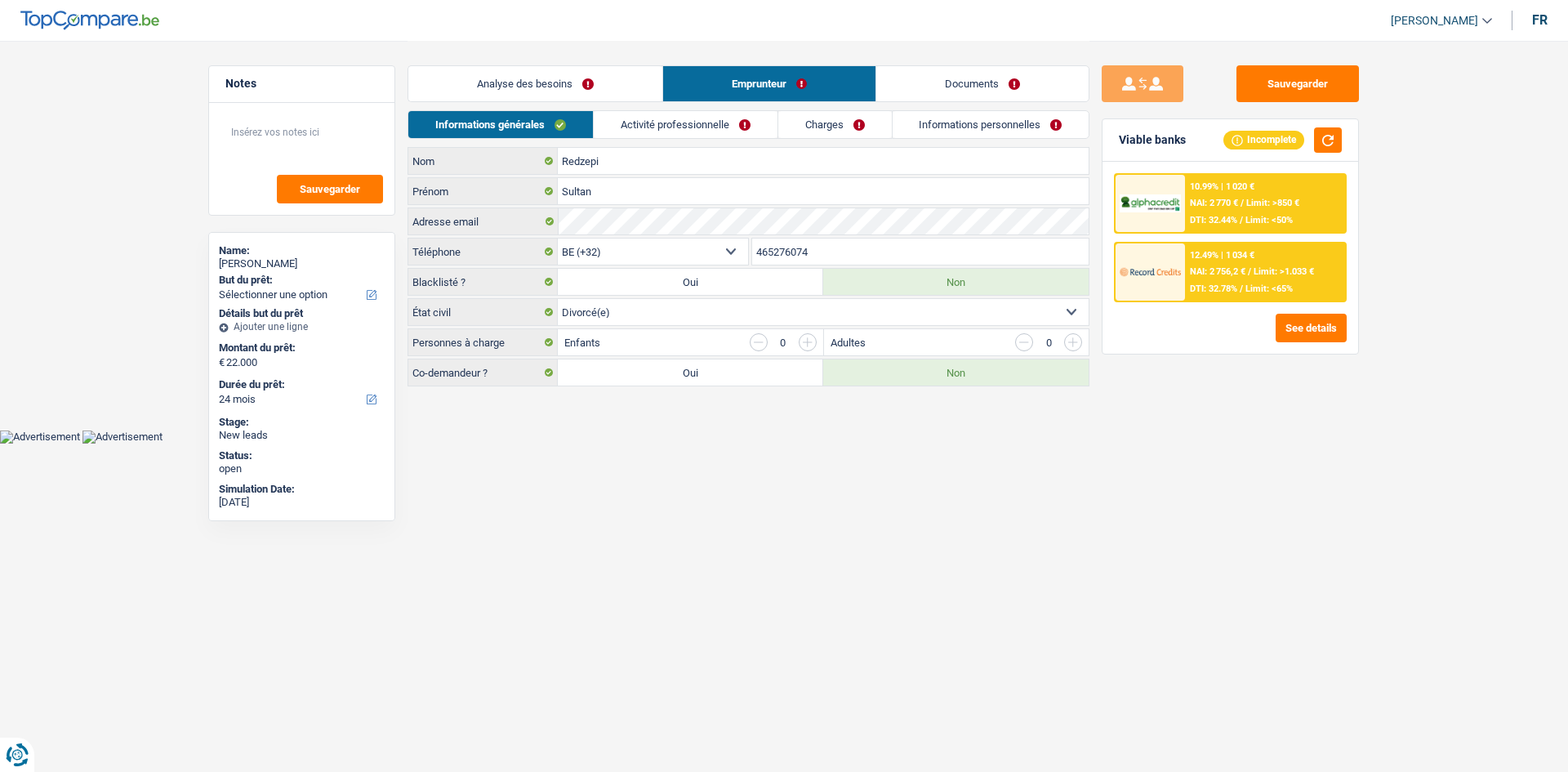
click at [732, 122] on link "Activité professionnelle" at bounding box center [686, 125] width 184 height 27
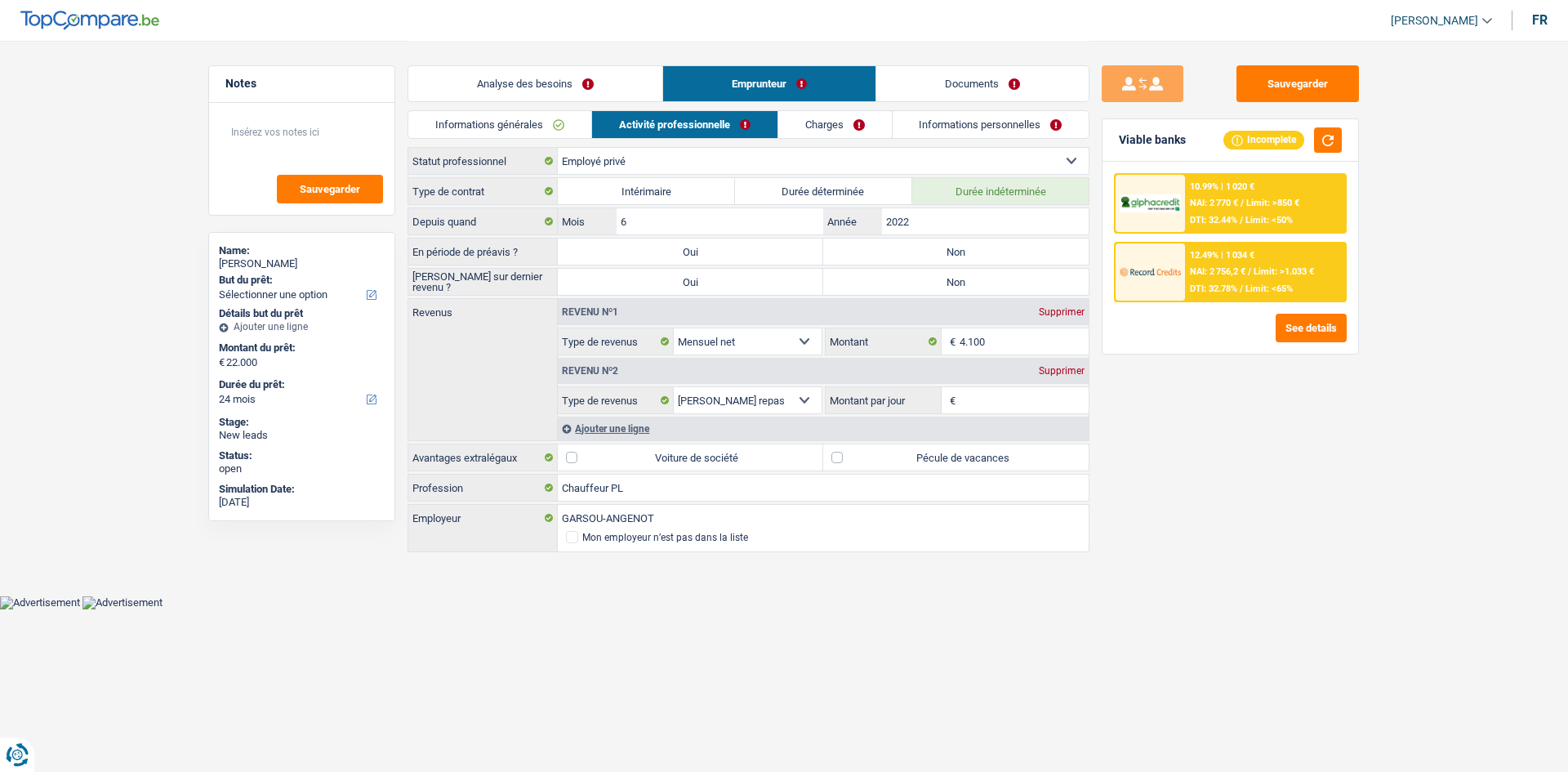
click at [830, 120] on link "Charges" at bounding box center [835, 125] width 113 height 27
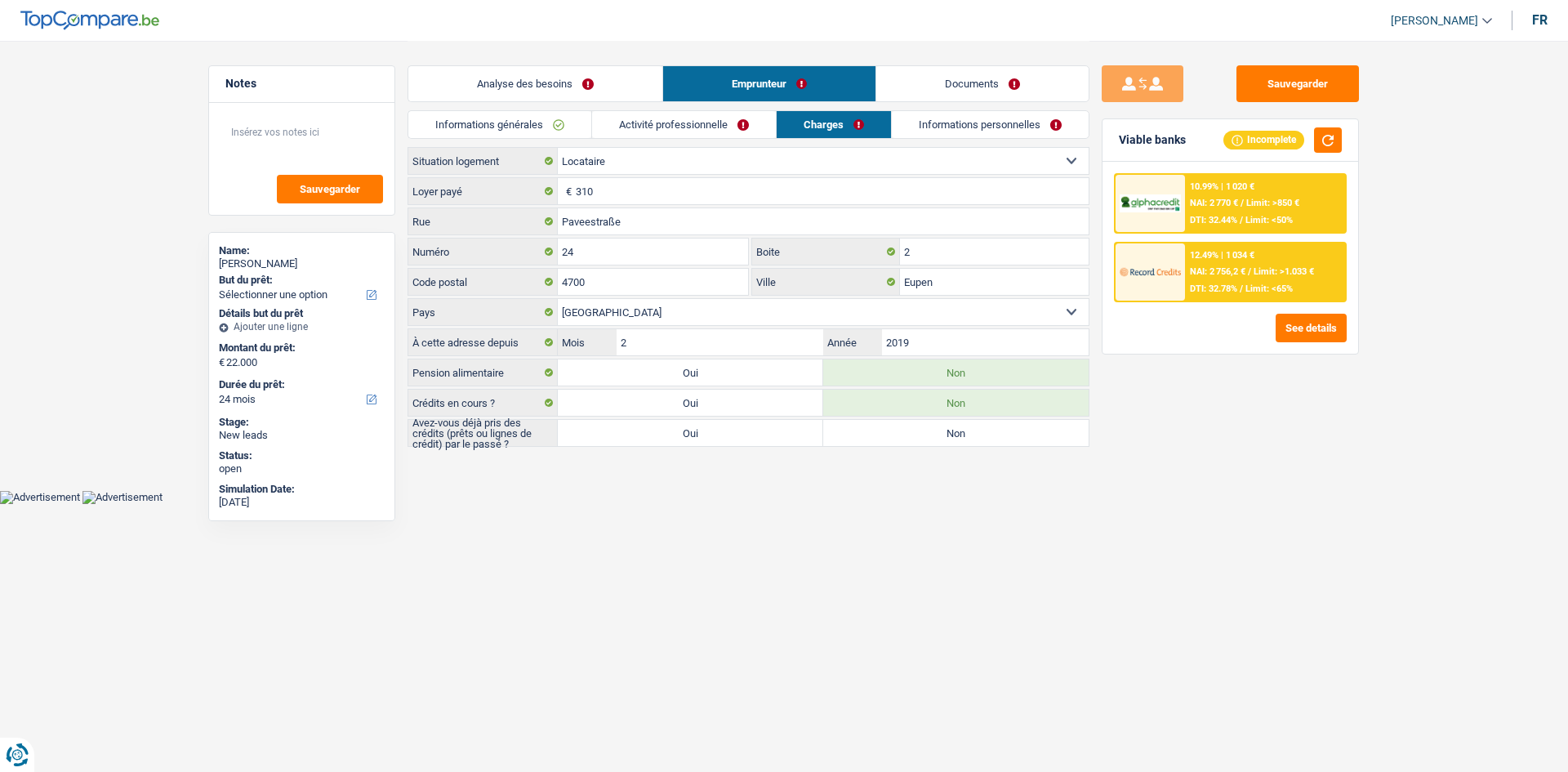
click at [996, 123] on link "Informations personnelles" at bounding box center [990, 125] width 197 height 27
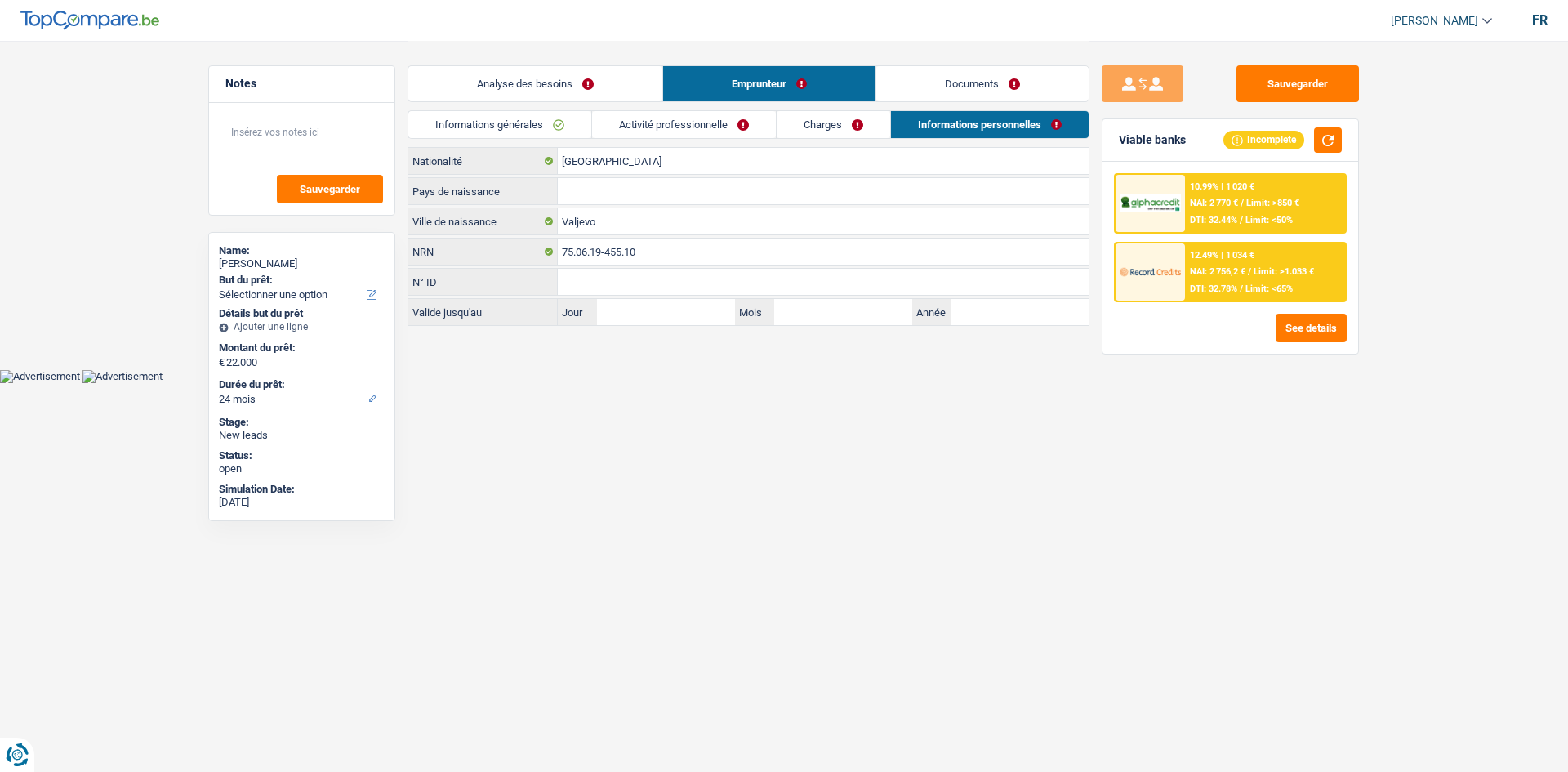
click at [1016, 96] on link "Documents" at bounding box center [982, 84] width 212 height 35
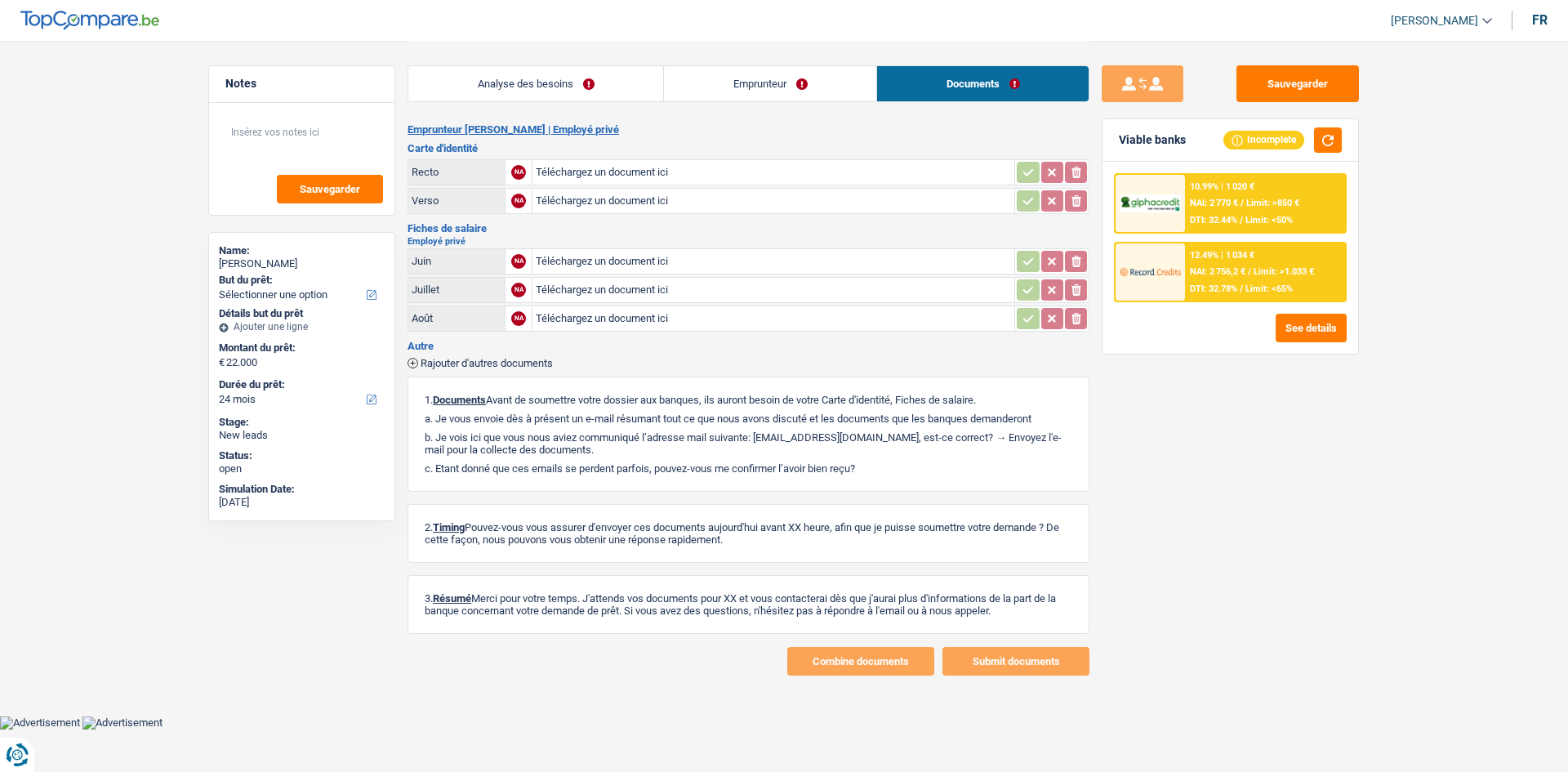
drag, startPoint x: 580, startPoint y: 84, endPoint x: 397, endPoint y: 3, distance: 200.1
click at [578, 84] on link "Analyse des besoins" at bounding box center [535, 84] width 255 height 35
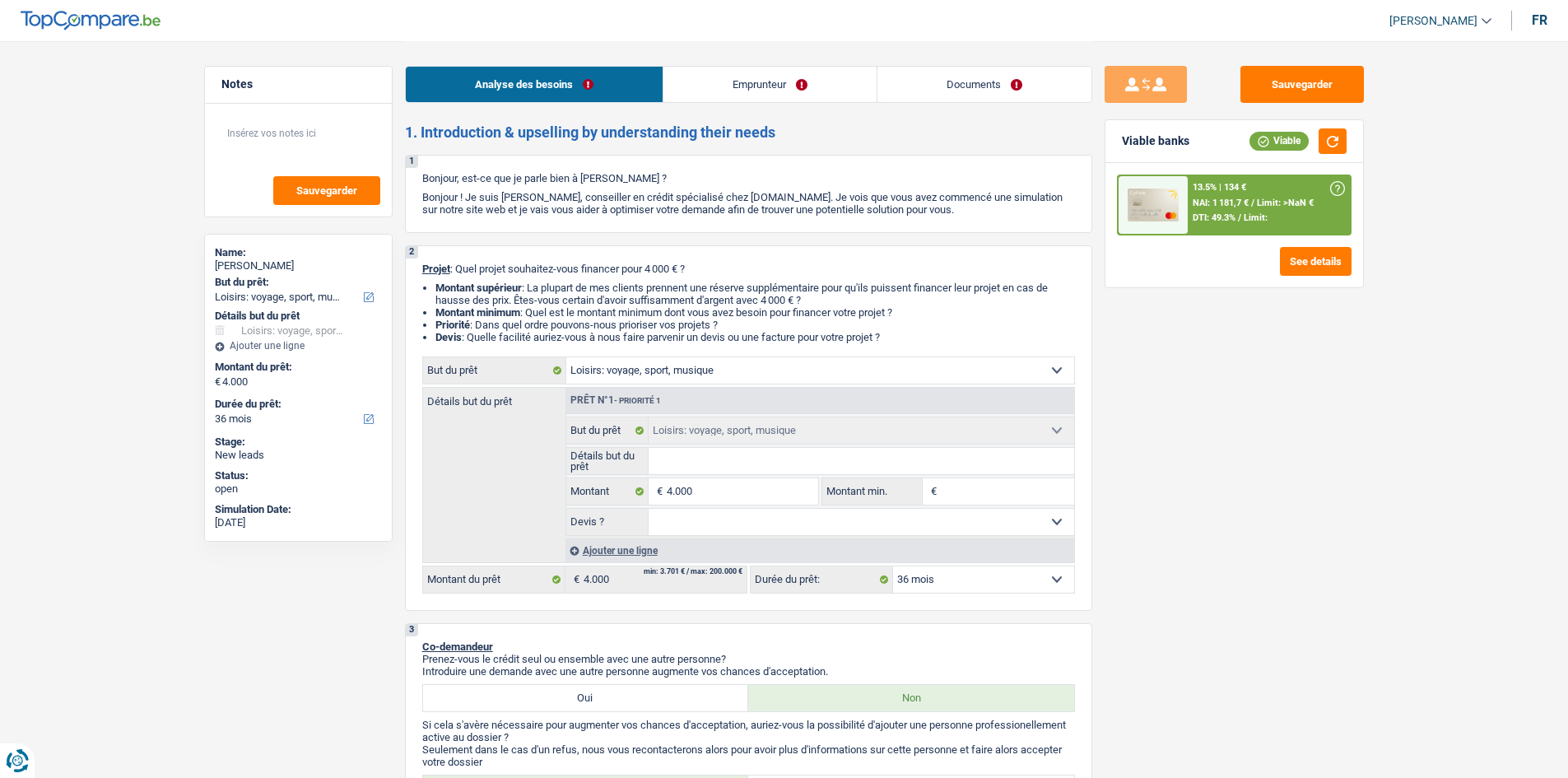
select select "hobbies"
select select "36"
select select "hobbies"
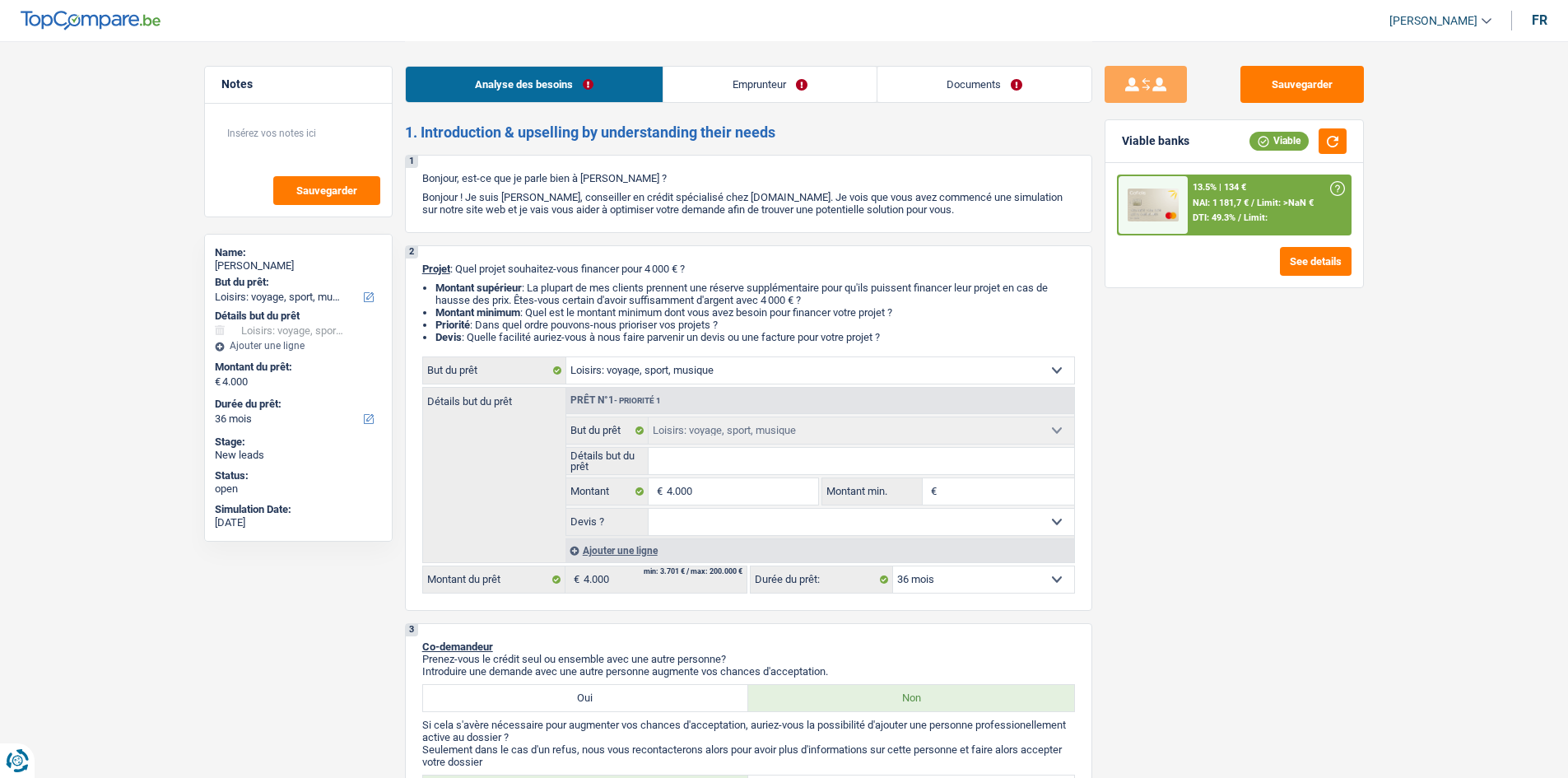
select select "36"
select select "privateEmployee"
select select "netSalary"
select select "mealVouchers"
select select "rents"
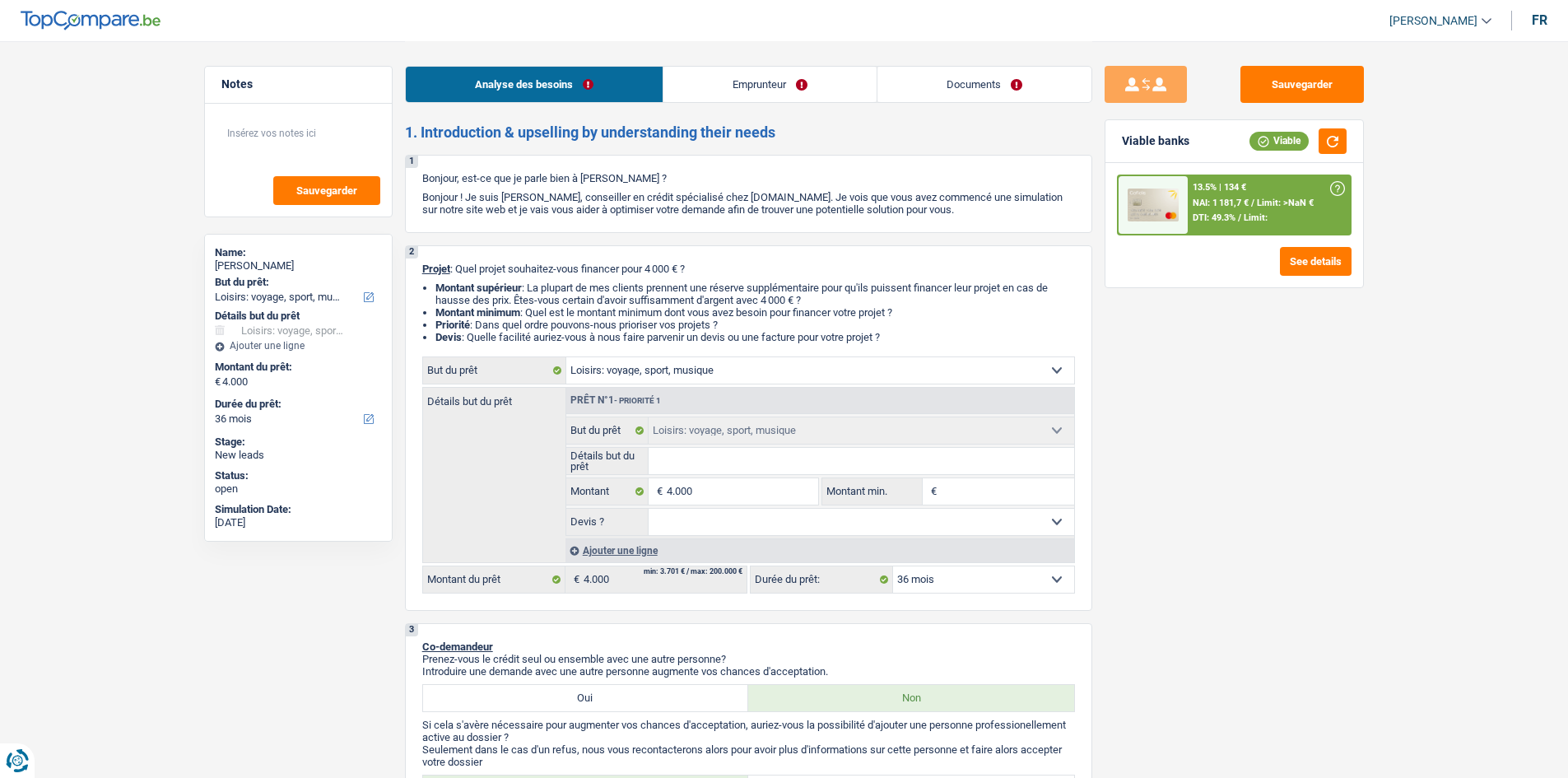
select select "carLoan"
select select "60"
select select "hobbies"
select select "36"
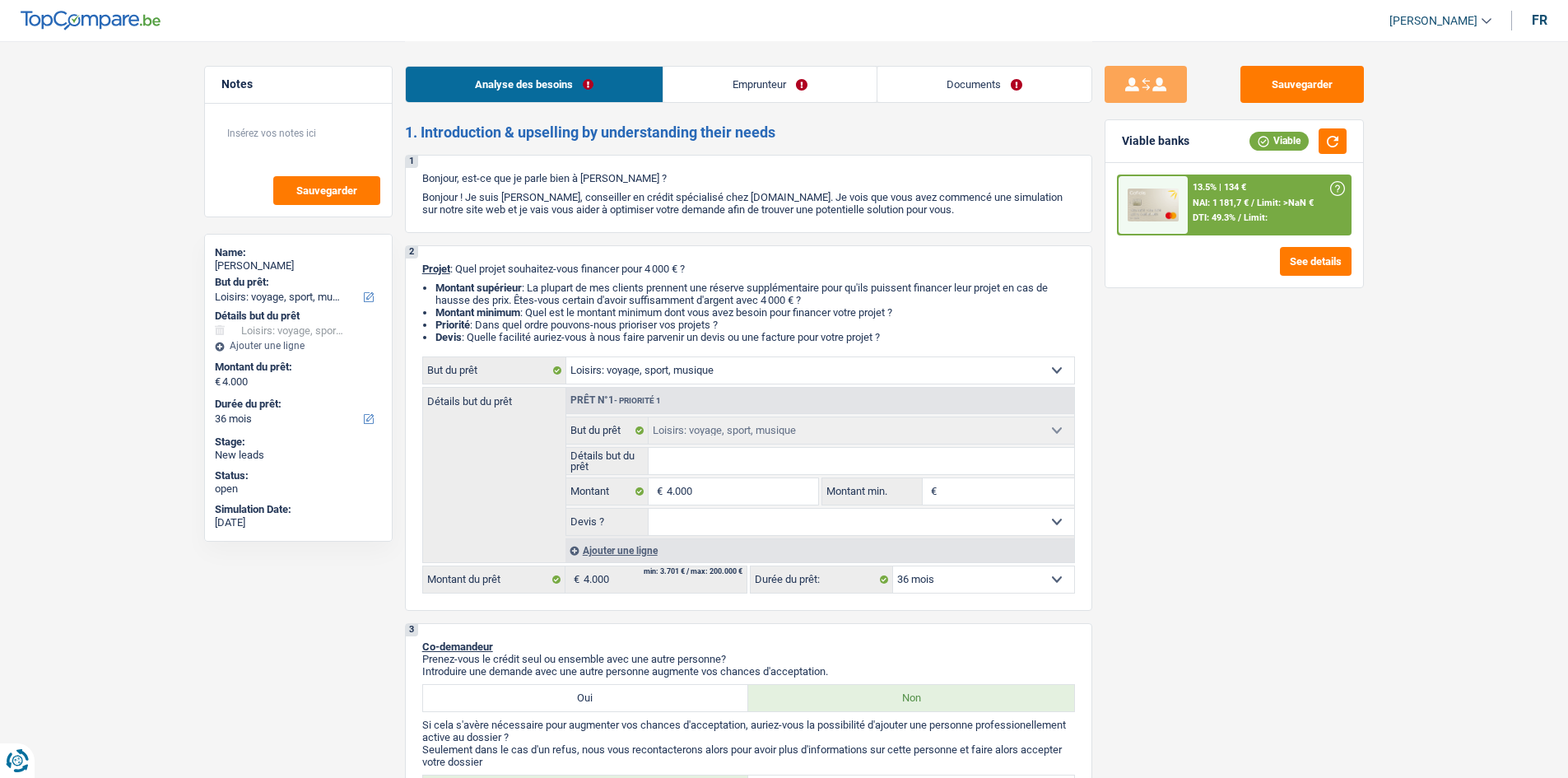
drag, startPoint x: 991, startPoint y: 91, endPoint x: 906, endPoint y: 81, distance: 85.6
click at [991, 90] on link "Documents" at bounding box center [984, 84] width 214 height 35
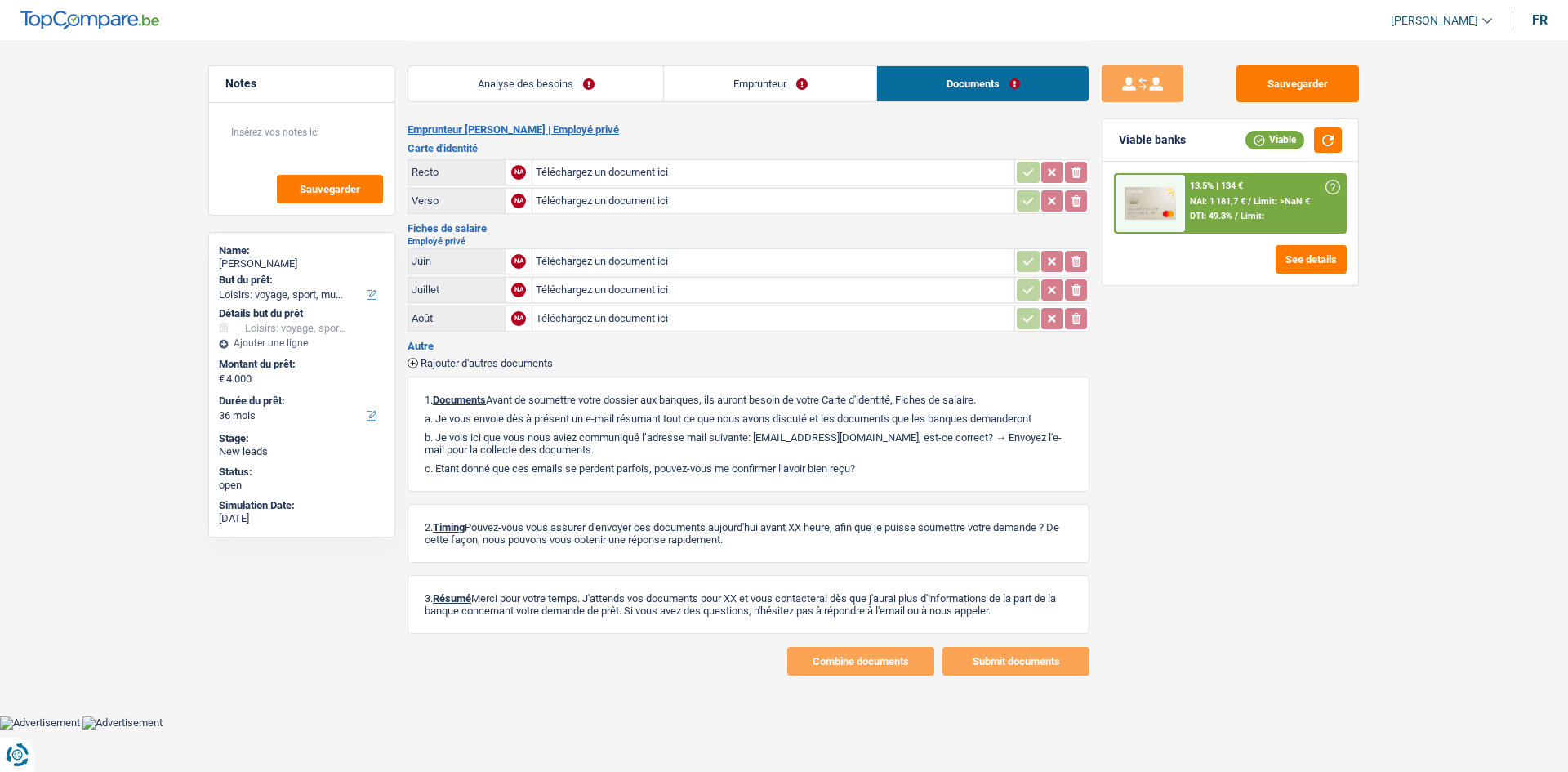
click at [791, 80] on link "Emprunteur" at bounding box center [770, 84] width 212 height 35
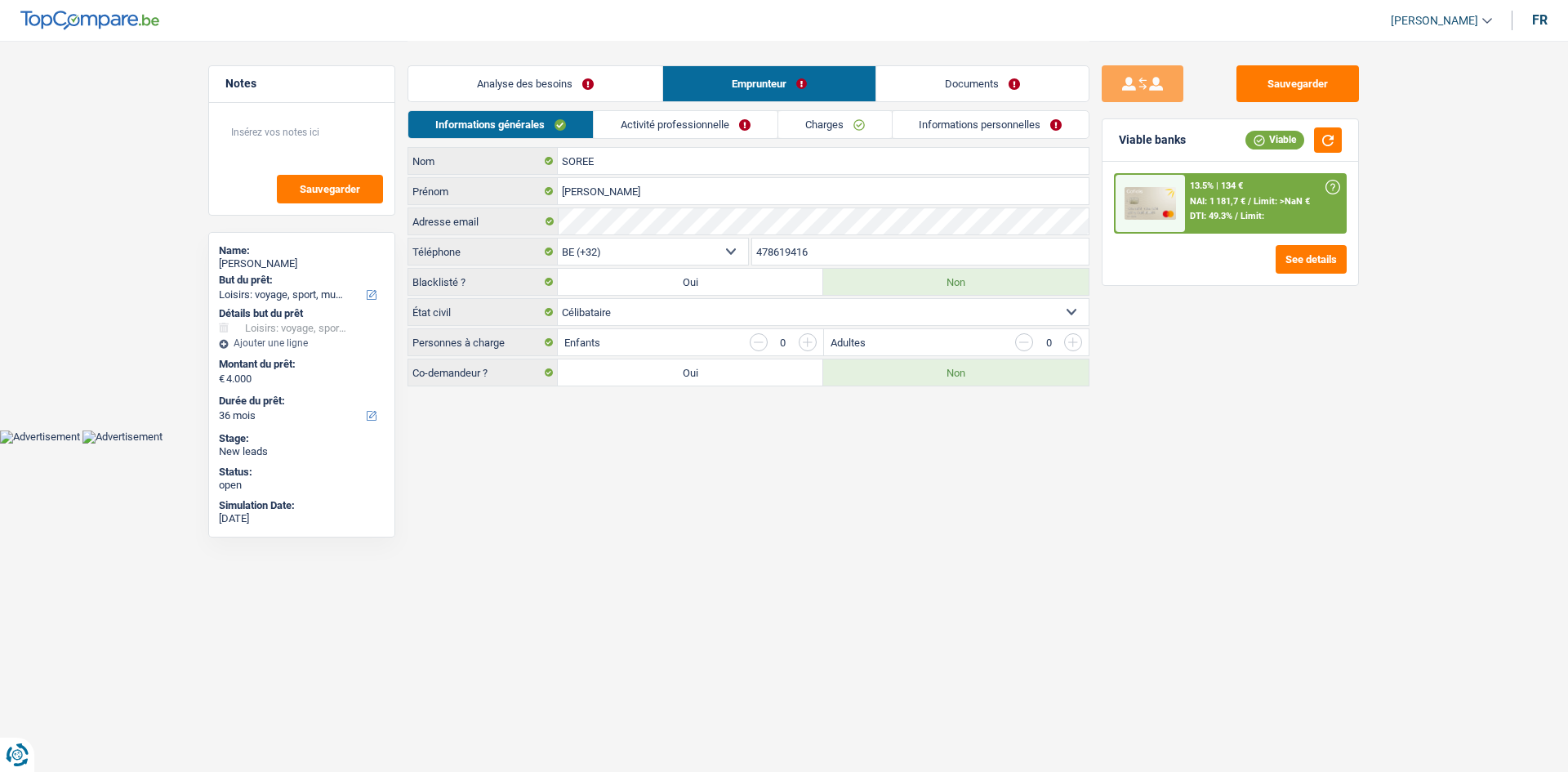
click at [758, 107] on div "Analyse des besoins Emprunteur Documents" at bounding box center [749, 75] width 682 height 69
click at [741, 119] on link "Activité professionnelle" at bounding box center [686, 125] width 184 height 27
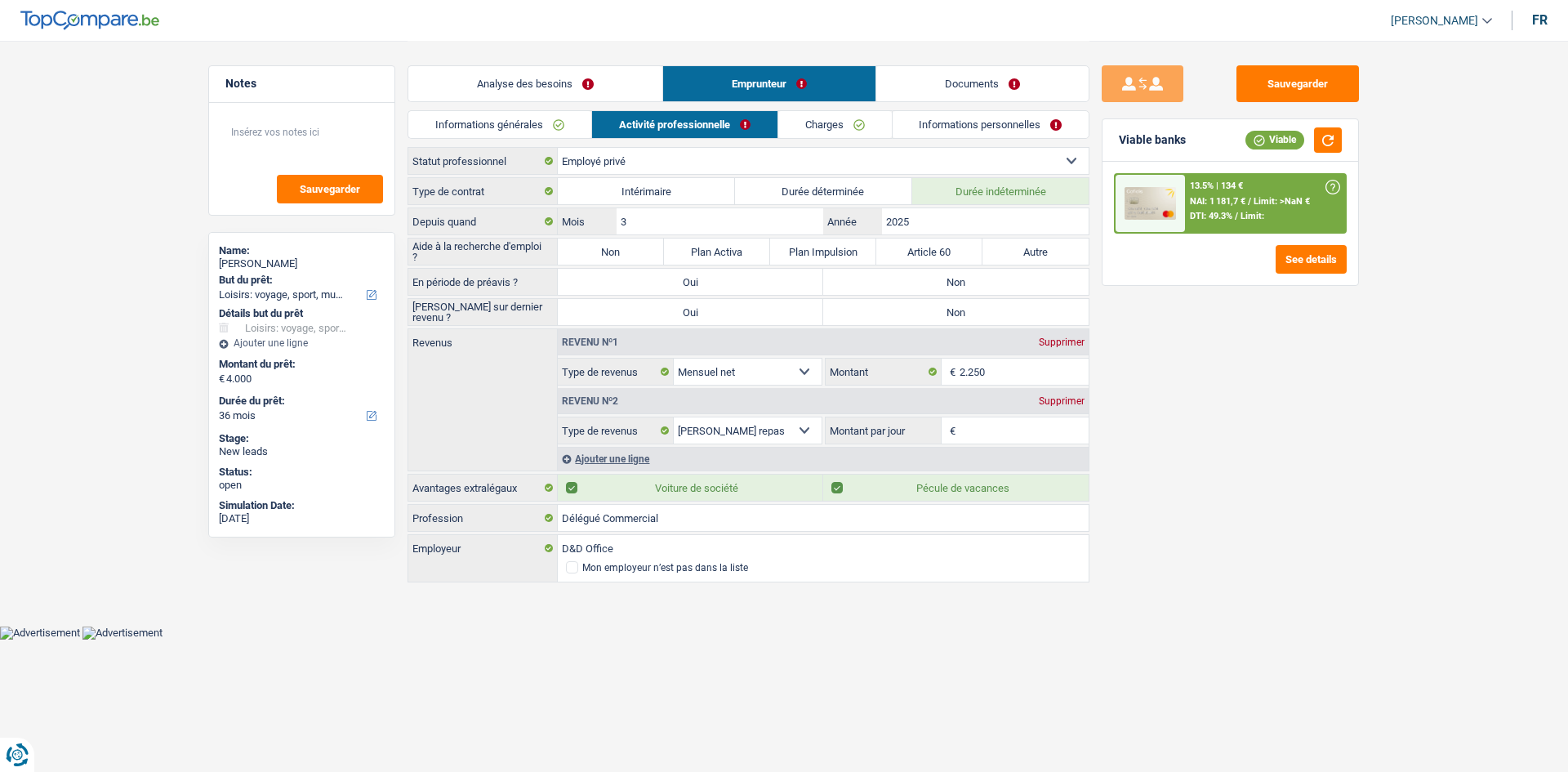
click at [866, 130] on link "Charges" at bounding box center [835, 125] width 113 height 27
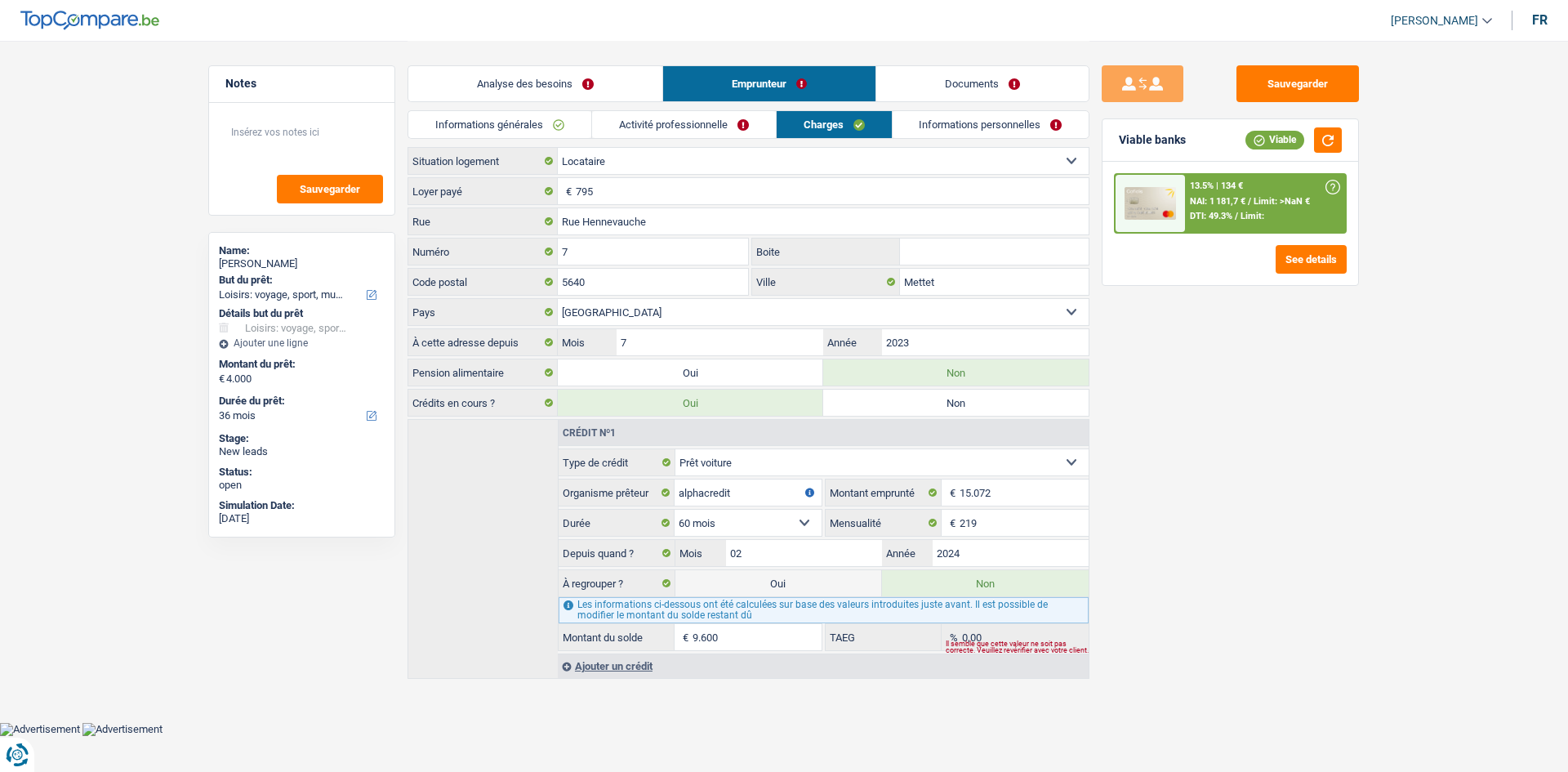
click at [978, 130] on link "Informations personnelles" at bounding box center [991, 125] width 197 height 27
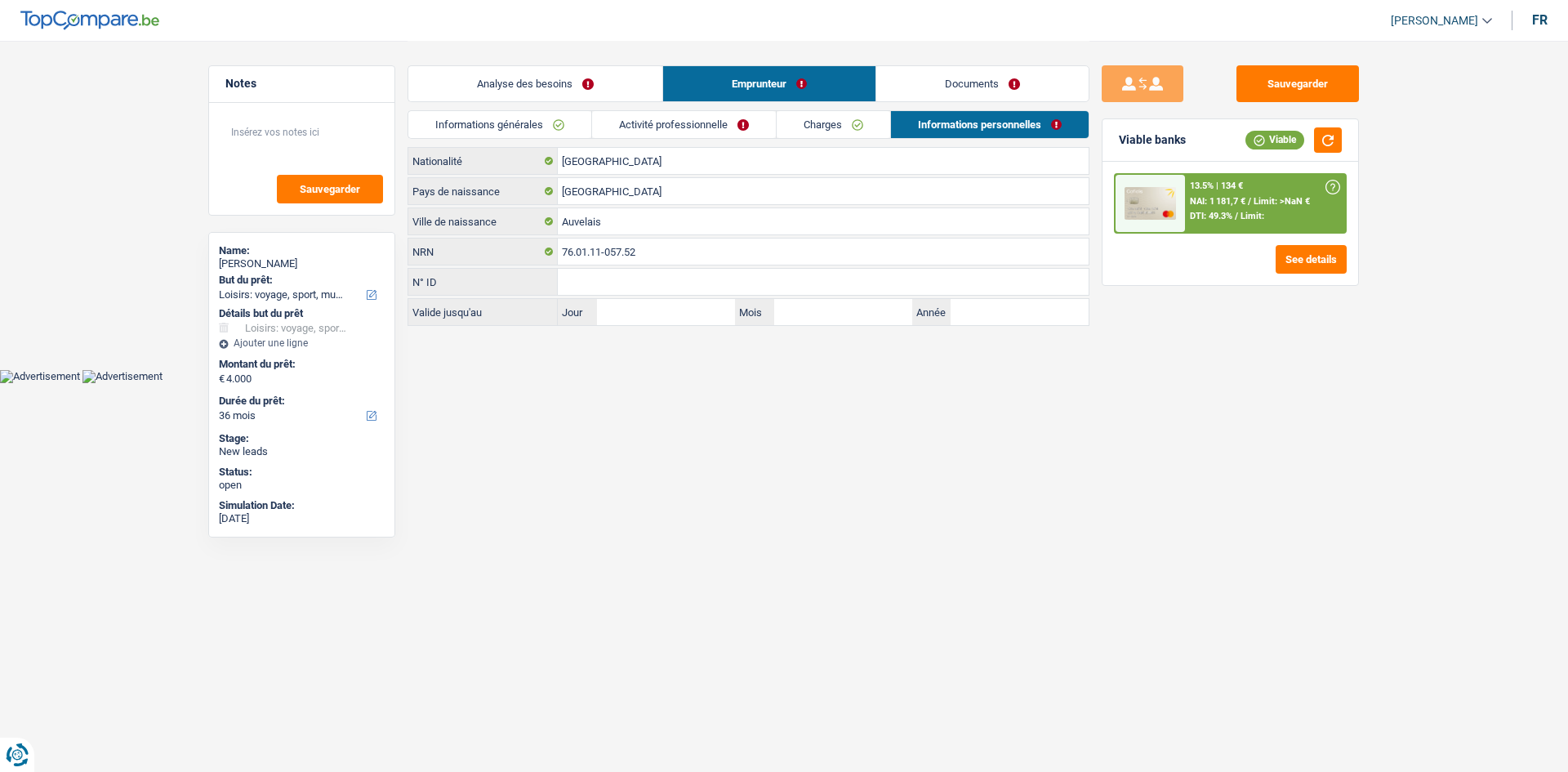
click at [489, 92] on link "Analyse des besoins" at bounding box center [535, 84] width 254 height 35
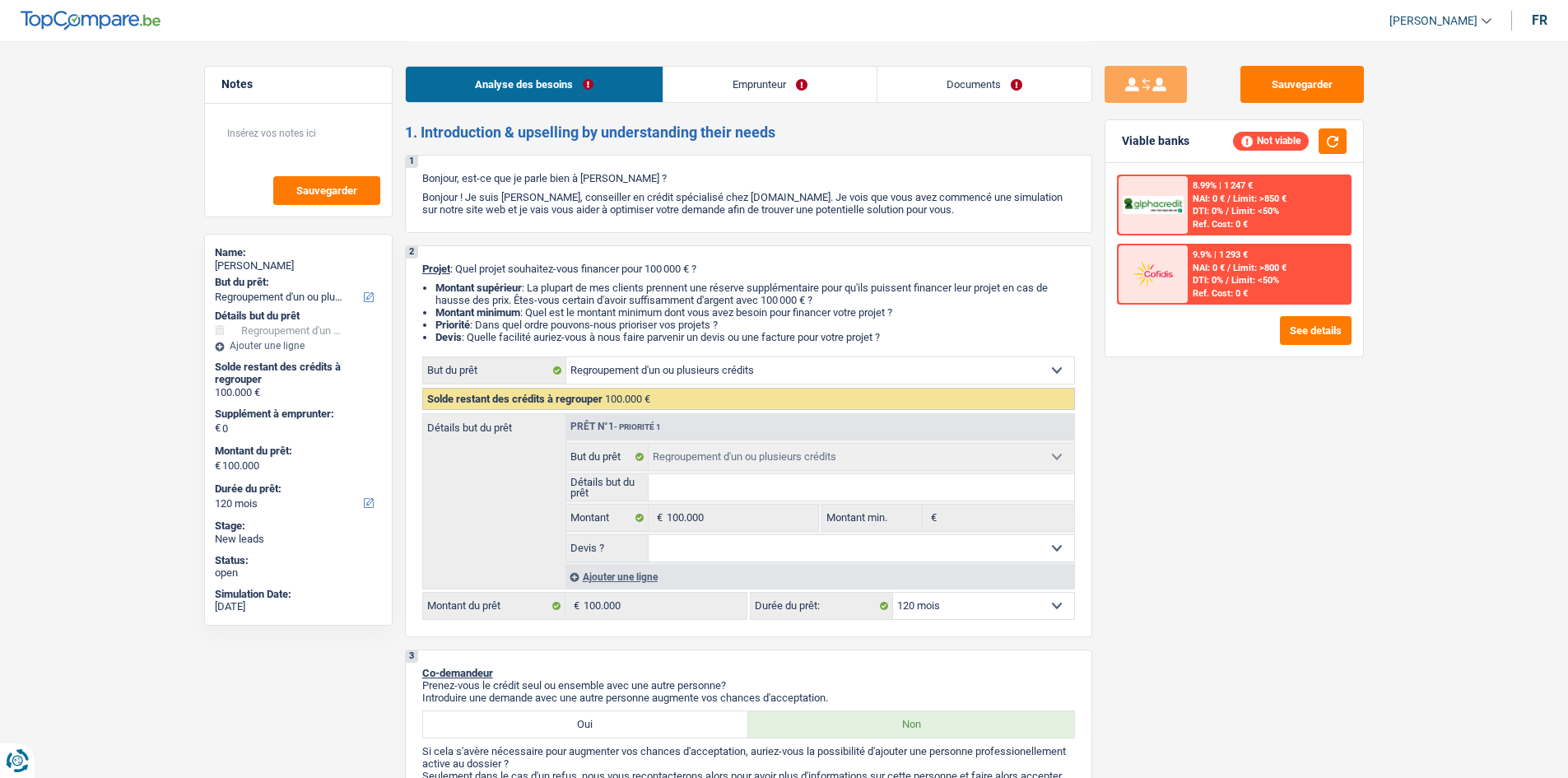
select select "refinancing"
select select "120"
select select "refinancing"
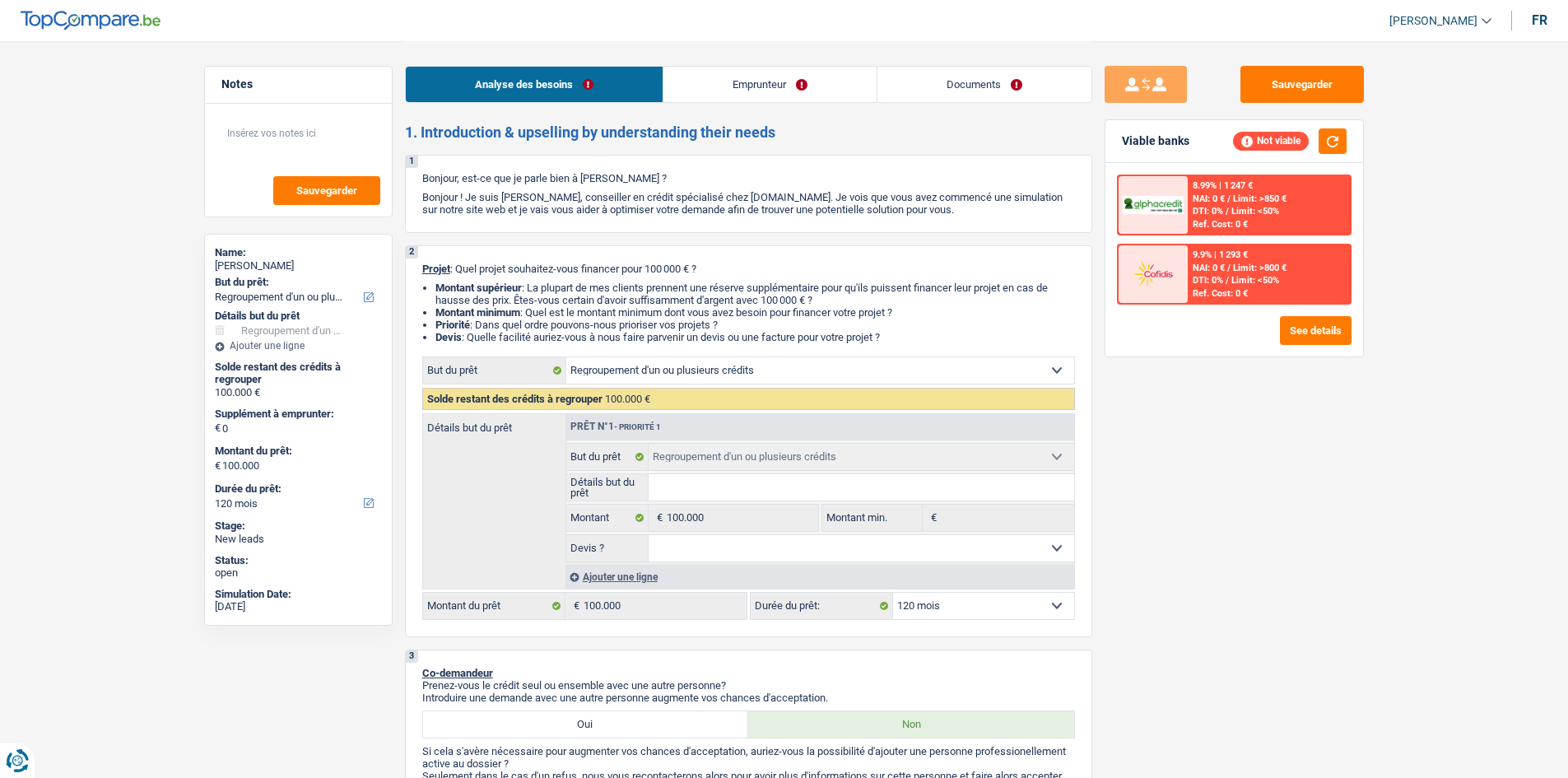
select select "120"
select select "independent"
select select "familyAllowances"
select select "netSalary"
select select "liveWithParents"
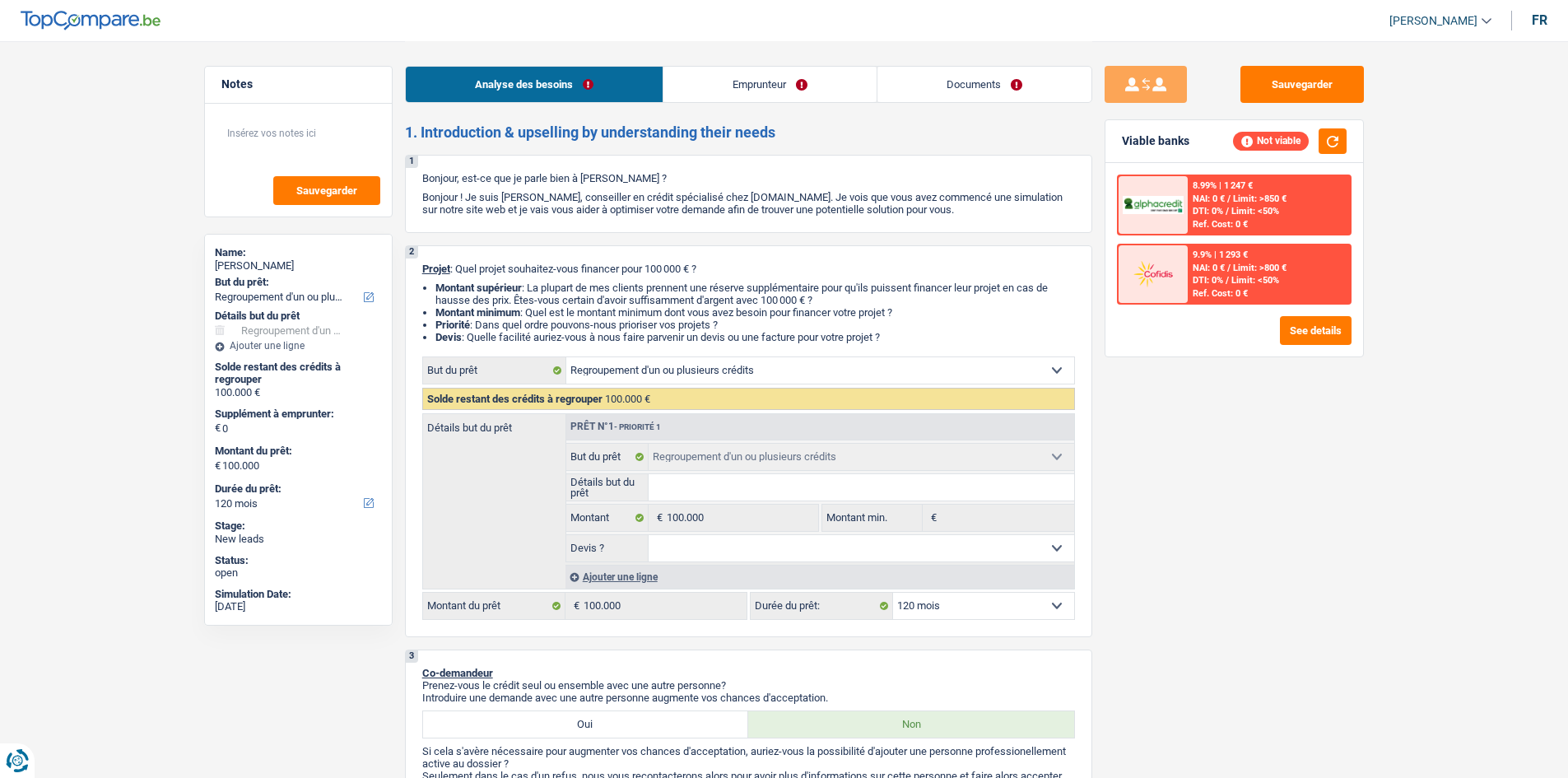
select select "refinancing"
select select "120"
select select "independent"
select select "familyAllowances"
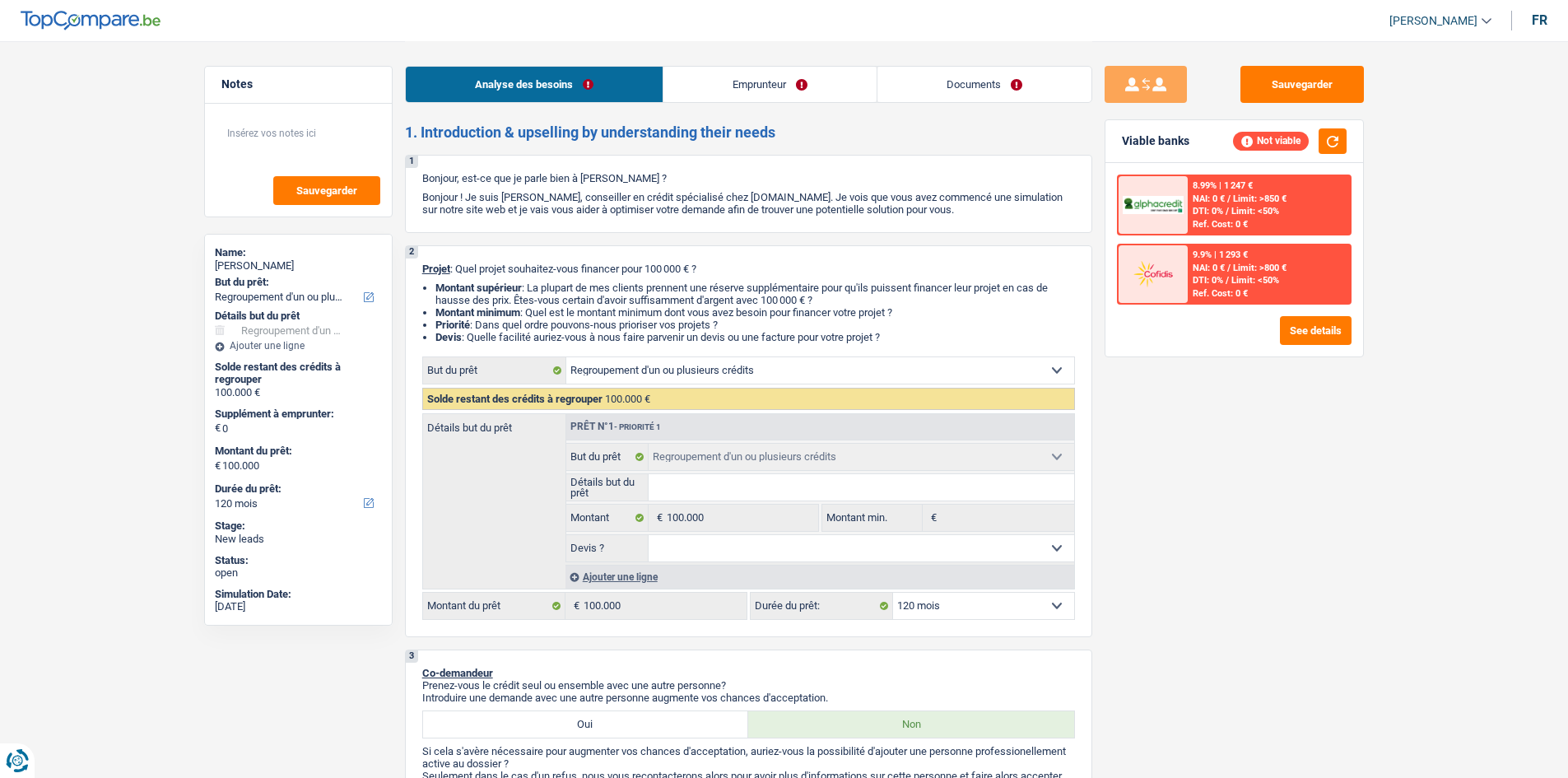
select select "netSalary"
click at [784, 85] on link "Emprunteur" at bounding box center [770, 84] width 213 height 35
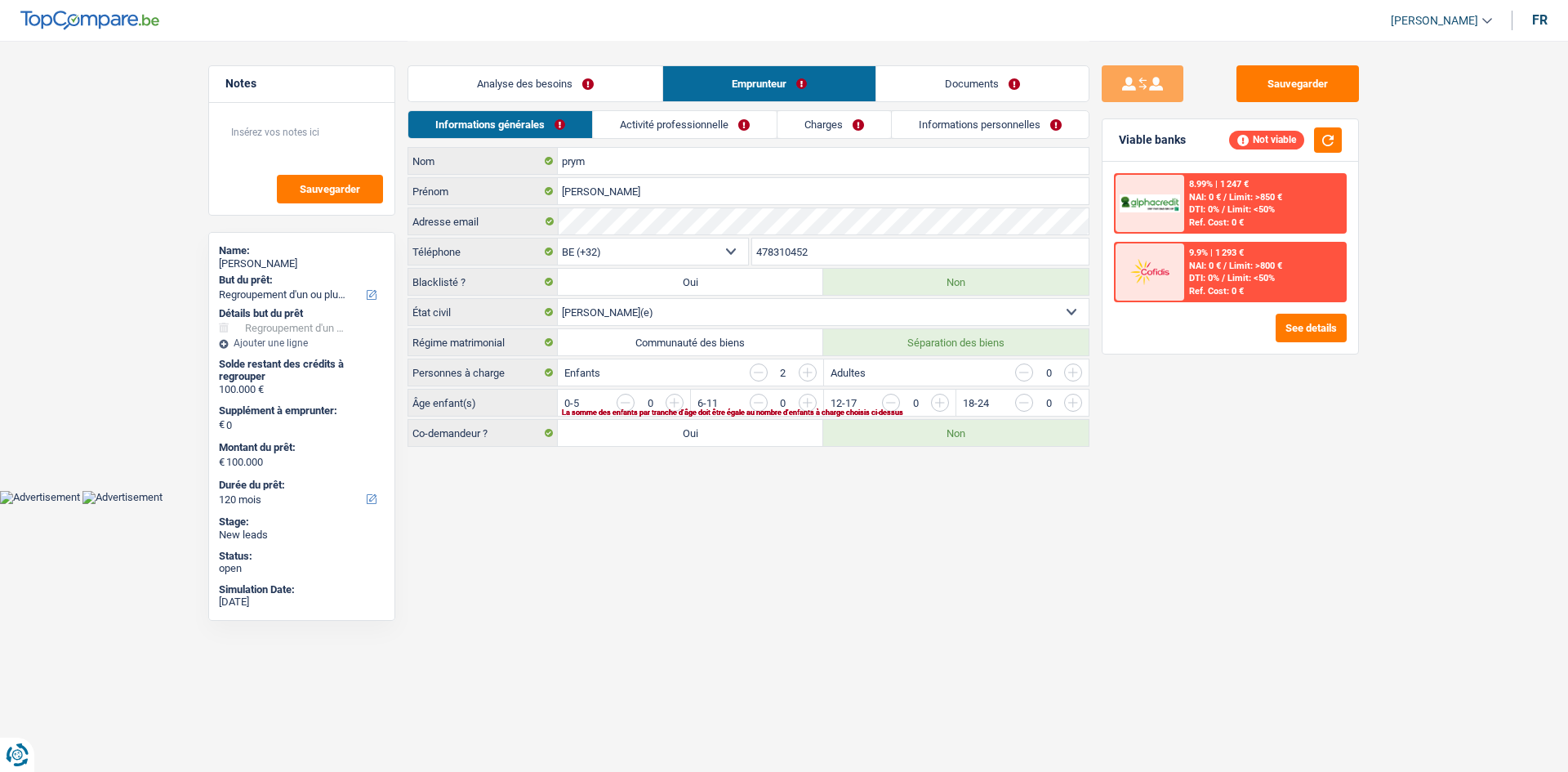
click at [718, 117] on link "Activité professionnelle" at bounding box center [685, 125] width 184 height 27
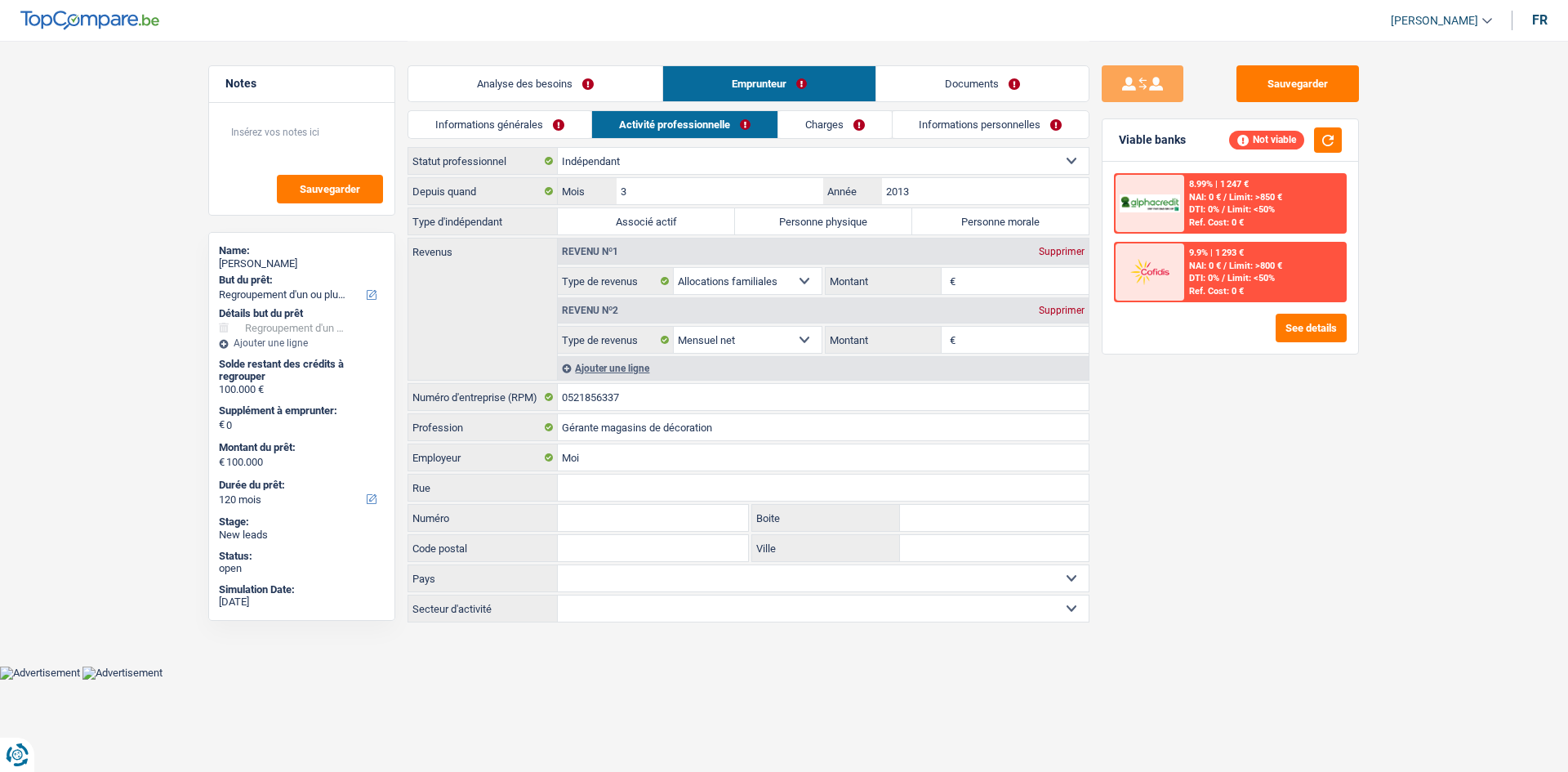
click at [814, 124] on link "Charges" at bounding box center [835, 125] width 113 height 27
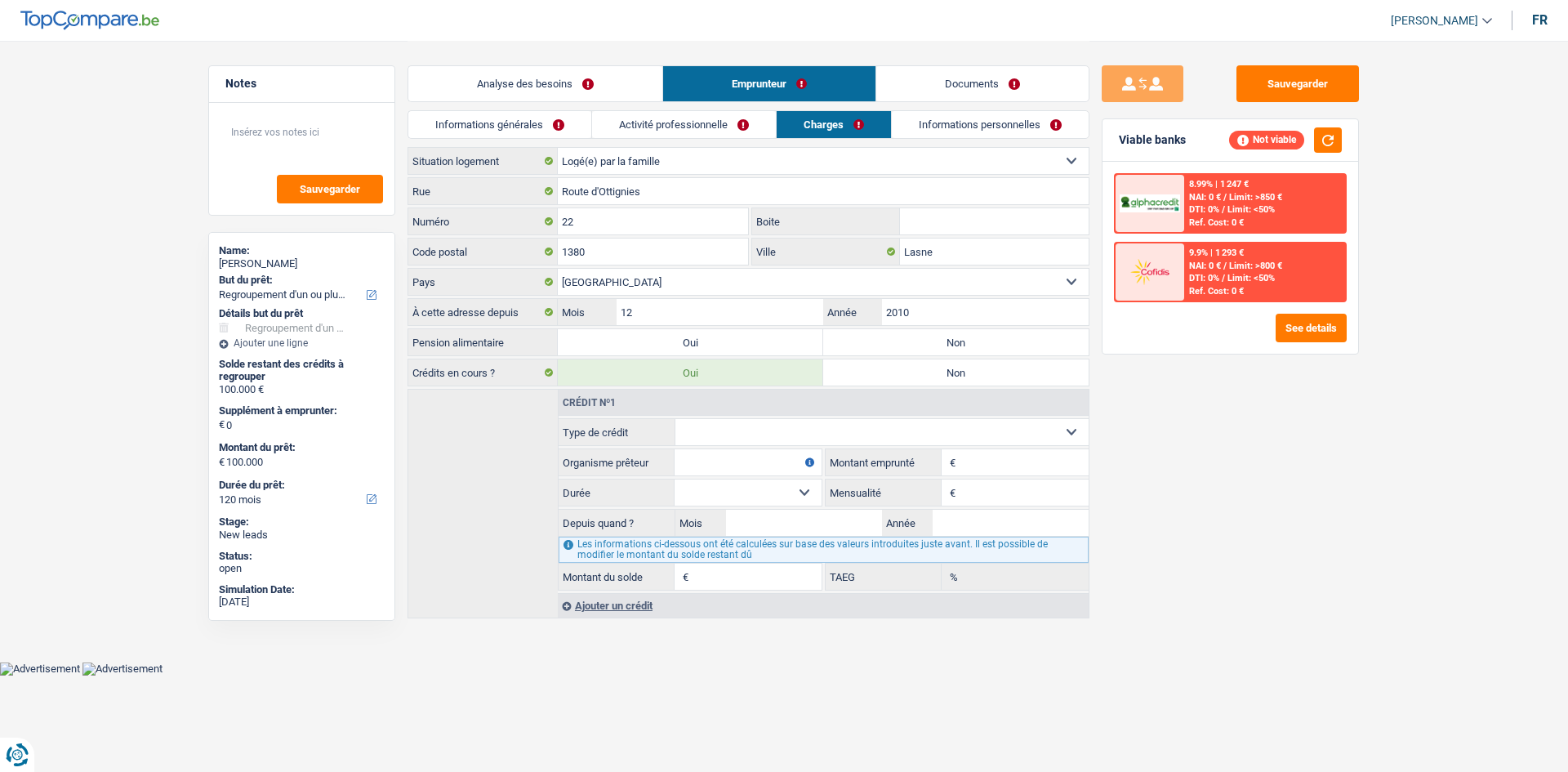
click at [662, 139] on div "Informations générales Activité professionnelle Charges Informations personnell…" at bounding box center [749, 128] width 682 height 37
click at [664, 123] on link "Activité professionnelle" at bounding box center [684, 125] width 184 height 27
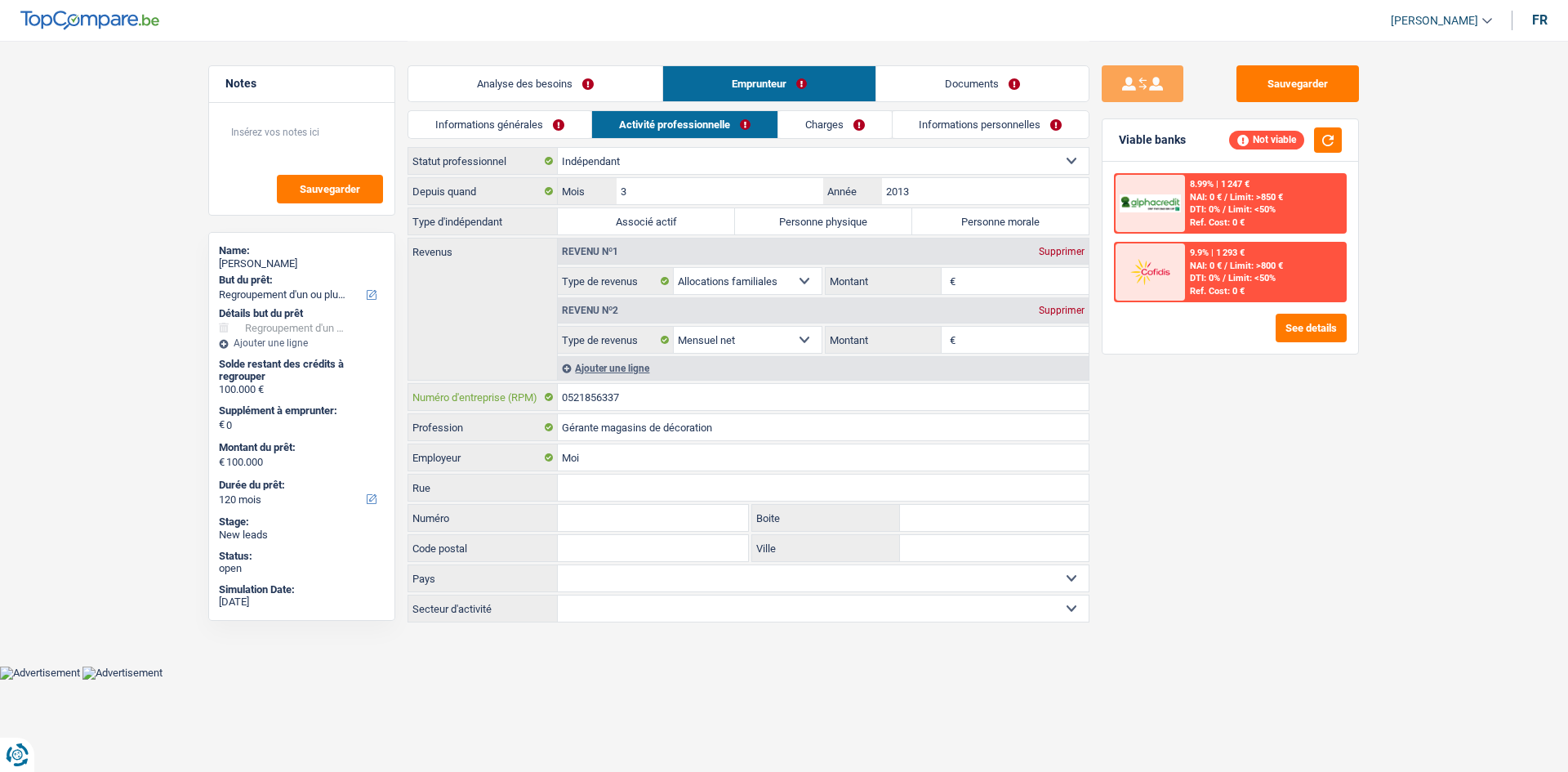
click at [683, 395] on input "0521856337" at bounding box center [823, 397] width 531 height 26
